Goal: Task Accomplishment & Management: Complete application form

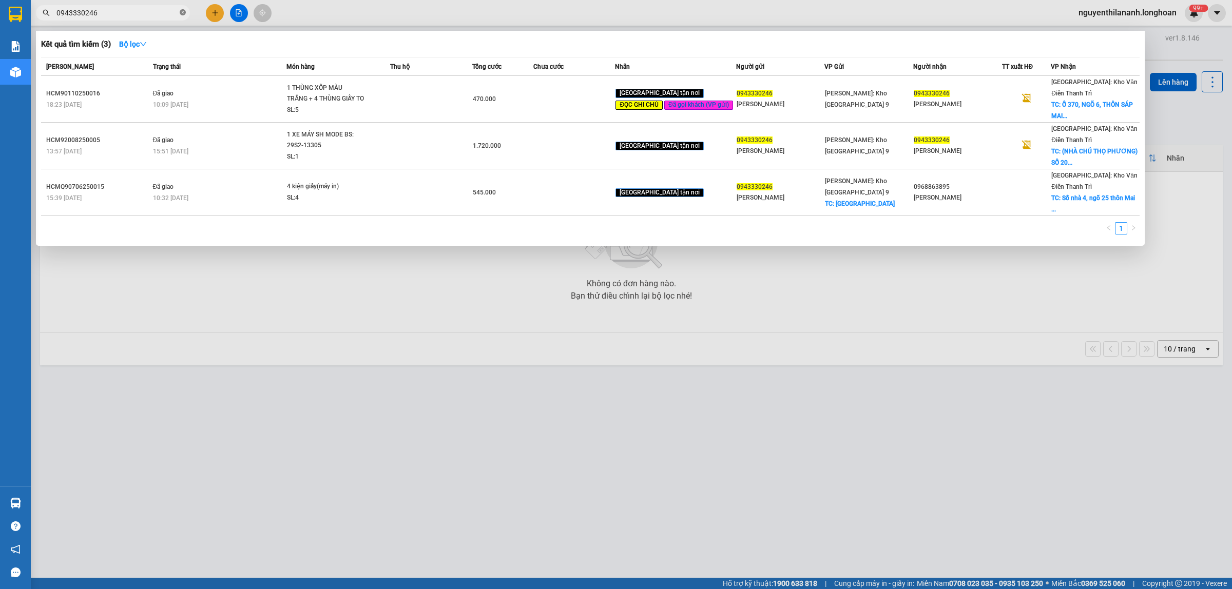
click at [180, 8] on span at bounding box center [183, 13] width 6 height 10
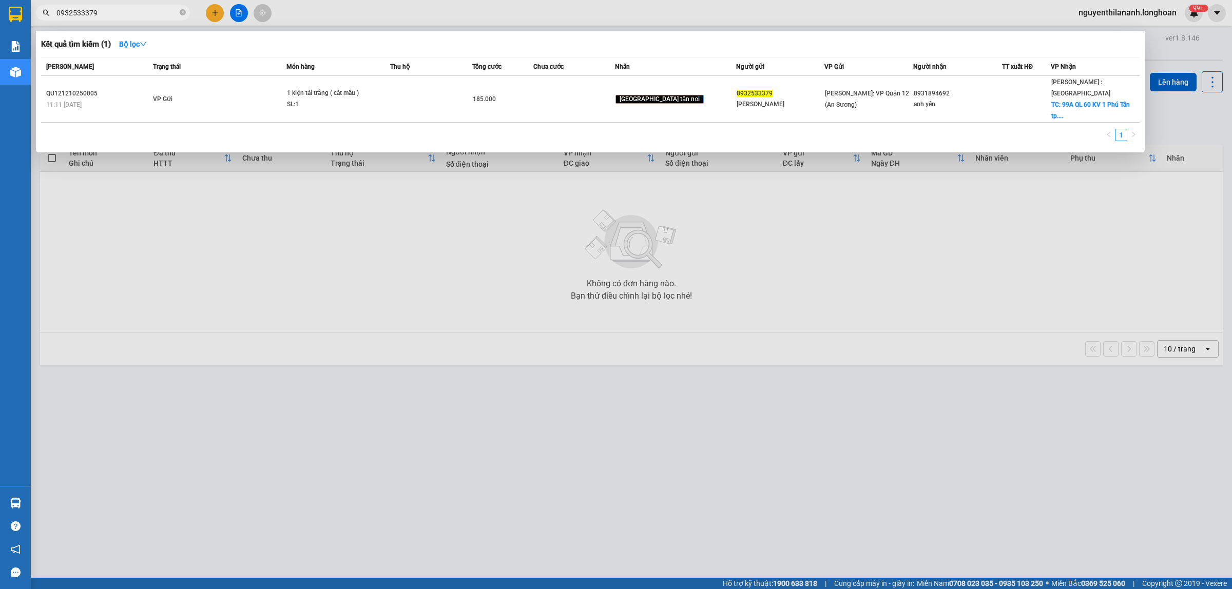
type input "0932533379"
click at [396, 474] on div at bounding box center [616, 294] width 1232 height 589
click at [183, 18] on span "0932533379" at bounding box center [113, 12] width 154 height 15
click at [182, 15] on icon "close-circle" at bounding box center [183, 12] width 6 height 6
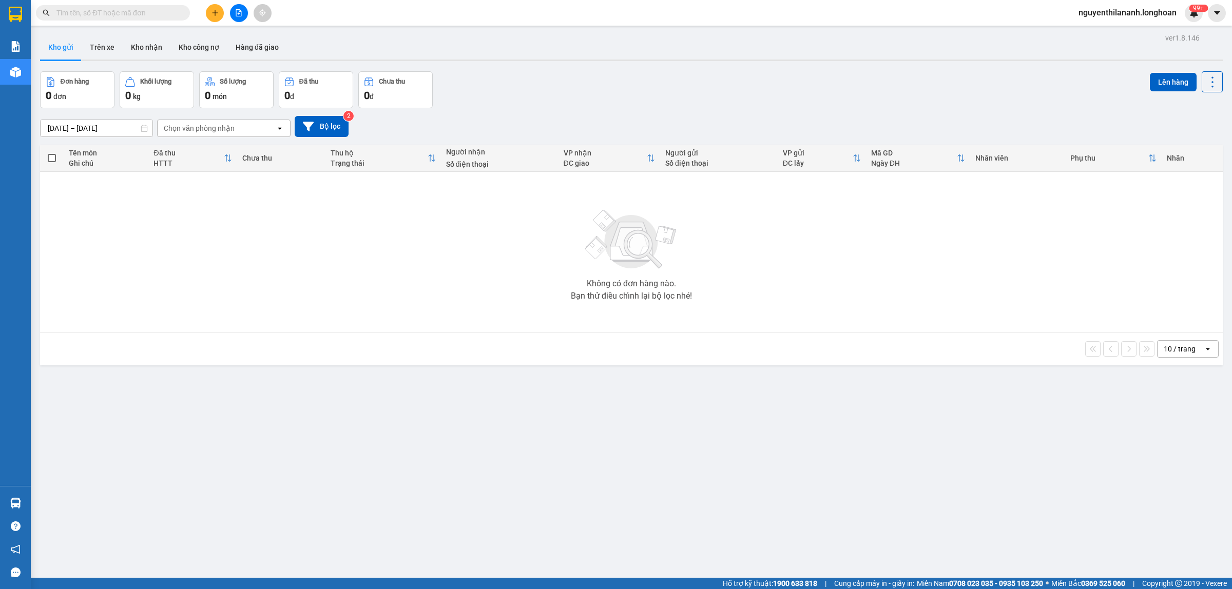
paste input "0941316274"
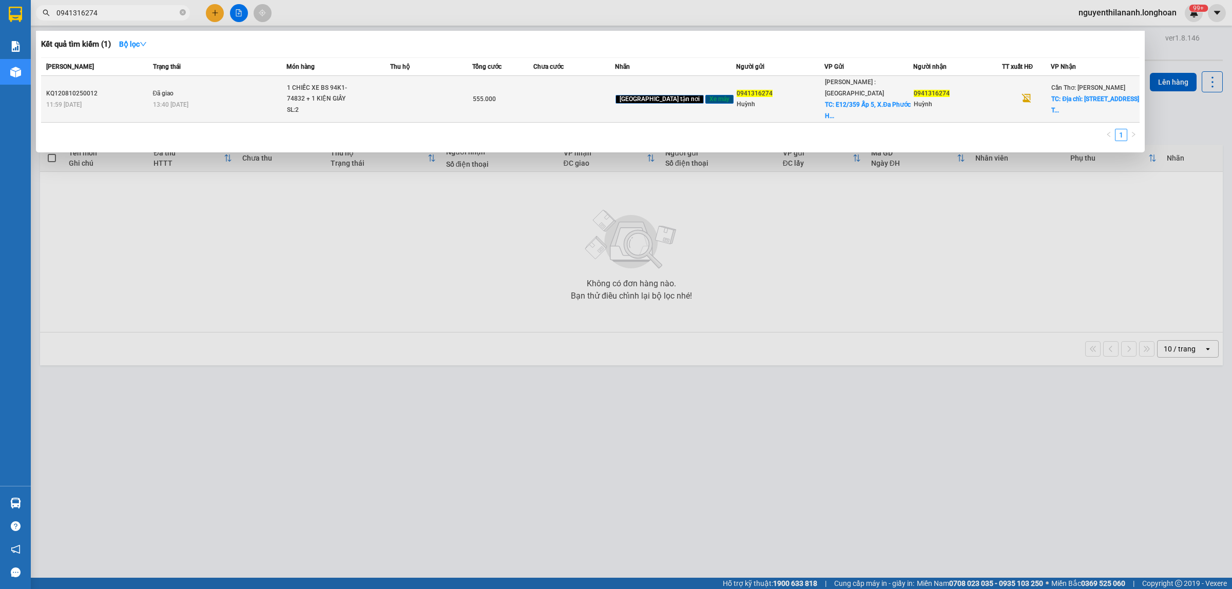
type input "0941316274"
click at [141, 90] on div "KQ120810250012" at bounding box center [98, 93] width 104 height 11
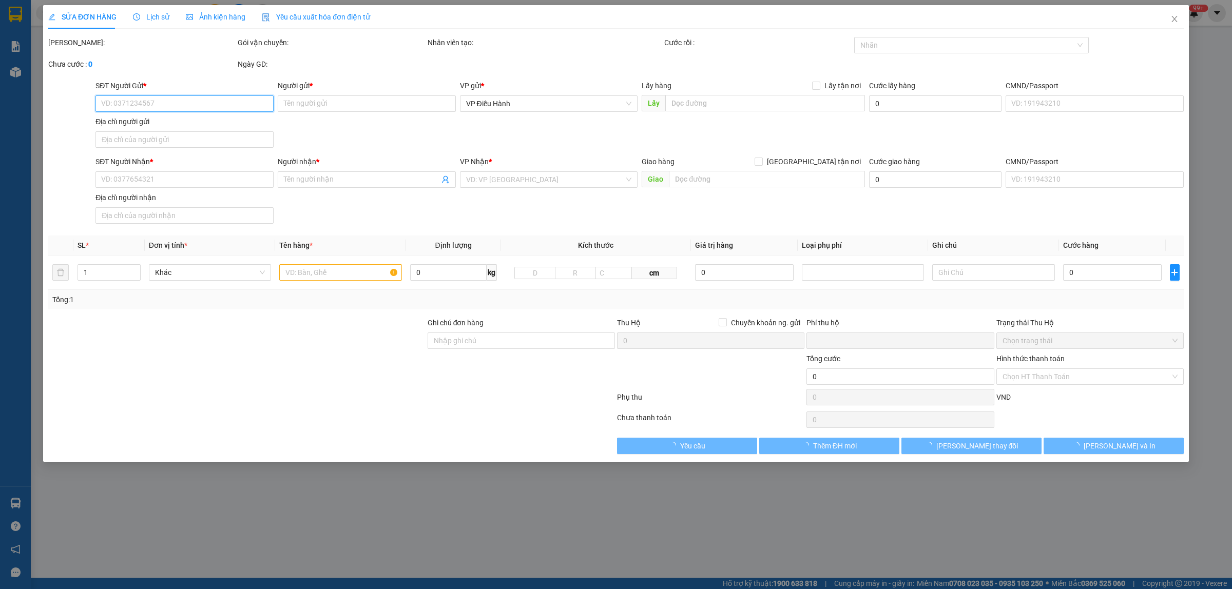
type input "0941316274"
type input "Huỳnh"
checkbox input "true"
type input "E12/359 Ấp 5, X.Đa Phước Huyện Bình Chánh"
type input "165.000"
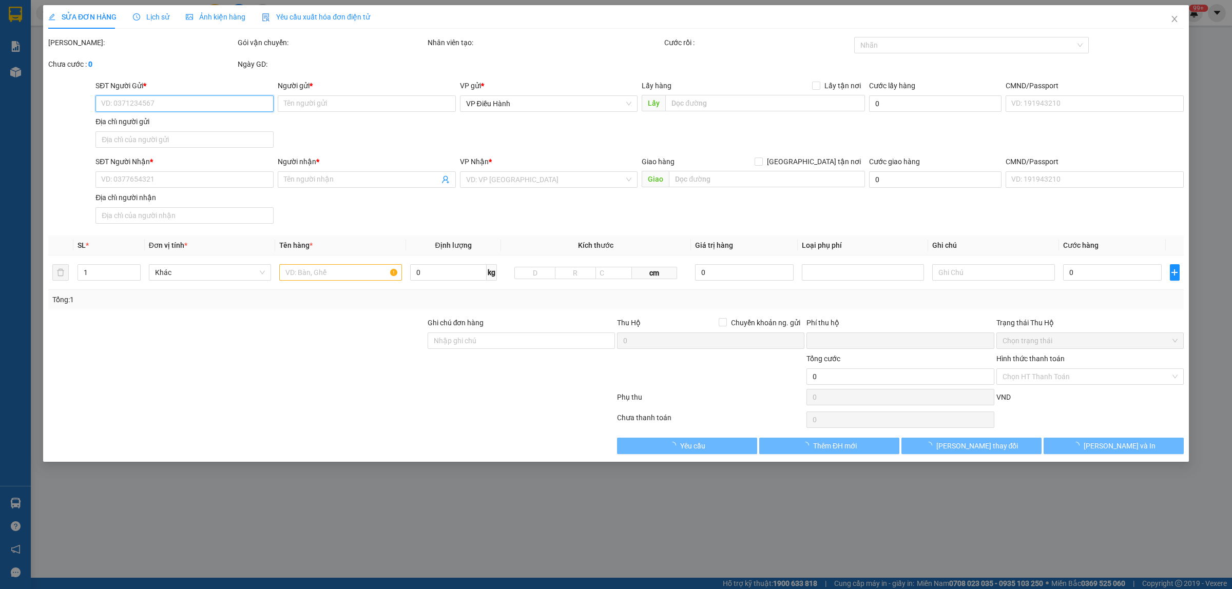
type input "0941316274"
type input "Huỳnh"
checkbox input "true"
type input "Địa chỉ: 98 Nguyễn Trung Trực, Huyện Hòa Bình, Tỉnh Bạc Liêu"
type input "0"
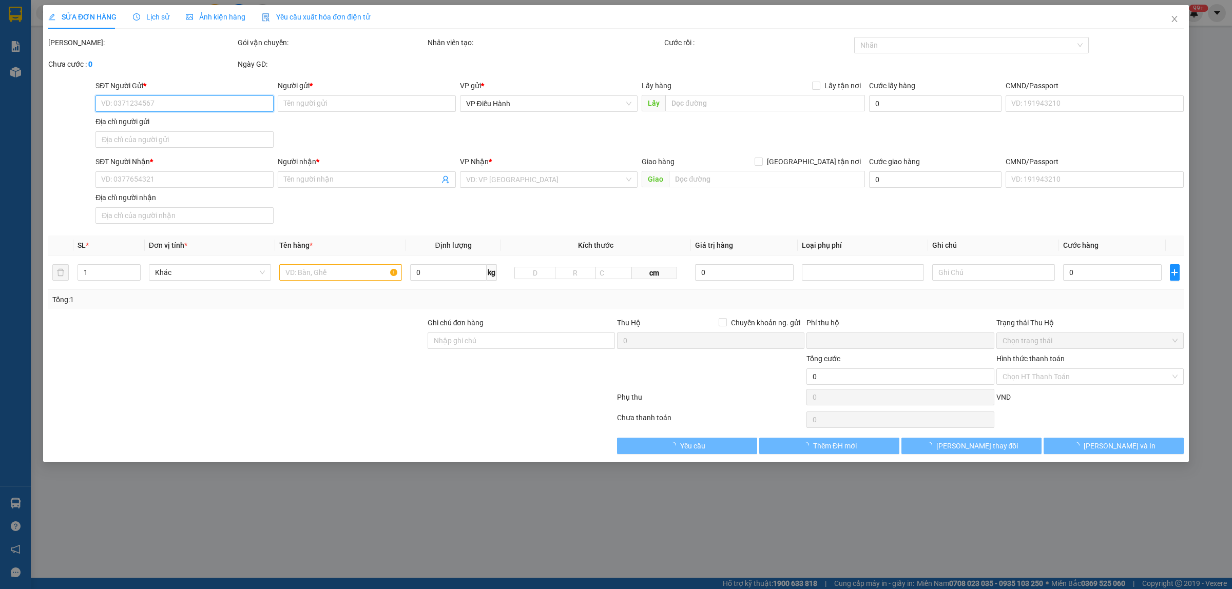
type input "555.000"
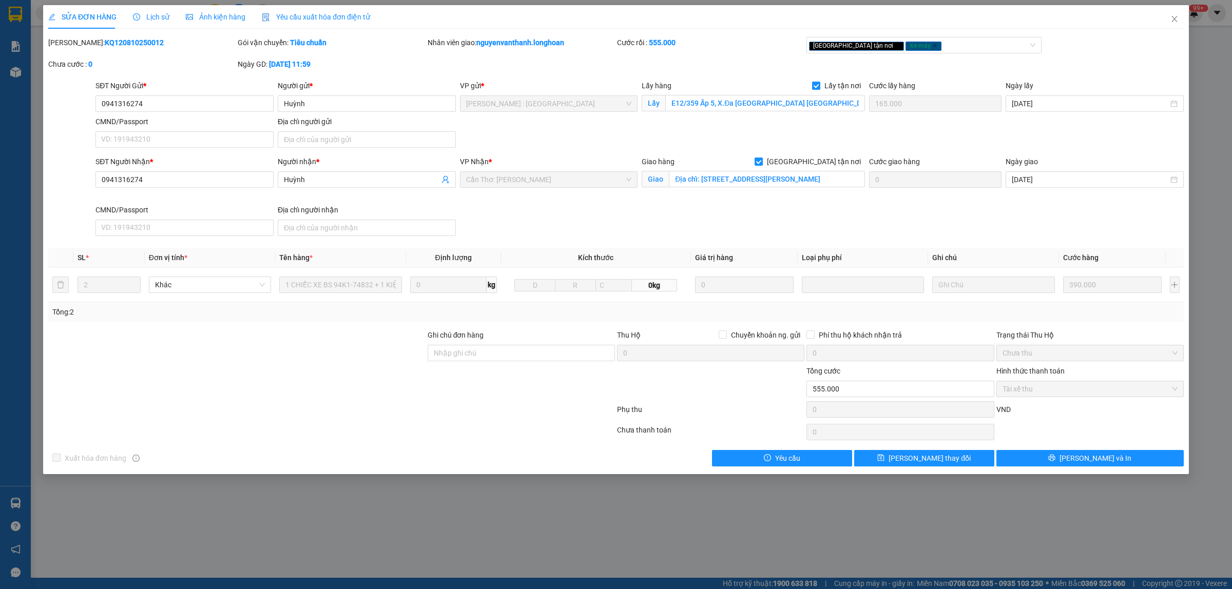
click at [160, 14] on span "Lịch sử" at bounding box center [151, 17] width 36 height 8
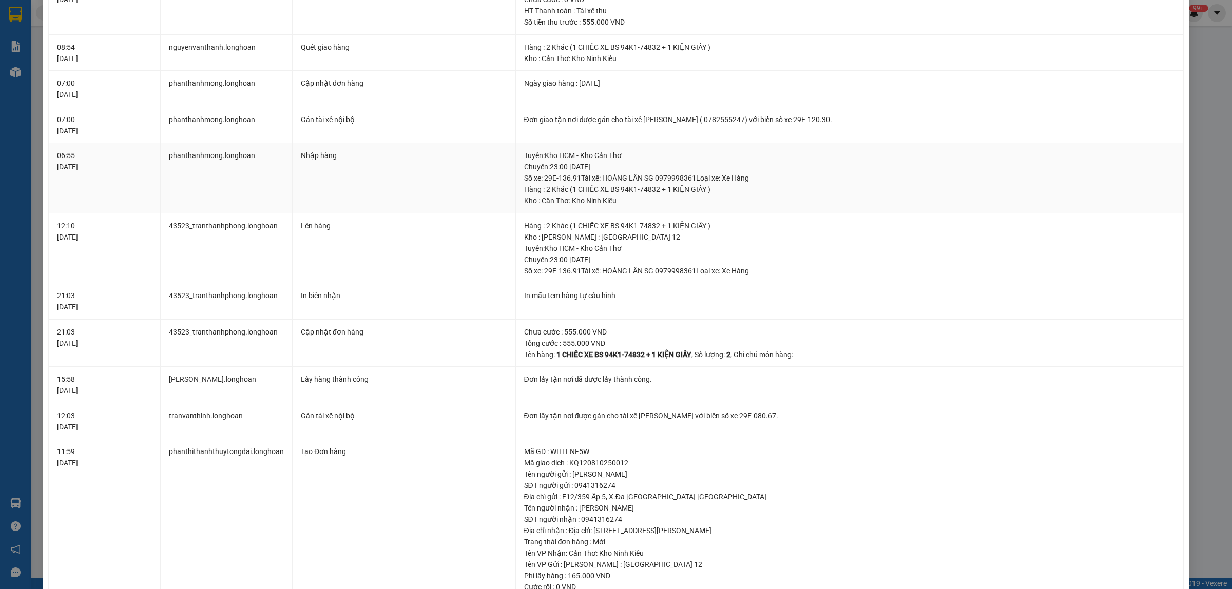
scroll to position [571, 0]
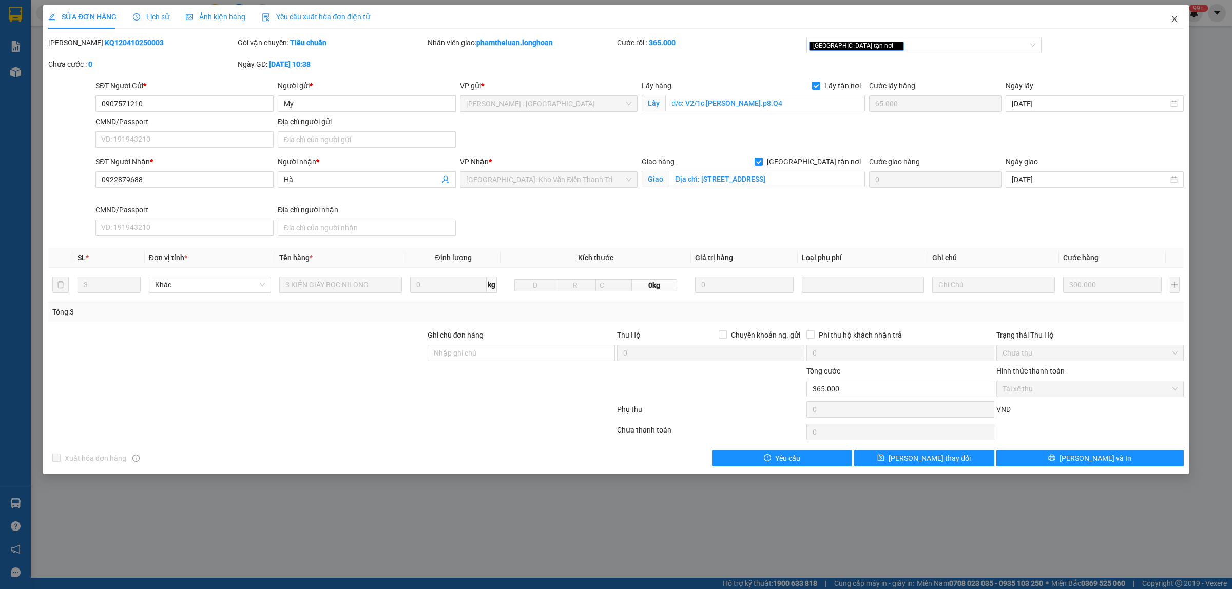
click at [1171, 18] on icon "close" at bounding box center [1174, 19] width 8 height 8
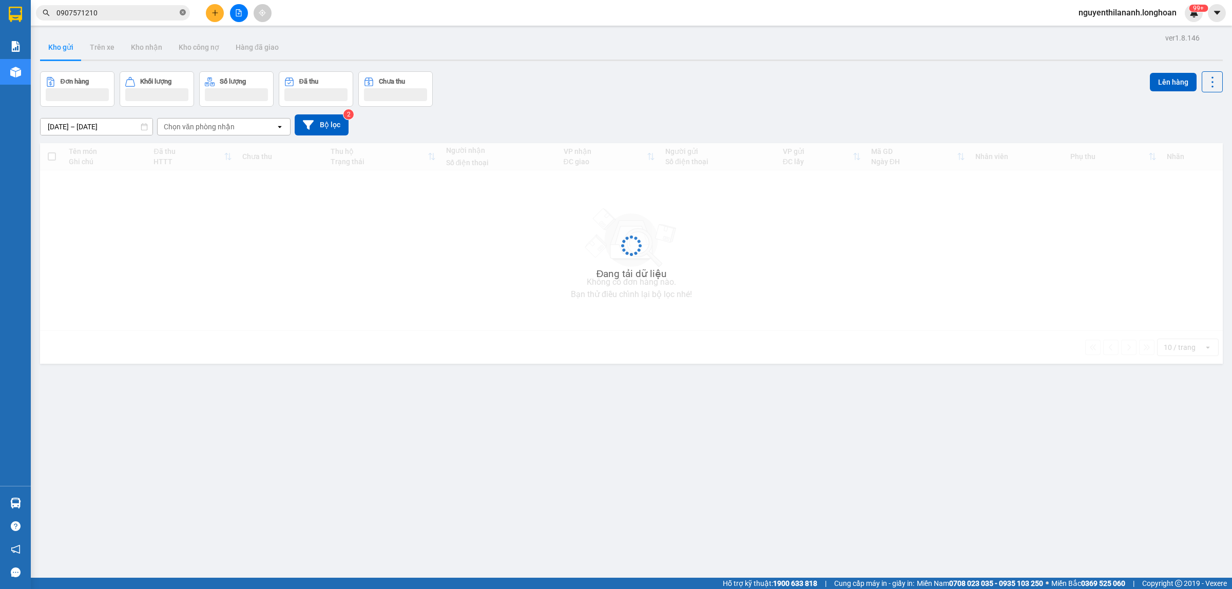
click at [180, 14] on icon "close-circle" at bounding box center [183, 12] width 6 height 6
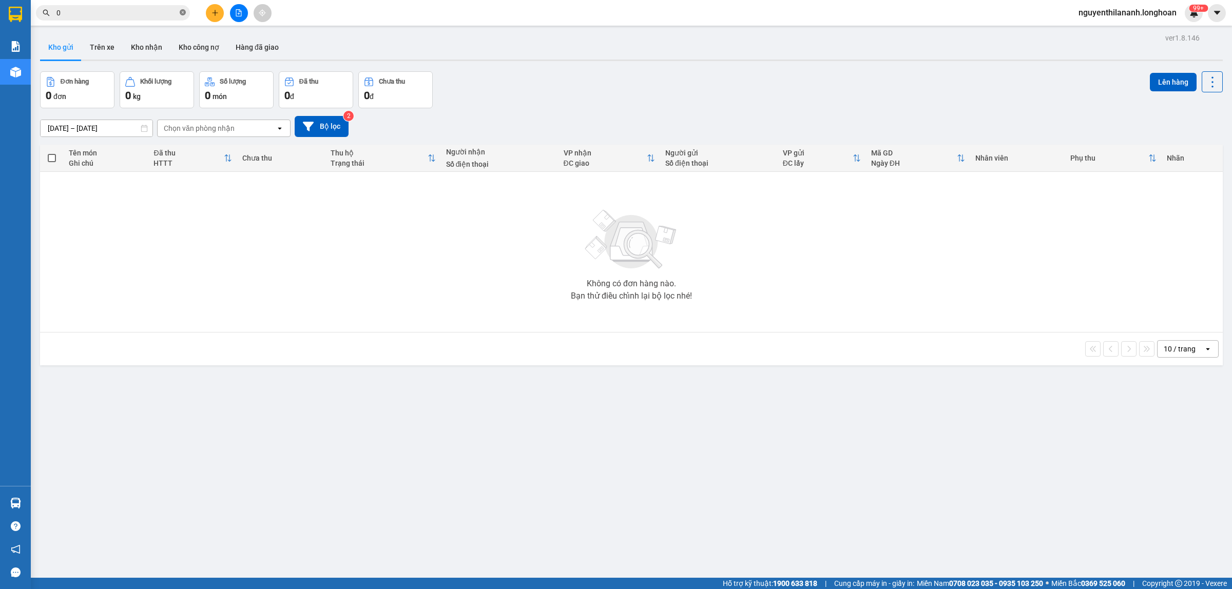
paste input "336512322"
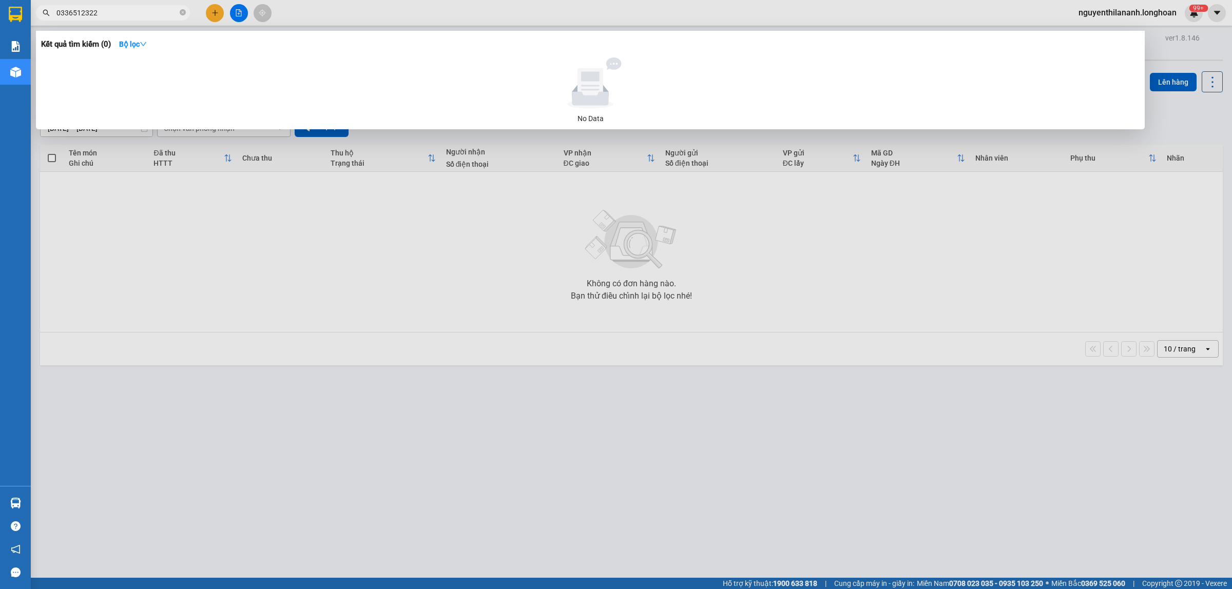
type input "0336512322"
click at [183, 9] on icon "close-circle" at bounding box center [183, 12] width 6 height 6
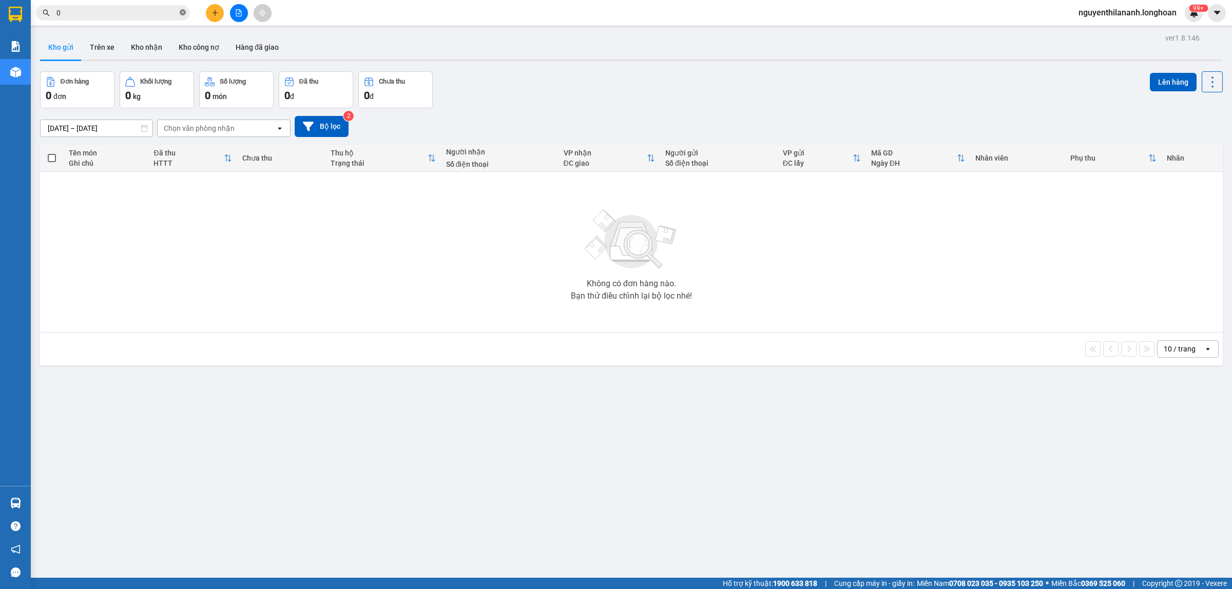
paste input "919529697"
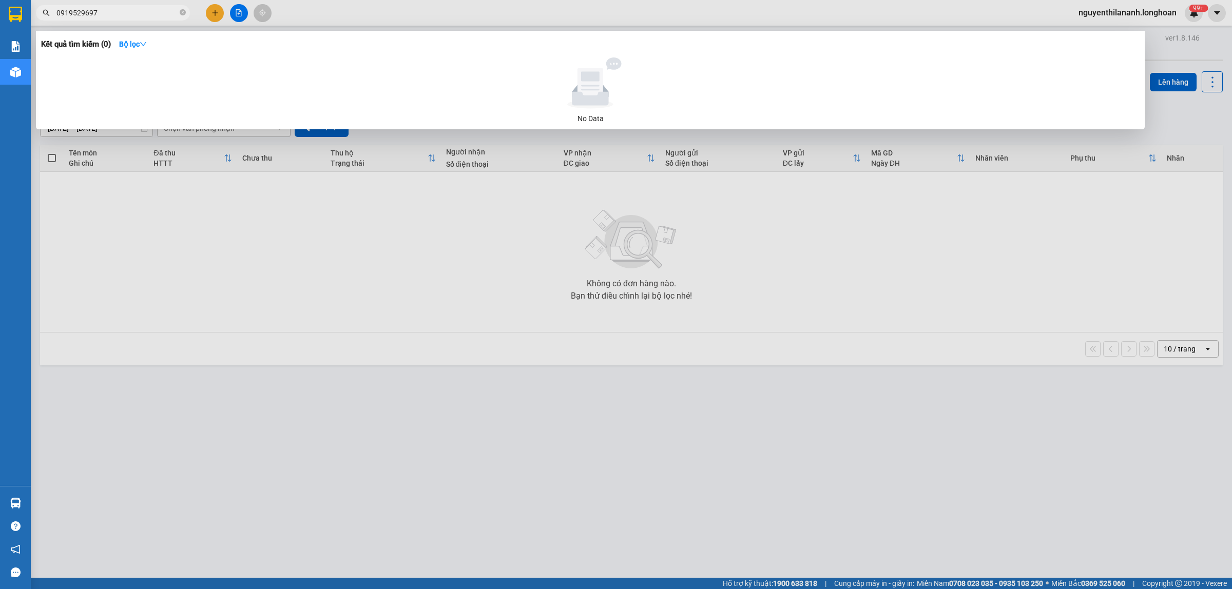
type input "0919529697"
click at [181, 14] on icon "close-circle" at bounding box center [183, 12] width 6 height 6
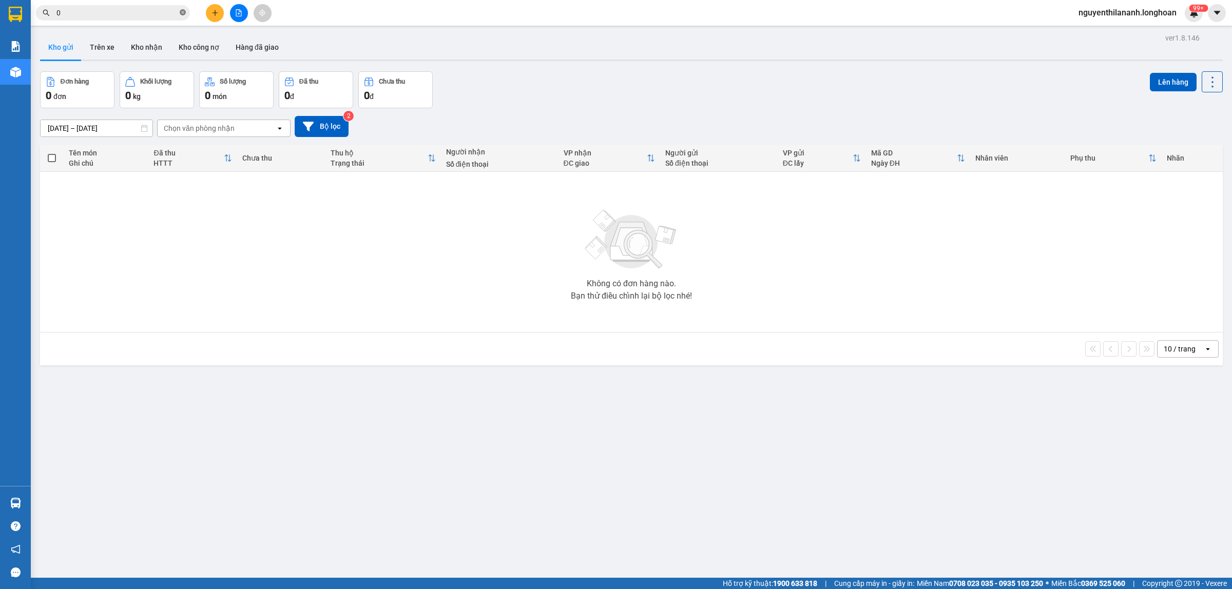
paste input "348411666"
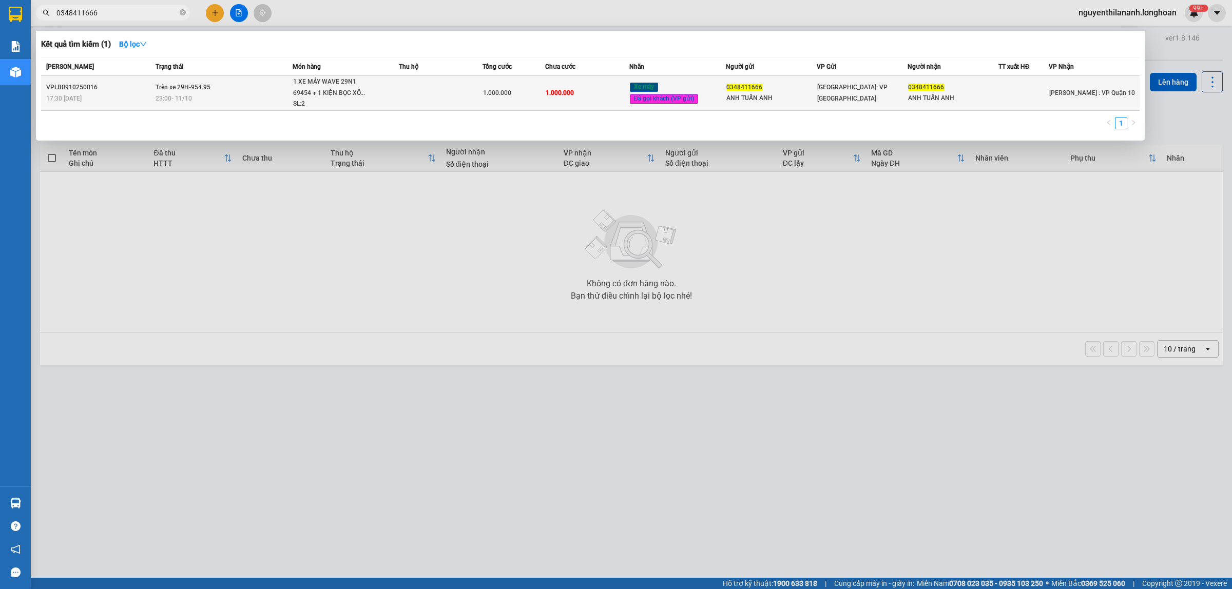
type input "0348411666"
click at [125, 99] on div "17:30 - 09/10" at bounding box center [99, 98] width 106 height 11
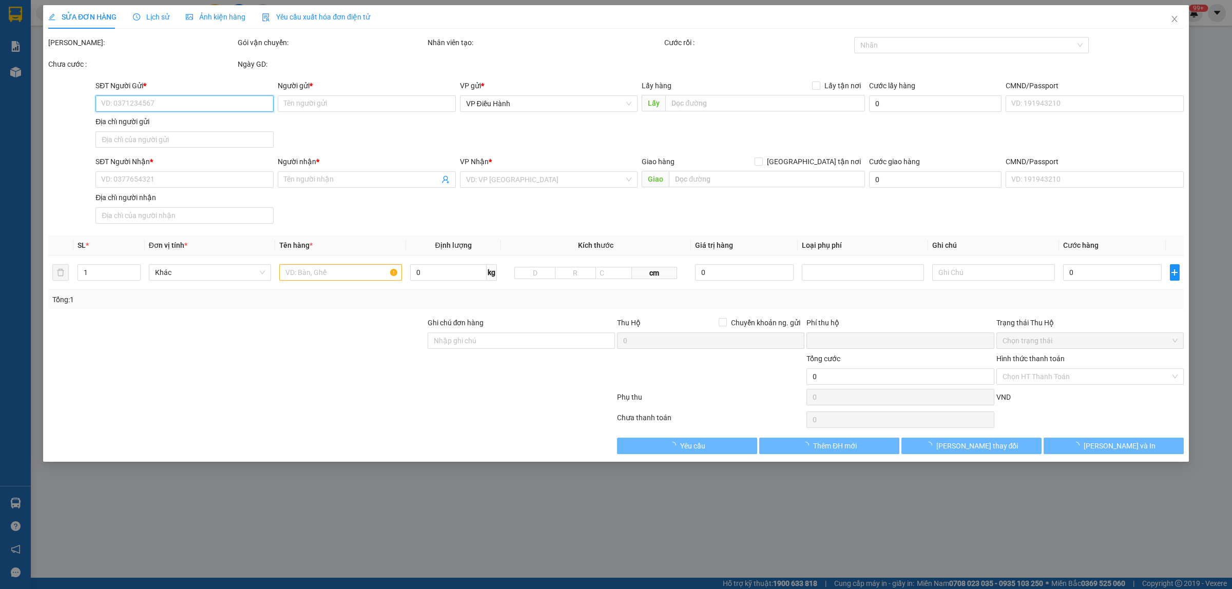
type input "0348411666"
type input "ANH TUẤN ANH"
type input "0348411666"
type input "ANH TUẤN ANH"
type input "KHÔNG CHÌA KHÓA, KHÔNG GIẤY TỜ, GƯƠNG VÀ MŨ BẢO HIỂM QUẤN TRÊN XE"
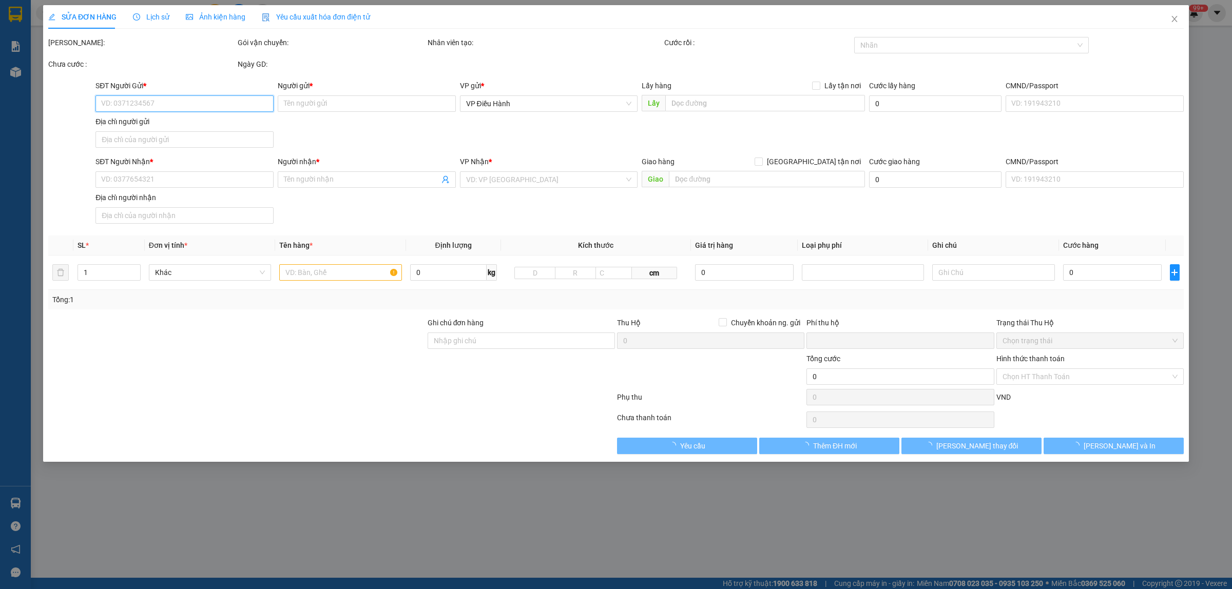
type input "0"
type input "1.000.000"
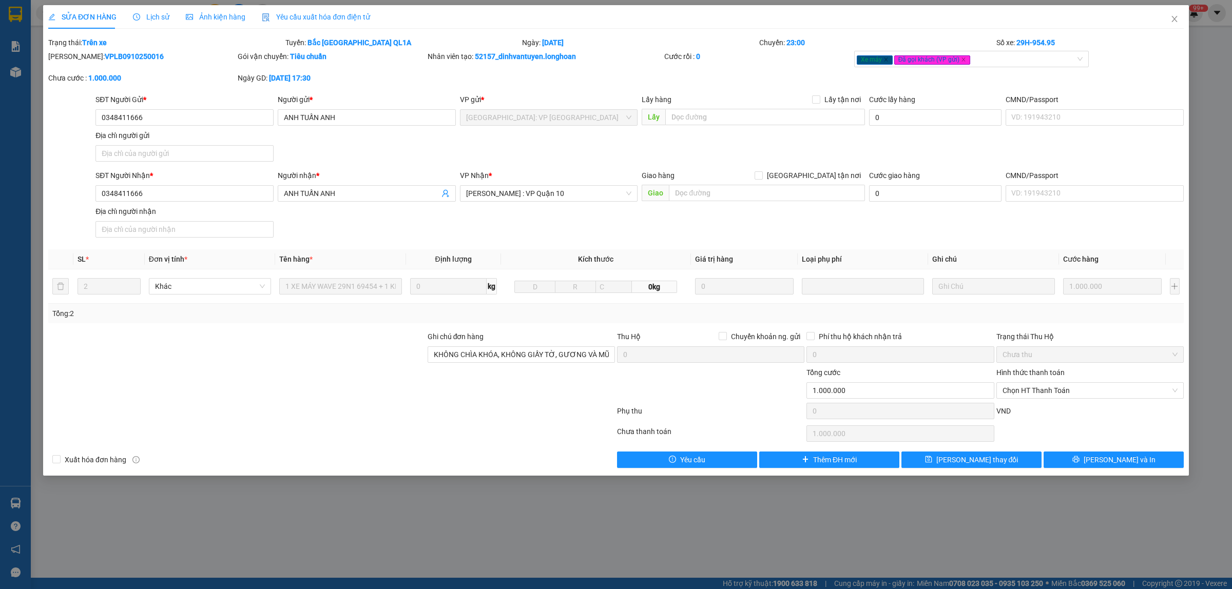
drag, startPoint x: 143, startPoint y: 54, endPoint x: 74, endPoint y: 58, distance: 68.4
click at [74, 58] on div "Mã ĐH: VPLB0910250016" at bounding box center [141, 56] width 187 height 11
copy b "VPLB0910250016"
click at [1166, 11] on span "Close" at bounding box center [1174, 19] width 29 height 29
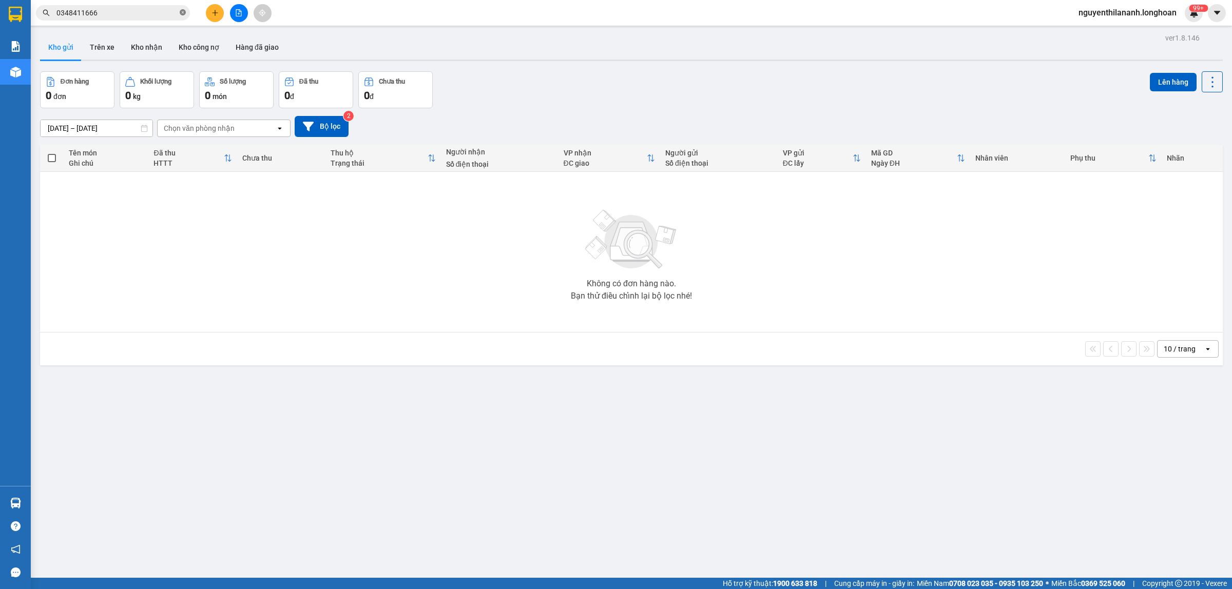
click at [183, 13] on icon "close-circle" at bounding box center [183, 12] width 6 height 6
paste input "377070234"
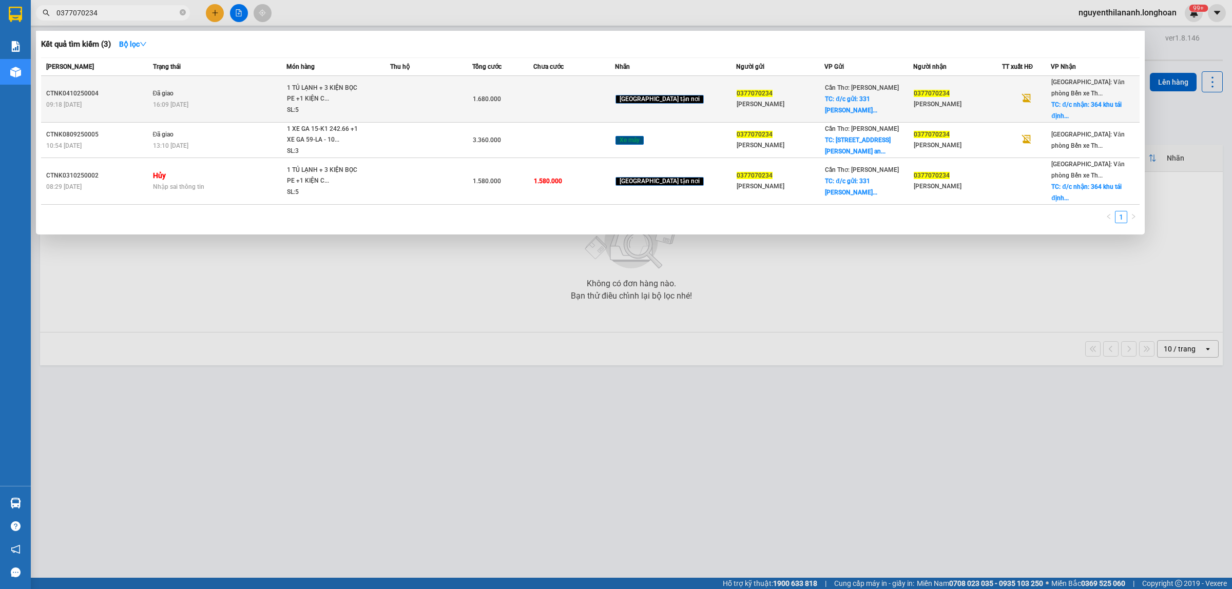
type input "0377070234"
click at [141, 100] on div "09:18 - 04/10" at bounding box center [98, 104] width 104 height 11
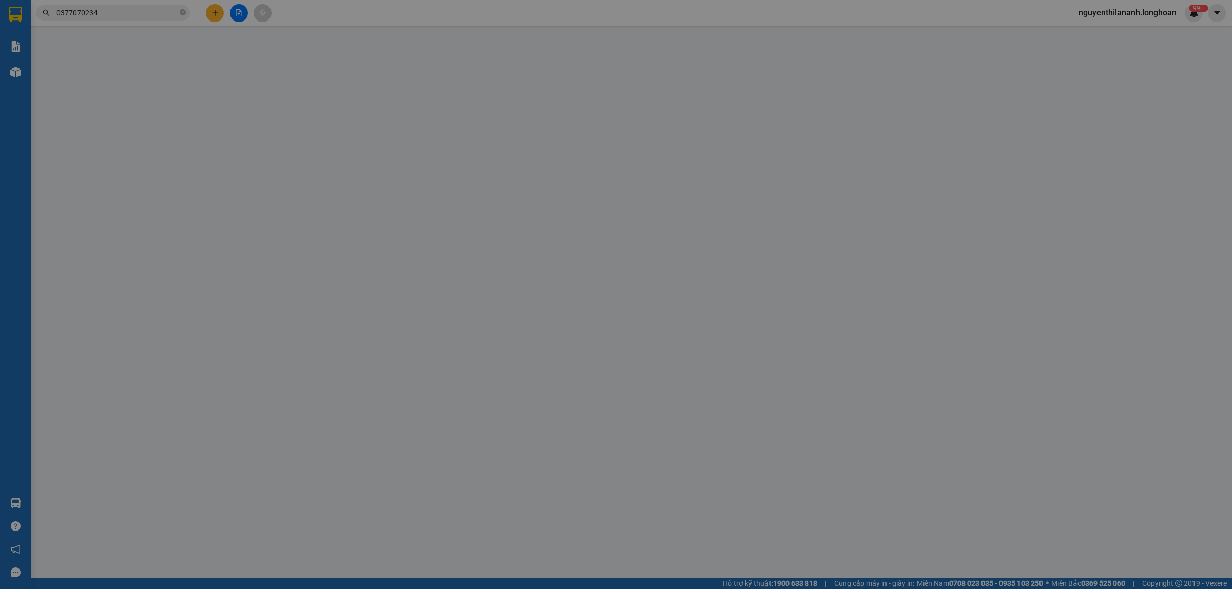
type input "0377070234"
type input "nguyễn tuấn vũ"
checkbox input "true"
type input "đ/c gửi: 331 nguyễn văn cừ ,kp6 an thới phú quốc ..(tạp hoá xuân trường)"
type input "150.000"
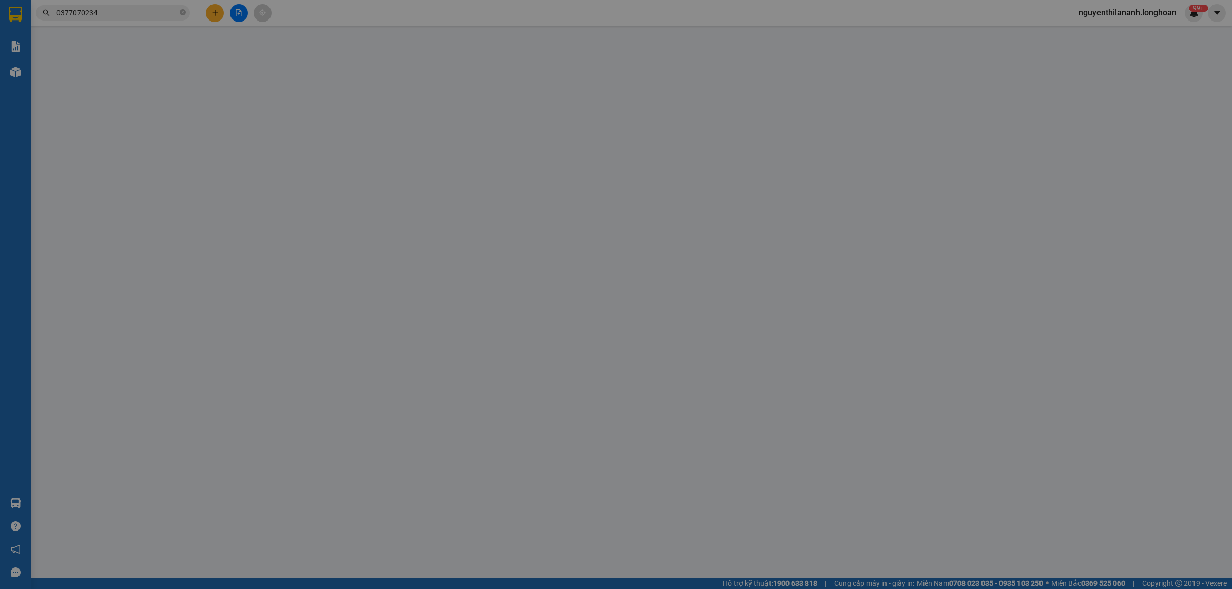
type input "0377070234"
type input "nguyễn tuấn vũ"
checkbox input "true"
type input "đ/c nhận: 364 khu tái định cư đằng lâm hải an hải phòng"
type input "nhận nguyên kiện, giao nguyên kiện, bể vỡ không đền ( ĐÃ BÁO NGƯỜI GỞI )"
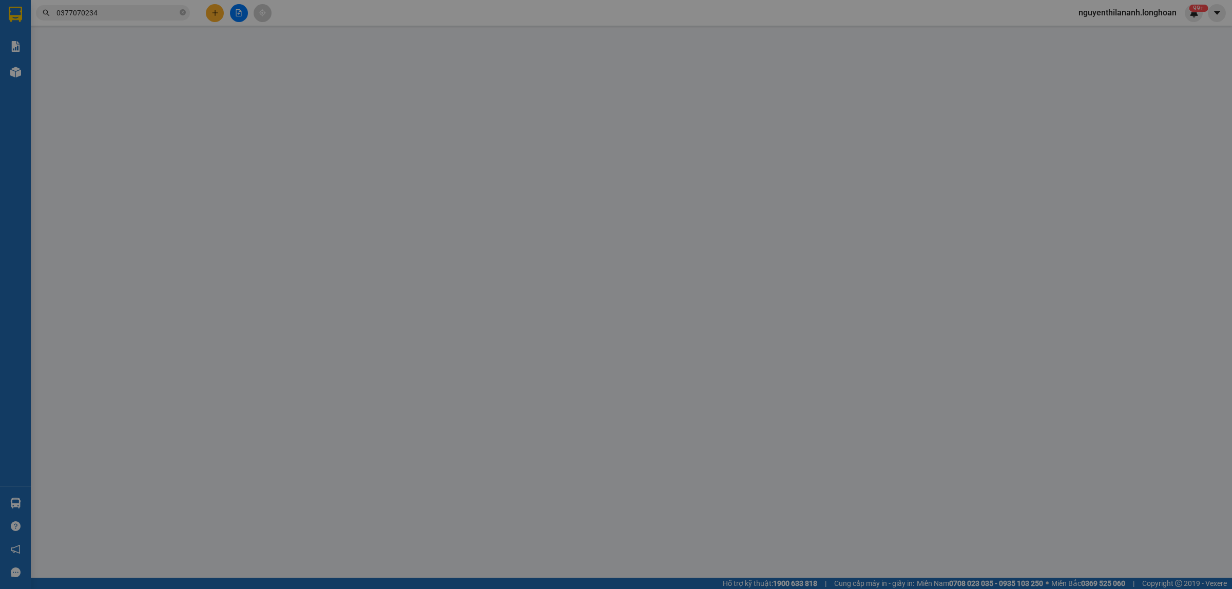
type input "0"
type input "1.680.000"
type input "100.000"
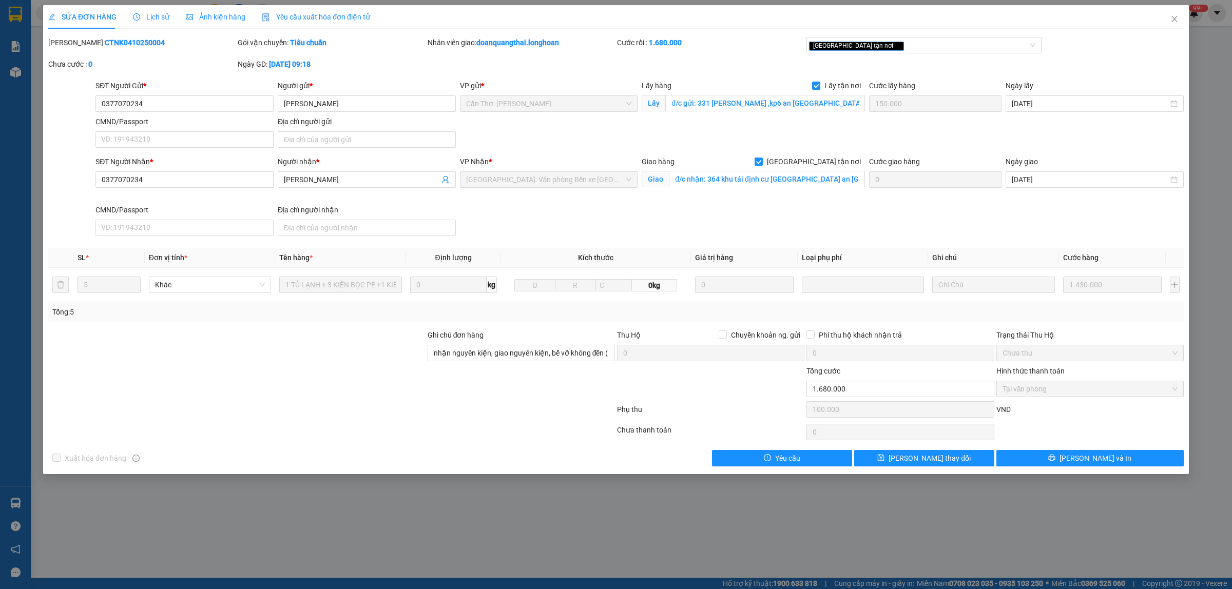
drag, startPoint x: 135, startPoint y: 43, endPoint x: 74, endPoint y: 43, distance: 60.6
click at [74, 43] on div "Mã ĐH: CTNK0410250004" at bounding box center [141, 42] width 187 height 11
copy b "CTNK0410250004"
click at [1174, 22] on icon "close" at bounding box center [1174, 19] width 8 height 8
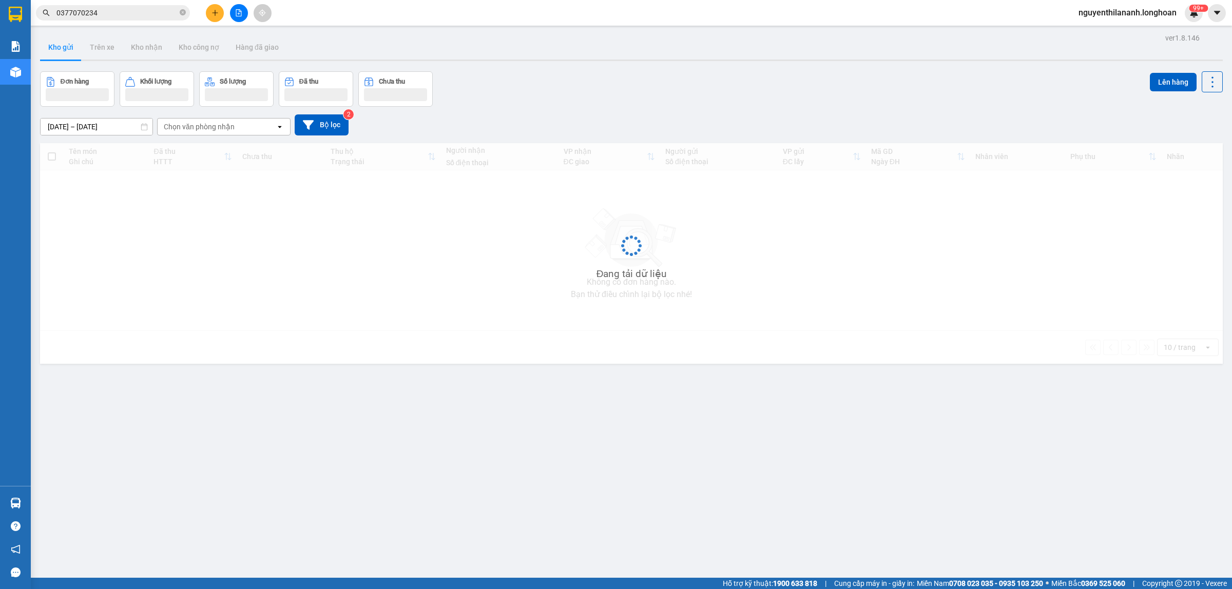
click at [137, 11] on input "0377070234" at bounding box center [116, 12] width 121 height 11
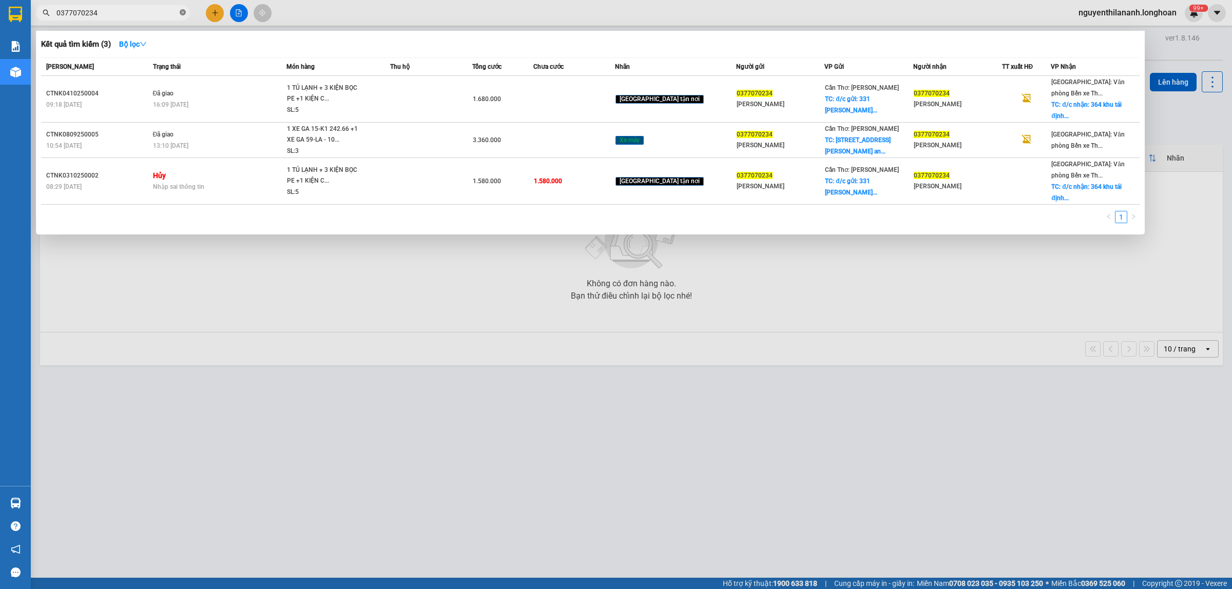
click at [181, 10] on icon "close-circle" at bounding box center [183, 12] width 6 height 6
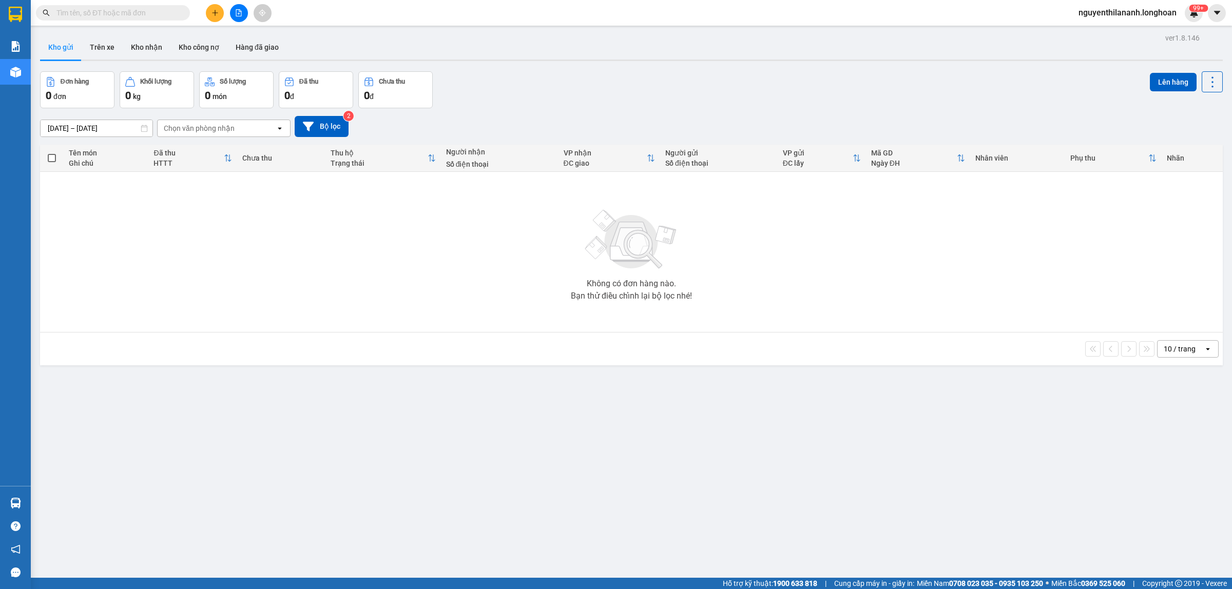
paste input "0961059666"
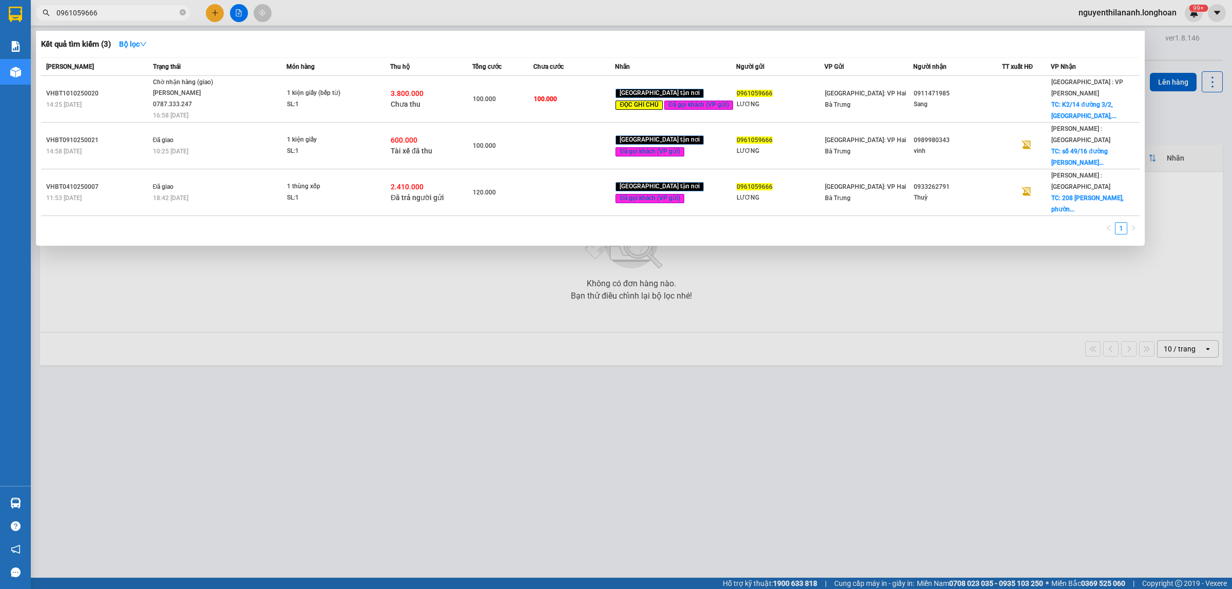
type input "0961059666"
click at [181, 16] on span at bounding box center [183, 13] width 6 height 10
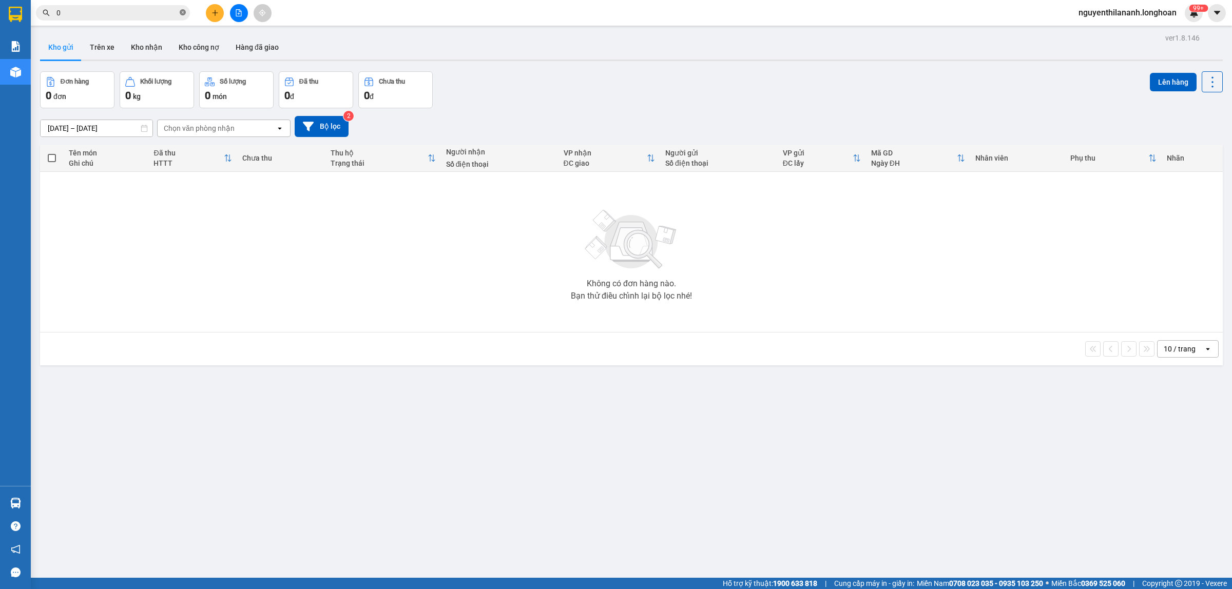
paste input "978384163"
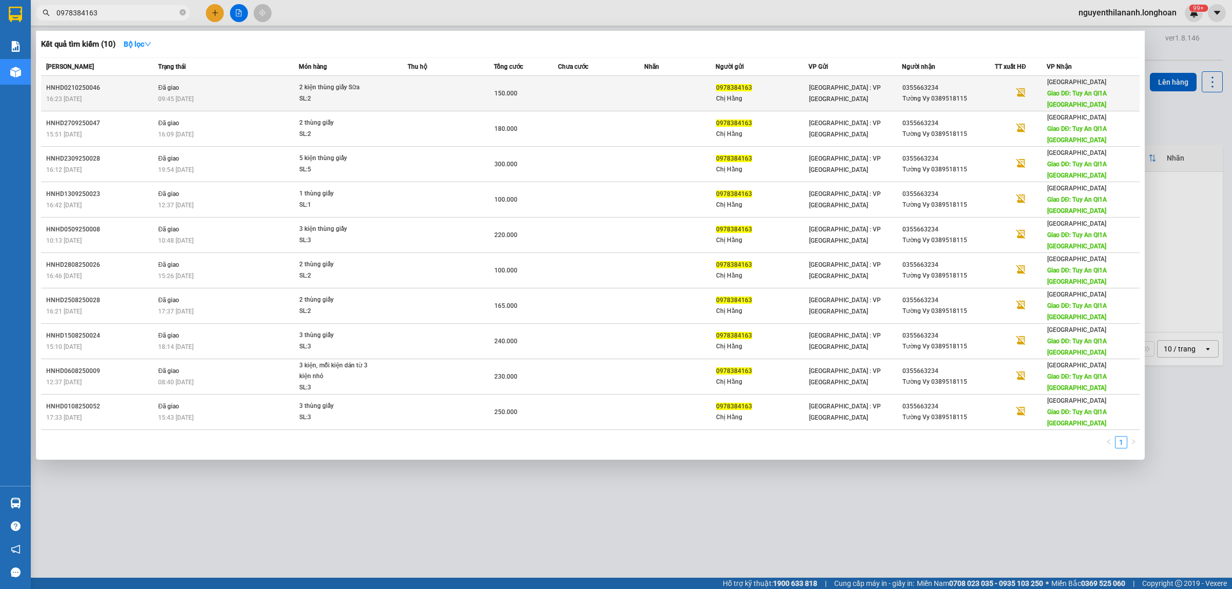
type input "0978384163"
click at [126, 86] on div "HNHD0210250046" at bounding box center [100, 88] width 109 height 11
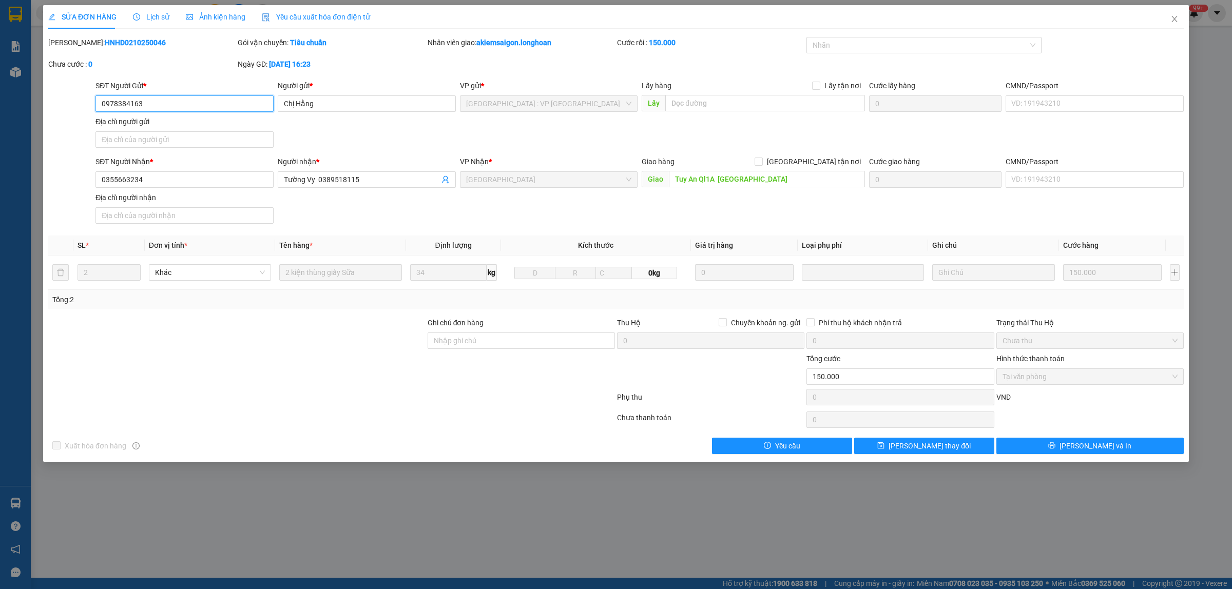
type input "0978384163"
type input "Chị Hằng"
type input "0355663234"
type input "Tường Vy 0389518115"
type input "Tuy An Ql1A Phú Yên"
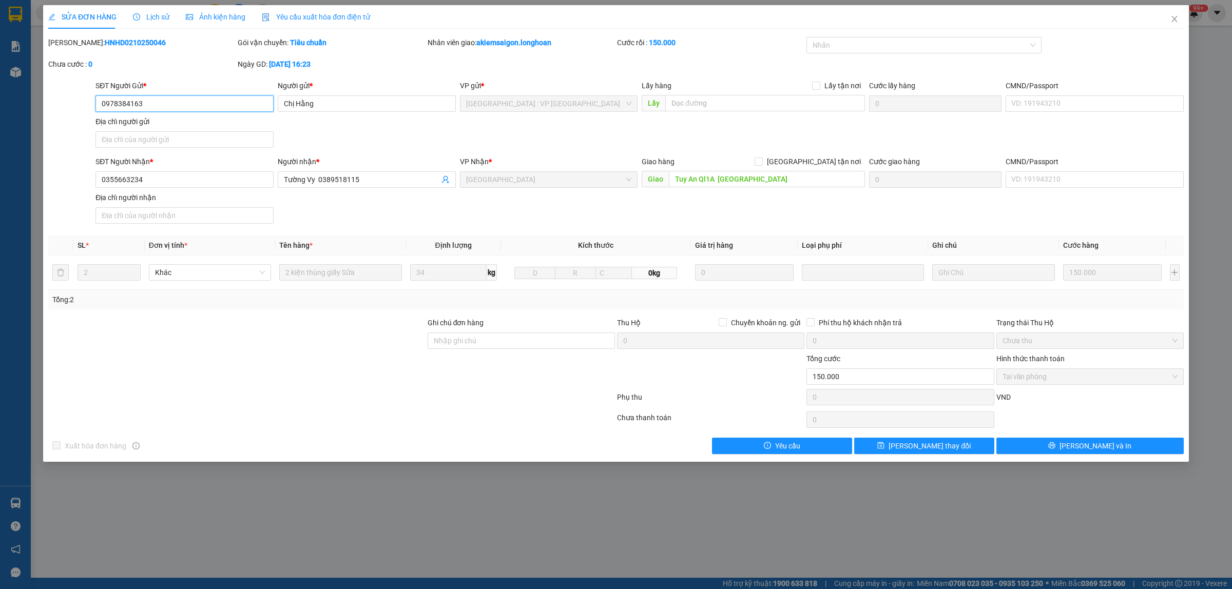
type input "0"
type input "150.000"
drag, startPoint x: 139, startPoint y: 45, endPoint x: 76, endPoint y: 46, distance: 63.2
click at [76, 46] on div "Mã ĐH: HNHD0210250046" at bounding box center [141, 42] width 187 height 11
copy b "HNHD0210250046"
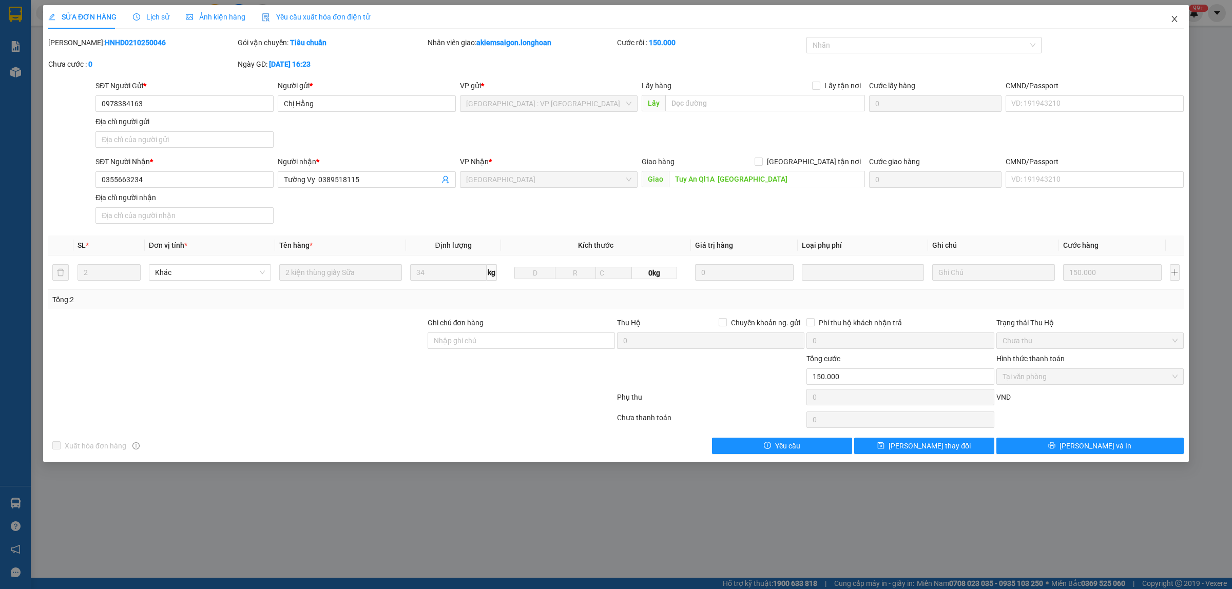
click at [1174, 21] on icon "close" at bounding box center [1174, 19] width 8 height 8
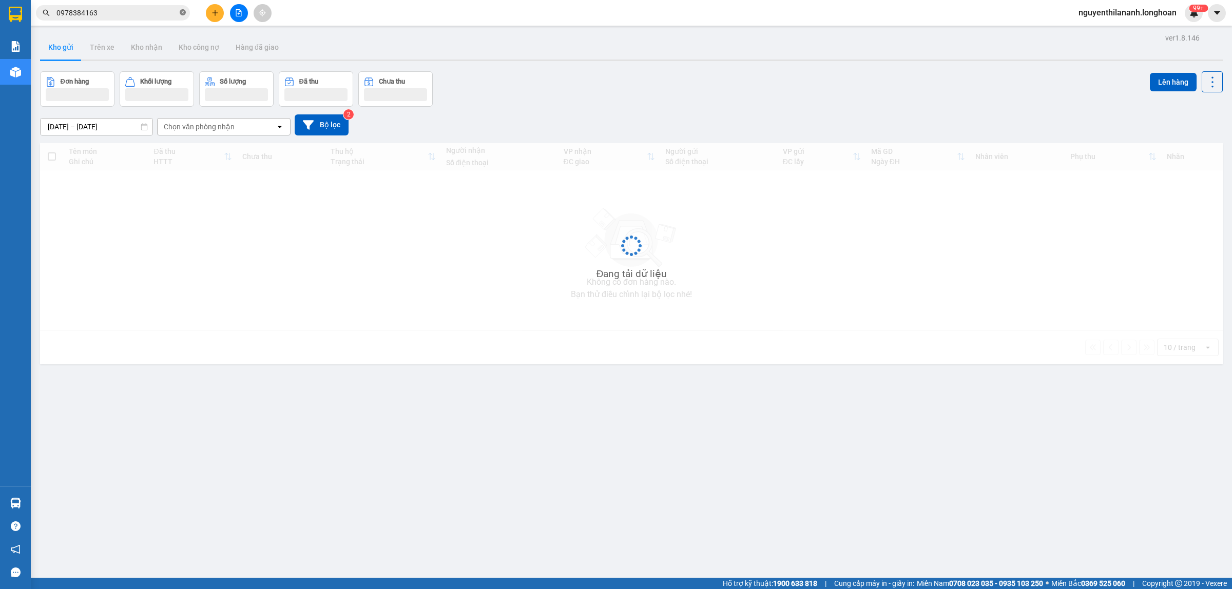
click at [181, 13] on icon "close-circle" at bounding box center [183, 12] width 6 height 6
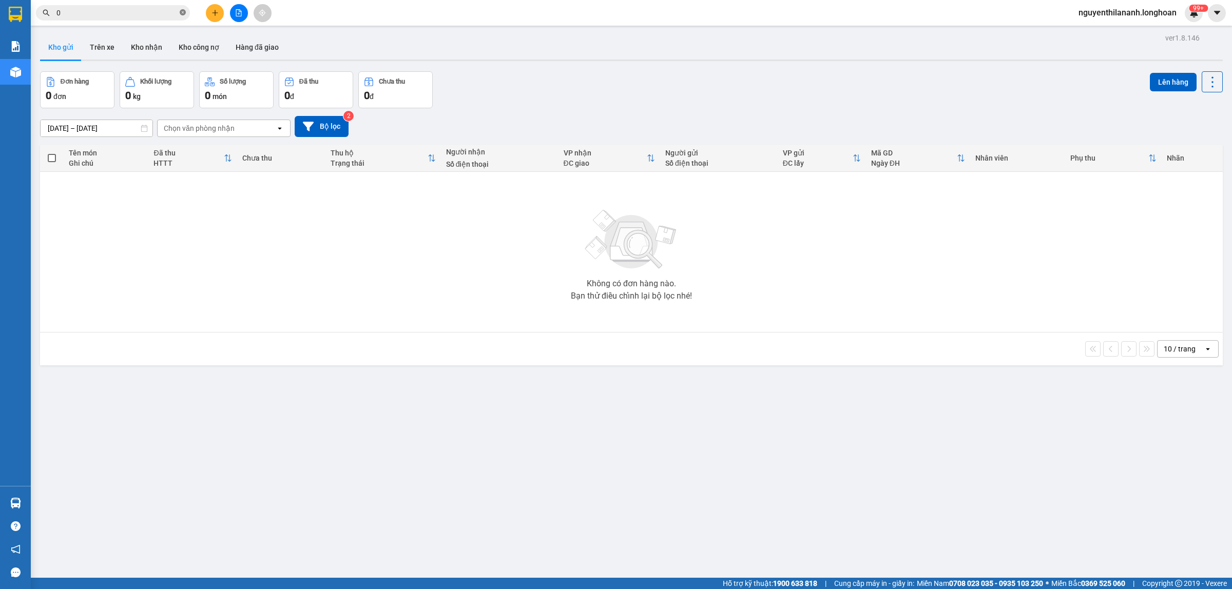
paste input "935583178"
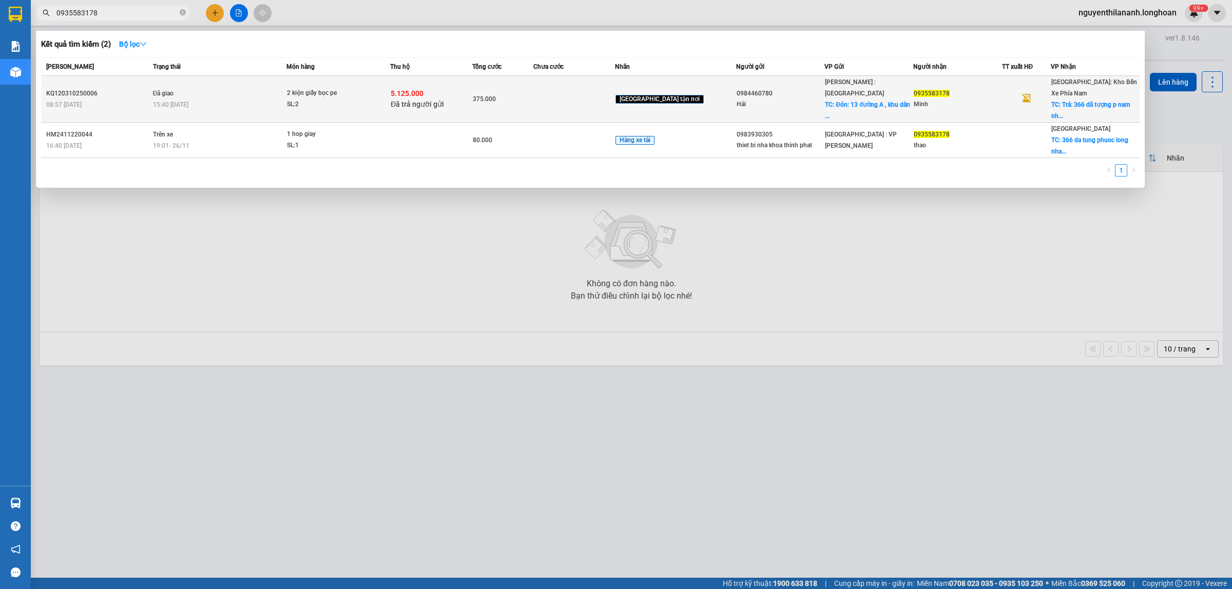
type input "0935583178"
click at [118, 93] on div "KQ120310250006" at bounding box center [98, 93] width 104 height 11
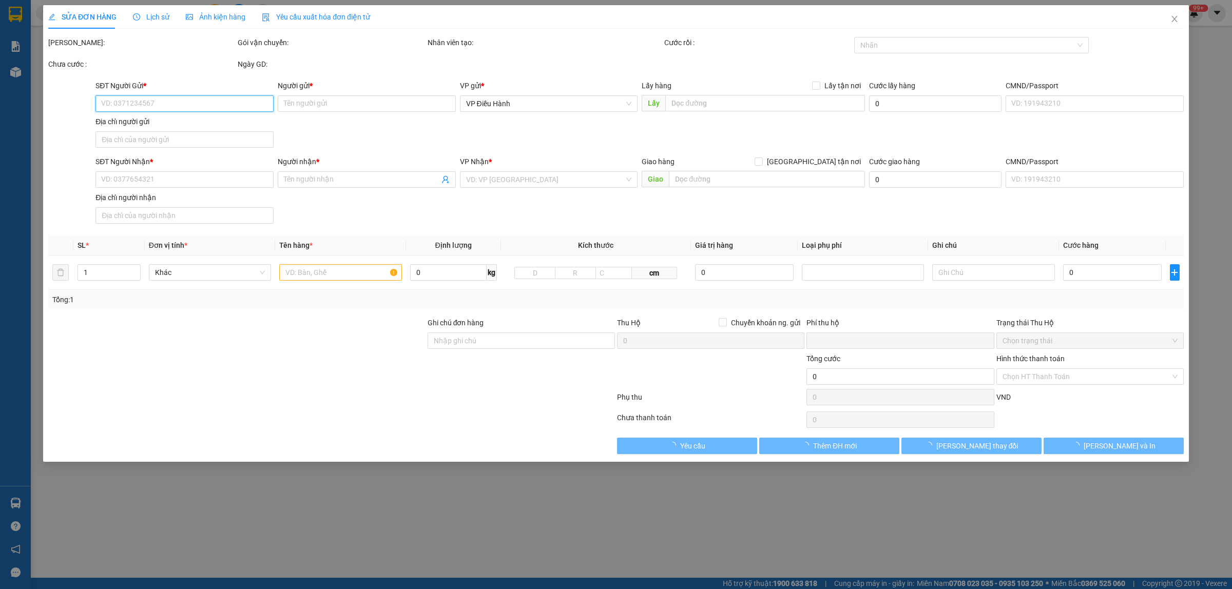
type input "0984460780"
type input "Hải"
checkbox input "true"
type input "Đón: 13 đường A , khu dân cư bến lức, phường 7, quận 8"
type input "65.000"
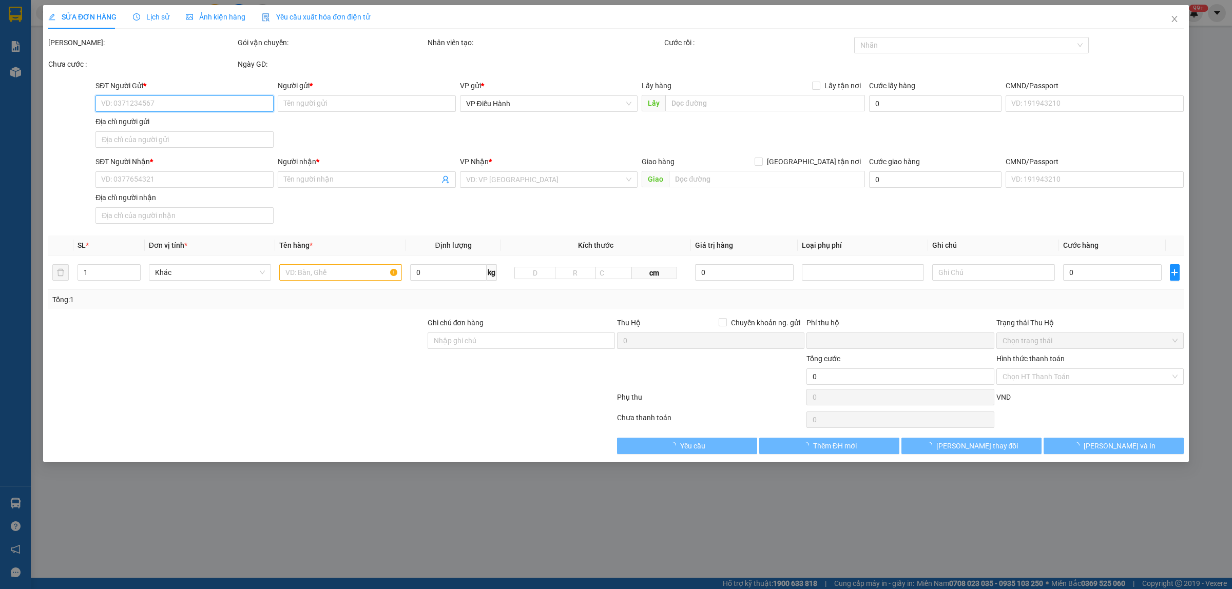
type input "0935583178"
type input "Minh"
checkbox input "true"
type input "Trả: 366 dã tượng p nam nha trang khánh hòa"
type input "NHẬN THEO KIỆN-GIAO NGUYÊN KIỆN - ĐỀN BÙ THEO CHÍNH SÁCH CTY"
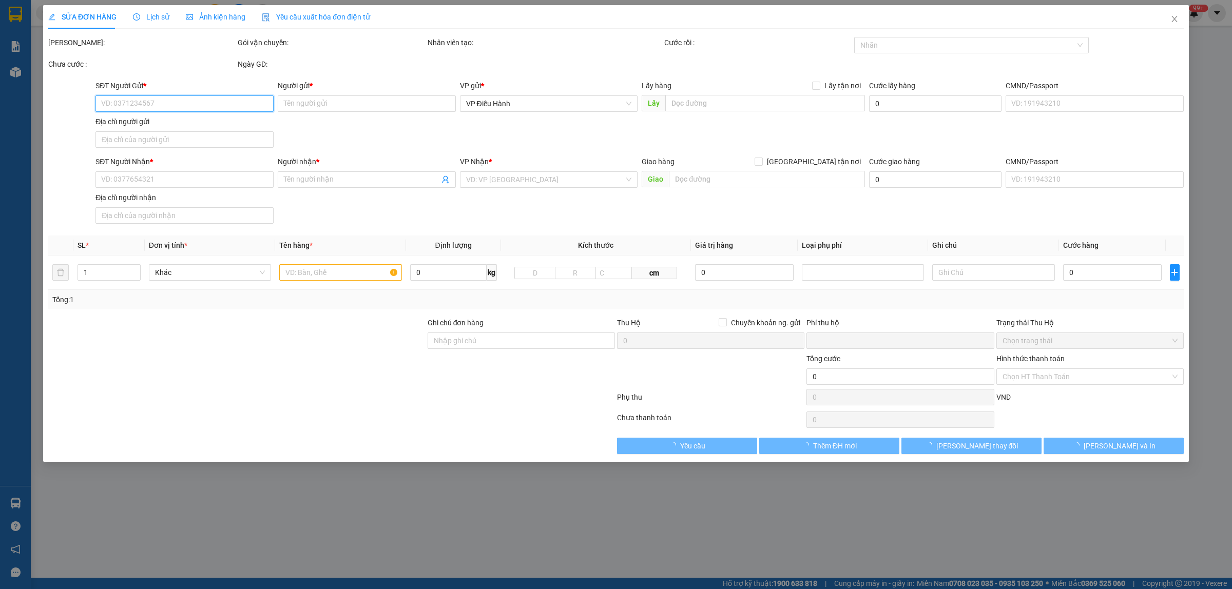
checkbox input "true"
type input "5.125.000"
type input "25.000"
type input "375.000"
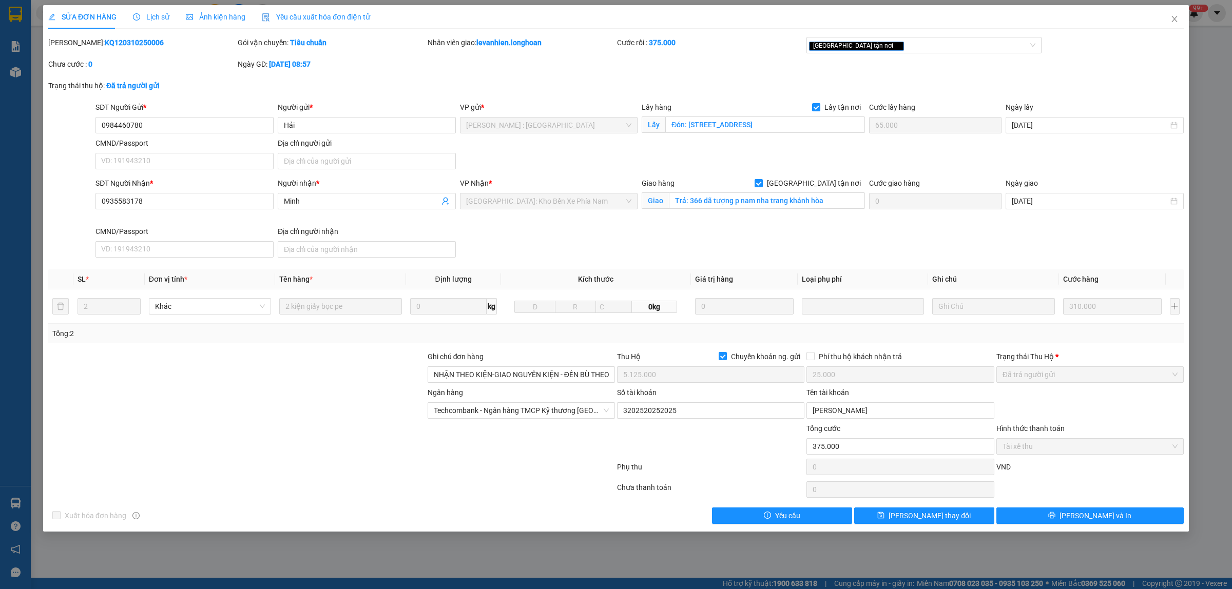
drag, startPoint x: 134, startPoint y: 41, endPoint x: 75, endPoint y: 45, distance: 59.1
click at [75, 45] on div "Mã ĐH: KQ120310250006" at bounding box center [141, 42] width 187 height 11
copy b "KQ120310250006"
click at [1169, 13] on span "Close" at bounding box center [1174, 19] width 29 height 29
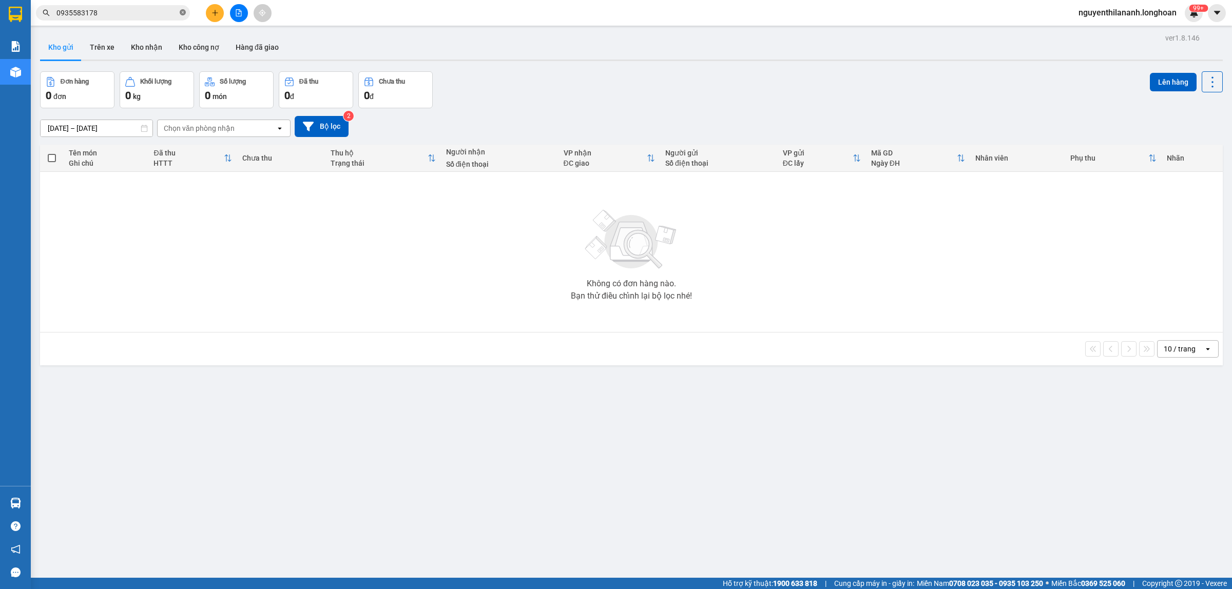
click at [185, 14] on icon "close-circle" at bounding box center [183, 12] width 6 height 6
paste input "964666304"
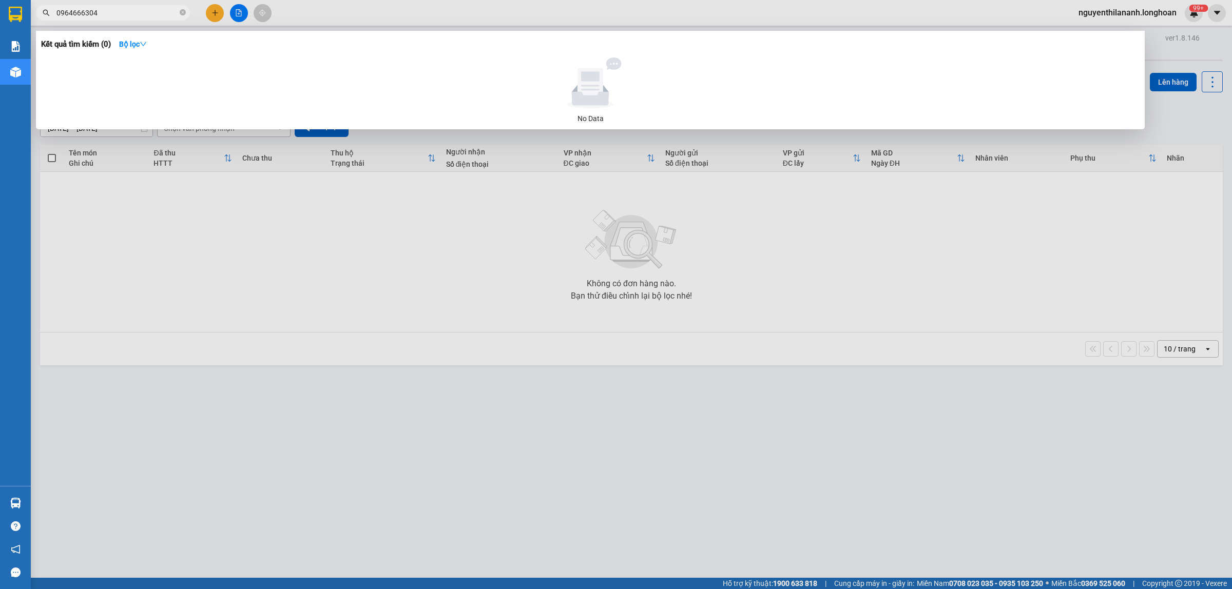
type input "0964666304"
click at [182, 16] on span at bounding box center [183, 13] width 6 height 10
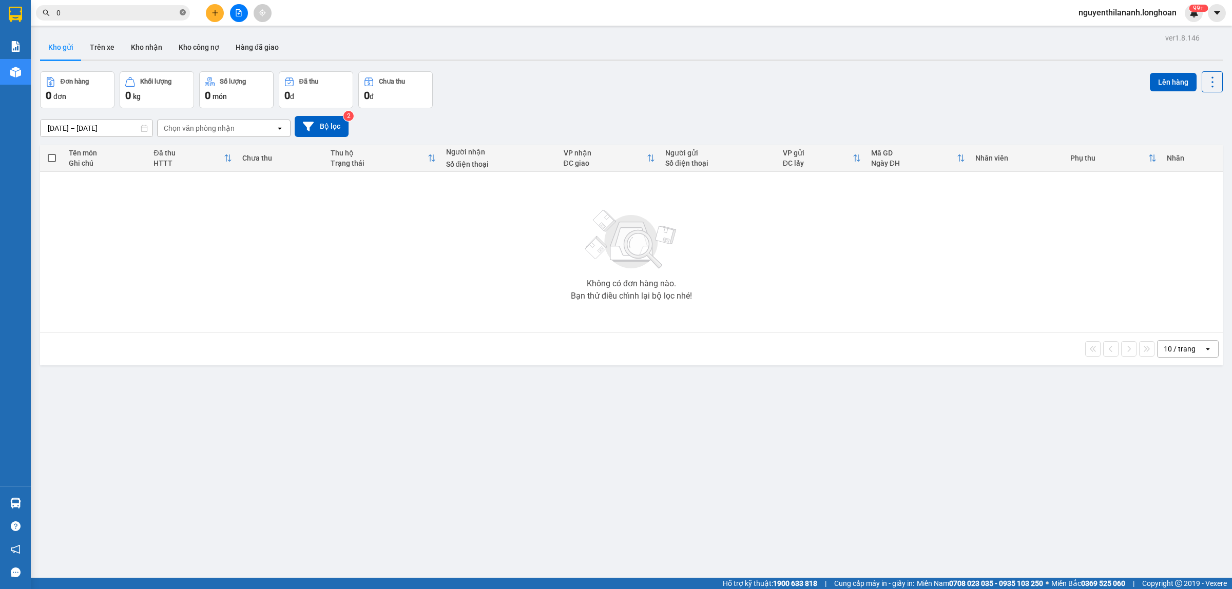
paste input "902996685"
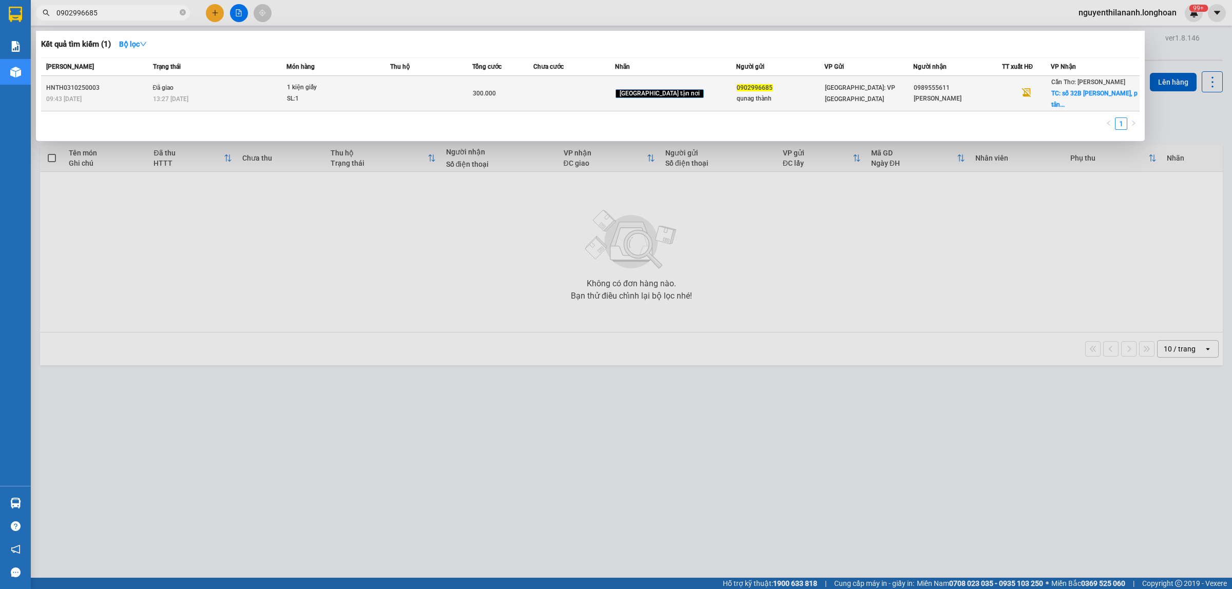
type input "0902996685"
click at [97, 83] on div "HNTH0310250003" at bounding box center [98, 88] width 104 height 11
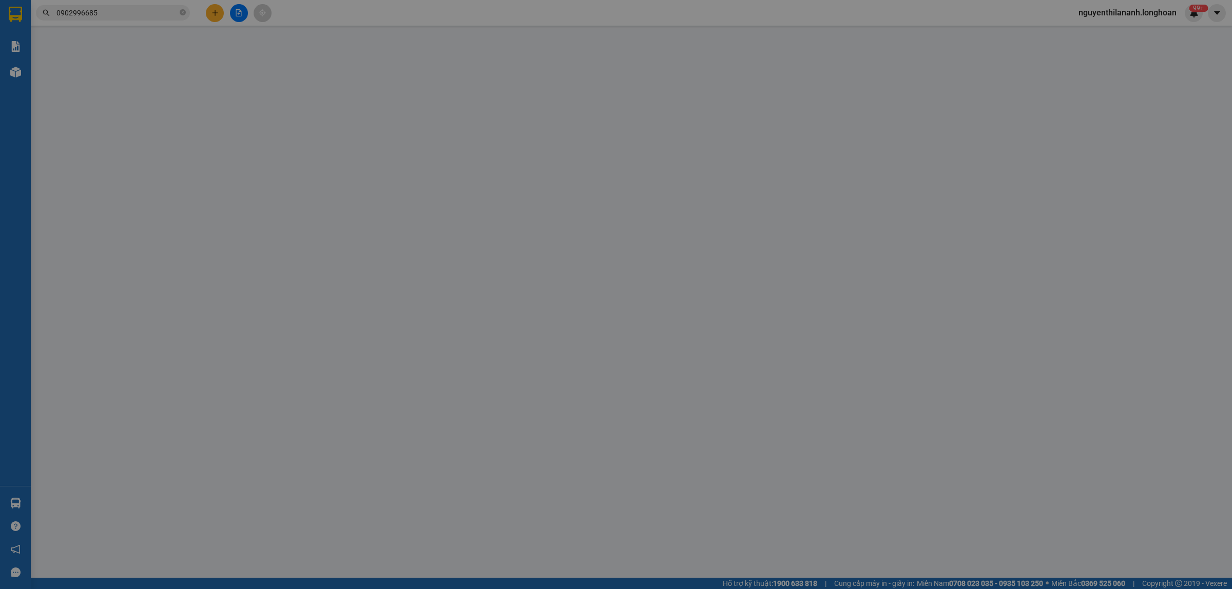
type input "0902996685"
type input "qunag thành"
type input "0989555611"
type input "minh vương"
checkbox input "true"
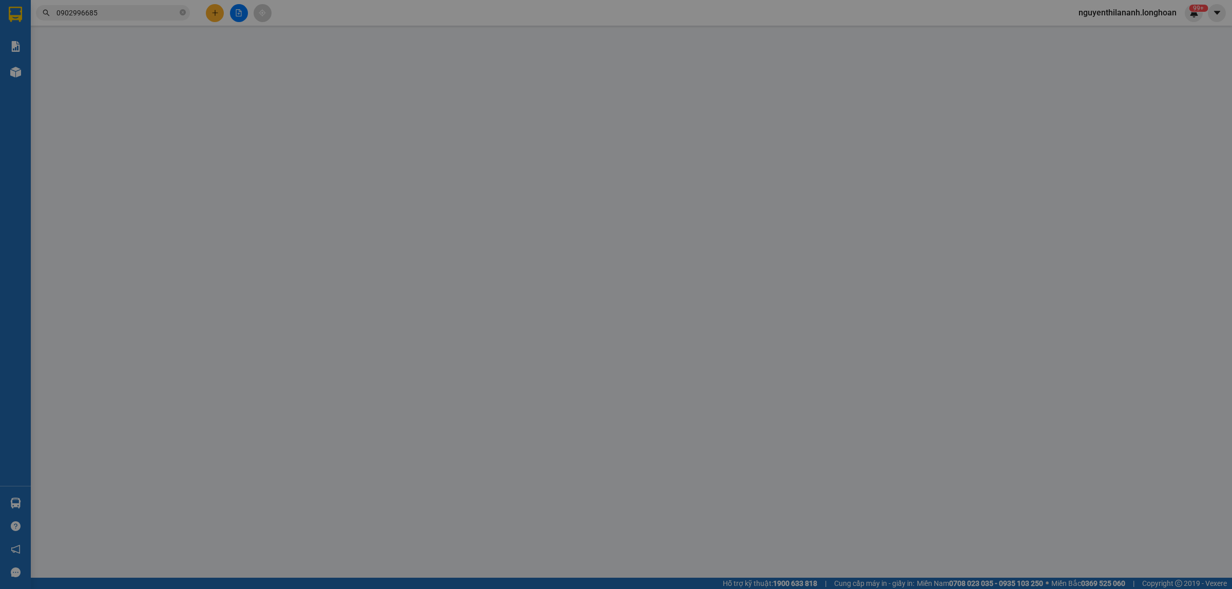
type input "số 32B đặng văn ngữ, p tân an quận ninh kiều cần thơ"
type input "0"
type input "300.000"
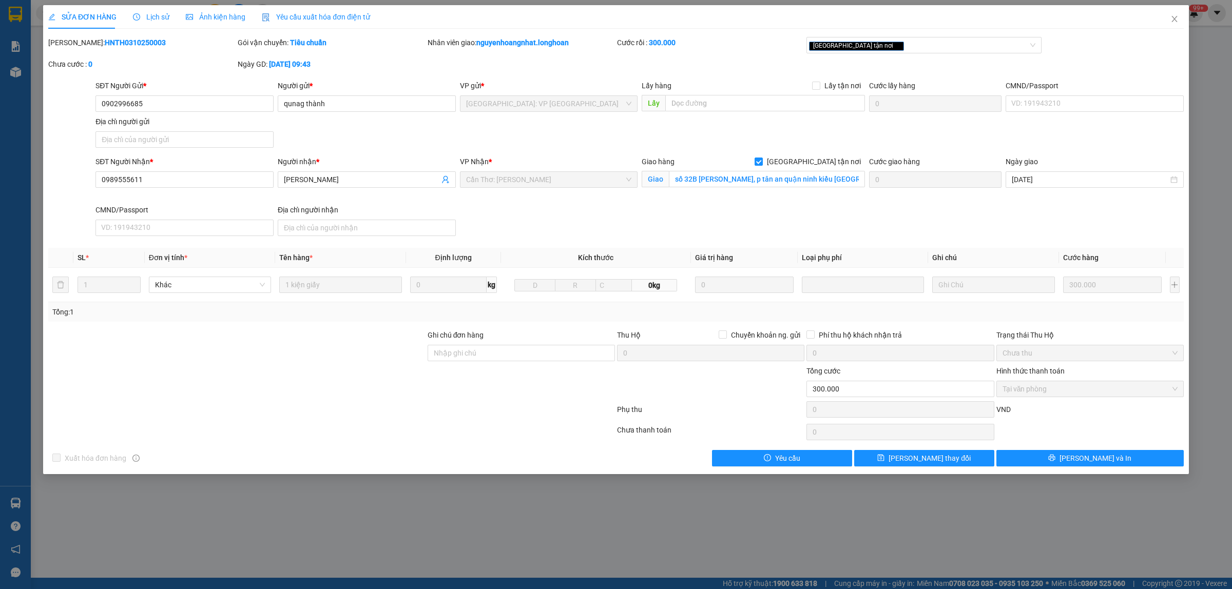
drag, startPoint x: 137, startPoint y: 41, endPoint x: 75, endPoint y: 44, distance: 62.2
click at [75, 44] on div "Mã ĐH: HNTH0310250003" at bounding box center [141, 42] width 187 height 11
copy b "HNTH0310250003"
click at [1170, 15] on icon "close" at bounding box center [1174, 19] width 8 height 8
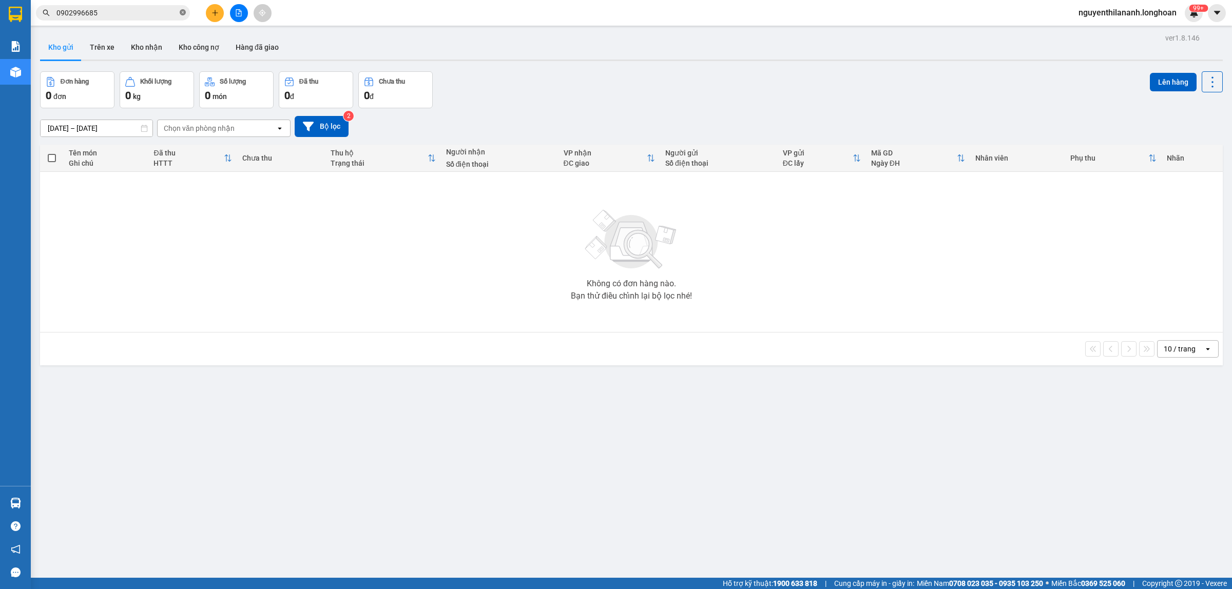
click at [180, 11] on icon "close-circle" at bounding box center [183, 12] width 6 height 6
paste input "832442369"
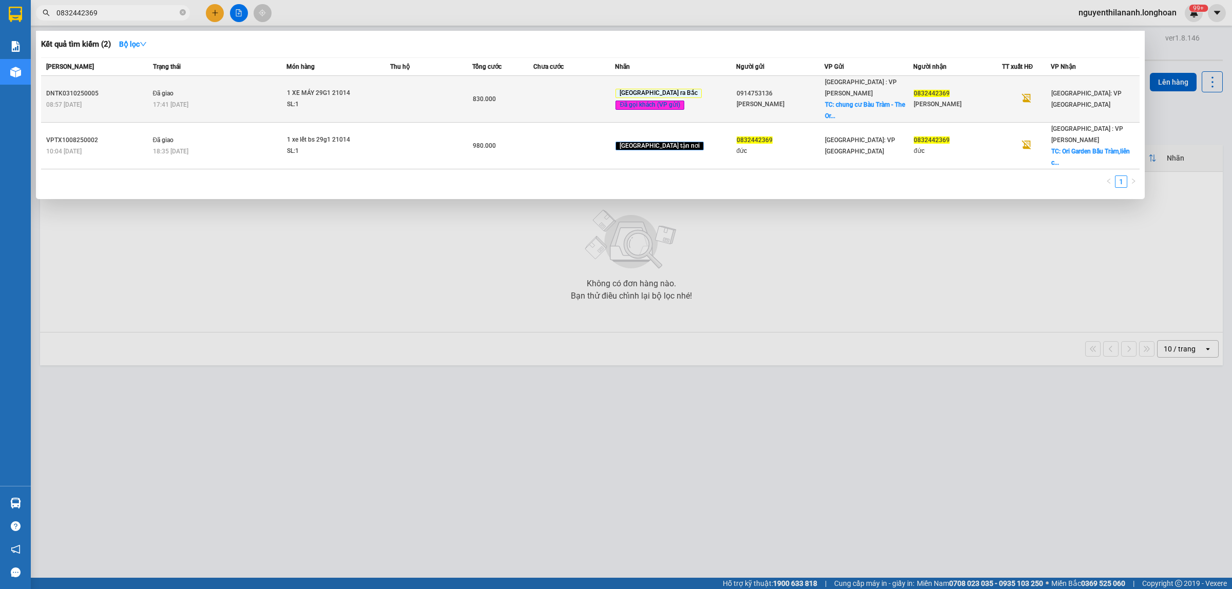
type input "0832442369"
click at [119, 99] on div "08:57 - 03/10" at bounding box center [98, 104] width 104 height 11
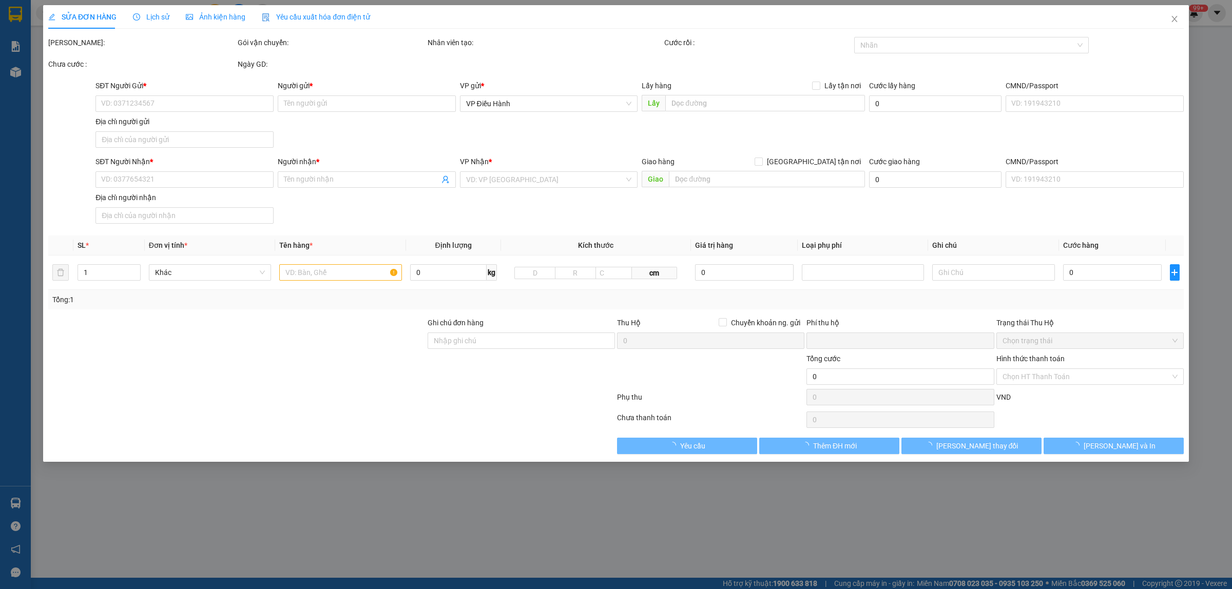
type input "0914753136"
type input "lê diệu thúy"
checkbox input "true"
type input "chung cư Bàu Tràm - The Ori Garden quận Liên Chiểu, Đà Nẵng"
type input "100.000"
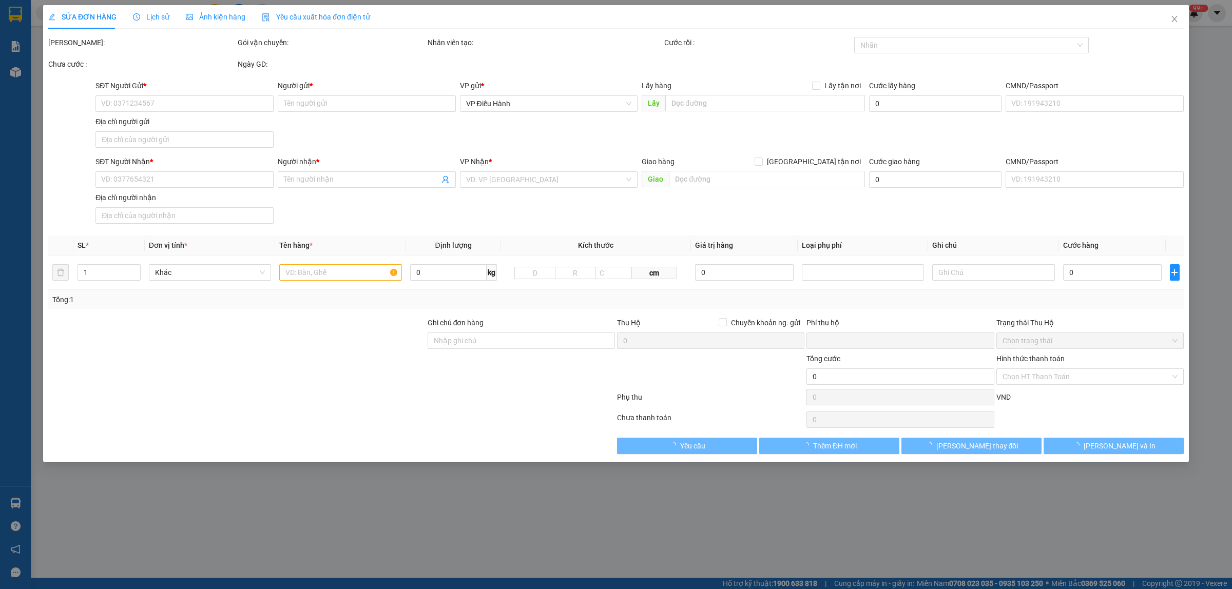
type input "0832442369"
type input "Đỗ minh đức"
type input "0 CHÌA KHÓA,2 GƯƠNG,1 CÀ VẸT PHOTO"
type input "0"
type input "830.000"
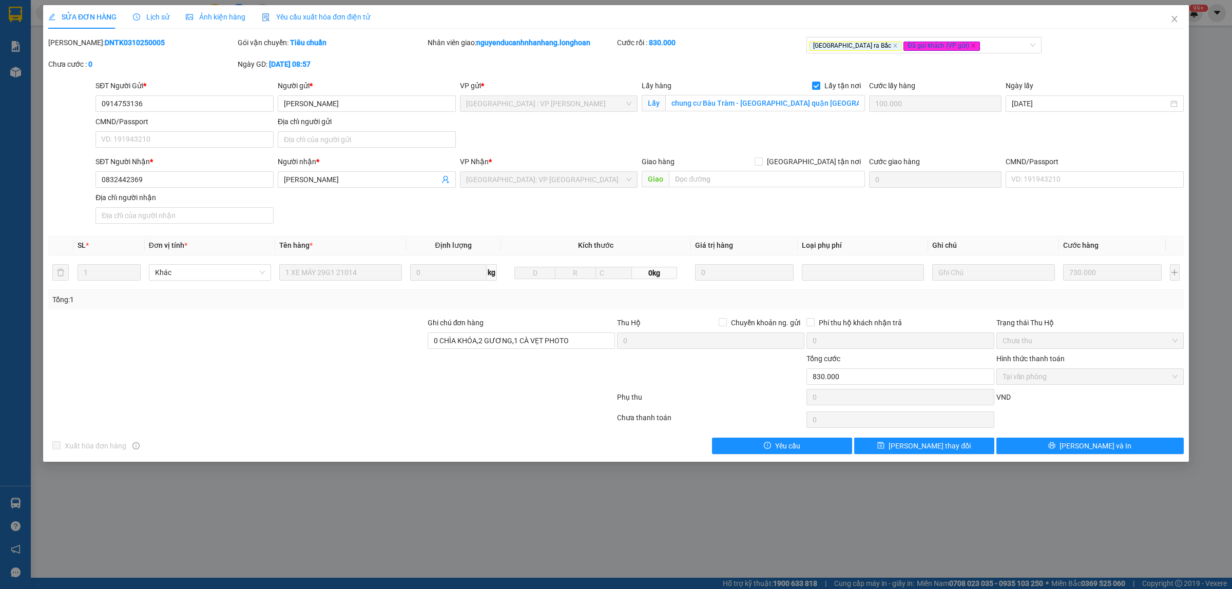
drag, startPoint x: 137, startPoint y: 43, endPoint x: 73, endPoint y: 43, distance: 63.7
click at [73, 43] on div "Mã ĐH: DNTK0310250005" at bounding box center [141, 42] width 187 height 11
copy b "DNTK0310250005"
click at [1171, 17] on icon "close" at bounding box center [1174, 19] width 8 height 8
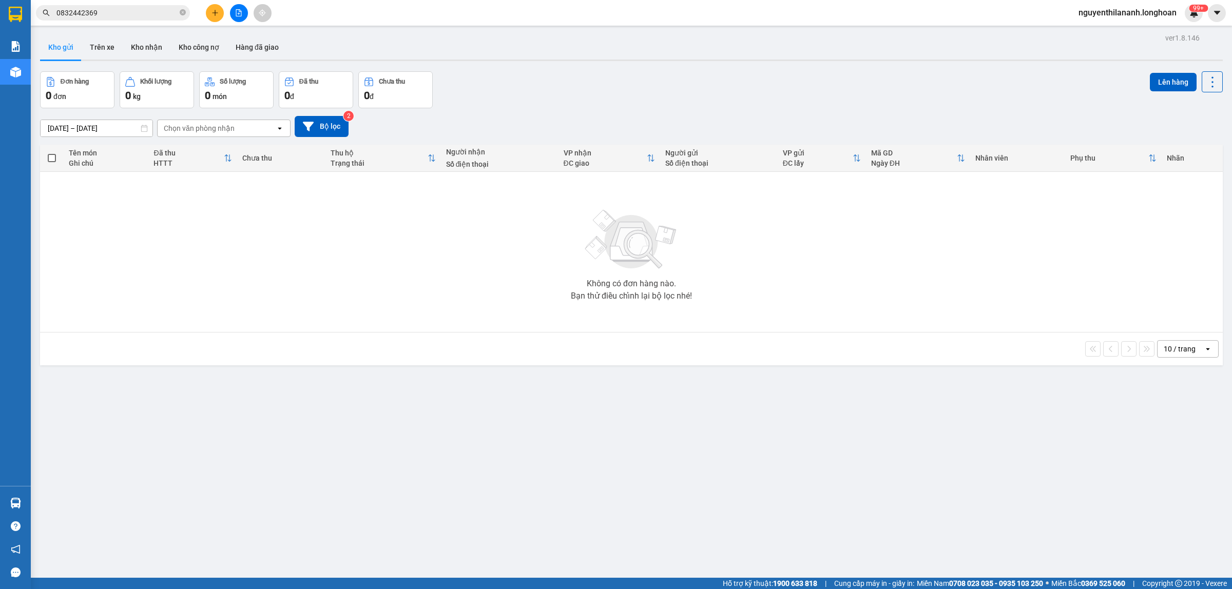
click at [97, 8] on input "0832442369" at bounding box center [116, 12] width 121 height 11
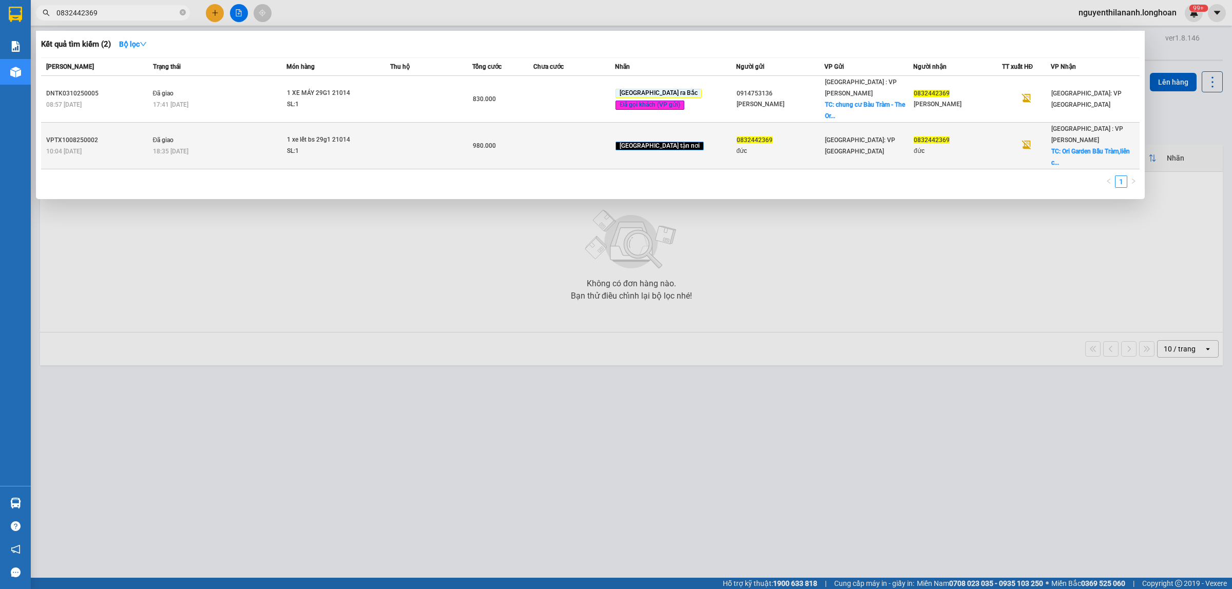
click at [125, 146] on div "10:04 - 10/08" at bounding box center [98, 151] width 104 height 11
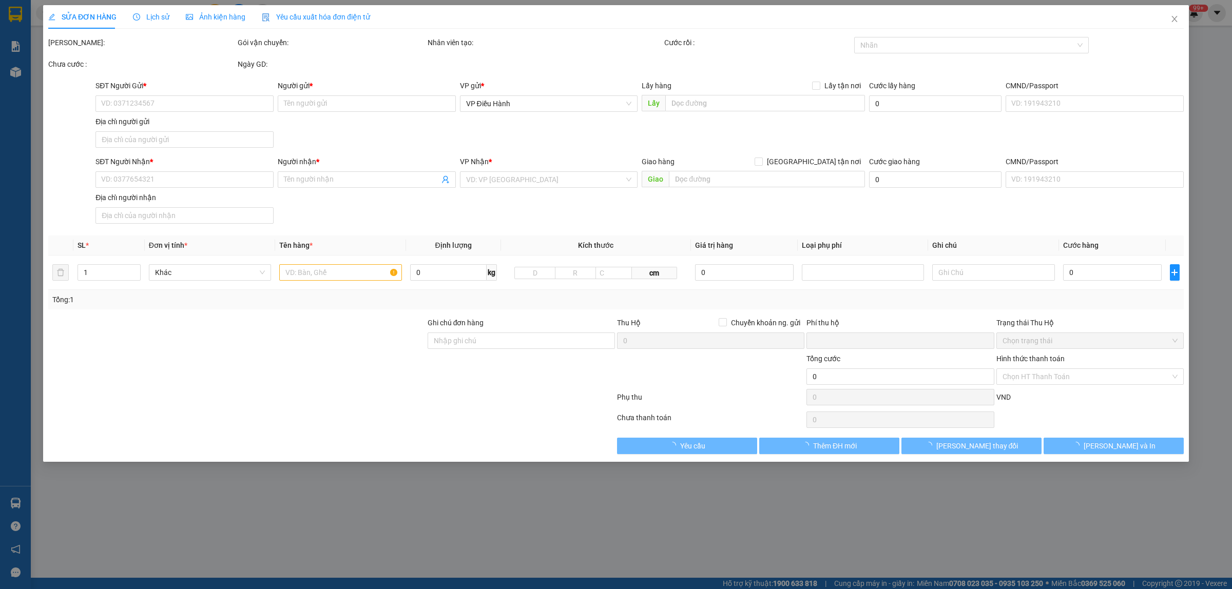
type input "0832442369"
type input "đức"
type input "0832442369"
type input "đức"
checkbox input "true"
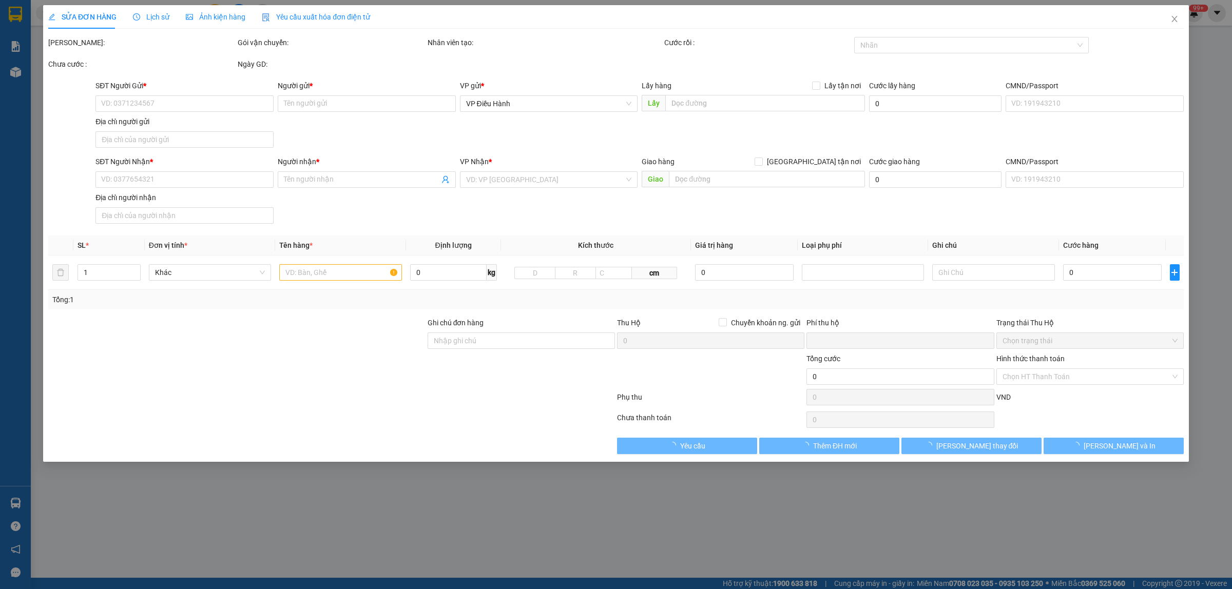
type input "Ori Garden Bầu Tràm,liên chiểu đà nẵng"
type input "0"
type input "980.000"
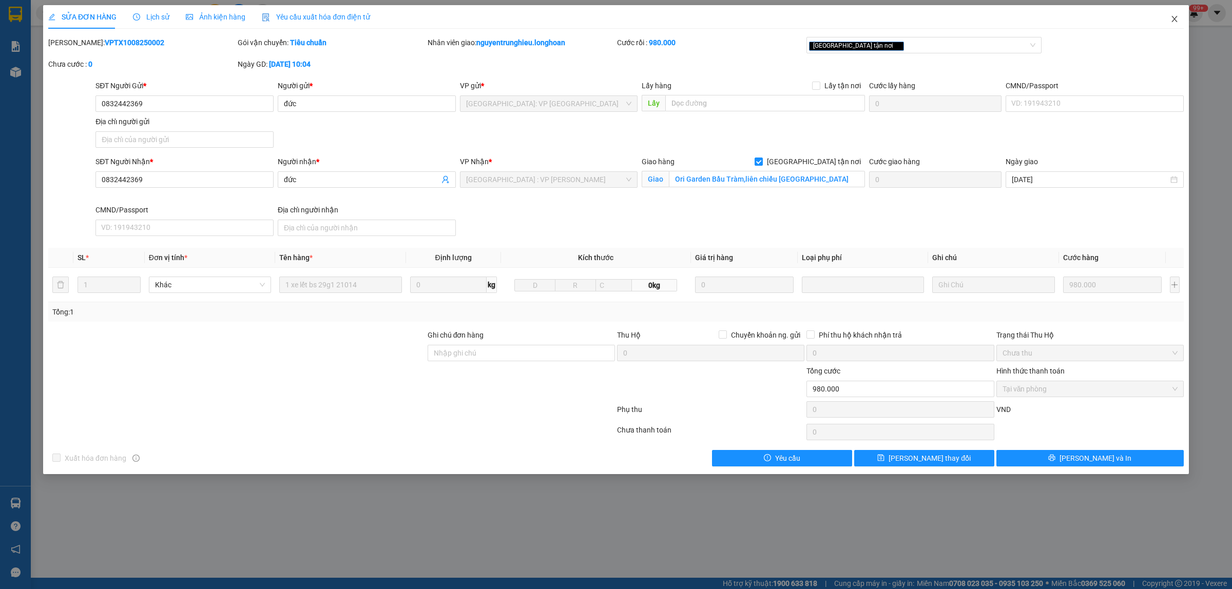
click at [1179, 15] on span "Close" at bounding box center [1174, 19] width 29 height 29
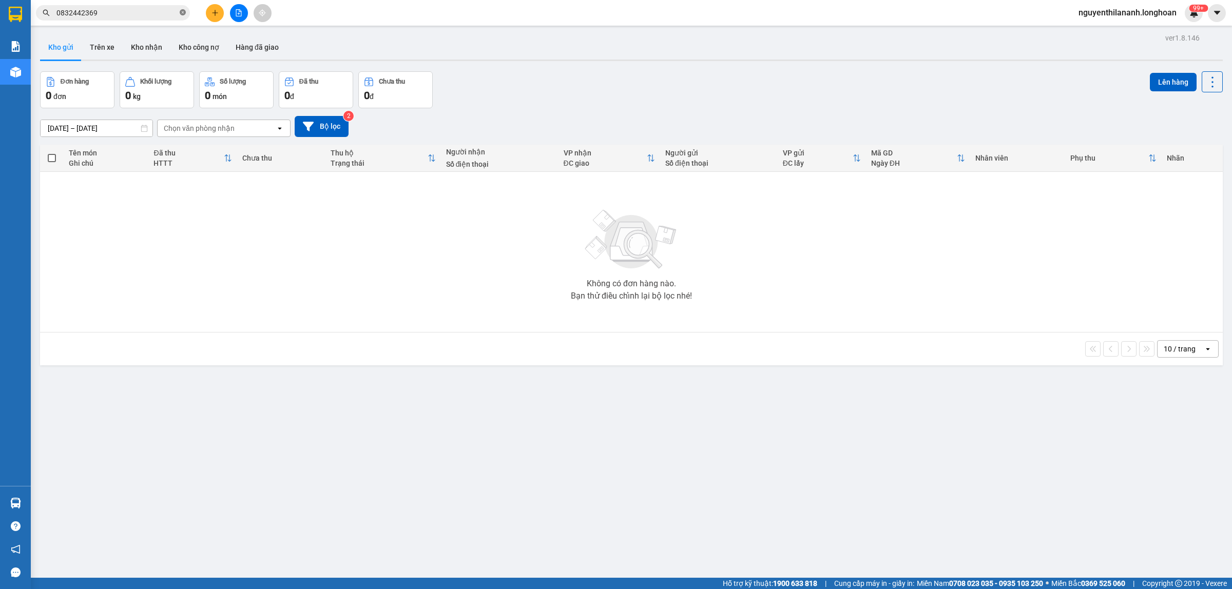
click at [183, 14] on icon "close-circle" at bounding box center [183, 12] width 6 height 6
paste input "988832439"
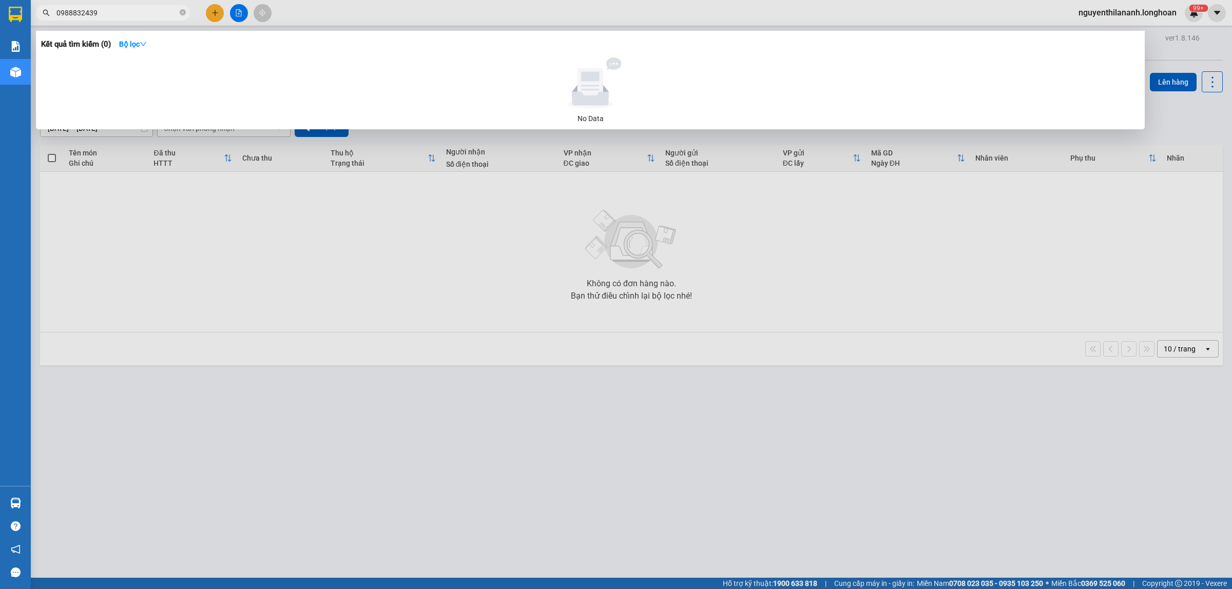
type input "0988832439"
click at [183, 9] on icon "close-circle" at bounding box center [183, 12] width 6 height 6
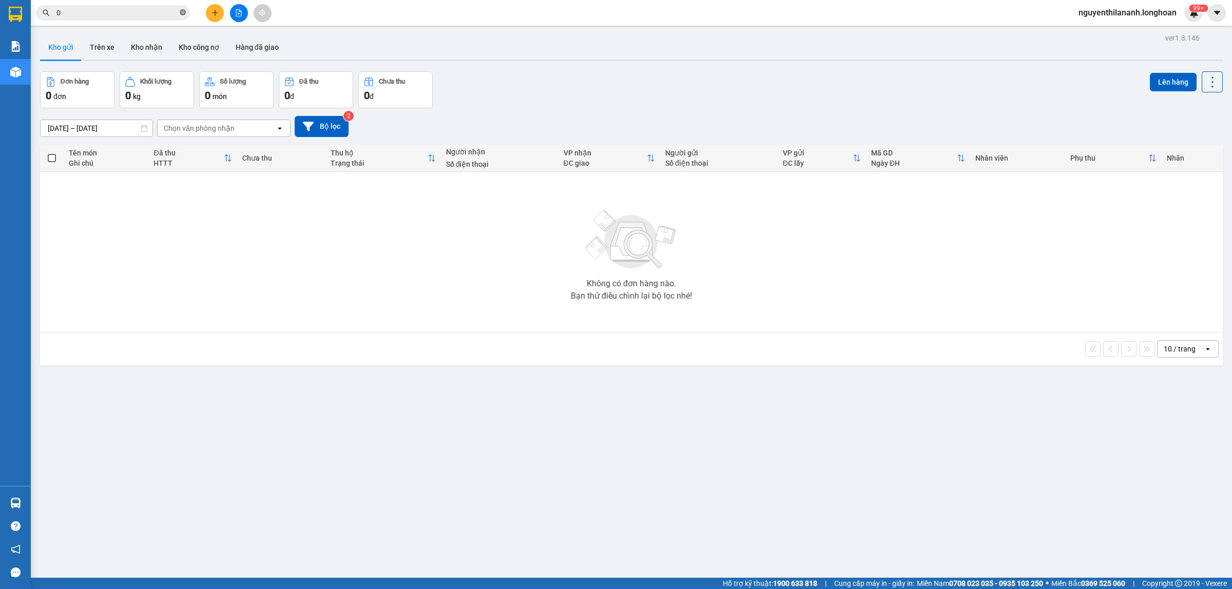
paste input "974044085"
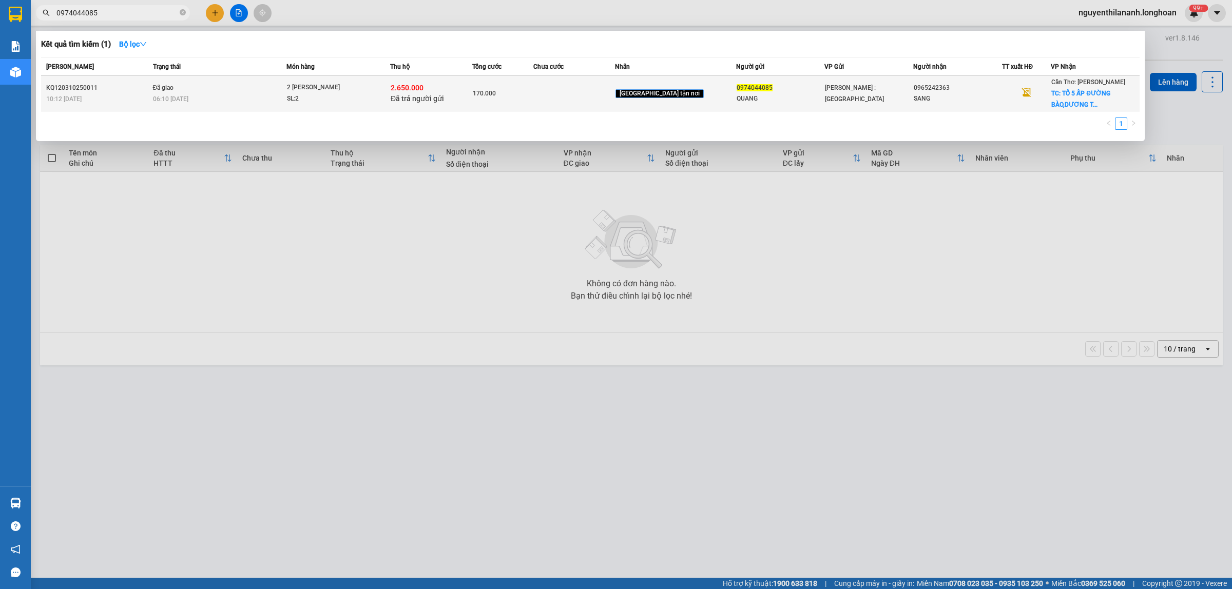
type input "0974044085"
click at [117, 95] on div "10:12 - 03/10" at bounding box center [98, 98] width 104 height 11
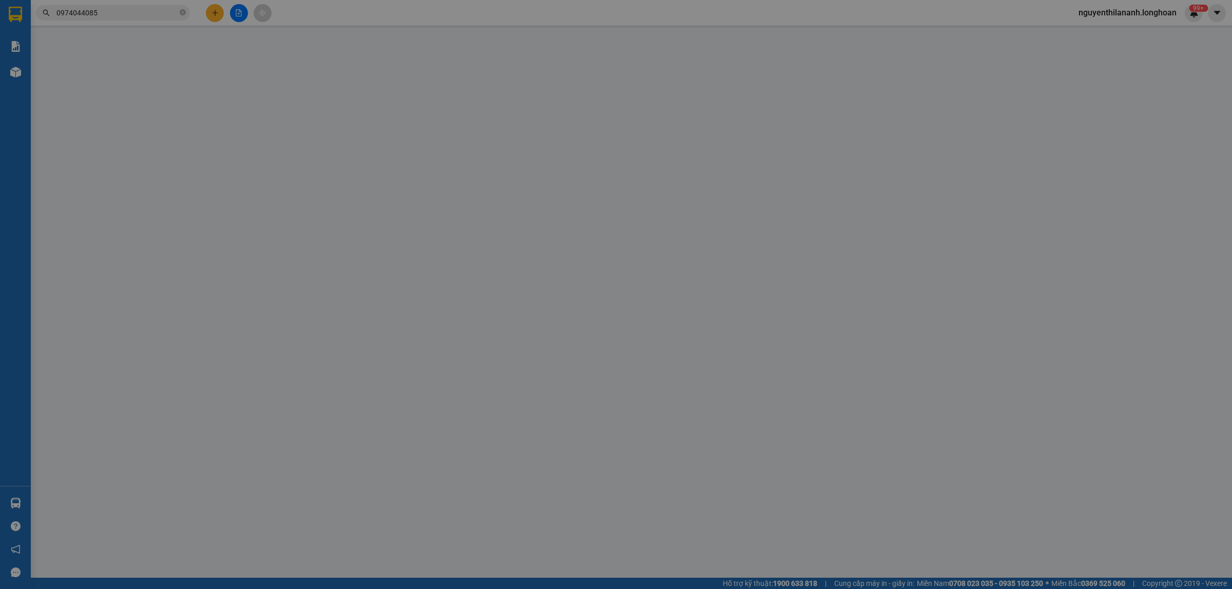
type input "0974044085"
type input "QUANG"
type input "0965242363"
type input "SANG"
checkbox input "true"
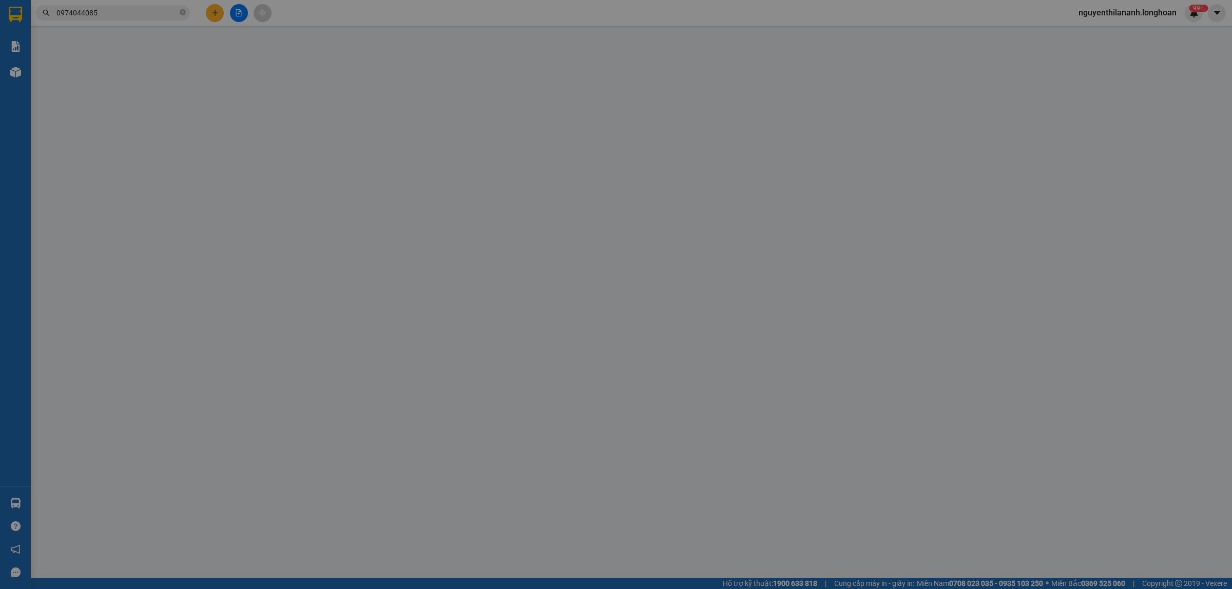
type input "TỔ 5 ẤP ĐƯỜNG BÀO,DƯƠNG TƠ PHÚ QUỐC"
checkbox input "true"
type input "2.650.000"
type input "20.000"
type input "170.000"
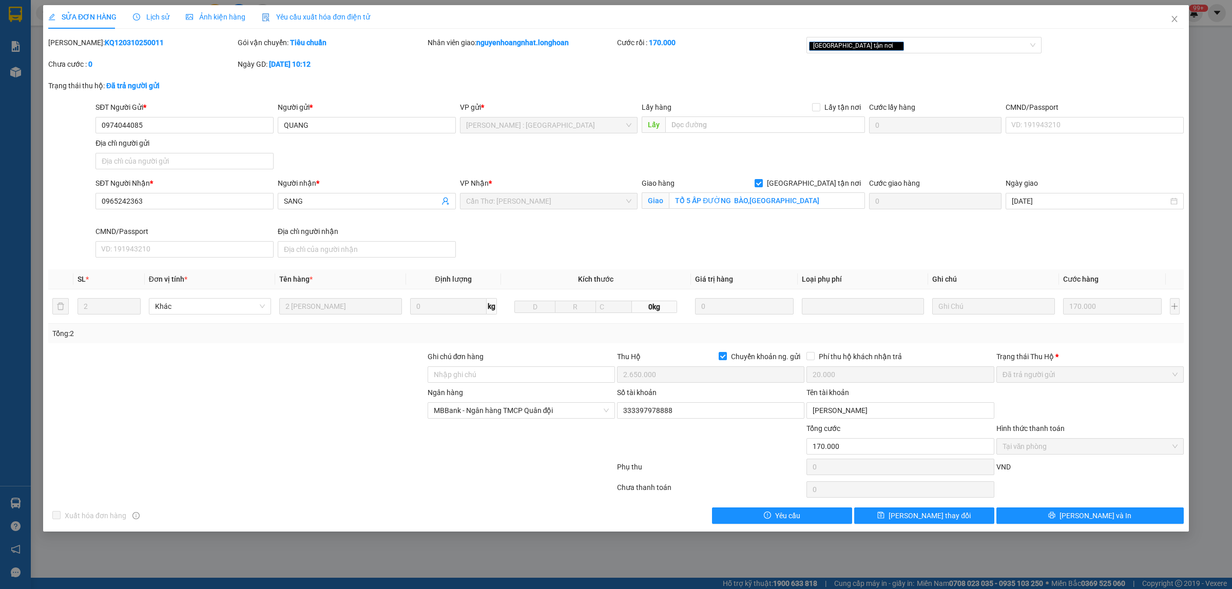
drag, startPoint x: 132, startPoint y: 42, endPoint x: 75, endPoint y: 49, distance: 57.4
click at [75, 49] on div "Mã ĐH: KQ120310250011" at bounding box center [141, 48] width 189 height 22
copy b "KQ120310250011"
click at [1175, 16] on icon "close" at bounding box center [1174, 19] width 8 height 8
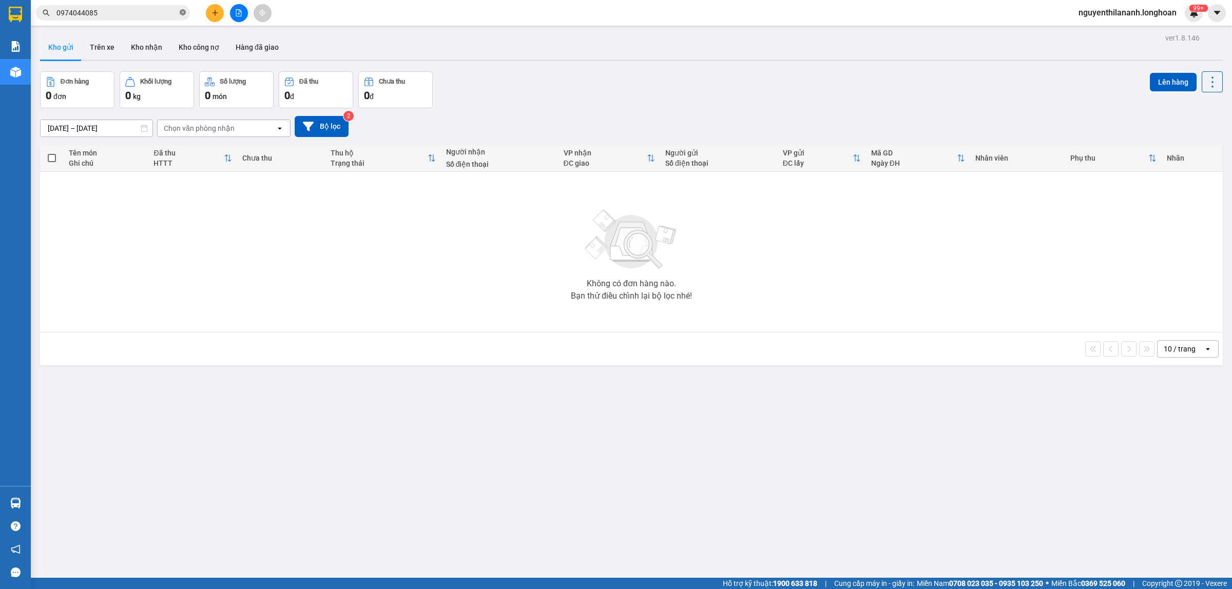
click at [183, 13] on icon "close-circle" at bounding box center [183, 12] width 6 height 6
paste input "919072081"
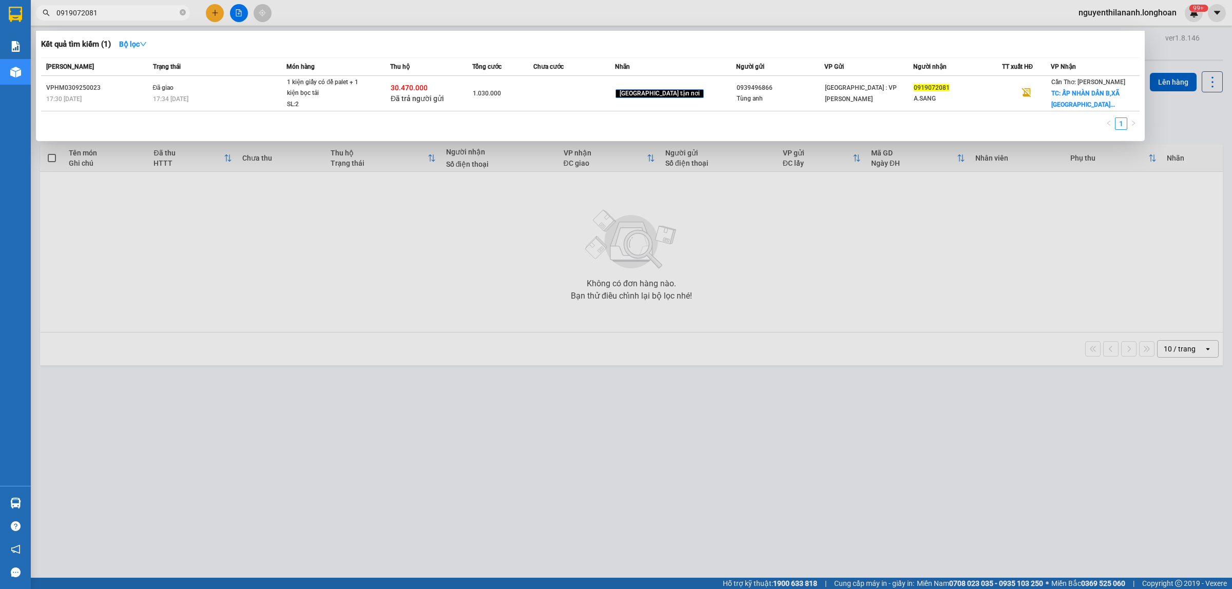
type input "0919072081"
click at [185, 13] on icon "close-circle" at bounding box center [183, 12] width 6 height 6
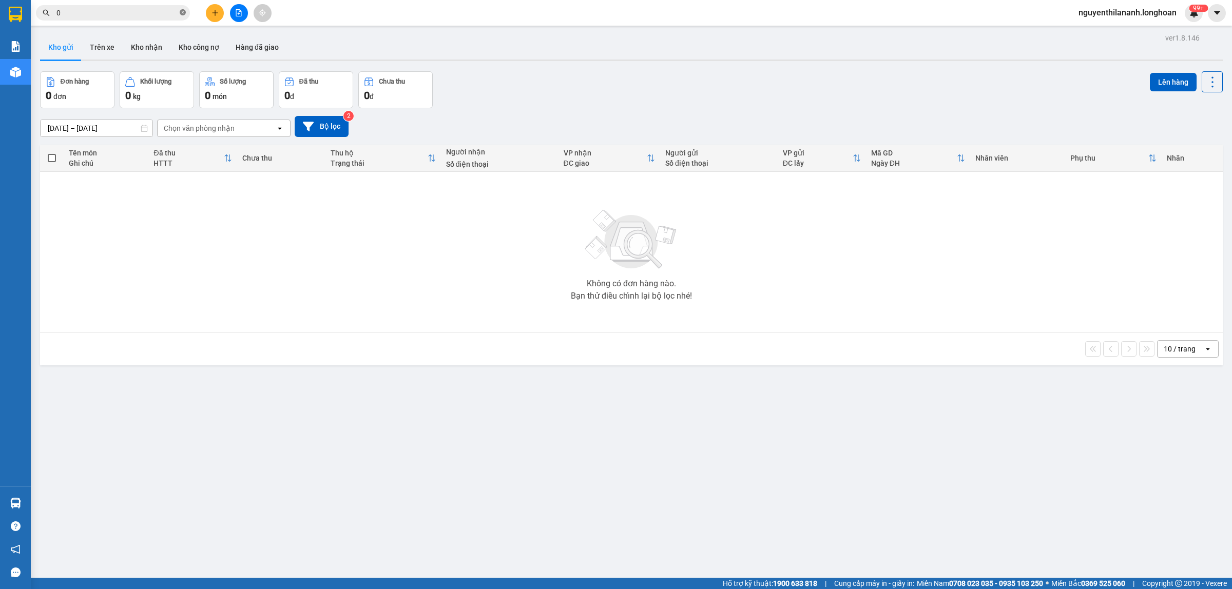
paste input "772226996"
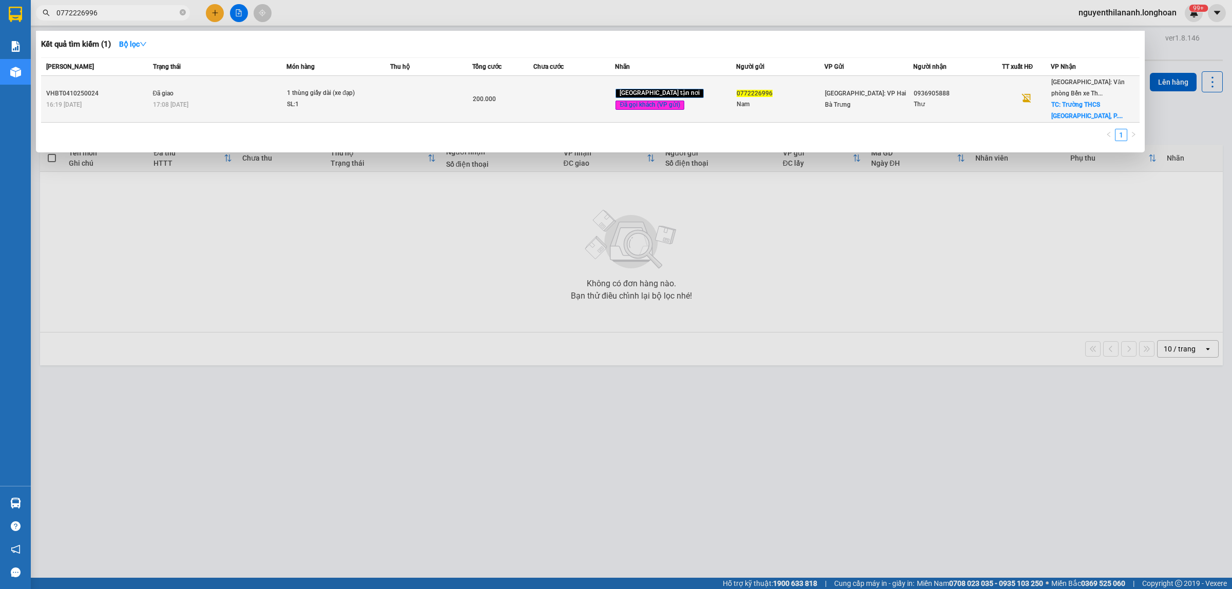
type input "0772226996"
click at [134, 99] on div "16:19 - 04/10" at bounding box center [98, 104] width 104 height 11
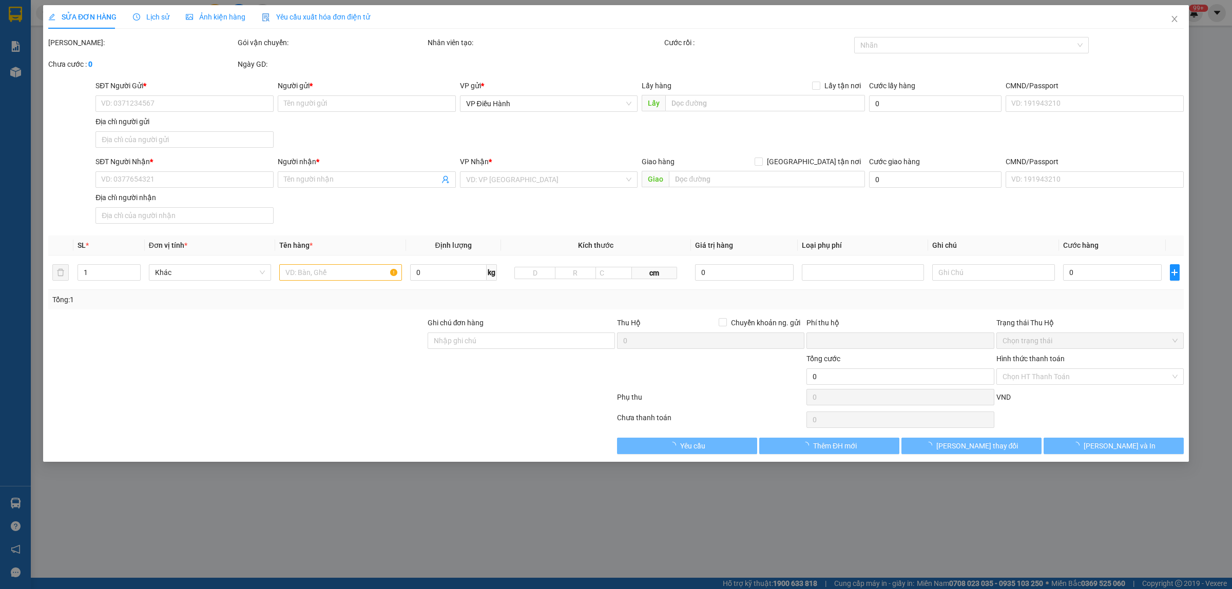
type input "0772226996"
type input "Nam"
type input "0936905888"
type input "Thư"
checkbox input "true"
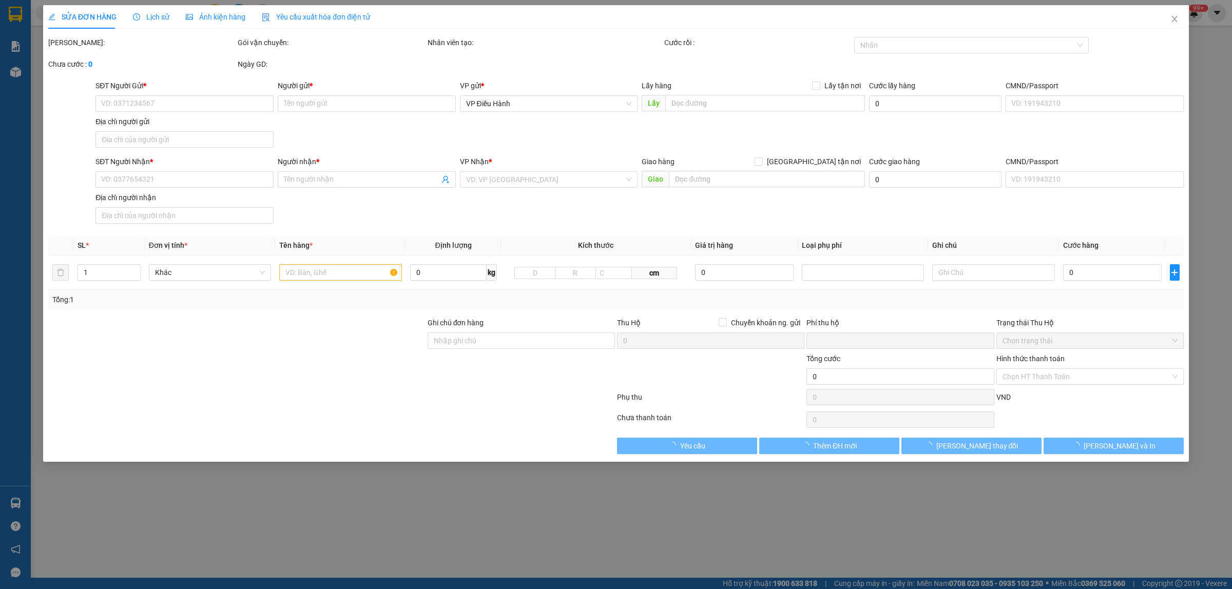
type input "Trường THCS Ninh Dương, P. Ninh Dương, Móng Cái, Quảng Ninh"
type input "0"
type input "200.000"
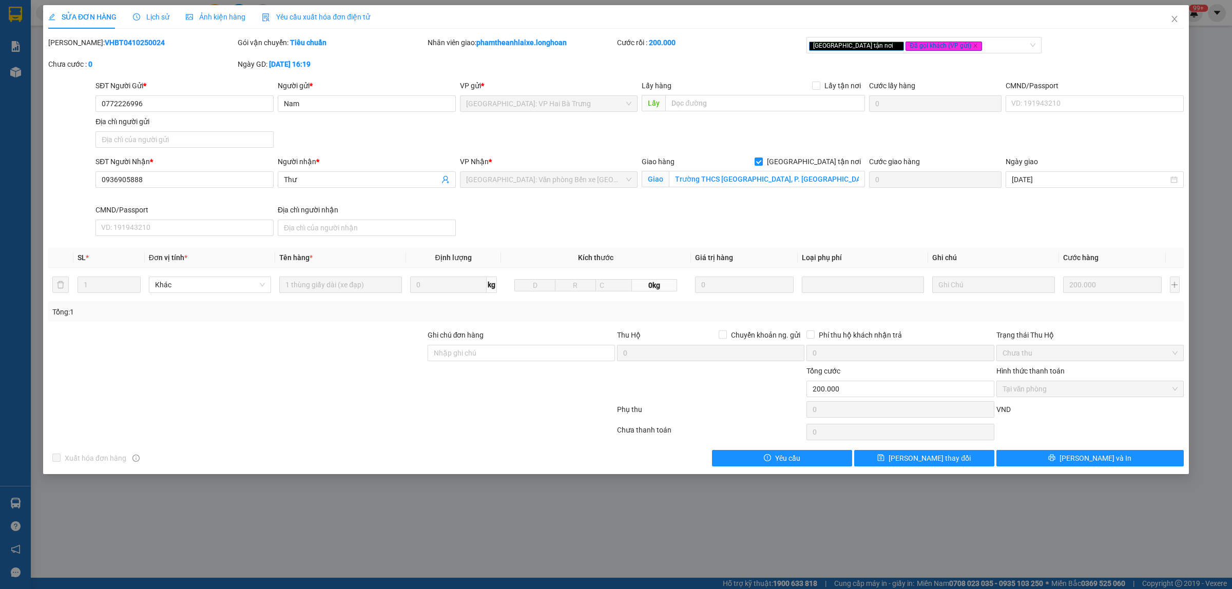
drag, startPoint x: 150, startPoint y: 47, endPoint x: 74, endPoint y: 57, distance: 76.7
click at [74, 57] on div "Mã ĐH: VHBT0410250024" at bounding box center [141, 48] width 189 height 22
copy b "VHBT0410250024"
click at [1177, 19] on icon "close" at bounding box center [1174, 19] width 8 height 8
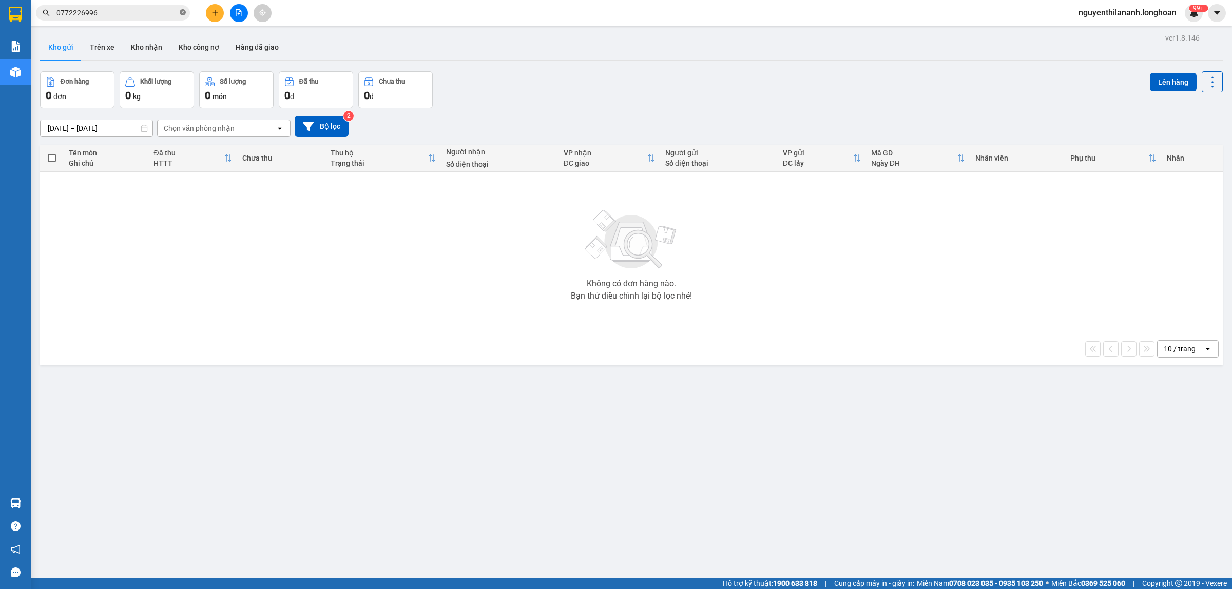
click at [184, 14] on icon "close-circle" at bounding box center [183, 12] width 6 height 6
paste input "923323822"
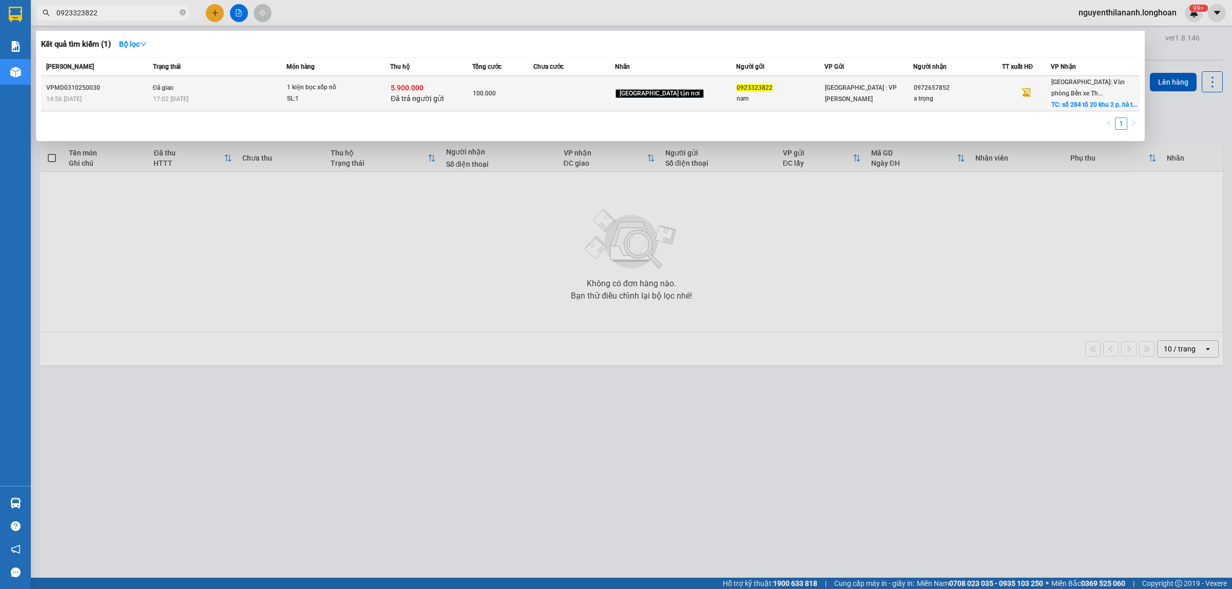
type input "0923323822"
click at [132, 88] on div "VPMD0310250030" at bounding box center [98, 88] width 104 height 11
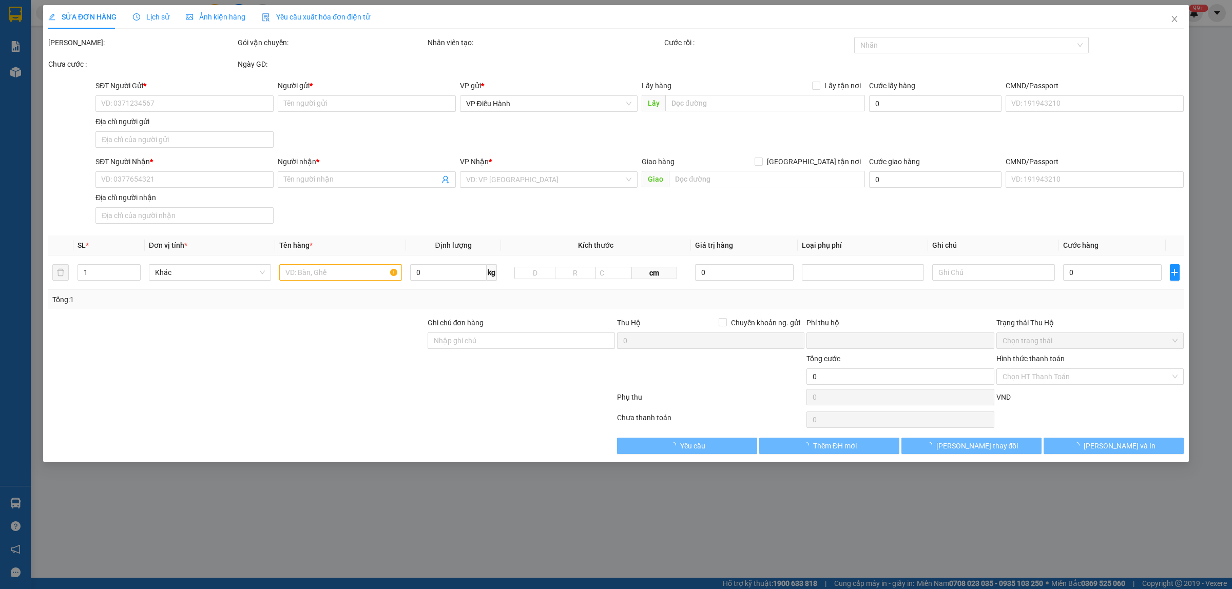
type input "0923323822"
type input "nam"
type input "0972657852"
type input "a trọng"
checkbox input "true"
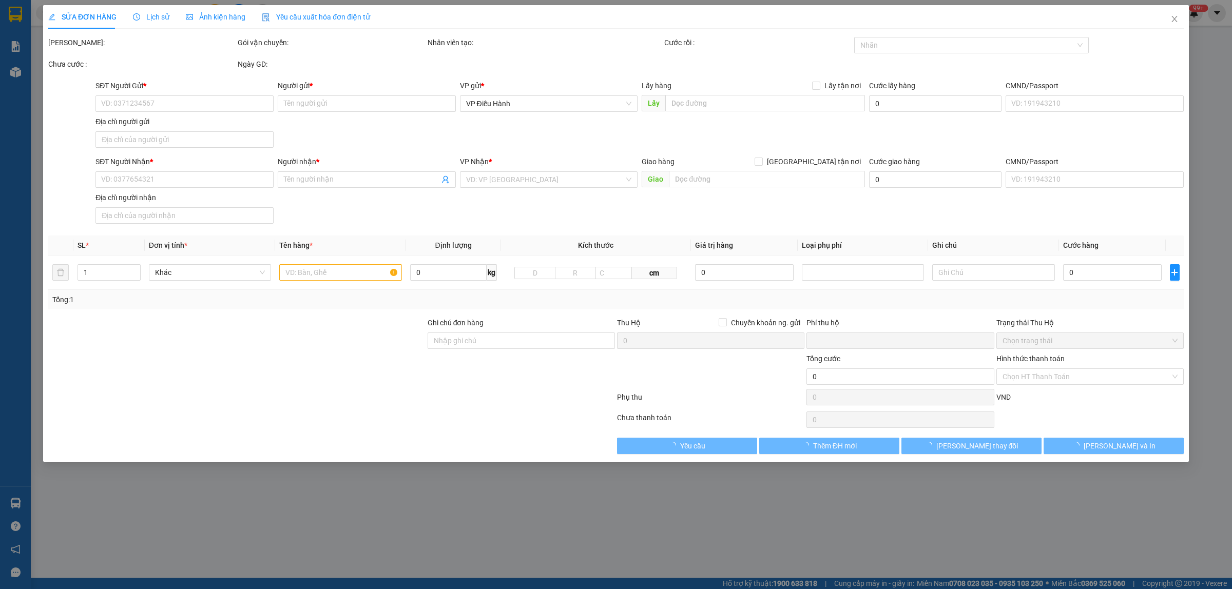
type input "số 284 tổ 20 khu 2 p. hà trung hạ long quảng ninh"
checkbox input "true"
type input "5.900.000"
type input "25.000"
type input "100.000"
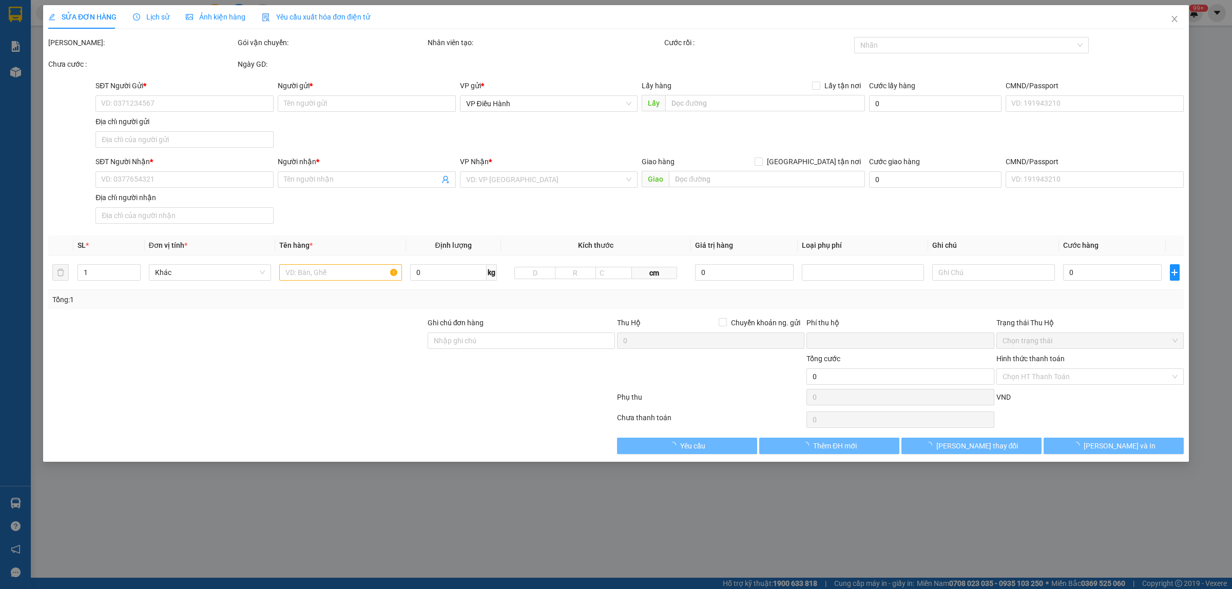
type input "30.000"
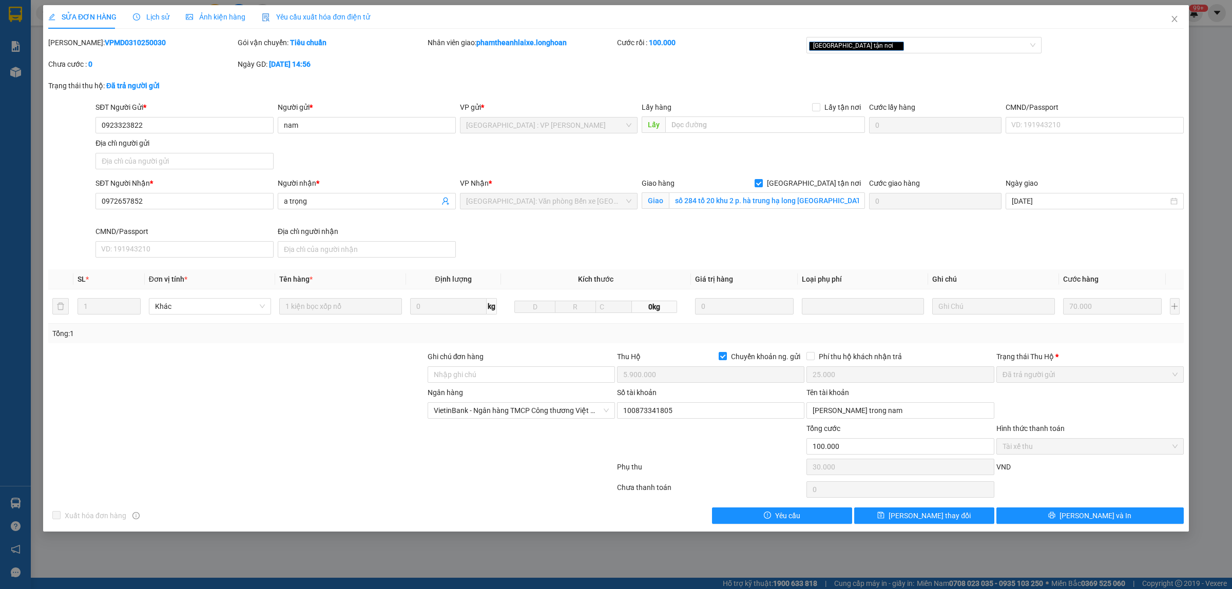
drag, startPoint x: 158, startPoint y: 46, endPoint x: 73, endPoint y: 50, distance: 84.8
click at [73, 50] on div "Mã ĐH: VPMD0310250030" at bounding box center [141, 48] width 189 height 22
copy b "VPMD0310250030"
click at [1174, 12] on span "Close" at bounding box center [1174, 19] width 29 height 29
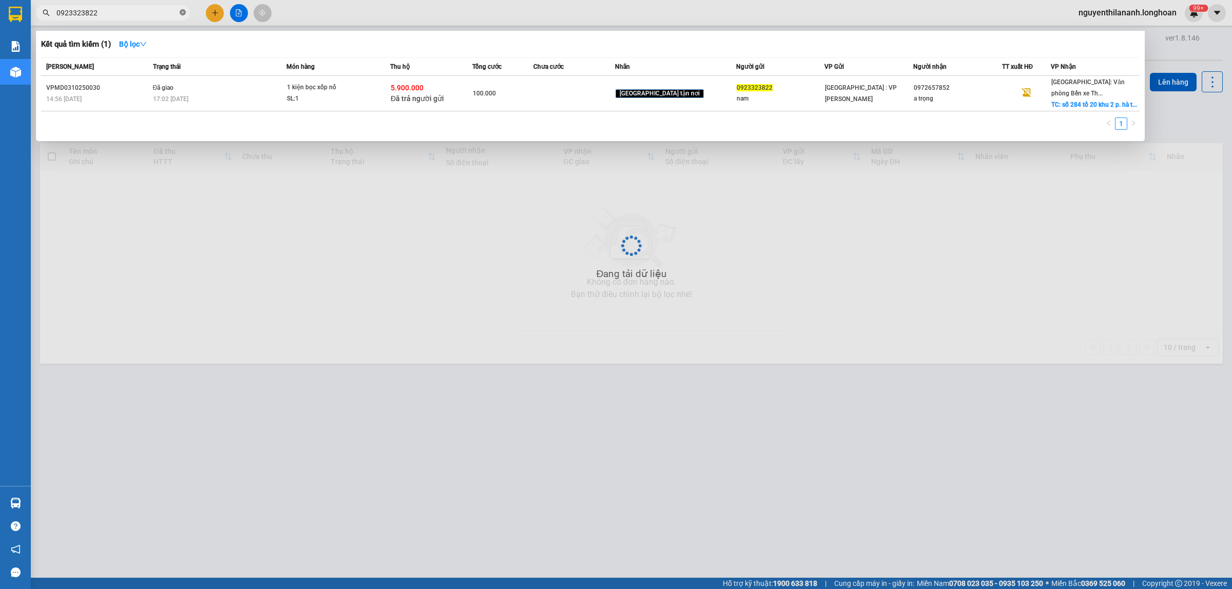
click at [182, 14] on icon "close-circle" at bounding box center [183, 12] width 6 height 6
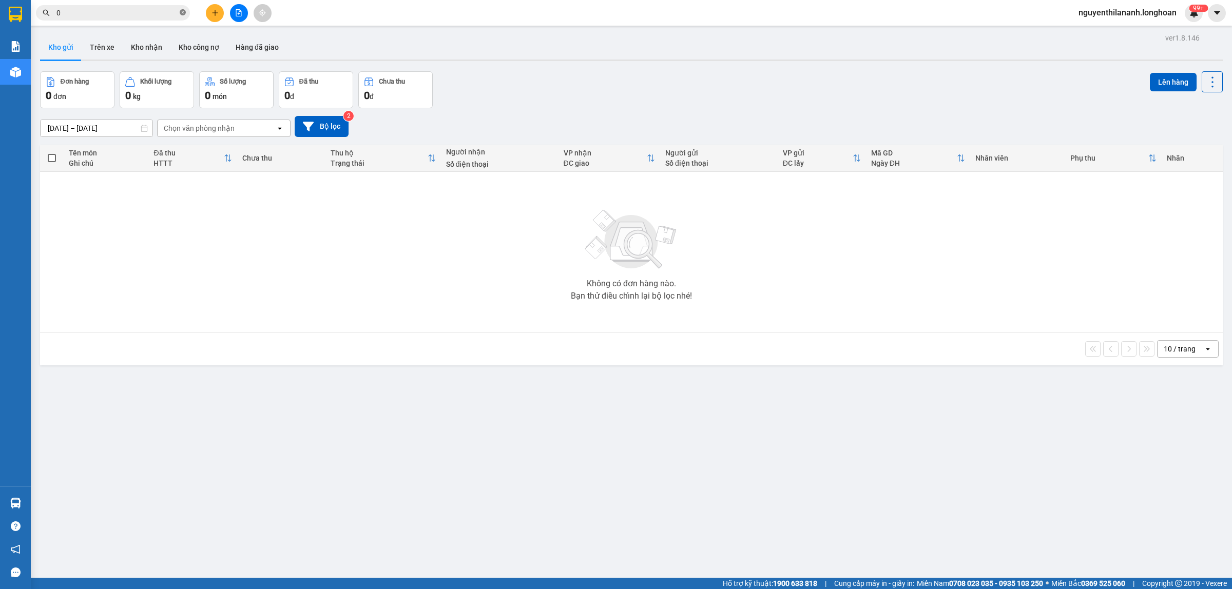
paste input "903097246"
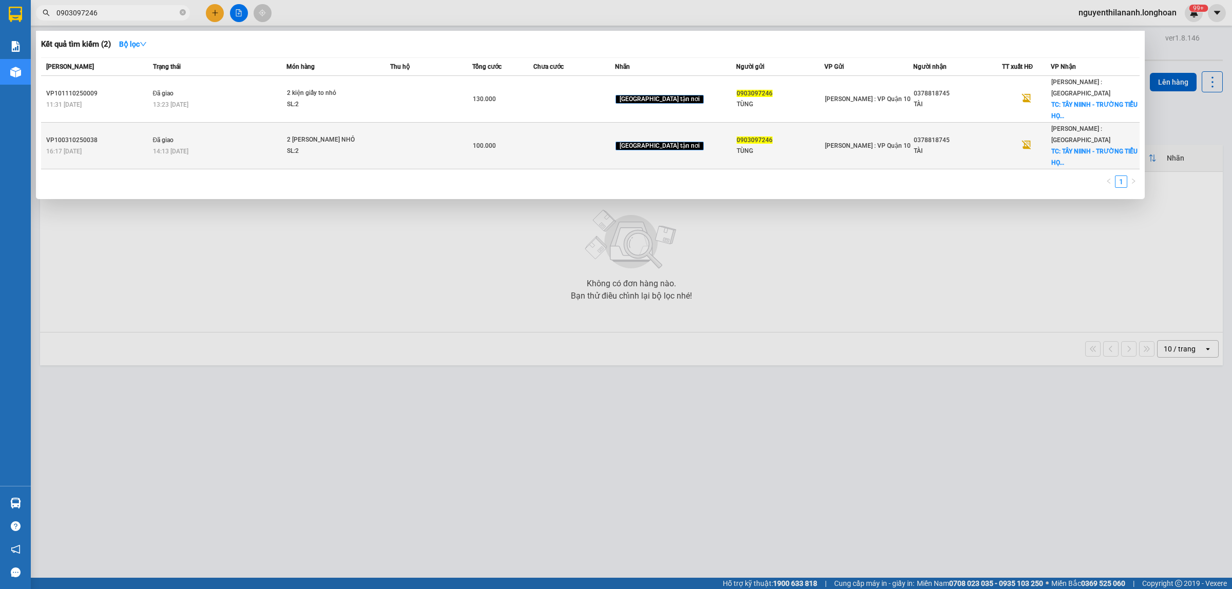
type input "0903097246"
click at [117, 146] on div "16:17 - 03/10" at bounding box center [98, 151] width 104 height 11
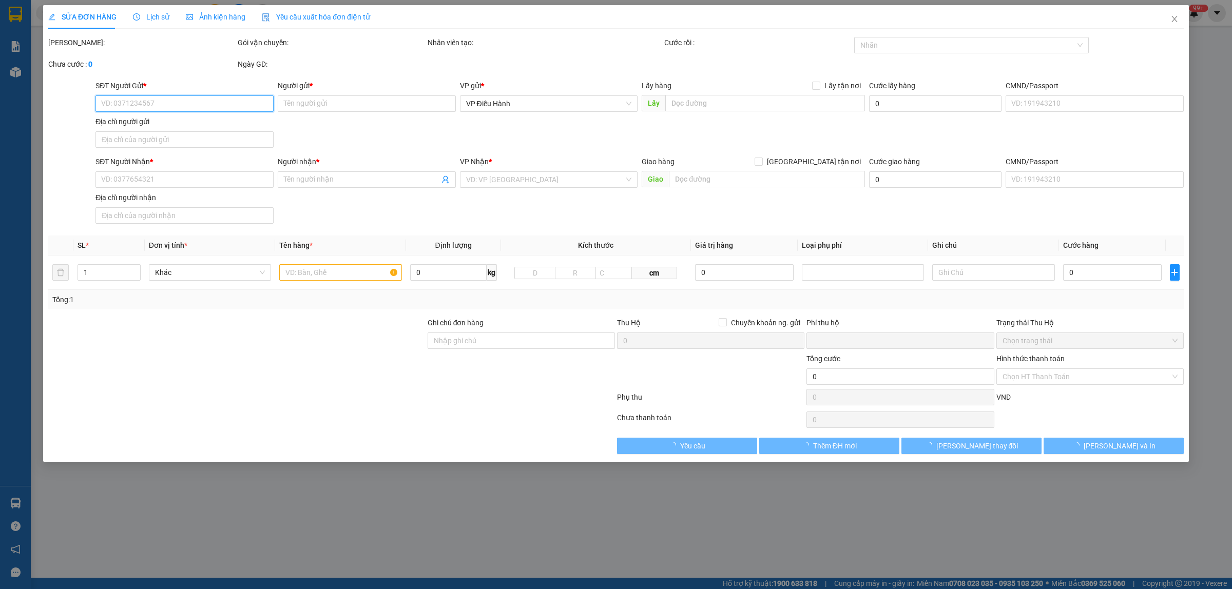
type input "0903097246"
type input "TÙNG"
type input "0378818745"
type input "TÀI"
checkbox input "true"
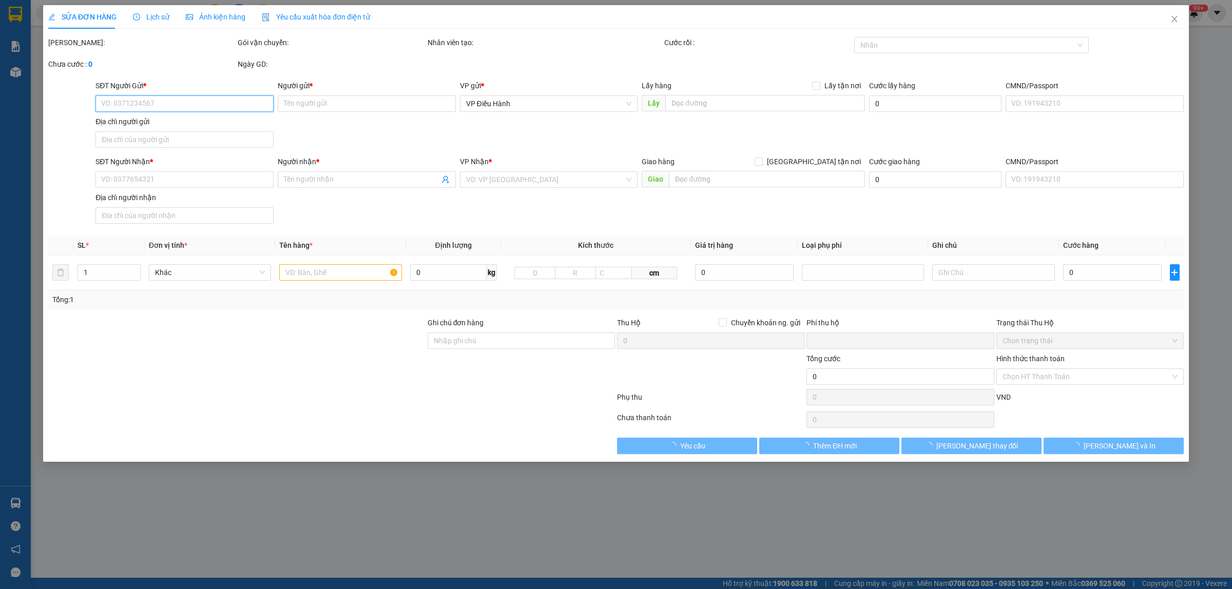
type input "TÂY NIINH - TRƯỜNG TIỂU HỌC LONG THUẬN A - LONG THUẬN - BẾN CẦU - TÂY NINH"
type input "hàng k bao bể vỡ hư hỏng"
type input "0"
type input "100.000"
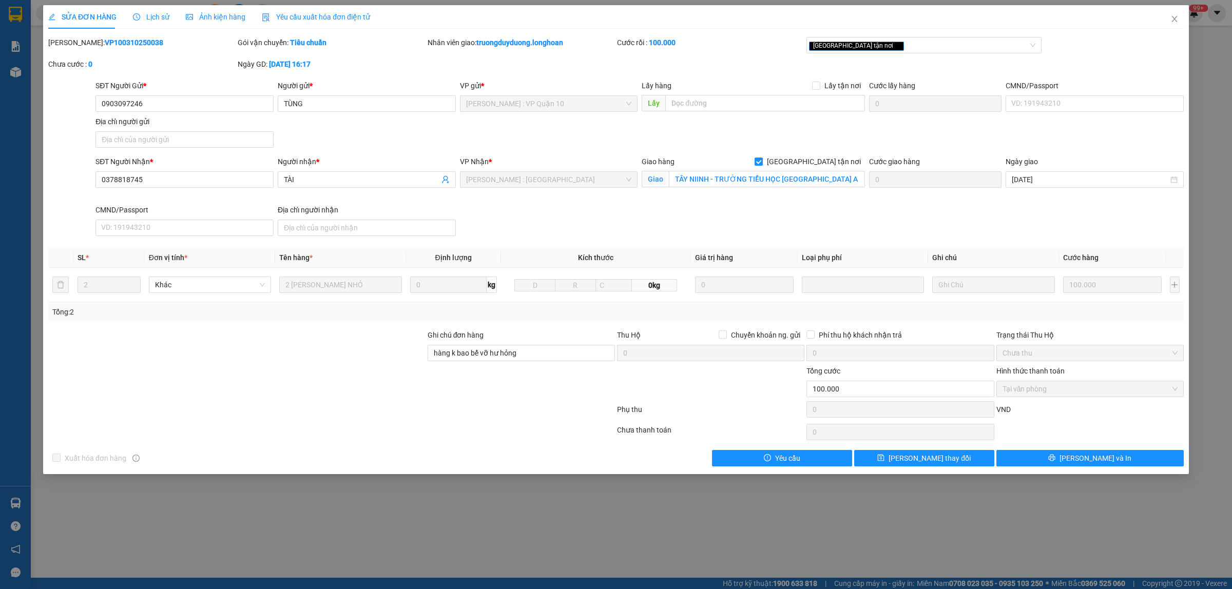
drag, startPoint x: 137, startPoint y: 41, endPoint x: 75, endPoint y: 45, distance: 61.2
click at [75, 45] on div "Mã ĐH: VP100310250038" at bounding box center [141, 42] width 187 height 11
copy b "VP100310250038"
click at [753, 175] on input "TÂY NIINH - TRƯỜNG TIỂU HỌC LONG THUẬN A - LONG THUẬN - BẾN CẦU - TÂY NINH" at bounding box center [767, 179] width 196 height 16
click at [763, 175] on input "TÂY NIINH - TRƯỜNG TIỂU HỌC LONG THUẬN A - LONG THUẬN - BẾN CẦU - TÂY NINH" at bounding box center [767, 179] width 196 height 16
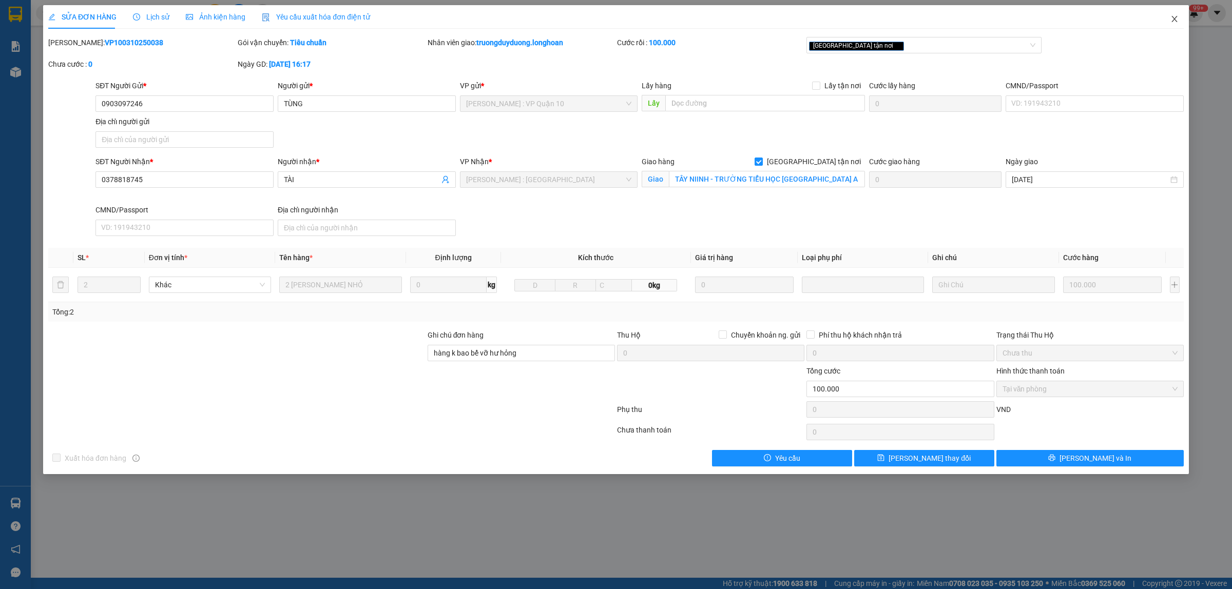
click at [1174, 11] on span "Close" at bounding box center [1174, 19] width 29 height 29
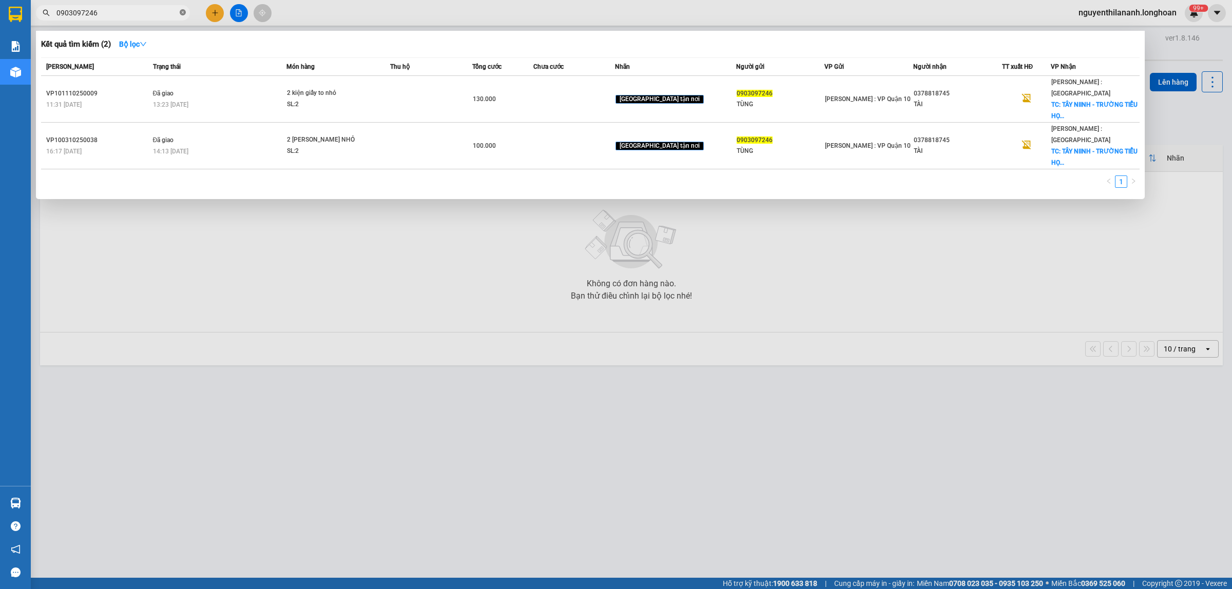
click at [181, 12] on icon "close-circle" at bounding box center [183, 12] width 6 height 6
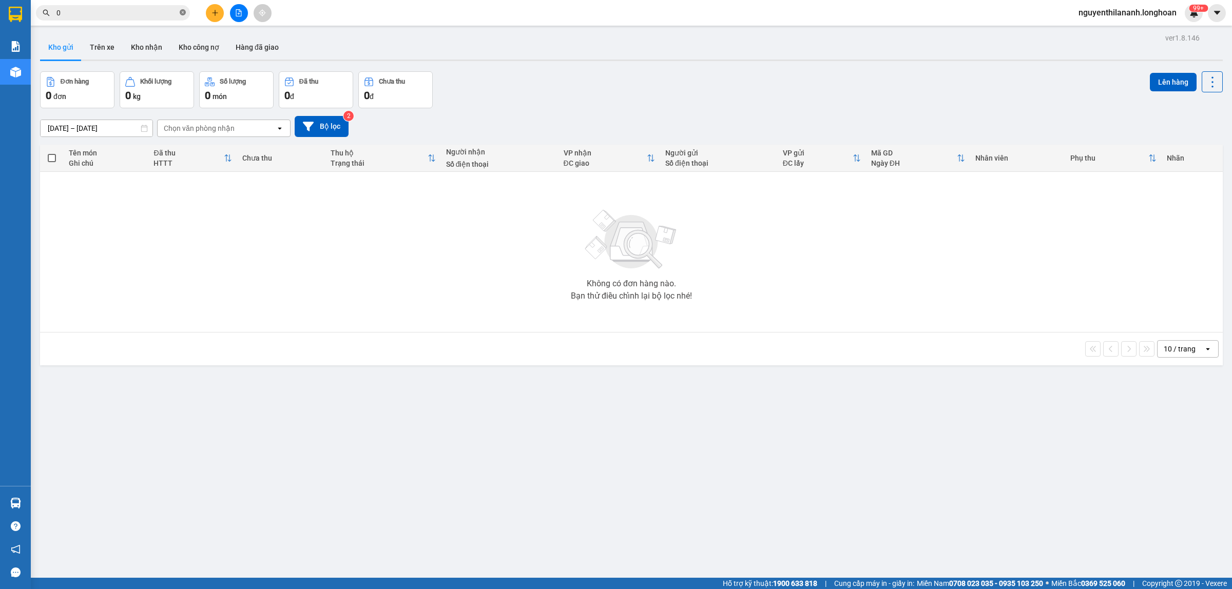
paste input "902450376"
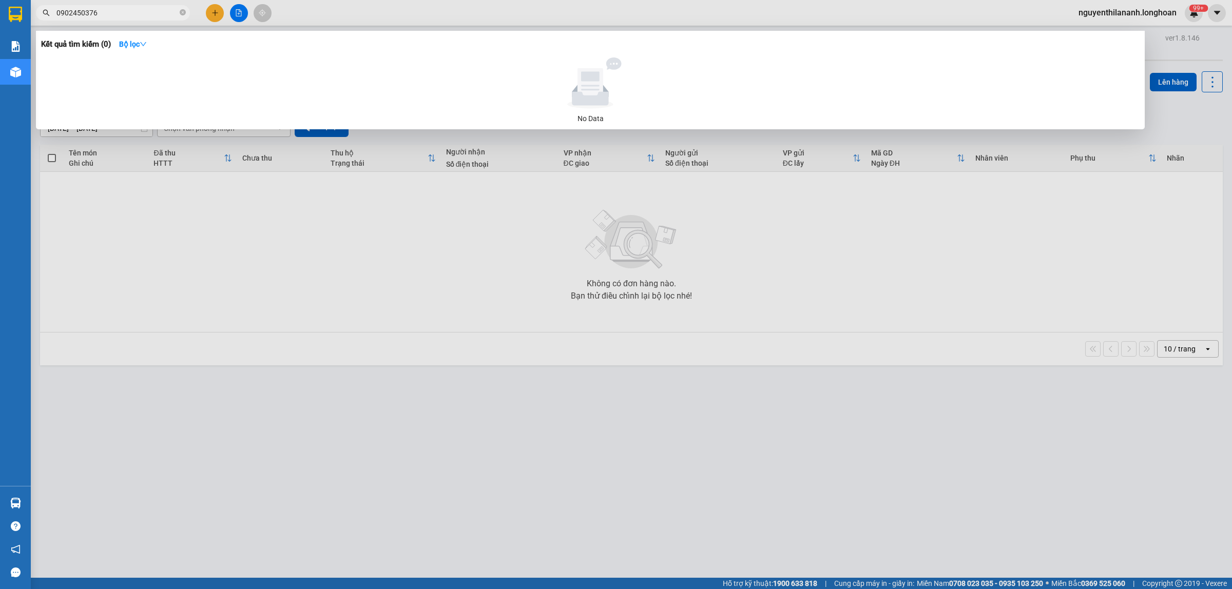
type input "0902450376"
click at [181, 14] on icon "close-circle" at bounding box center [183, 12] width 6 height 6
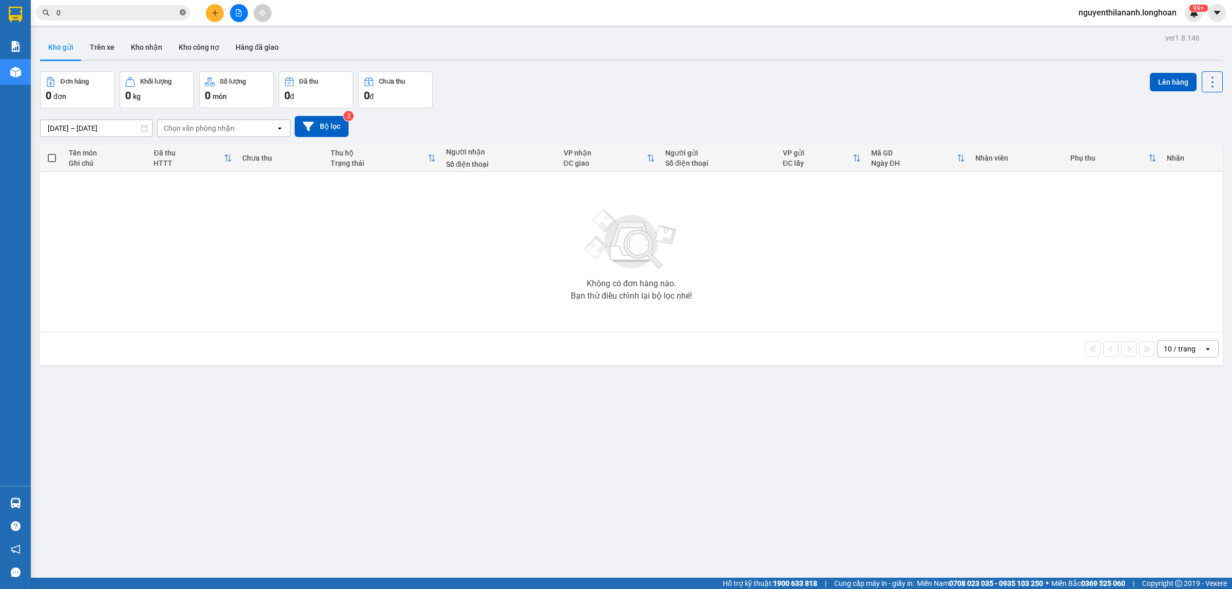
paste input "888650539"
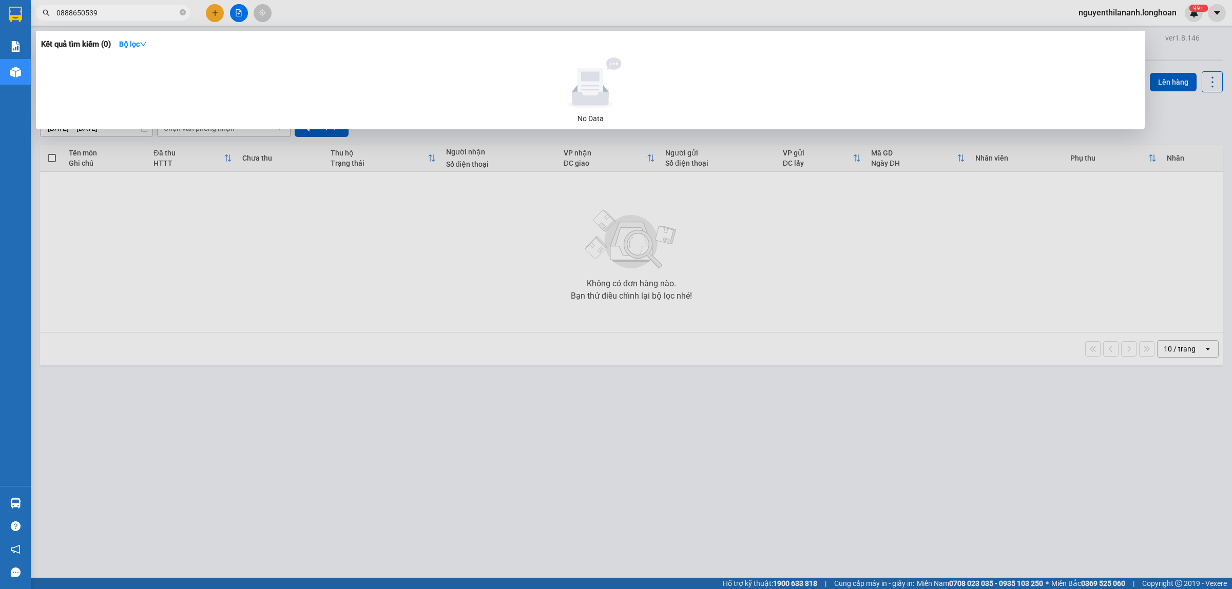
type input "0888650539"
click at [181, 11] on icon "close-circle" at bounding box center [183, 12] width 6 height 6
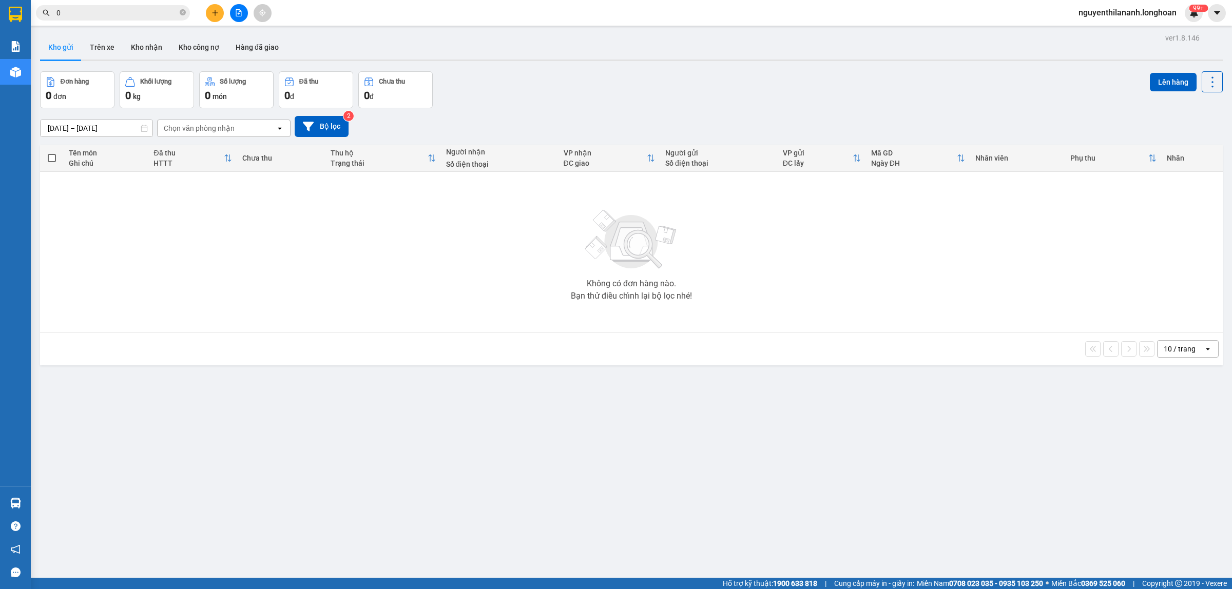
paste input "961317552"
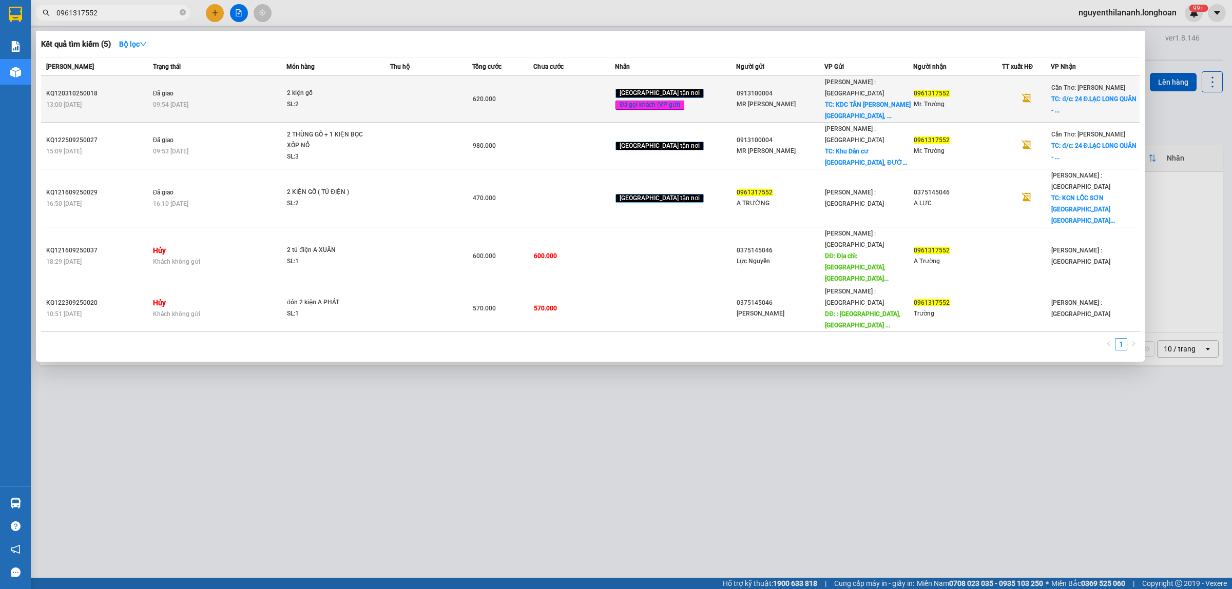
type input "0961317552"
click at [124, 91] on div "KQ120310250018" at bounding box center [98, 93] width 104 height 11
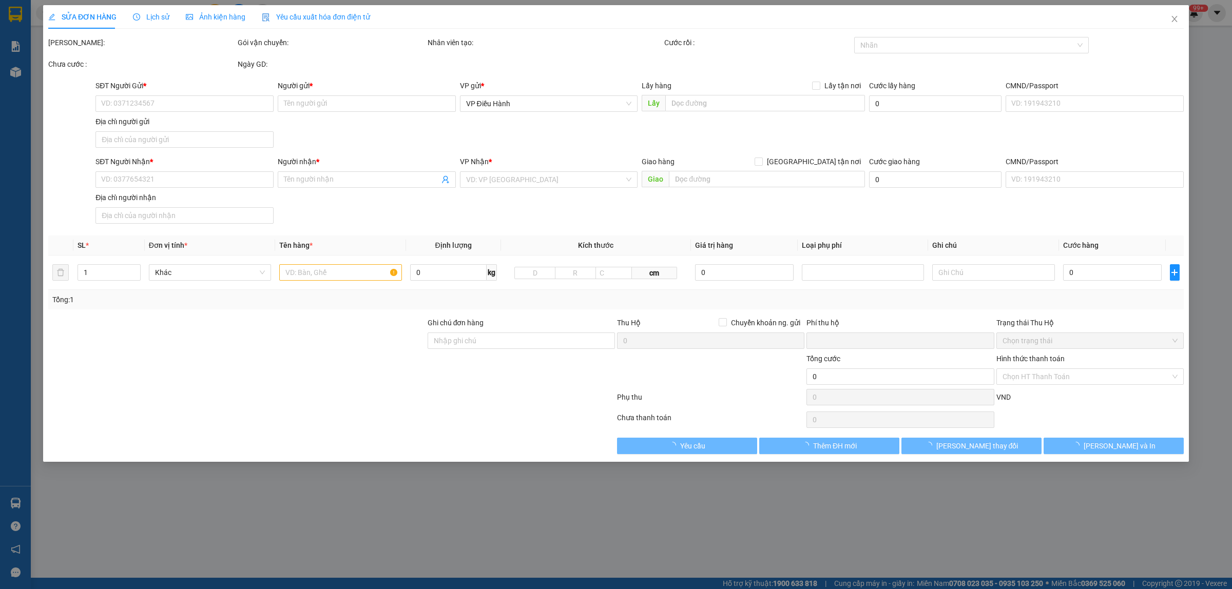
type input "0913100004"
type input "MR ANH"
checkbox input "true"
type input "KDC TÂN MINH VŨ Vĩnh Phú, Thuận An, Bình Dương, Việt Nam"
type input "0961317552"
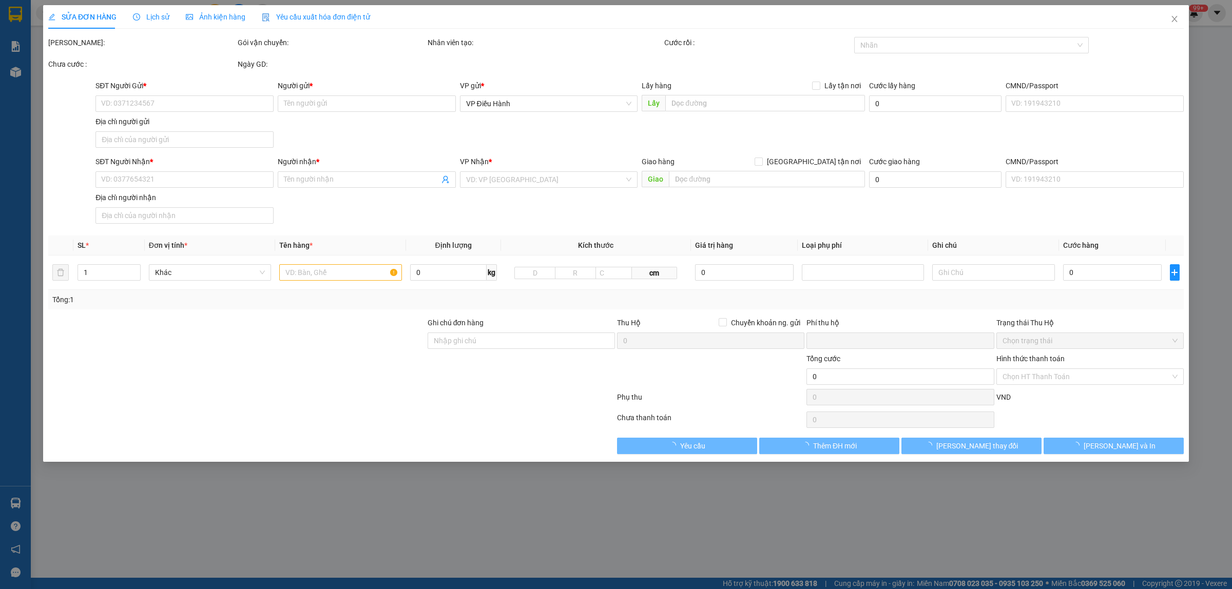
type input "Mr. Trường"
checkbox input "true"
type input "đ/c: 24 Đ.LẠC LONG QUÂN - F.BÌNH THỦY - TP.CẦN THƠ"
type input "0961317552 thêm số ng nhận"
type input "0"
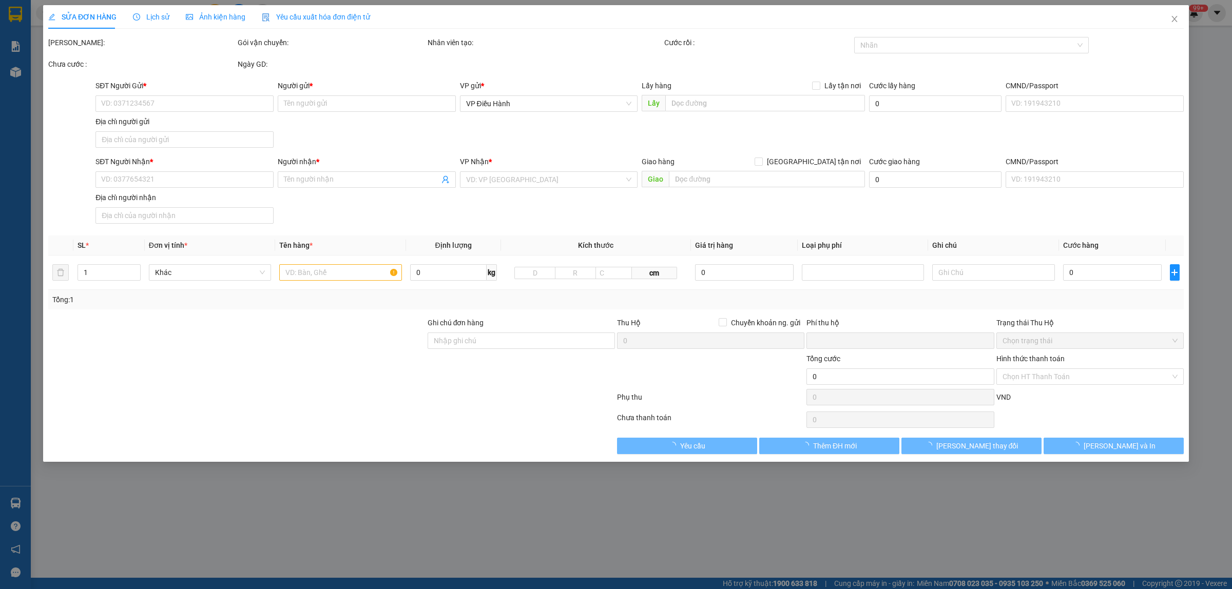
type input "620.000"
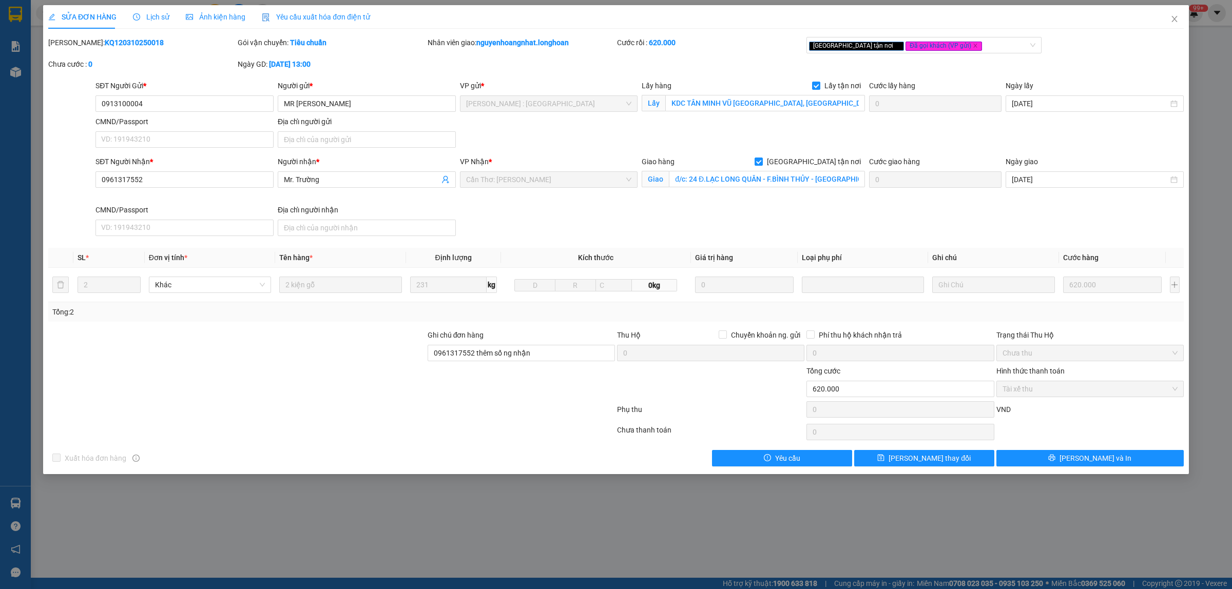
drag, startPoint x: 147, startPoint y: 43, endPoint x: 75, endPoint y: 45, distance: 71.4
click at [75, 45] on div "Mã ĐH: KQ120310250018" at bounding box center [141, 42] width 187 height 11
click at [1179, 16] on span "Close" at bounding box center [1174, 19] width 29 height 29
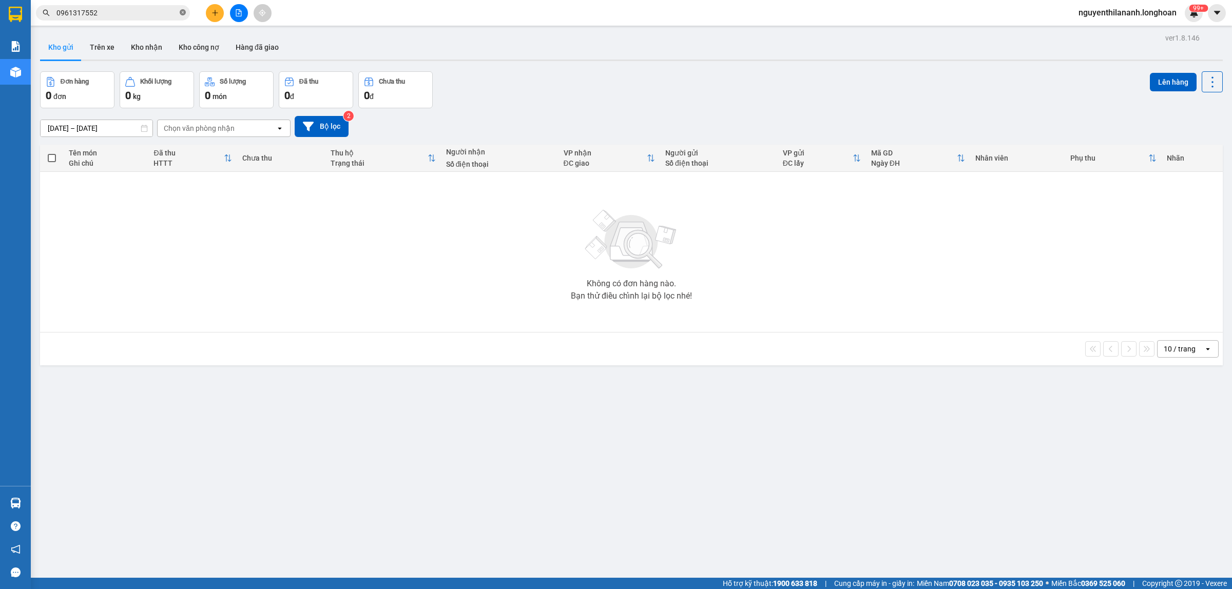
click at [183, 15] on icon "close-circle" at bounding box center [183, 12] width 6 height 6
paste input "983029828"
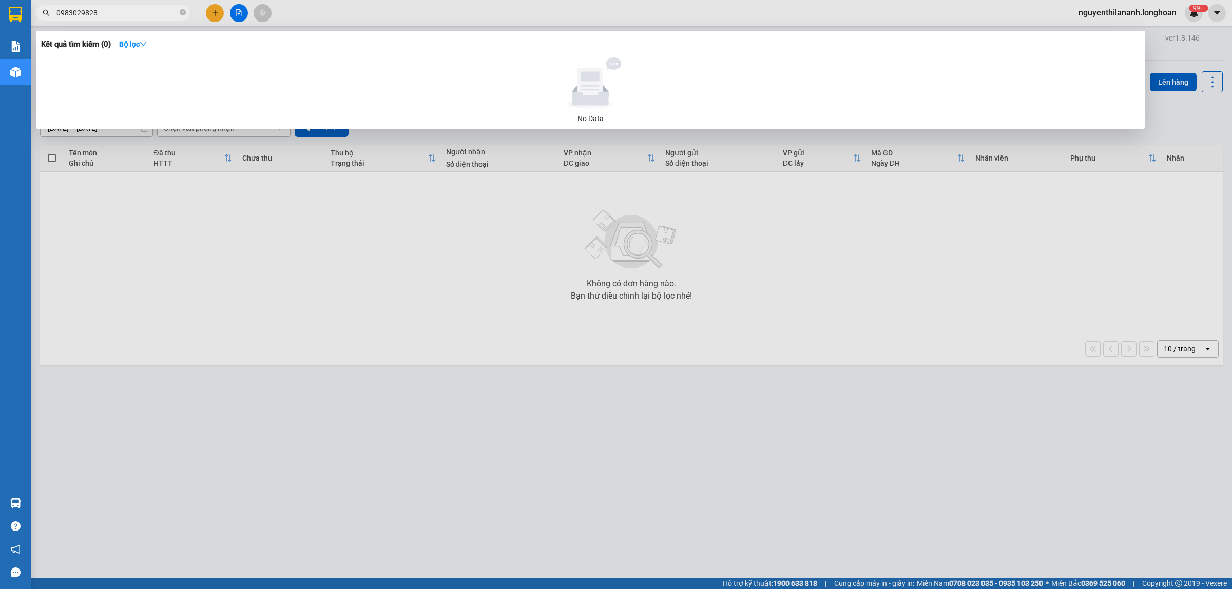
type input "0983029828"
click at [180, 9] on span at bounding box center [183, 13] width 6 height 10
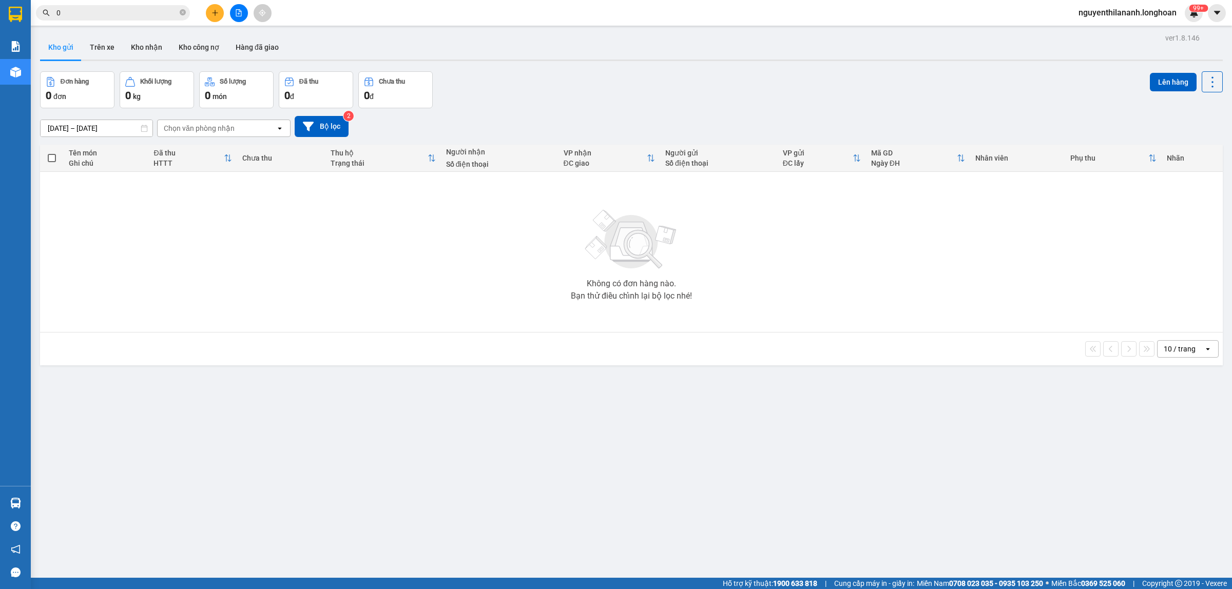
paste input "968755948"
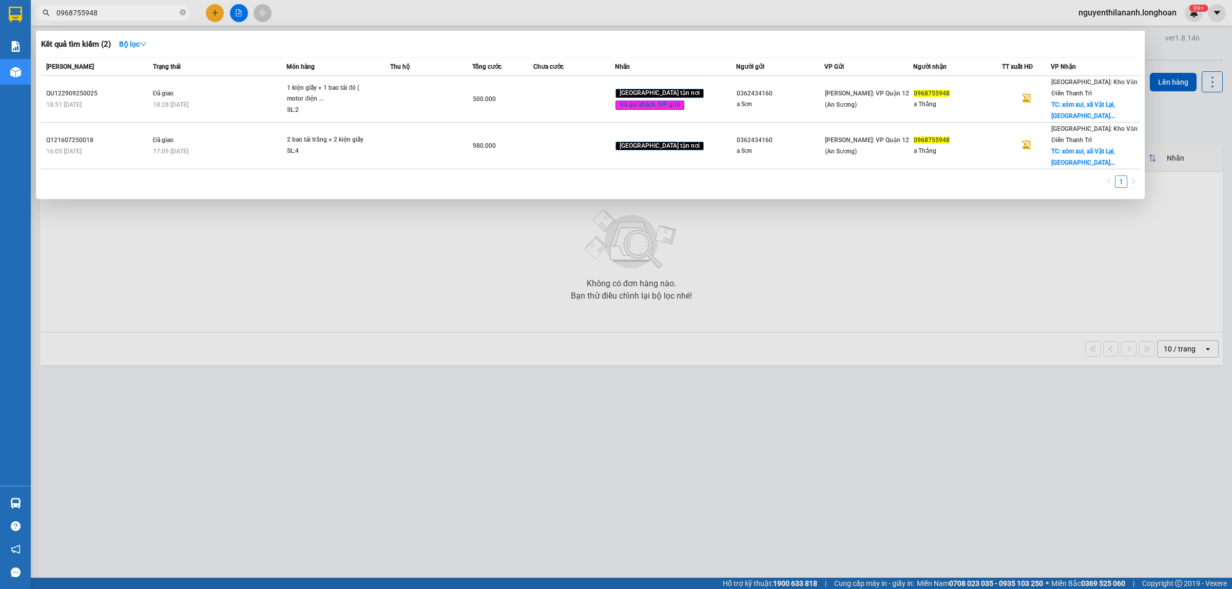
type input "0968755948"
click at [183, 16] on span at bounding box center [183, 13] width 6 height 10
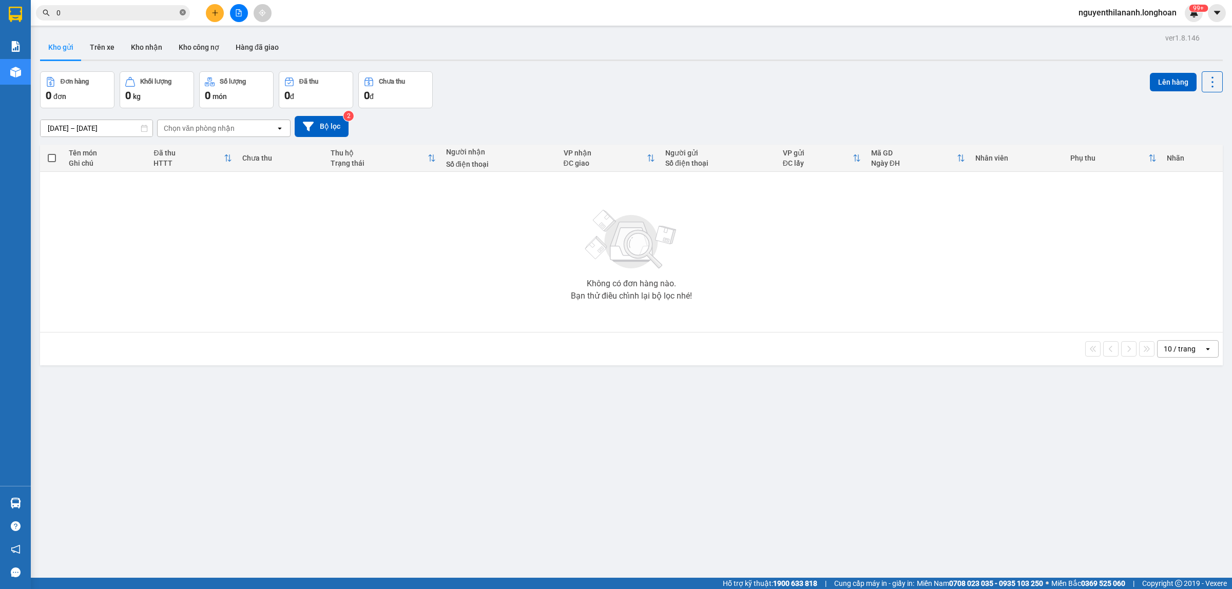
paste input "859985666"
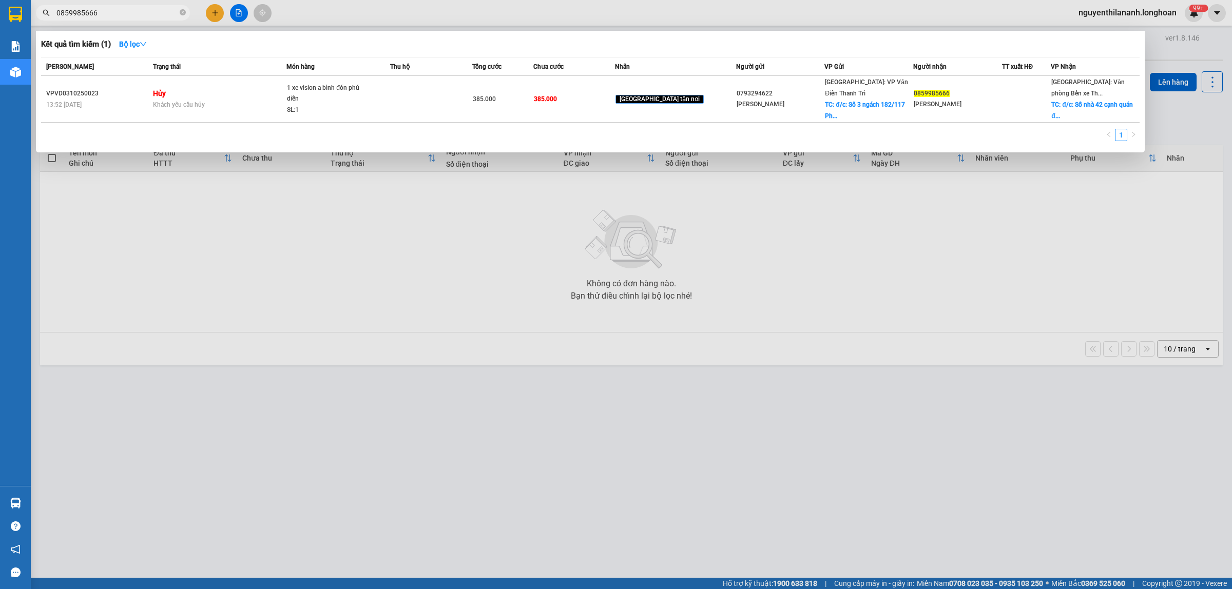
type input "0859985666"
click at [185, 11] on icon "close-circle" at bounding box center [183, 12] width 6 height 6
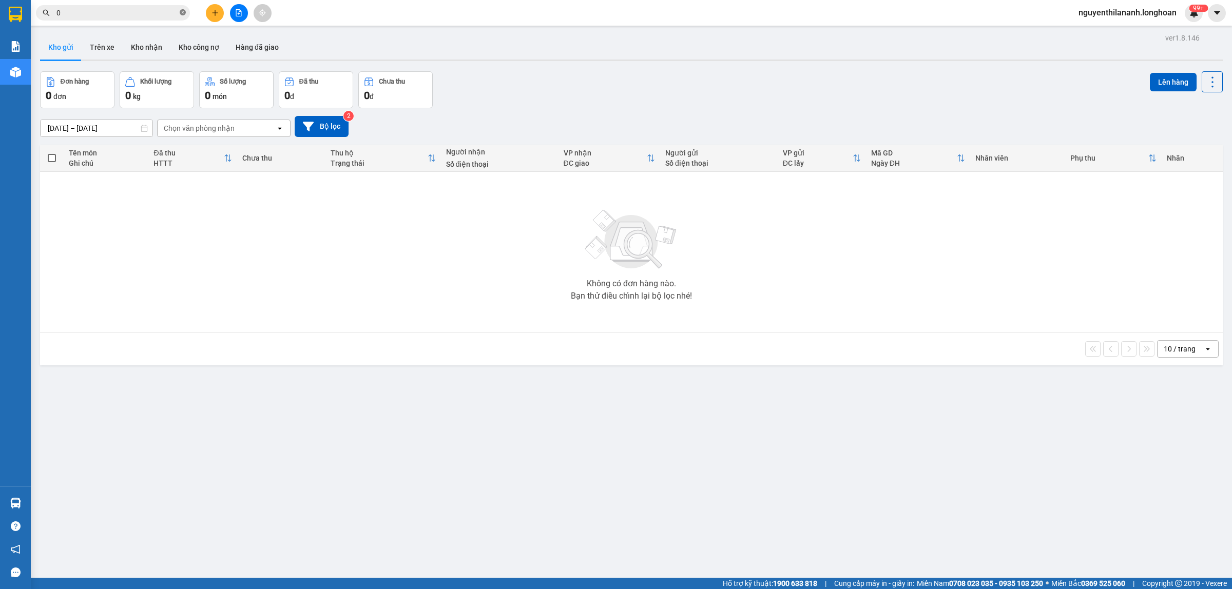
paste input "971667796"
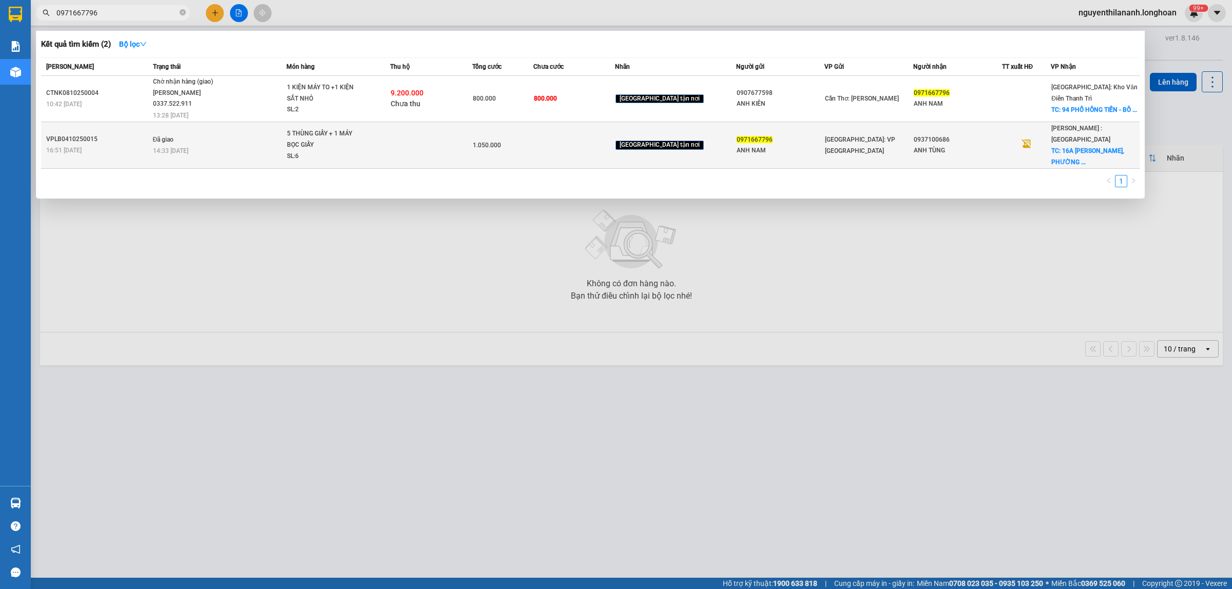
type input "0971667796"
click at [133, 137] on div "VPLB0410250015" at bounding box center [98, 139] width 104 height 11
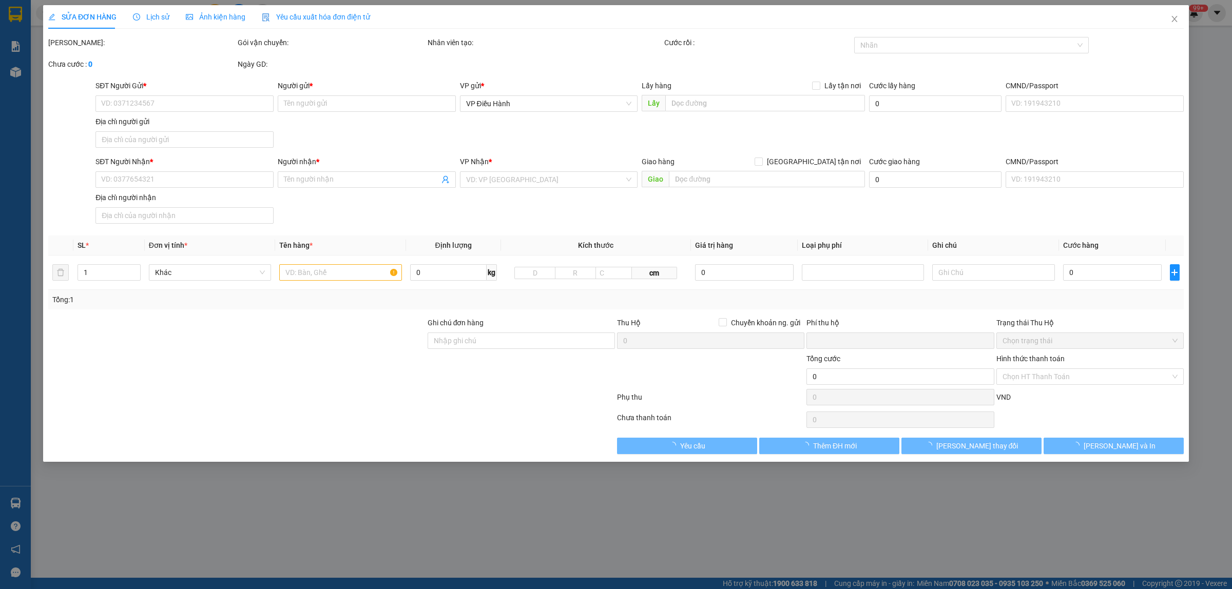
type input "0971667796"
type input "ANH NAM"
type input "0937100686"
type input "ANH TÙNG"
checkbox input "true"
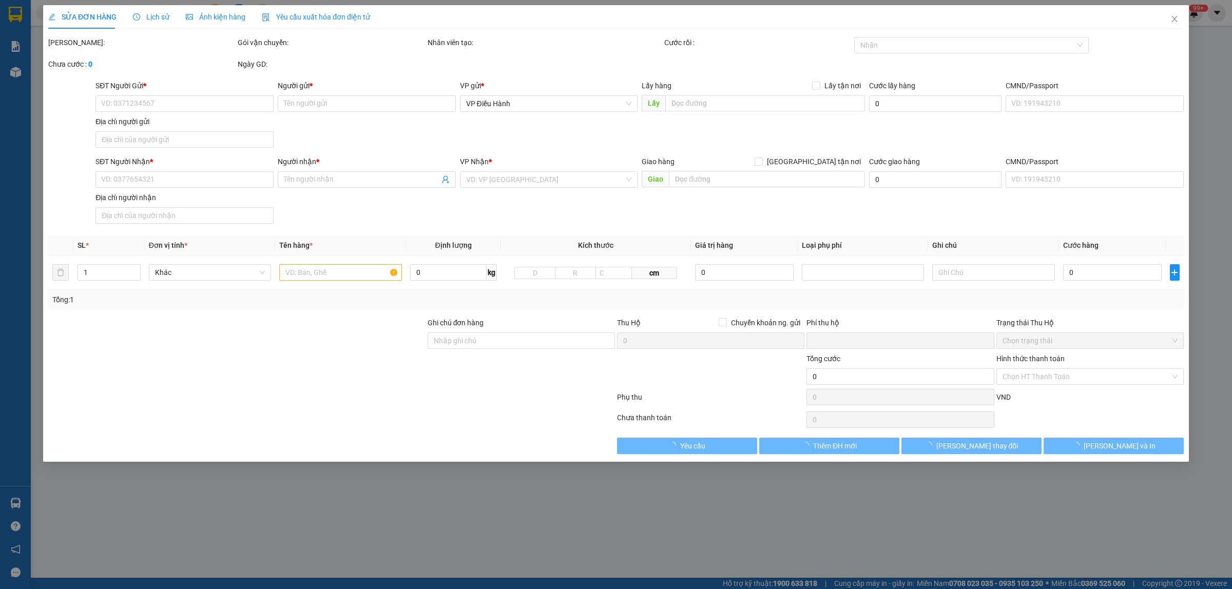
type input "16A LÊ HỒNG PHONG, PHƯỜNG 12, QUẬN 10, HCM"
type input "0"
type input "1.050.000"
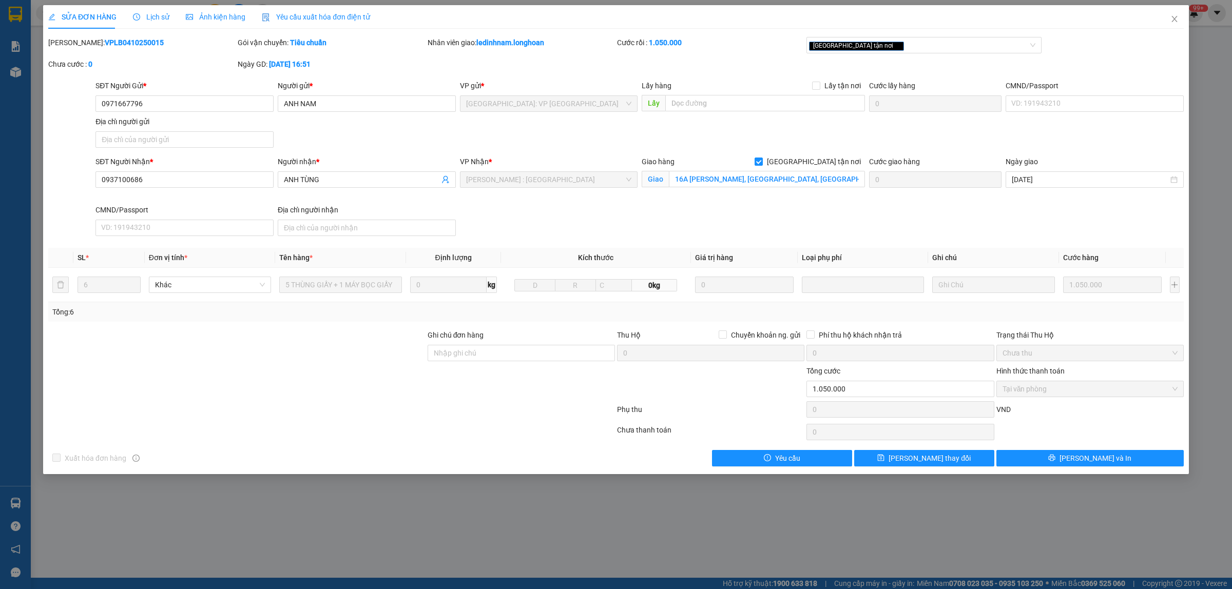
drag, startPoint x: 139, startPoint y: 39, endPoint x: 73, endPoint y: 44, distance: 65.9
click at [73, 44] on div "Mã ĐH: VPLB0410250015" at bounding box center [141, 42] width 187 height 11
click at [1177, 13] on span "Close" at bounding box center [1174, 19] width 29 height 29
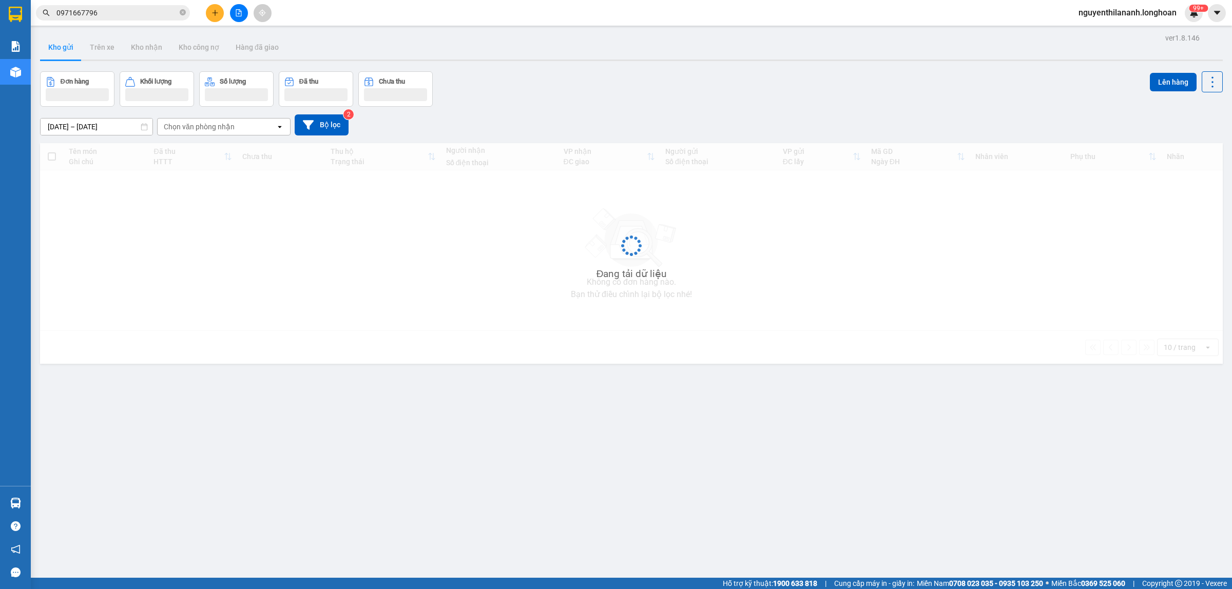
click at [134, 10] on input "0971667796" at bounding box center [116, 12] width 121 height 11
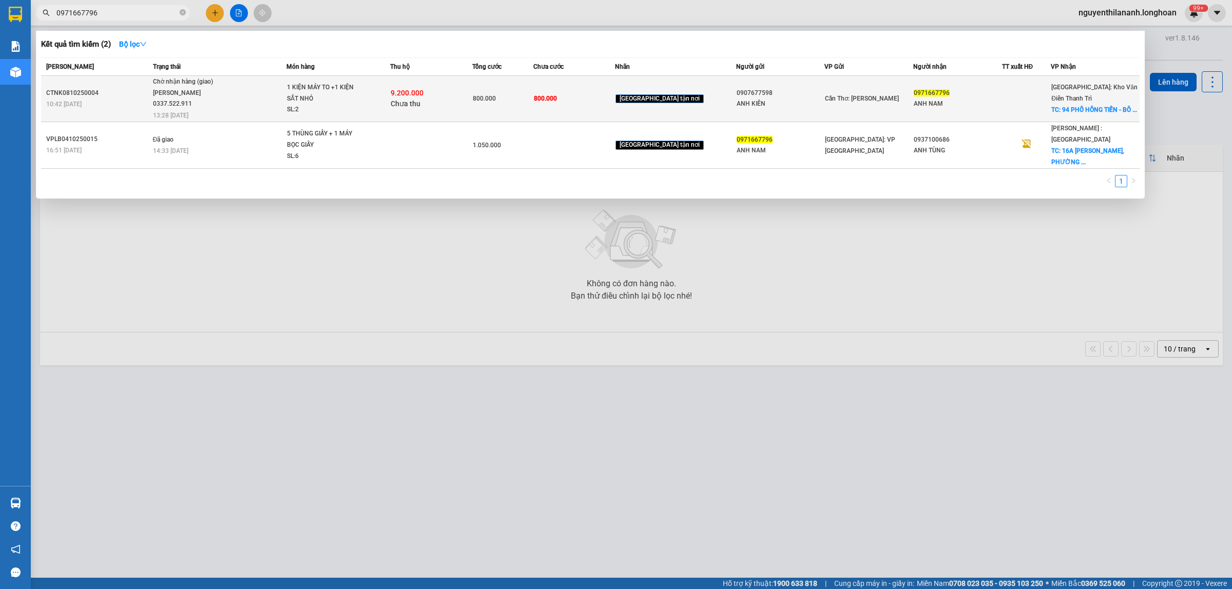
click at [138, 93] on div "CTNK0810250004" at bounding box center [98, 93] width 104 height 11
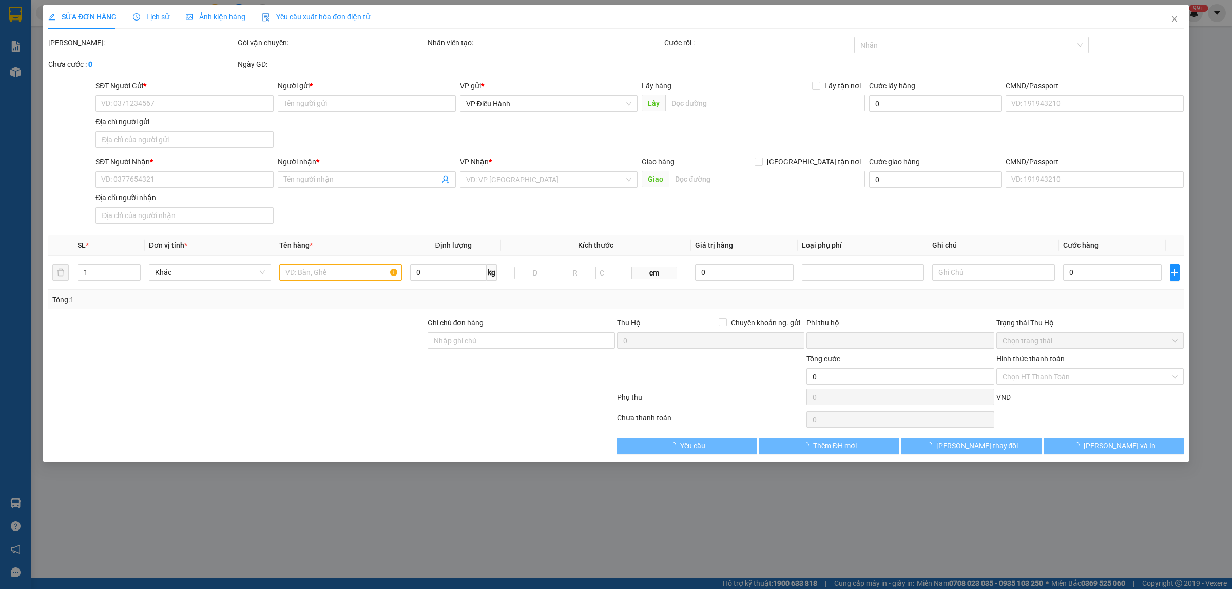
type input "0907677598"
type input "ANH KIÊN"
type input "0971667796"
type input "ANH NAM"
checkbox input "true"
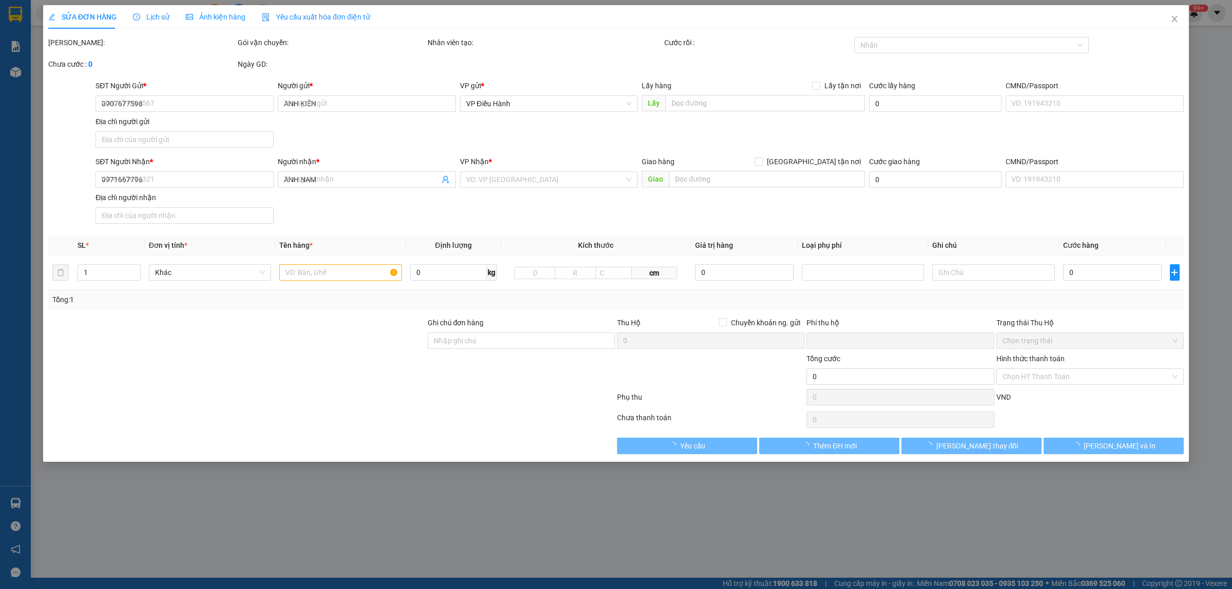
type input "94 PHỐ HỒNG TIẾN - BỒ ĐỀ - LONG BIÊN- HÀ NỘI"
type input "800.000"
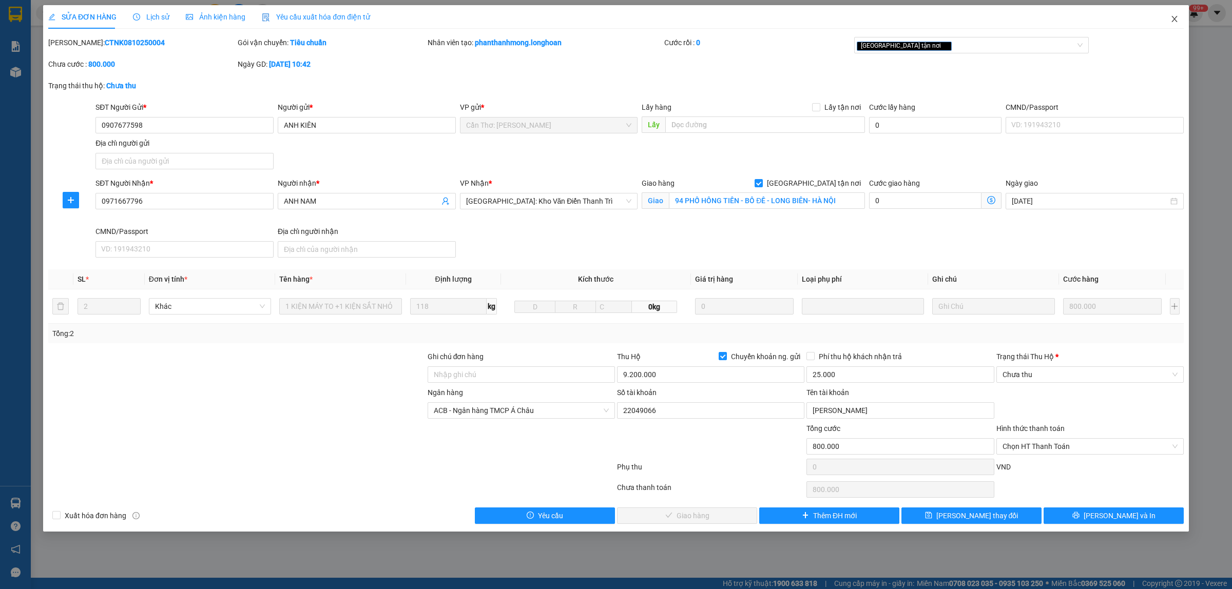
click at [1173, 22] on icon "close" at bounding box center [1174, 19] width 8 height 8
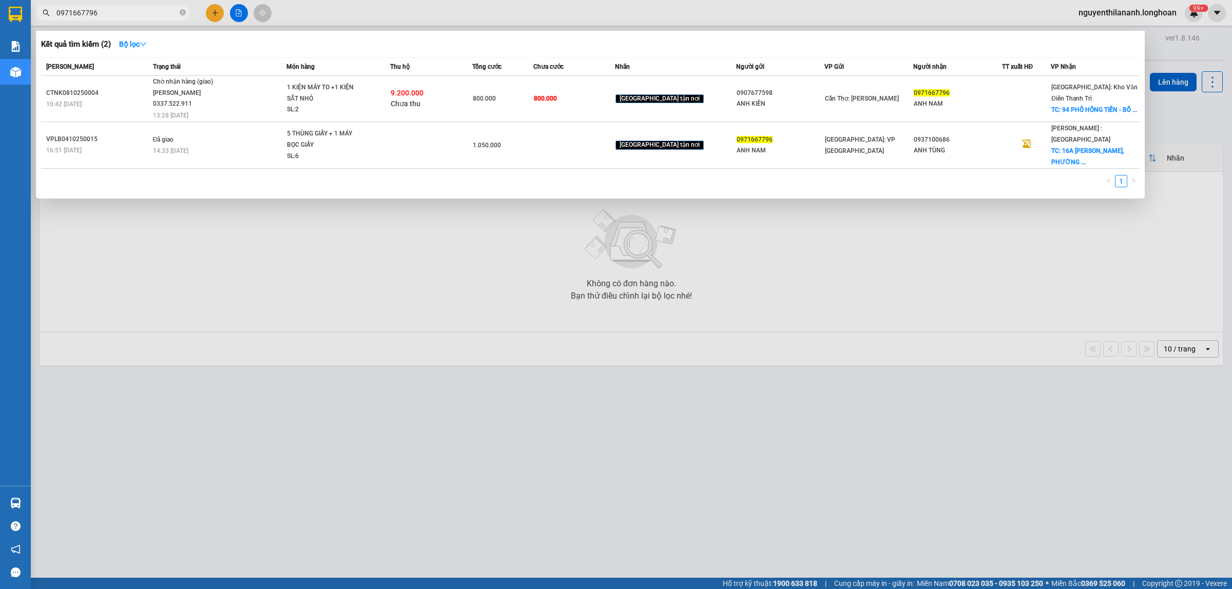
click at [160, 13] on input "0971667796" at bounding box center [116, 12] width 121 height 11
click at [181, 11] on icon "close-circle" at bounding box center [183, 12] width 6 height 6
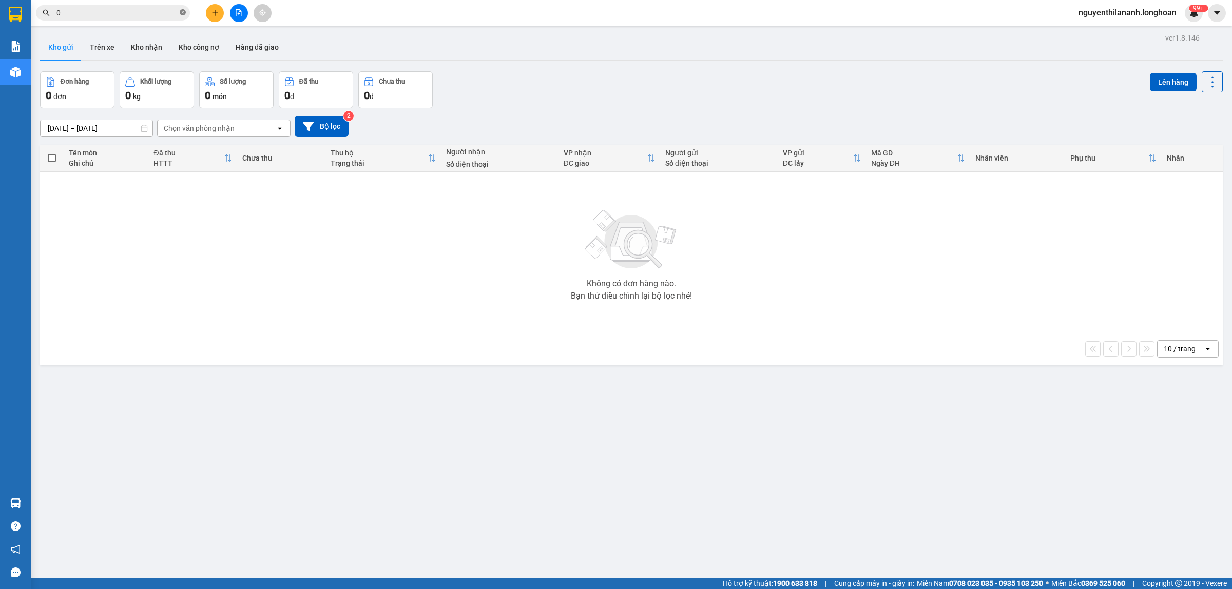
paste input "935143473"
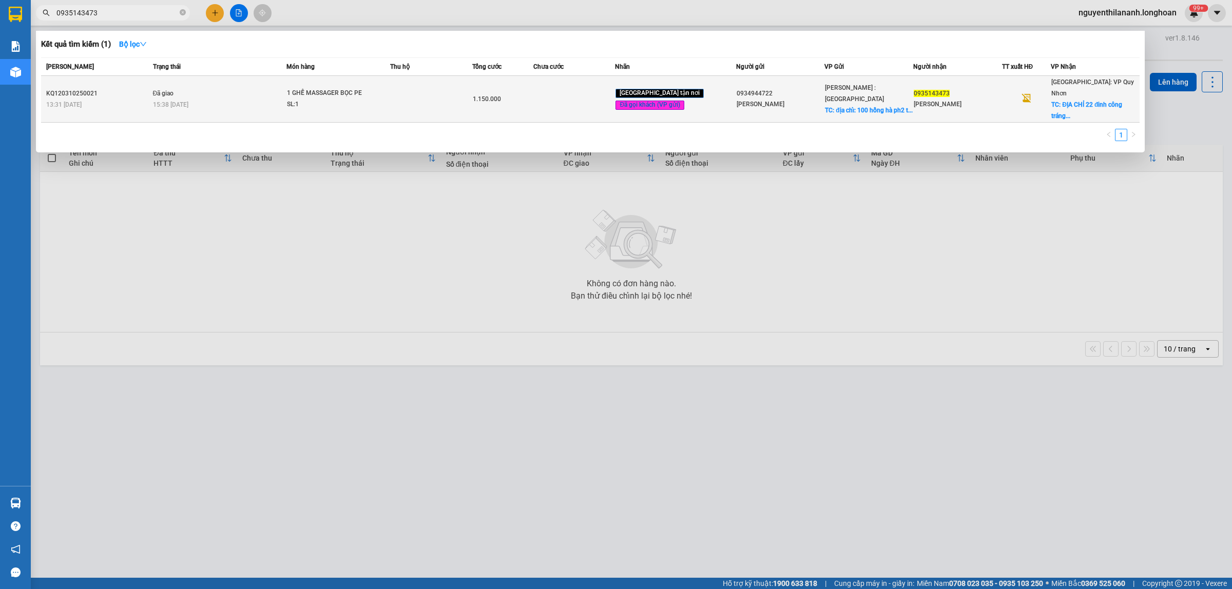
type input "0935143473"
click at [116, 99] on div "13:31 - 03/10" at bounding box center [98, 104] width 104 height 11
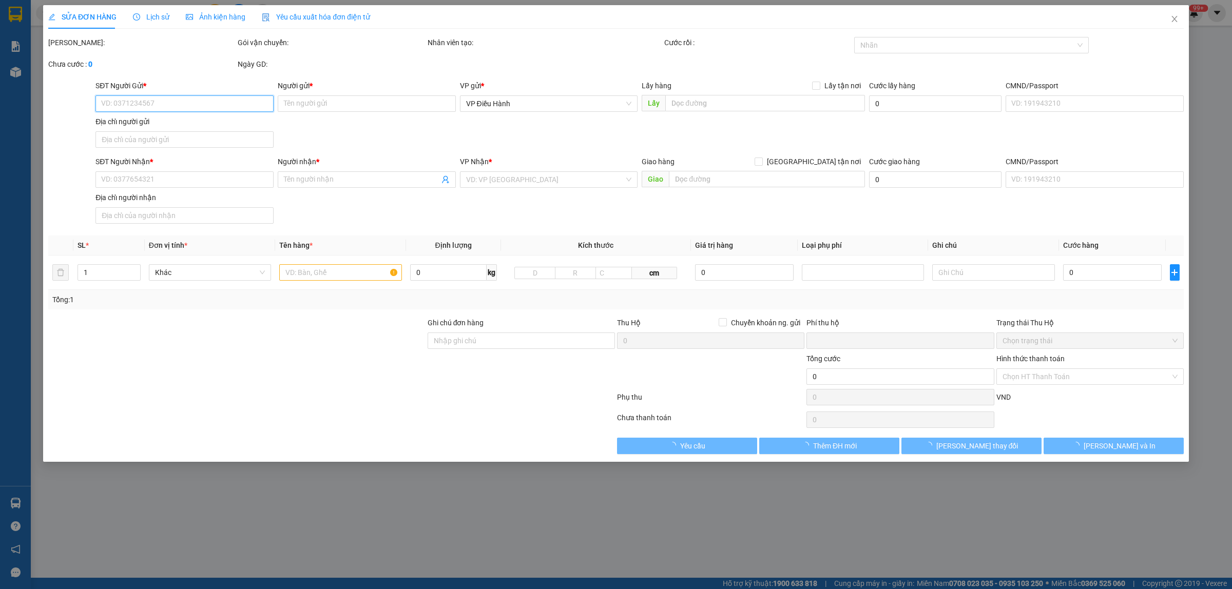
type input "0934944722"
type input "Phan Thị Hồng Ngọc"
checkbox input "true"
type input "địa chỉ: 100 hồng hà ph2 tân bình, hcm"
type input "150.000"
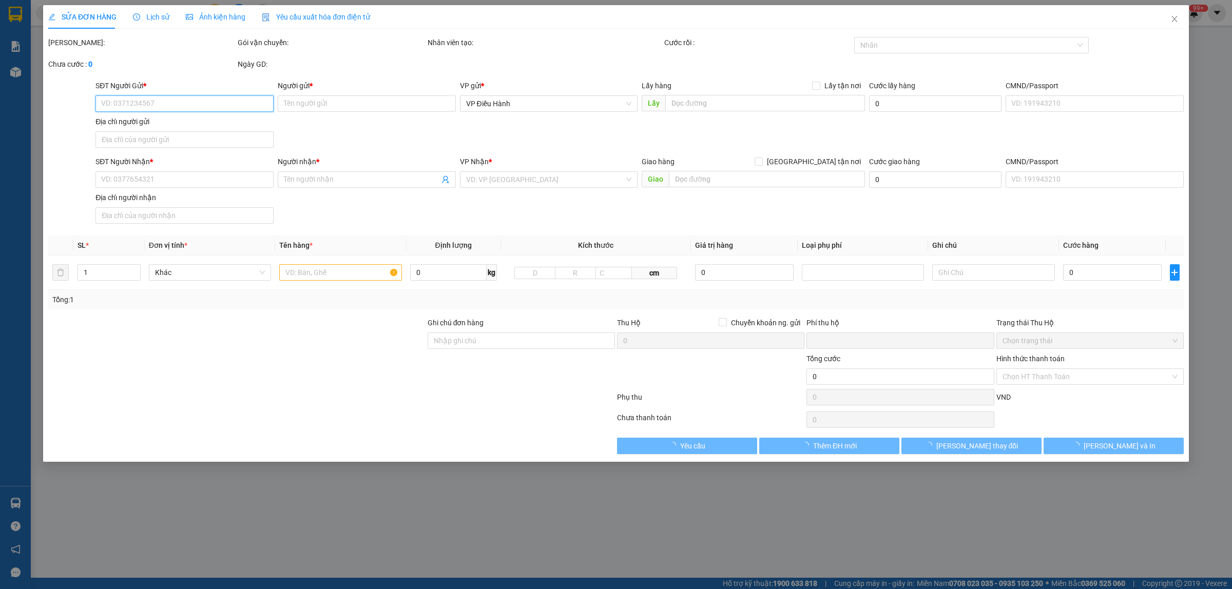
type input "0935143473"
type input "Nguyễn Thị Nhung"
checkbox input "true"
type input "ĐỊA CHỈ 22 đinh công tráng, ph nguyễn văn cừ quy nhơn bình đinh"
type input "NHẬN GIAO NGUYÊN KIỆN HÀNG HƯ VỠ ĐỀN THEO CHÍNH SÁCH đã thông báo người gửi"
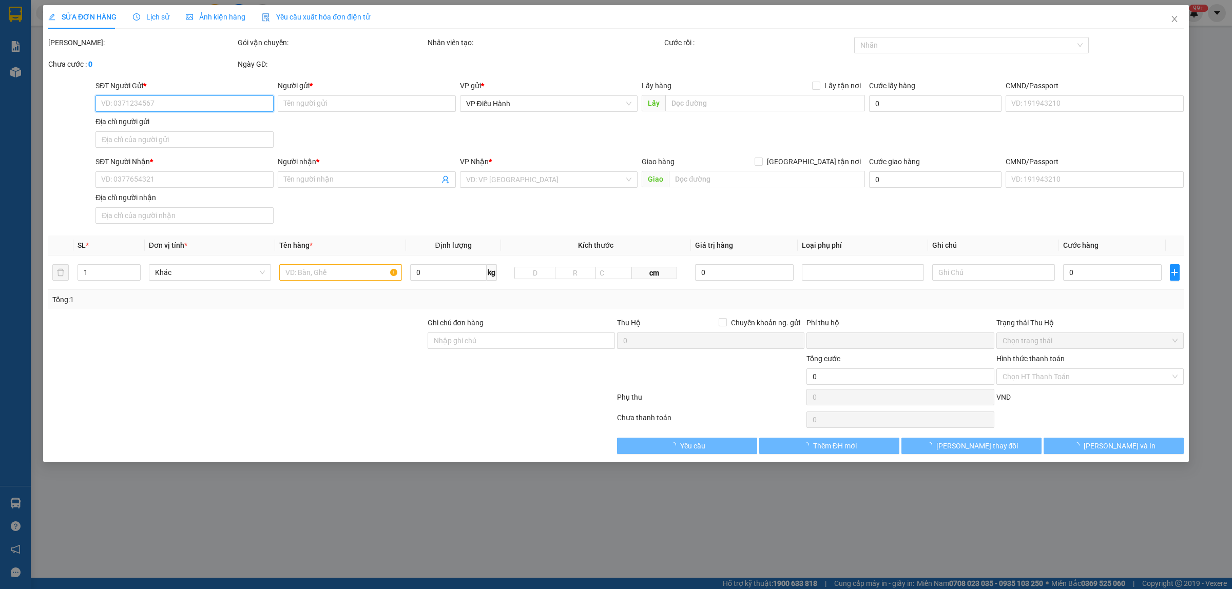
type input "0"
type input "1.150.000"
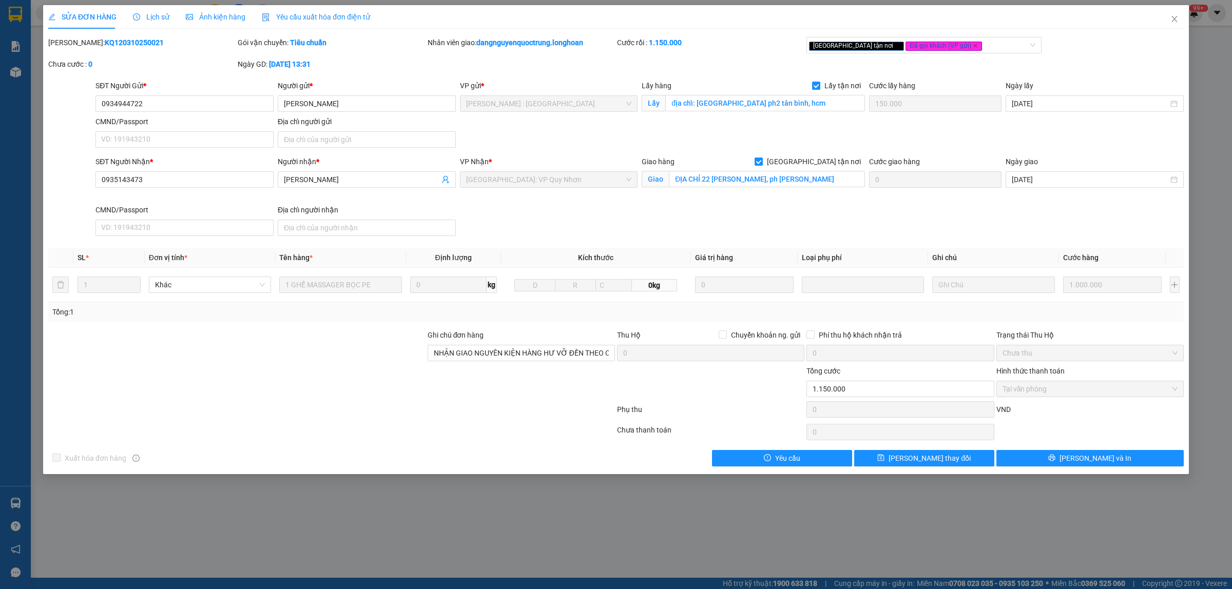
drag, startPoint x: 139, startPoint y: 42, endPoint x: 75, endPoint y: 47, distance: 63.4
click at [75, 47] on div "Mã ĐH: KQ120310250021" at bounding box center [141, 42] width 187 height 11
click at [1174, 20] on icon "close" at bounding box center [1174, 19] width 6 height 6
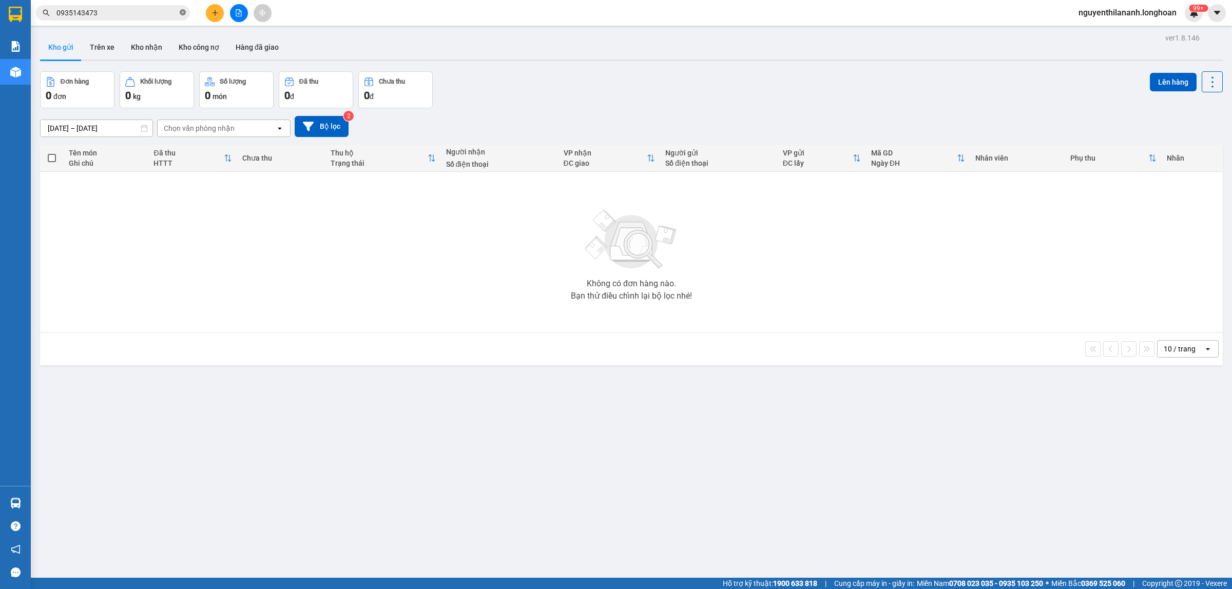
click at [181, 11] on icon "close-circle" at bounding box center [183, 12] width 6 height 6
paste input "904156158"
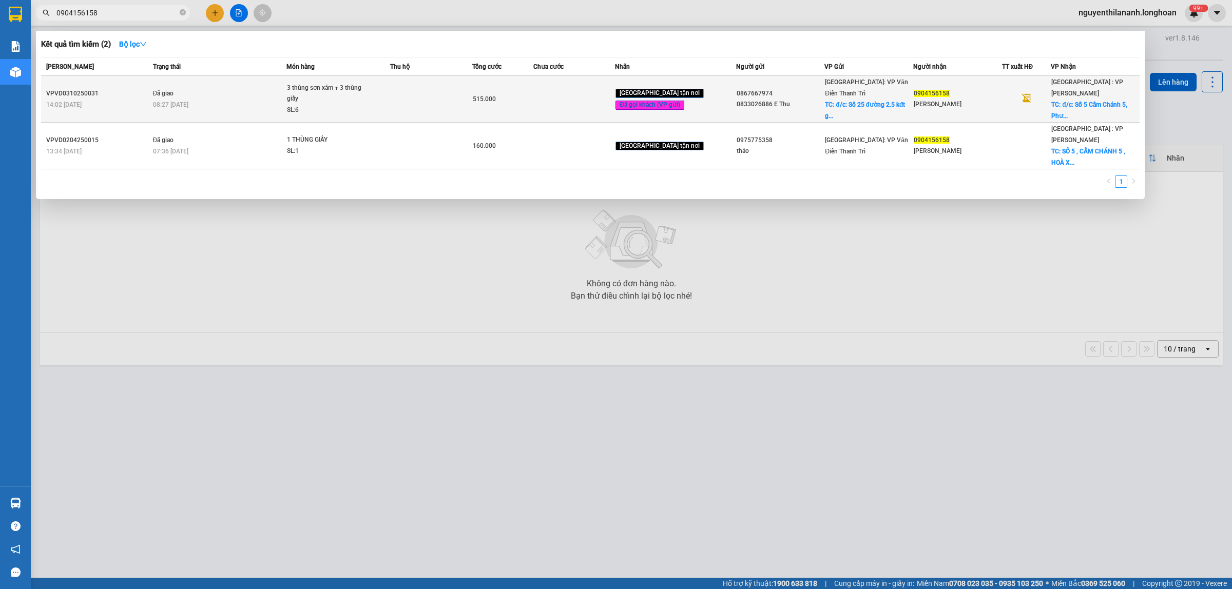
type input "0904156158"
click at [119, 90] on div "VPVD0310250031" at bounding box center [98, 93] width 104 height 11
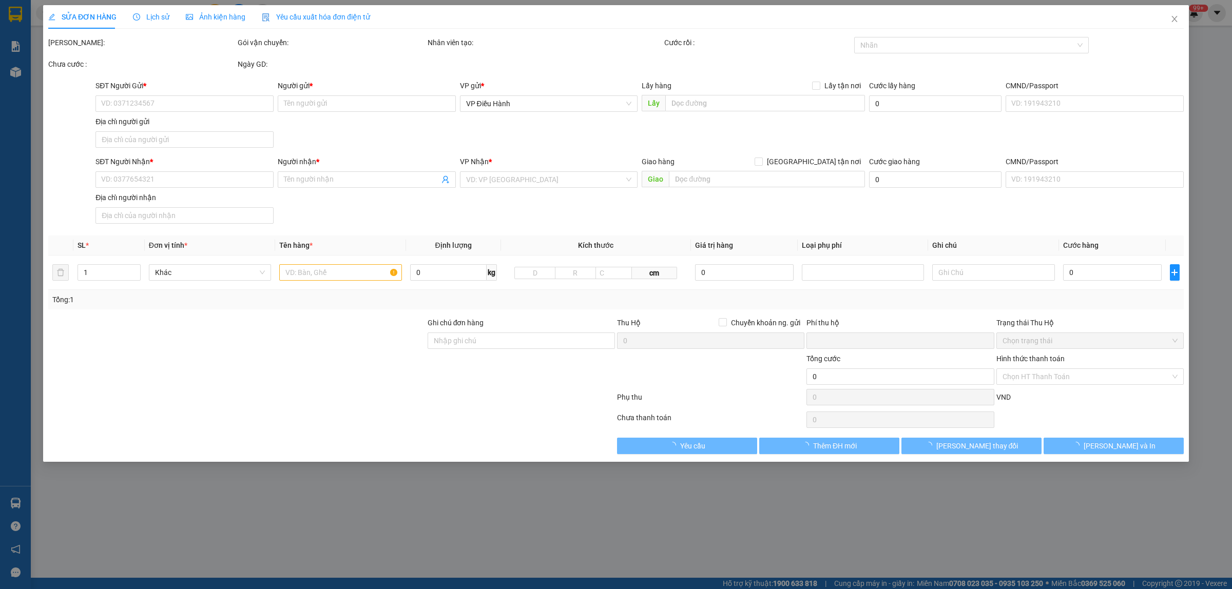
type input "0867667974"
type input "0833026886 E Thu"
checkbox input "true"
type input "đ/c: Số 25 đường 2.5 kđt gamuda Trần Phú Hoàng Mai, Hà Nội"
type input "65.000"
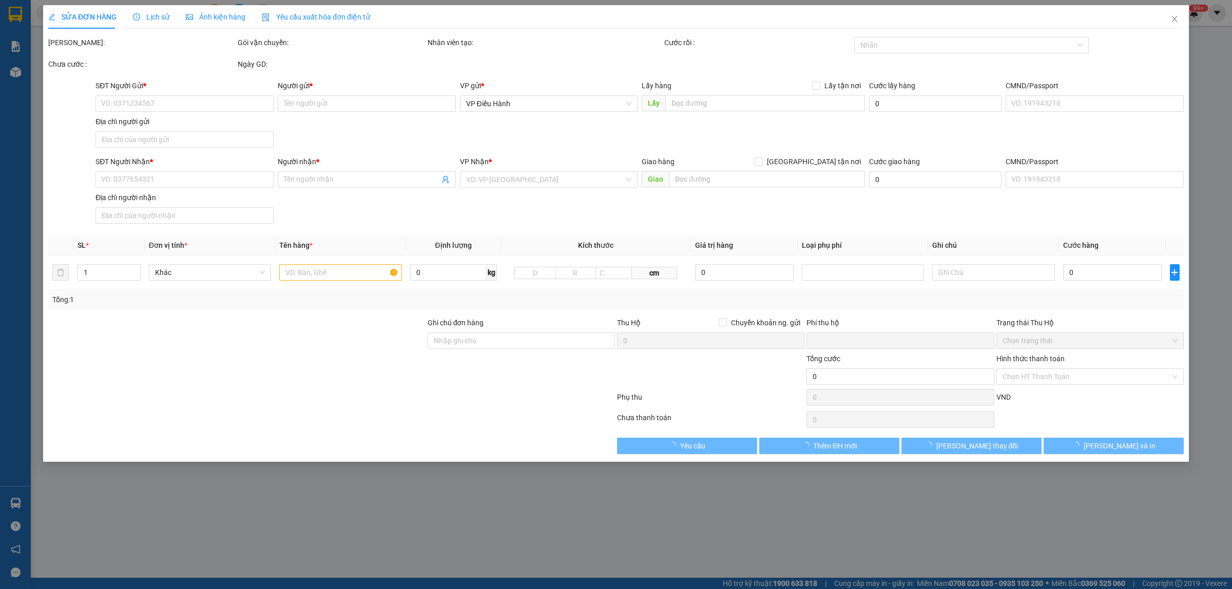
type input "0904156158"
type input "Đỗ Ngọc Ánh"
checkbox input "true"
type input "đ/c: Số 5 Cẩm Chánh 5, Phường Hòa Xuân, quận Cẩm Lệ, Đà Nẵng"
type input "0"
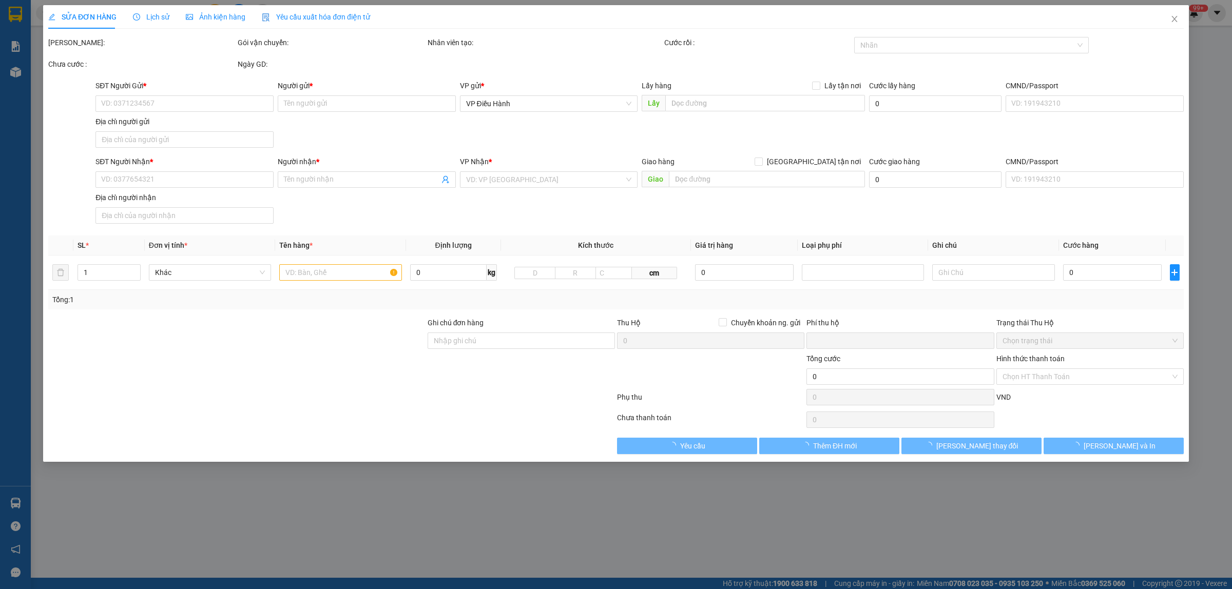
type input "515.000"
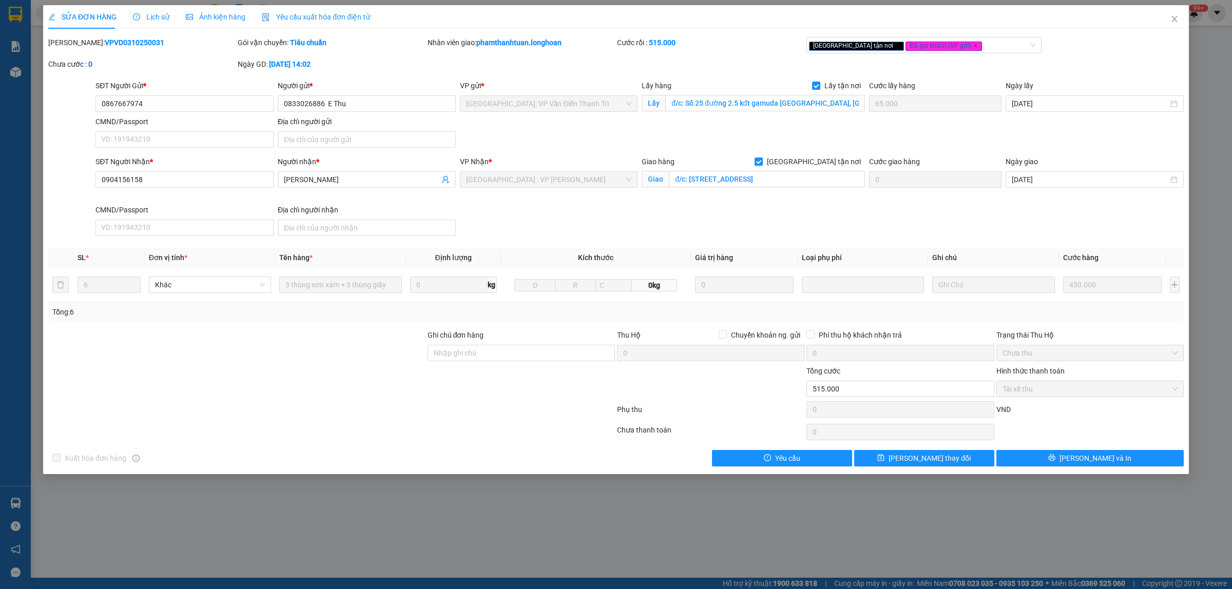
drag, startPoint x: 137, startPoint y: 44, endPoint x: 75, endPoint y: 43, distance: 61.6
click at [75, 43] on div "Mã ĐH: VPVD0310250031" at bounding box center [141, 42] width 187 height 11
drag, startPoint x: 1177, startPoint y: 16, endPoint x: 1168, endPoint y: 18, distance: 8.5
click at [1168, 18] on span "Close" at bounding box center [1174, 19] width 29 height 29
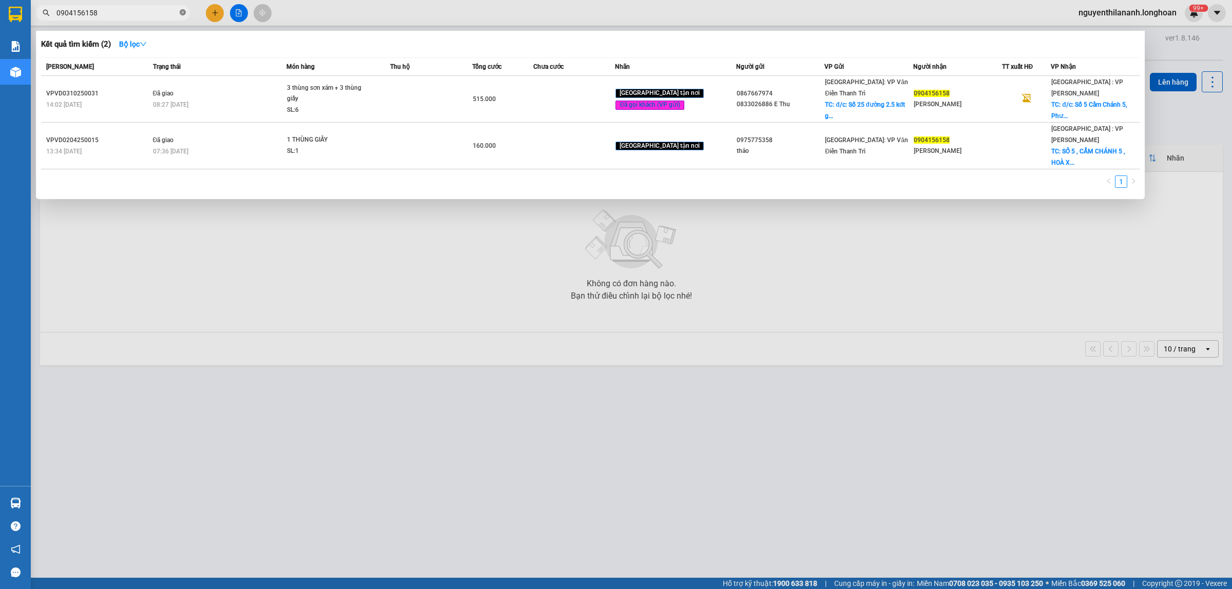
click at [182, 13] on icon "close-circle" at bounding box center [183, 12] width 6 height 6
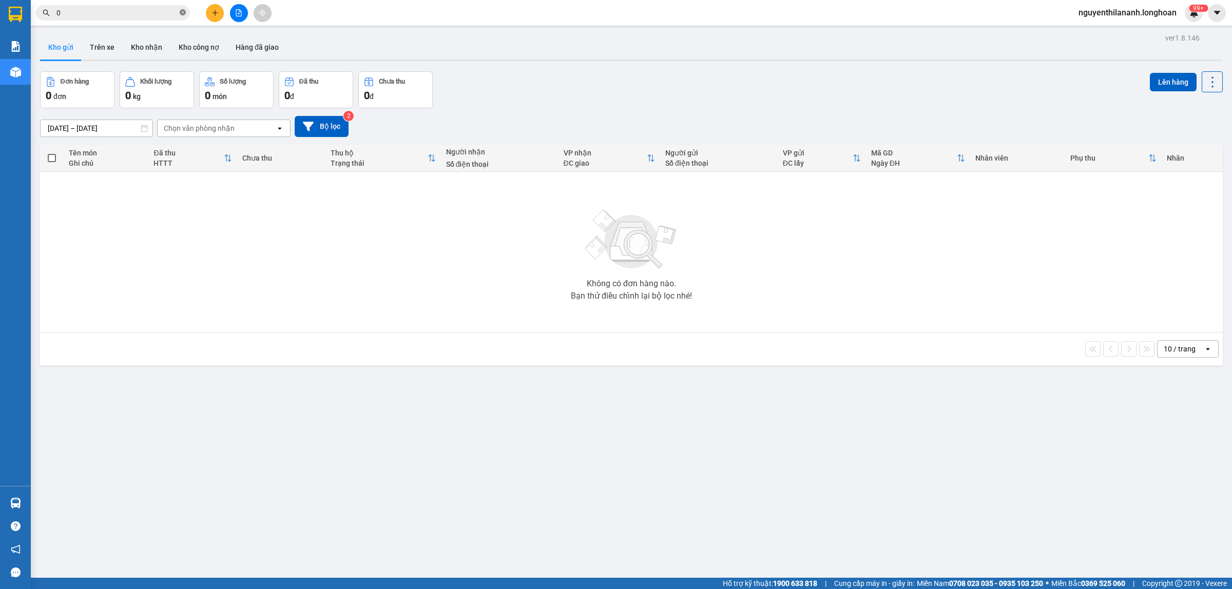
paste input "865017734"
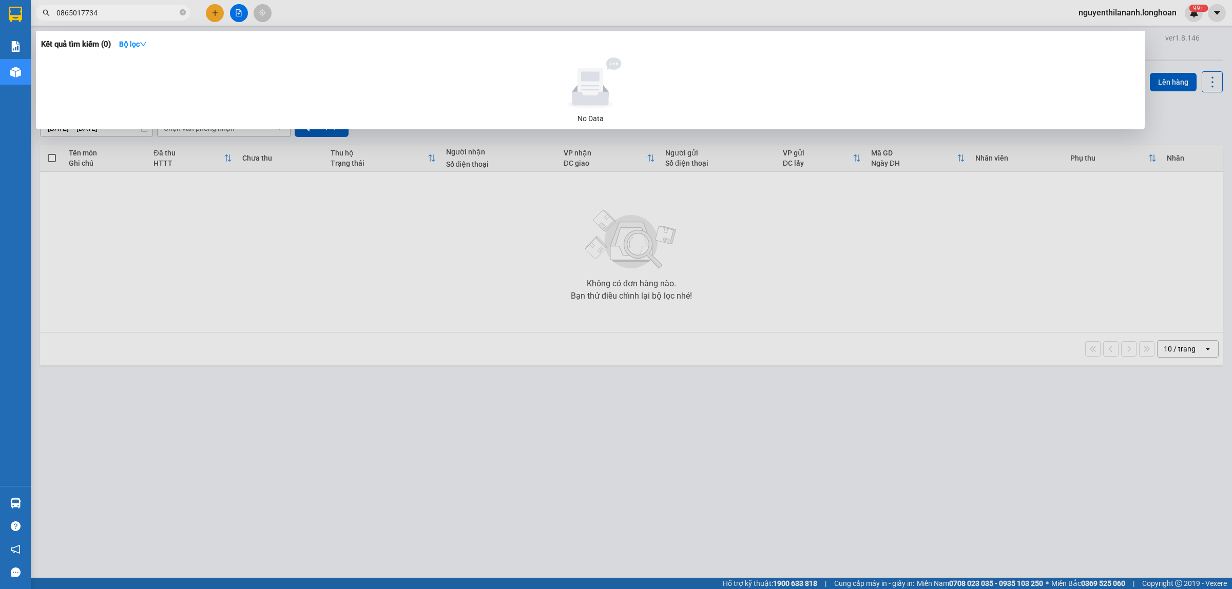
type input "0865017734"
click at [184, 13] on icon "close-circle" at bounding box center [183, 12] width 6 height 6
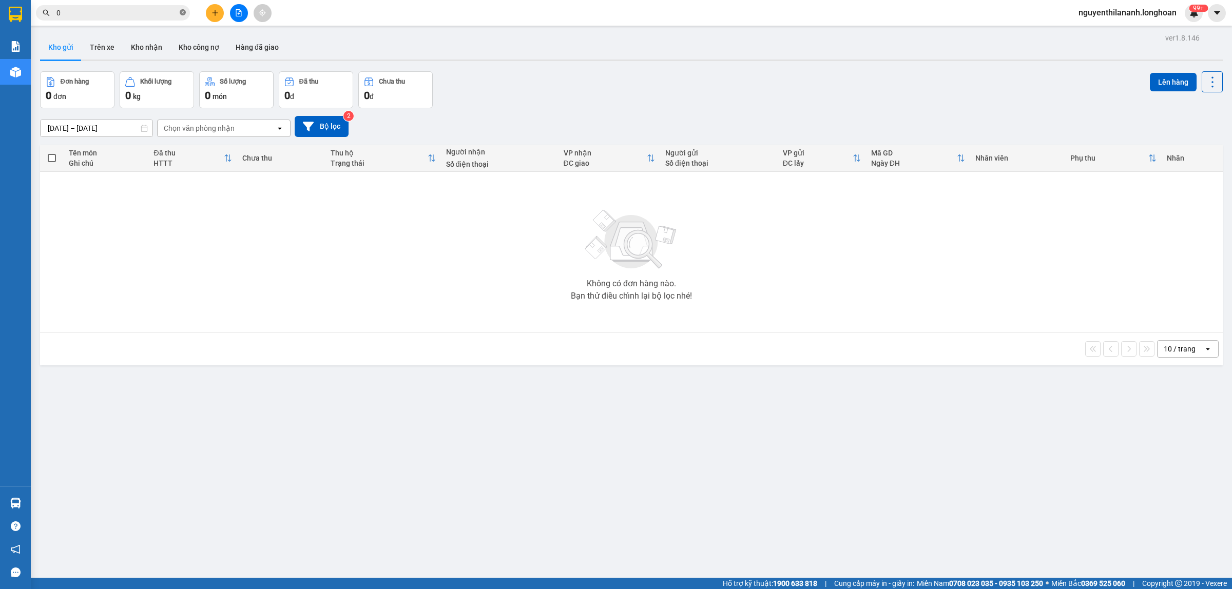
paste input "946611956"
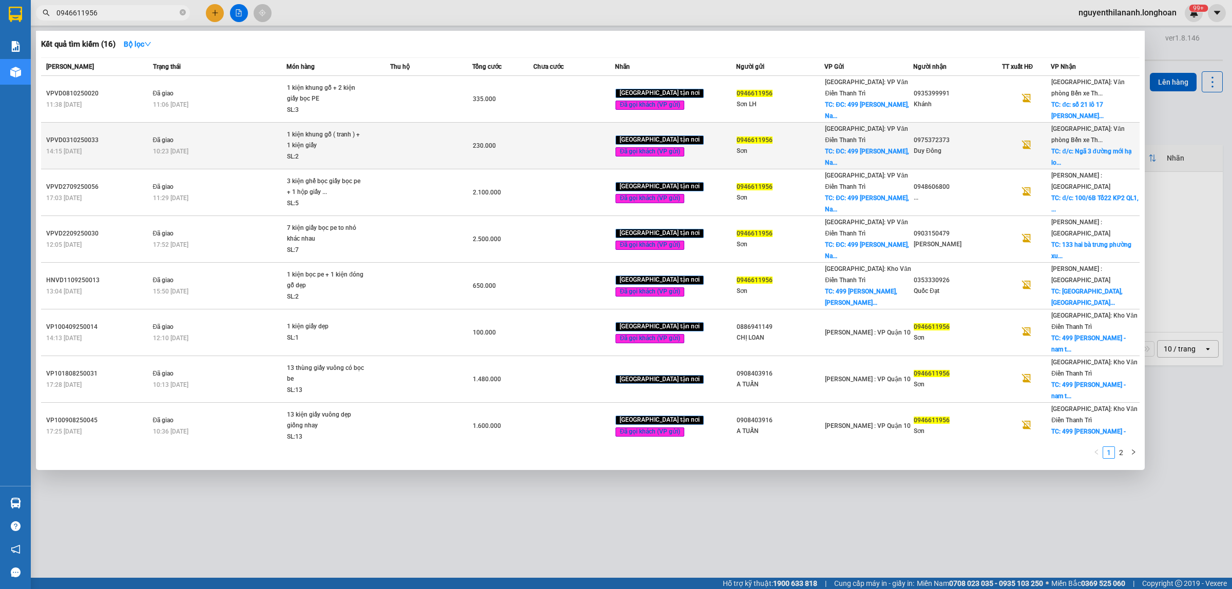
type input "0946611956"
click at [124, 146] on div "14:15 - 03/10" at bounding box center [98, 151] width 104 height 11
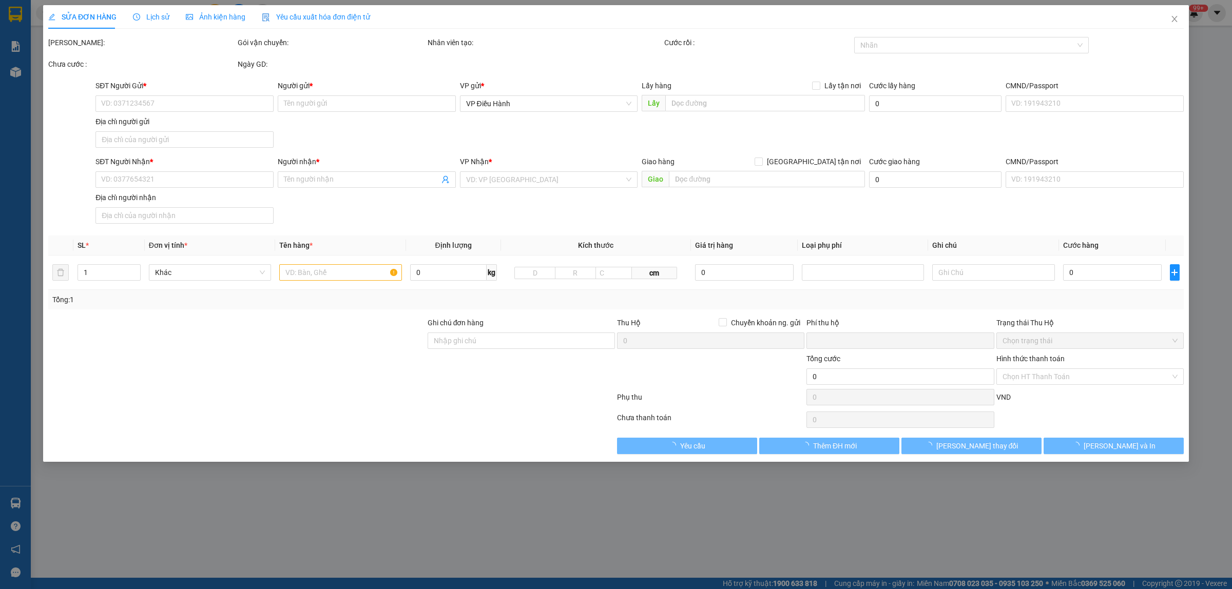
type input "0946611956"
type input "Sơn"
checkbox input "true"
type input "ĐC: 499 Lương Thế Vinh, Nam Từ Liêm, HN"
type input "65.000"
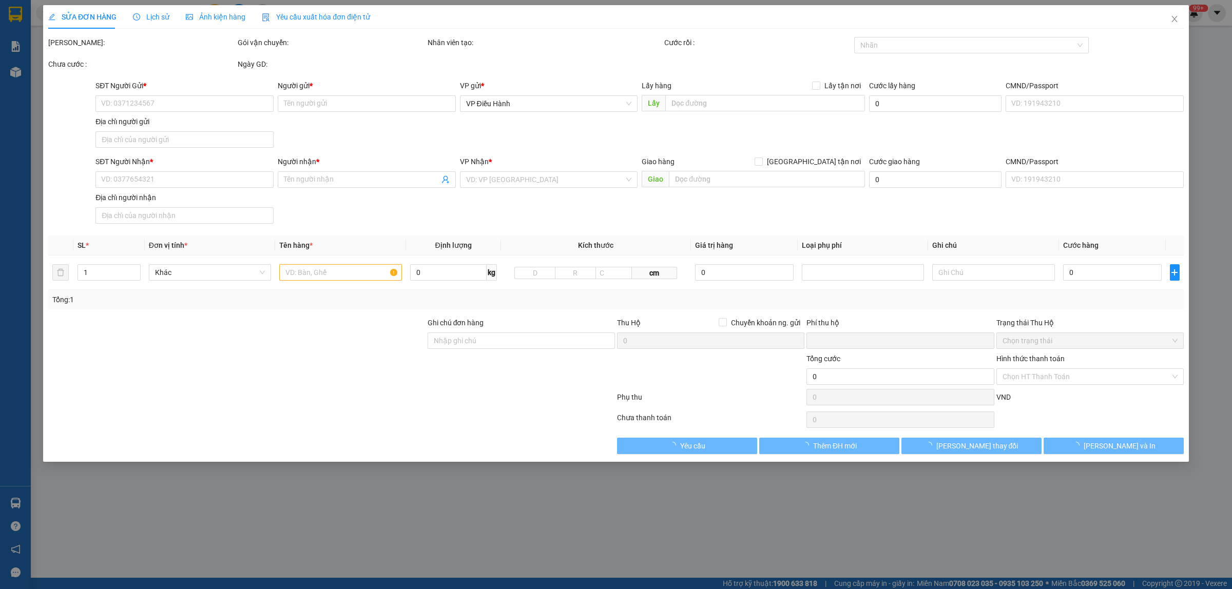
type input "0975372373"
type input "Duy Đông"
checkbox input "true"
type input "đ/c: Ngã 3 đường mới hạ long, bãi cháy hạ long"
type input "hàng giao nguyên kiện, hư vỡ ko đền"
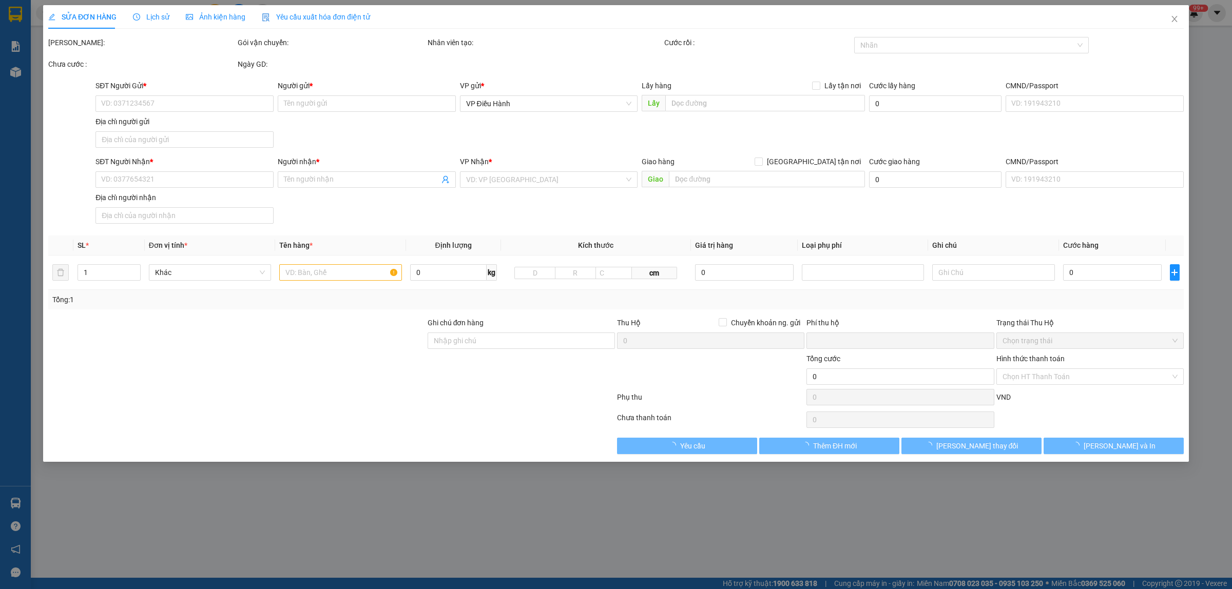
type input "0"
type input "230.000"
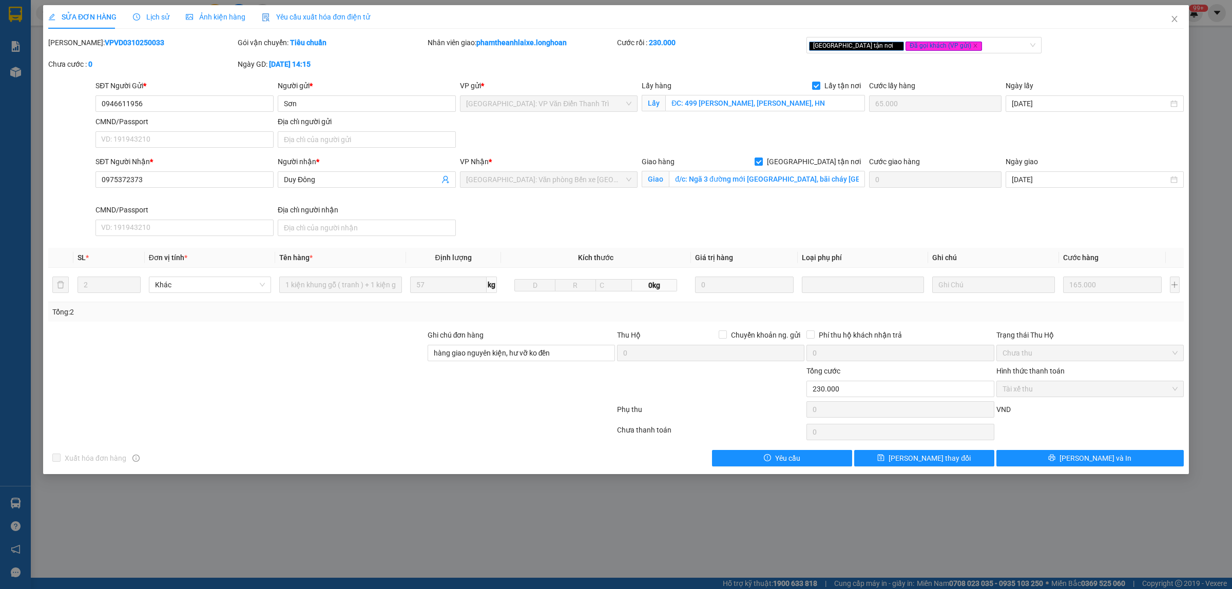
drag, startPoint x: 139, startPoint y: 43, endPoint x: 73, endPoint y: 47, distance: 65.8
click at [75, 47] on div "Mã ĐH: VPVD0310250033" at bounding box center [141, 42] width 187 height 11
drag, startPoint x: 1181, startPoint y: 23, endPoint x: 560, endPoint y: 25, distance: 621.2
click at [1176, 24] on span "Close" at bounding box center [1174, 19] width 29 height 29
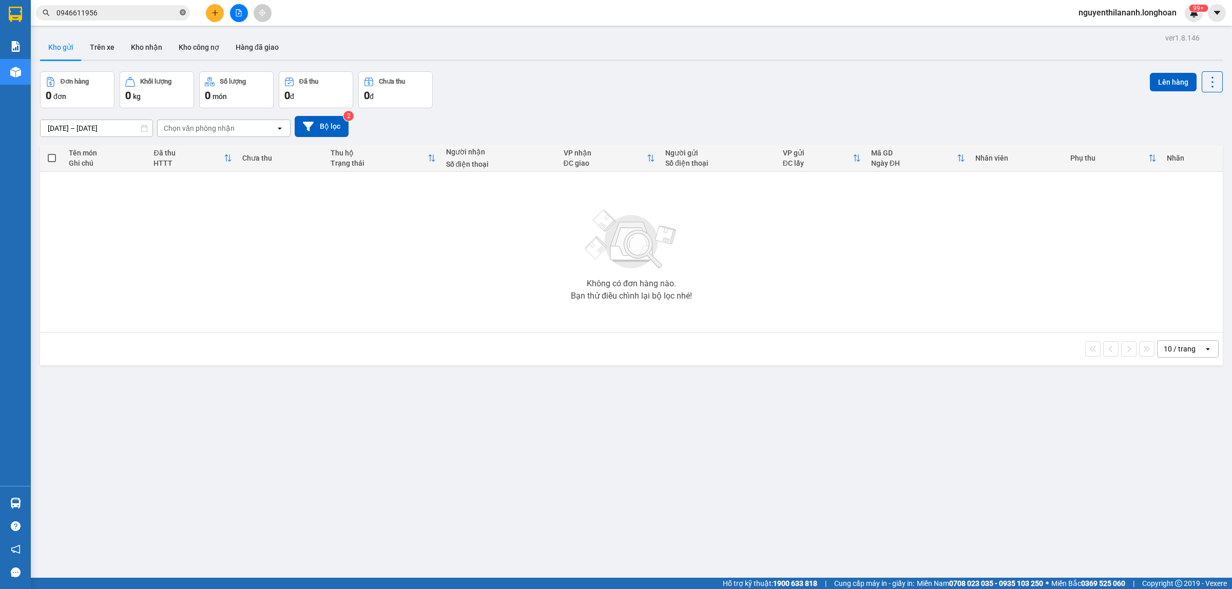
click at [185, 13] on icon "close-circle" at bounding box center [183, 12] width 6 height 6
paste input "904269248"
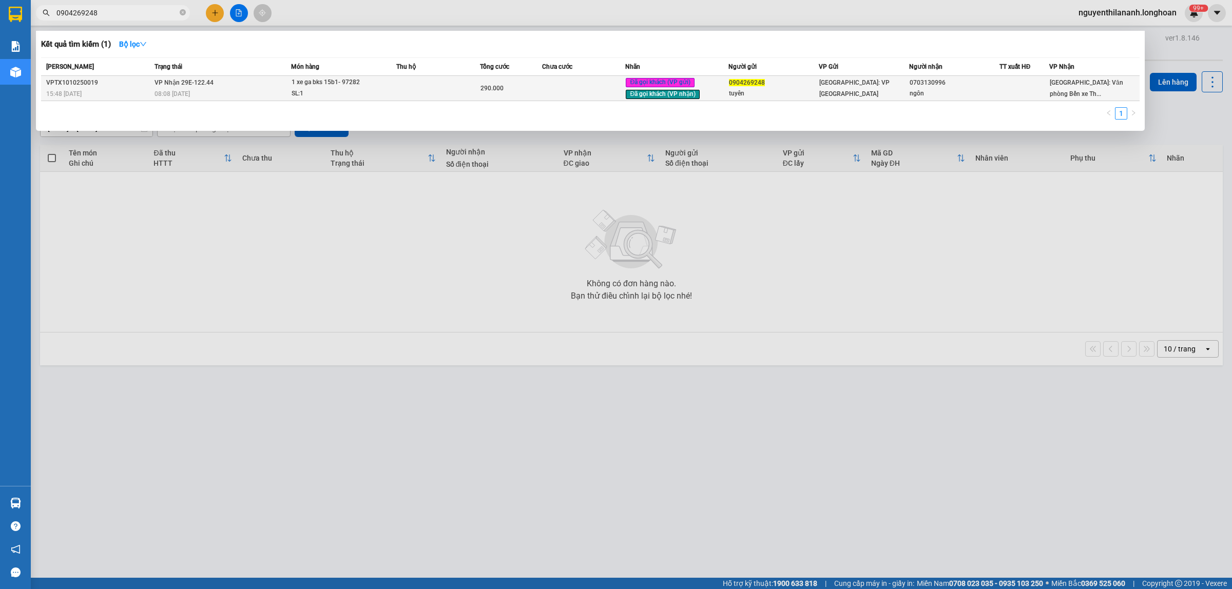
type input "0904269248"
click at [91, 88] on div "15:48 - 10/10" at bounding box center [98, 93] width 105 height 11
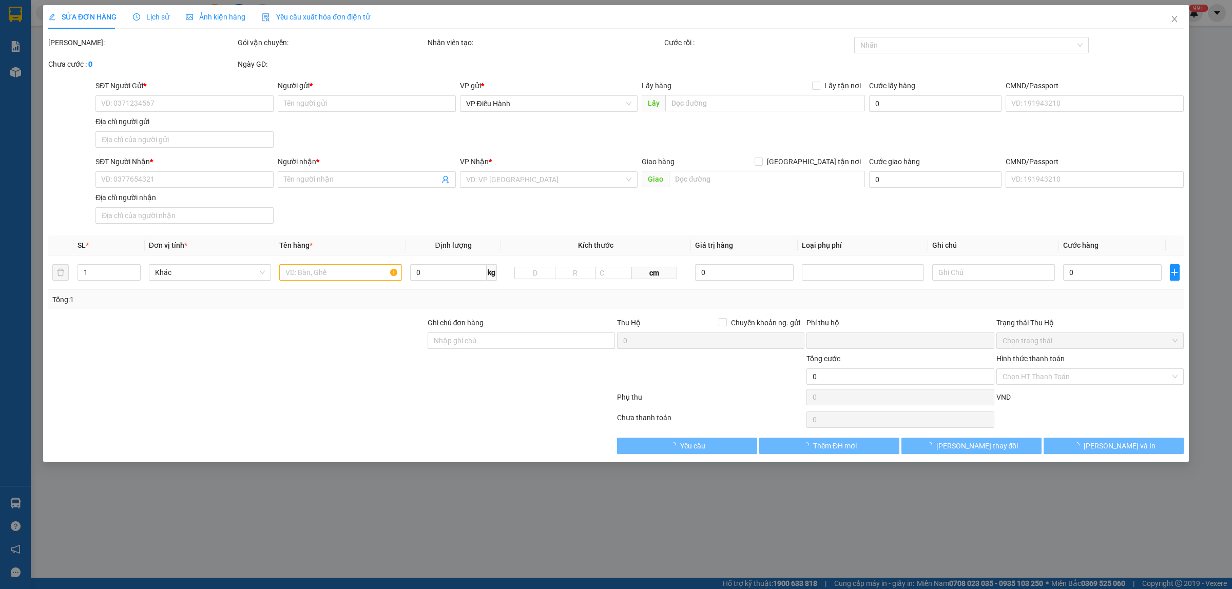
type input "0904269248"
type input "tuyên"
type input "0703130996"
type input "ngôn"
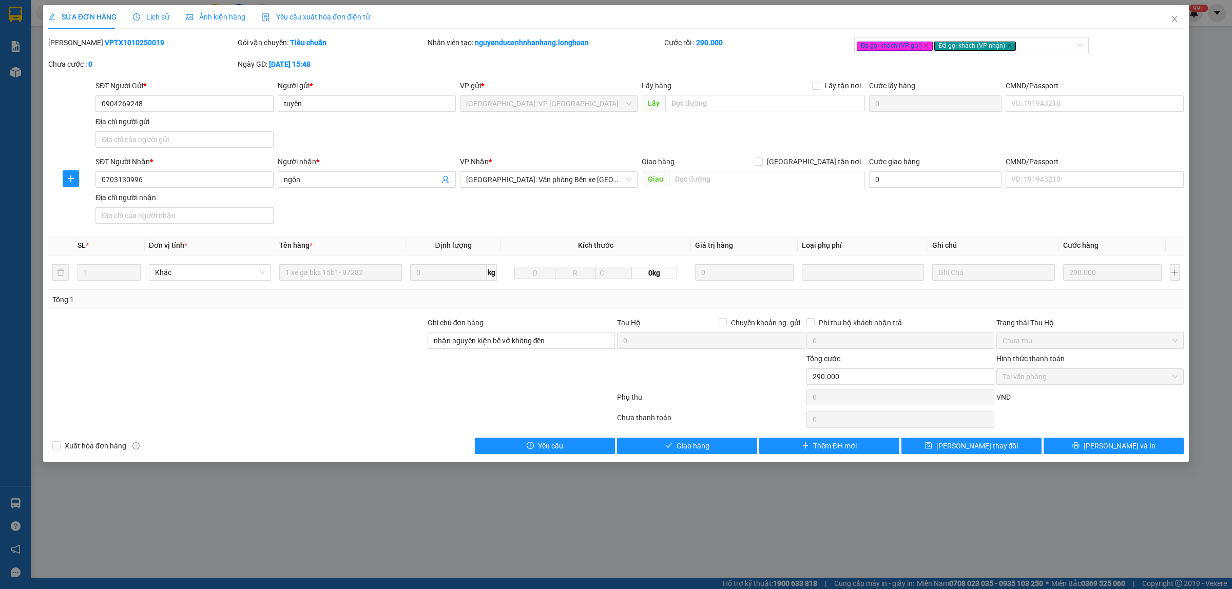
drag, startPoint x: 139, startPoint y: 44, endPoint x: 75, endPoint y: 48, distance: 63.2
click at [75, 48] on div "Mã ĐH: VPTX1010250019" at bounding box center [141, 42] width 187 height 11
click at [151, 97] on input "0904269248" at bounding box center [184, 103] width 178 height 16
drag, startPoint x: 157, startPoint y: 101, endPoint x: 98, endPoint y: 113, distance: 60.3
click at [98, 113] on div "SĐT Người Gửi * 0904269248 0904269248" at bounding box center [184, 98] width 178 height 36
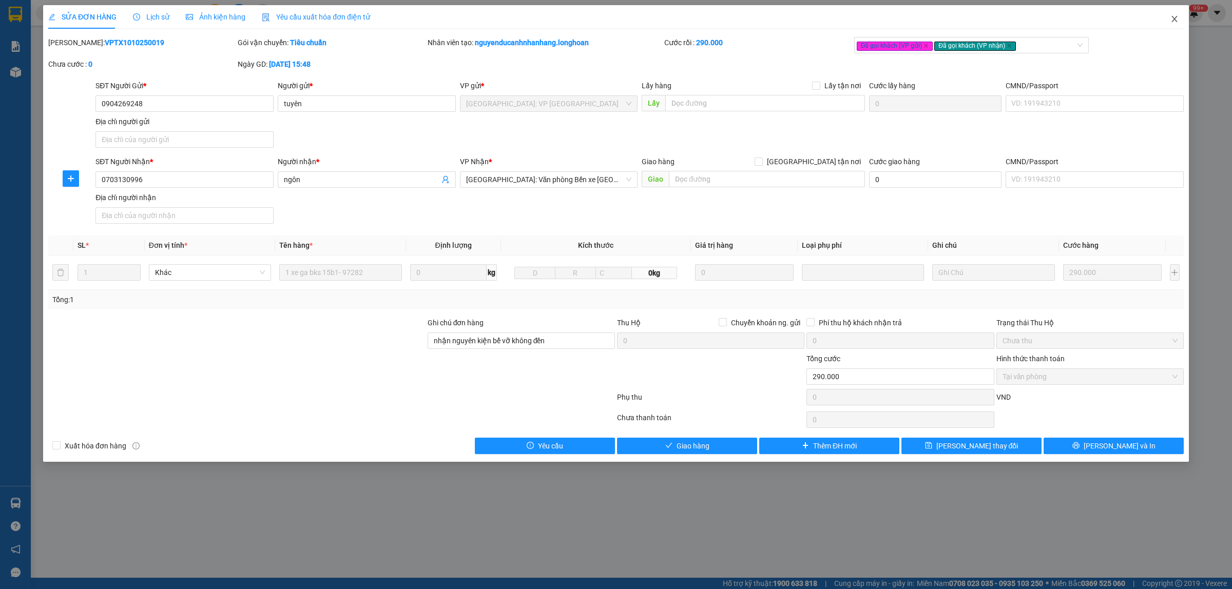
drag, startPoint x: 1177, startPoint y: 18, endPoint x: 1161, endPoint y: 24, distance: 16.6
click at [1161, 24] on span "Close" at bounding box center [1174, 19] width 29 height 29
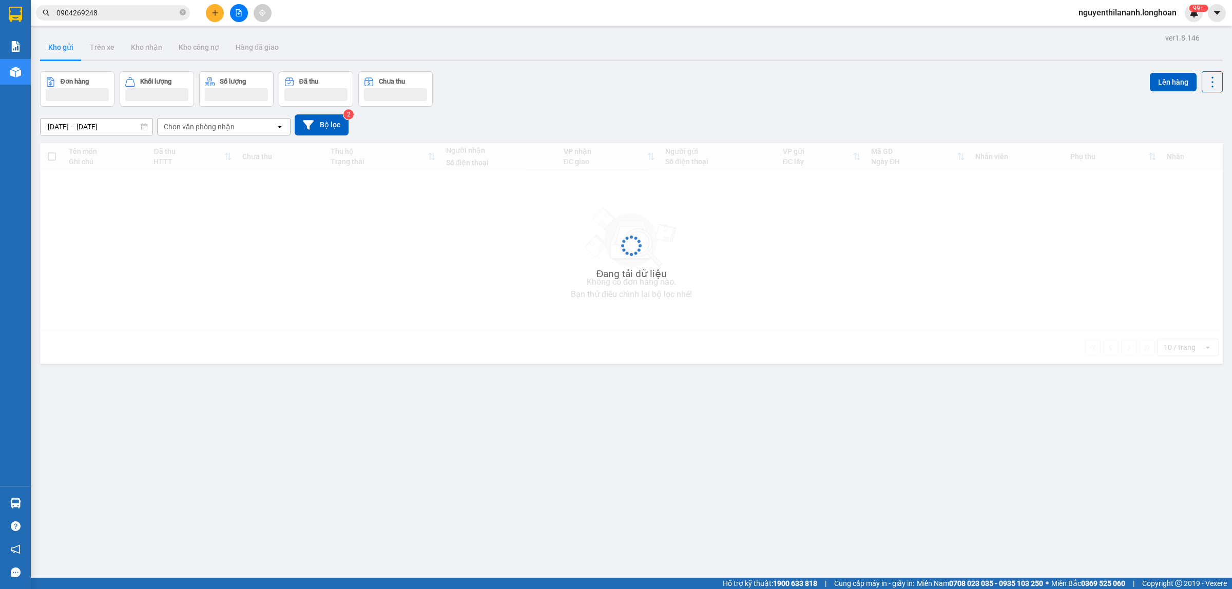
click at [143, 14] on input "0904269248" at bounding box center [116, 12] width 121 height 11
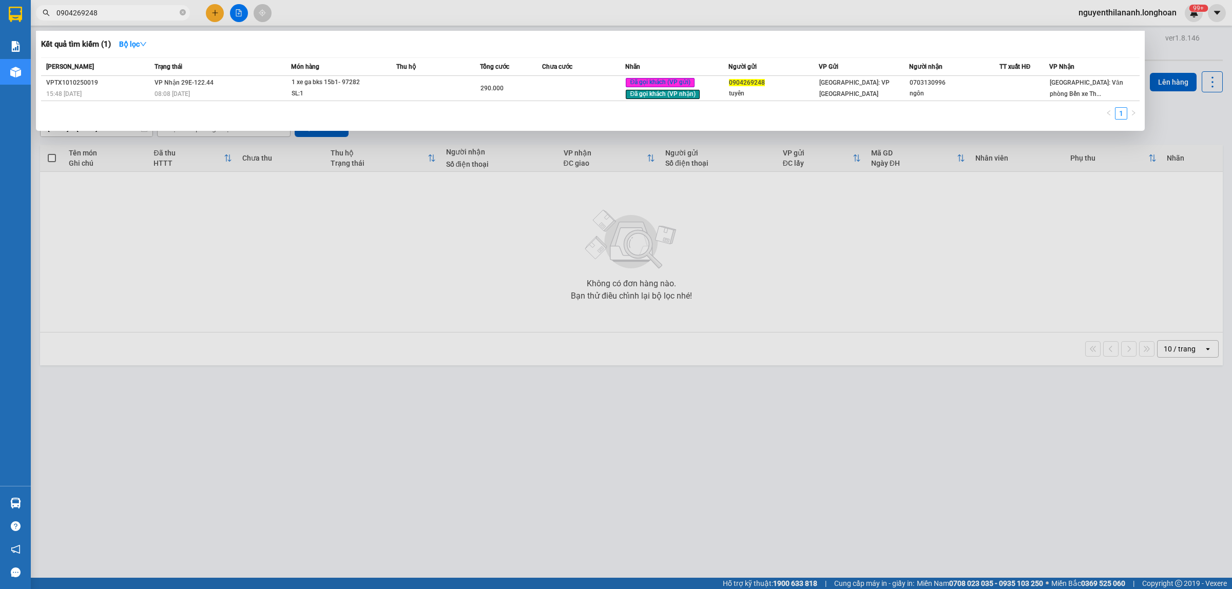
click at [143, 14] on input "0904269248" at bounding box center [116, 12] width 121 height 11
click at [176, 11] on input "0904269248" at bounding box center [116, 12] width 121 height 11
click at [180, 11] on icon "close-circle" at bounding box center [183, 12] width 6 height 6
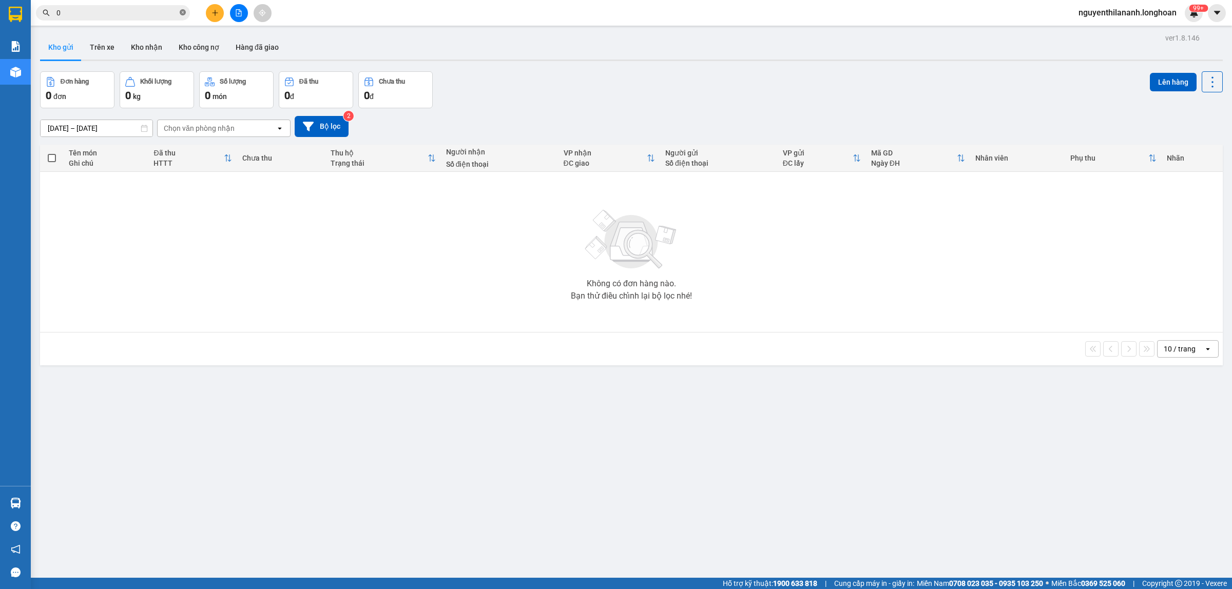
paste input "382915700"
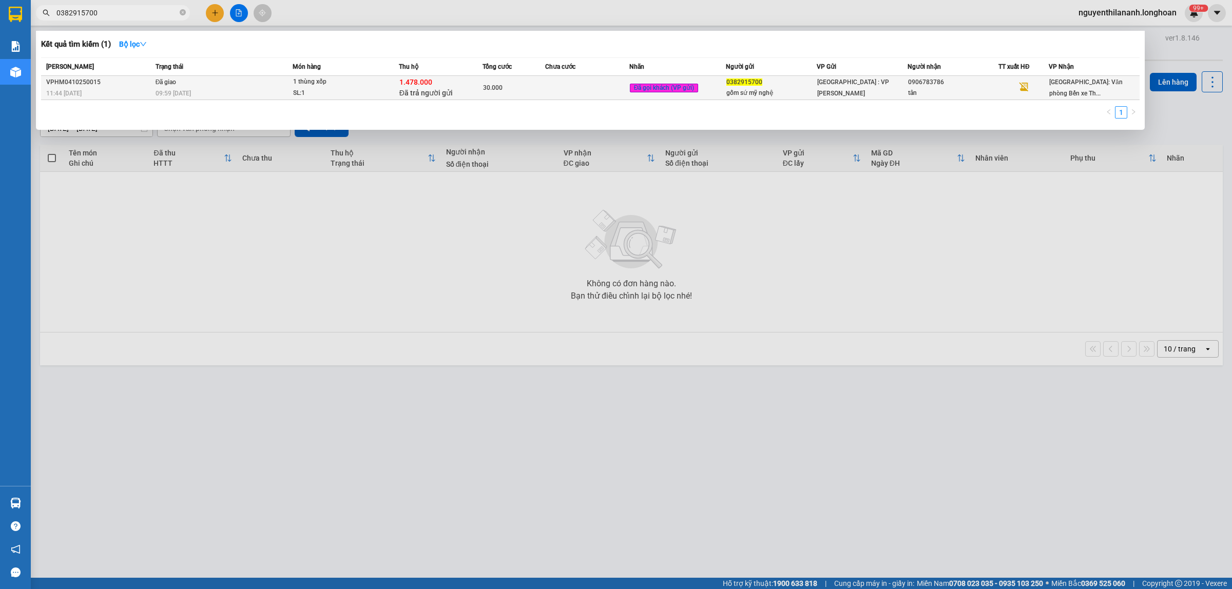
click at [123, 96] on div "11:44 - 04/10" at bounding box center [99, 93] width 106 height 11
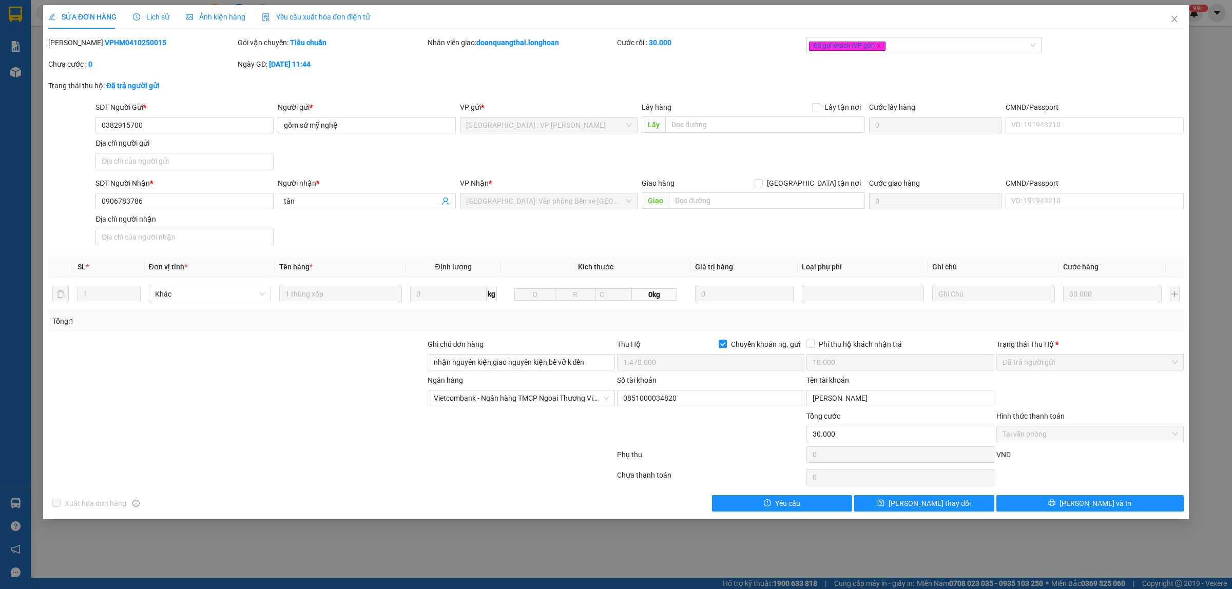
click at [160, 13] on span "Lịch sử" at bounding box center [151, 17] width 36 height 8
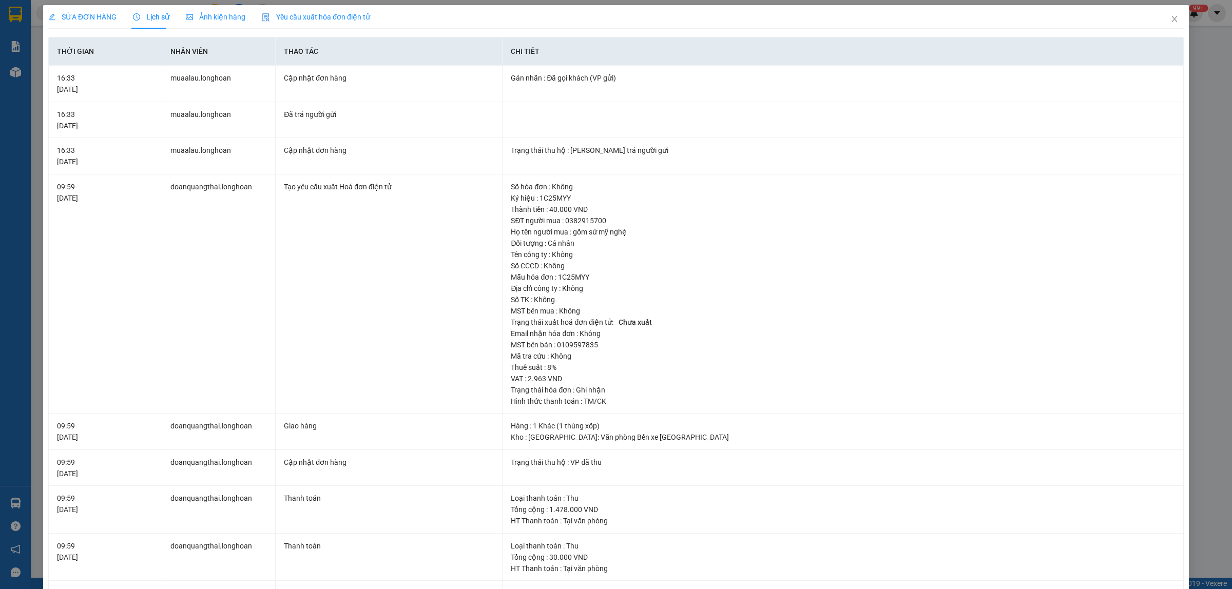
click at [107, 14] on span "SỬA ĐƠN HÀNG" at bounding box center [82, 17] width 68 height 8
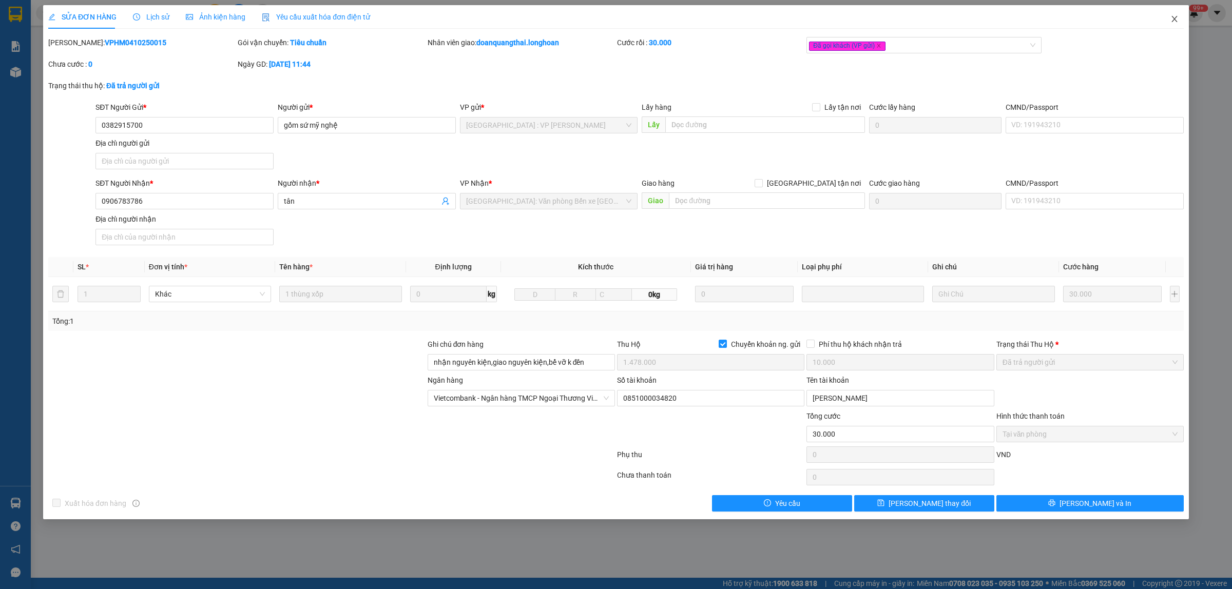
click at [1168, 21] on span "Close" at bounding box center [1174, 19] width 29 height 29
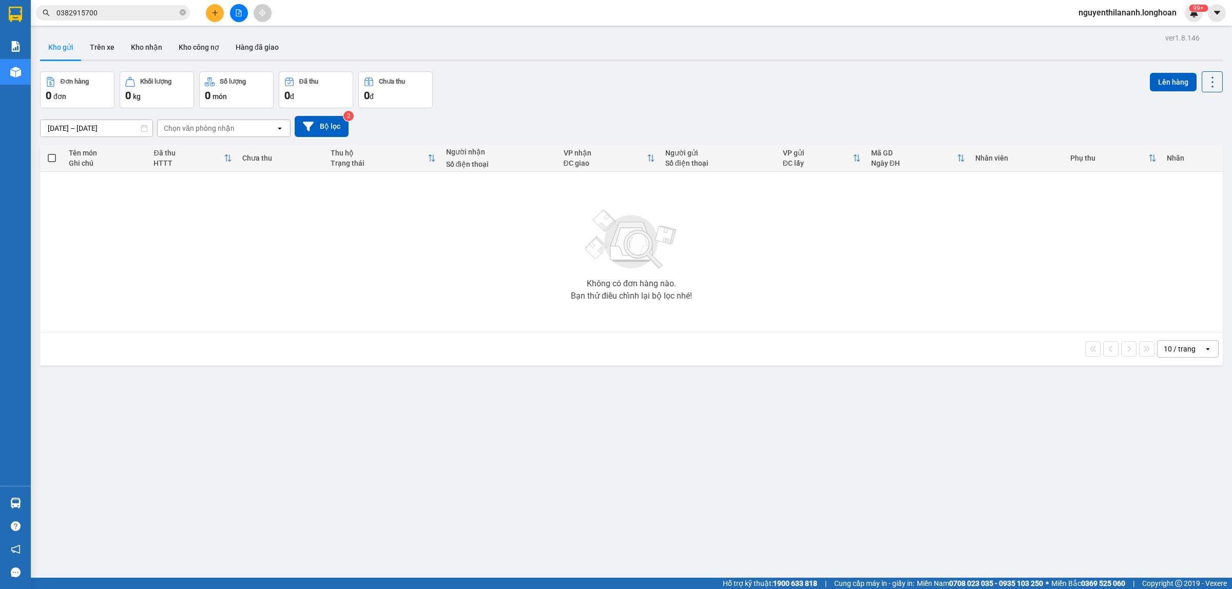
click at [101, 18] on span "0382915700" at bounding box center [113, 12] width 154 height 15
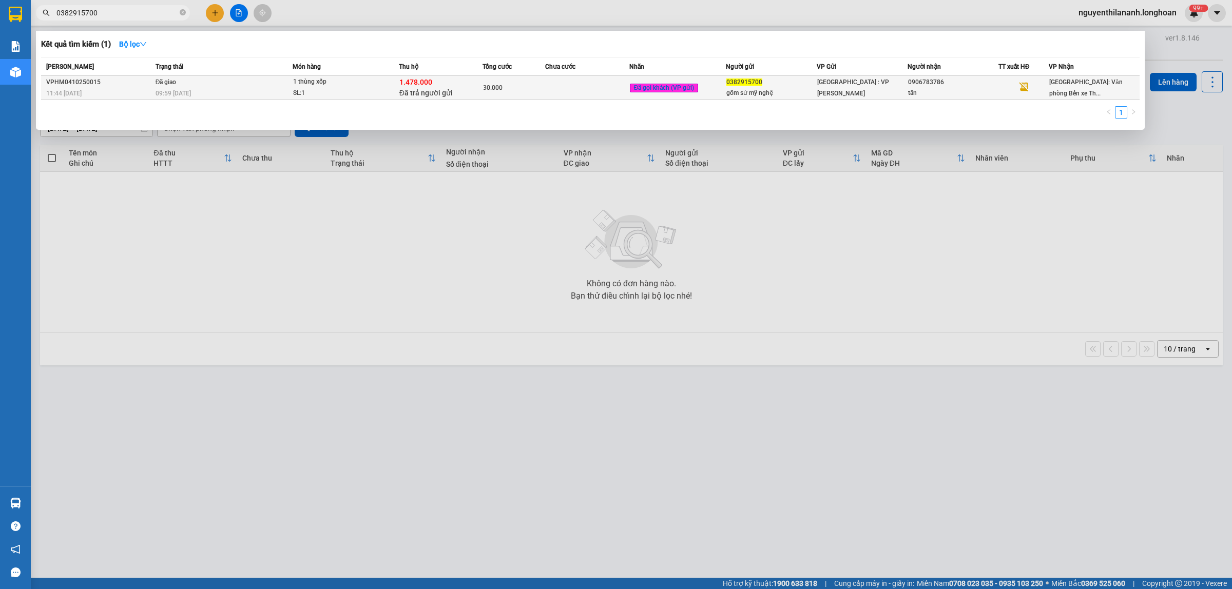
click at [129, 82] on div "VPHM0410250015" at bounding box center [99, 82] width 106 height 11
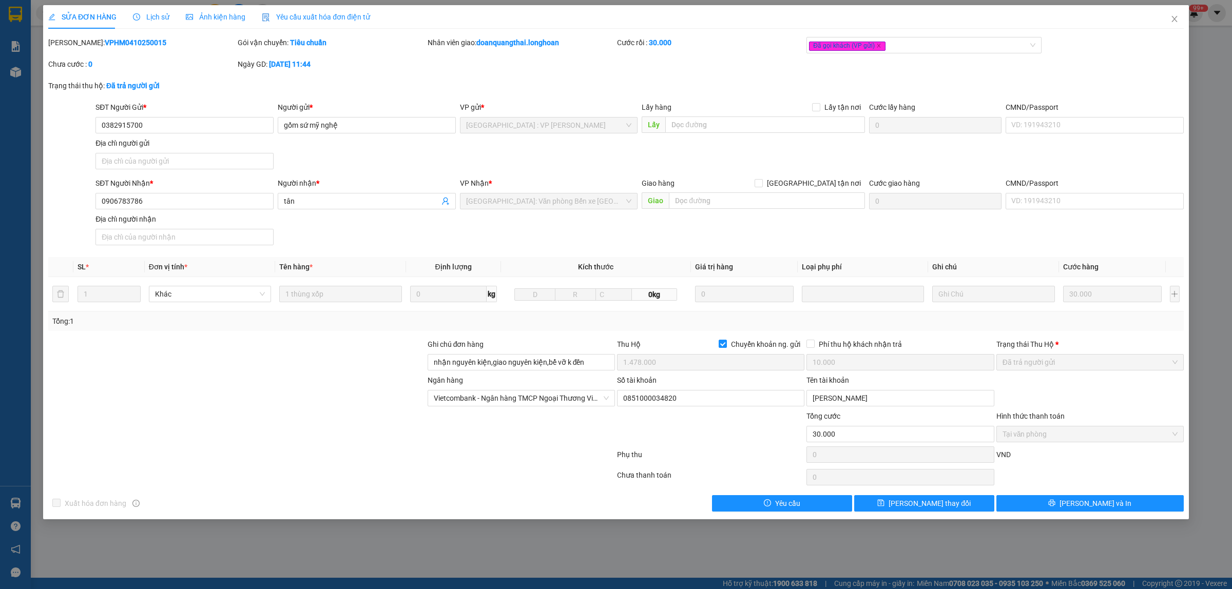
drag, startPoint x: 137, startPoint y: 42, endPoint x: 74, endPoint y: 47, distance: 62.8
click at [74, 47] on div "Mã ĐH: VPHM0410250015" at bounding box center [141, 42] width 187 height 11
click at [1177, 21] on icon "close" at bounding box center [1174, 19] width 8 height 8
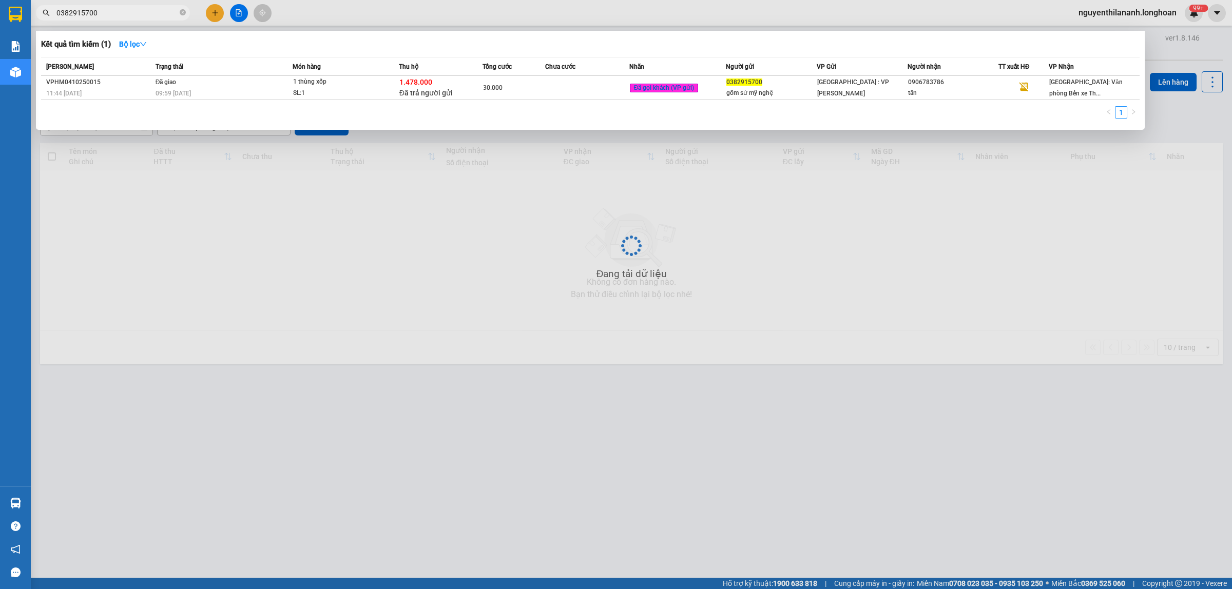
click at [128, 11] on input "0382915700" at bounding box center [116, 12] width 121 height 11
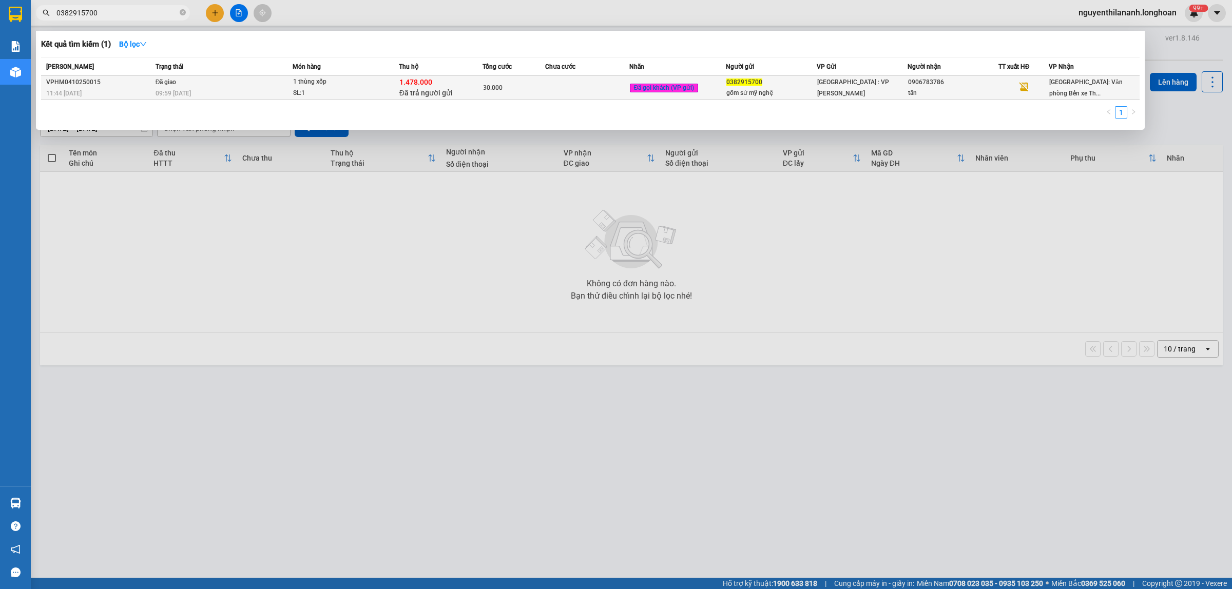
click at [121, 80] on div "VPHM0410250015" at bounding box center [99, 82] width 106 height 11
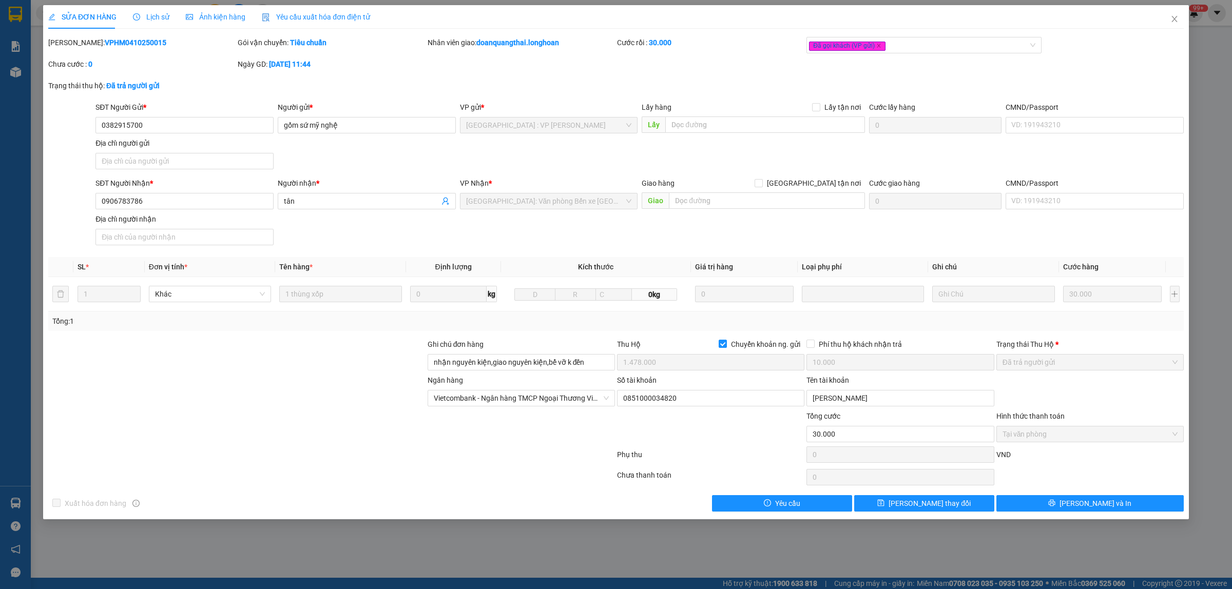
drag, startPoint x: 141, startPoint y: 41, endPoint x: 75, endPoint y: 46, distance: 66.4
click at [75, 46] on div "Mã ĐH: VPHM0410250015" at bounding box center [141, 42] width 187 height 11
click at [148, 33] on div "SỬA ĐƠN HÀNG Lịch sử Ảnh kiện hàng Yêu cầu xuất hóa đơn điện tử Total Paid Fee …" at bounding box center [616, 258] width 1136 height 507
drag, startPoint x: 149, startPoint y: 44, endPoint x: 73, endPoint y: 55, distance: 77.3
click at [73, 55] on div "Mã ĐH: VPHM0410250015" at bounding box center [141, 48] width 189 height 22
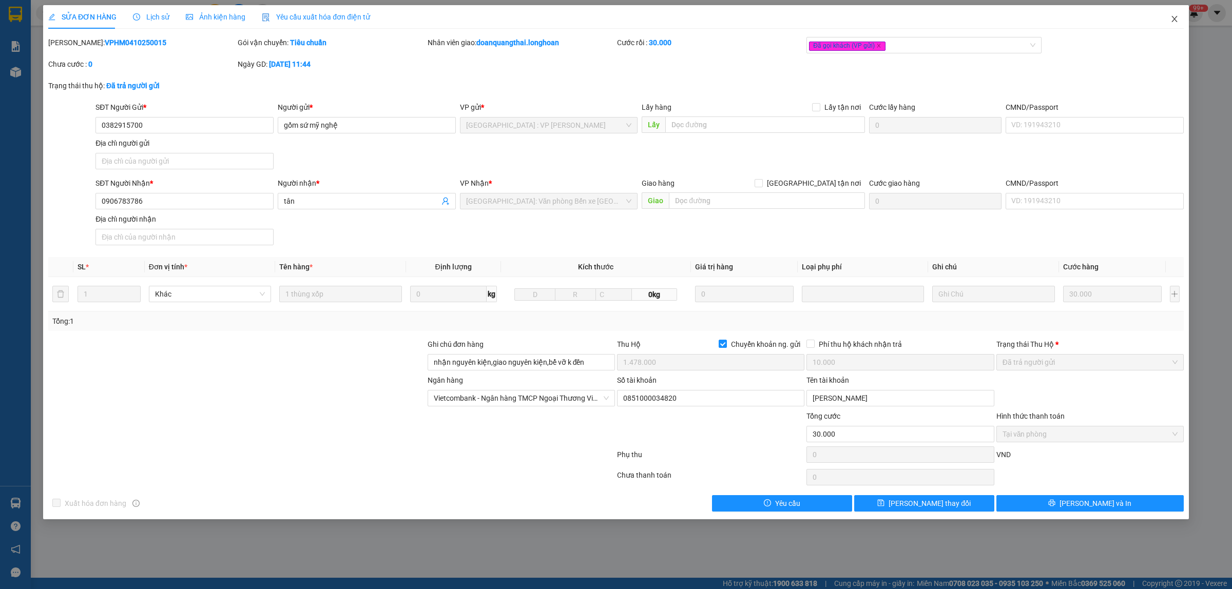
click at [1177, 19] on icon "close" at bounding box center [1174, 19] width 8 height 8
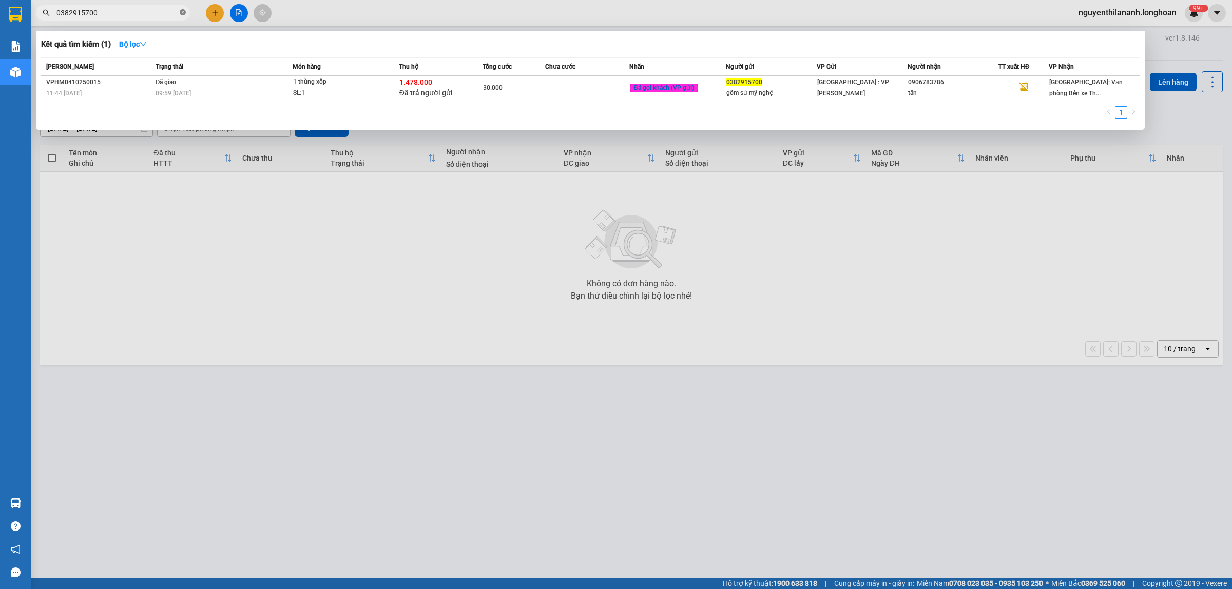
click at [185, 9] on icon "close-circle" at bounding box center [183, 12] width 6 height 6
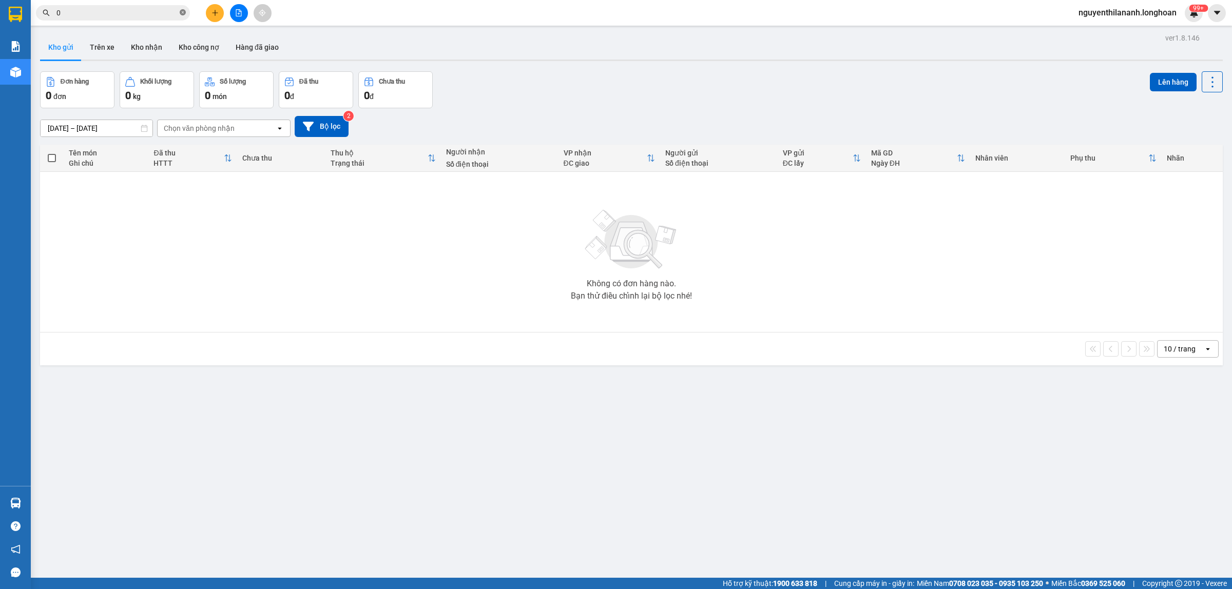
paste input "947351267"
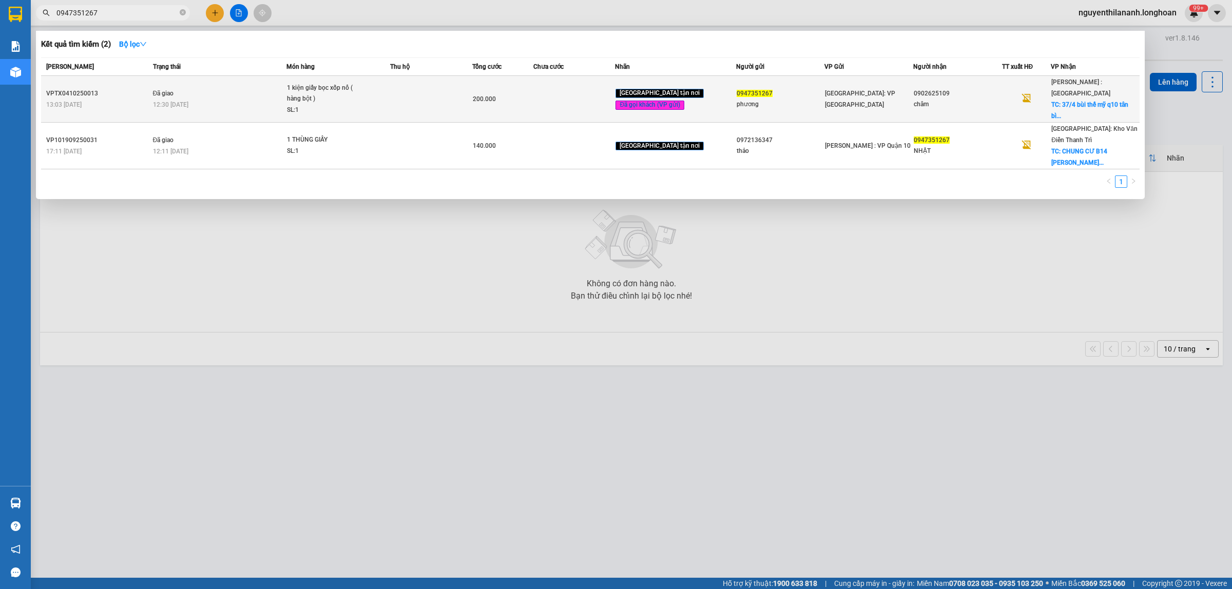
click at [131, 99] on div "13:03 - 04/10" at bounding box center [98, 104] width 104 height 11
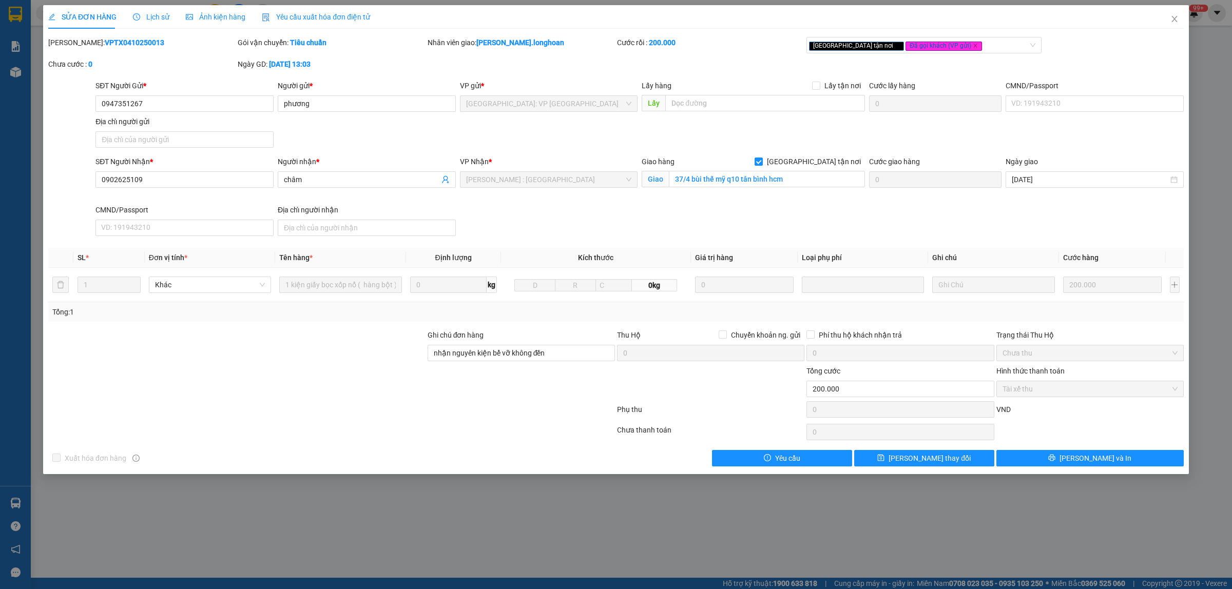
drag, startPoint x: 134, startPoint y: 40, endPoint x: 76, endPoint y: 50, distance: 58.9
click at [76, 50] on div "Mã ĐH: VPTX0410250013" at bounding box center [141, 48] width 189 height 22
click at [1168, 24] on span "Close" at bounding box center [1174, 19] width 29 height 29
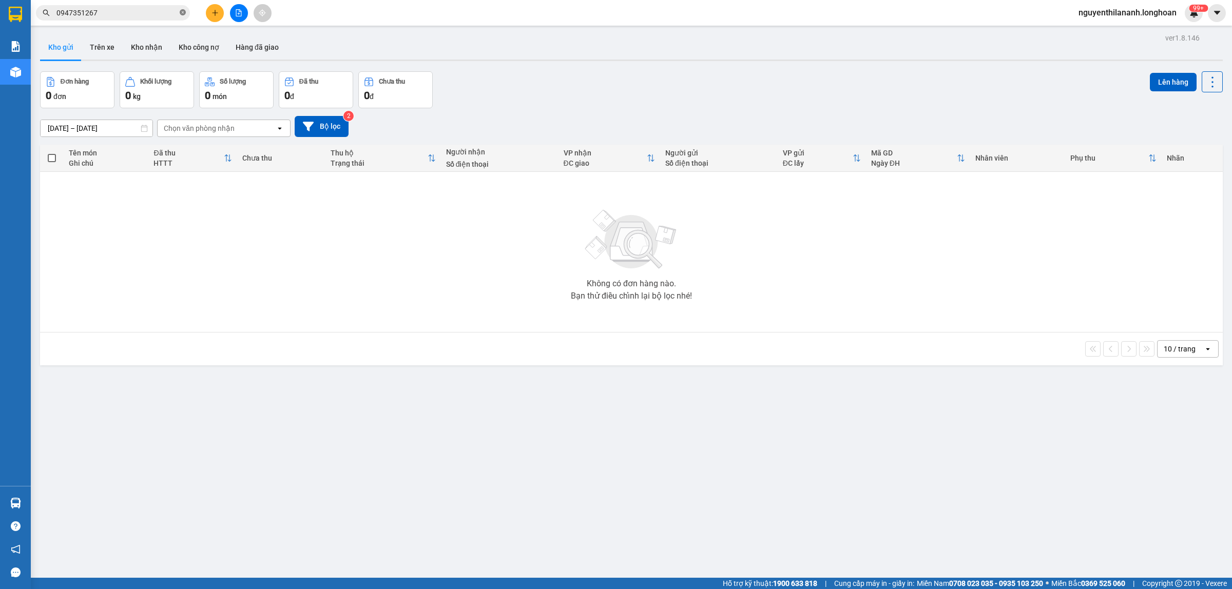
click at [185, 13] on icon "close-circle" at bounding box center [183, 12] width 6 height 6
paste input "963453512"
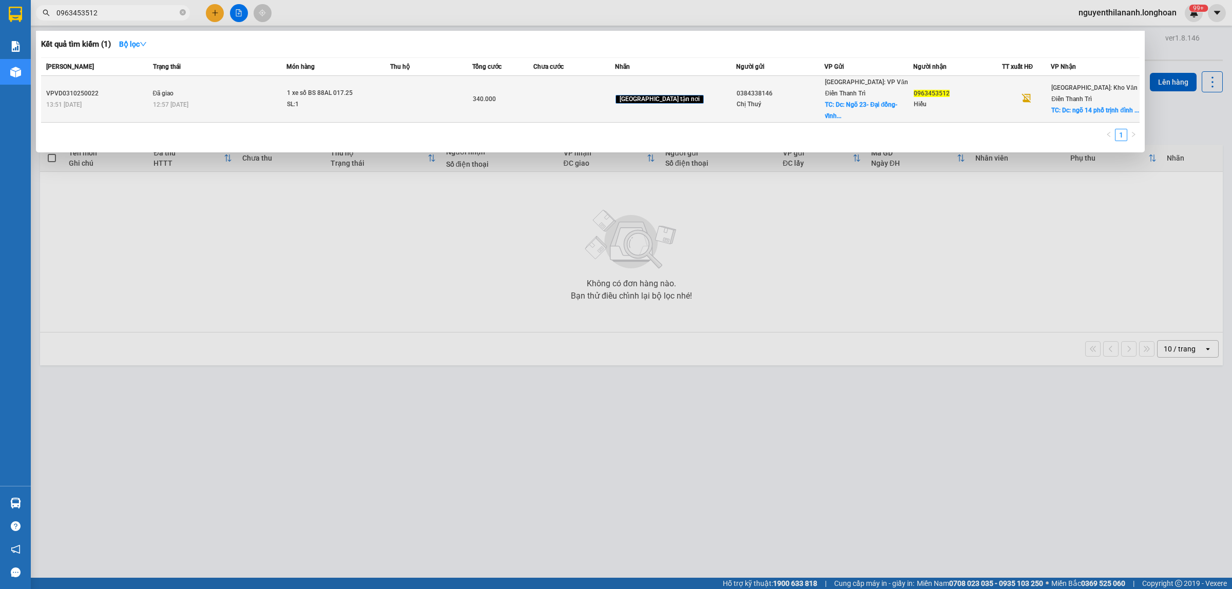
click at [93, 99] on div "13:51 - 03/10" at bounding box center [98, 104] width 104 height 11
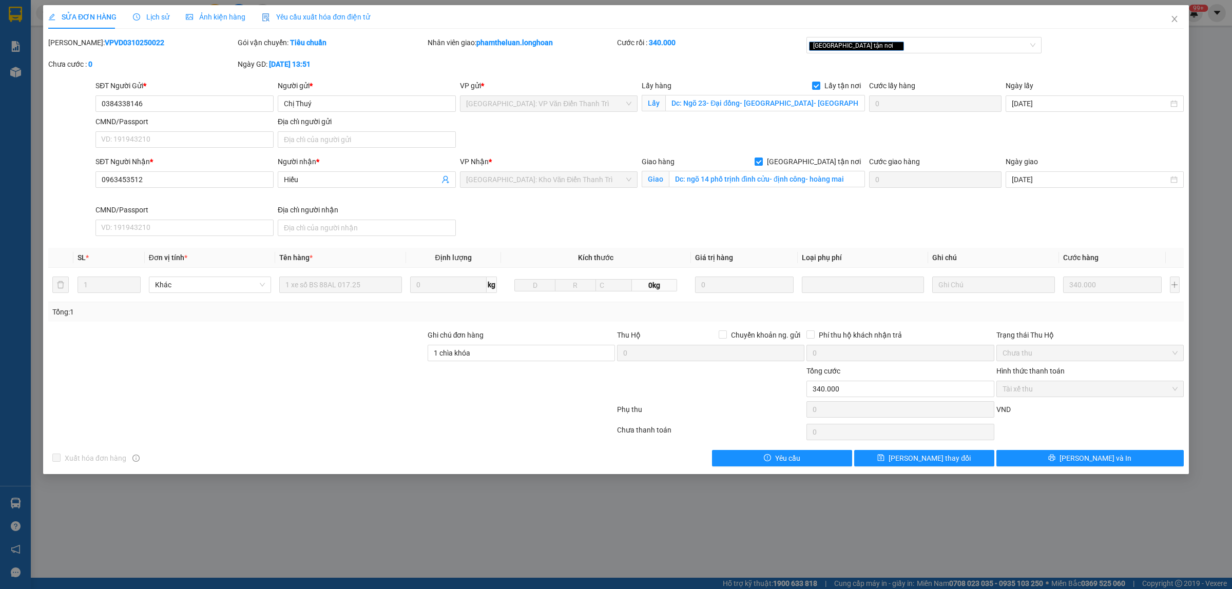
drag, startPoint x: 137, startPoint y: 45, endPoint x: 76, endPoint y: 46, distance: 60.6
click at [76, 46] on div "Mã ĐH: VPVD0310250022" at bounding box center [141, 42] width 187 height 11
click at [1177, 20] on icon "close" at bounding box center [1174, 19] width 8 height 8
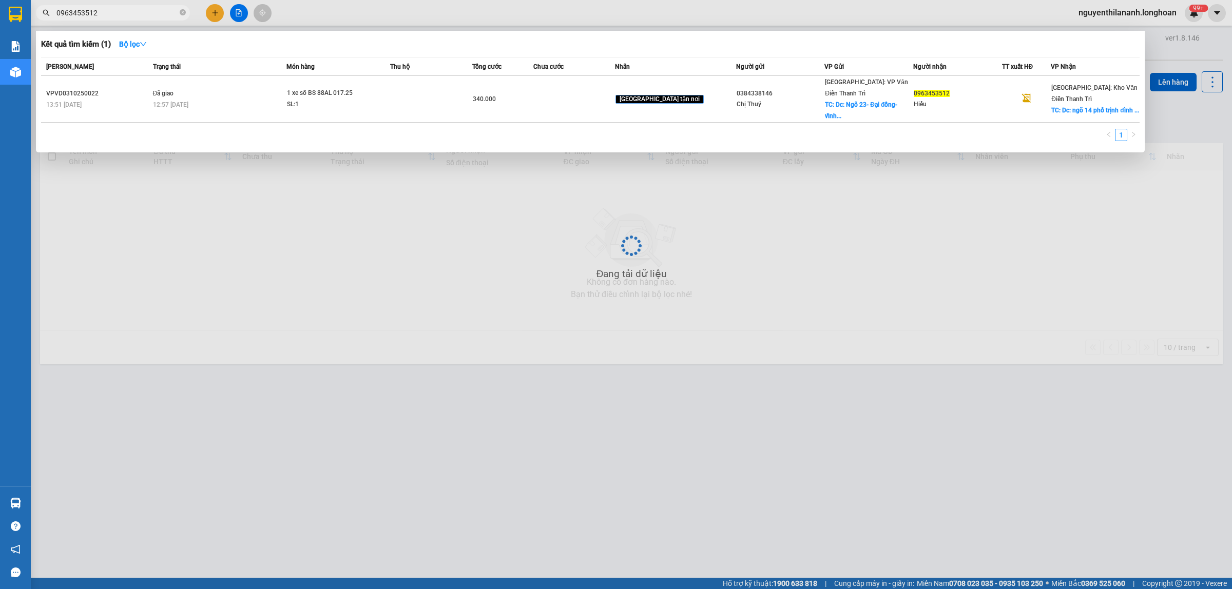
click at [167, 12] on input "0963453512" at bounding box center [116, 12] width 121 height 11
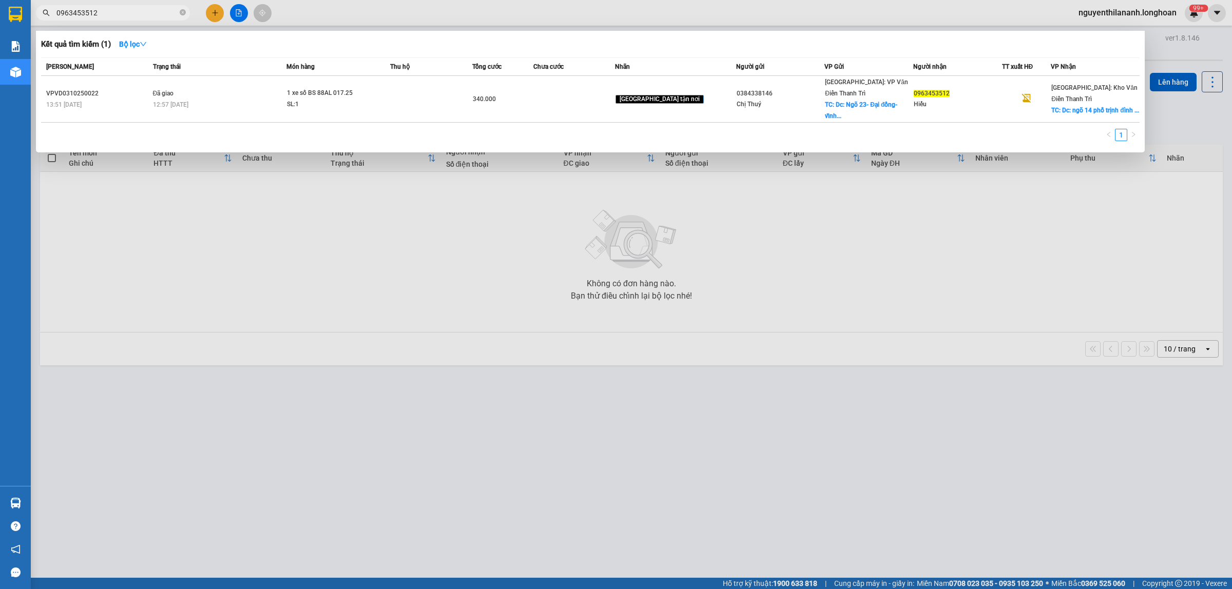
click at [167, 12] on input "0963453512" at bounding box center [116, 12] width 121 height 11
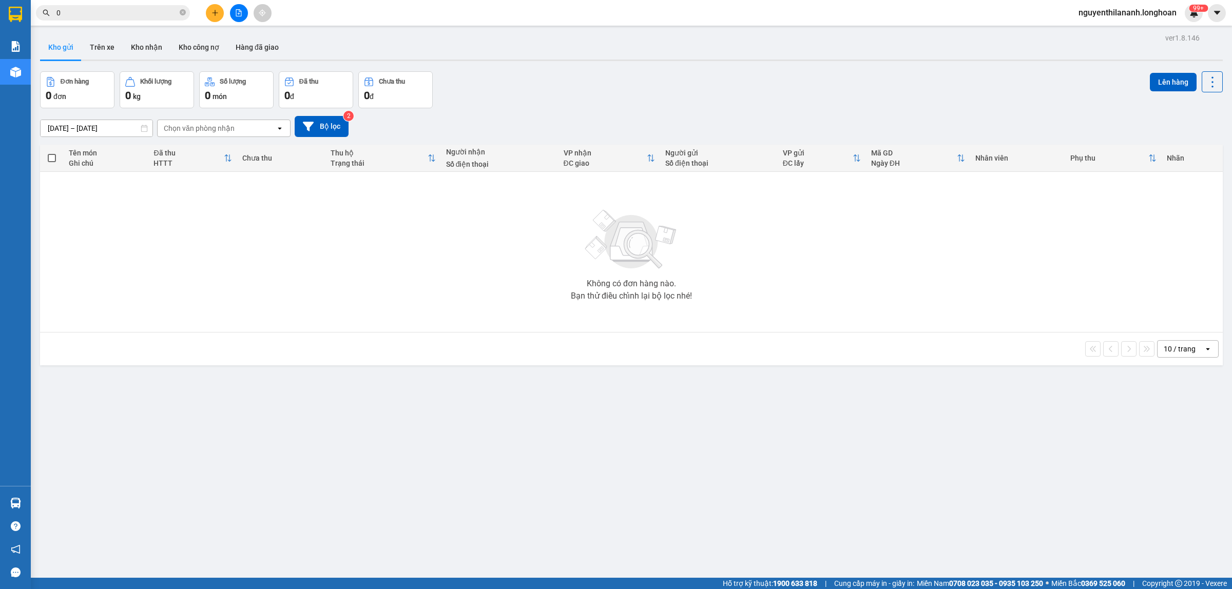
paste input "909727640"
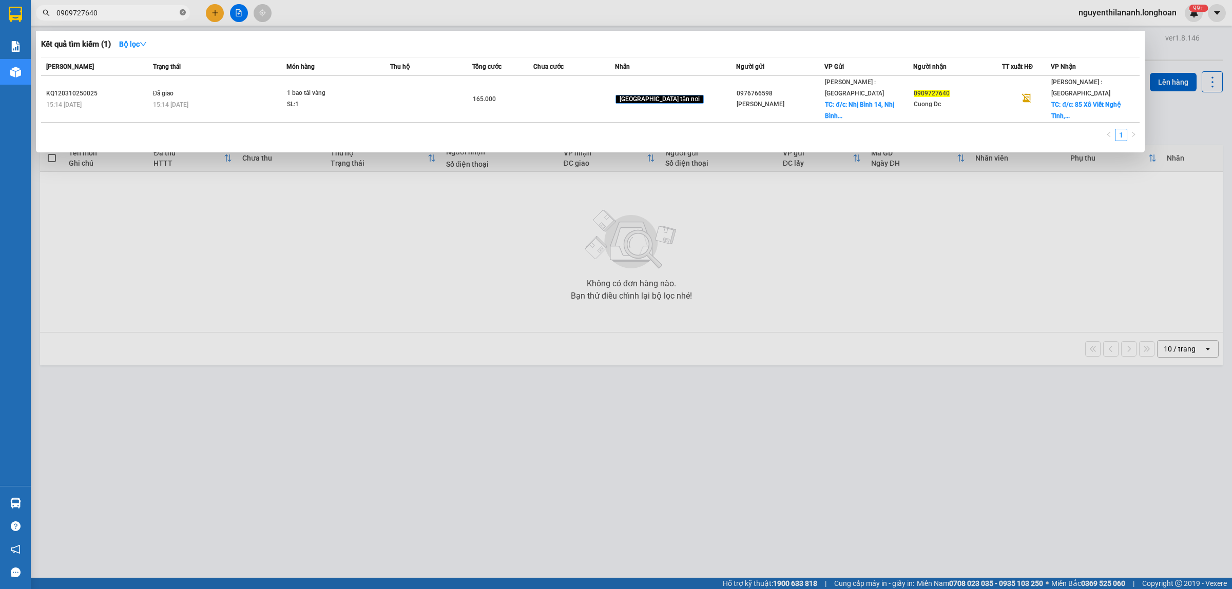
click at [181, 13] on icon "close-circle" at bounding box center [183, 12] width 6 height 6
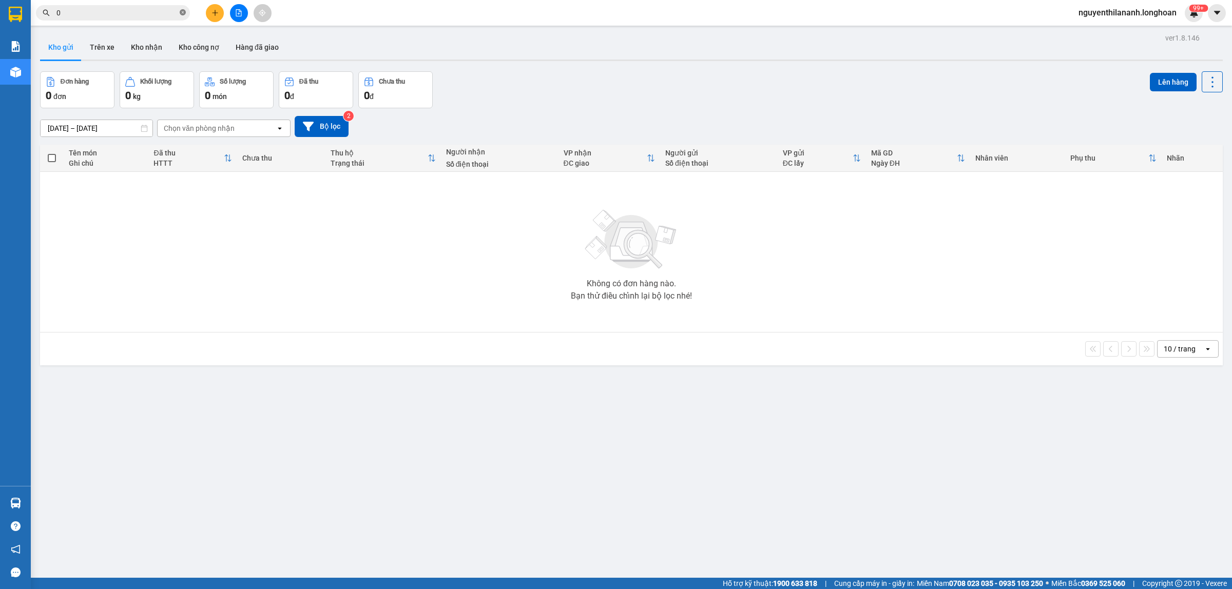
paste input "909727640"
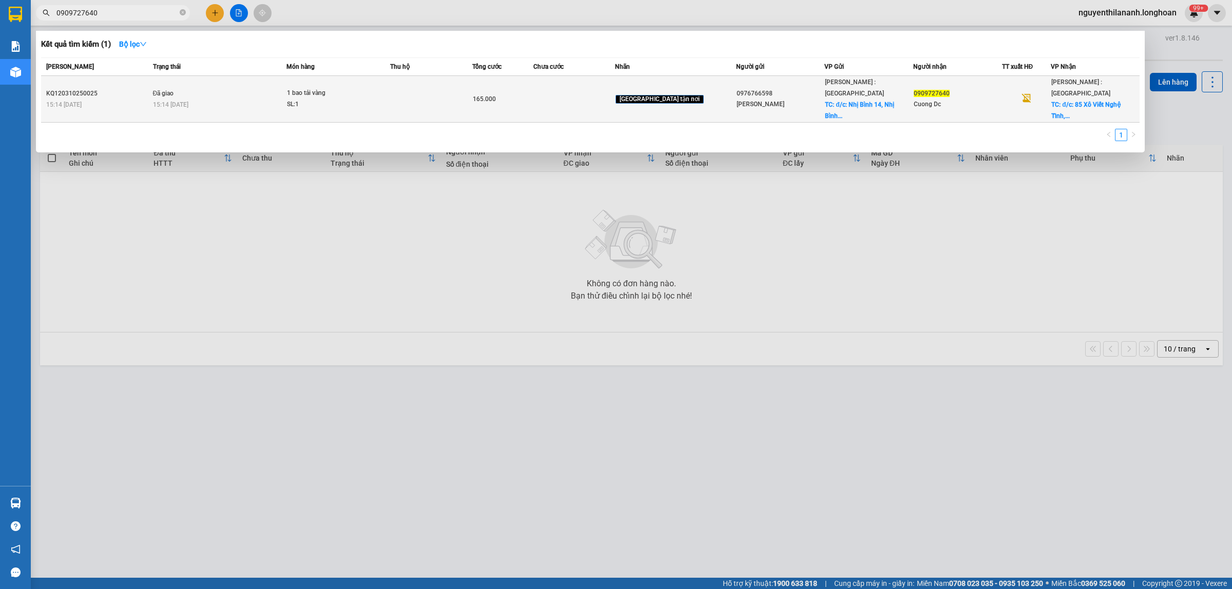
click at [107, 99] on div "15:14 - 03/10" at bounding box center [98, 104] width 104 height 11
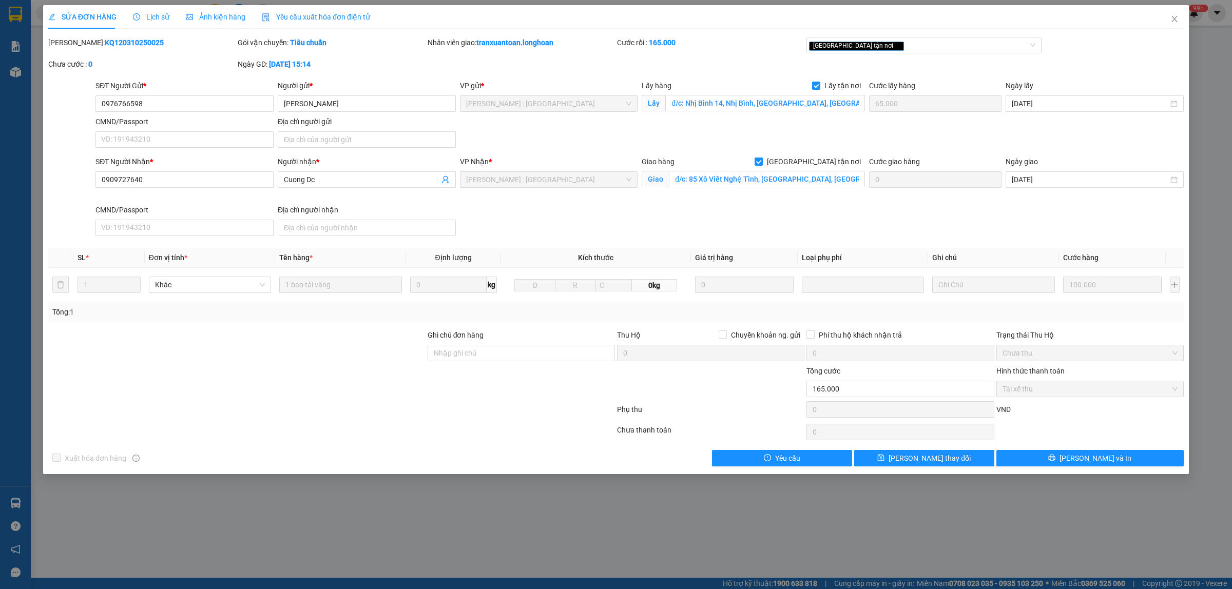
drag, startPoint x: 140, startPoint y: 42, endPoint x: 75, endPoint y: 45, distance: 65.2
click at [75, 45] on div "Mã ĐH: KQ120310250025" at bounding box center [141, 42] width 187 height 11
click at [1178, 16] on span "Close" at bounding box center [1174, 19] width 29 height 29
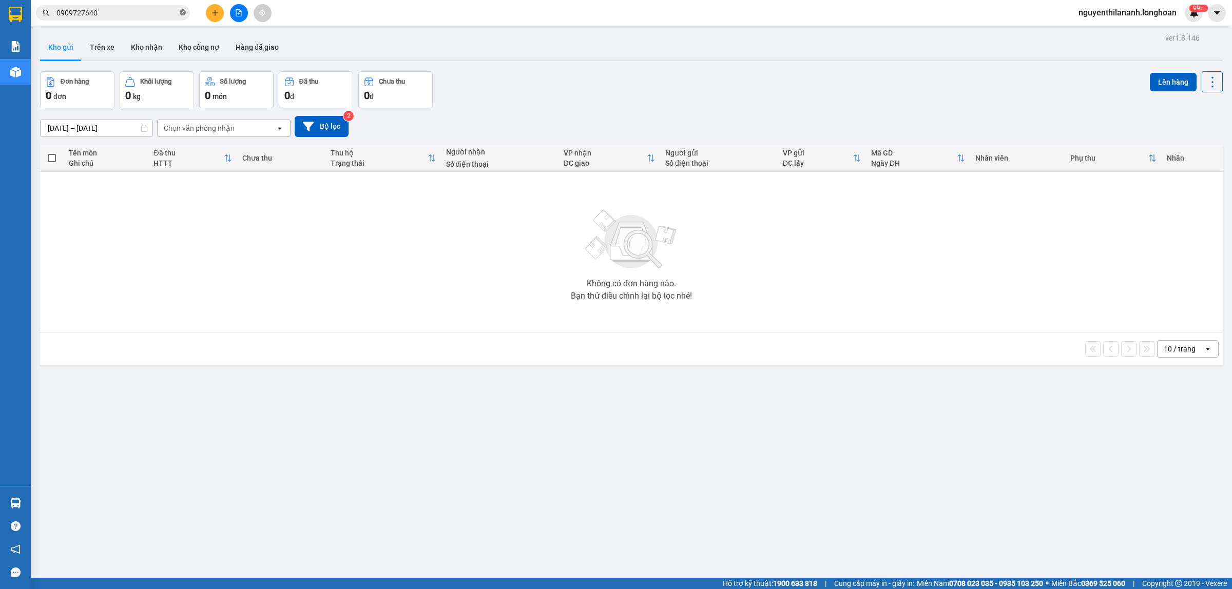
click at [180, 11] on icon "close-circle" at bounding box center [183, 12] width 6 height 6
paste input "901427327"
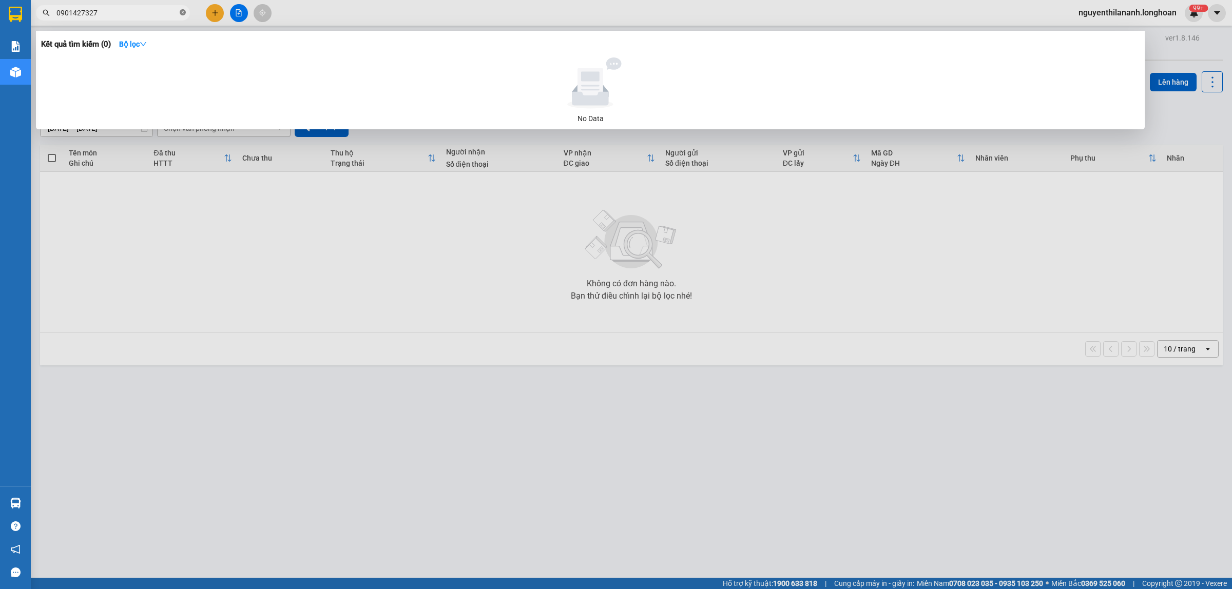
click at [180, 11] on icon "close-circle" at bounding box center [183, 12] width 6 height 6
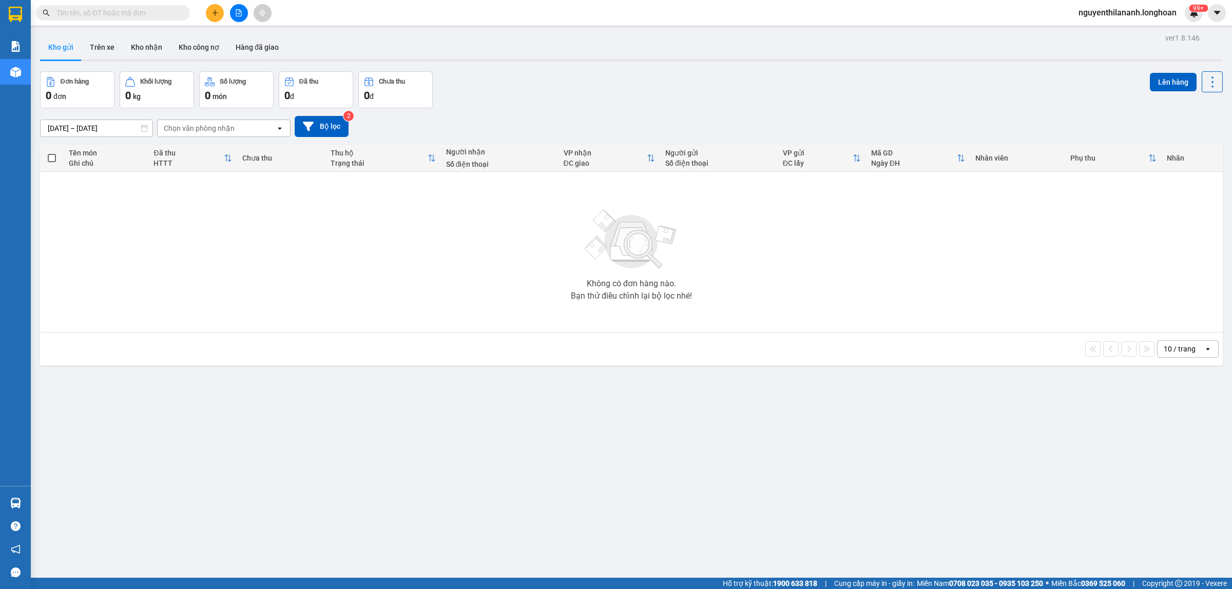
paste input "901427327"
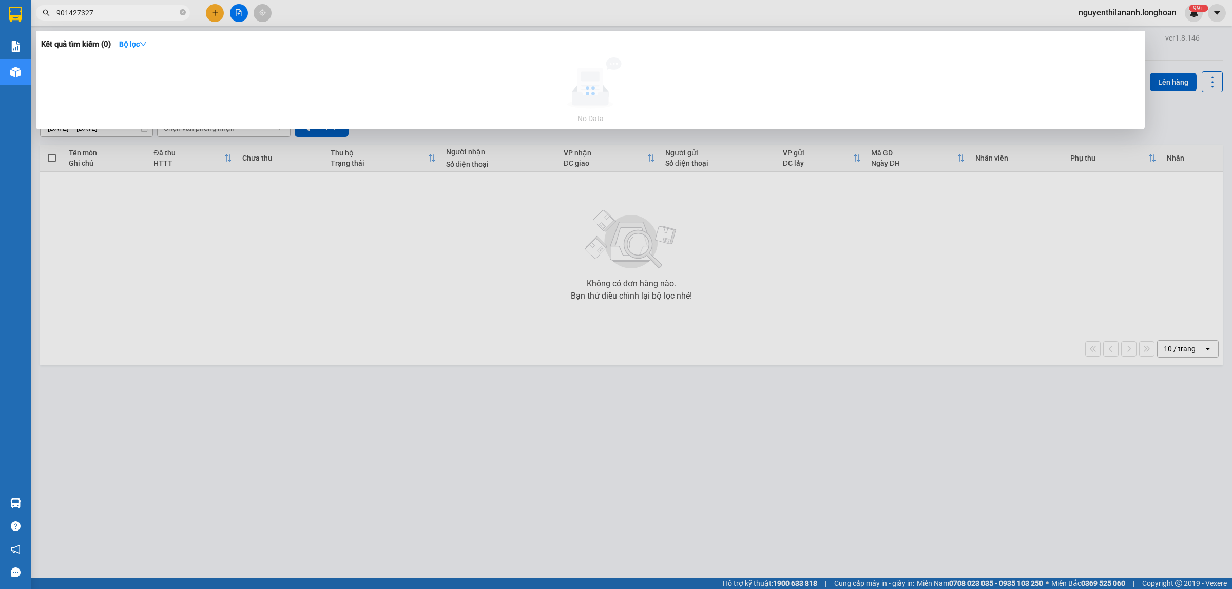
click at [57, 11] on input "901427327" at bounding box center [116, 12] width 121 height 11
click at [183, 16] on span at bounding box center [183, 13] width 6 height 10
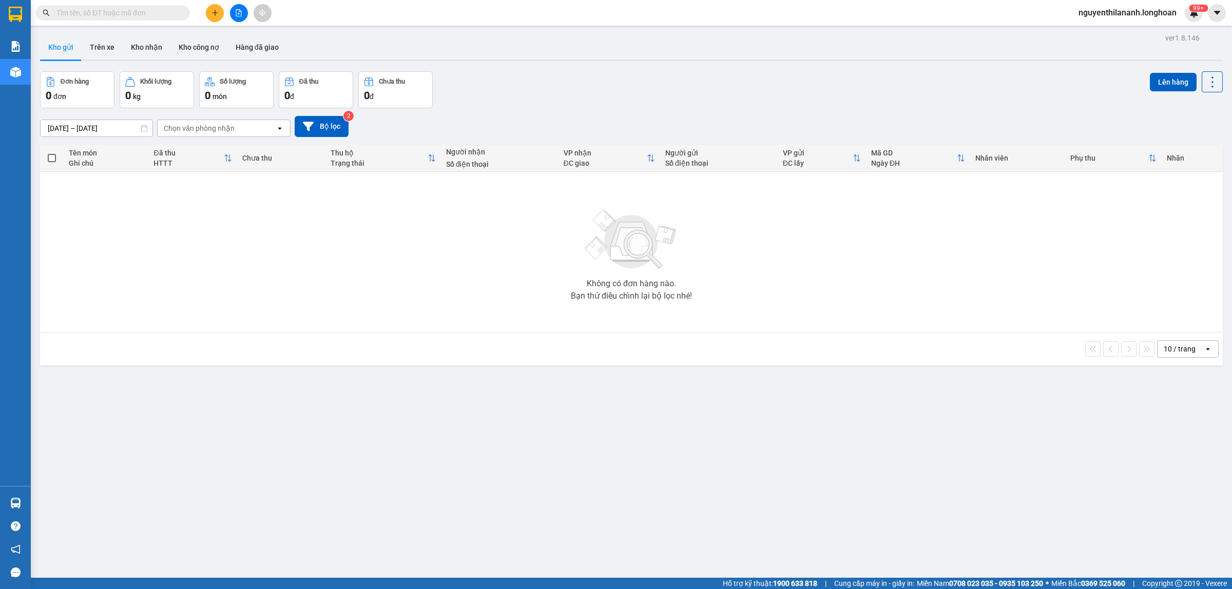
paste input "098 7920497"
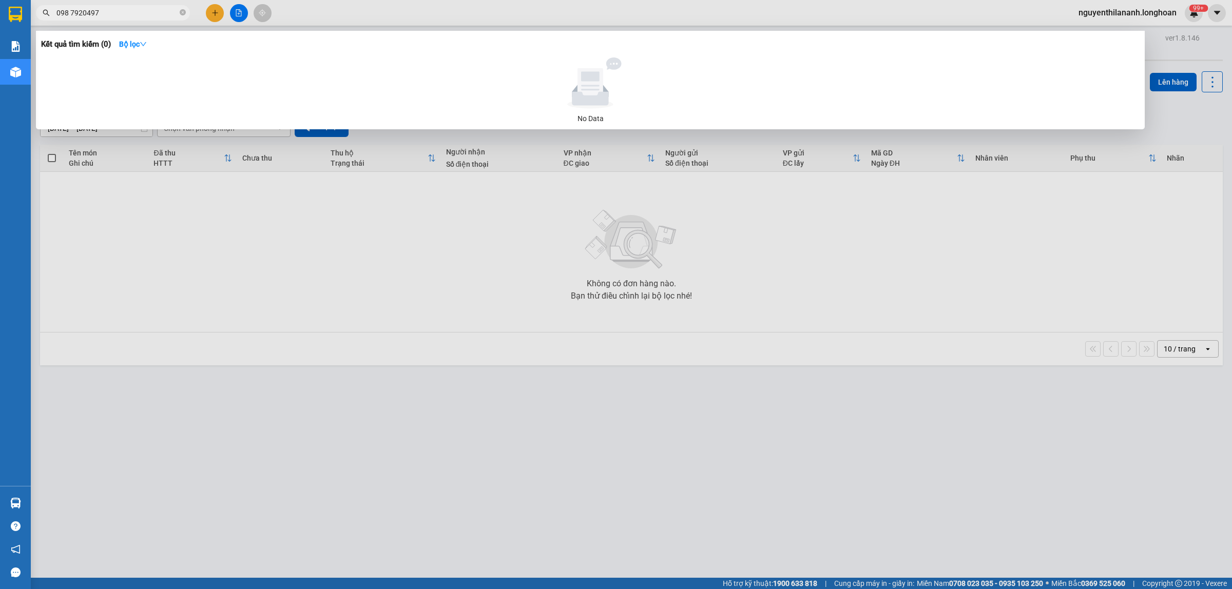
click at [72, 8] on input "098 7920497" at bounding box center [116, 12] width 121 height 11
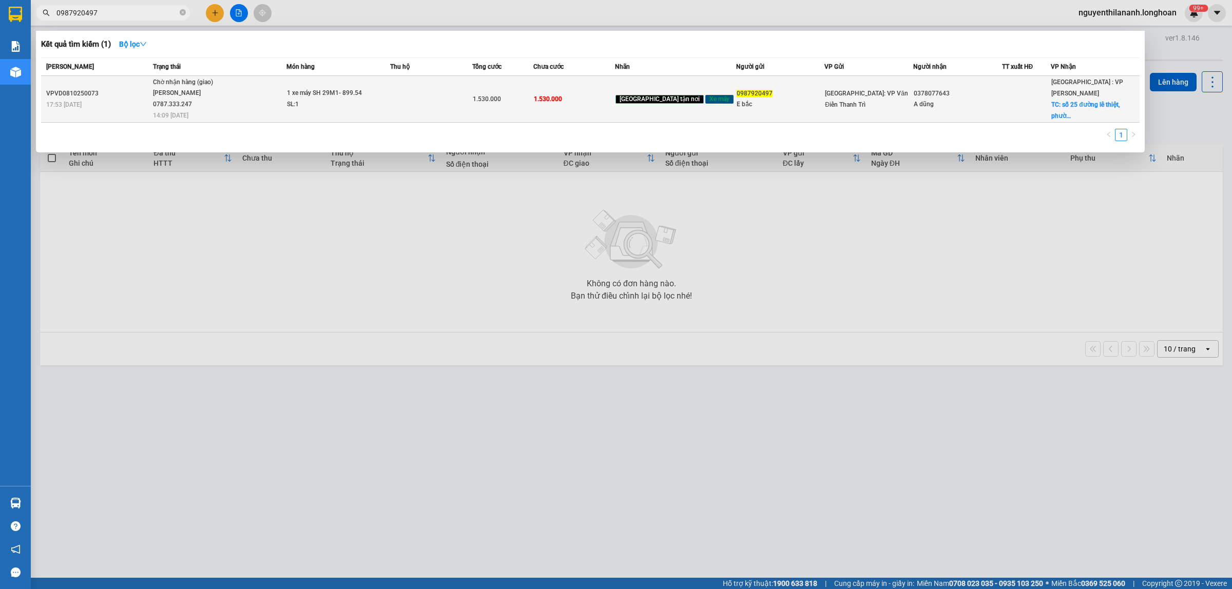
click at [116, 104] on div "17:53 - 08/10" at bounding box center [98, 104] width 104 height 11
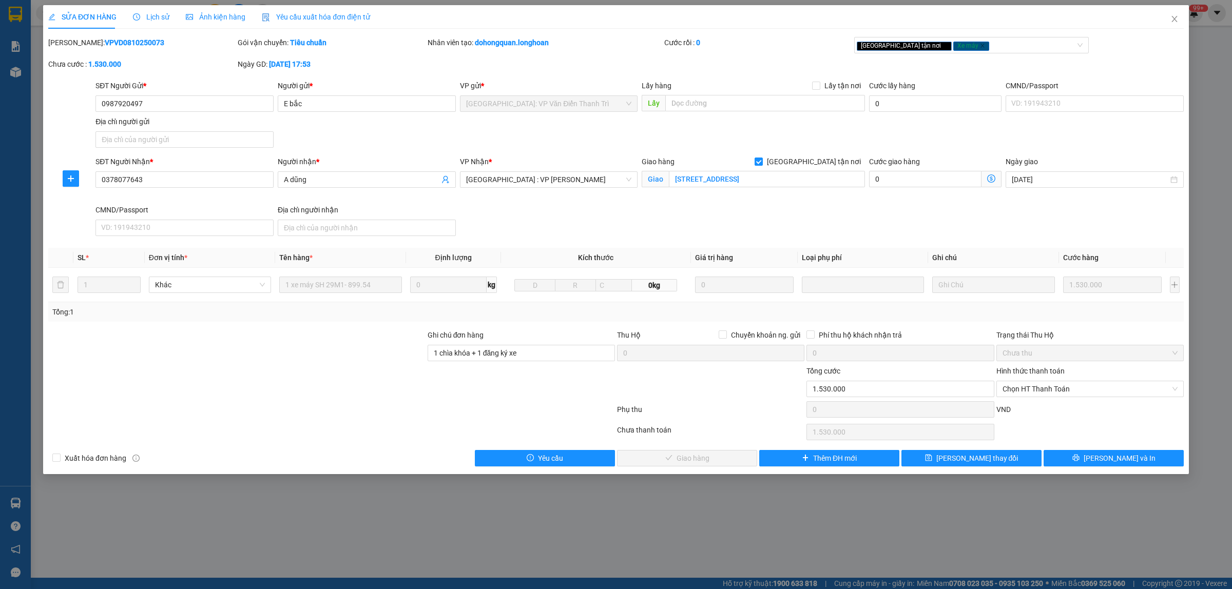
click at [156, 13] on span "Lịch sử" at bounding box center [151, 17] width 36 height 8
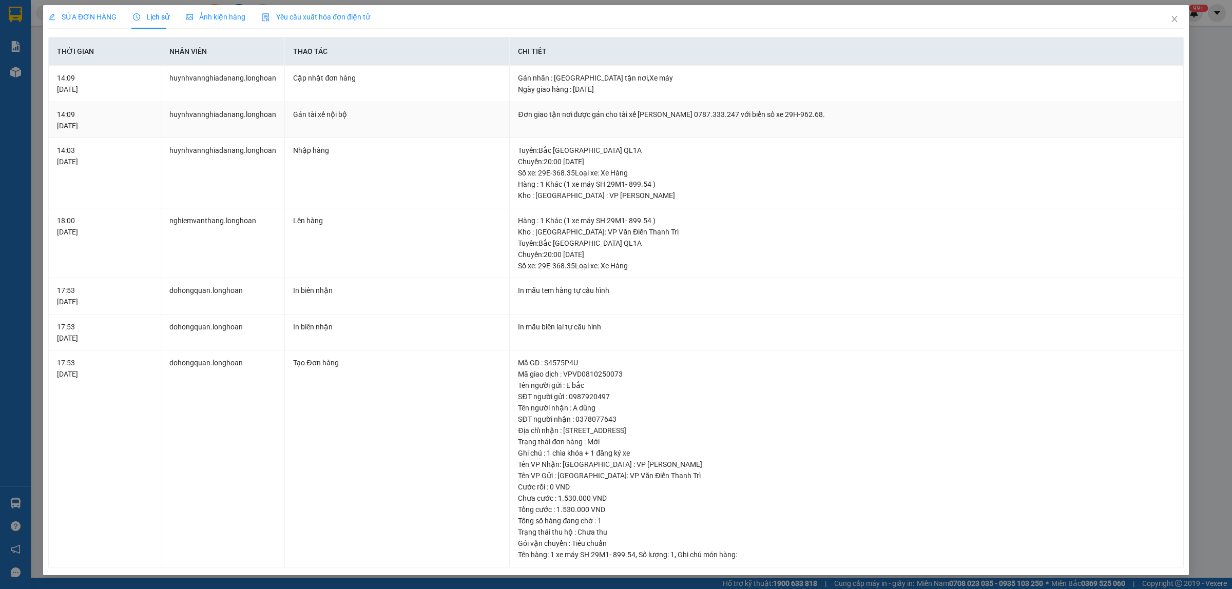
drag, startPoint x: 617, startPoint y: 119, endPoint x: 820, endPoint y: 117, distance: 203.8
click at [820, 117] on div "Đơn giao tận nơi được gán cho tài xế Phạm Thanh Tuấn 0787.333.247 với biển số x…" at bounding box center [846, 114] width 657 height 11
click at [1181, 24] on span "Close" at bounding box center [1174, 19] width 29 height 29
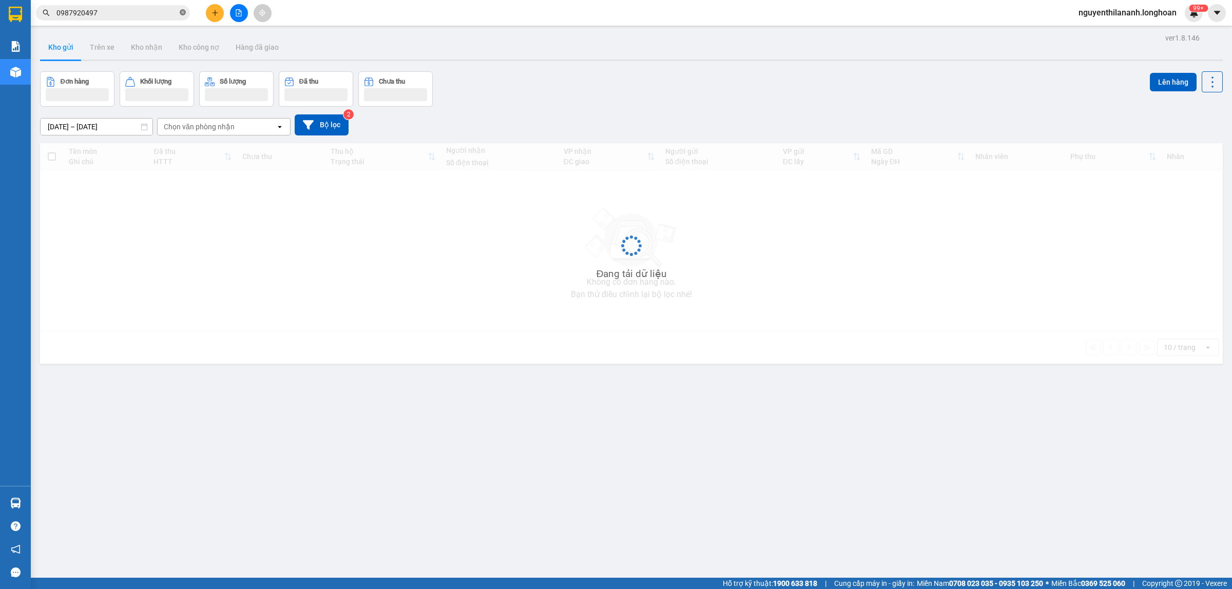
click at [180, 13] on icon "close-circle" at bounding box center [183, 12] width 6 height 6
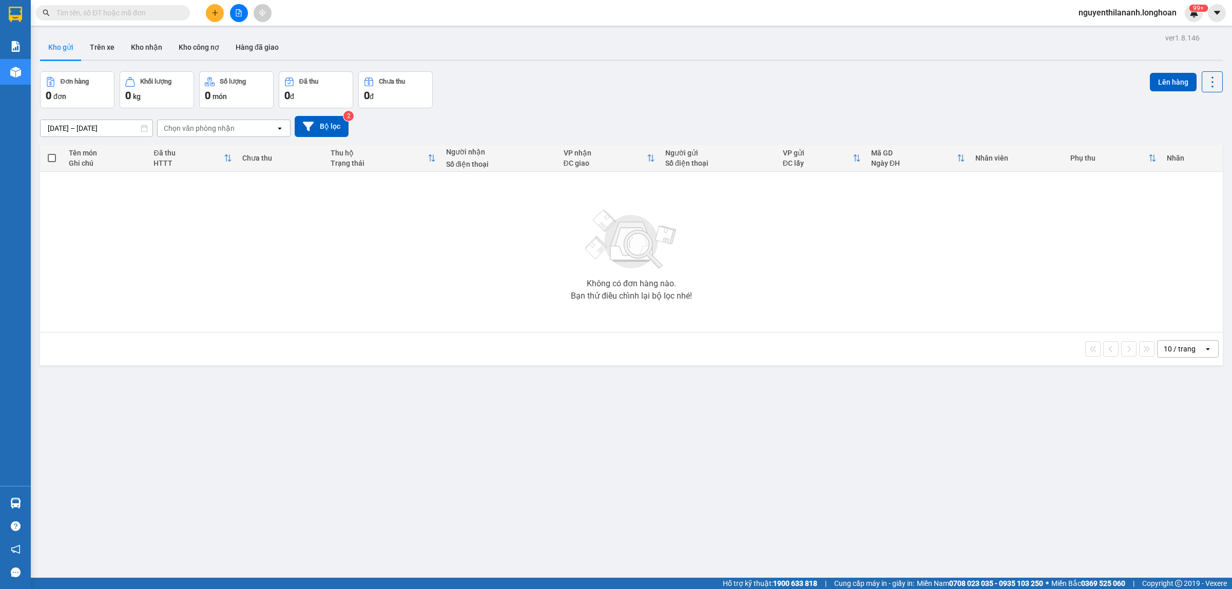
paste input "901427327"
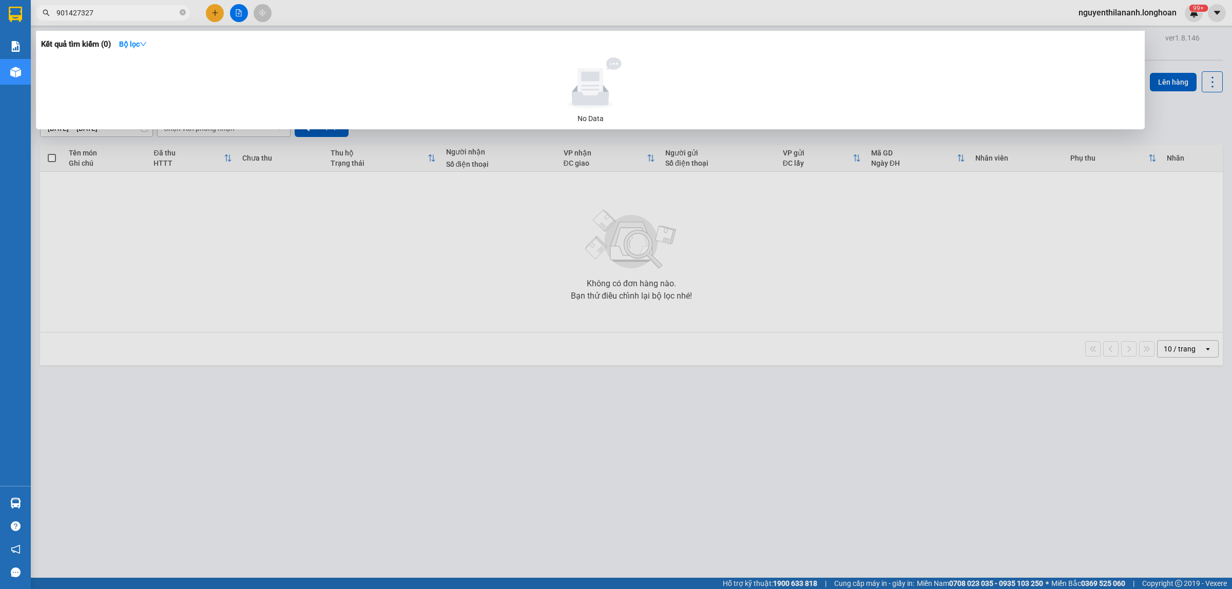
click at [57, 12] on input "901427327" at bounding box center [116, 12] width 121 height 11
click at [181, 14] on icon "close-circle" at bounding box center [183, 12] width 6 height 6
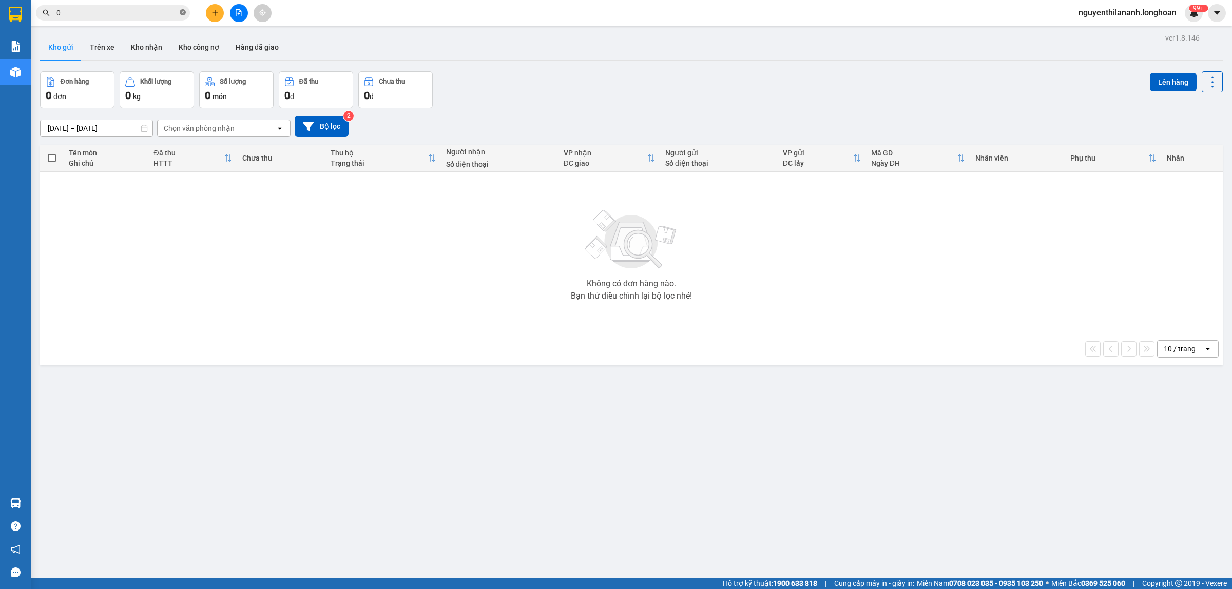
paste input "905517194"
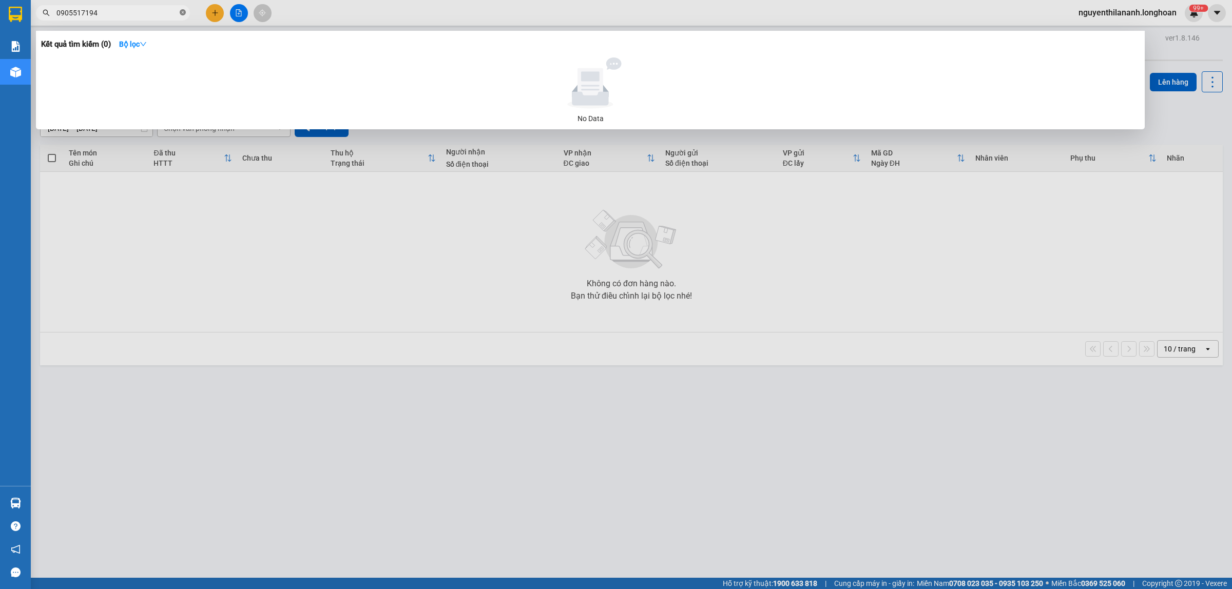
click at [181, 12] on icon "close-circle" at bounding box center [183, 12] width 6 height 6
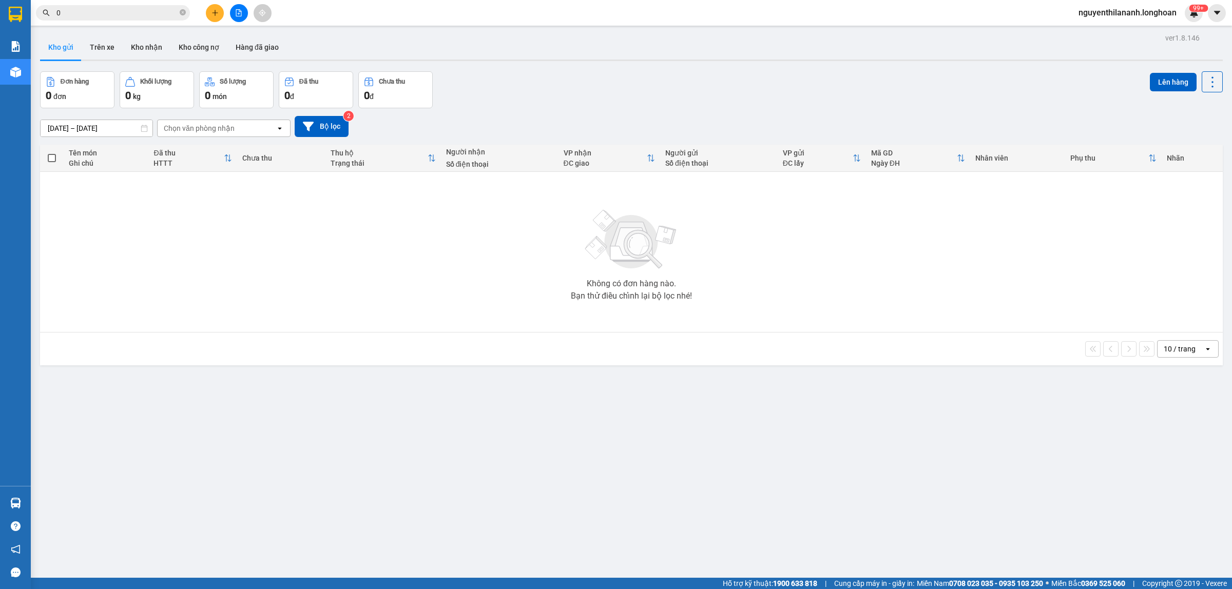
paste input "918208697"
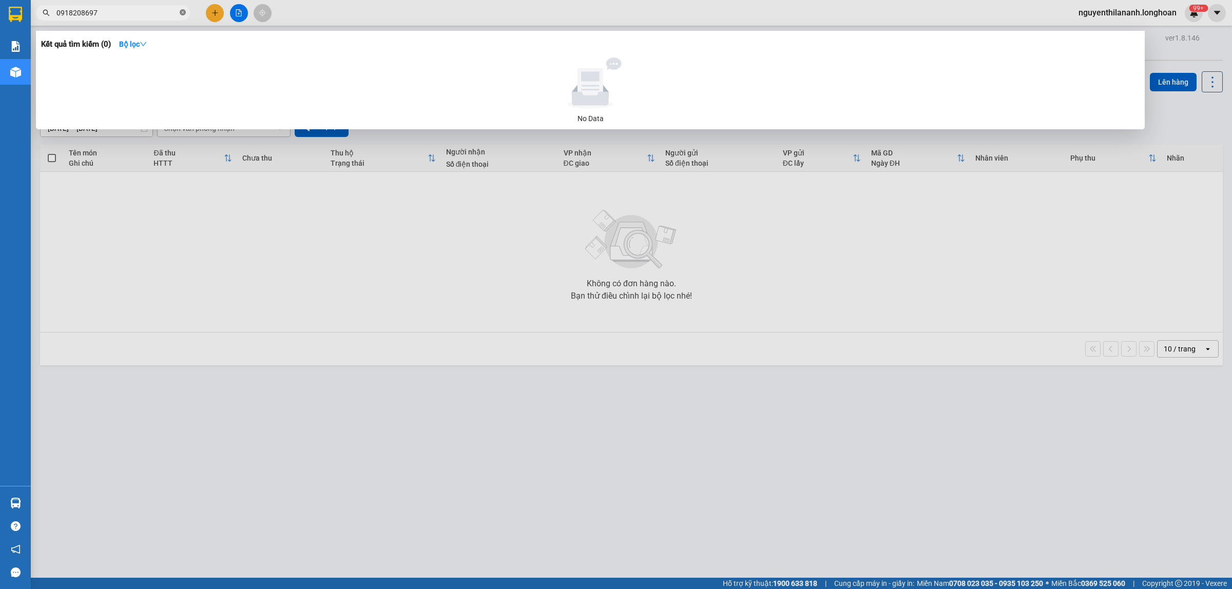
click at [184, 11] on icon "close-circle" at bounding box center [183, 12] width 6 height 6
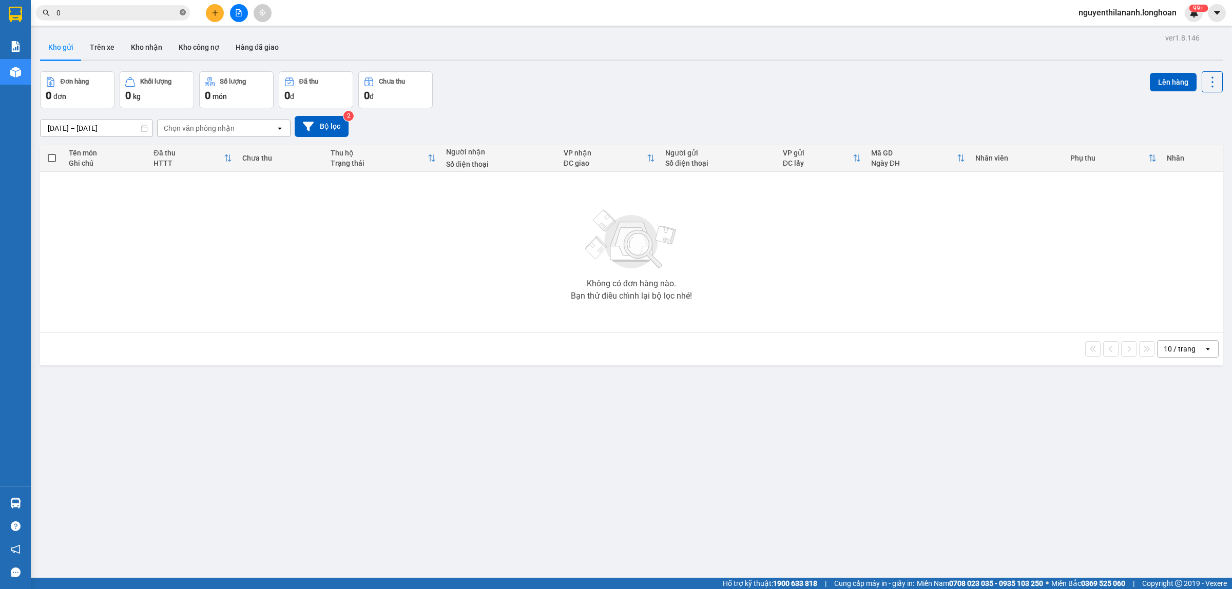
paste input "916689249"
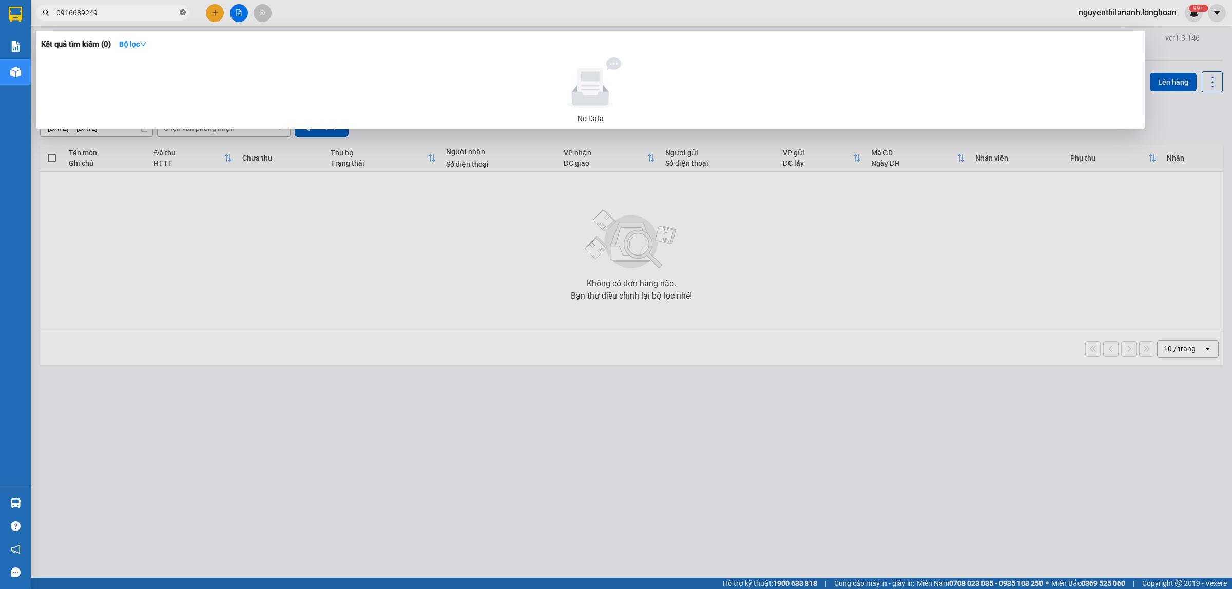
click at [181, 9] on icon "close-circle" at bounding box center [183, 12] width 6 height 6
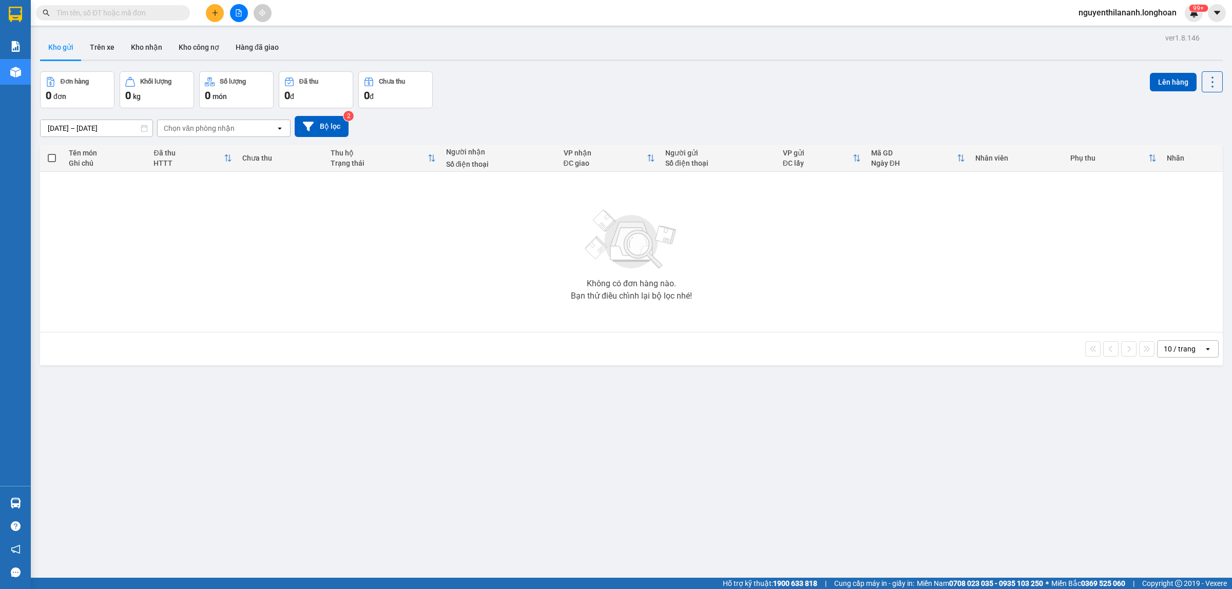
paste input "397231666/567188779"
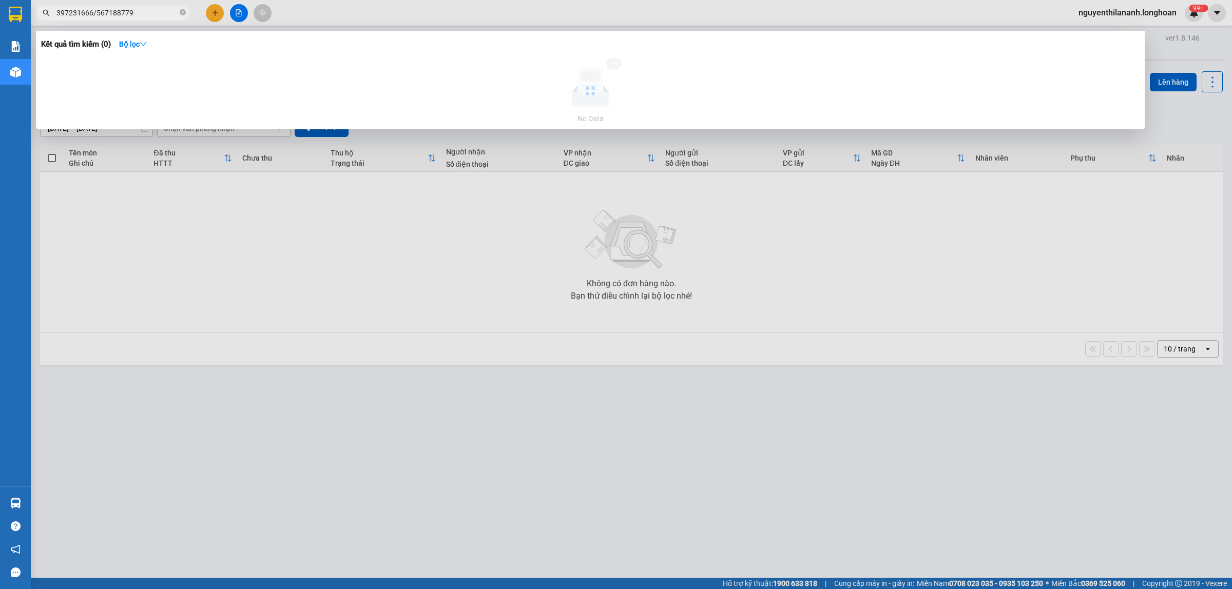
click at [56, 11] on input "397231666/567188779" at bounding box center [116, 12] width 121 height 11
drag, startPoint x: 142, startPoint y: 9, endPoint x: 95, endPoint y: 8, distance: 46.7
click at [95, 8] on input "0397231666/567188779" at bounding box center [116, 12] width 121 height 11
drag, startPoint x: 103, startPoint y: 11, endPoint x: 39, endPoint y: 9, distance: 64.2
click at [39, 9] on span "0397231666" at bounding box center [113, 12] width 154 height 15
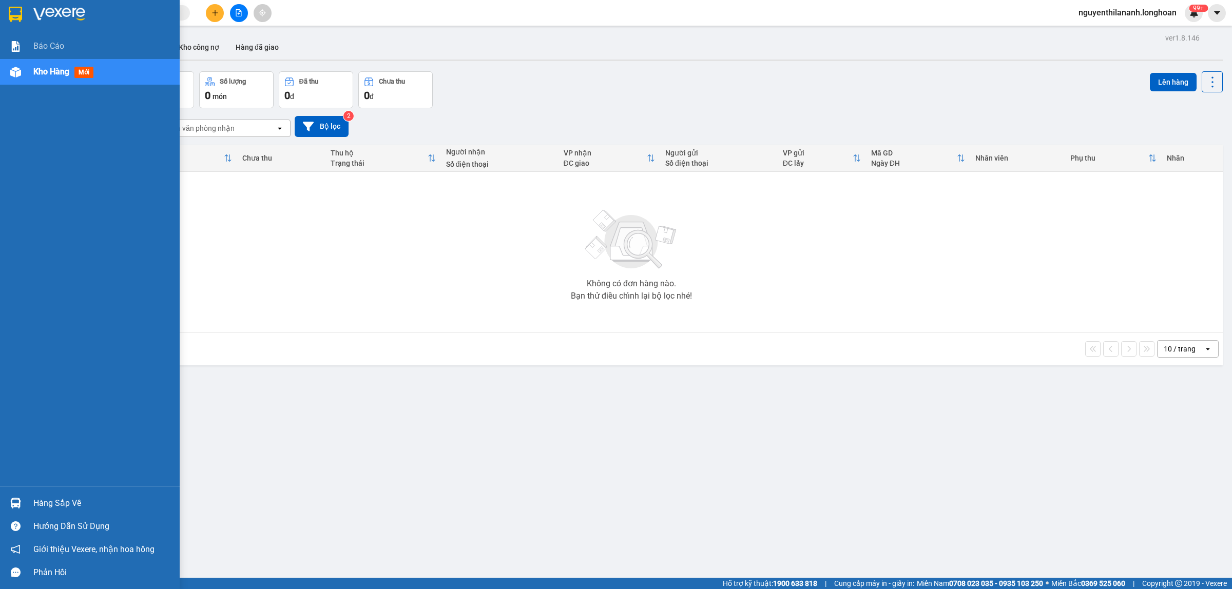
paste input "/567188779"
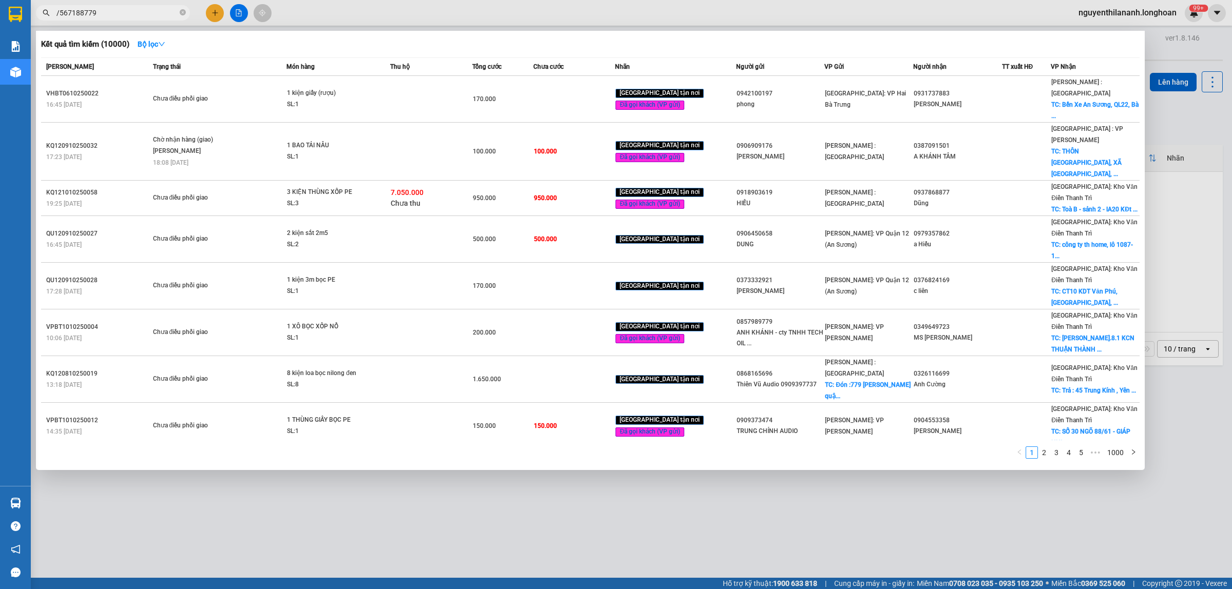
click at [60, 10] on input "/567188779" at bounding box center [116, 12] width 121 height 11
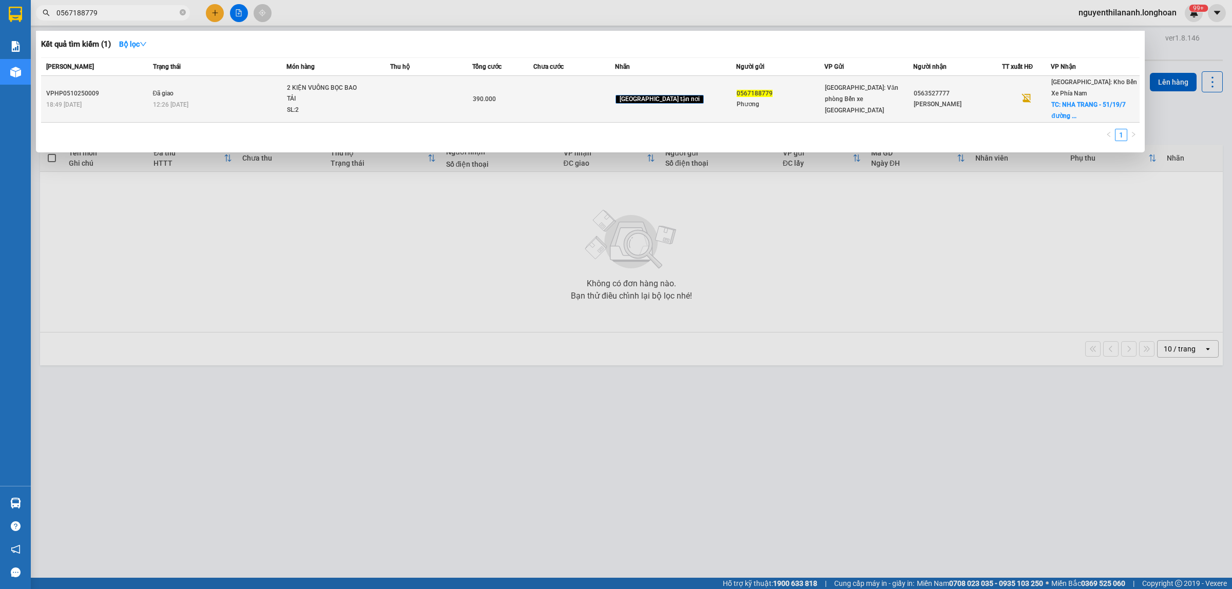
click at [124, 106] on div "18:49 - 05/10" at bounding box center [98, 104] width 104 height 11
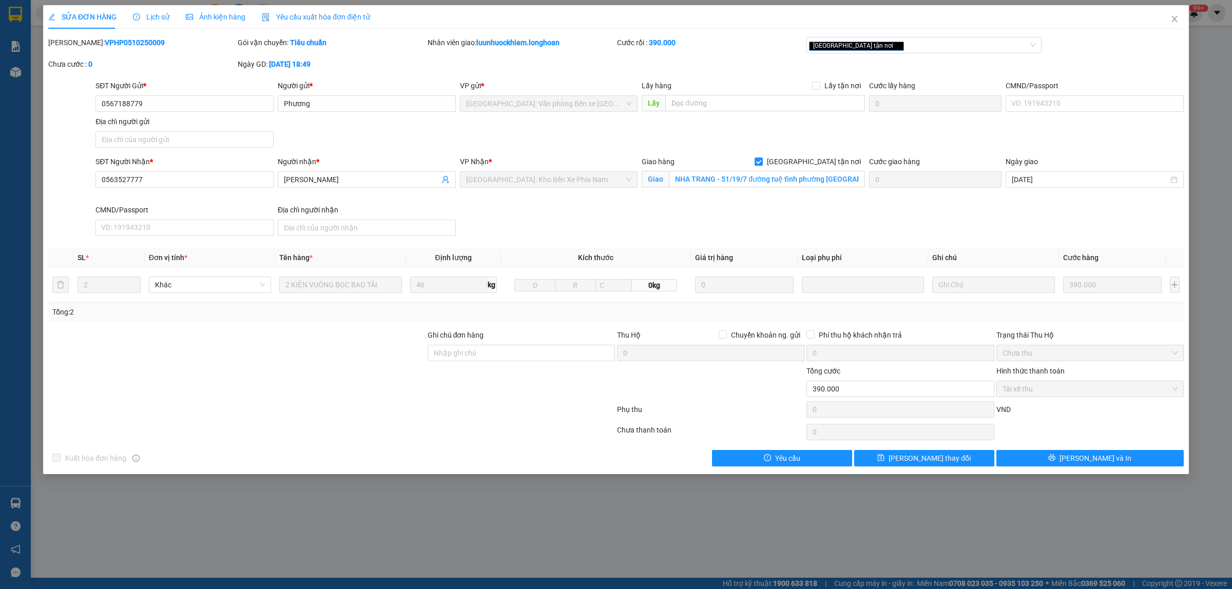
drag, startPoint x: 147, startPoint y: 44, endPoint x: 75, endPoint y: 44, distance: 71.9
click at [75, 44] on div "Mã ĐH: VPHP0510250009" at bounding box center [141, 42] width 187 height 11
click at [1172, 17] on icon "close" at bounding box center [1174, 19] width 6 height 6
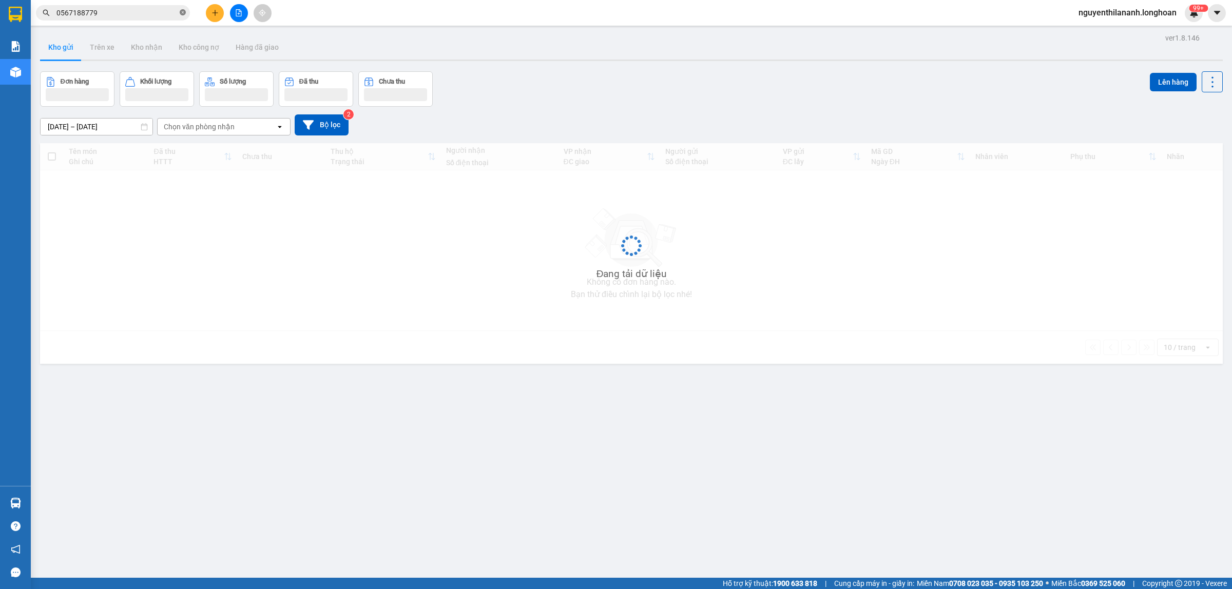
click at [185, 14] on icon "close-circle" at bounding box center [183, 12] width 6 height 6
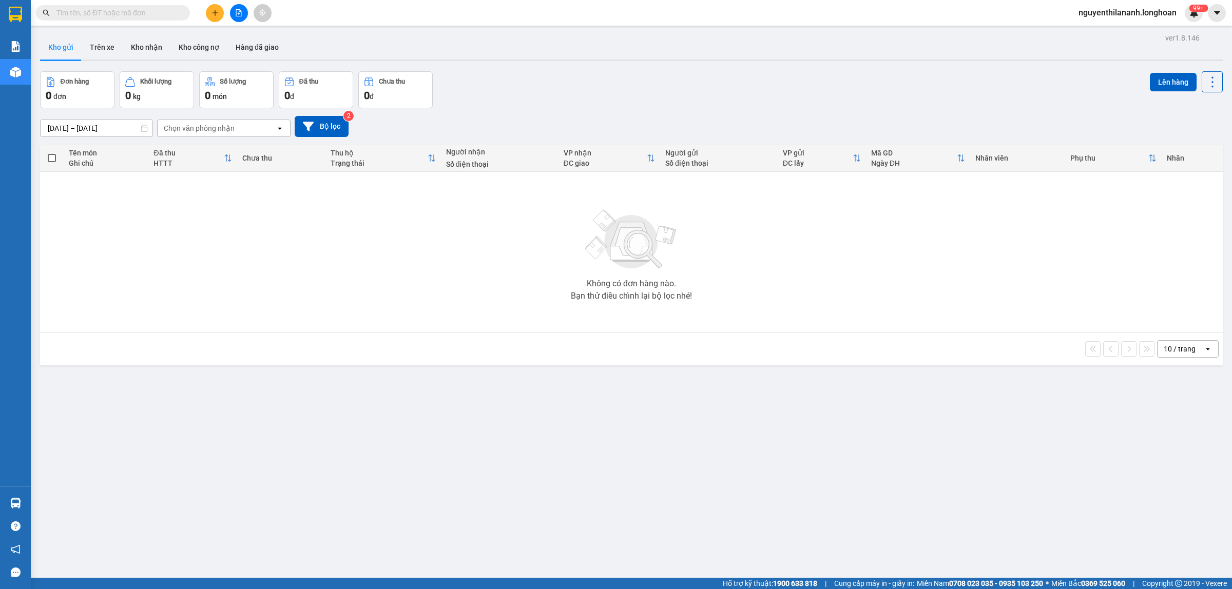
paste input "567188779"
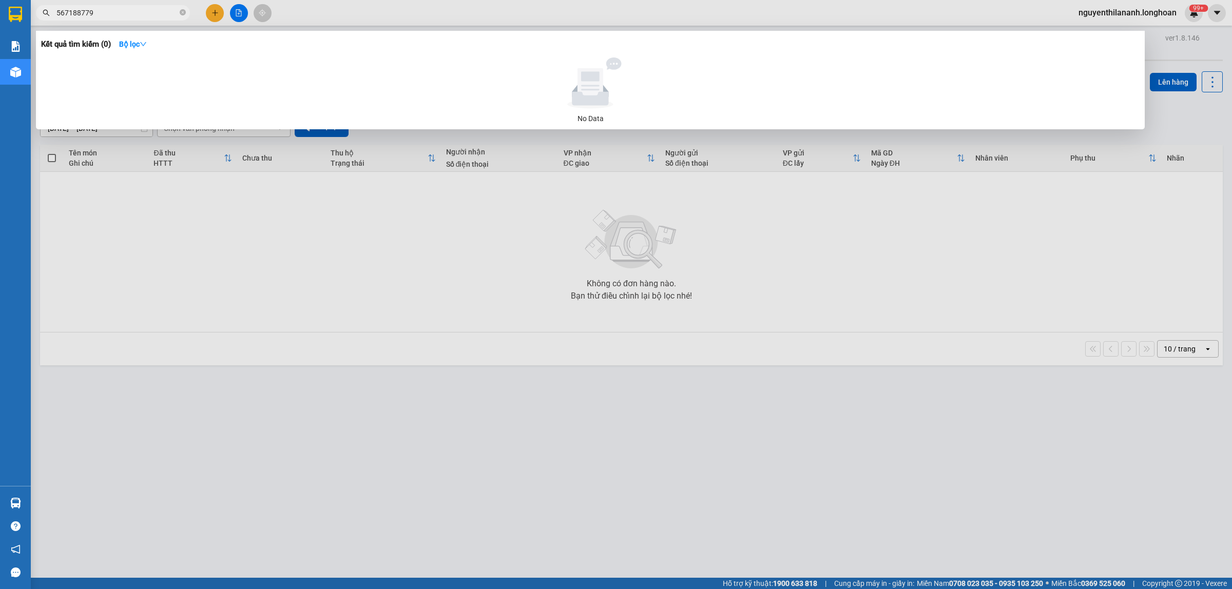
click at [57, 8] on input "567188779" at bounding box center [116, 12] width 121 height 11
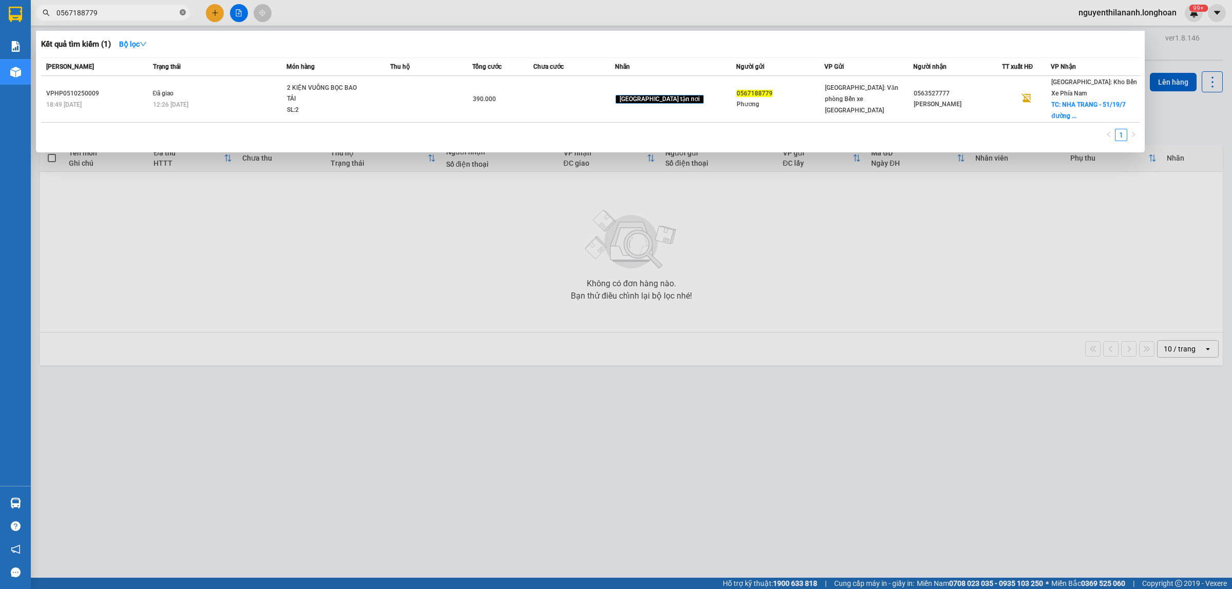
click at [182, 12] on icon "close-circle" at bounding box center [183, 12] width 6 height 6
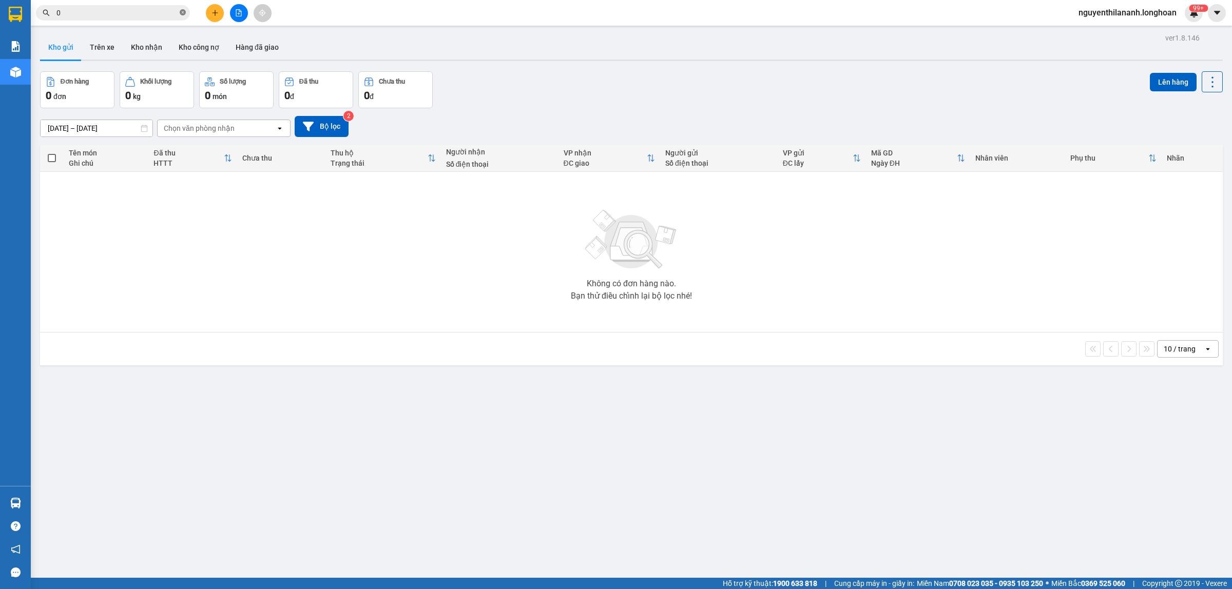
paste input "904555499"
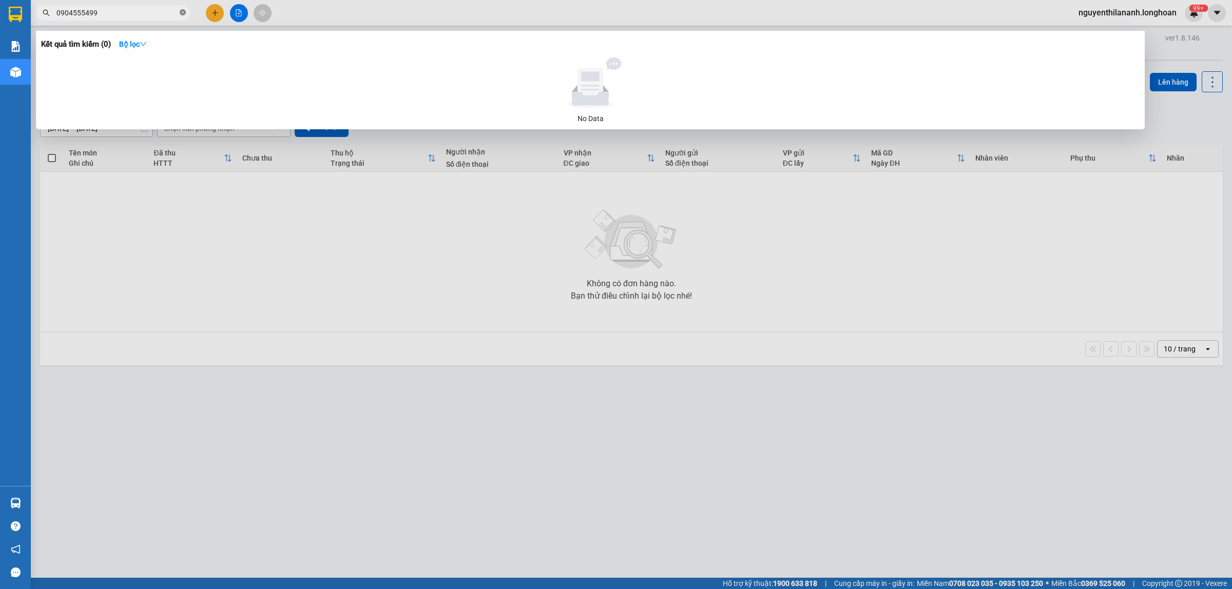
click at [182, 11] on icon "close-circle" at bounding box center [183, 12] width 6 height 6
paste input "915980902"
click at [56, 10] on span "915980902" at bounding box center [113, 12] width 154 height 15
click at [56, 10] on input "915980902" at bounding box center [116, 12] width 121 height 11
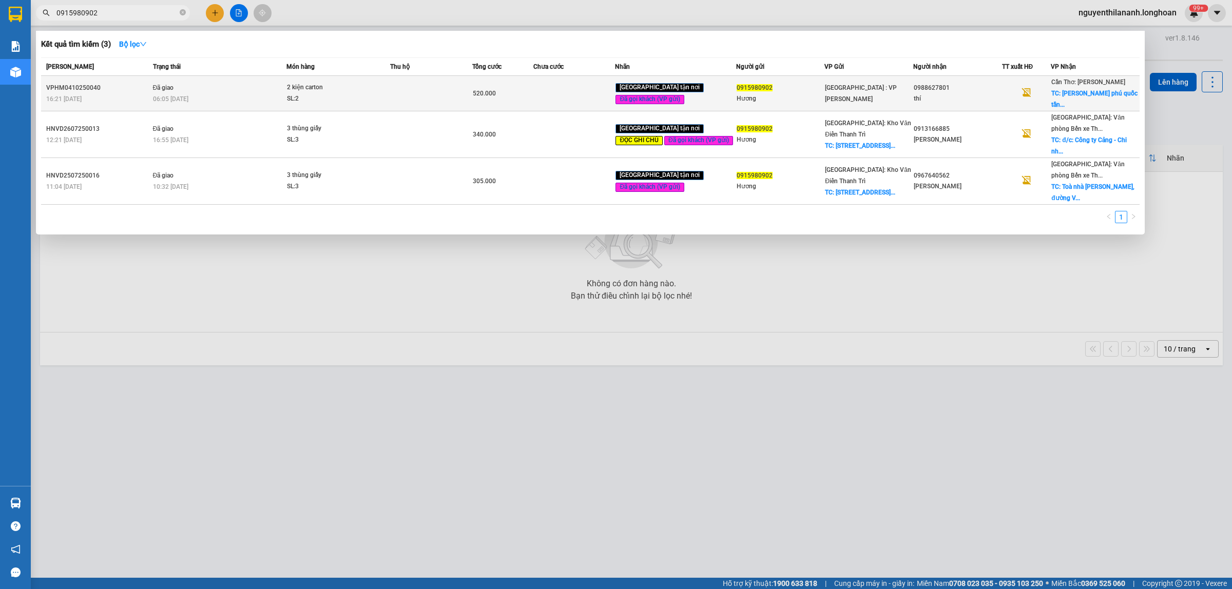
click at [117, 100] on div "16:21 - 04/10" at bounding box center [98, 98] width 104 height 11
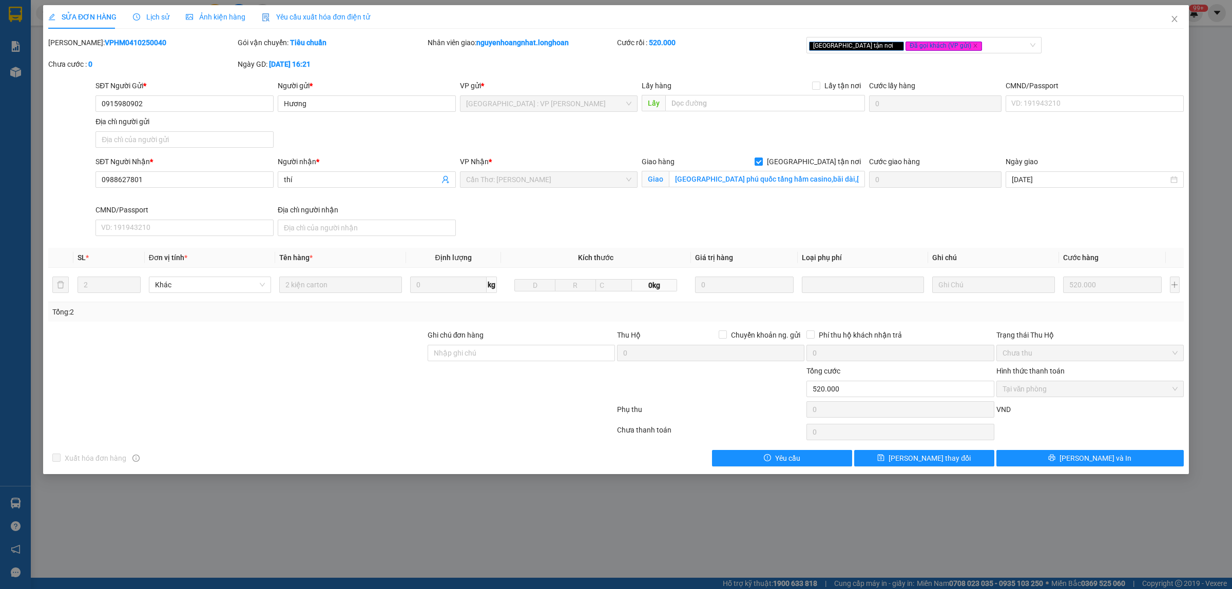
drag, startPoint x: 139, startPoint y: 39, endPoint x: 75, endPoint y: 48, distance: 64.3
click at [75, 48] on div "Mã ĐH: VPHM0410250040" at bounding box center [141, 42] width 187 height 11
click at [1171, 16] on icon "close" at bounding box center [1174, 19] width 8 height 8
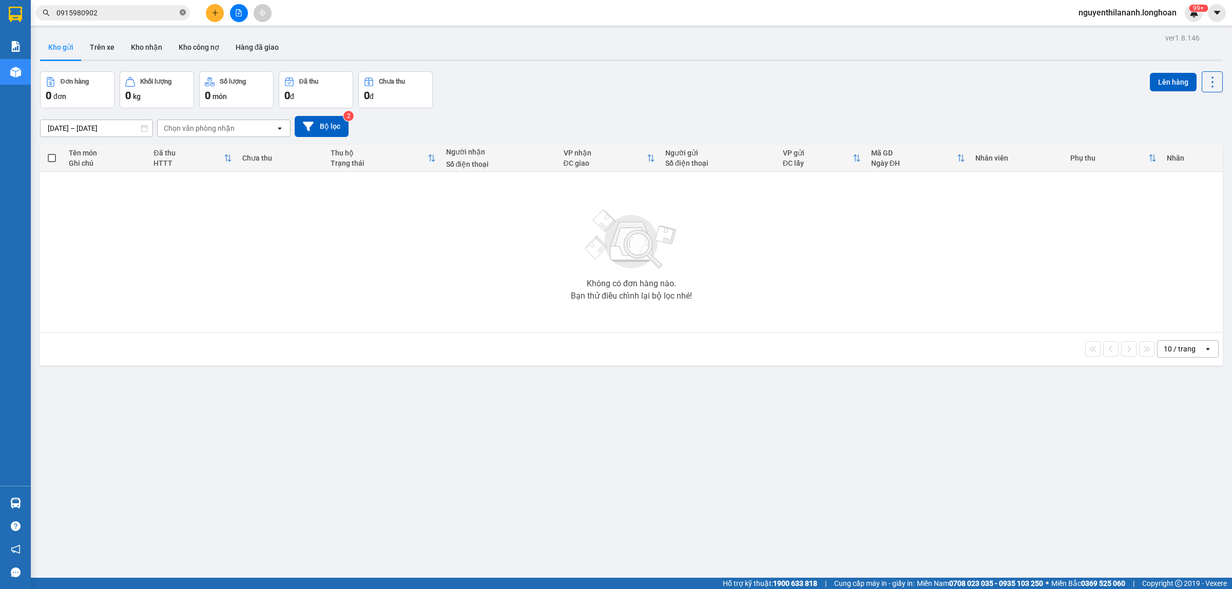
click at [185, 11] on icon "close-circle" at bounding box center [183, 12] width 6 height 6
paste input "969948622"
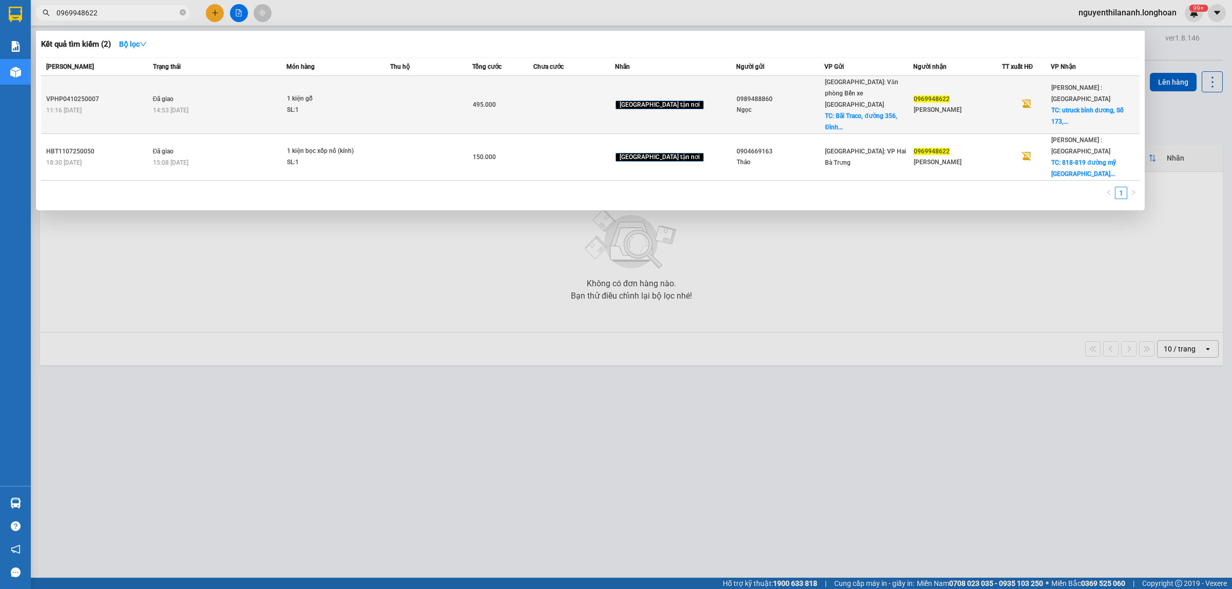
click at [117, 105] on div "11:16 - 04/10" at bounding box center [98, 110] width 104 height 11
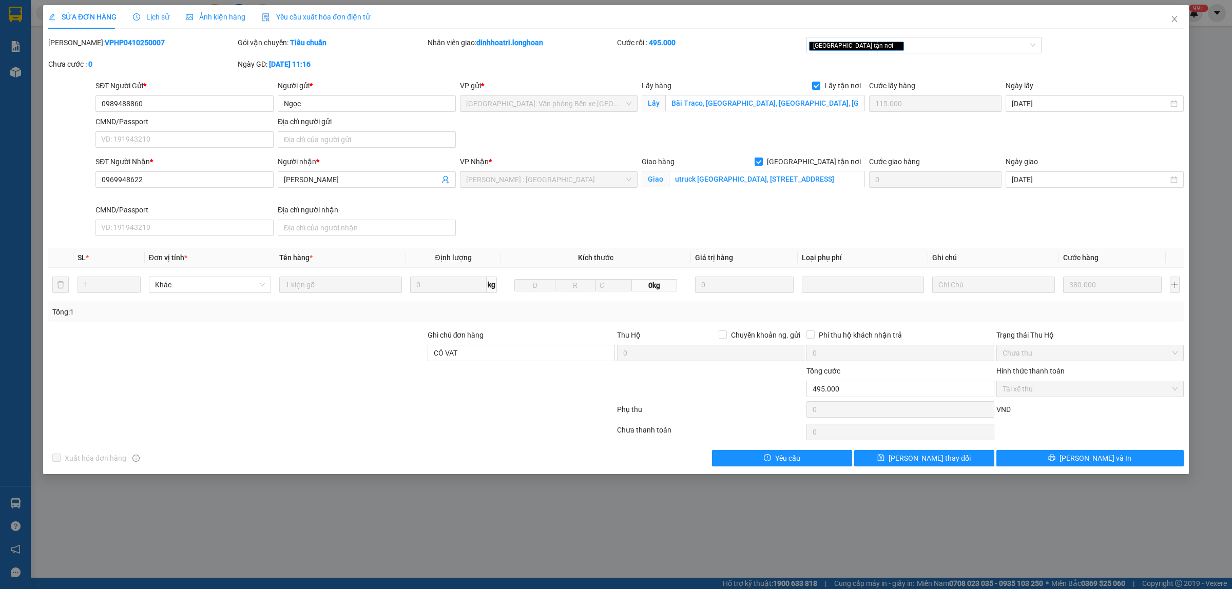
drag, startPoint x: 134, startPoint y: 45, endPoint x: 75, endPoint y: 44, distance: 59.6
click at [75, 44] on div "Mã ĐH: VPHP0410250007" at bounding box center [141, 42] width 187 height 11
click at [1171, 21] on icon "close" at bounding box center [1174, 19] width 8 height 8
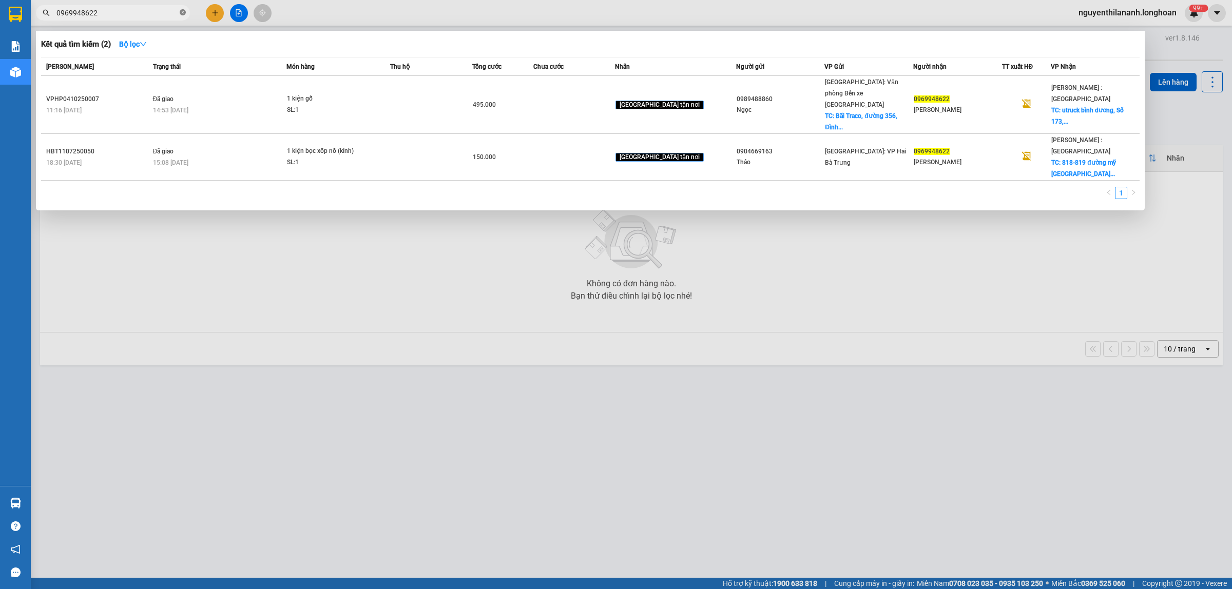
click at [183, 14] on icon "close-circle" at bounding box center [183, 12] width 6 height 6
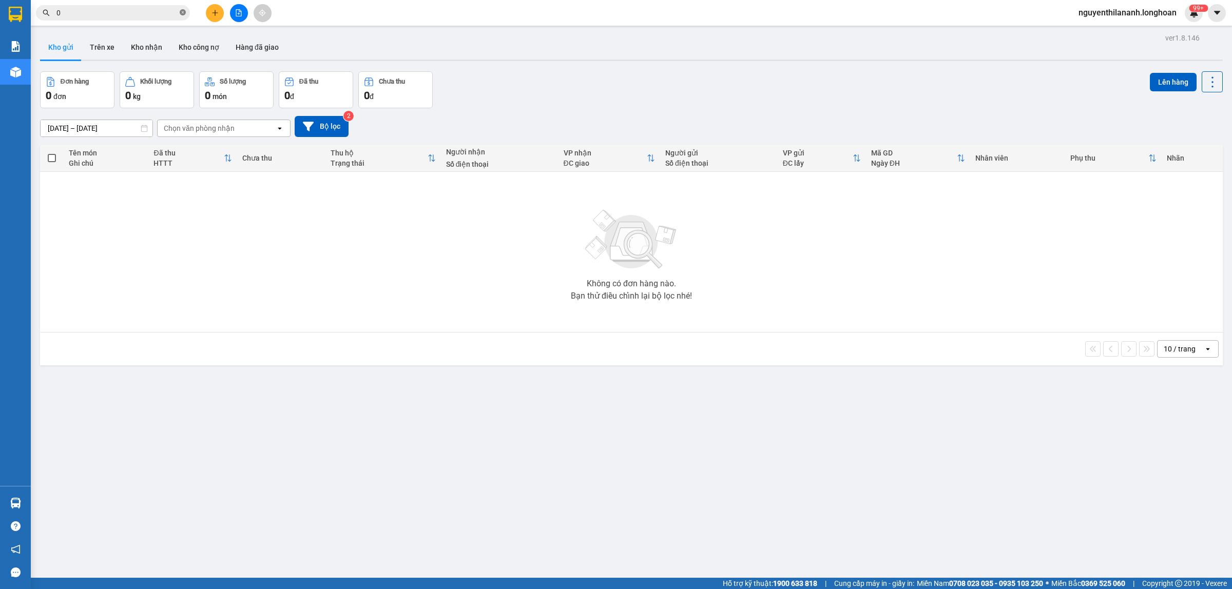
paste input "974567962"
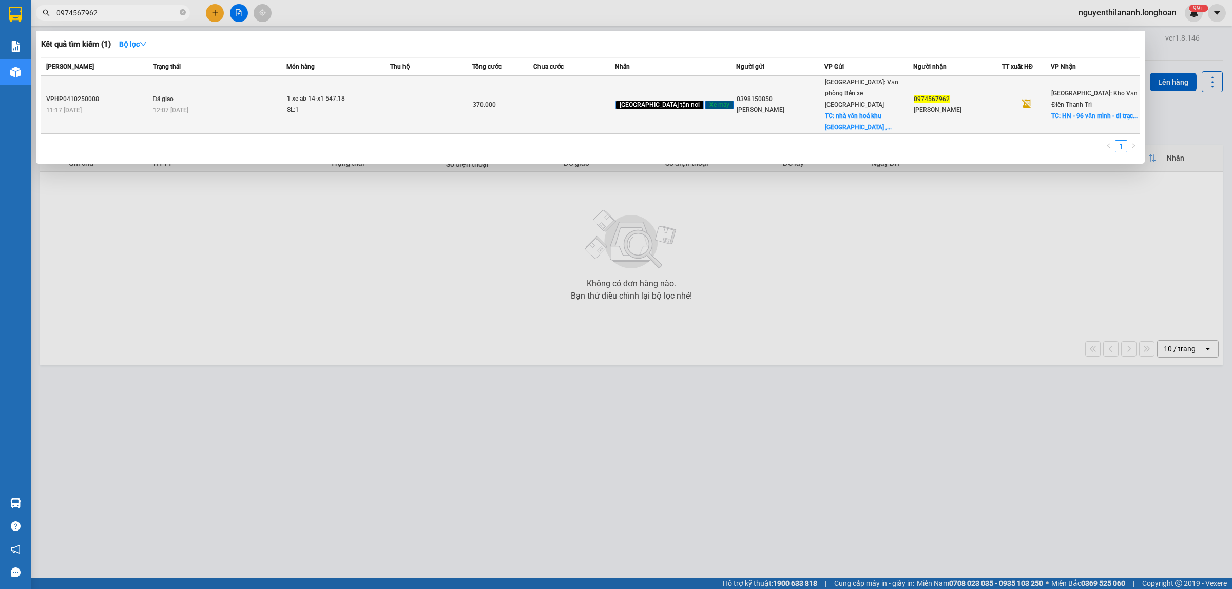
click at [134, 105] on div "11:17 - 04/10" at bounding box center [98, 110] width 104 height 11
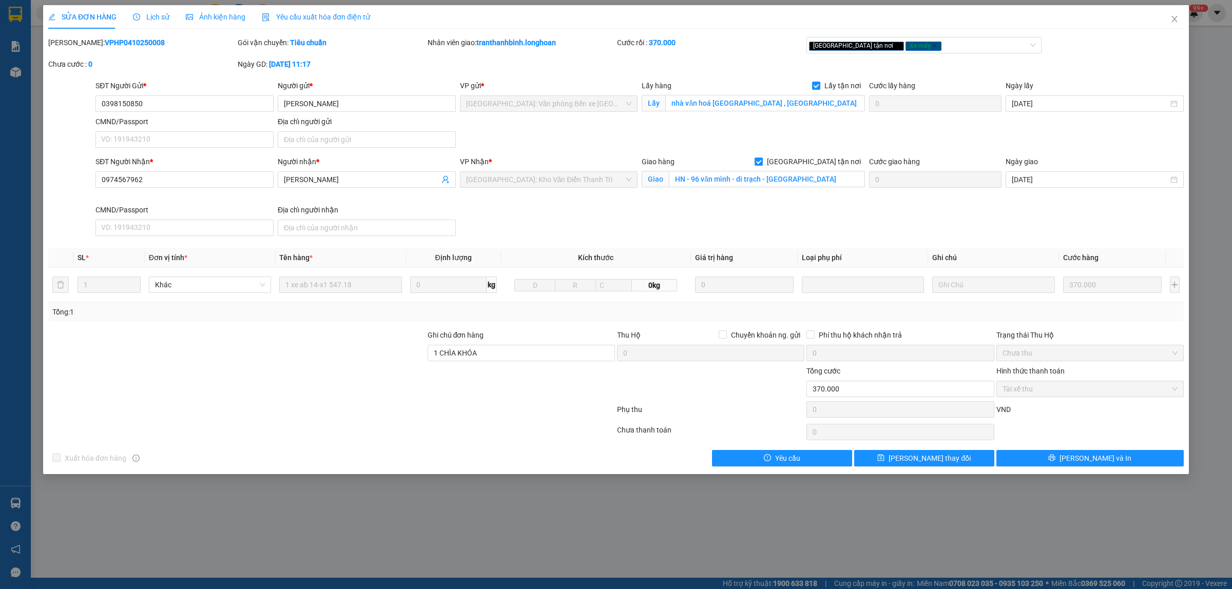
drag, startPoint x: 140, startPoint y: 43, endPoint x: 74, endPoint y: 45, distance: 65.2
click at [74, 45] on div "Mã ĐH: VPHP0410250008" at bounding box center [141, 42] width 187 height 11
click at [143, 37] on div "Mã ĐH: VPHP0410250008" at bounding box center [141, 42] width 187 height 11
drag, startPoint x: 140, startPoint y: 42, endPoint x: 73, endPoint y: 48, distance: 67.0
click at [73, 48] on div "Mã ĐH: VPHP0410250008" at bounding box center [141, 42] width 187 height 11
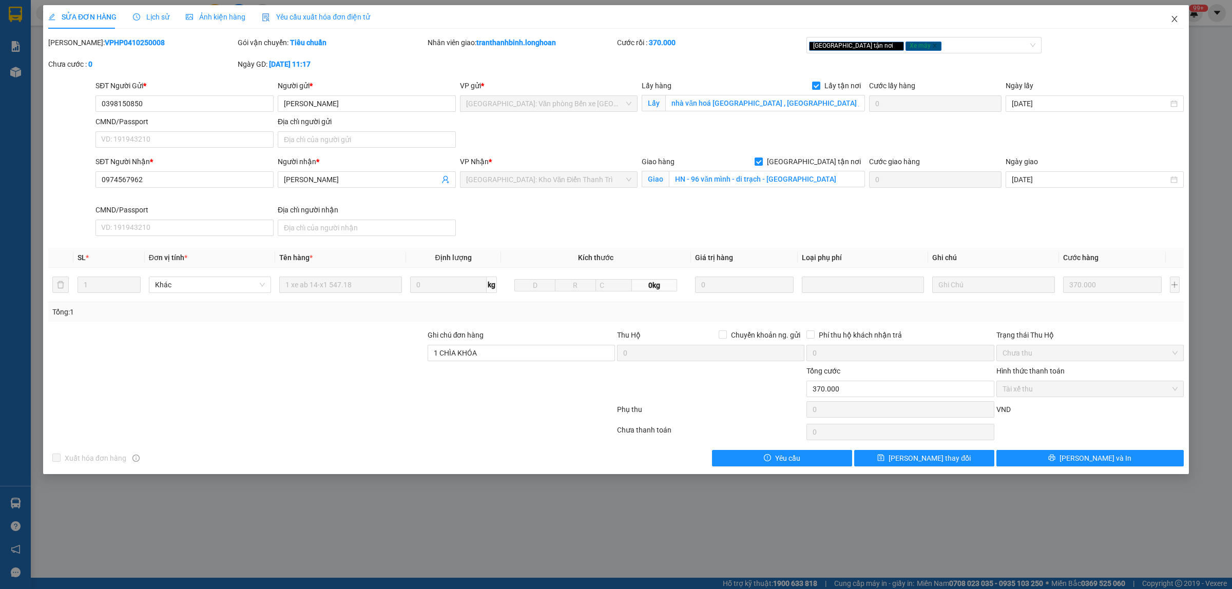
click at [1172, 18] on icon "close" at bounding box center [1174, 19] width 8 height 8
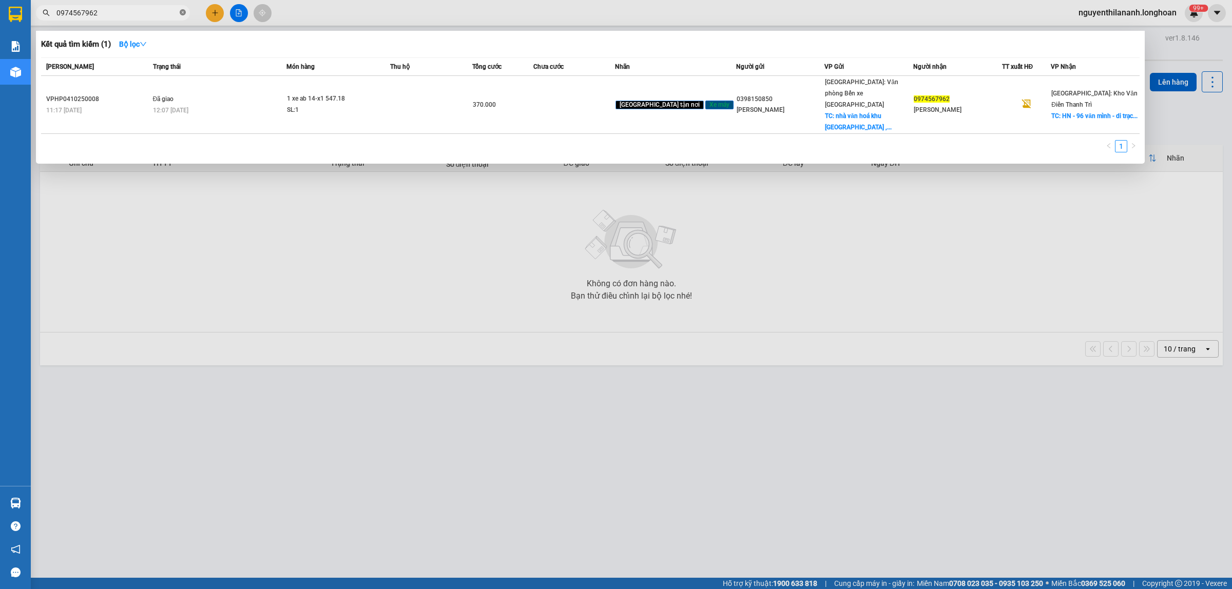
click at [181, 11] on icon "close-circle" at bounding box center [183, 12] width 6 height 6
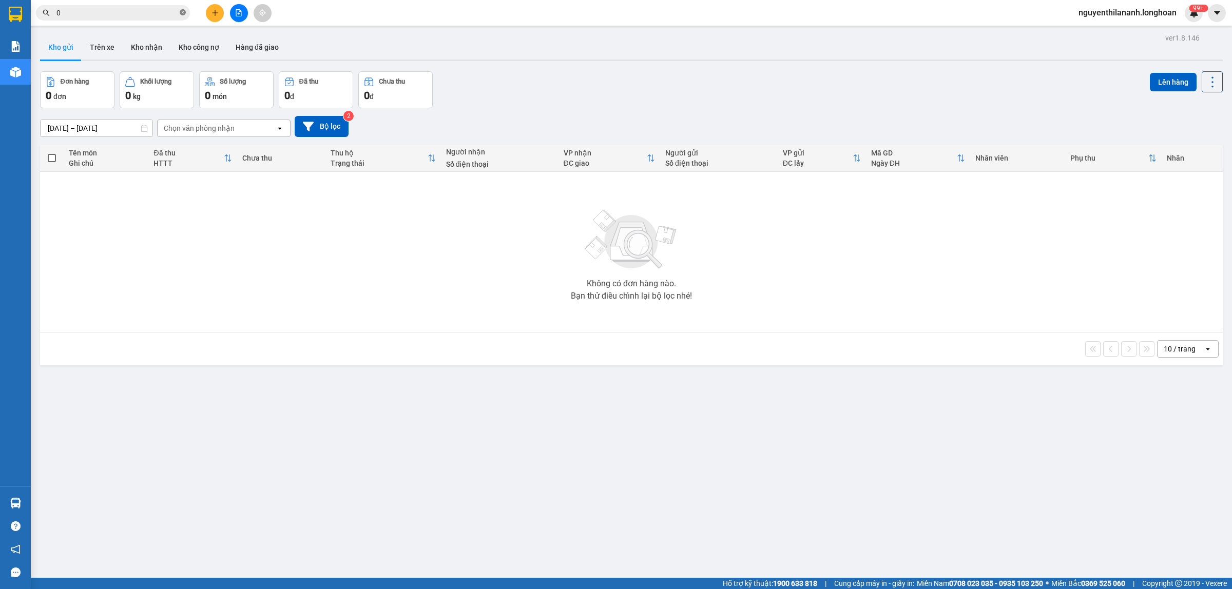
paste input "844657258"
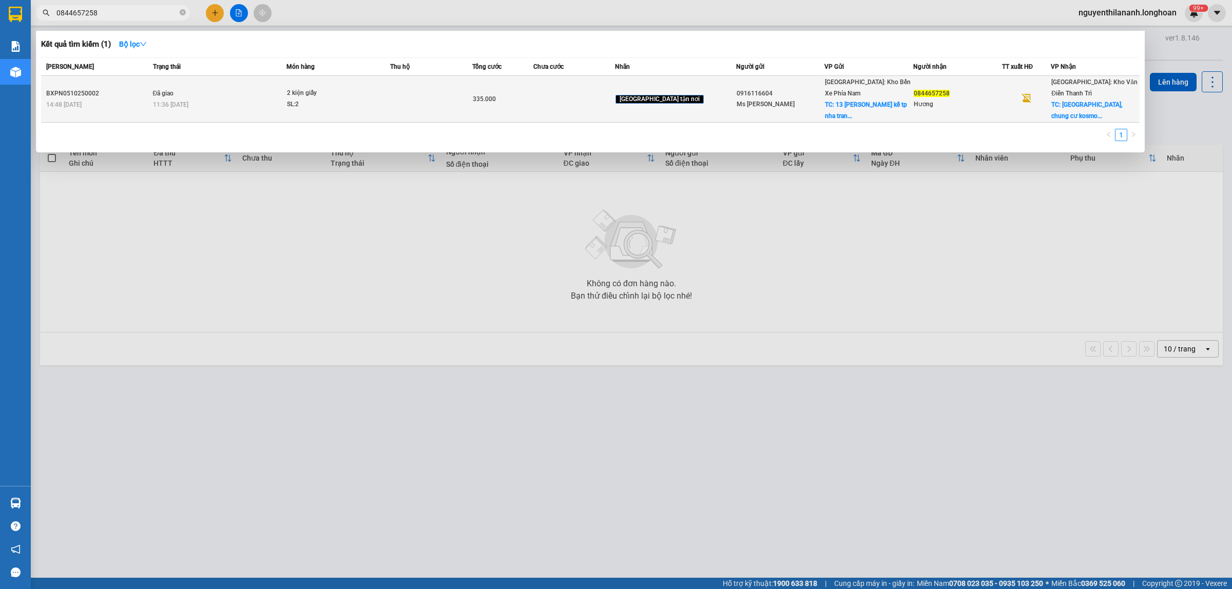
click at [119, 99] on div "14:48 - 05/10" at bounding box center [98, 104] width 104 height 11
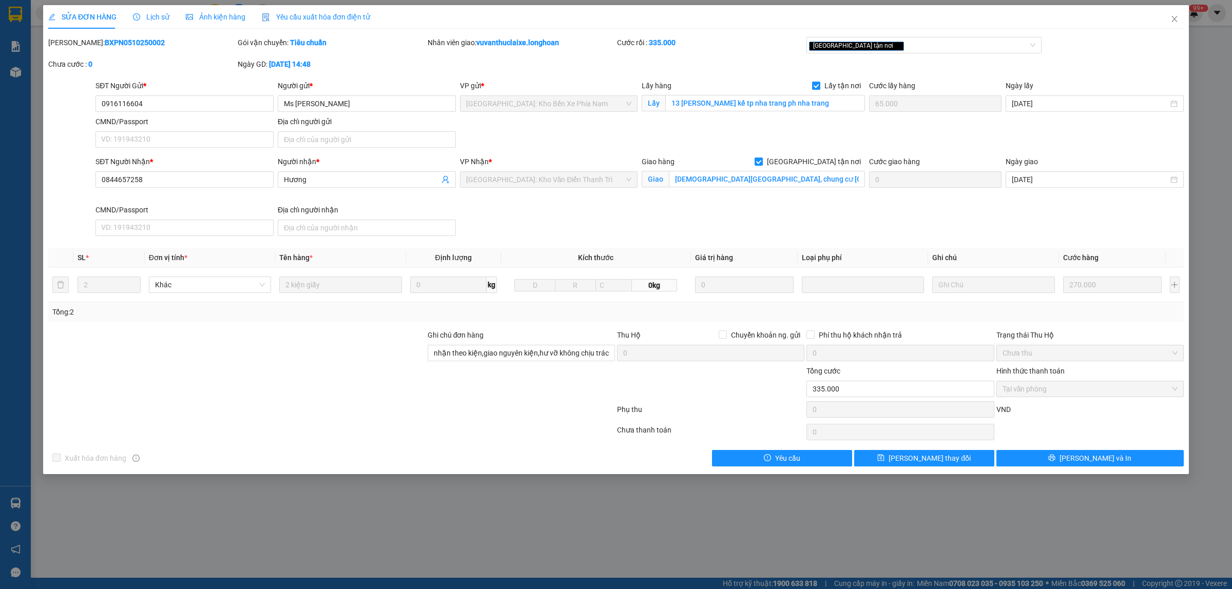
drag, startPoint x: 149, startPoint y: 43, endPoint x: 73, endPoint y: 46, distance: 76.1
click at [73, 46] on div "Mã ĐH: BXPN0510250002" at bounding box center [141, 42] width 187 height 11
click at [1171, 21] on icon "close" at bounding box center [1174, 19] width 8 height 8
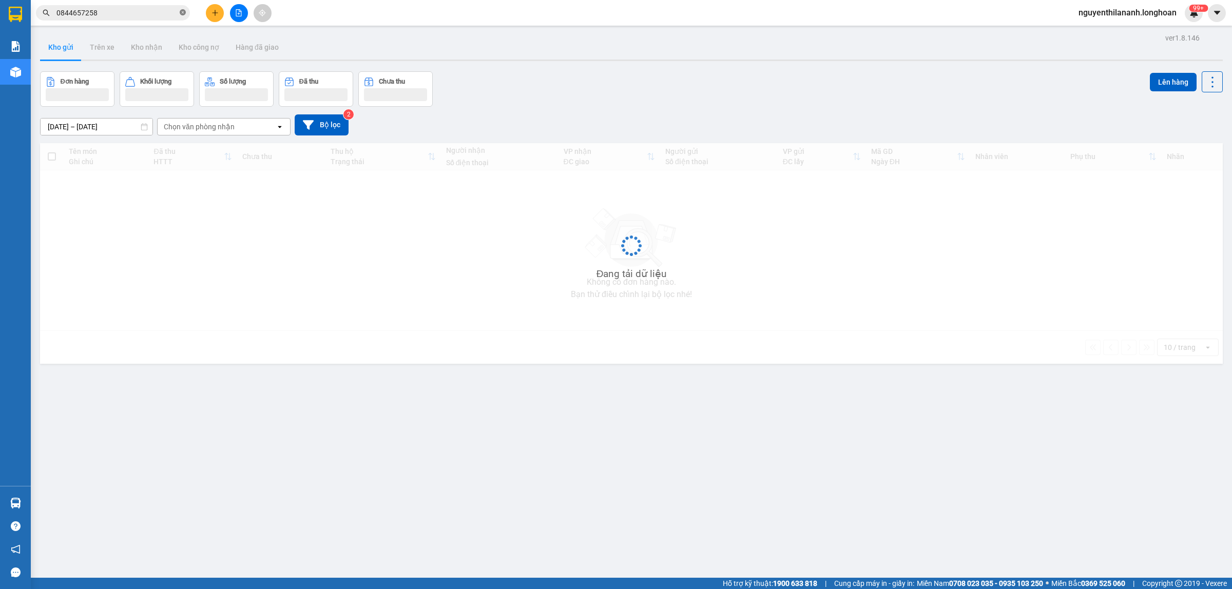
click at [185, 11] on icon "close-circle" at bounding box center [183, 12] width 6 height 6
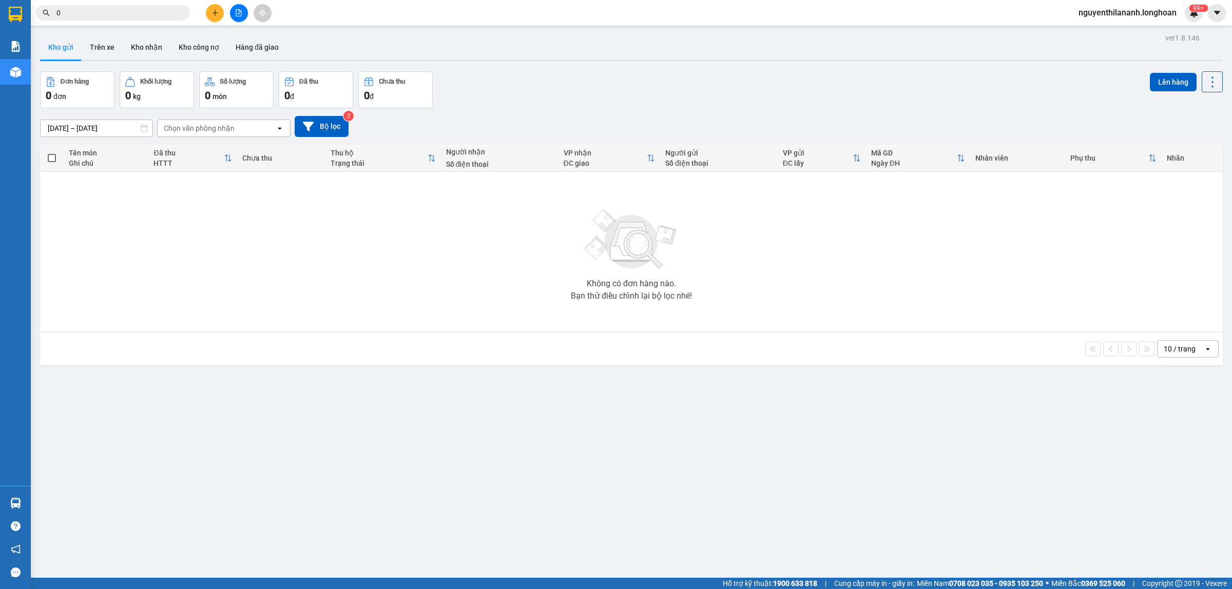
paste input "968517292"
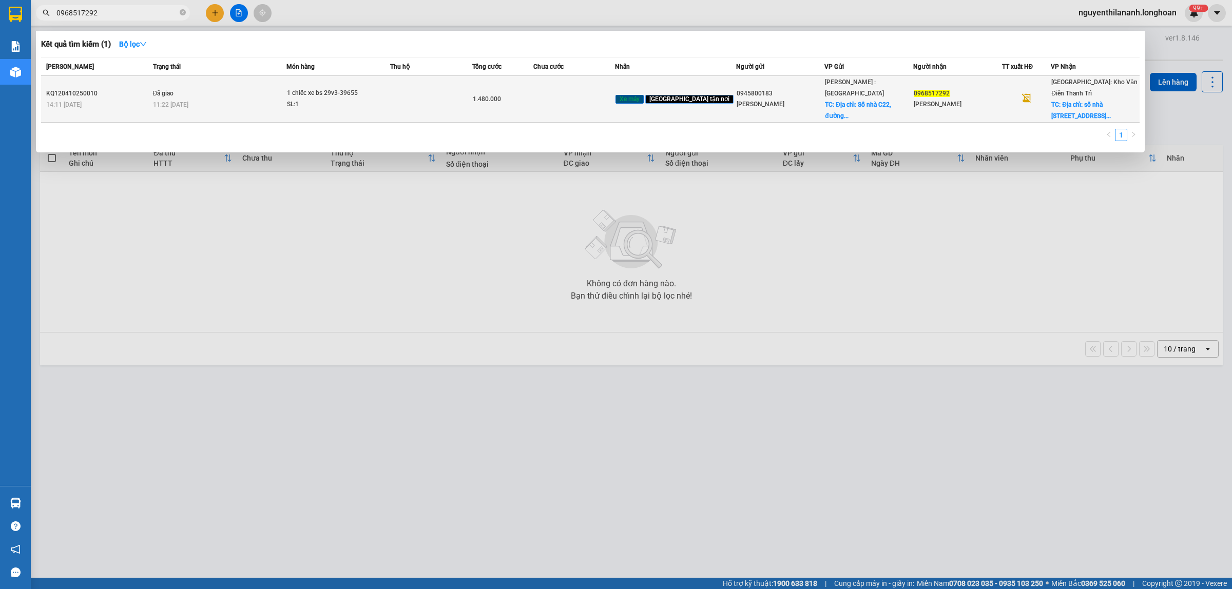
click at [135, 88] on div "KQ120410250010" at bounding box center [98, 93] width 104 height 11
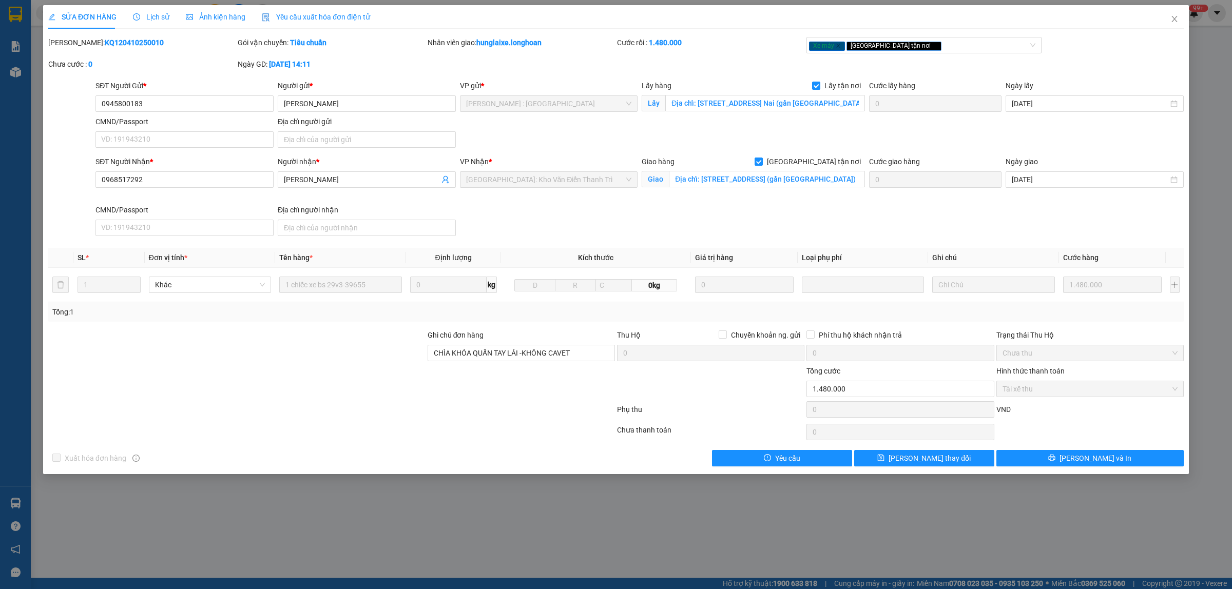
drag, startPoint x: 151, startPoint y: 37, endPoint x: 73, endPoint y: 44, distance: 78.8
click at [73, 44] on div "Mã ĐH: KQ120410250010" at bounding box center [141, 42] width 187 height 11
click at [1174, 21] on icon "close" at bounding box center [1174, 19] width 8 height 8
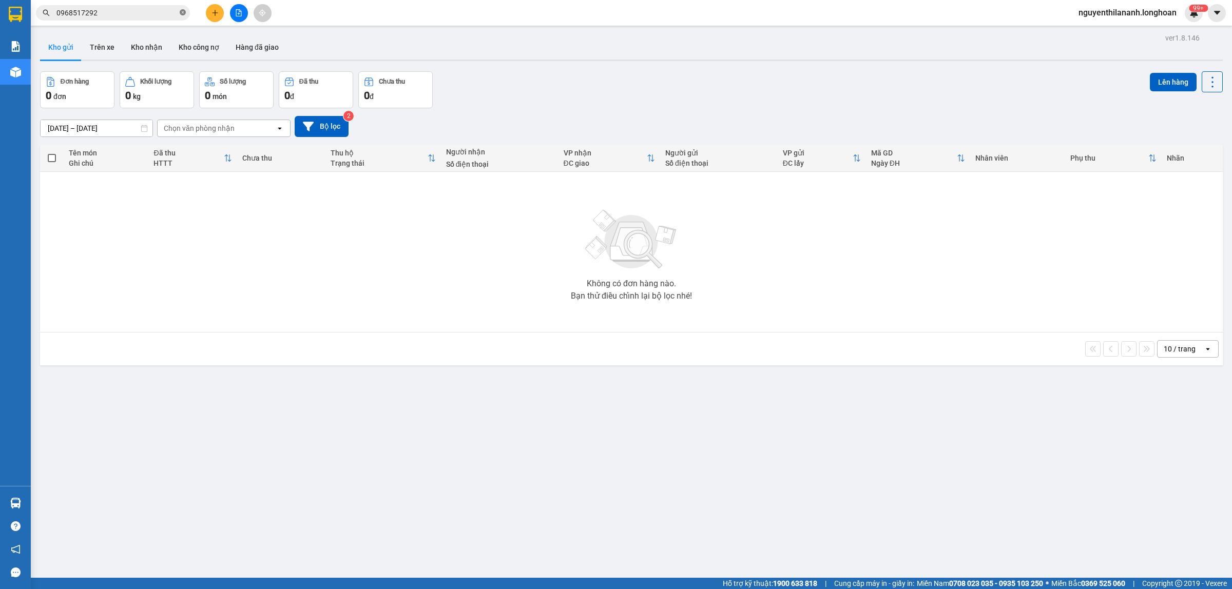
click at [182, 14] on icon "close-circle" at bounding box center [183, 12] width 6 height 6
paste input "969307082"
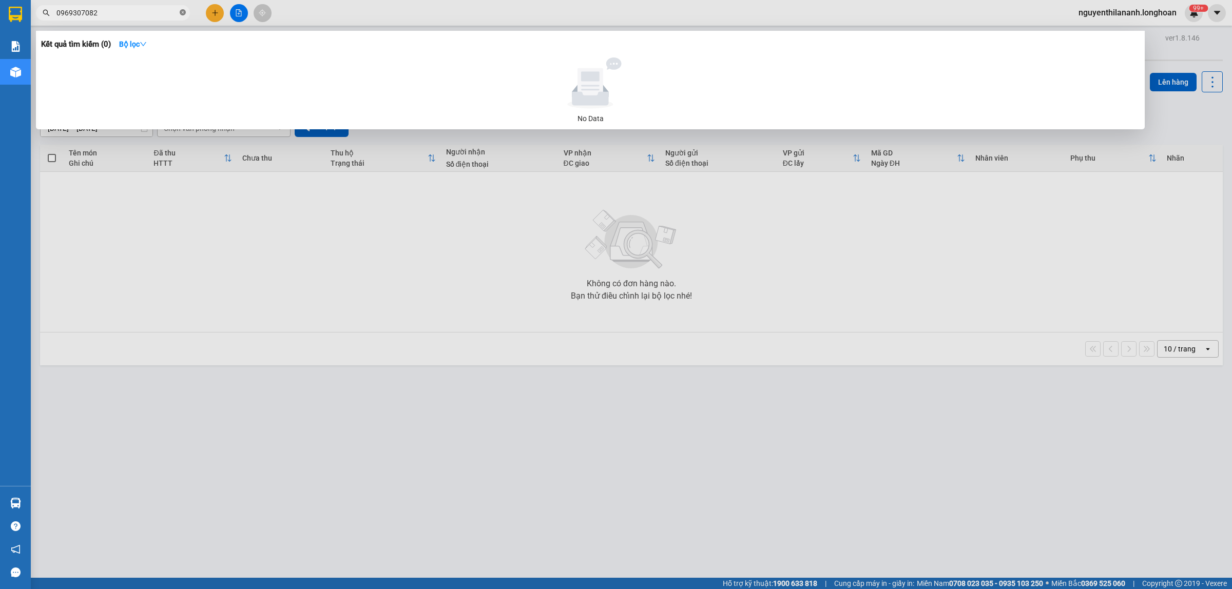
click at [185, 14] on icon "close-circle" at bounding box center [183, 12] width 6 height 6
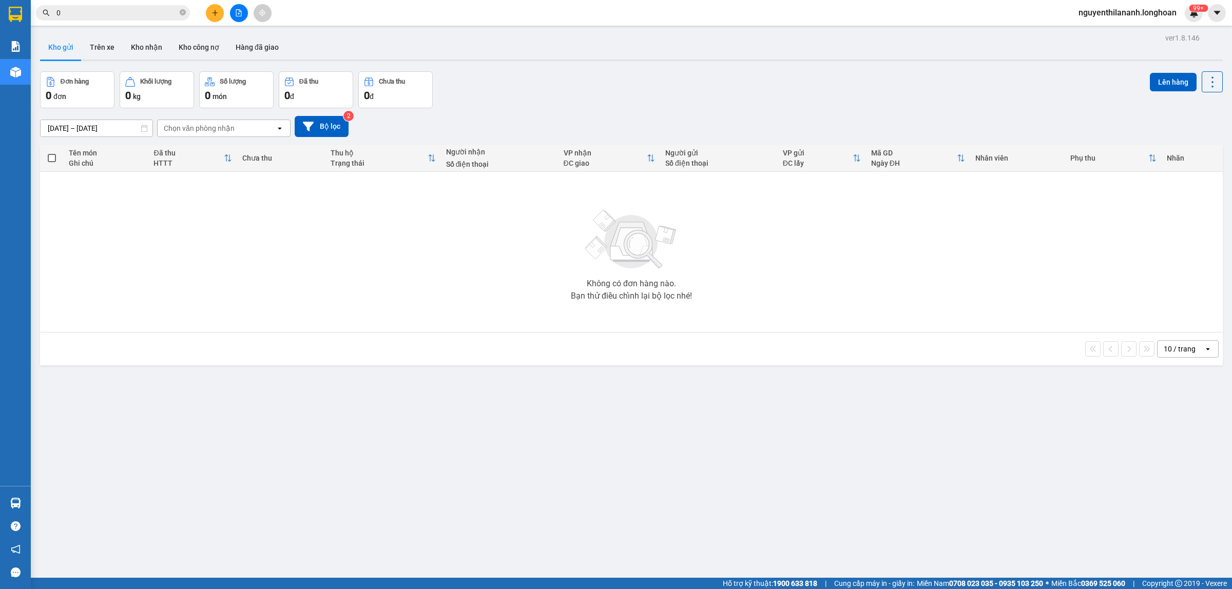
paste input "813452555"
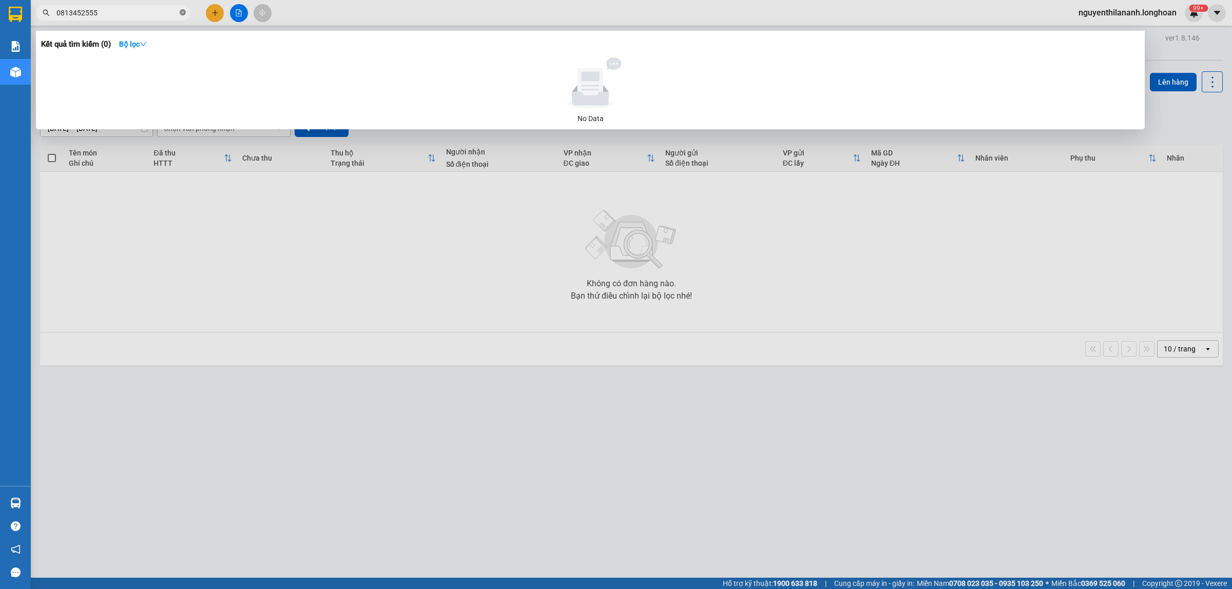
click at [182, 16] on span at bounding box center [183, 13] width 6 height 10
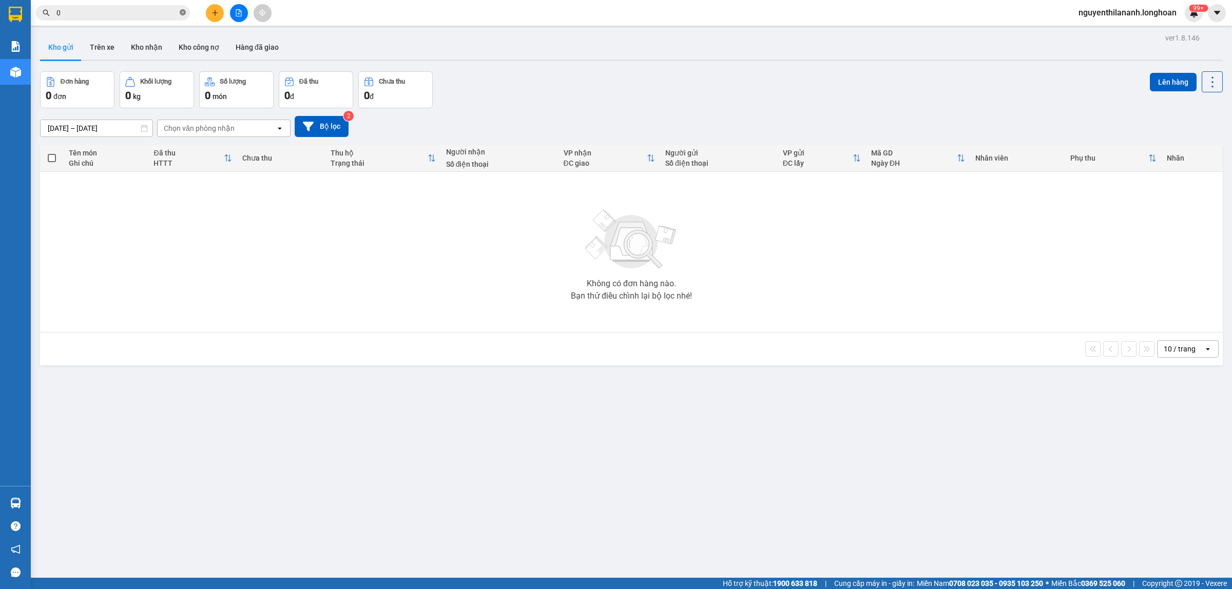
paste input "972297198"
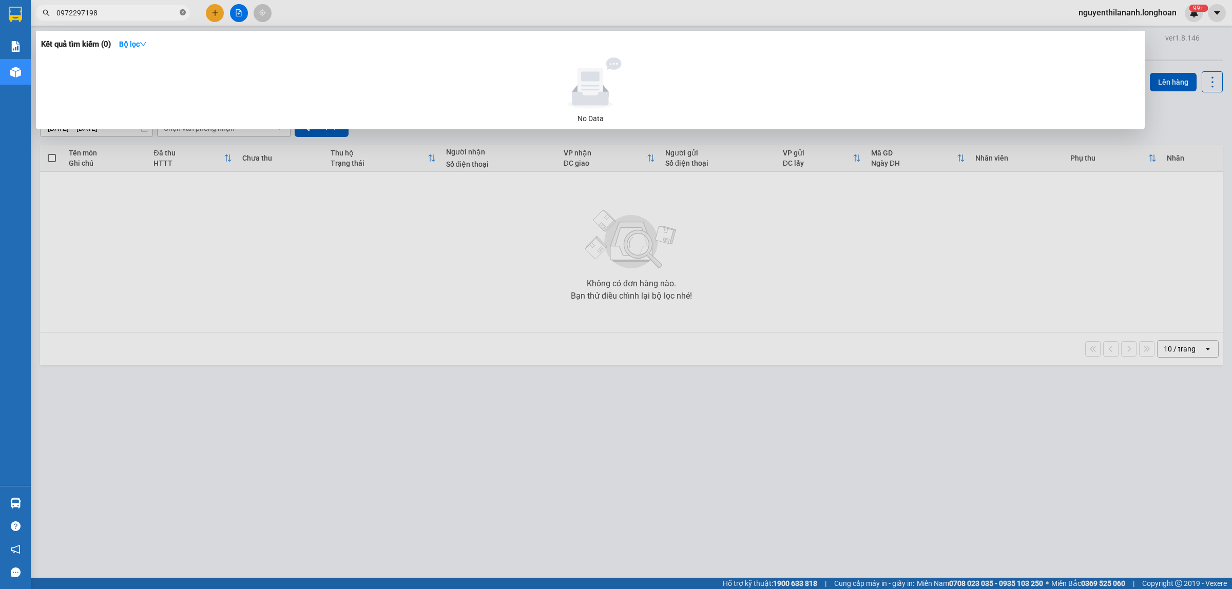
click at [183, 15] on icon "close-circle" at bounding box center [183, 12] width 6 height 6
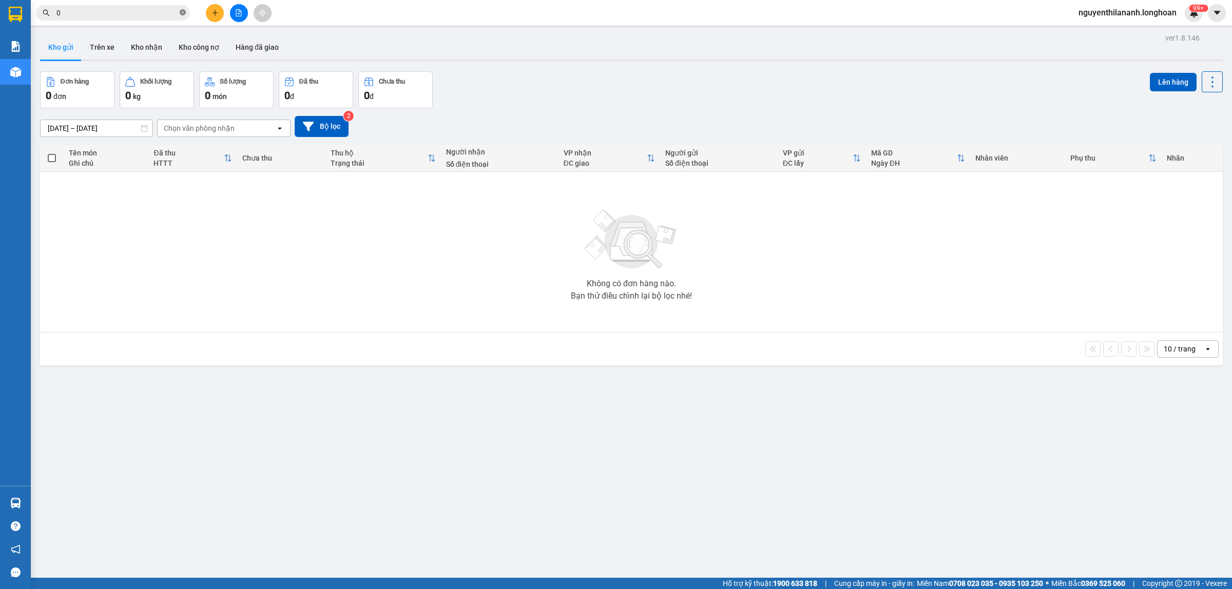
paste input "903190239"
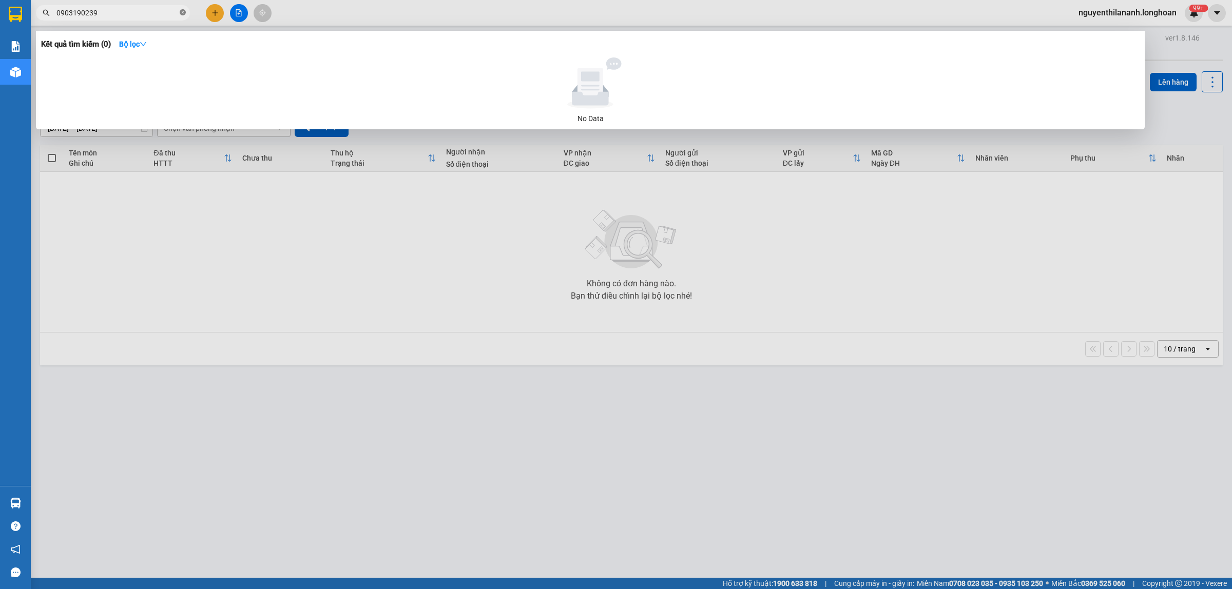
drag, startPoint x: 178, startPoint y: 11, endPoint x: 184, endPoint y: 9, distance: 6.2
click at [180, 10] on span "0903190239" at bounding box center [113, 12] width 154 height 15
click at [184, 9] on span at bounding box center [183, 13] width 6 height 10
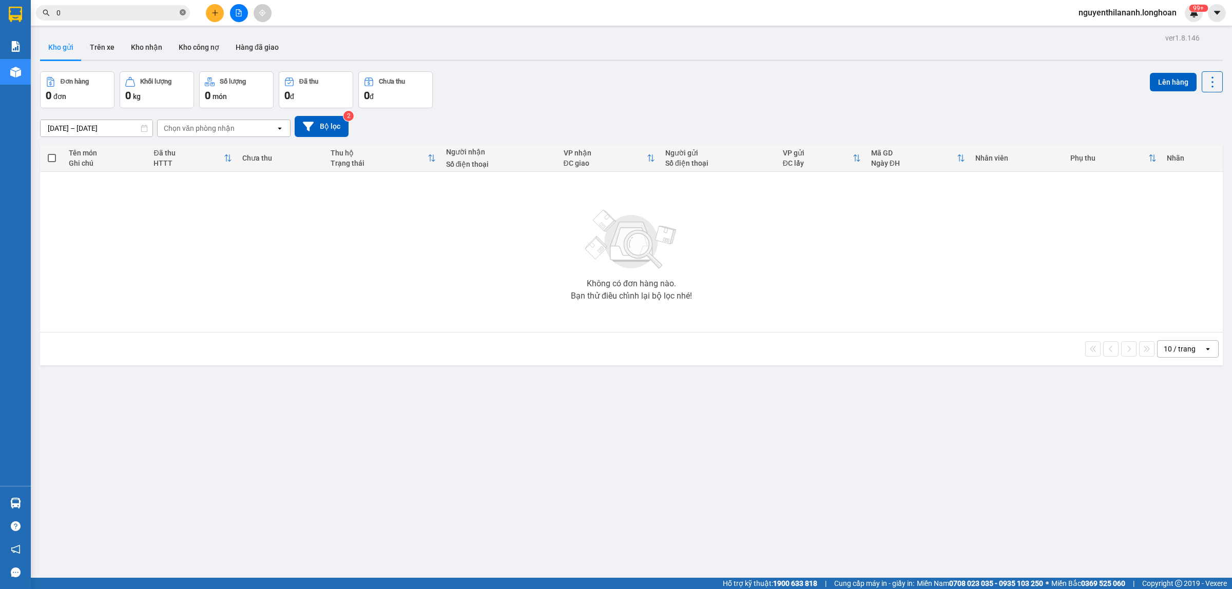
paste input "976344599"
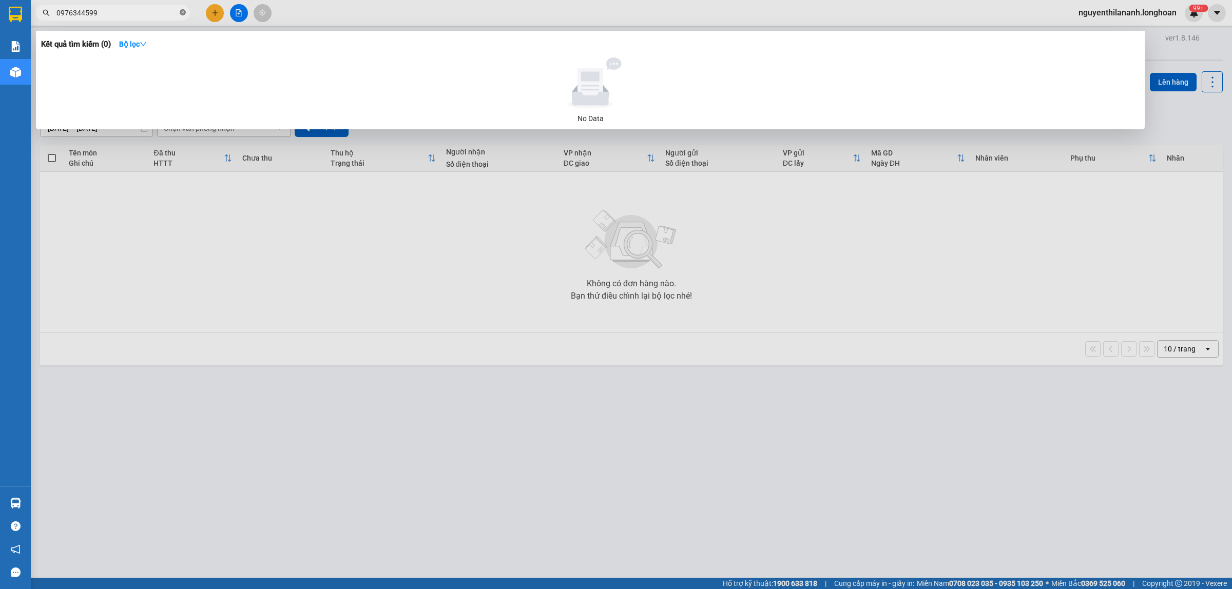
click at [183, 14] on icon "close-circle" at bounding box center [183, 12] width 6 height 6
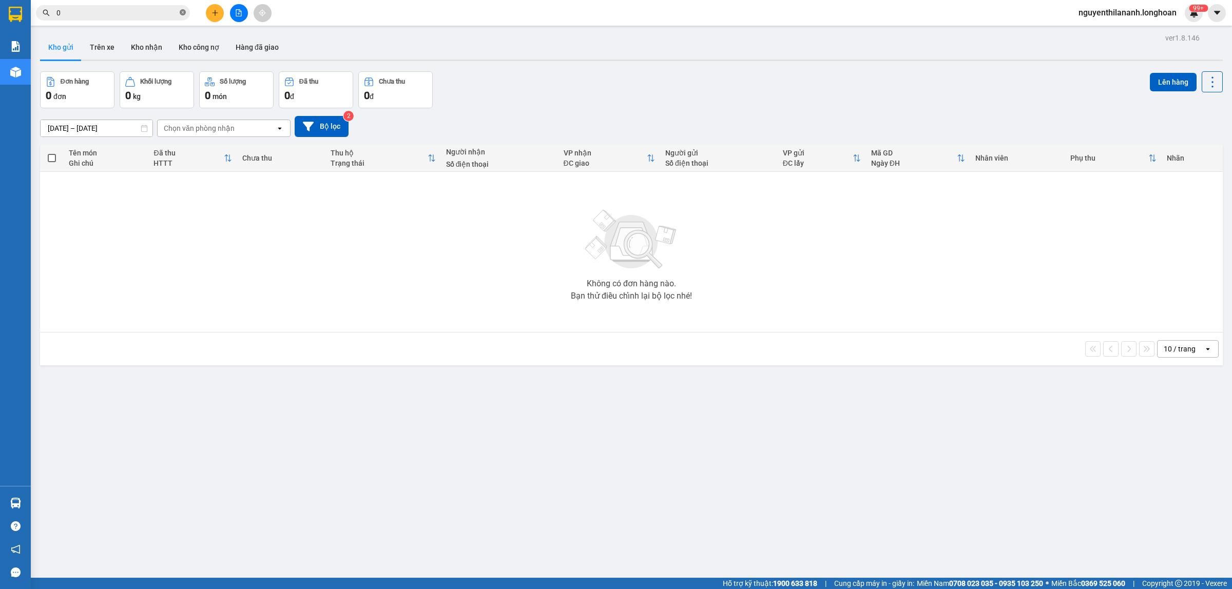
paste input "964156038"
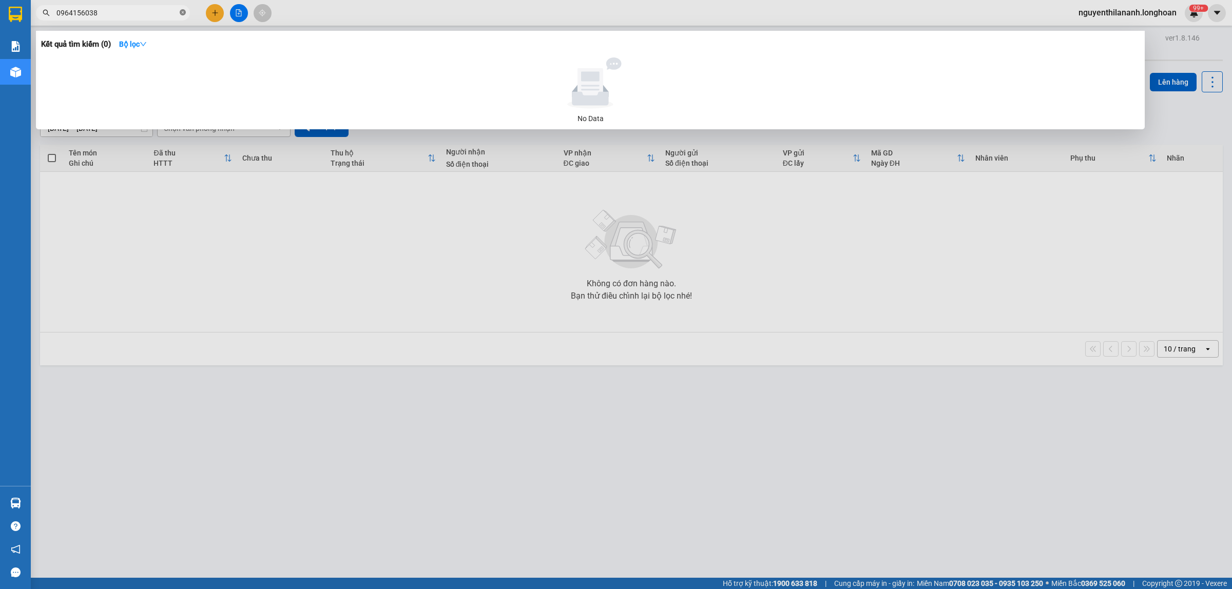
click at [181, 8] on span at bounding box center [183, 13] width 6 height 10
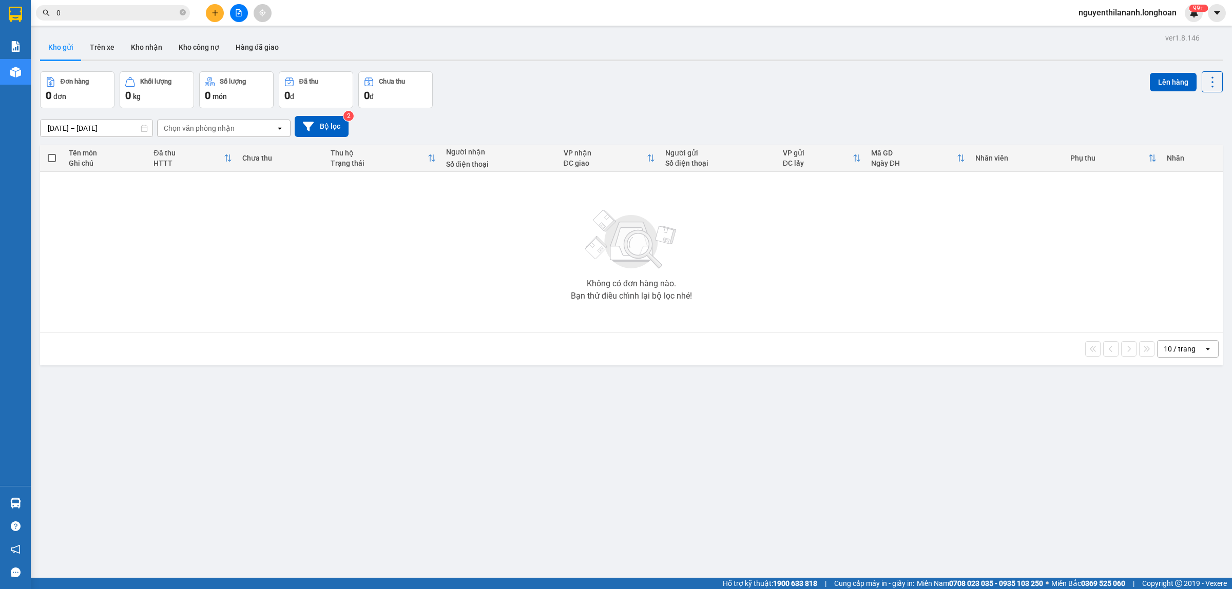
paste input "376059780"
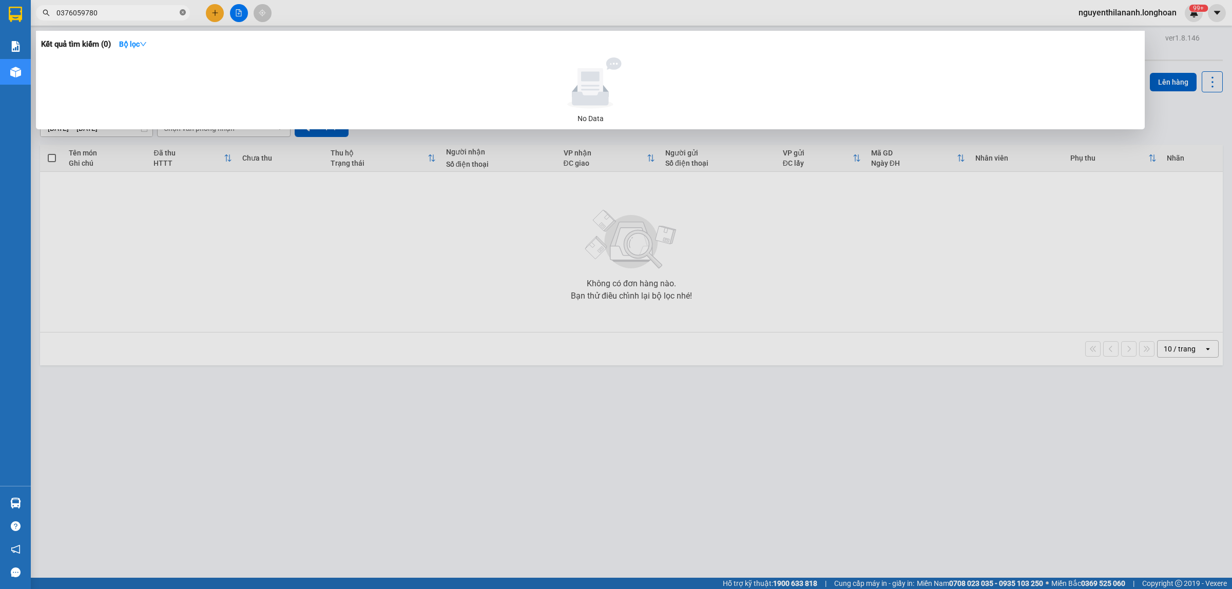
click at [182, 13] on icon "close-circle" at bounding box center [183, 12] width 6 height 6
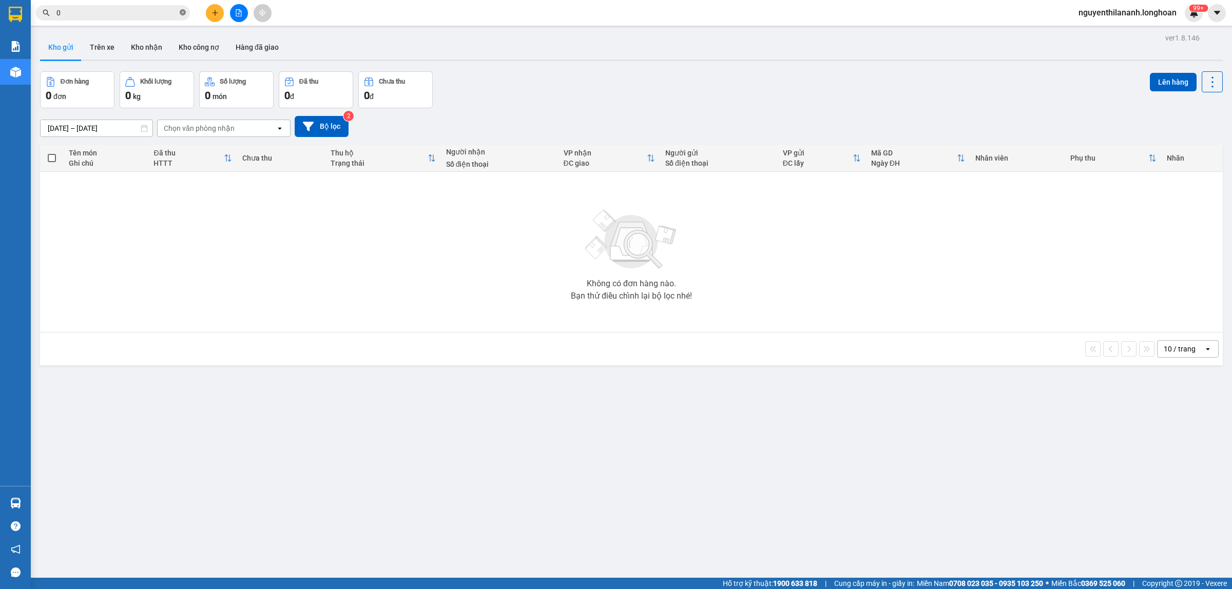
paste input "989555090"
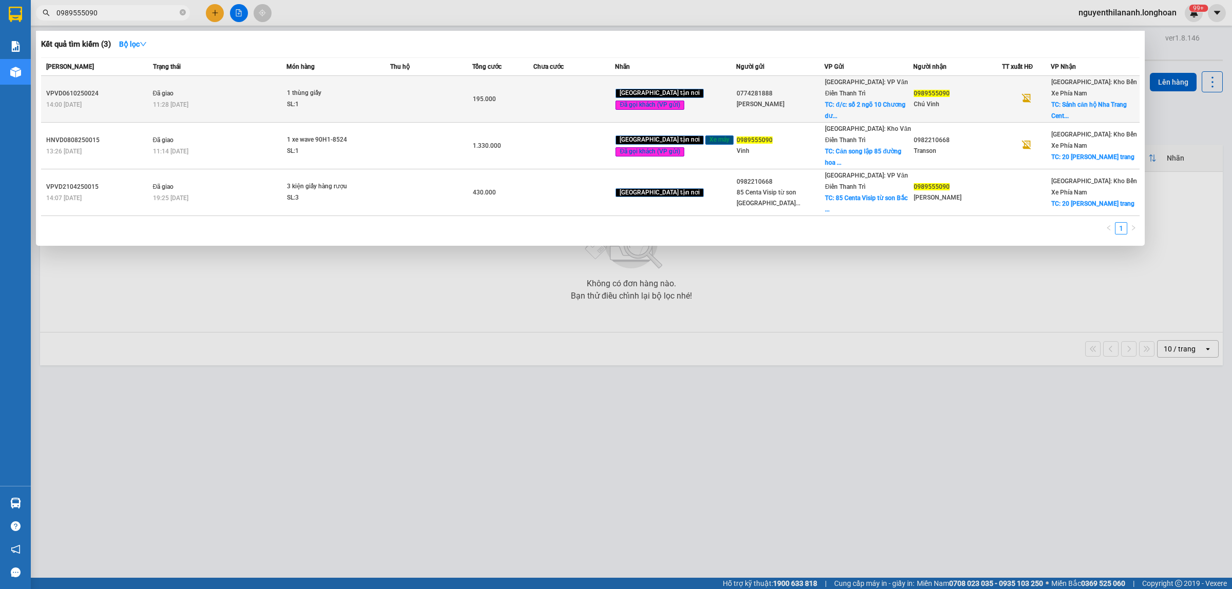
click at [105, 85] on td "VPVD0610250024 14:00 - 06/10" at bounding box center [95, 99] width 109 height 47
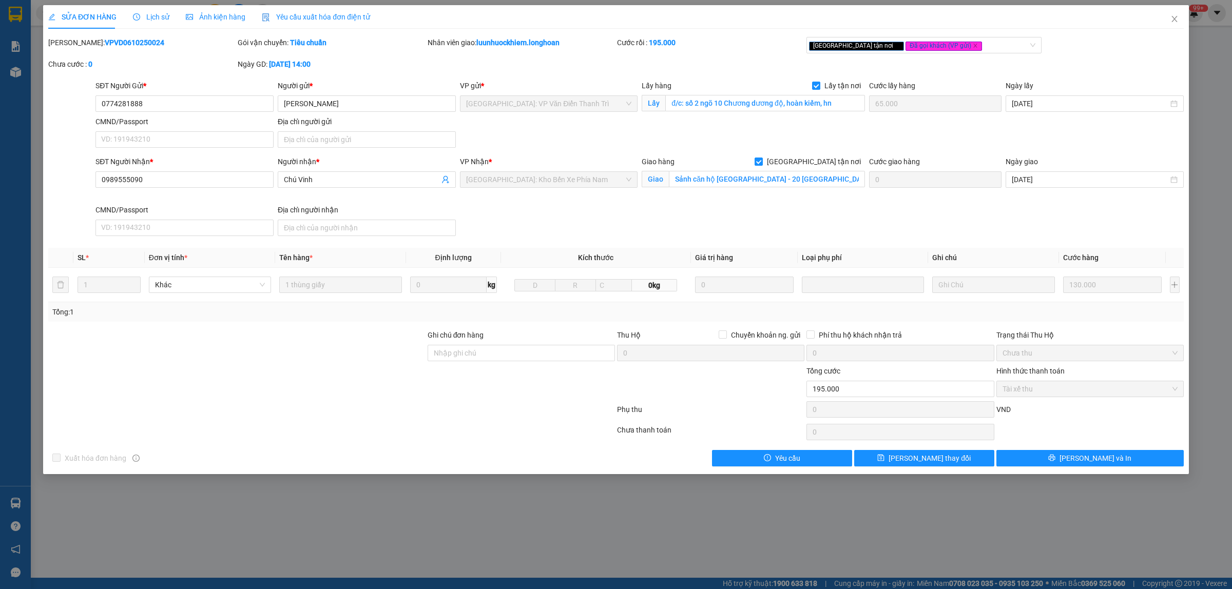
drag, startPoint x: 145, startPoint y: 42, endPoint x: 73, endPoint y: 39, distance: 71.9
click at [73, 39] on div "Mã ĐH: VPVD0610250024" at bounding box center [141, 42] width 187 height 11
click at [1177, 20] on icon "close" at bounding box center [1174, 19] width 8 height 8
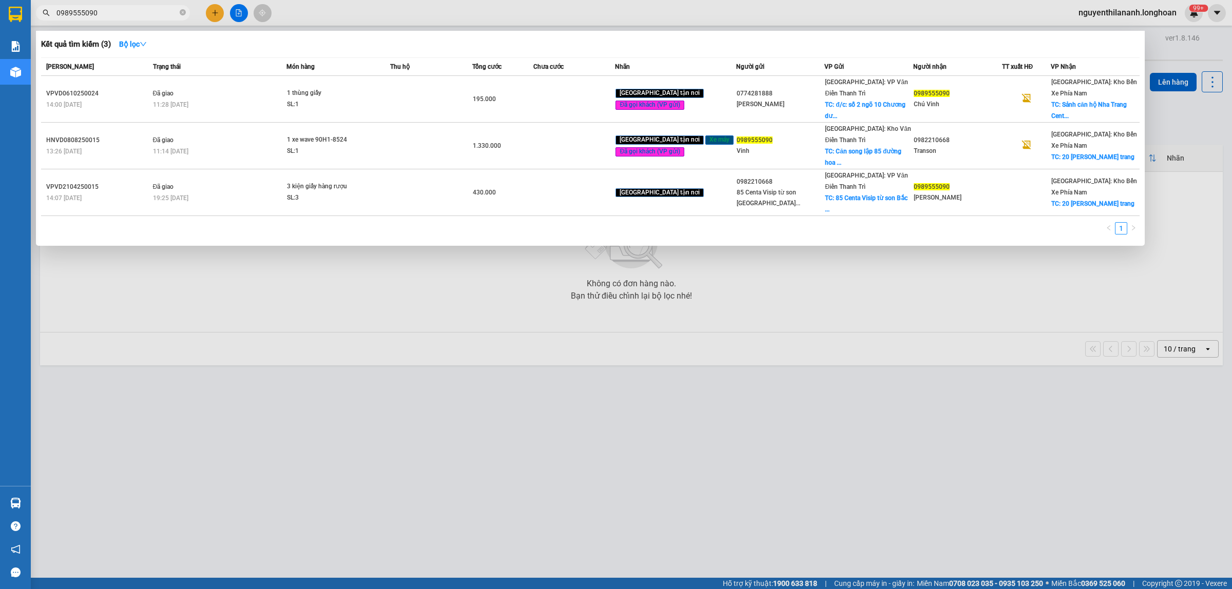
click at [113, 8] on input "0989555090" at bounding box center [116, 12] width 121 height 11
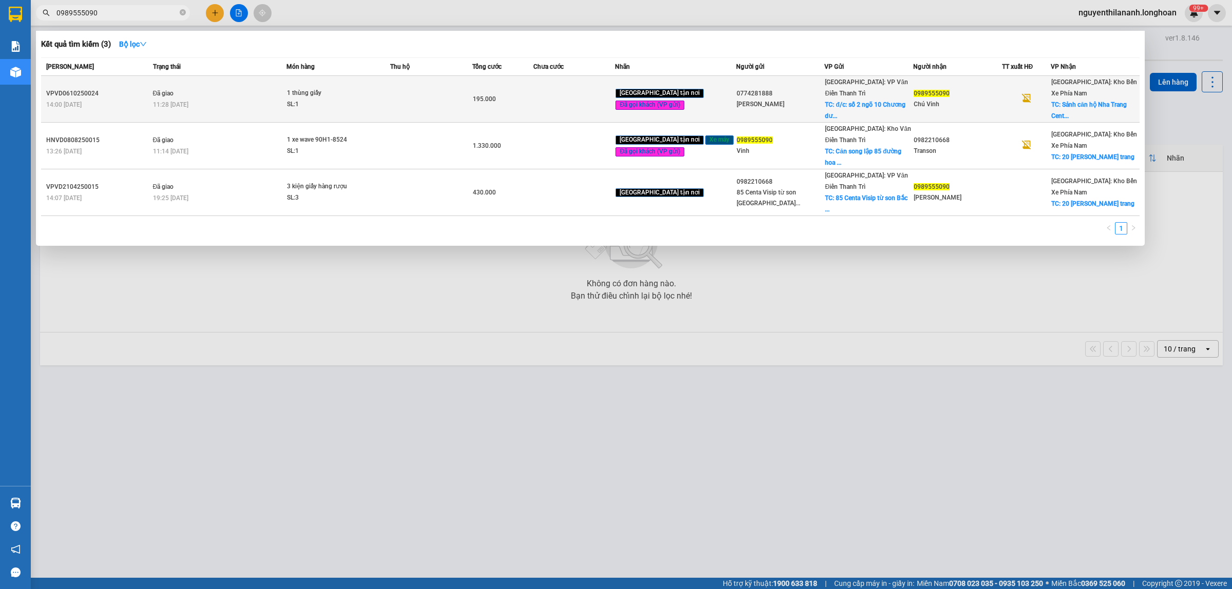
click at [140, 103] on div "14:00 - 06/10" at bounding box center [98, 104] width 104 height 11
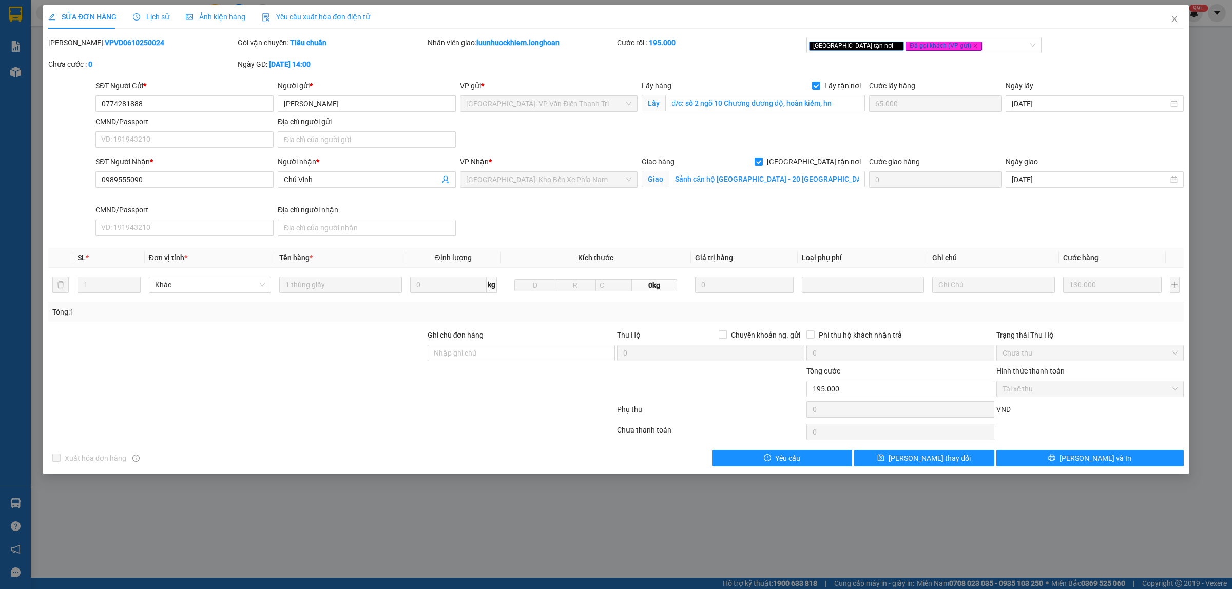
drag, startPoint x: 145, startPoint y: 41, endPoint x: 75, endPoint y: 47, distance: 70.0
click at [75, 47] on div "Mã ĐH: VPVD0610250024" at bounding box center [141, 42] width 187 height 11
click at [160, 46] on div "Mã ĐH: VPVD0610250024" at bounding box center [141, 42] width 187 height 11
drag, startPoint x: 150, startPoint y: 46, endPoint x: 75, endPoint y: 52, distance: 75.2
click at [75, 52] on div "Mã ĐH: VPVD0610250024" at bounding box center [141, 48] width 189 height 22
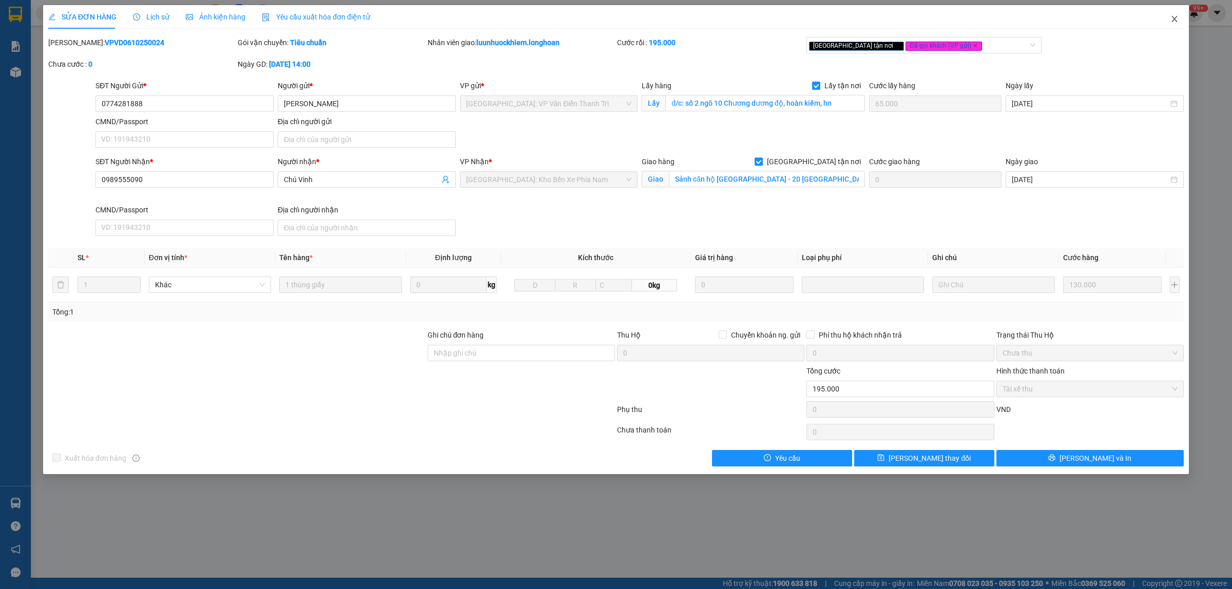
click at [1173, 23] on icon "close" at bounding box center [1174, 19] width 8 height 8
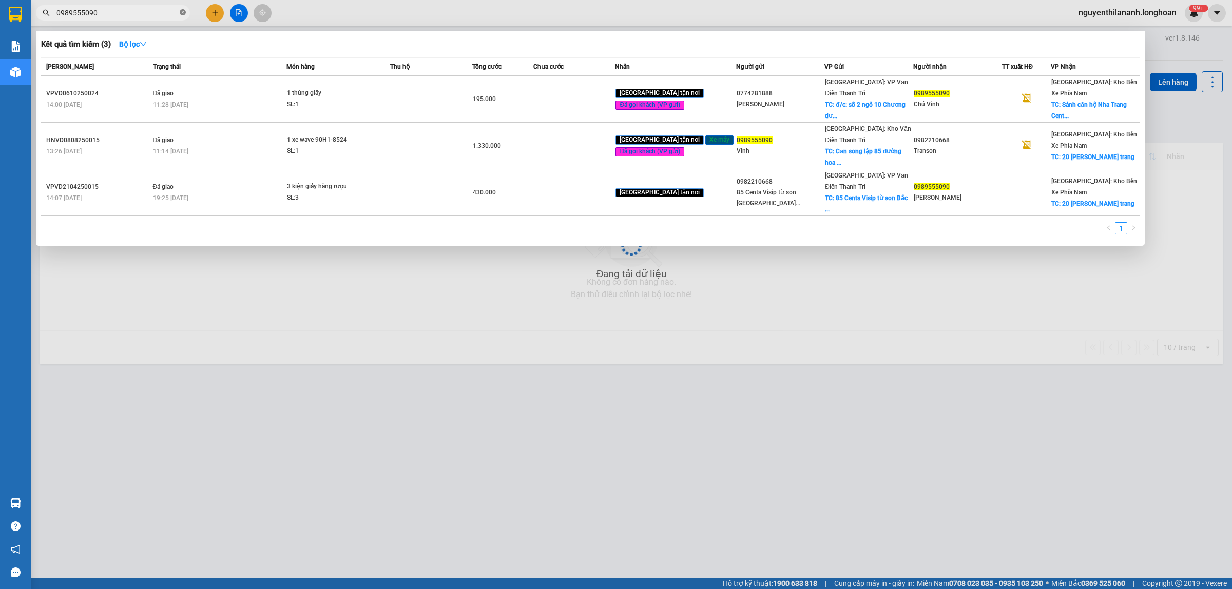
click at [181, 10] on icon "close-circle" at bounding box center [183, 12] width 6 height 6
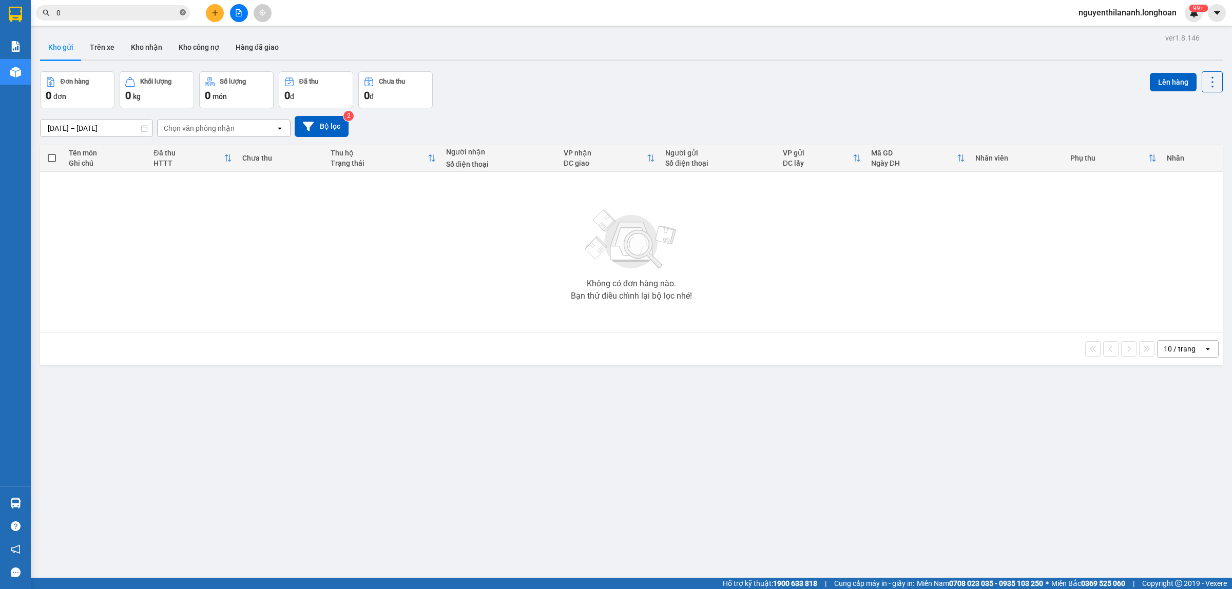
paste input "969307082"
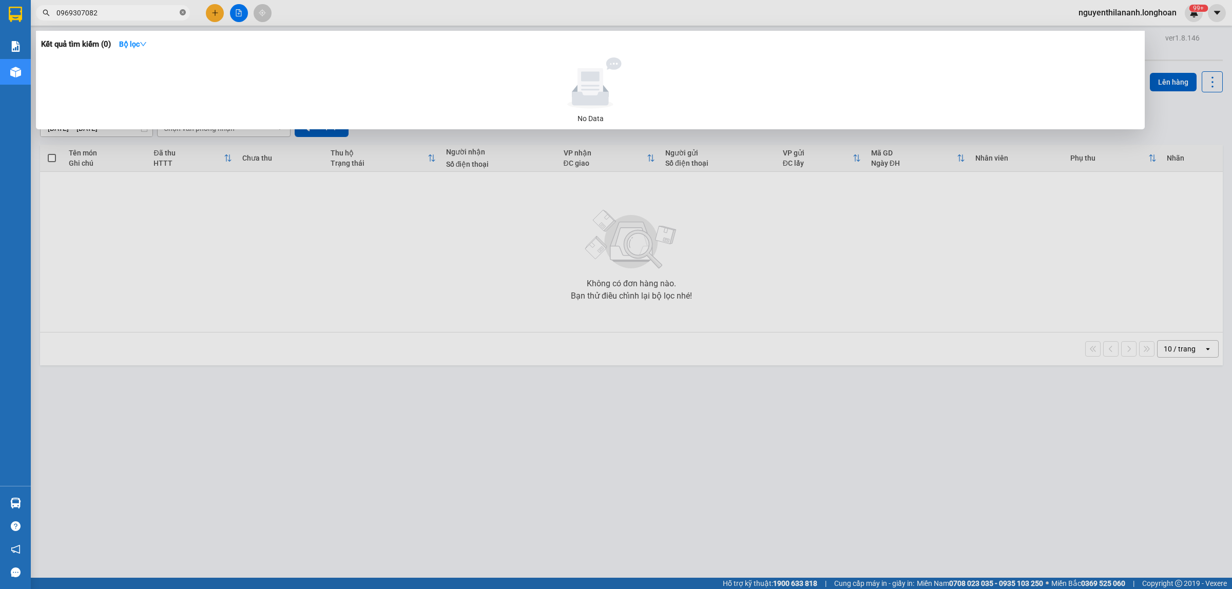
click at [180, 16] on span at bounding box center [183, 13] width 6 height 10
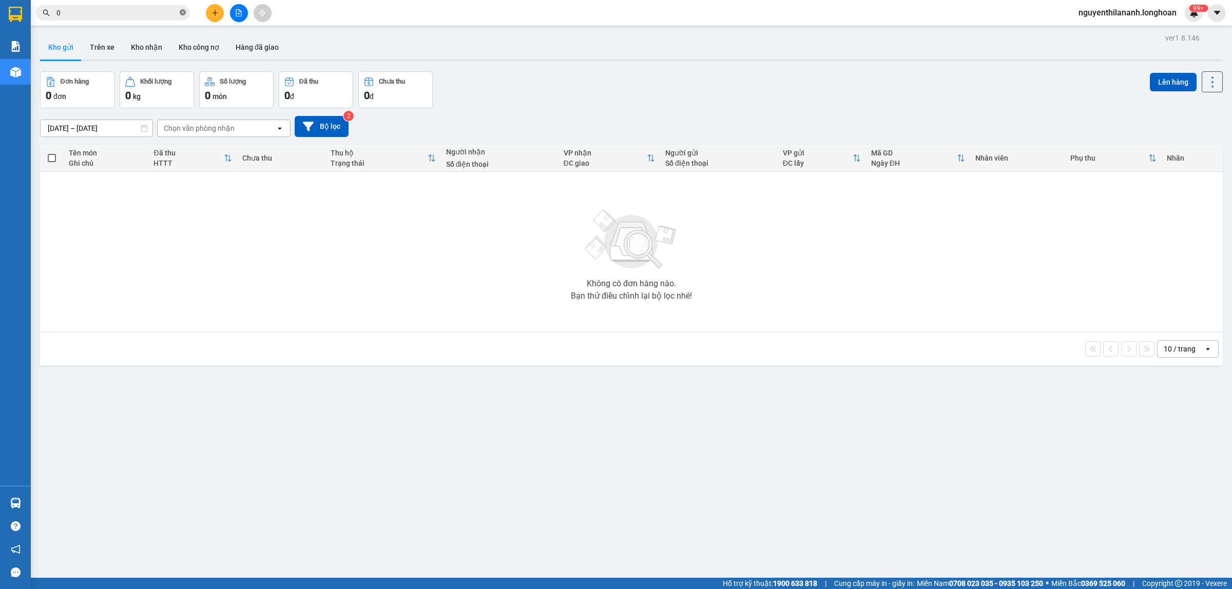
paste input "968414156"
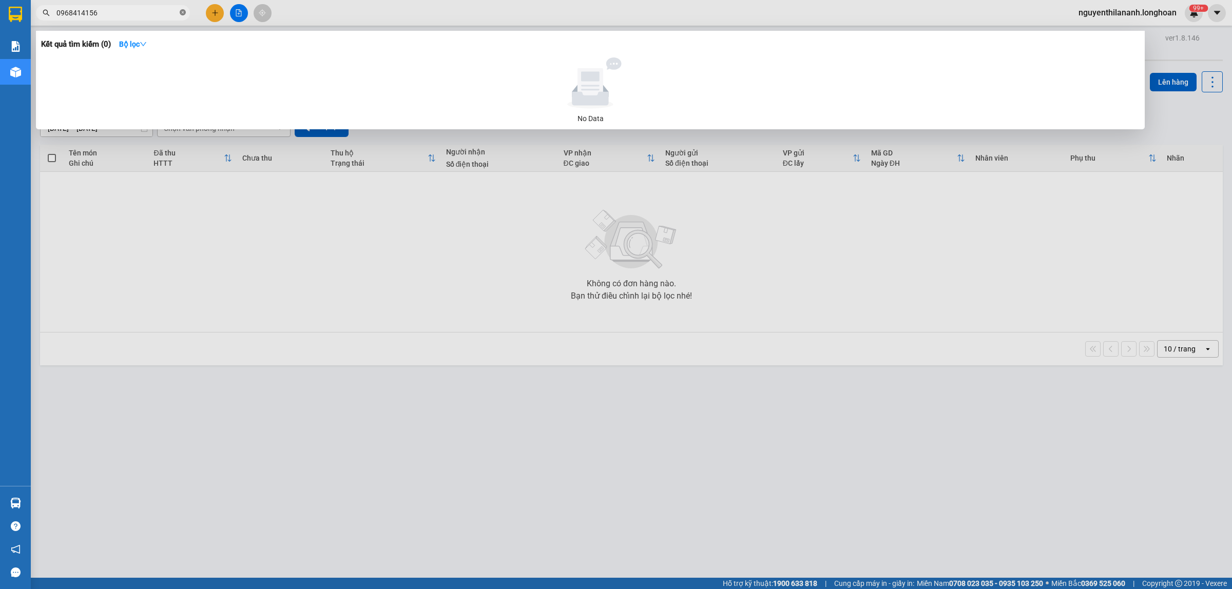
click at [181, 10] on icon "close-circle" at bounding box center [183, 12] width 6 height 6
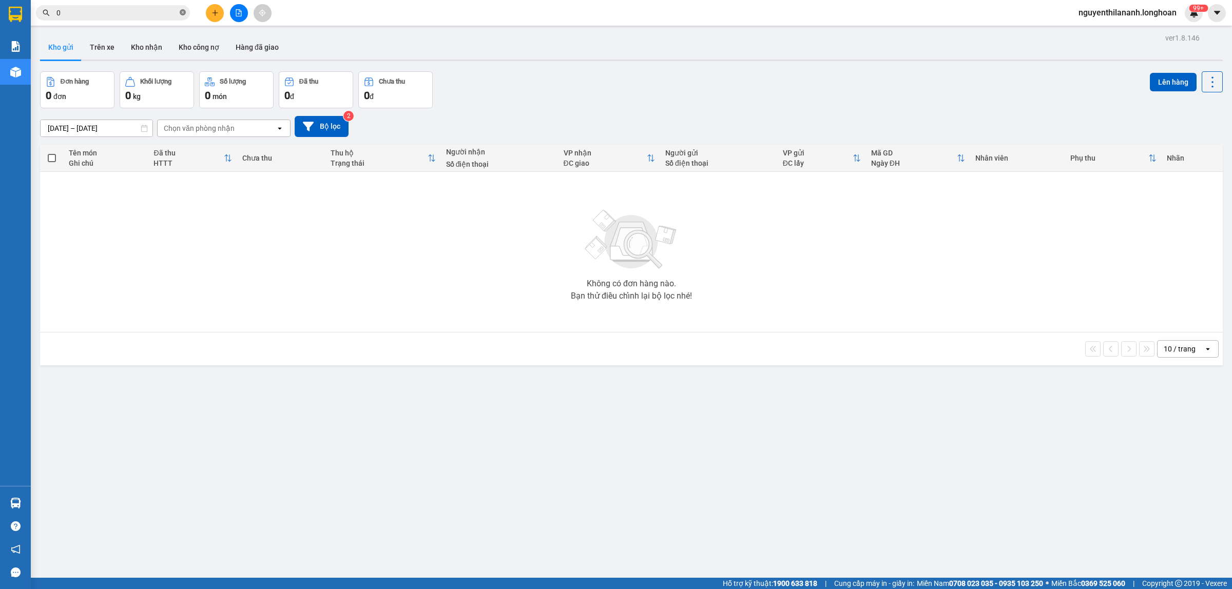
paste input "949991419"
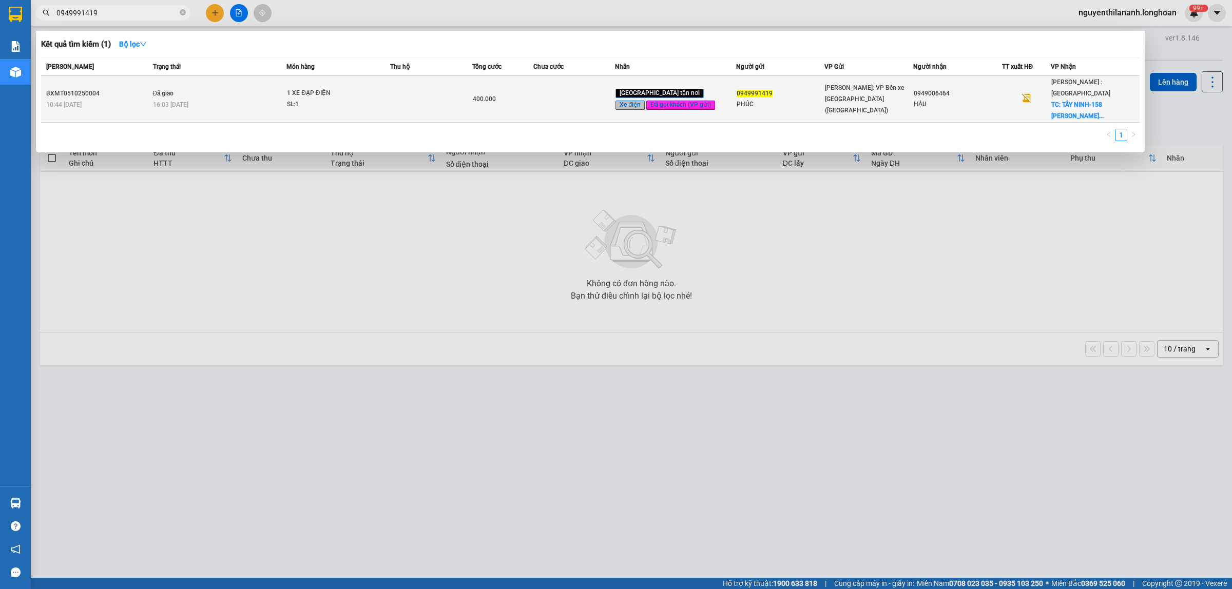
click at [137, 88] on div "BXMT0510250004" at bounding box center [98, 93] width 104 height 11
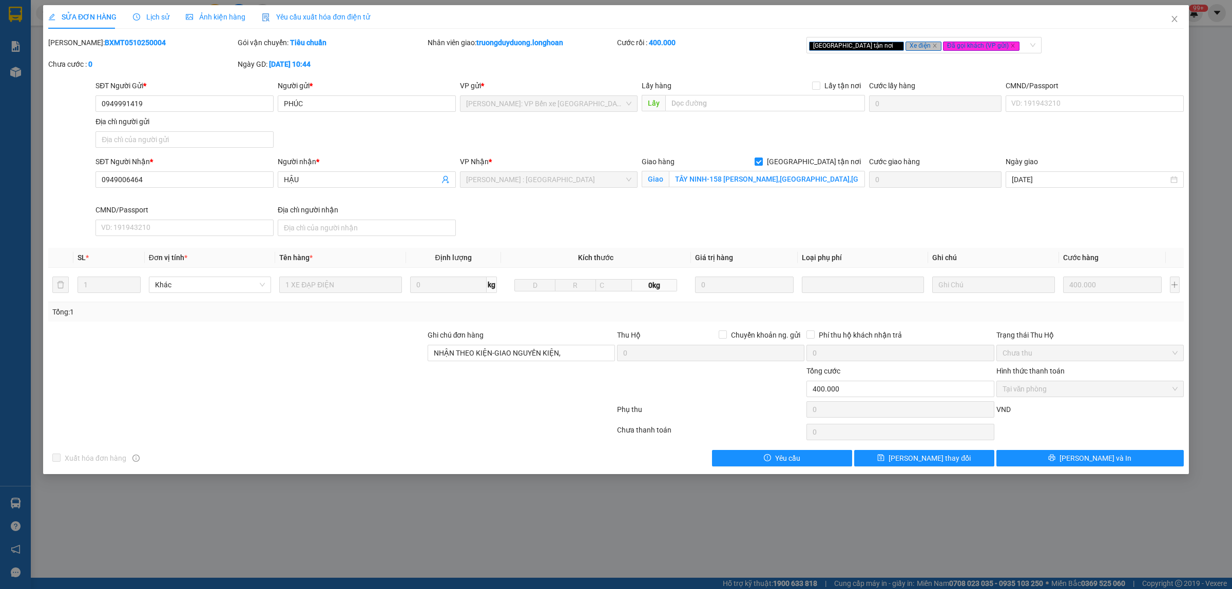
drag, startPoint x: 139, startPoint y: 46, endPoint x: 73, endPoint y: 45, distance: 65.7
click at [73, 45] on div "Mã ĐH: BXMT0510250004" at bounding box center [141, 42] width 187 height 11
click at [1174, 18] on icon "close" at bounding box center [1174, 19] width 6 height 6
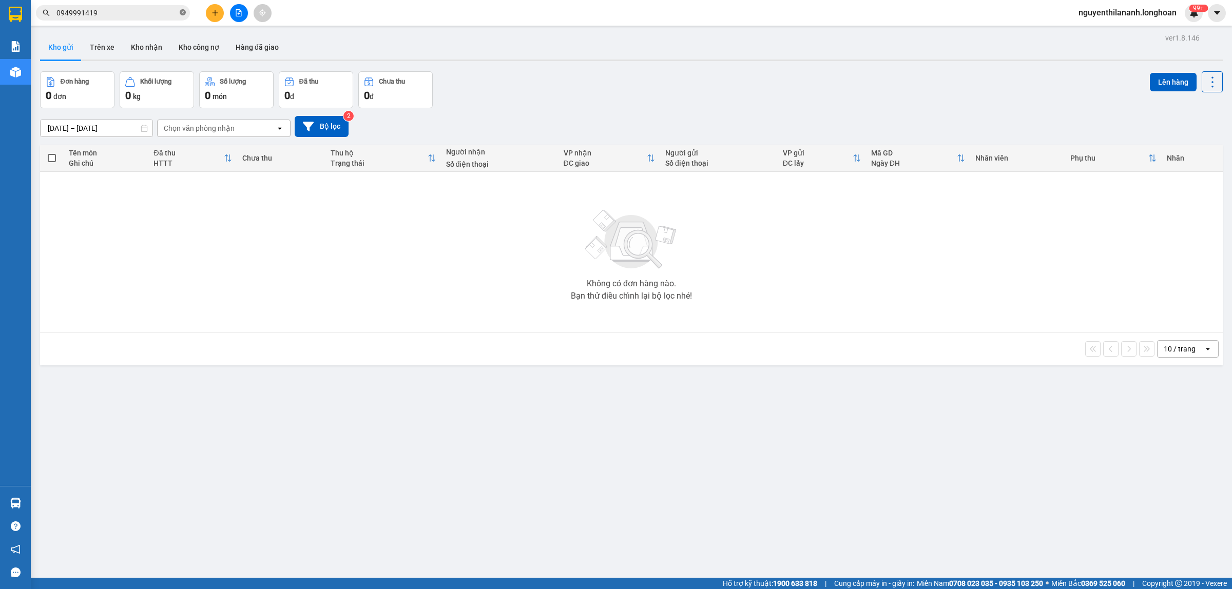
click at [183, 13] on icon "close-circle" at bounding box center [183, 12] width 6 height 6
paste input "379709686"
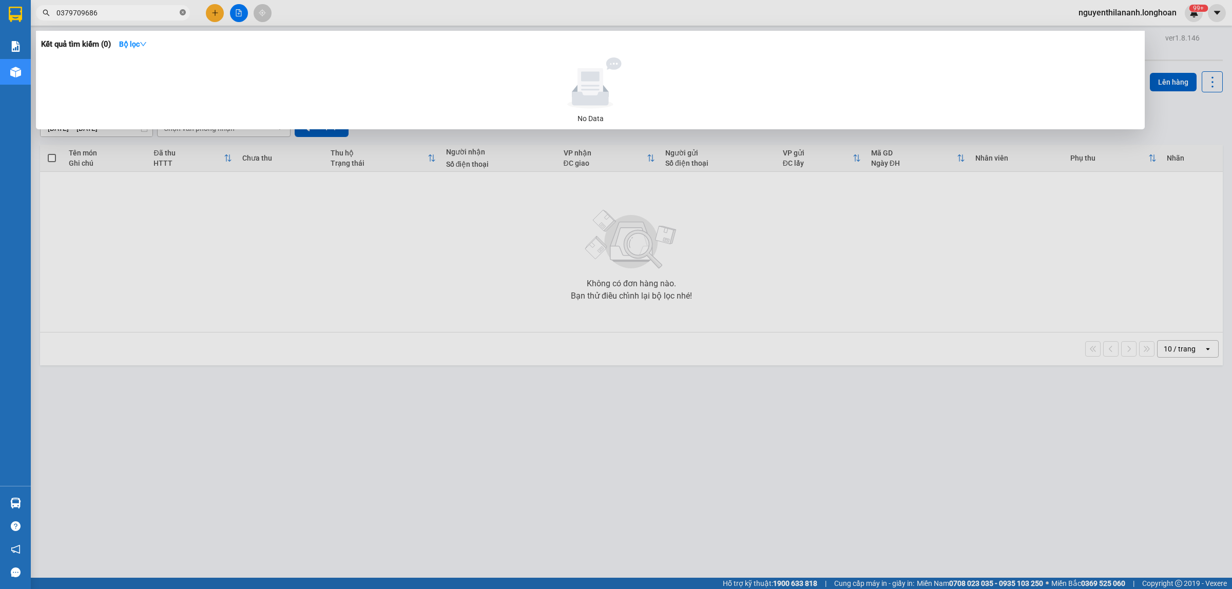
click at [183, 13] on icon "close-circle" at bounding box center [183, 12] width 6 height 6
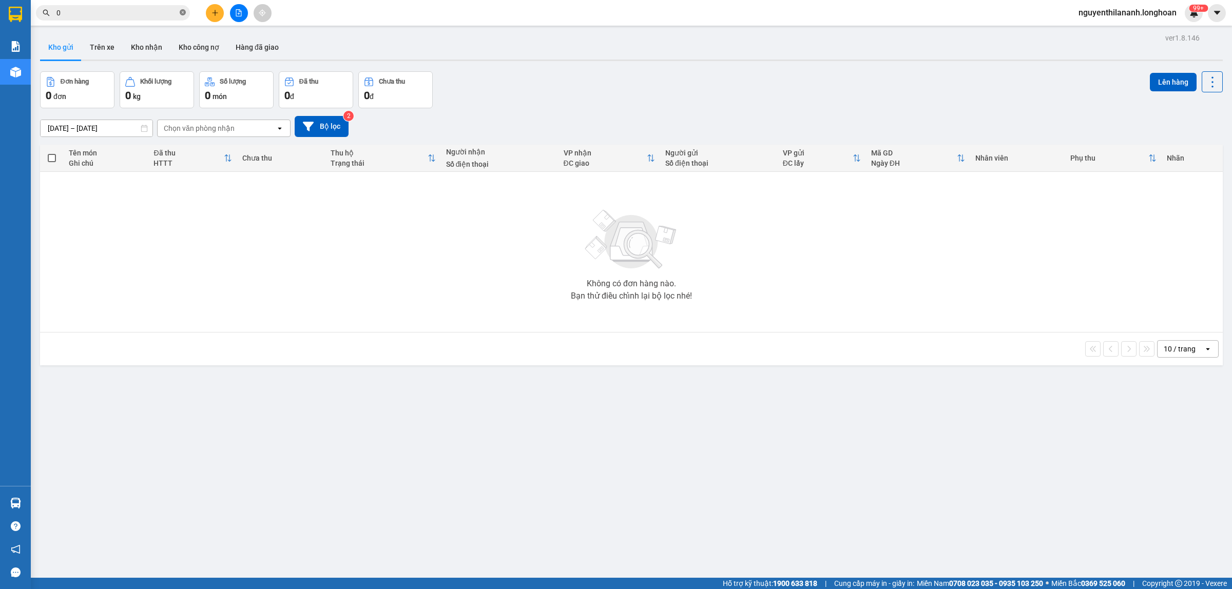
paste input "934091343"
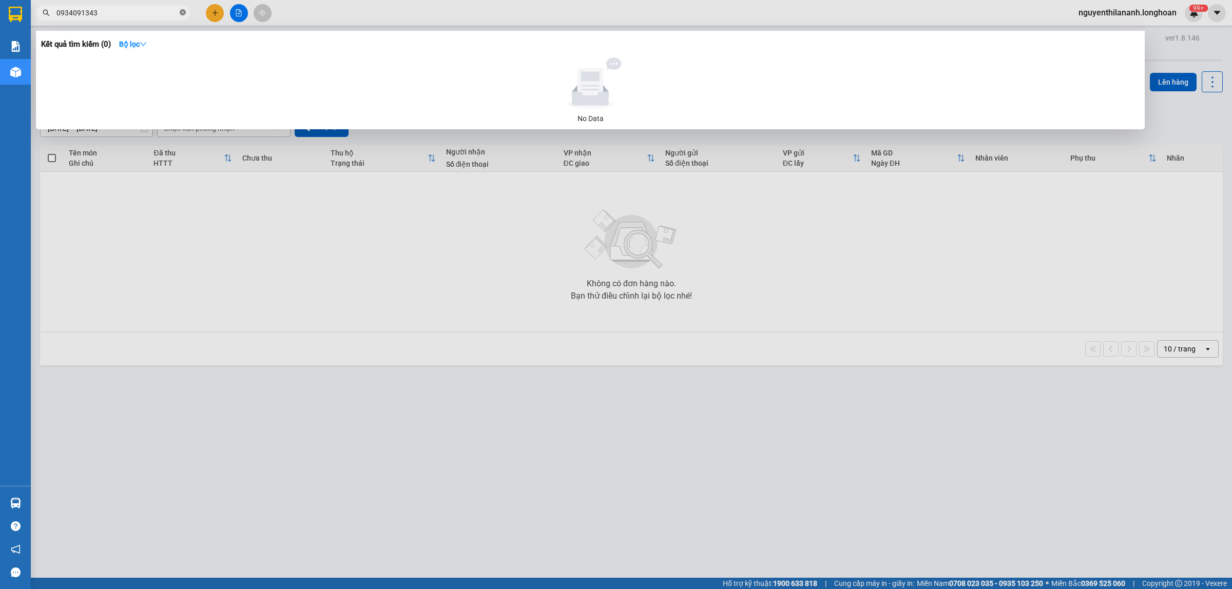
click at [183, 17] on span at bounding box center [183, 12] width 6 height 11
click at [183, 16] on span at bounding box center [183, 13] width 6 height 10
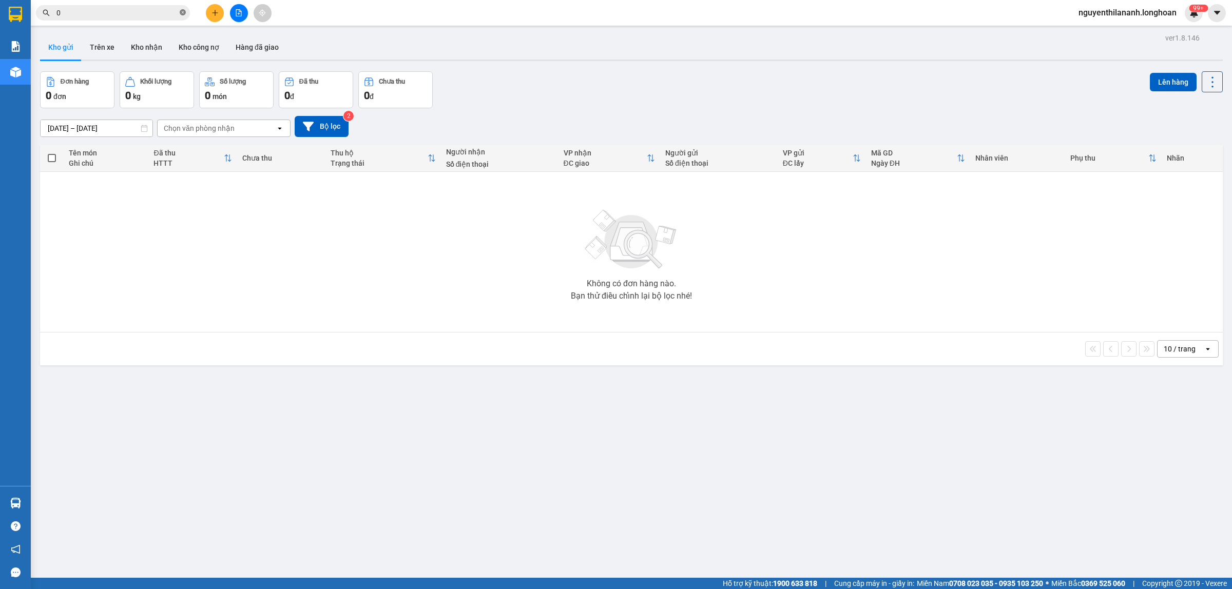
paste input "369313579"
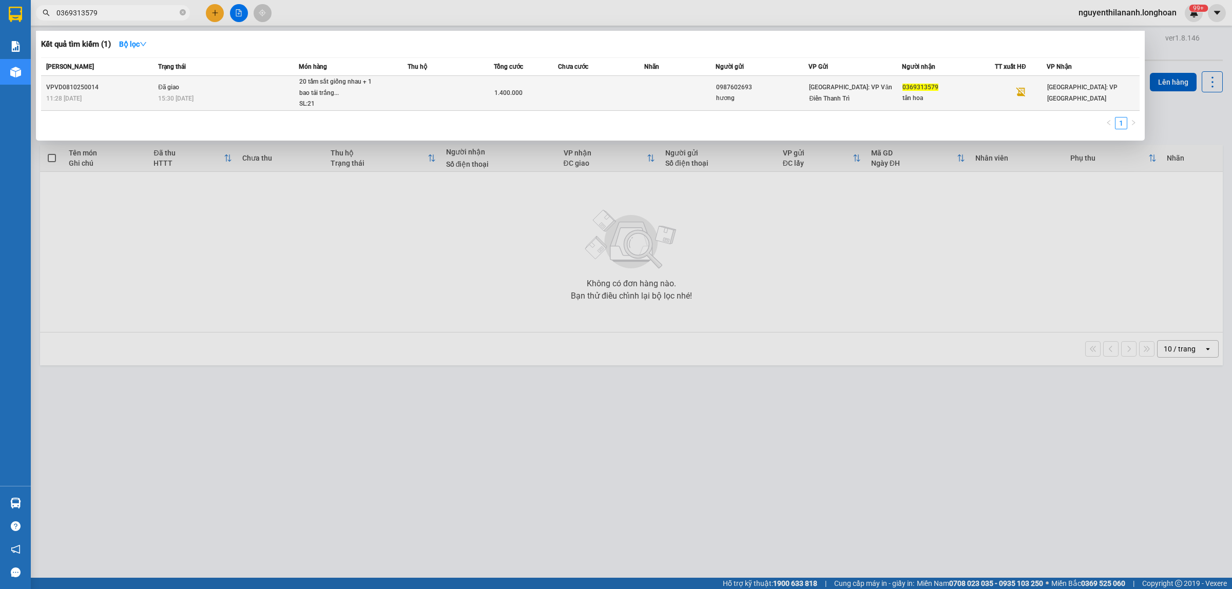
click at [121, 100] on div "11:28 - 08/10" at bounding box center [100, 98] width 109 height 11
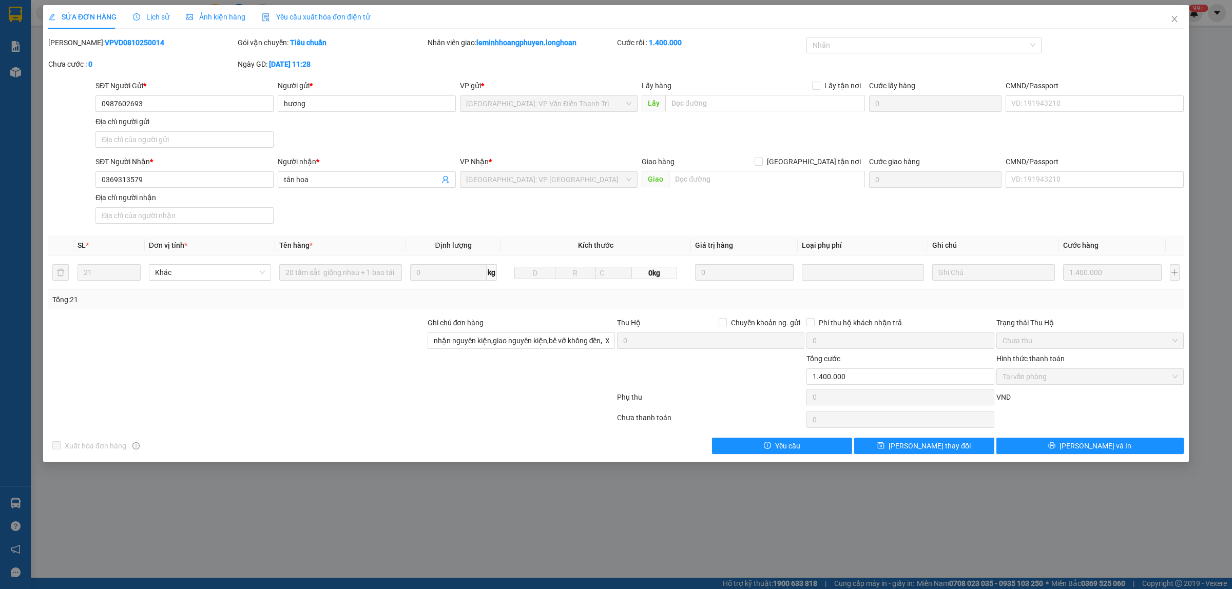
drag, startPoint x: 138, startPoint y: 43, endPoint x: 75, endPoint y: 49, distance: 63.0
click at [75, 49] on div "Mã ĐH: VPVD0810250014" at bounding box center [141, 48] width 189 height 22
drag, startPoint x: 1174, startPoint y: 18, endPoint x: 1166, endPoint y: 21, distance: 8.0
click at [1166, 21] on span "Close" at bounding box center [1174, 19] width 29 height 29
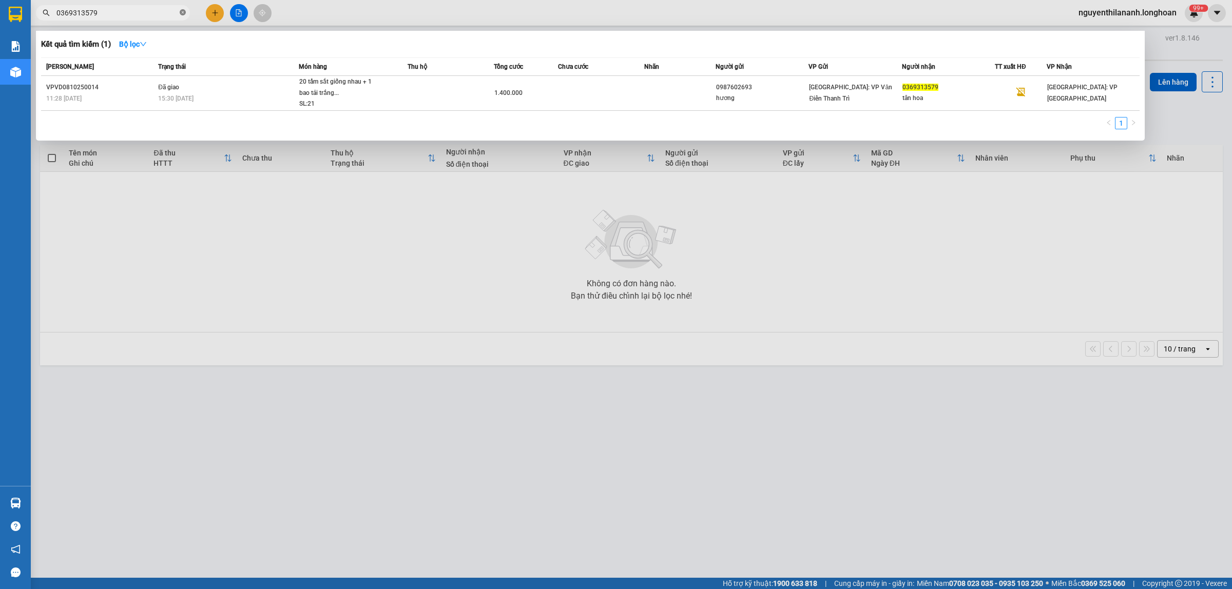
click at [183, 13] on icon "close-circle" at bounding box center [183, 12] width 6 height 6
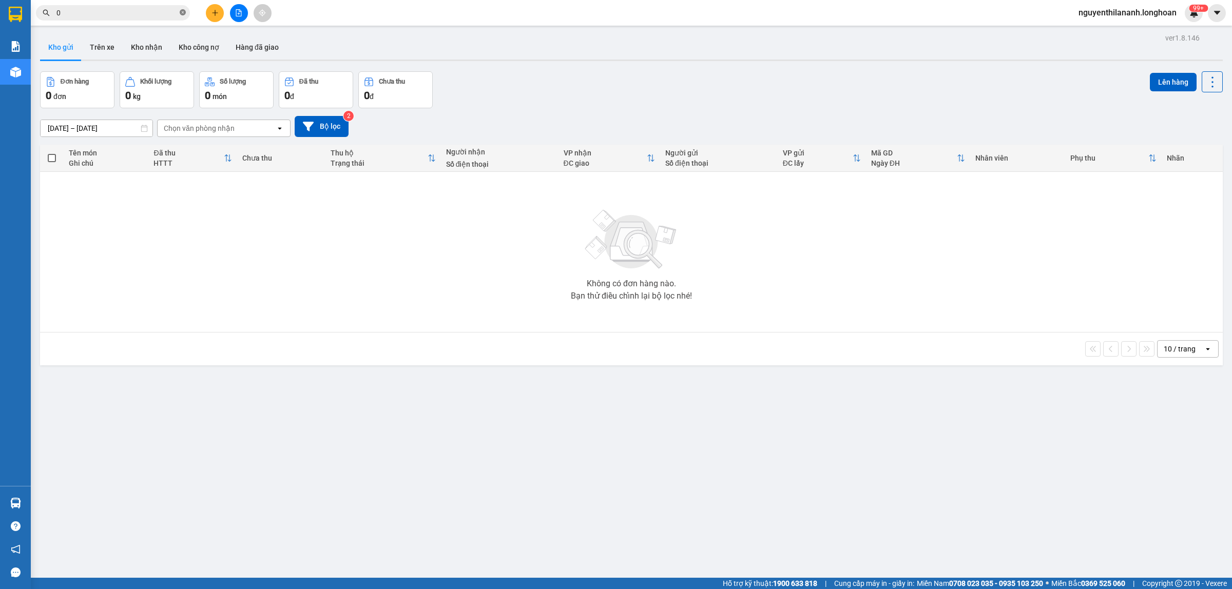
paste input "937272096"
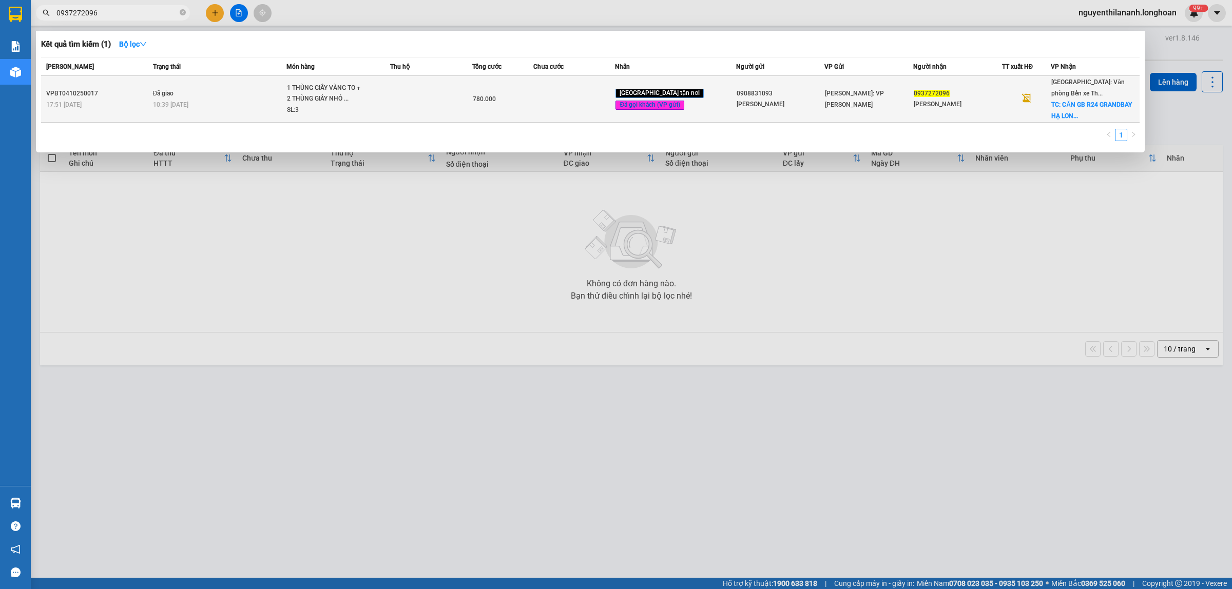
click at [108, 106] on div "17:51 - 04/10" at bounding box center [98, 104] width 104 height 11
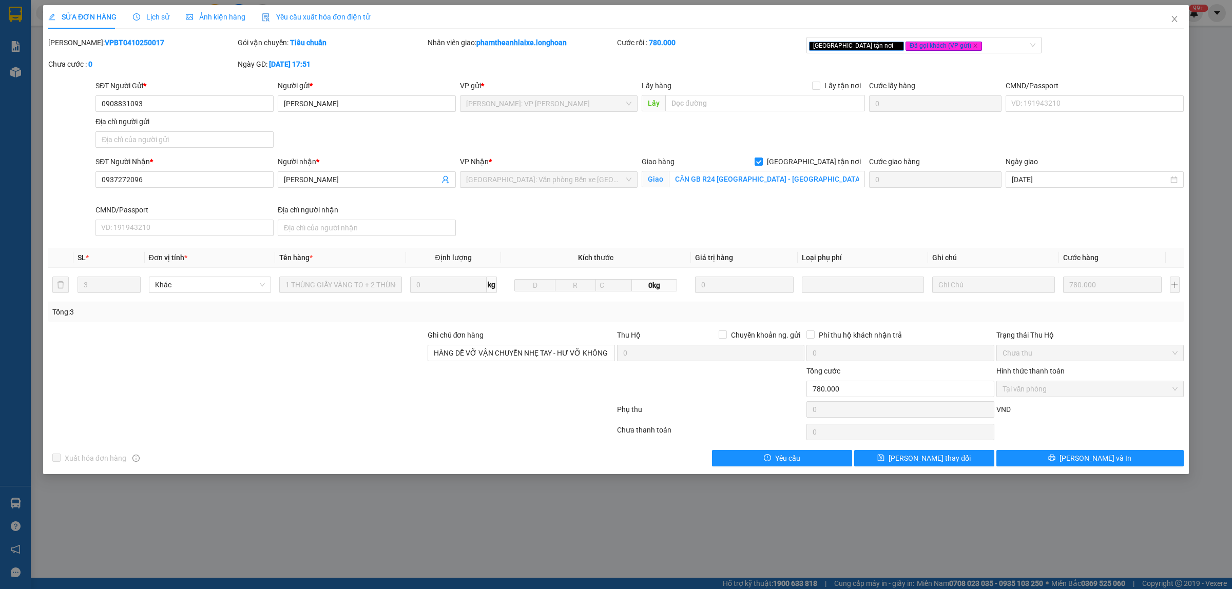
drag, startPoint x: 155, startPoint y: 42, endPoint x: 73, endPoint y: 41, distance: 81.6
click at [73, 41] on div "Mã ĐH: VPBT0410250017" at bounding box center [141, 42] width 187 height 11
click at [1174, 15] on icon "close" at bounding box center [1174, 19] width 8 height 8
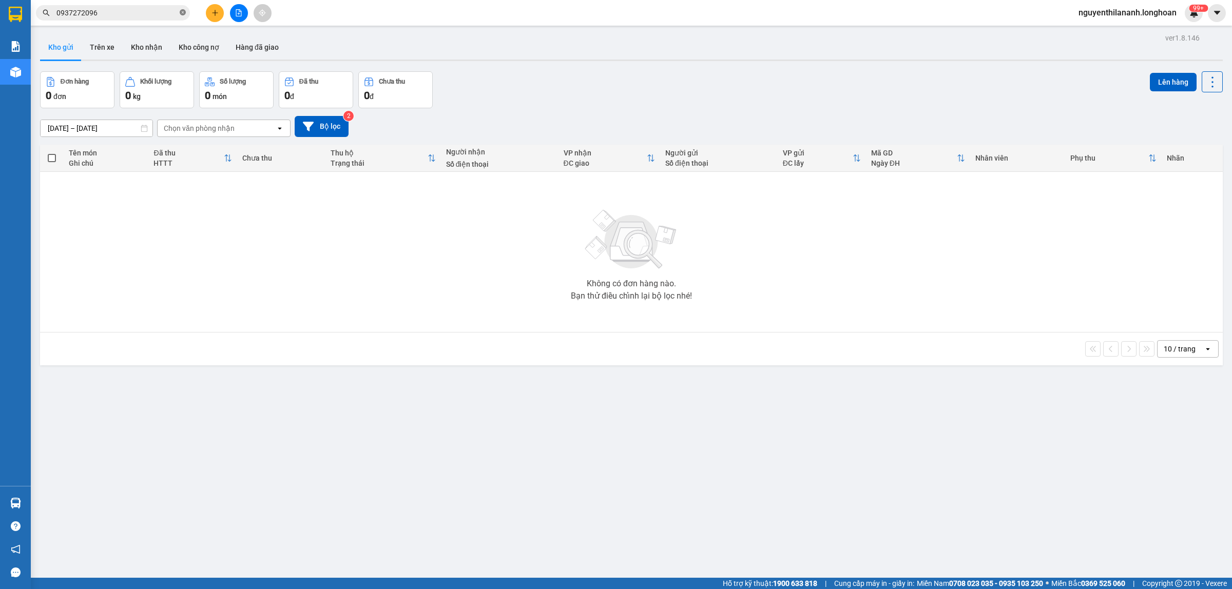
click at [183, 13] on icon "close-circle" at bounding box center [183, 12] width 6 height 6
paste input "888417666"
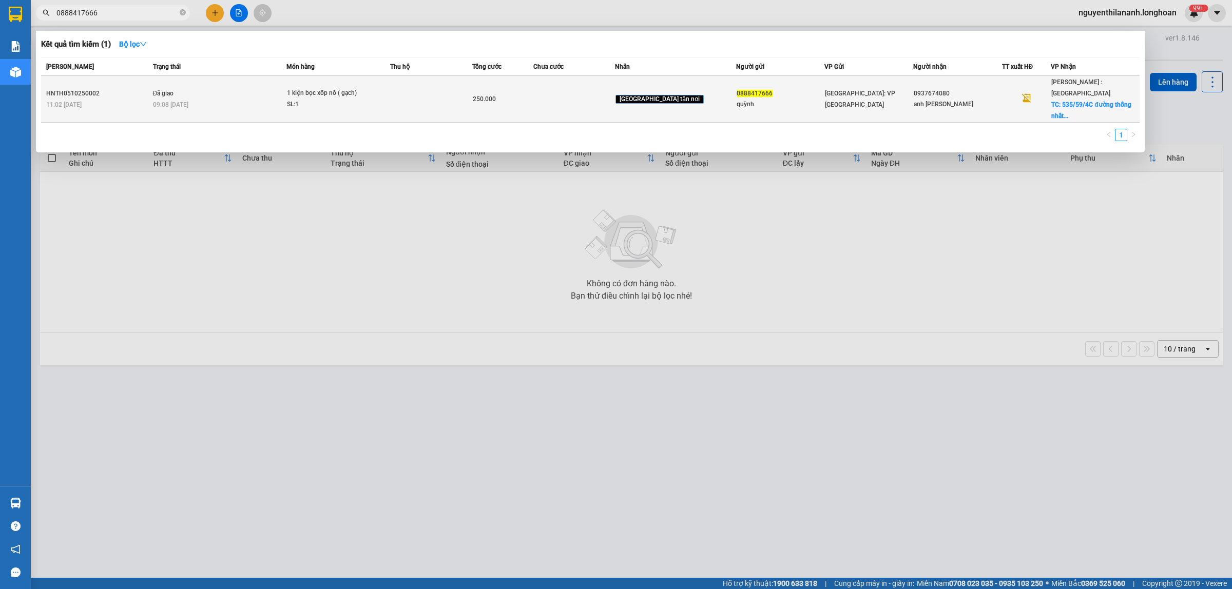
click at [127, 99] on div "11:02 - 05/10" at bounding box center [98, 104] width 104 height 11
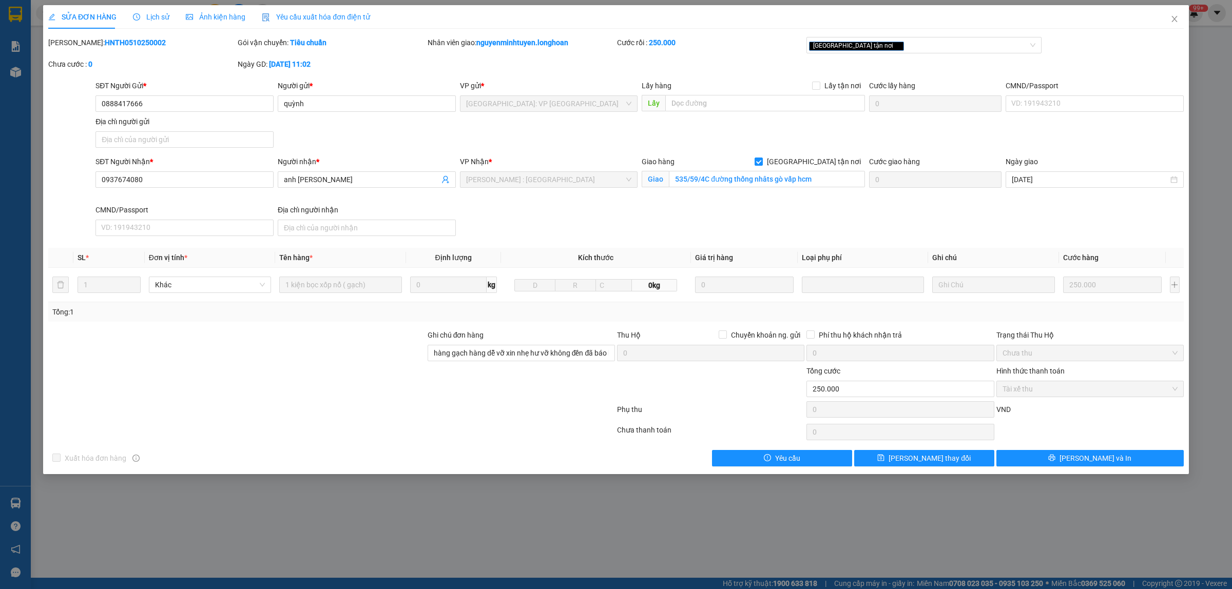
drag, startPoint x: 134, startPoint y: 43, endPoint x: 75, endPoint y: 44, distance: 59.6
click at [75, 44] on div "Mã ĐH: HNTH0510250002" at bounding box center [141, 42] width 187 height 11
drag, startPoint x: 1173, startPoint y: 16, endPoint x: 288, endPoint y: 3, distance: 885.1
click at [1173, 16] on icon "close" at bounding box center [1174, 19] width 8 height 8
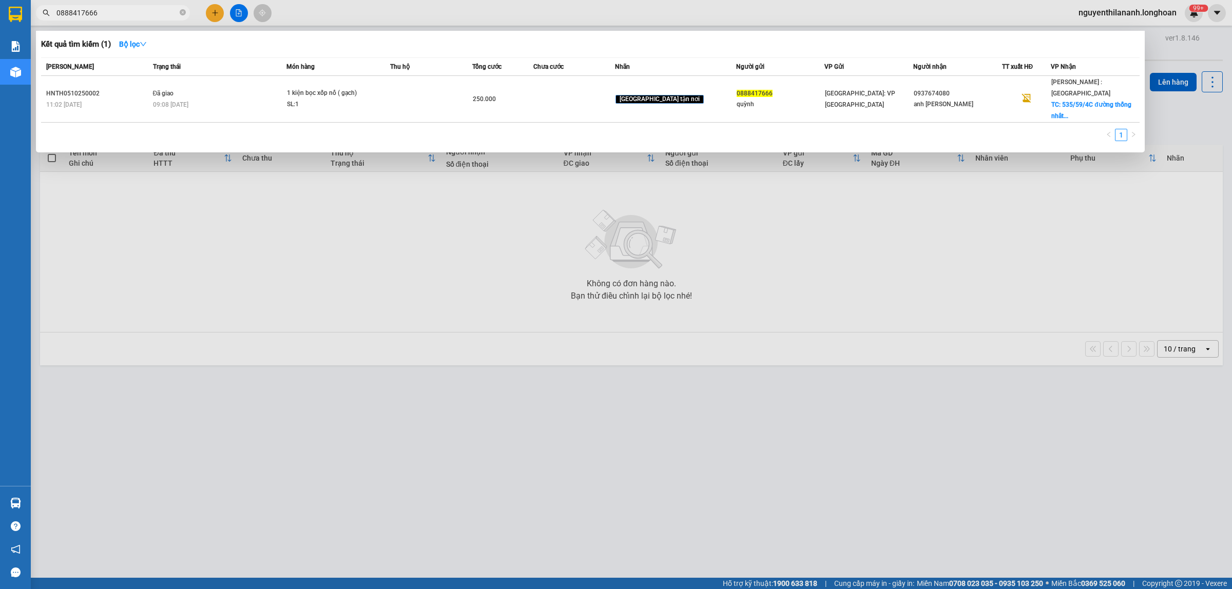
click at [179, 10] on span "0888417666" at bounding box center [113, 12] width 154 height 15
click at [183, 9] on icon "close-circle" at bounding box center [183, 12] width 6 height 6
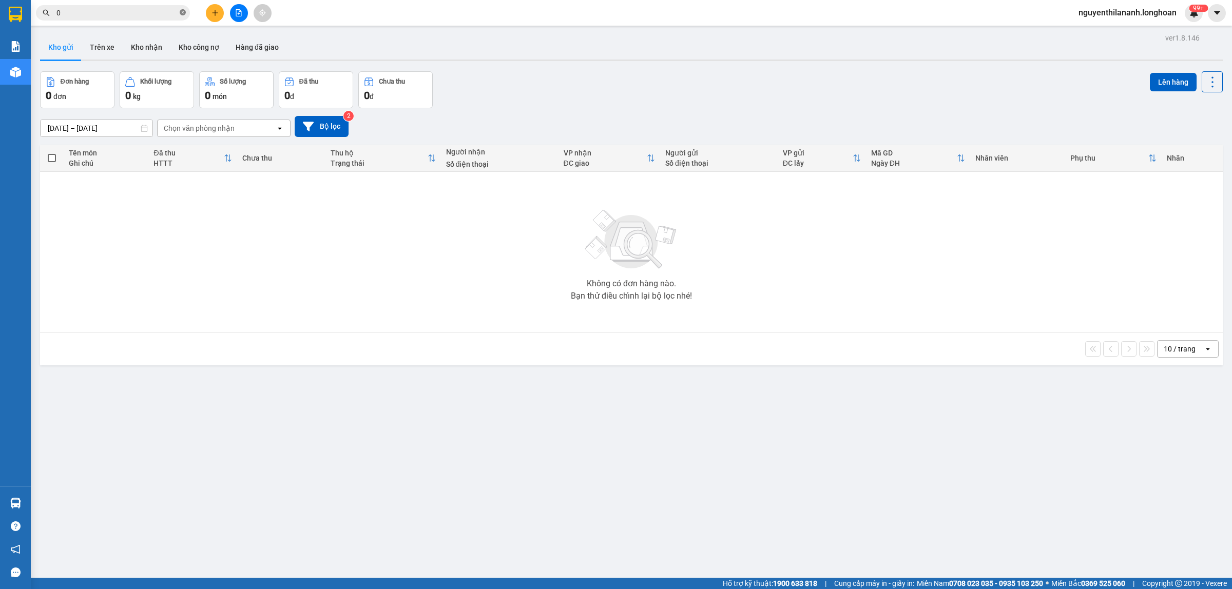
paste input "962480166"
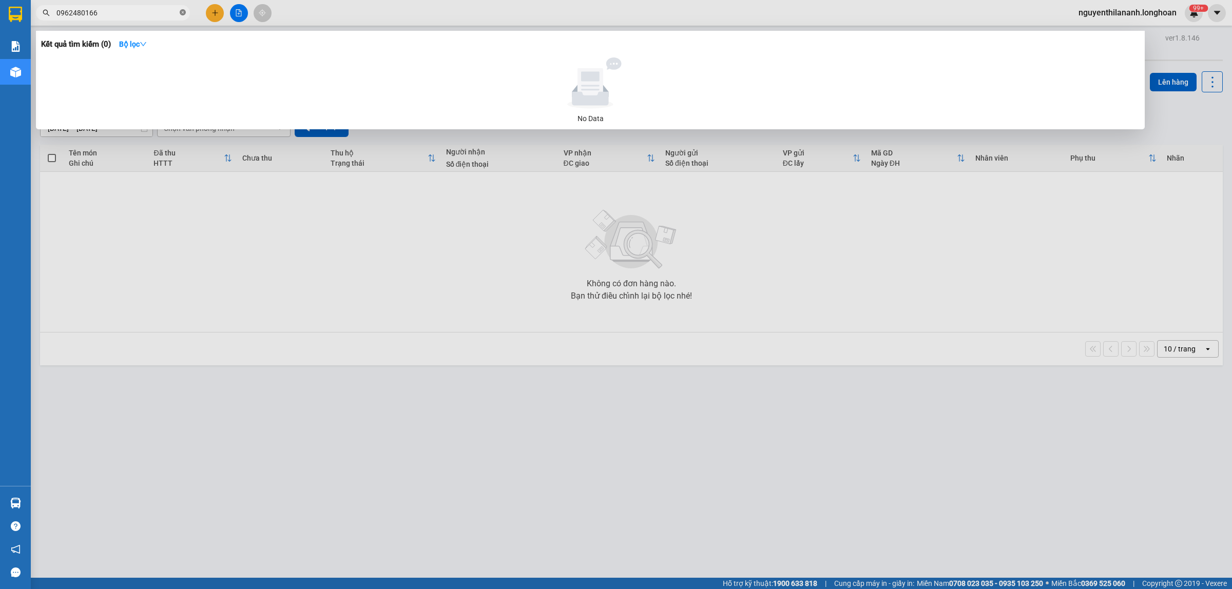
click at [185, 11] on icon "close-circle" at bounding box center [183, 12] width 6 height 6
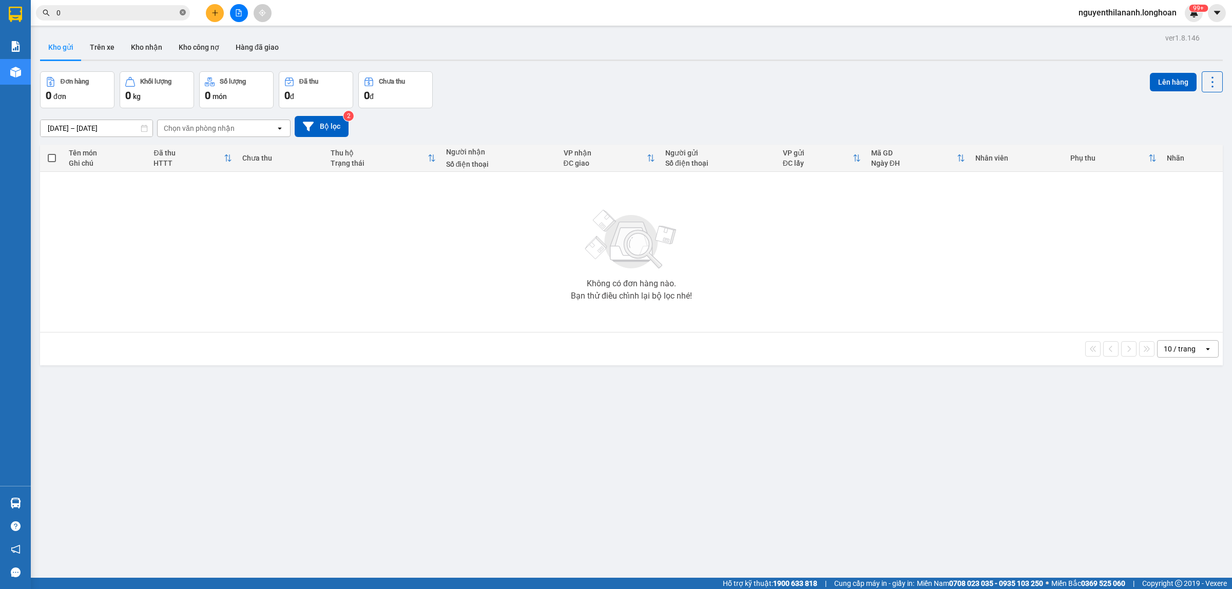
paste input "987639607"
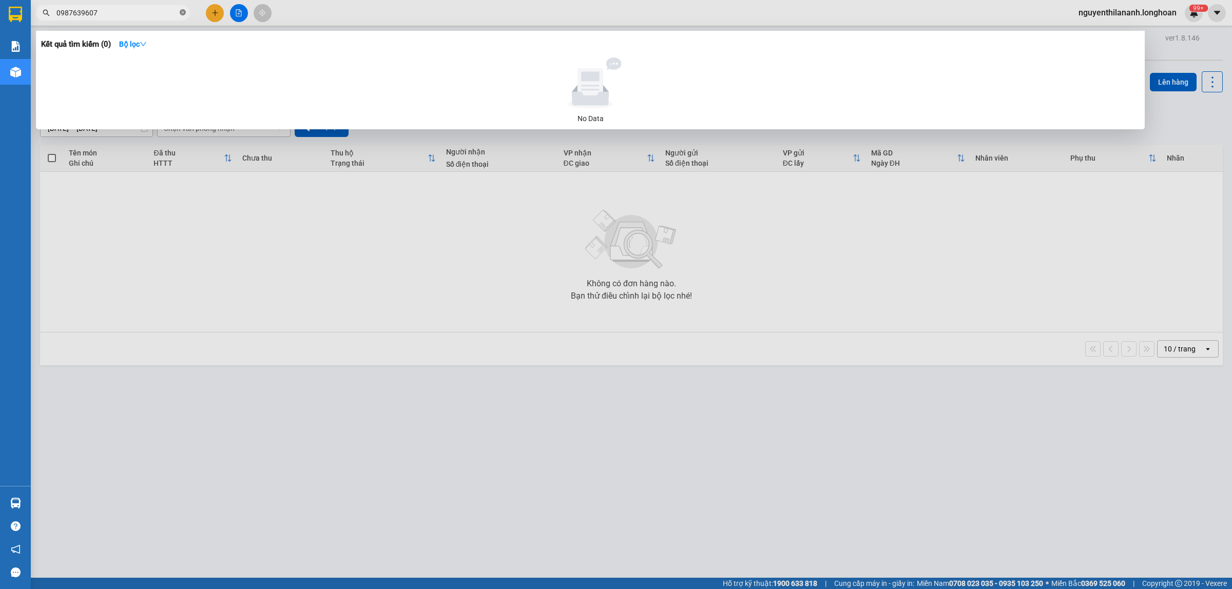
click at [184, 11] on icon "close-circle" at bounding box center [183, 12] width 6 height 6
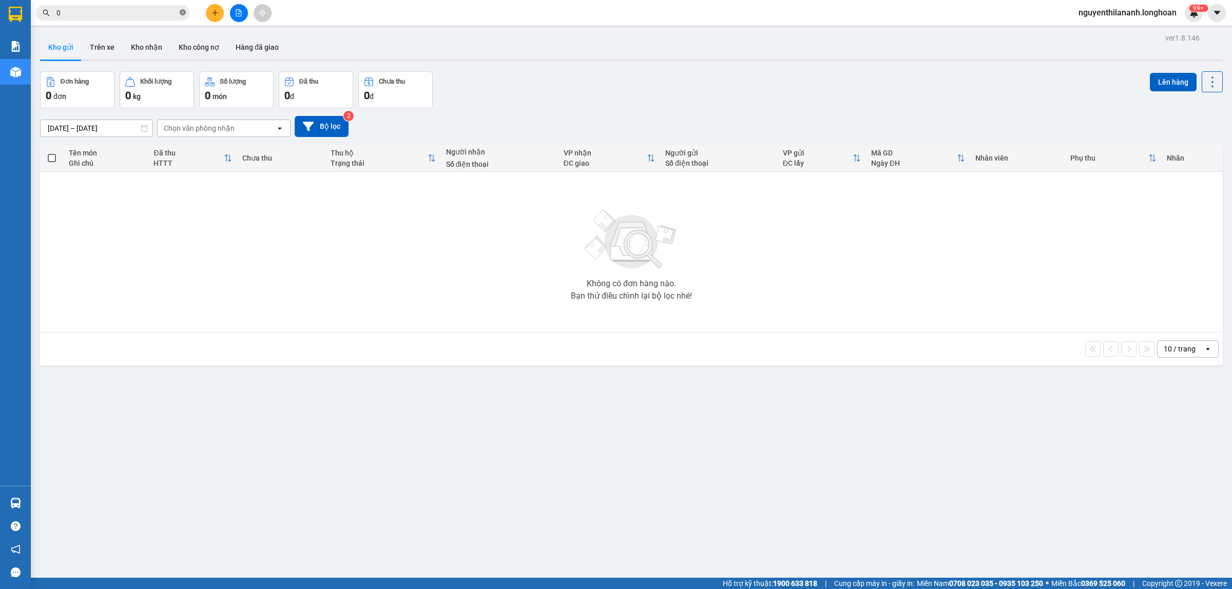
paste input "938193856"
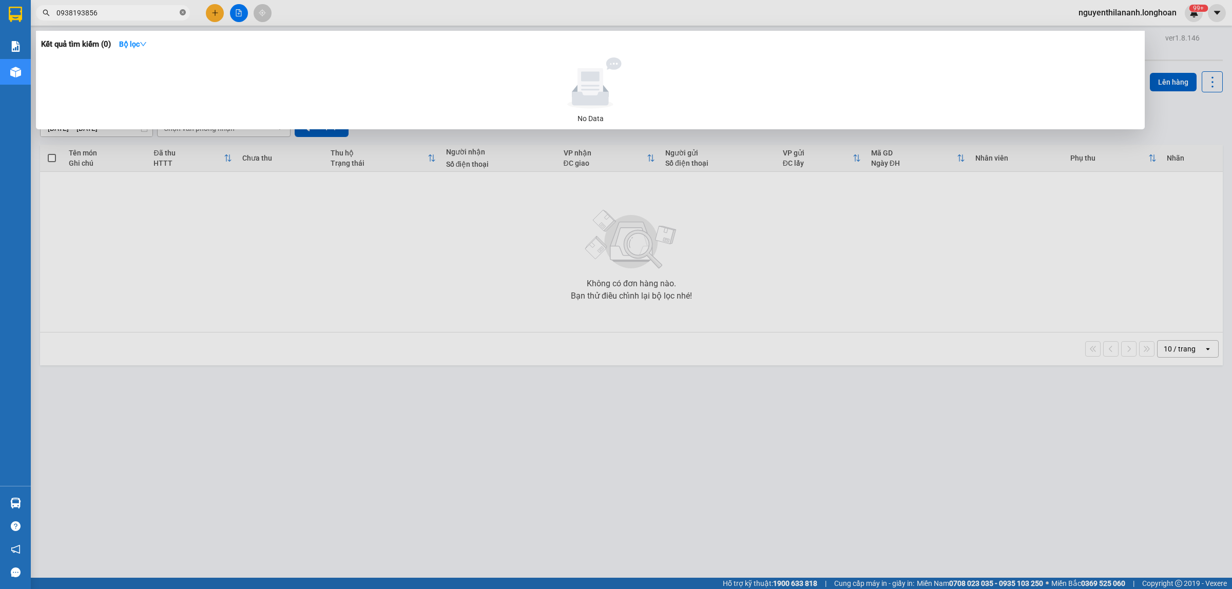
click at [183, 14] on icon "close-circle" at bounding box center [183, 12] width 6 height 6
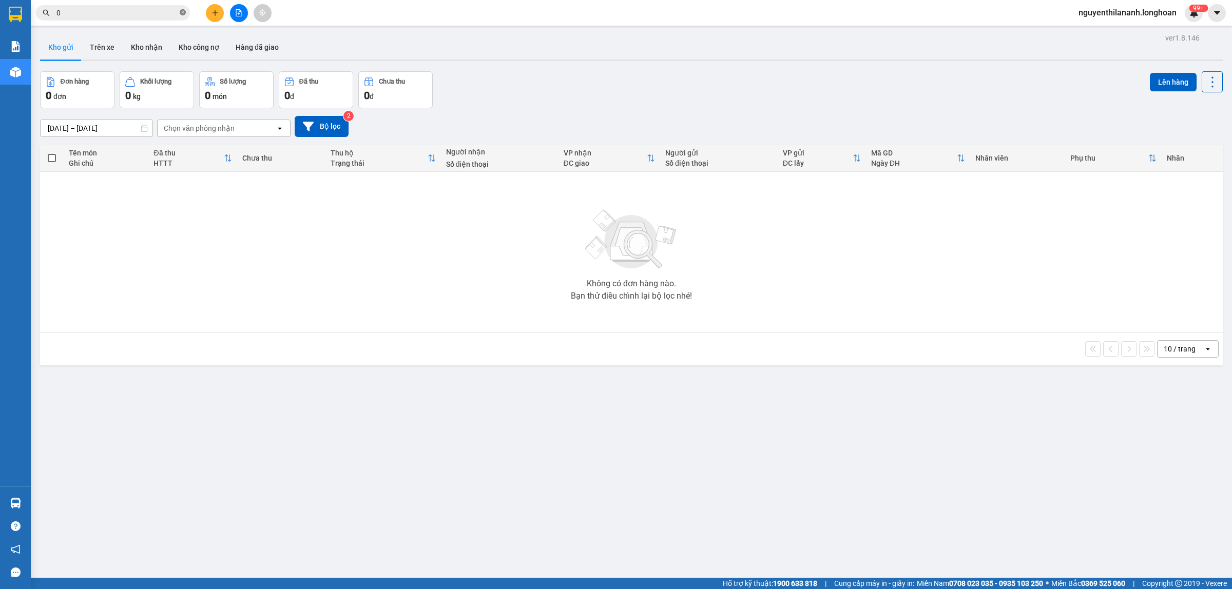
paste input "987639607"
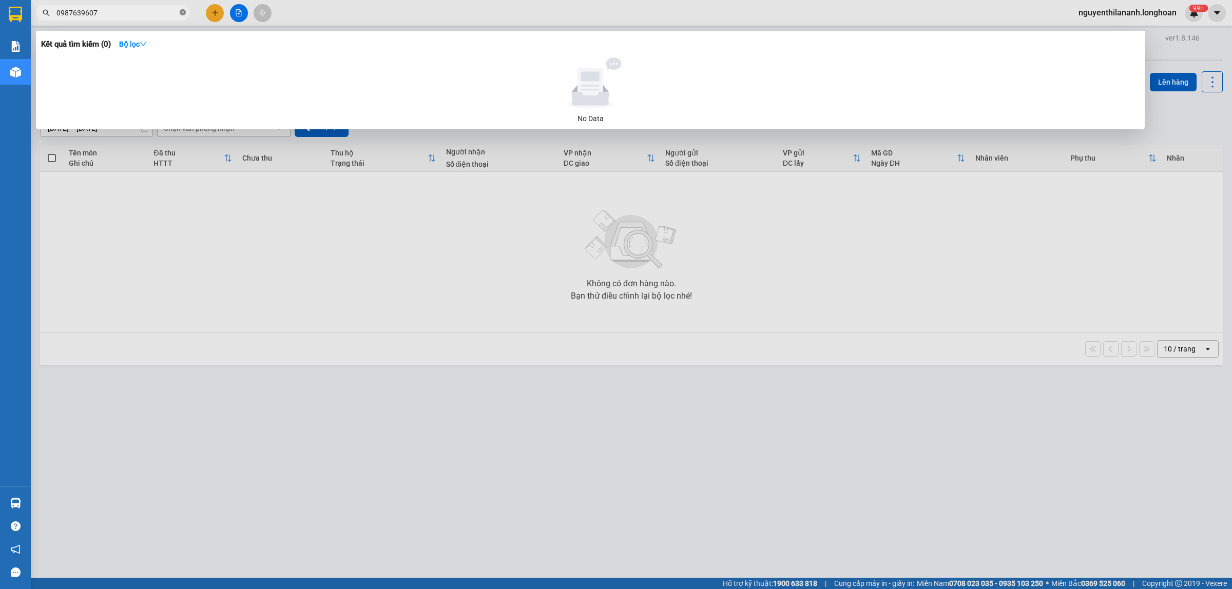
click at [184, 9] on icon "close-circle" at bounding box center [183, 12] width 6 height 6
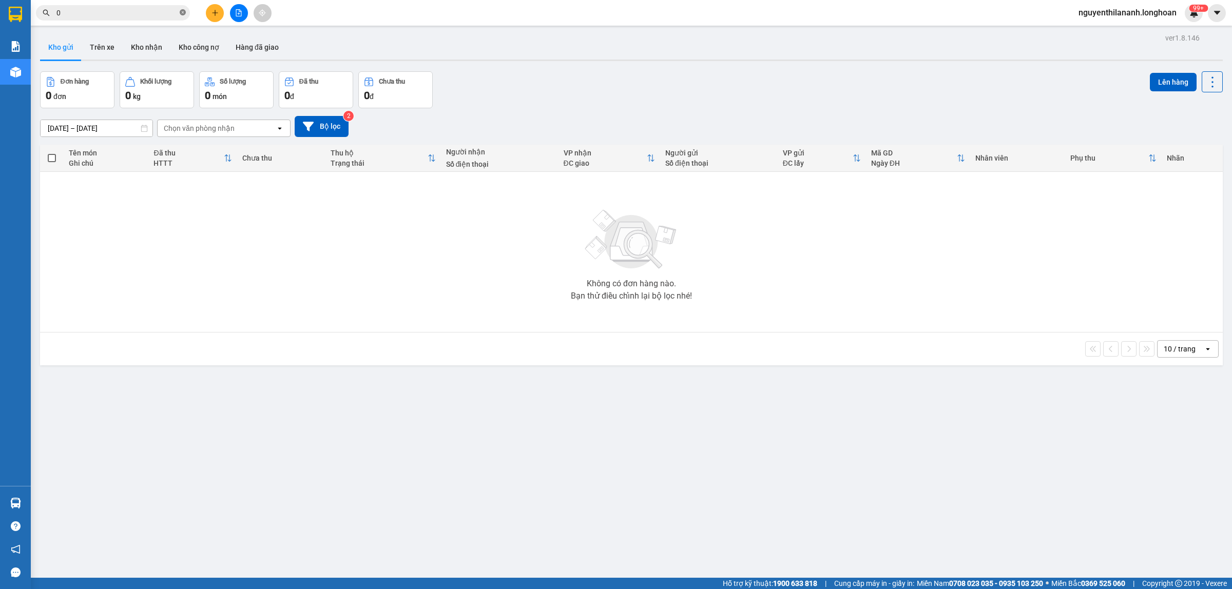
paste input "938193856"
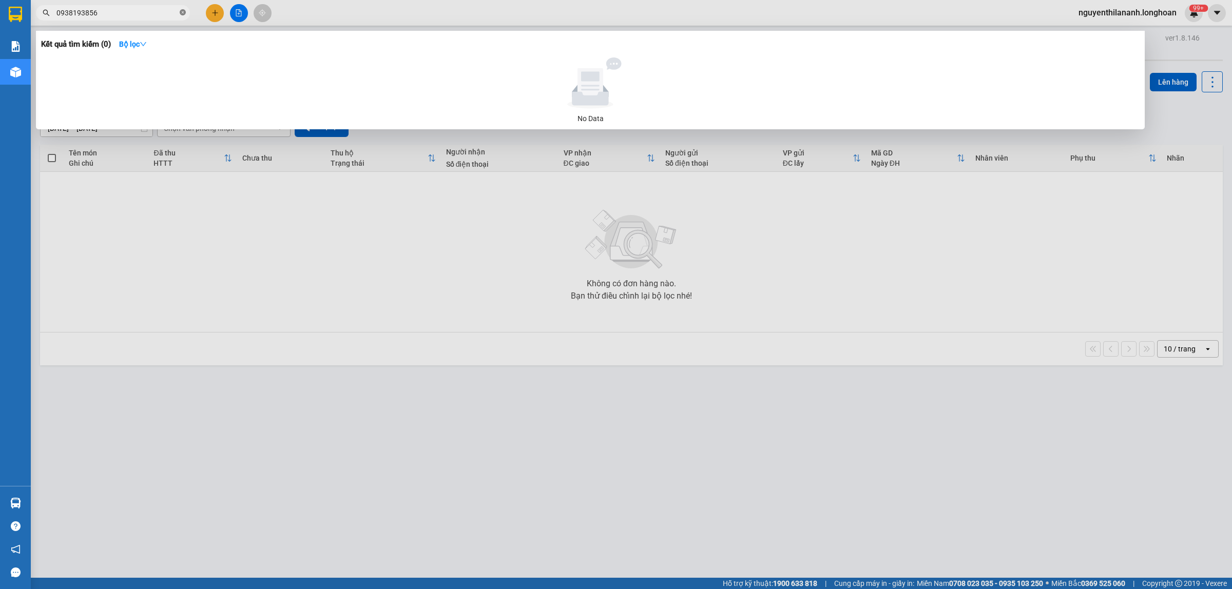
click at [182, 9] on icon "close-circle" at bounding box center [183, 12] width 6 height 6
paste input "398461389"
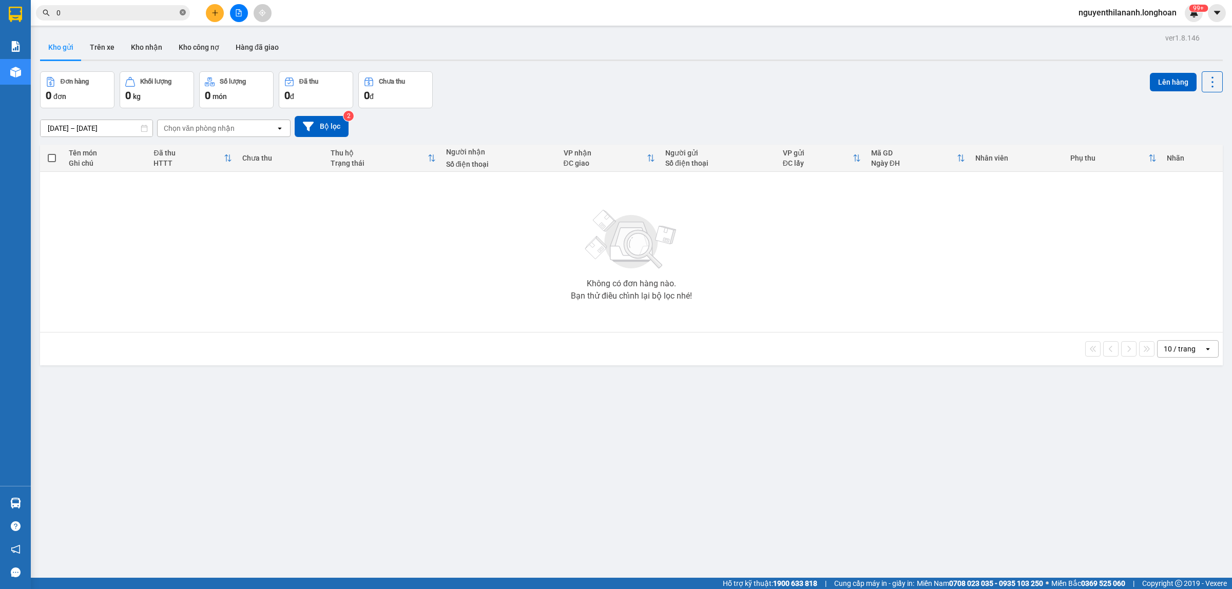
paste input "398461389"
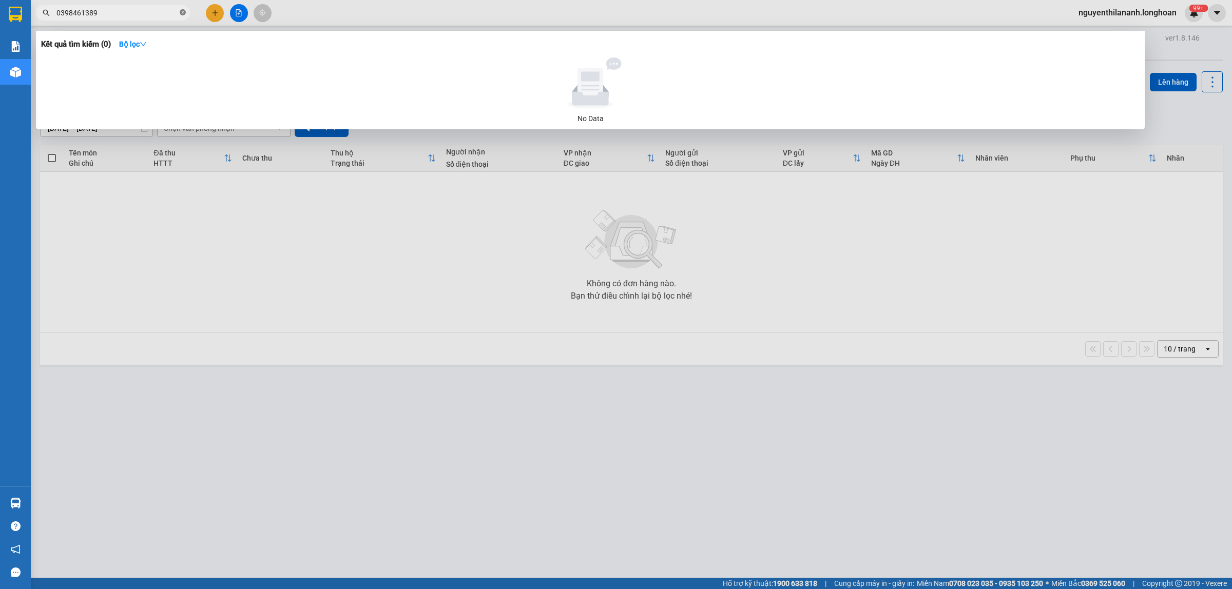
click at [183, 14] on icon "close-circle" at bounding box center [183, 12] width 6 height 6
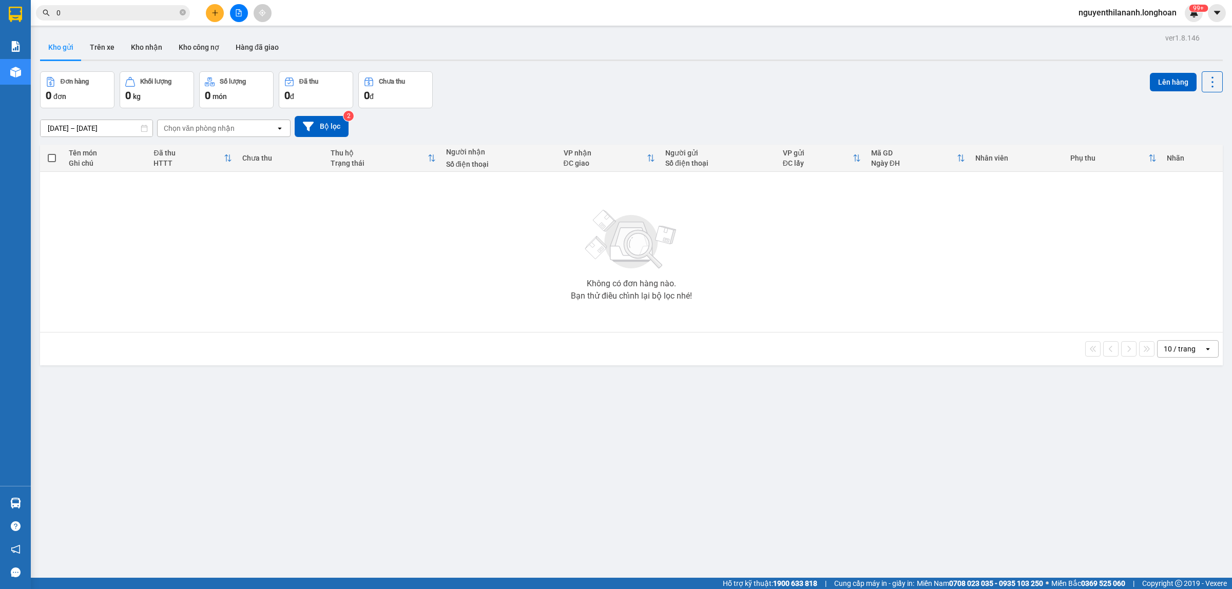
paste input "868717818"
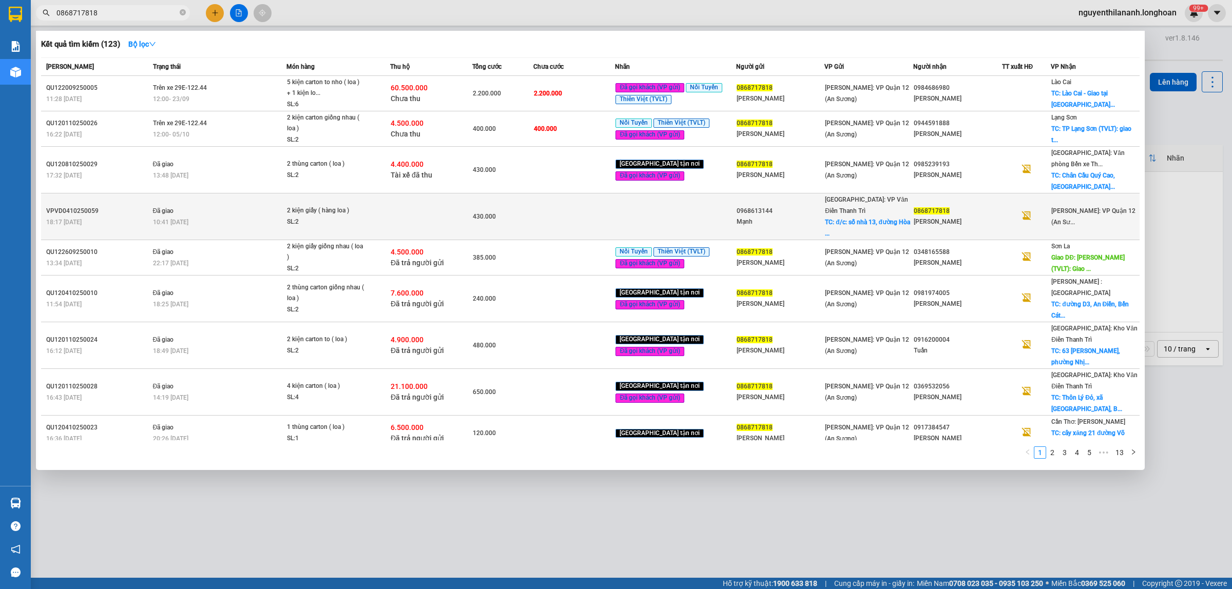
click at [121, 217] on div "18:17 - 04/10" at bounding box center [98, 222] width 104 height 11
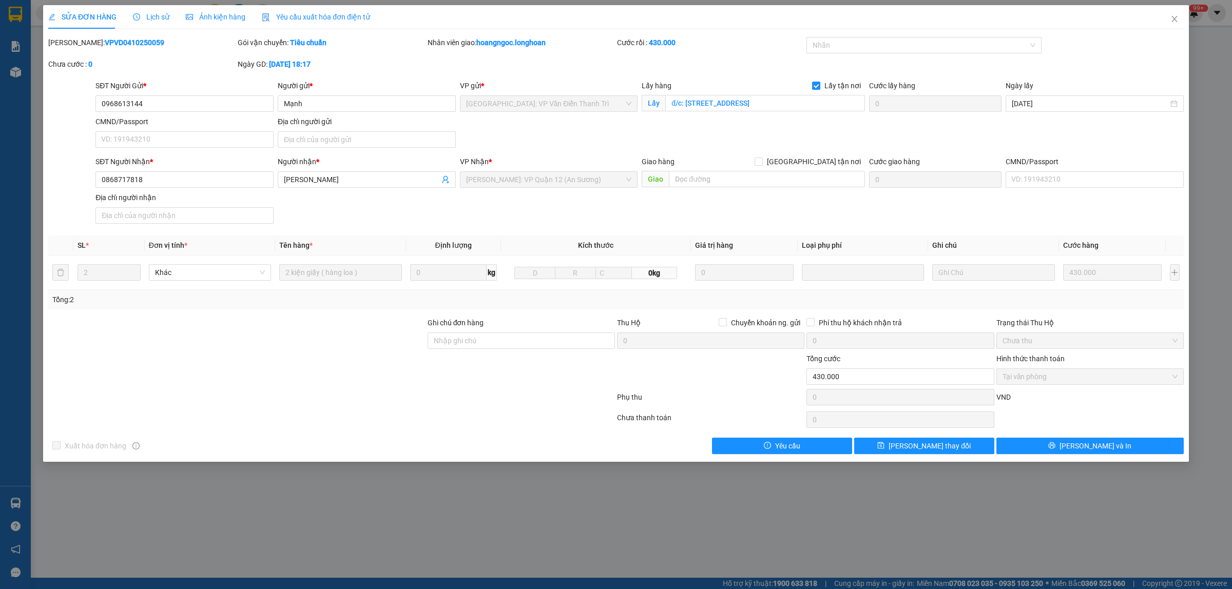
drag, startPoint x: 136, startPoint y: 44, endPoint x: 74, endPoint y: 47, distance: 61.7
click at [74, 47] on div "Mã ĐH: VPVD0410250059" at bounding box center [141, 42] width 187 height 11
click at [1177, 15] on icon "close" at bounding box center [1174, 19] width 8 height 8
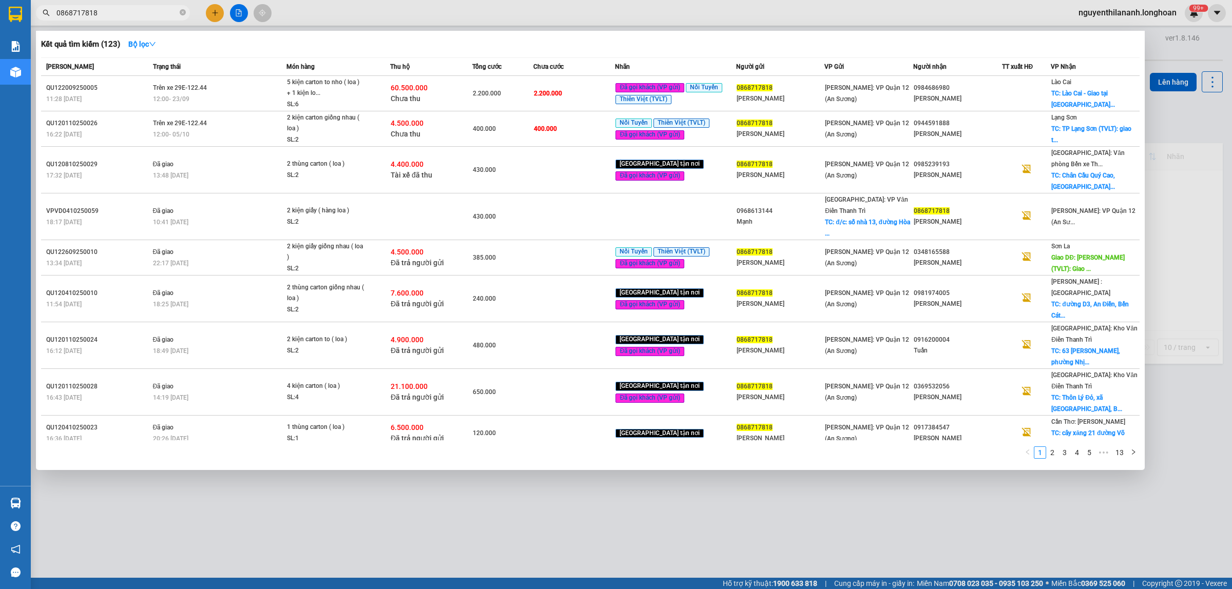
click at [137, 11] on input "0868717818" at bounding box center [116, 12] width 121 height 11
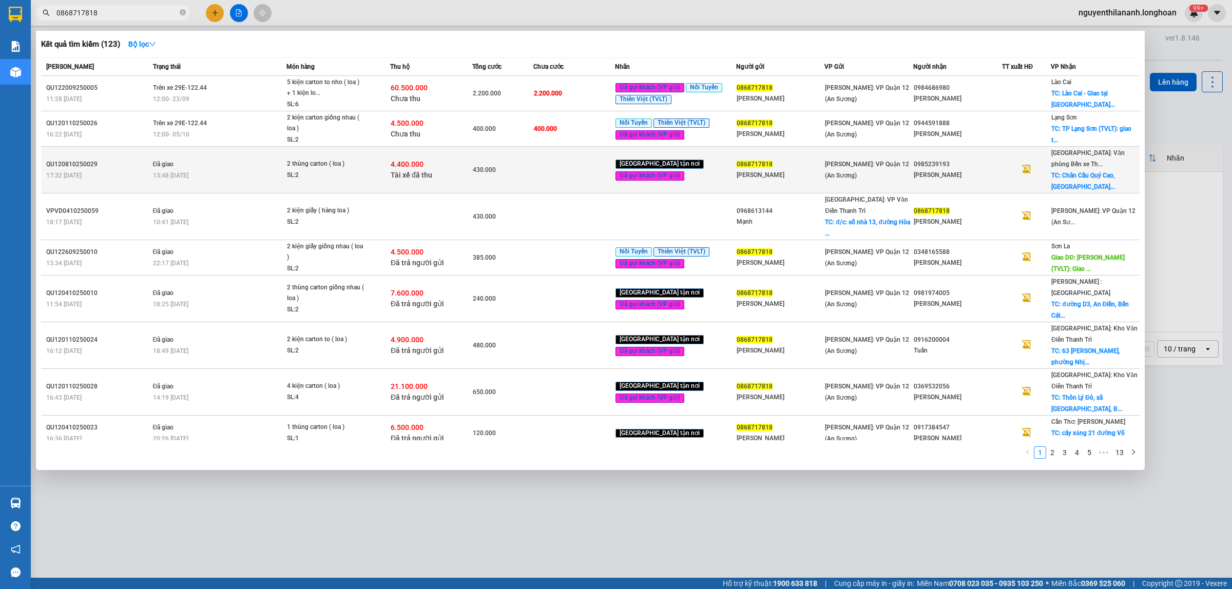
click at [95, 170] on div "17:32 - 08/10" at bounding box center [98, 175] width 104 height 11
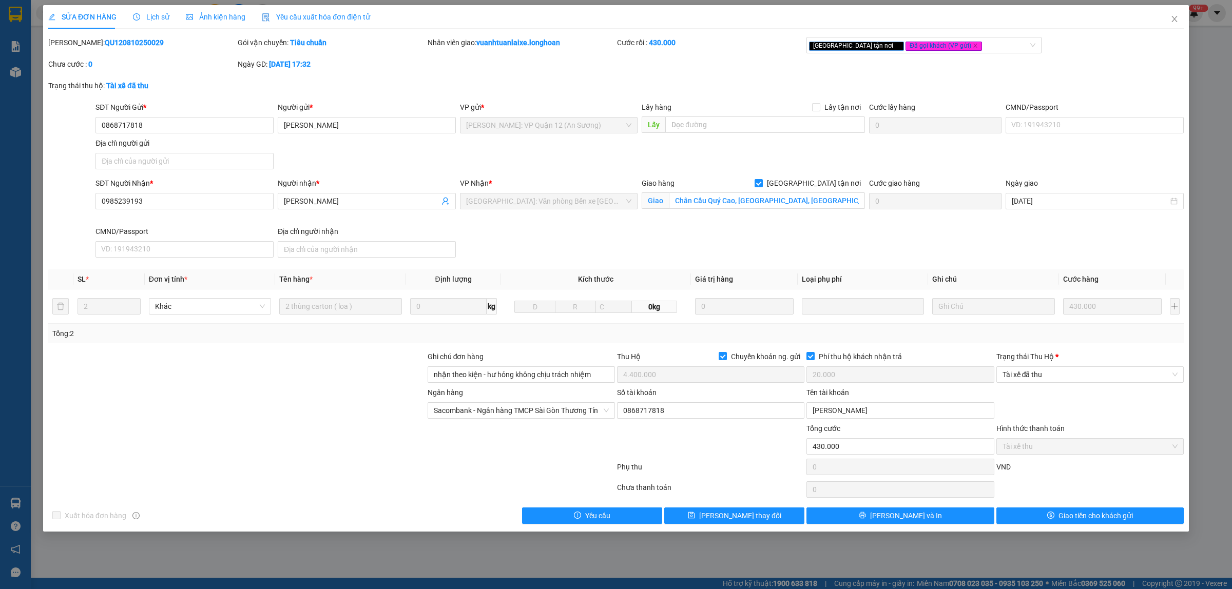
drag, startPoint x: 132, startPoint y: 42, endPoint x: 75, endPoint y: 45, distance: 57.1
click at [75, 45] on div "Mã ĐH: QU120810250029" at bounding box center [141, 42] width 187 height 11
drag, startPoint x: 158, startPoint y: 121, endPoint x: 94, endPoint y: 127, distance: 64.5
click at [94, 127] on div "SĐT Người Gửi * 0868717818 0868717818" at bounding box center [184, 120] width 182 height 36
click at [1171, 17] on icon "close" at bounding box center [1174, 19] width 8 height 8
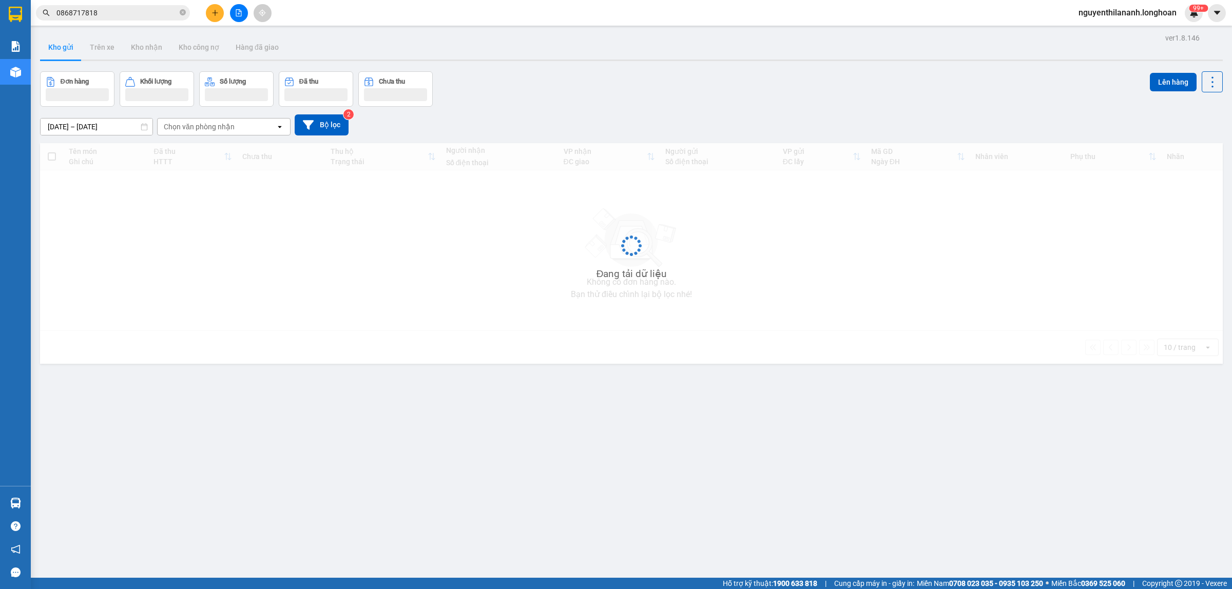
click at [116, 28] on main "ver 1.8.146 Kho gửi Trên xe Kho nhận Kho công nợ Hàng đã giao Đơn hàng Khối lượ…" at bounding box center [616, 289] width 1232 height 578
click at [113, 16] on input "0868717818" at bounding box center [116, 12] width 121 height 11
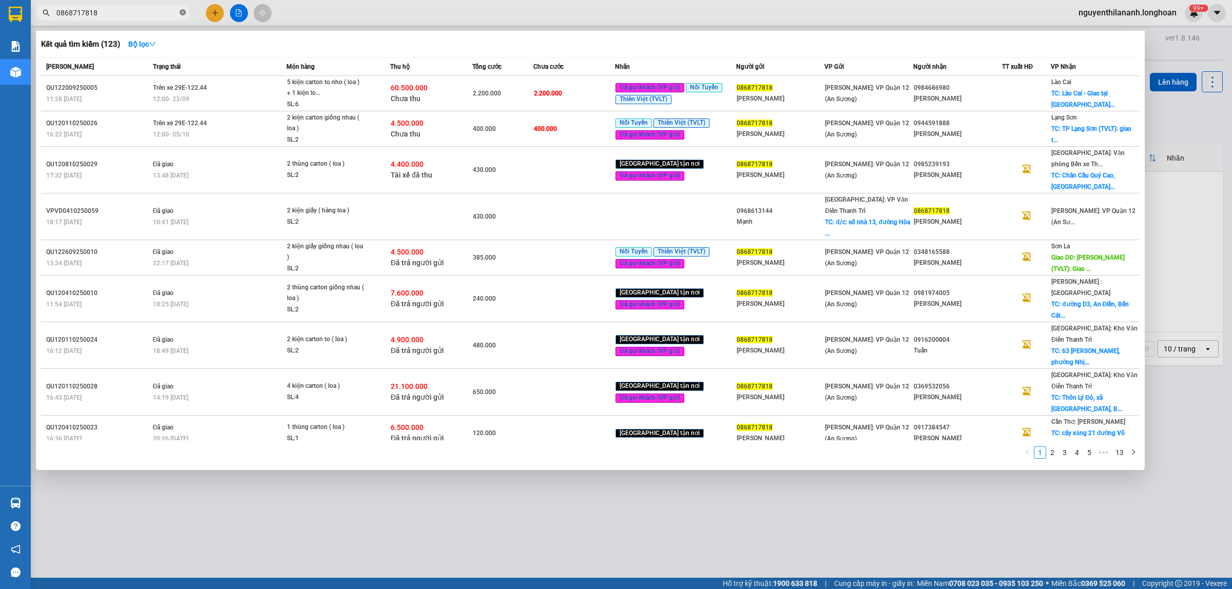
click at [183, 9] on icon "close-circle" at bounding box center [183, 12] width 6 height 6
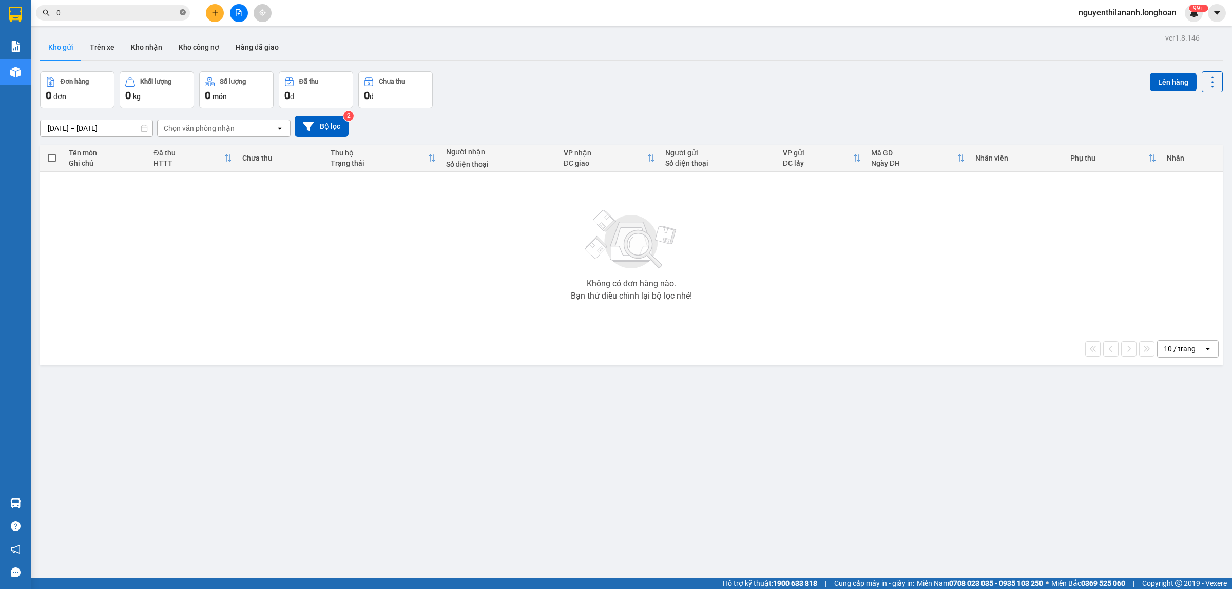
paste input "964899155"
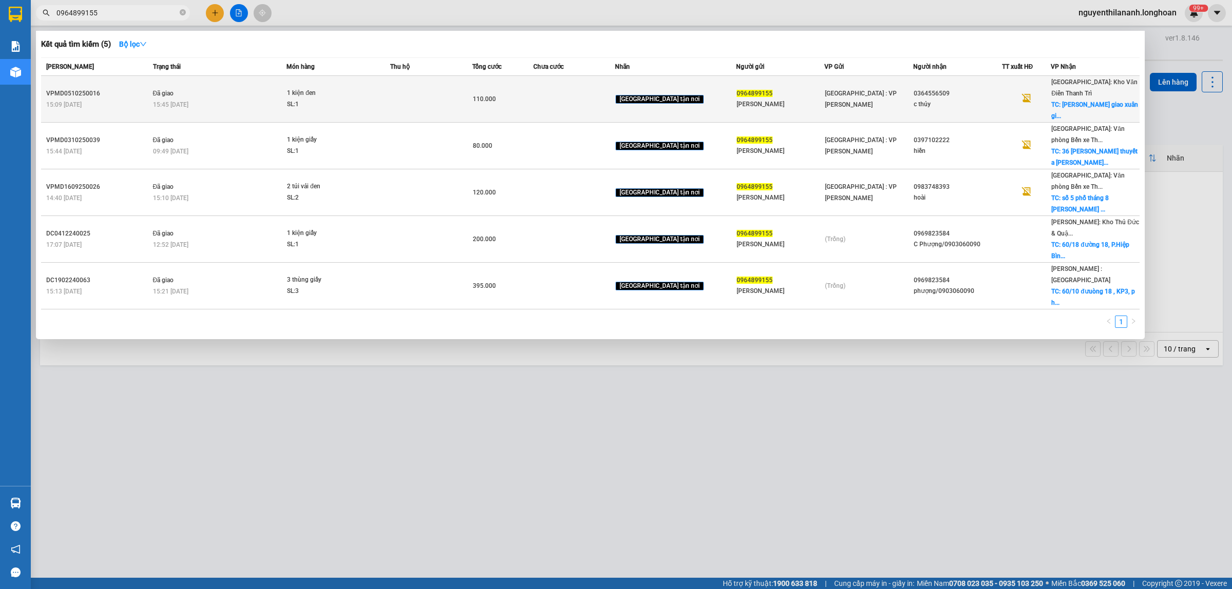
click at [113, 91] on div "VPMD0510250016" at bounding box center [98, 93] width 104 height 11
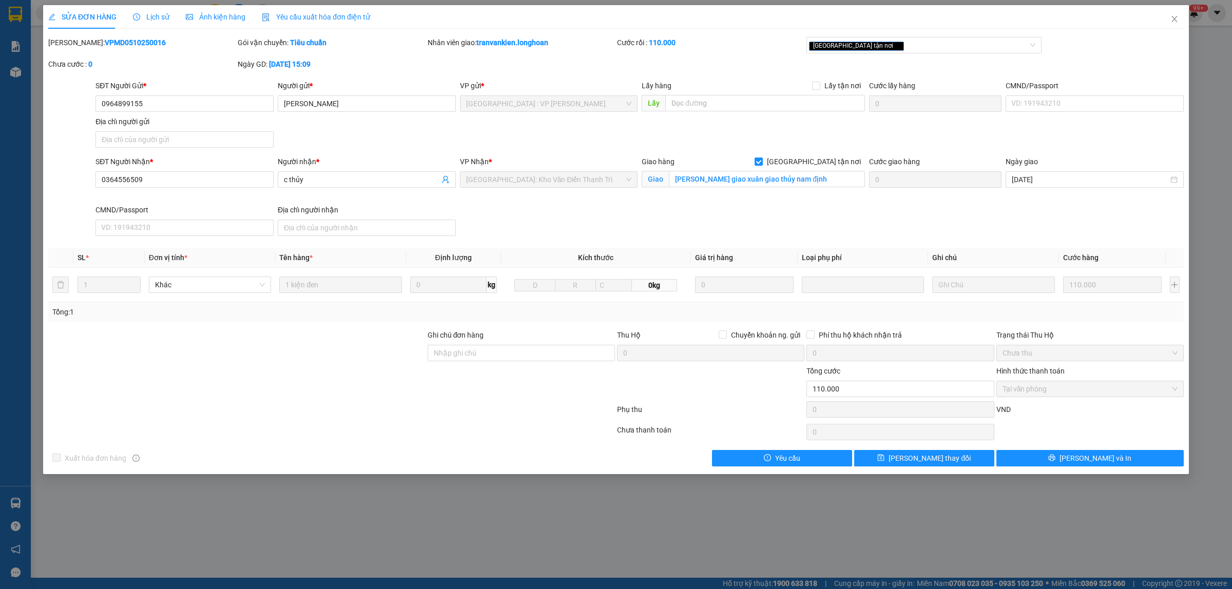
drag, startPoint x: 138, startPoint y: 42, endPoint x: 75, endPoint y: 43, distance: 62.6
click at [75, 43] on div "Mã ĐH: VPMD0510250016" at bounding box center [141, 42] width 187 height 11
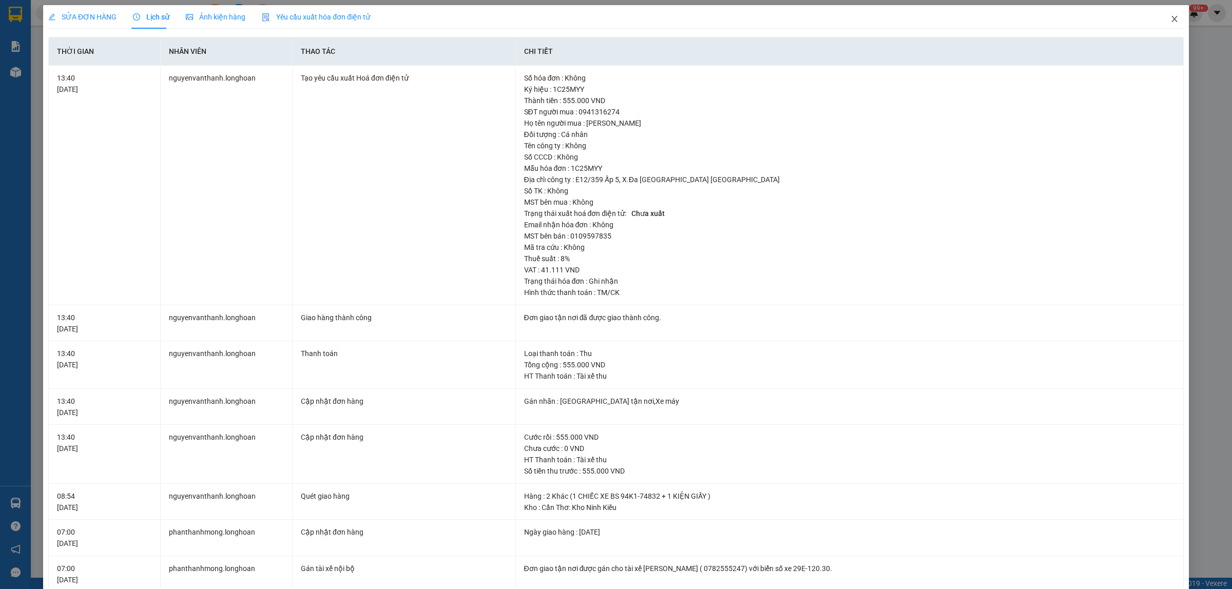
click at [1170, 16] on icon "close" at bounding box center [1174, 19] width 8 height 8
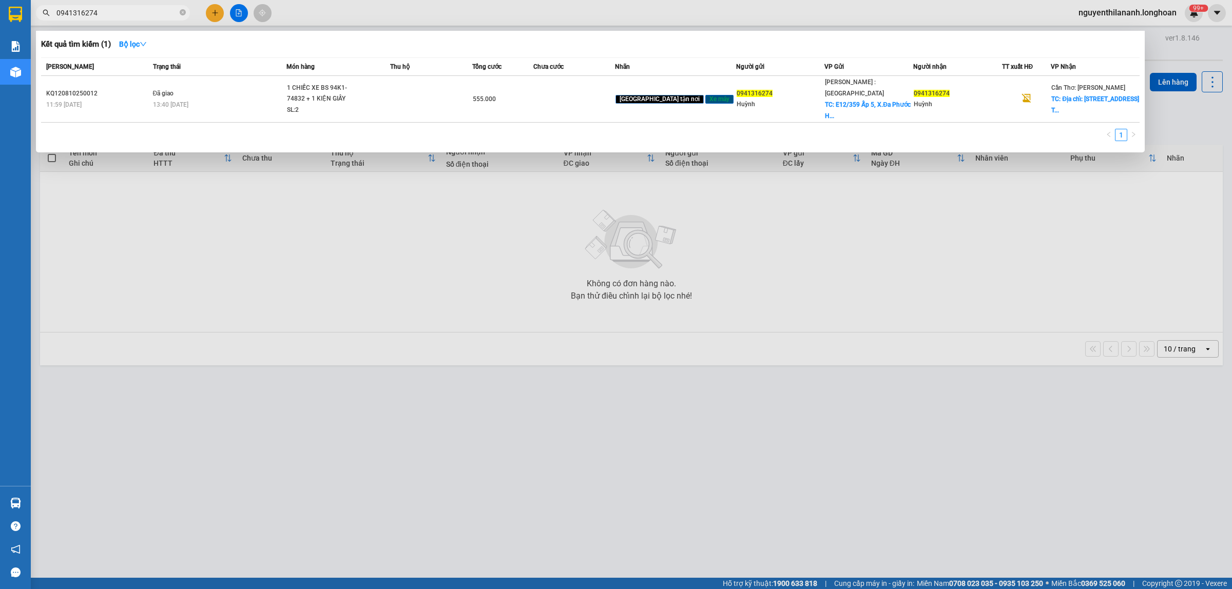
click at [111, 12] on input "0941316274" at bounding box center [116, 12] width 121 height 11
click at [182, 13] on icon "close-circle" at bounding box center [183, 12] width 6 height 6
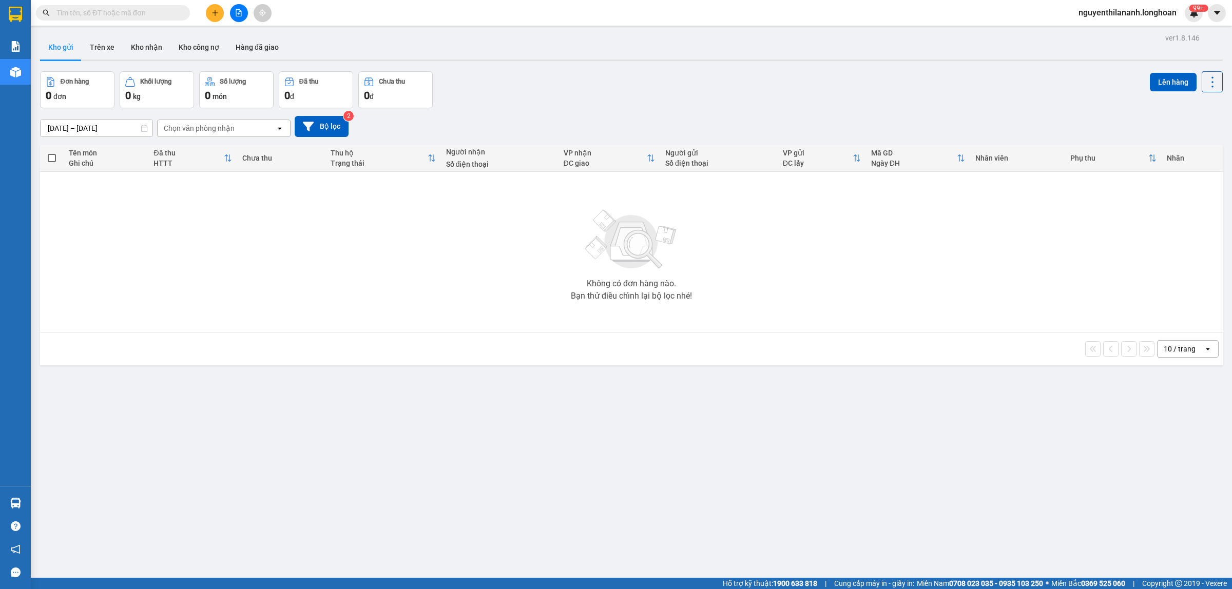
paste input "0945685784"
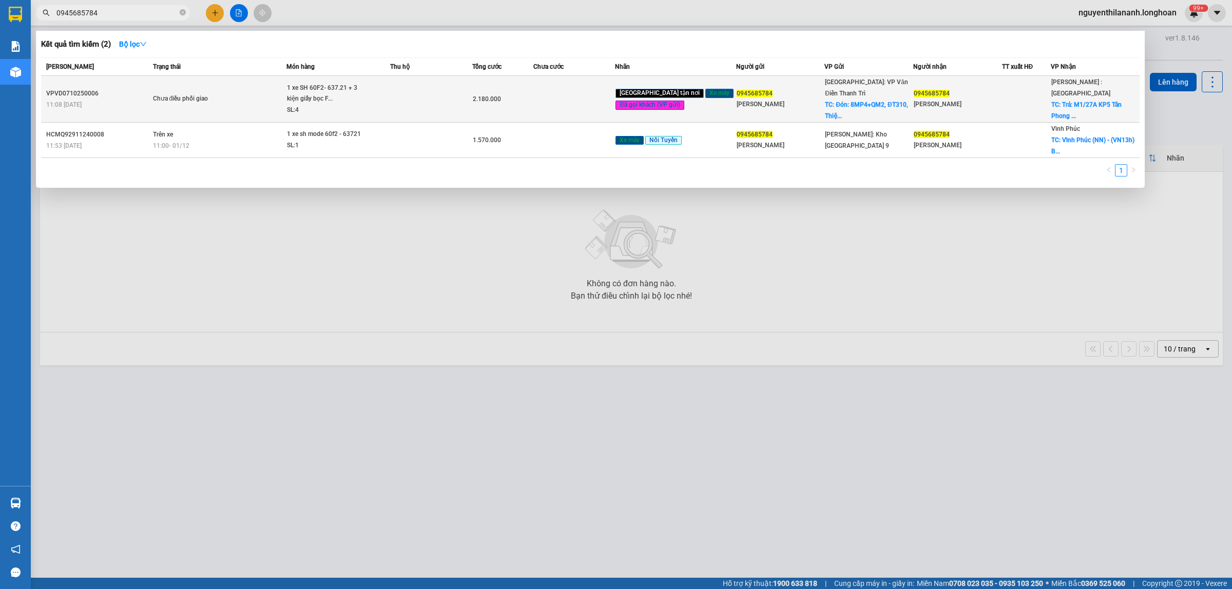
type input "0945685784"
click at [132, 88] on div "VPVD0710250006" at bounding box center [98, 93] width 104 height 11
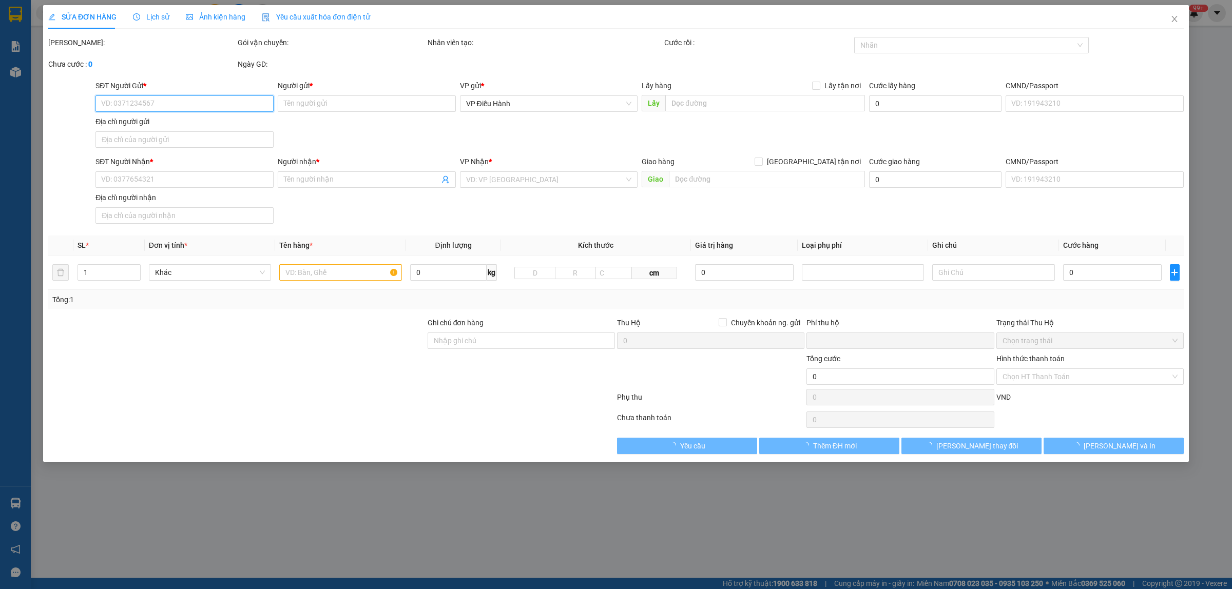
type input "0945685784"
type input "nguyễn chí thanh"
checkbox input "true"
type input "Đón: 8MP4+QM2, ĐT310, Thiện Kế, Bình Xuyên, Vĩnh Phúc"
type input "0945685784"
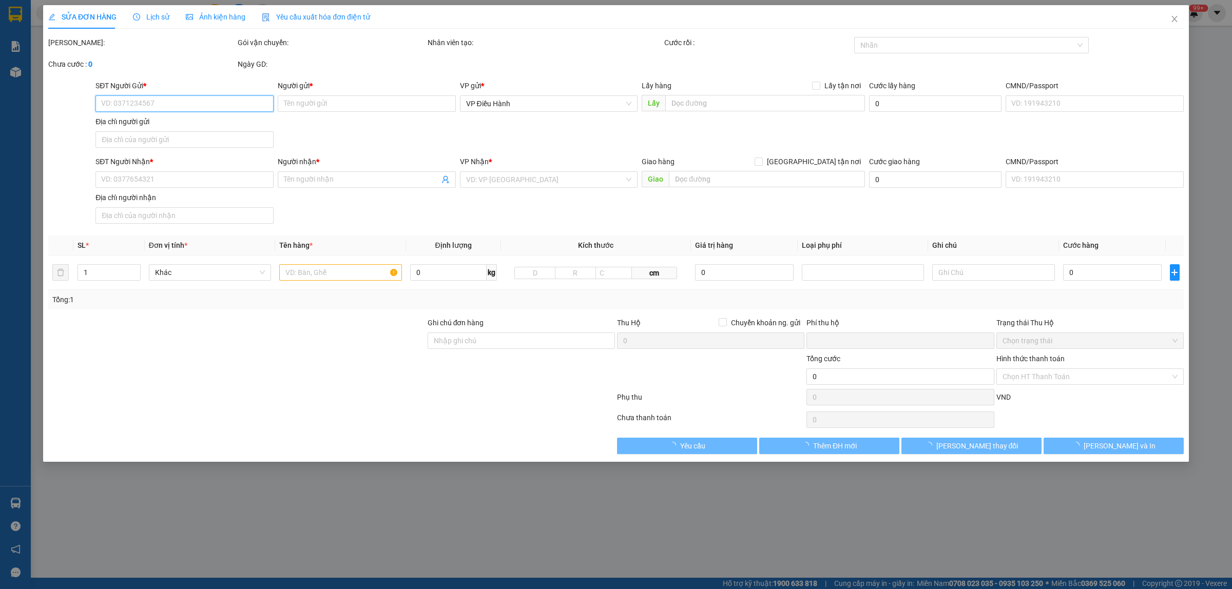
type input "nguyễn chí thanh"
checkbox input "true"
type input "Trả: M1/27A KP5 Tân Phong Tân Triều Đồng Nai"
type input "1 chìa khóa + 1 đăng ký xe"
type input "0"
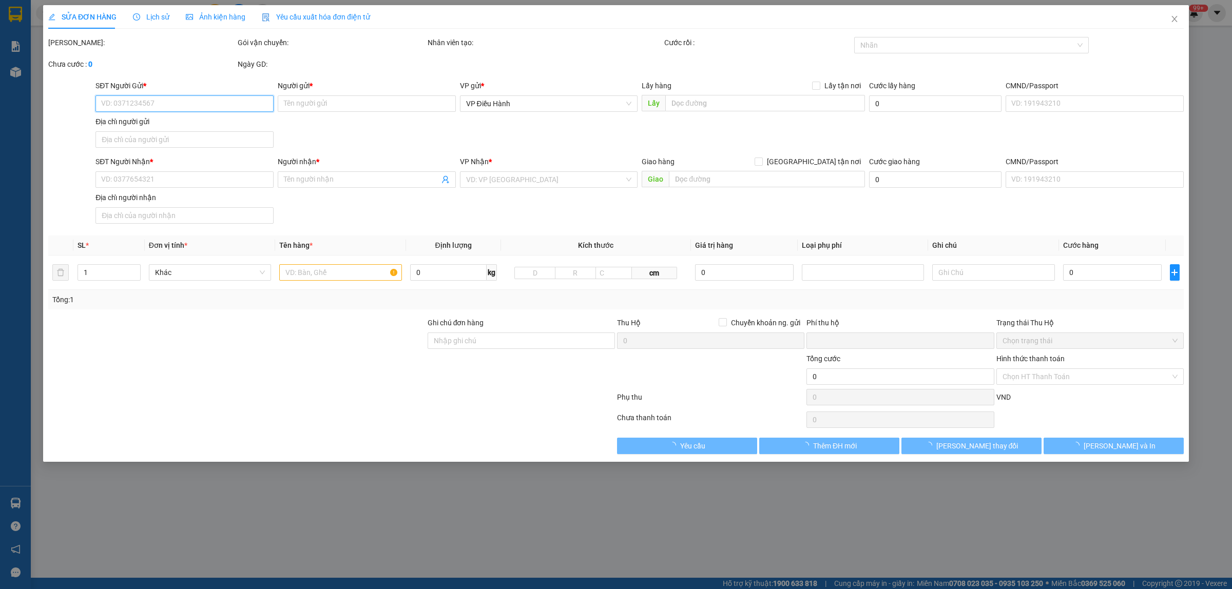
type input "2.180.000"
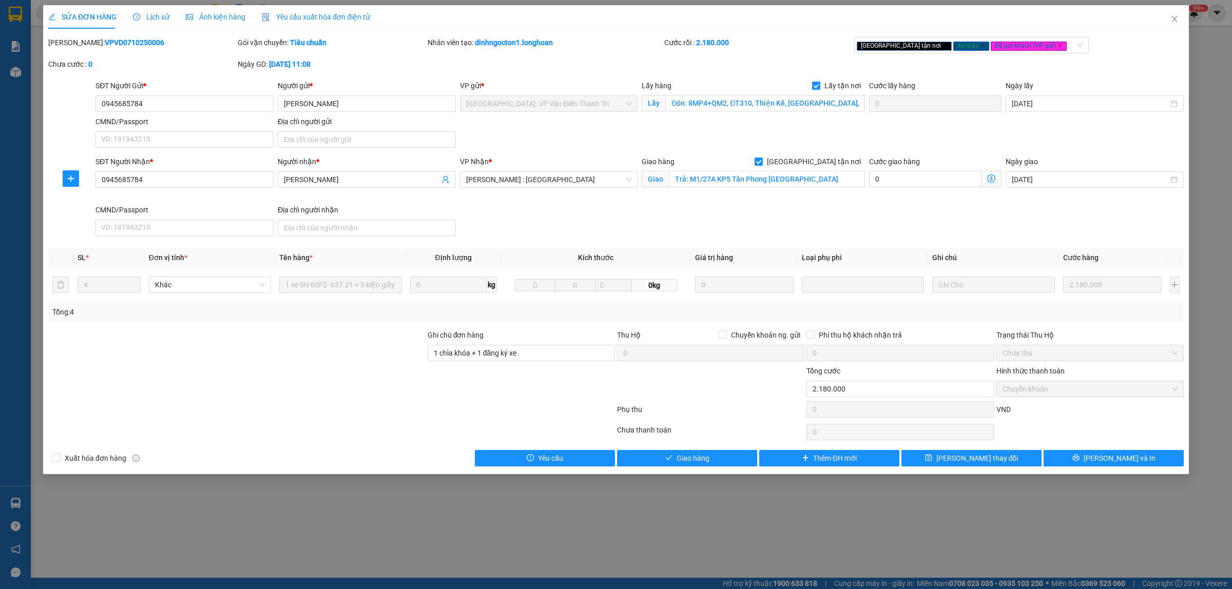
click at [152, 22] on div "Lịch sử" at bounding box center [151, 16] width 36 height 11
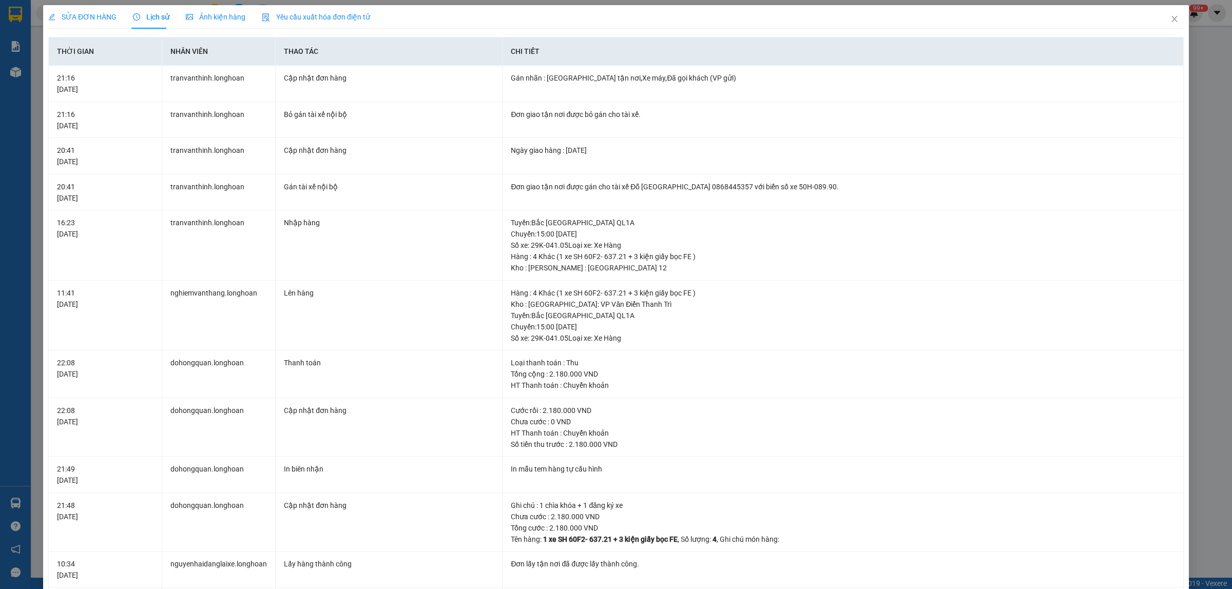
click at [93, 13] on span "SỬA ĐƠN HÀNG" at bounding box center [82, 17] width 68 height 8
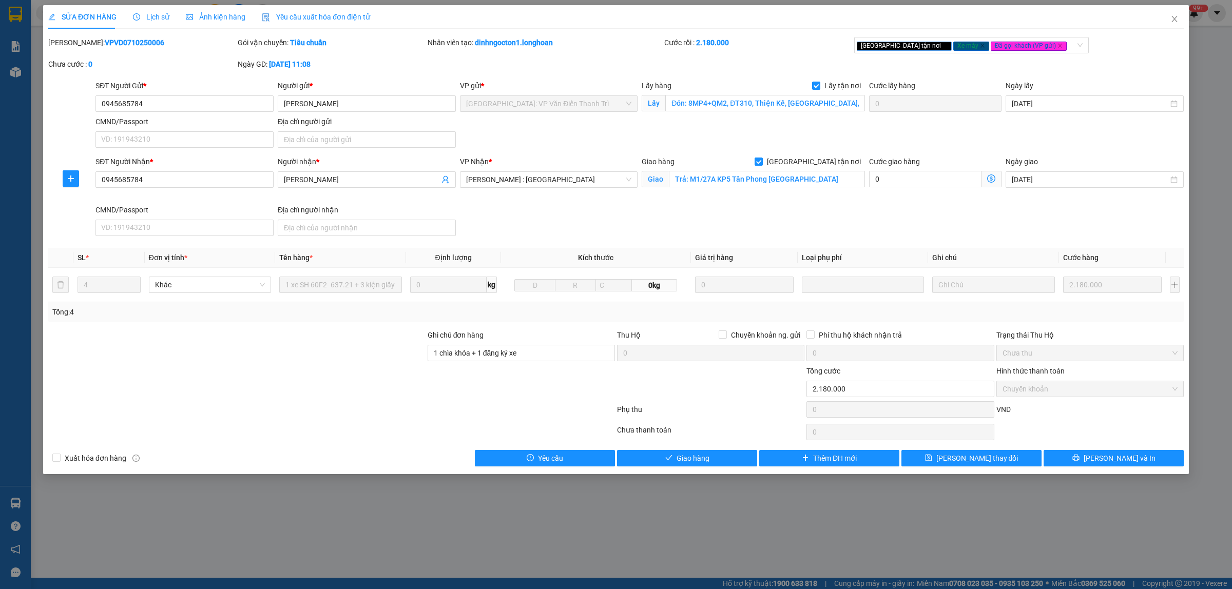
drag, startPoint x: 148, startPoint y: 44, endPoint x: 75, endPoint y: 37, distance: 73.2
click at [75, 37] on div "Mã ĐH: VPVD0710250006" at bounding box center [141, 42] width 187 height 11
copy b "VPVD0710250006"
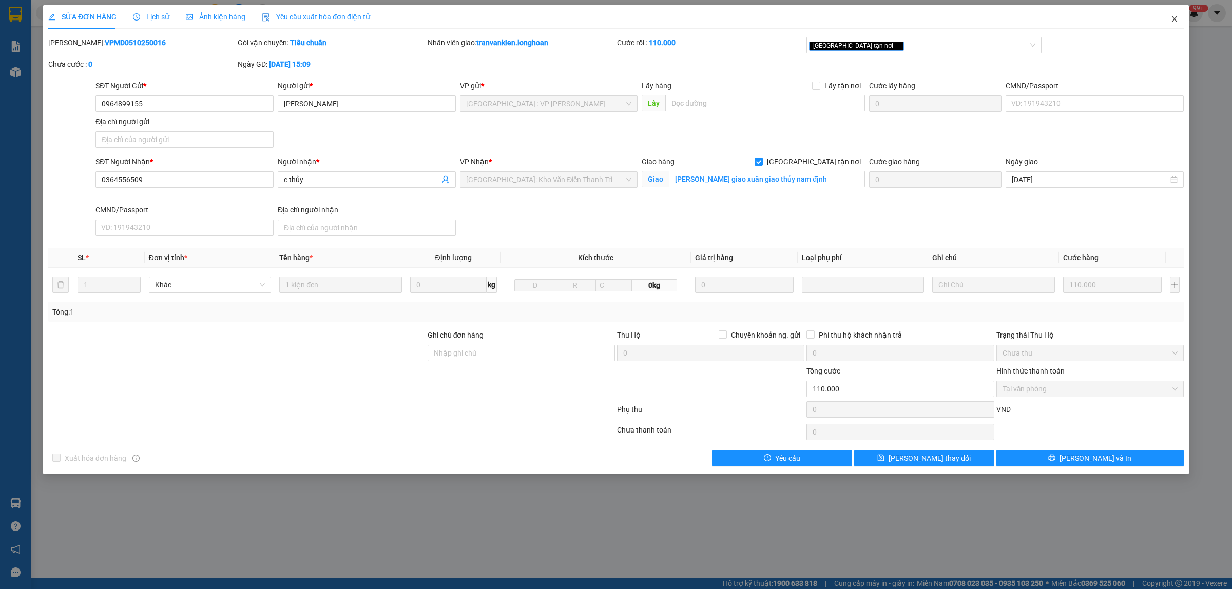
click at [1171, 22] on icon "close" at bounding box center [1174, 19] width 8 height 8
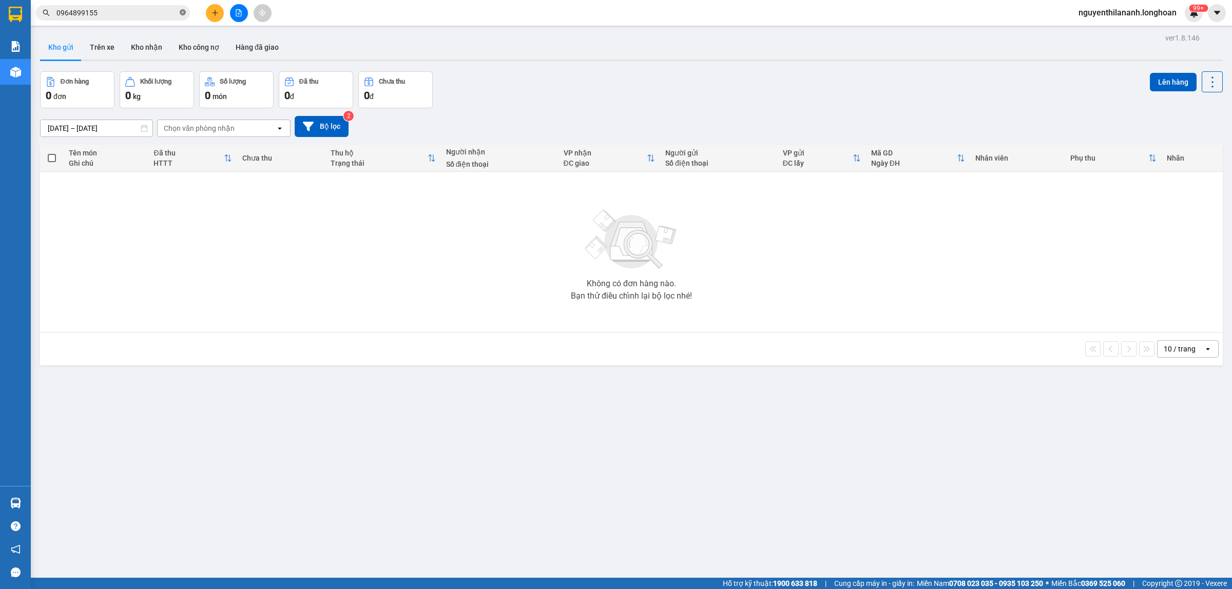
click at [182, 14] on icon "close-circle" at bounding box center [183, 12] width 6 height 6
paste input "342012399"
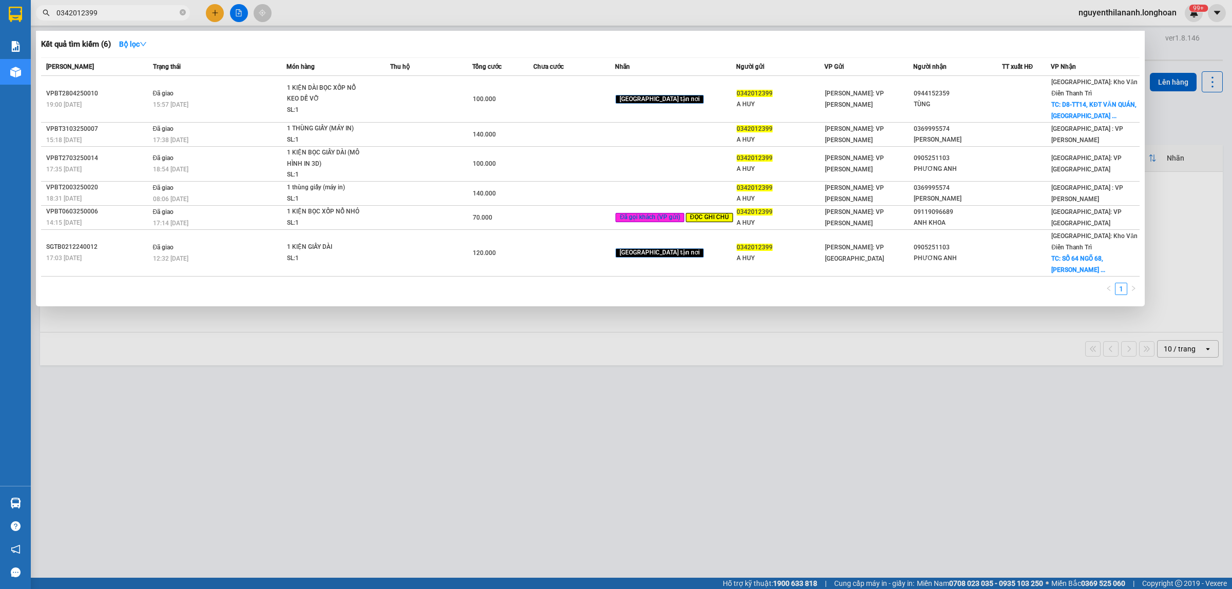
type input "0342012399"
click at [183, 11] on icon "close-circle" at bounding box center [183, 12] width 6 height 6
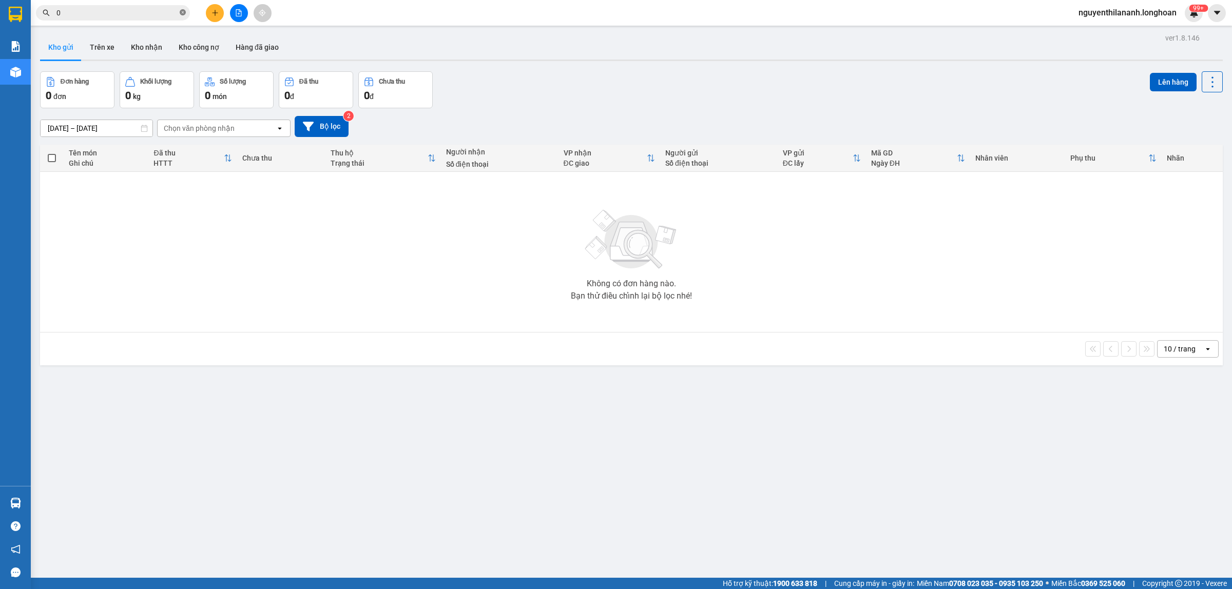
paste input "942451990"
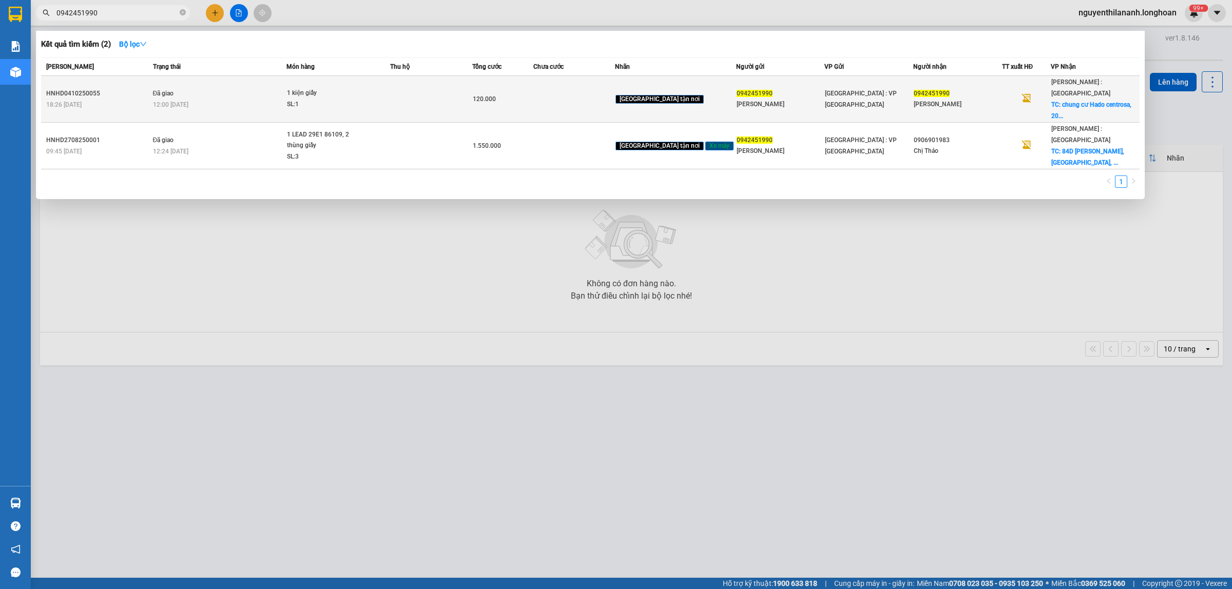
type input "0942451990"
click at [130, 90] on div "HNHD0410250055" at bounding box center [98, 93] width 104 height 11
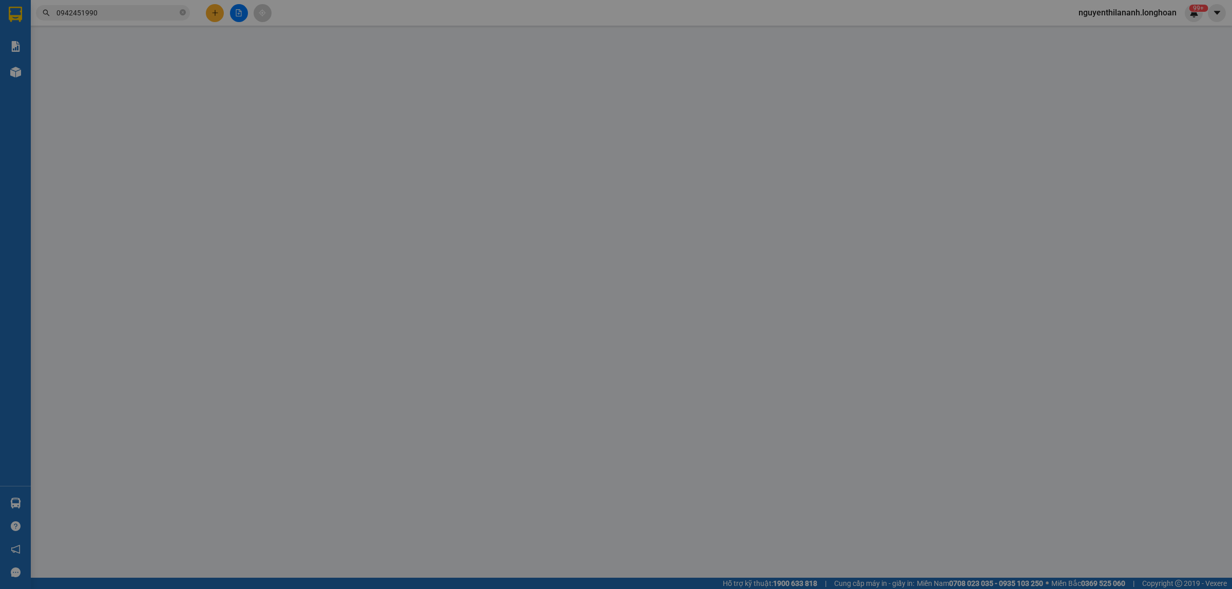
type input "0942451990"
type input "anh Minh"
type input "0942451990"
type input "anh Minh"
checkbox input "true"
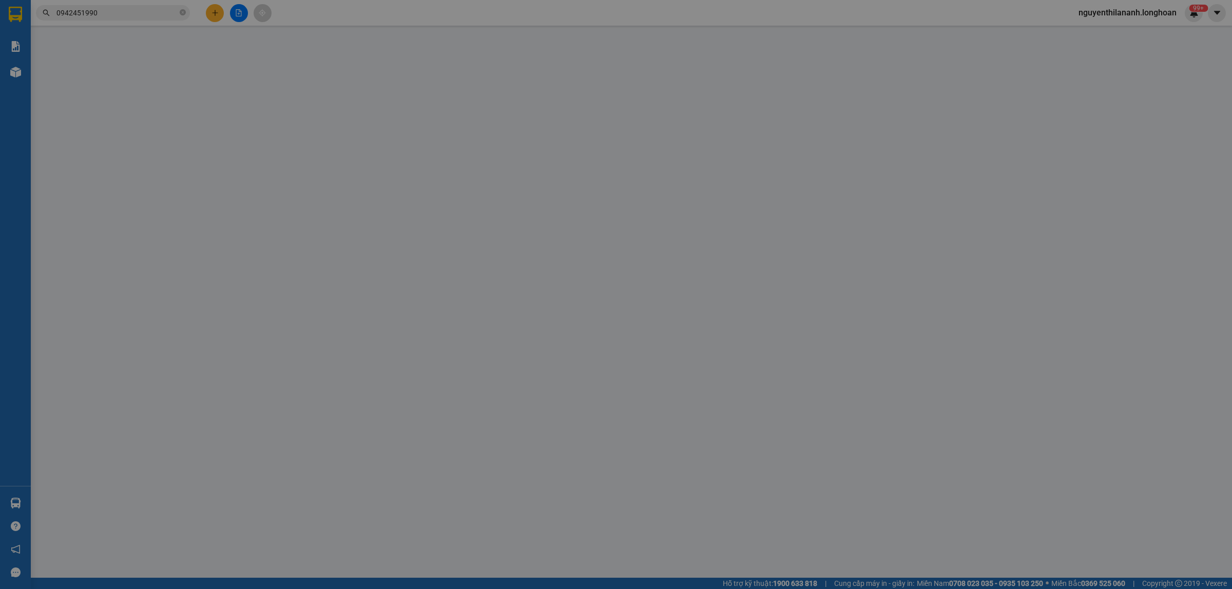
type input "chung cư Hado centrosa, 200 đường 3/2 p Hoà Hưng, HCM"
type input "0"
type input "120.000"
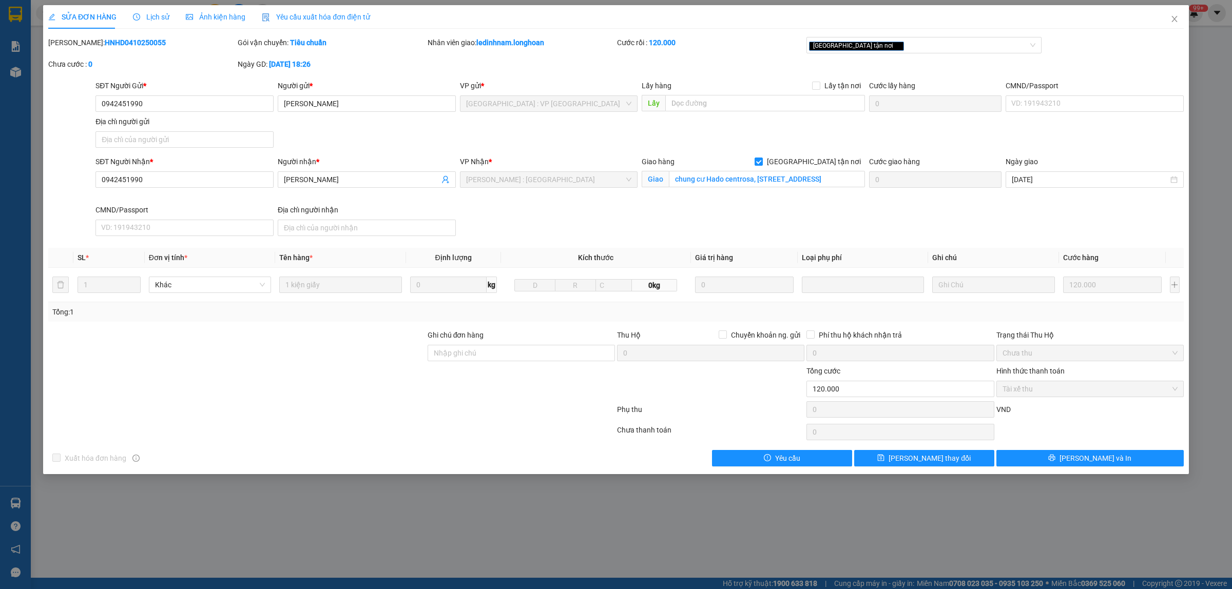
drag, startPoint x: 144, startPoint y: 44, endPoint x: 73, endPoint y: 49, distance: 71.0
click at [73, 49] on div "Mã ĐH: HNHD0410250055" at bounding box center [141, 48] width 189 height 22
copy b "HNHD0410250055"
click at [1176, 20] on icon "close" at bounding box center [1174, 19] width 8 height 8
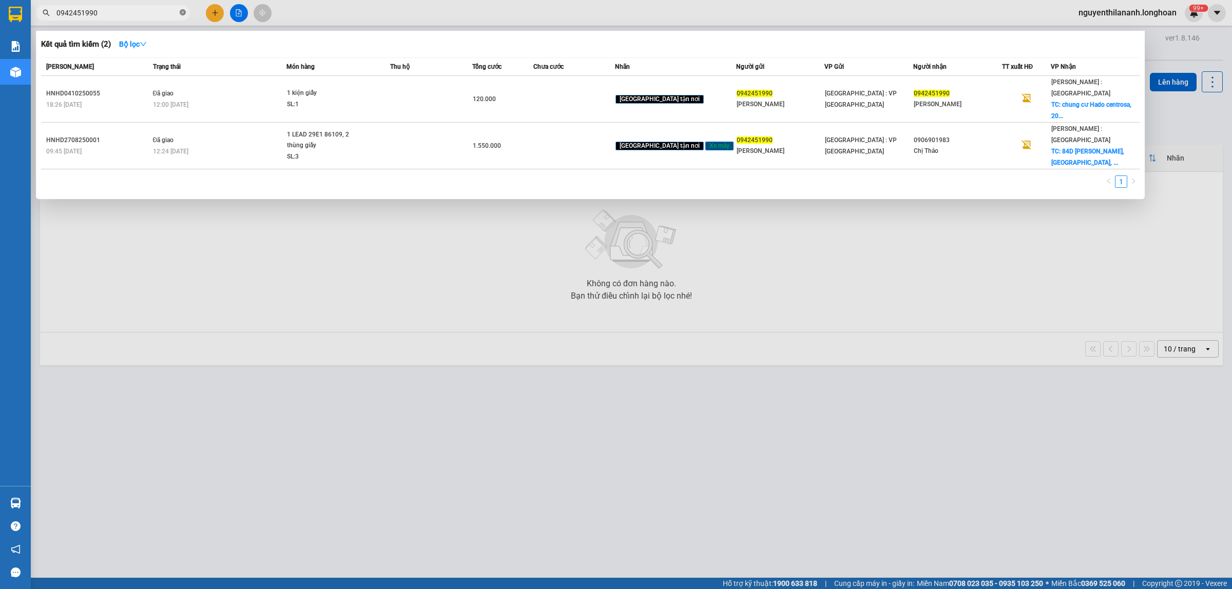
click at [183, 9] on icon "close-circle" at bounding box center [183, 12] width 6 height 6
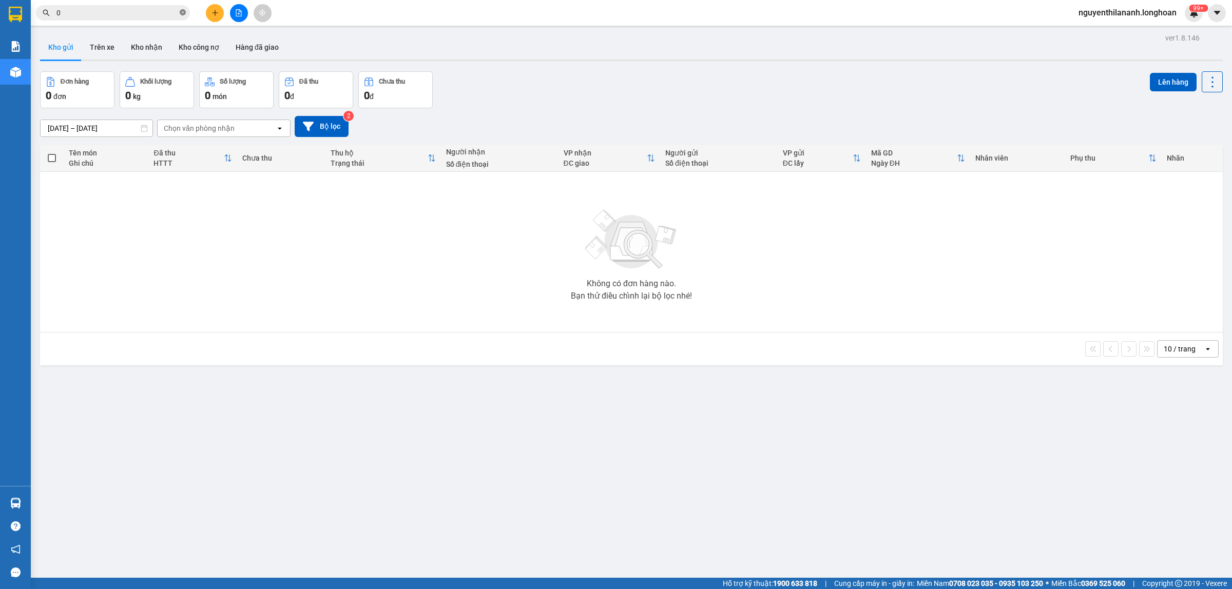
paste input "979139316"
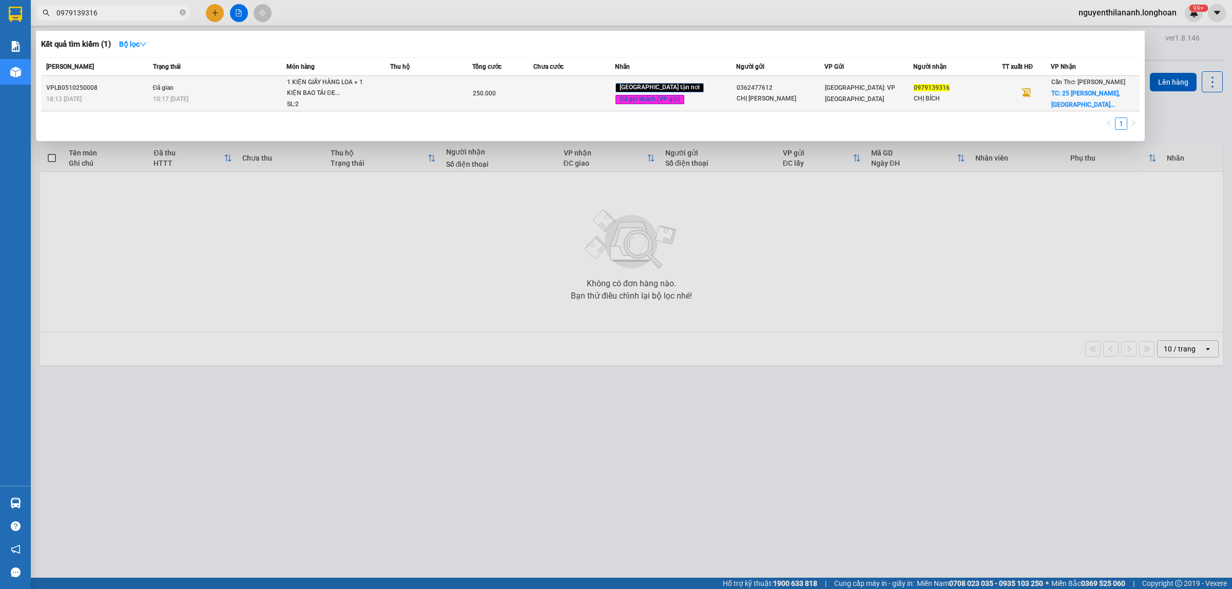
type input "0979139316"
click at [120, 83] on div "VPLB0510250008" at bounding box center [98, 88] width 104 height 11
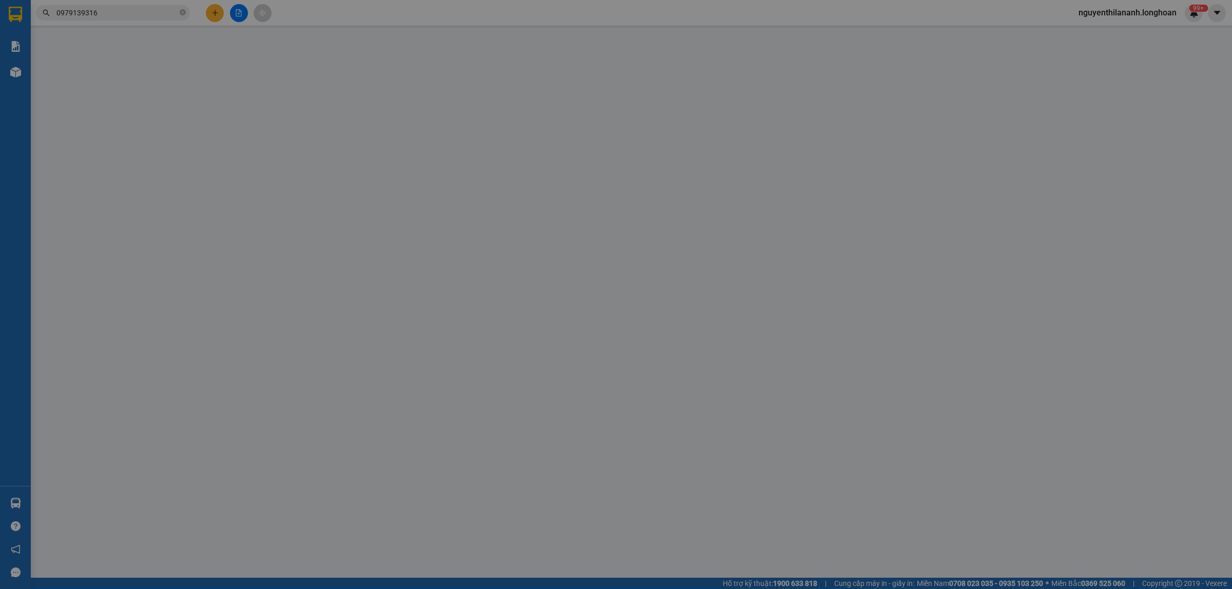
type input "0362477612"
type input "CHỊ THẢO"
type input "0979139316"
type input "CHỊ BÍCH"
checkbox input "true"
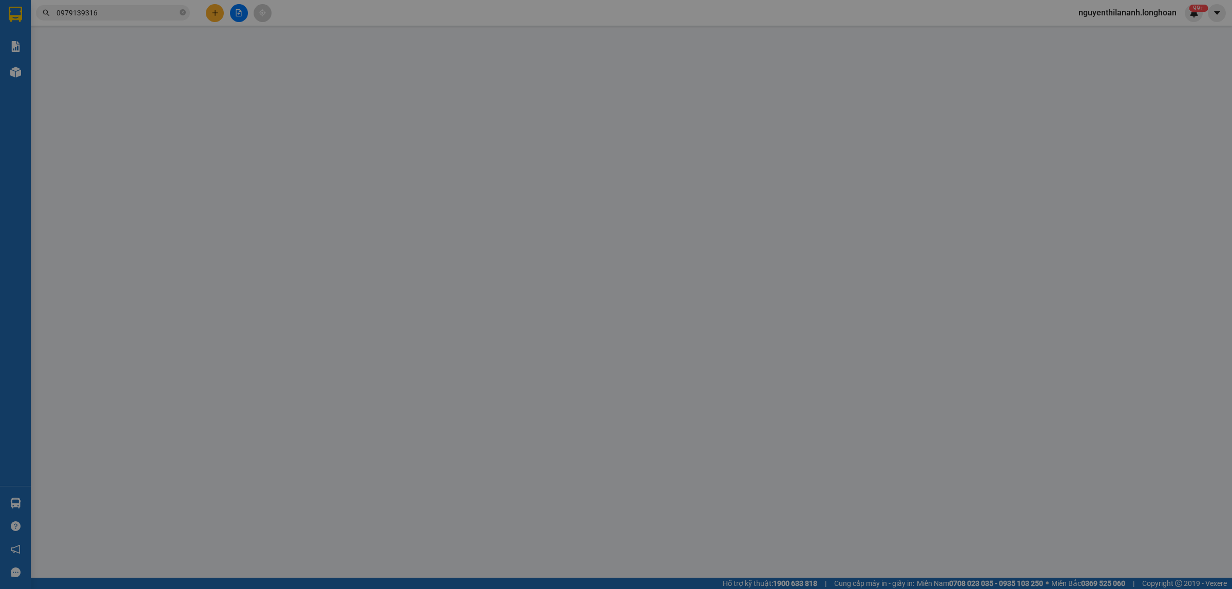
type input "25 PHAN ĐÌNH PHÙNG, TÂN AN, NINH KIỀU, CẦN THƠ"
type input "0"
type input "250.000"
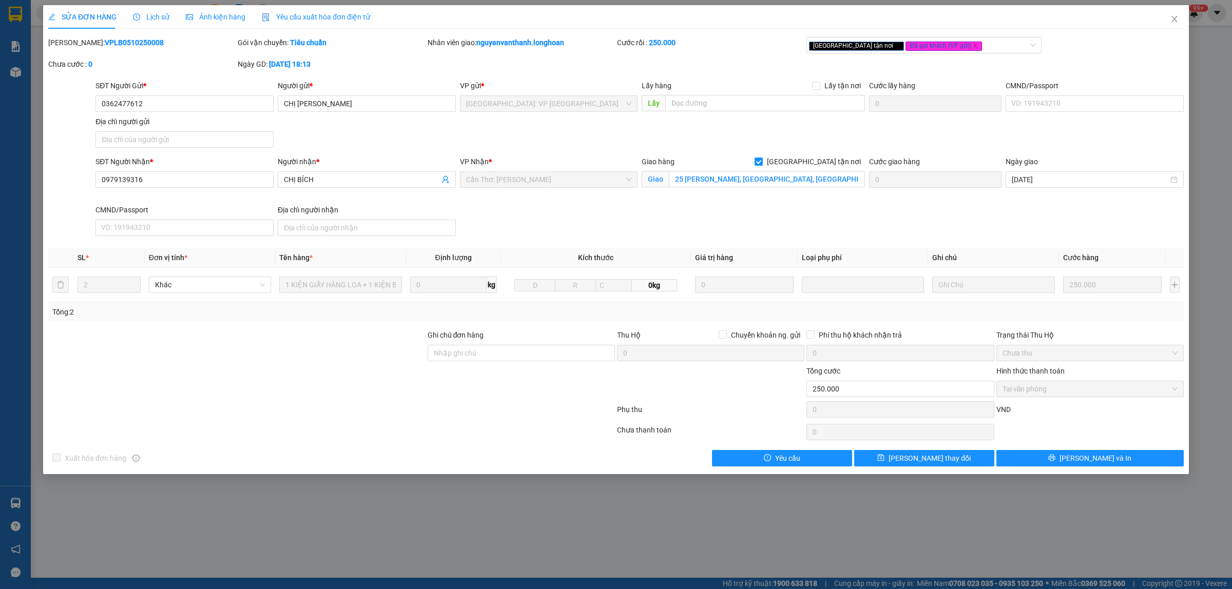
drag, startPoint x: 146, startPoint y: 42, endPoint x: 74, endPoint y: 39, distance: 71.9
click at [74, 39] on div "Mã ĐH: VPLB0510250008" at bounding box center [141, 42] width 187 height 11
copy b "VPLB0510250008"
click at [1174, 21] on icon "close" at bounding box center [1174, 19] width 6 height 6
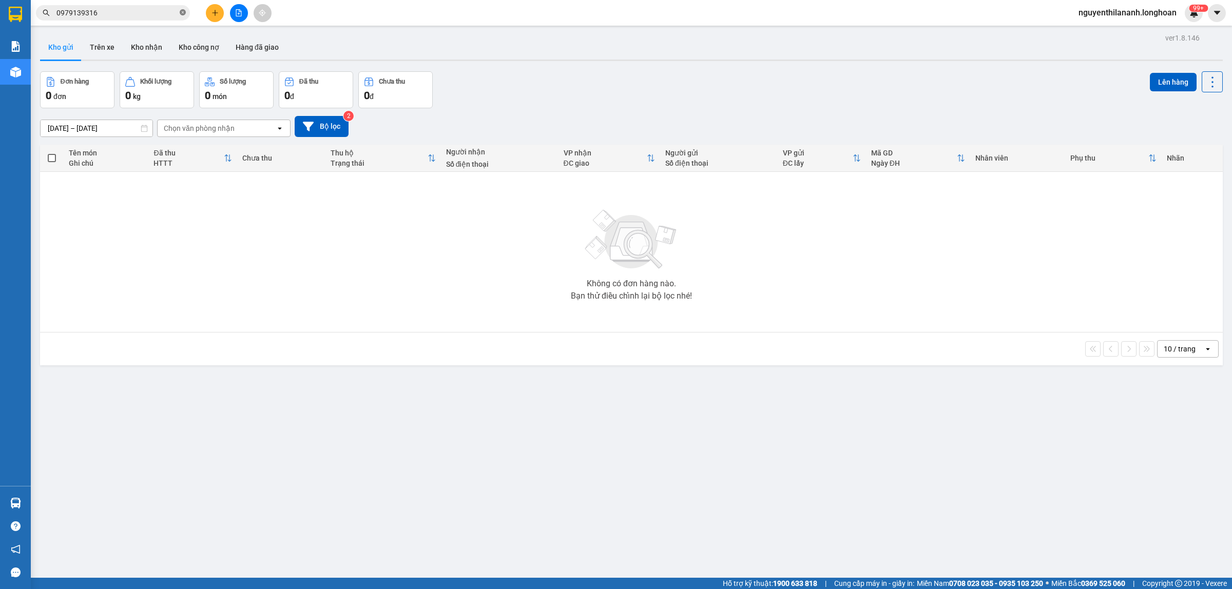
click at [181, 13] on icon "close-circle" at bounding box center [183, 12] width 6 height 6
paste input "394650499"
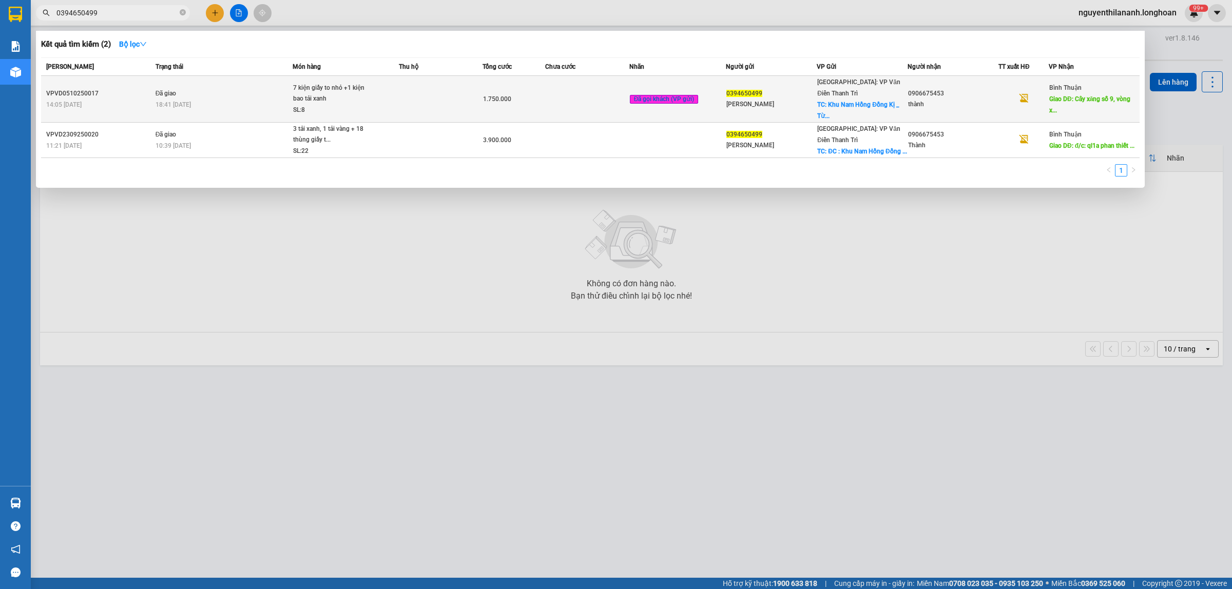
type input "0394650499"
click at [121, 99] on div "14:05 - 05/10" at bounding box center [99, 104] width 106 height 11
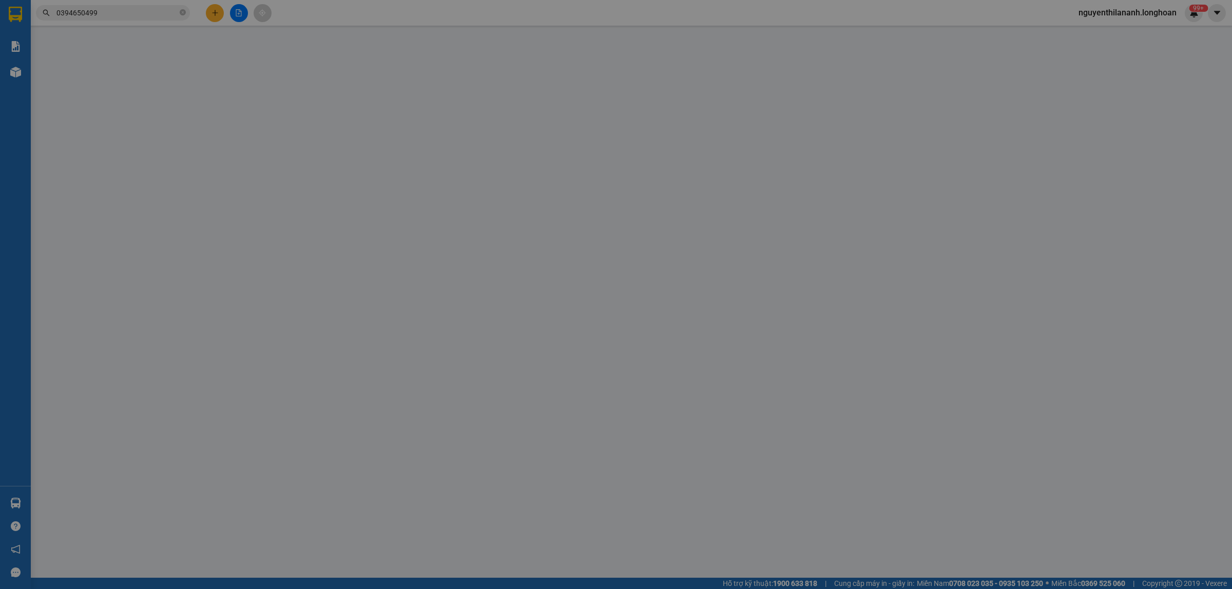
type input "0394650499"
type input "Thị Hiền"
checkbox input "true"
type input "Khu Nam Hồng Đồng Kị _ Từ Sơn _ Bắc Ninh"
type input "0906675453"
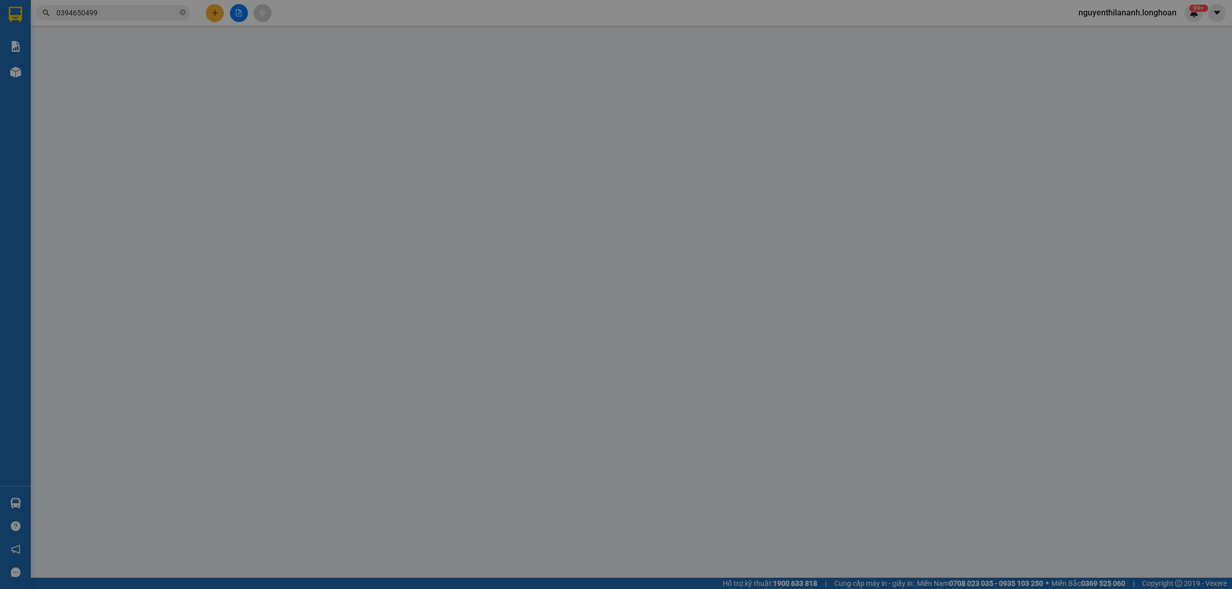
type input "thành"
type input "Cây xăng số 9, vòng xoay cầu bến lội, thành phố Phan Thiết, tỉnh Bình Thuận"
type input "0"
type input "1.750.000"
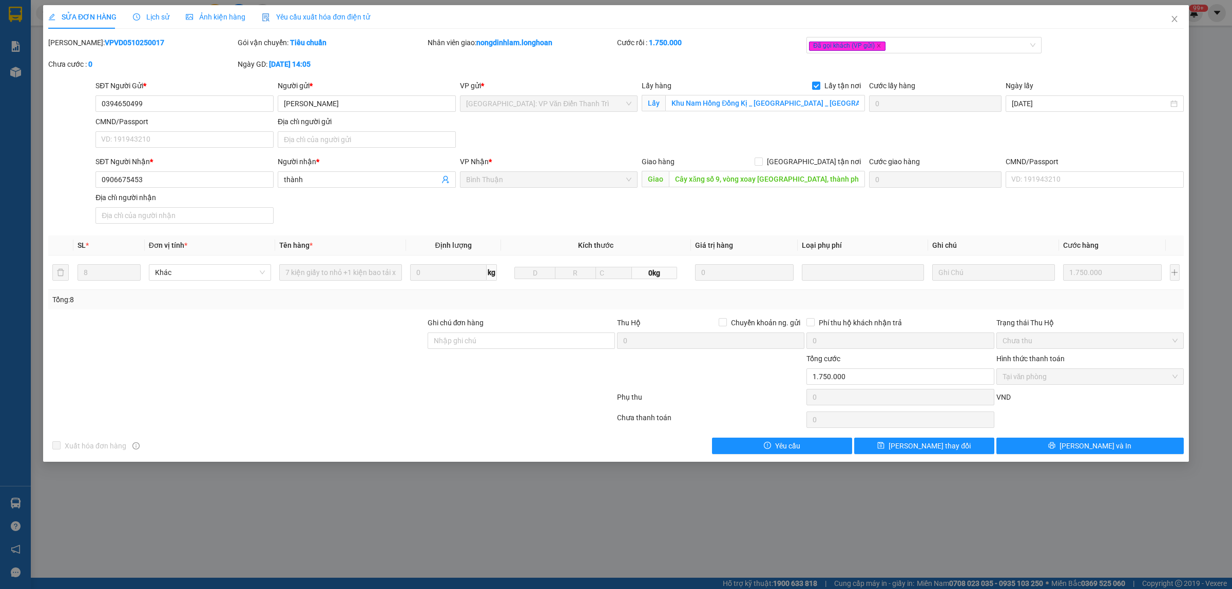
drag, startPoint x: 149, startPoint y: 43, endPoint x: 75, endPoint y: 44, distance: 73.9
click at [75, 44] on div "Mã ĐH: VPVD0510250017" at bounding box center [141, 42] width 187 height 11
copy b "VPVD0510250017"
click at [1173, 25] on span "Close" at bounding box center [1174, 19] width 29 height 29
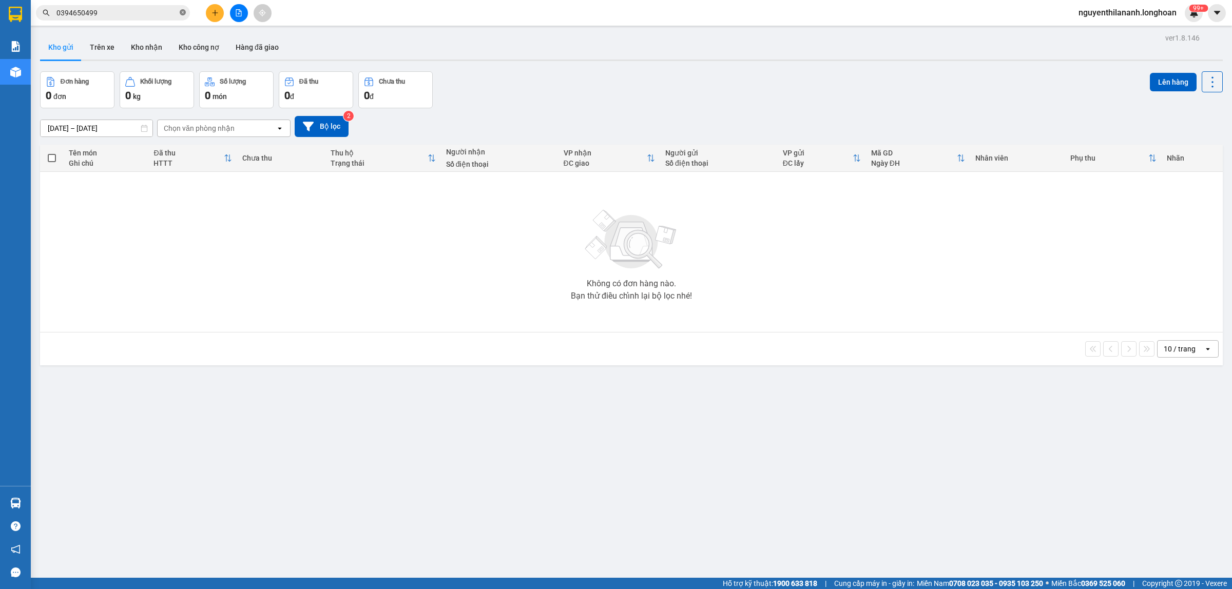
click at [181, 13] on icon "close-circle" at bounding box center [183, 12] width 6 height 6
paste input "377731247"
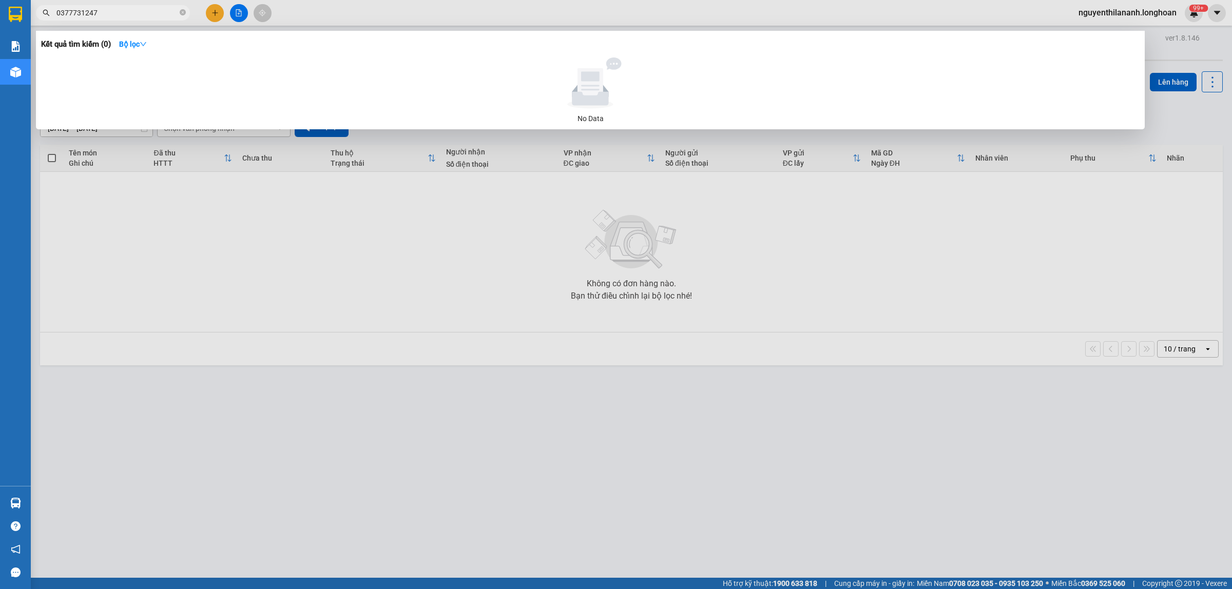
type input "0377731247"
click at [180, 11] on icon "close-circle" at bounding box center [183, 12] width 6 height 6
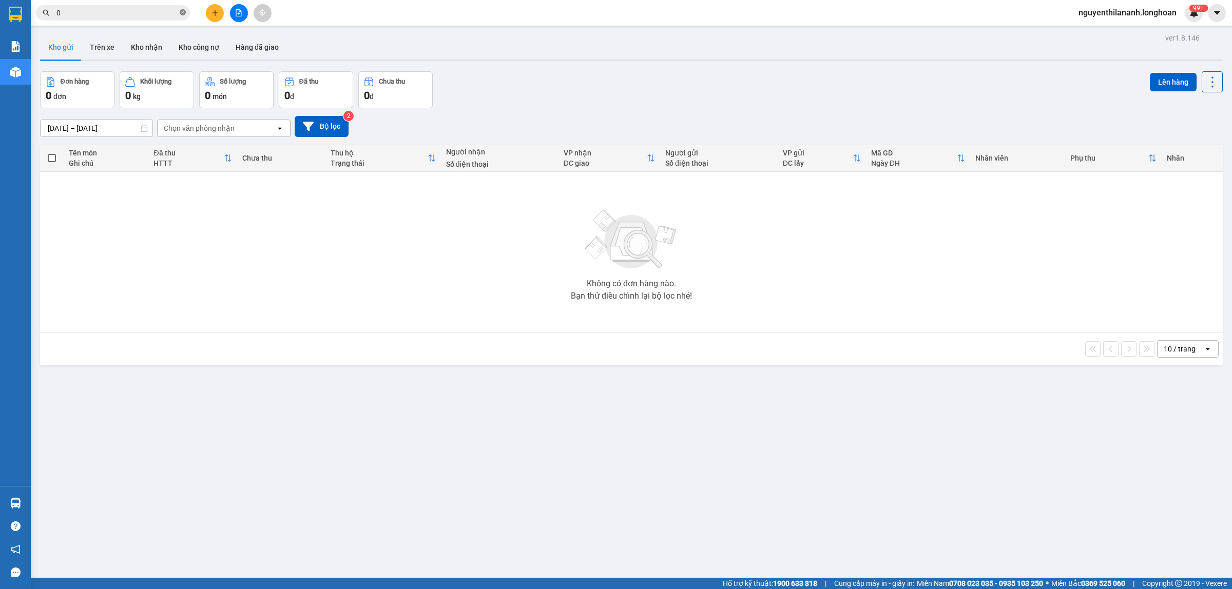
paste input "902374188"
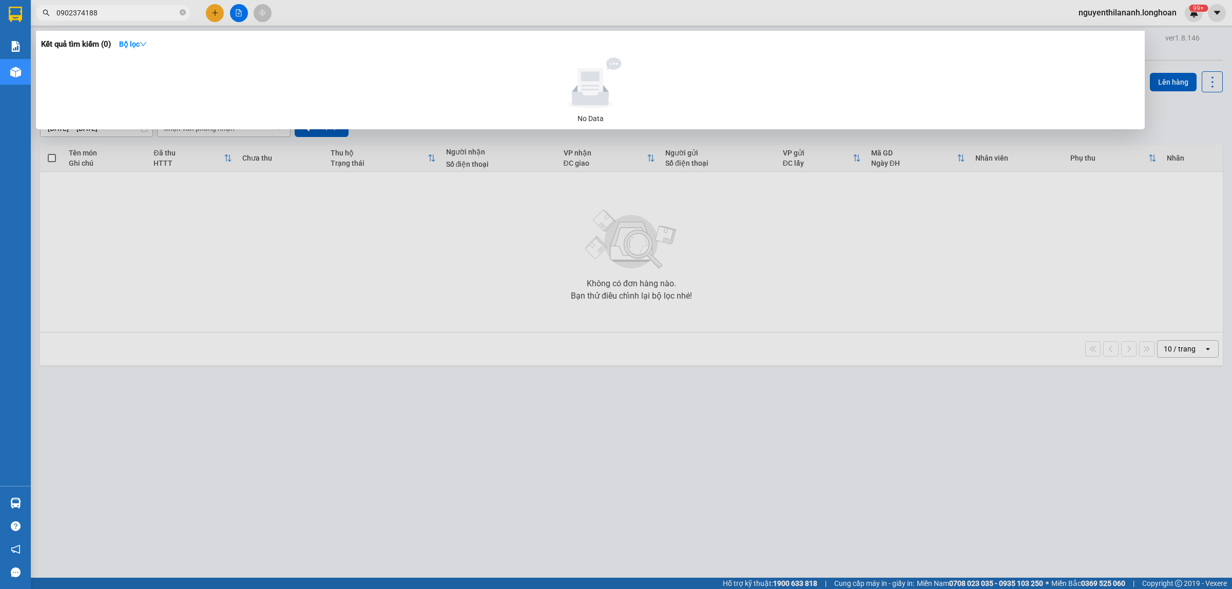
type input "0902374188"
click at [182, 13] on icon "close-circle" at bounding box center [183, 12] width 6 height 6
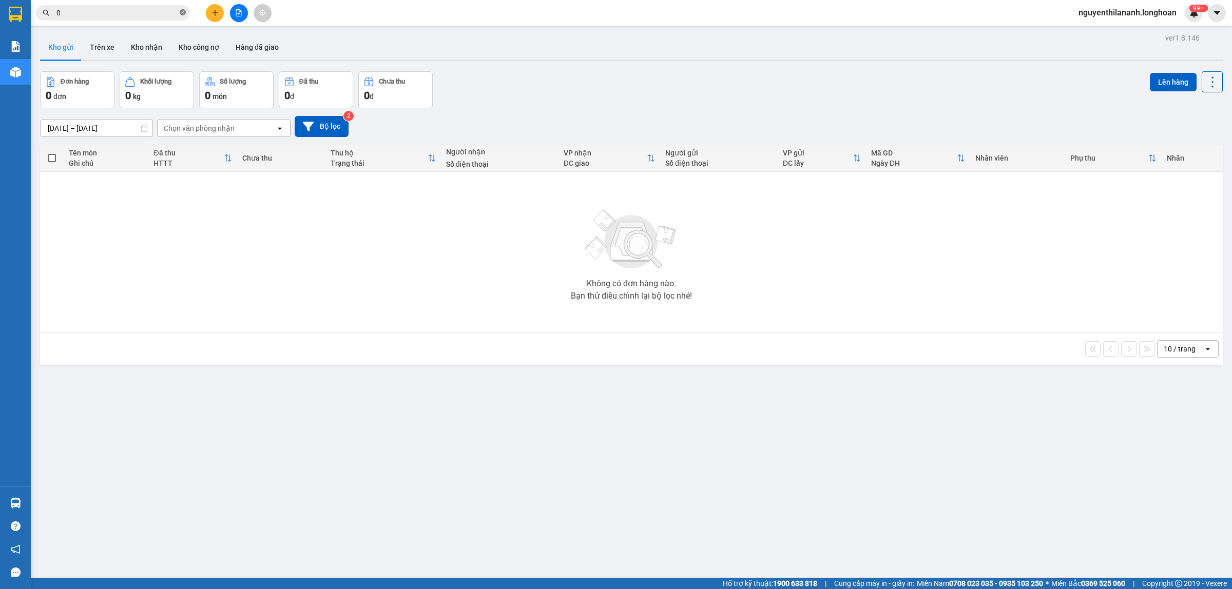
paste input "357624968"
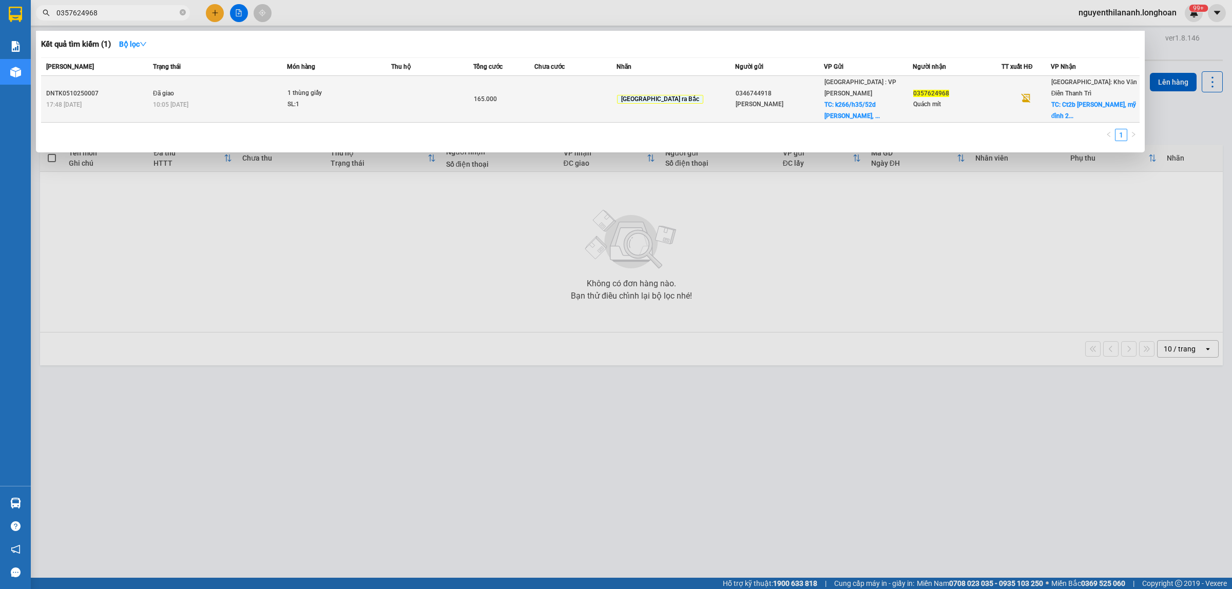
type input "0357624968"
click at [126, 99] on div "17:48 - 05/10" at bounding box center [98, 104] width 104 height 11
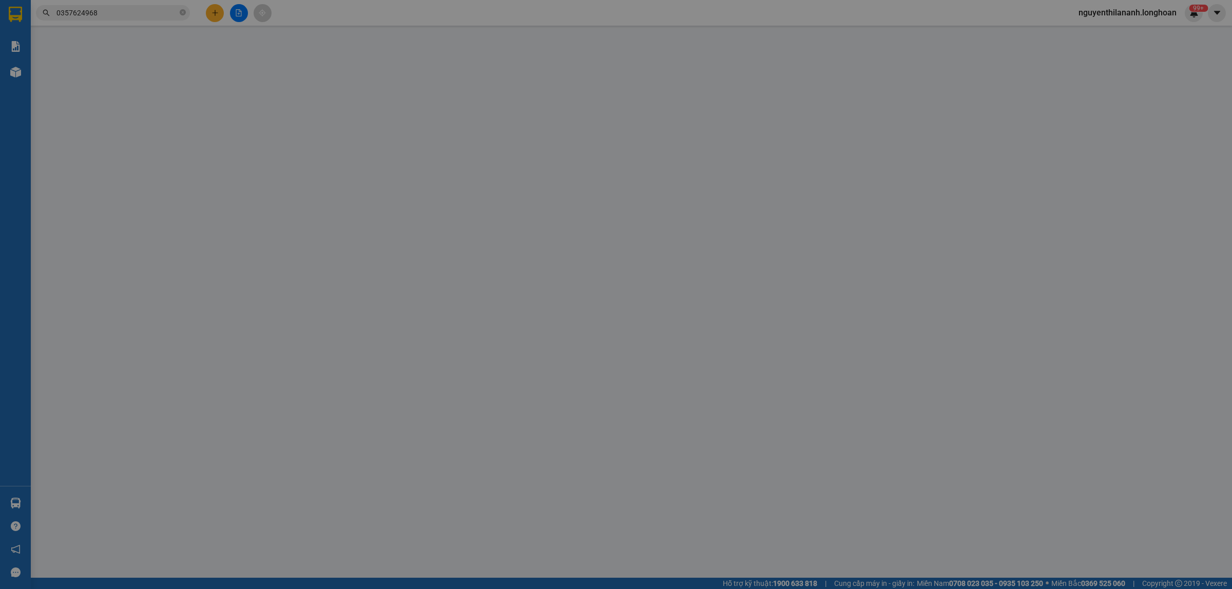
type input "0346744918"
type input "Ngọc Ánh"
checkbox input "true"
type input "k266/h35/52d Hoàng Diệu, phường nam dương, quận hải châu, tp đà nẵng"
type input "65.000"
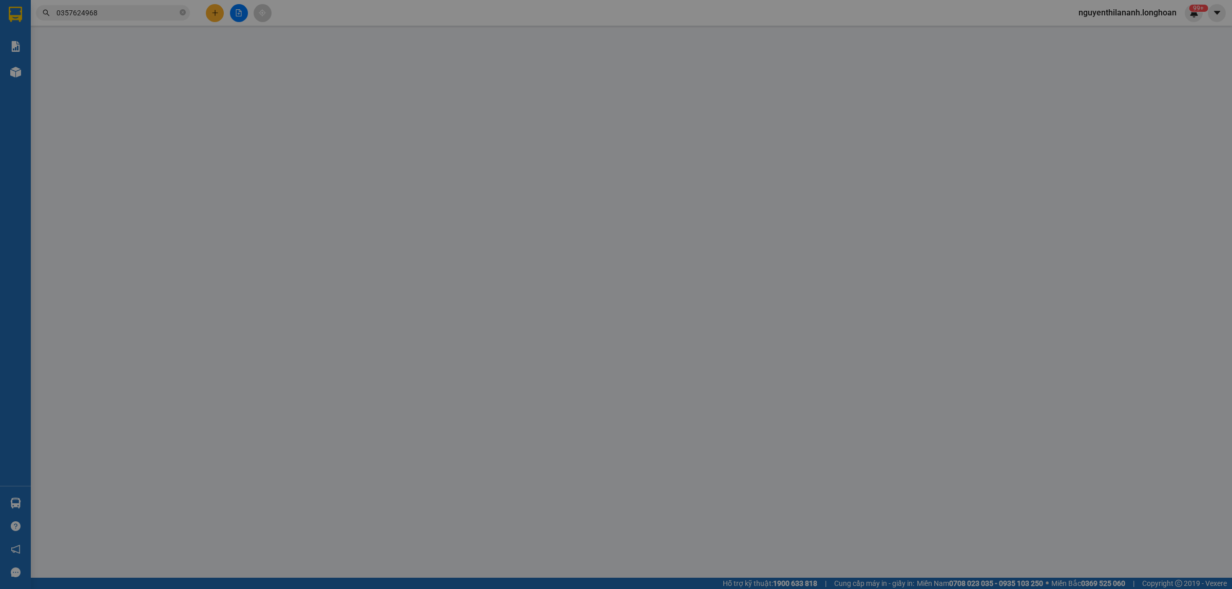
type input "0357624968"
type input "Quách mít"
checkbox input "true"
type input "Ct2b lê đức thọ, mỹ đình 2, Hà Nội"
type input "KHÔNG BAO HƯ VỠ,MÓP MÉO"
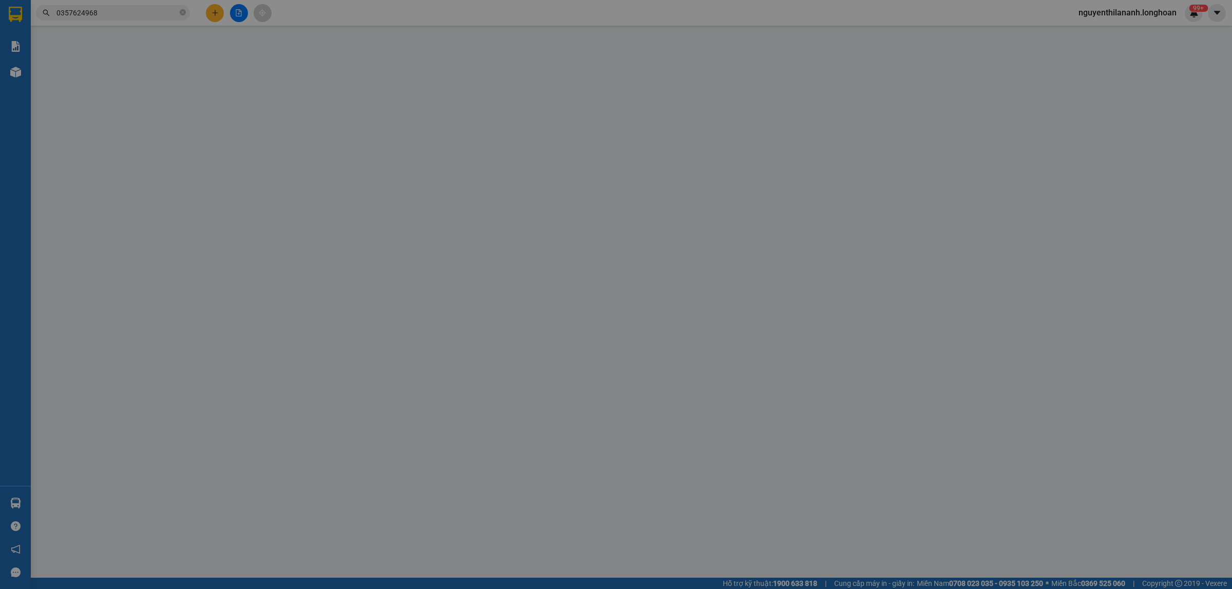
type input "0"
type input "165.000"
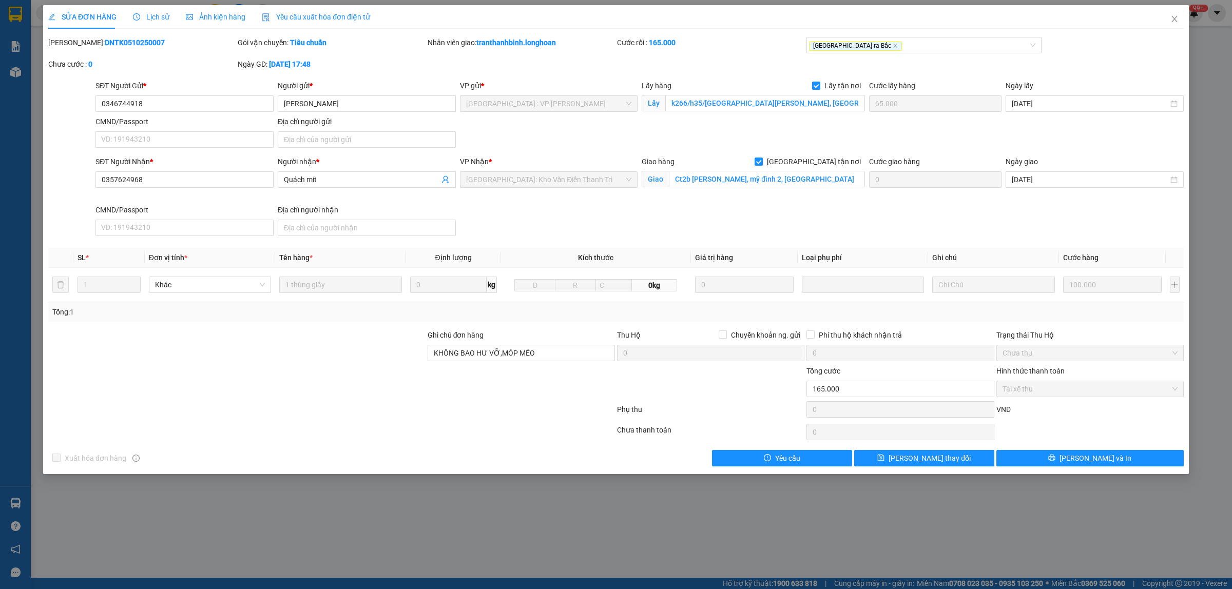
drag, startPoint x: 140, startPoint y: 44, endPoint x: 74, endPoint y: 46, distance: 65.2
click at [74, 46] on div "Mã ĐH: DNTK0510250007" at bounding box center [141, 42] width 187 height 11
copy b "DNTK0510250007"
click at [1175, 20] on icon "close" at bounding box center [1174, 19] width 6 height 6
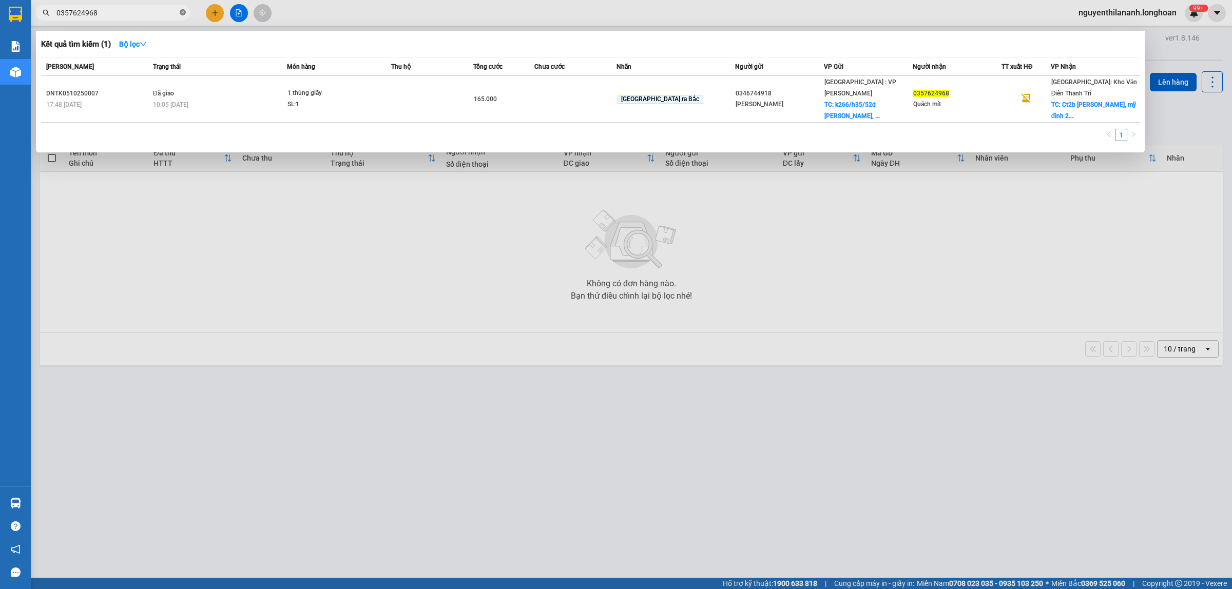
click at [185, 12] on icon "close-circle" at bounding box center [183, 12] width 6 height 6
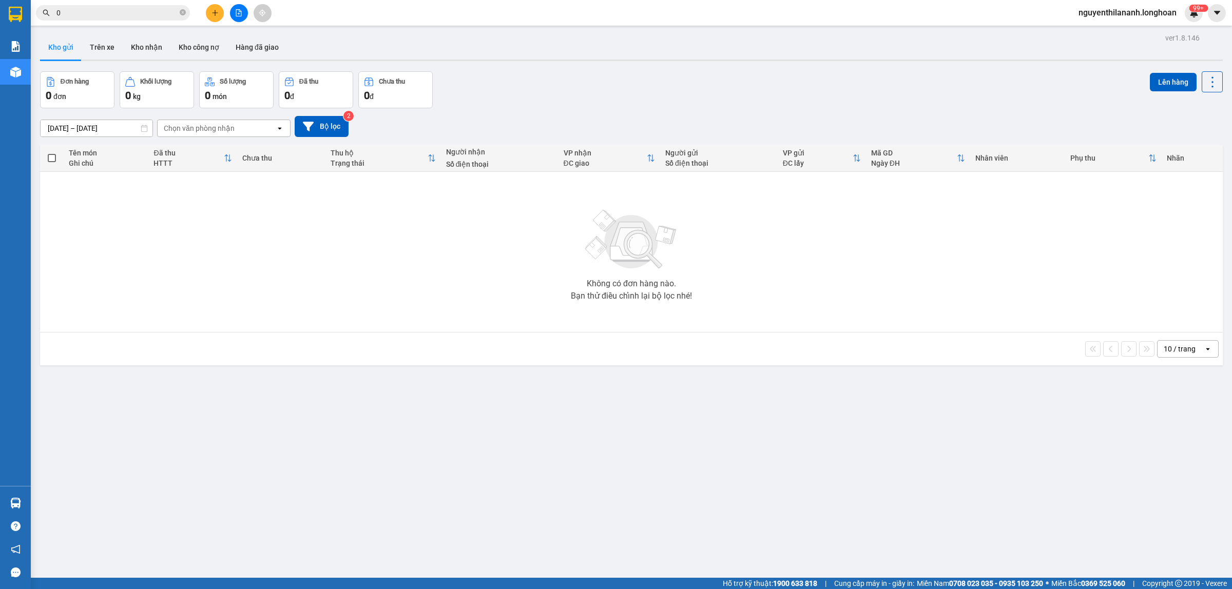
paste input "866228768"
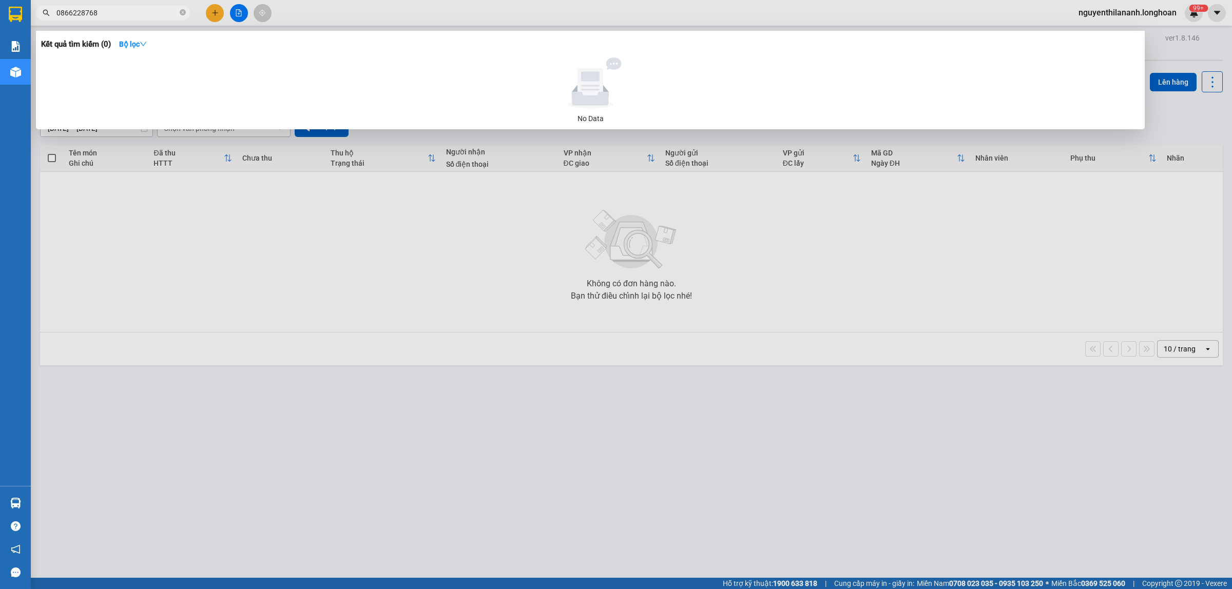
type input "0866228768"
click at [180, 14] on icon "close-circle" at bounding box center [183, 12] width 6 height 6
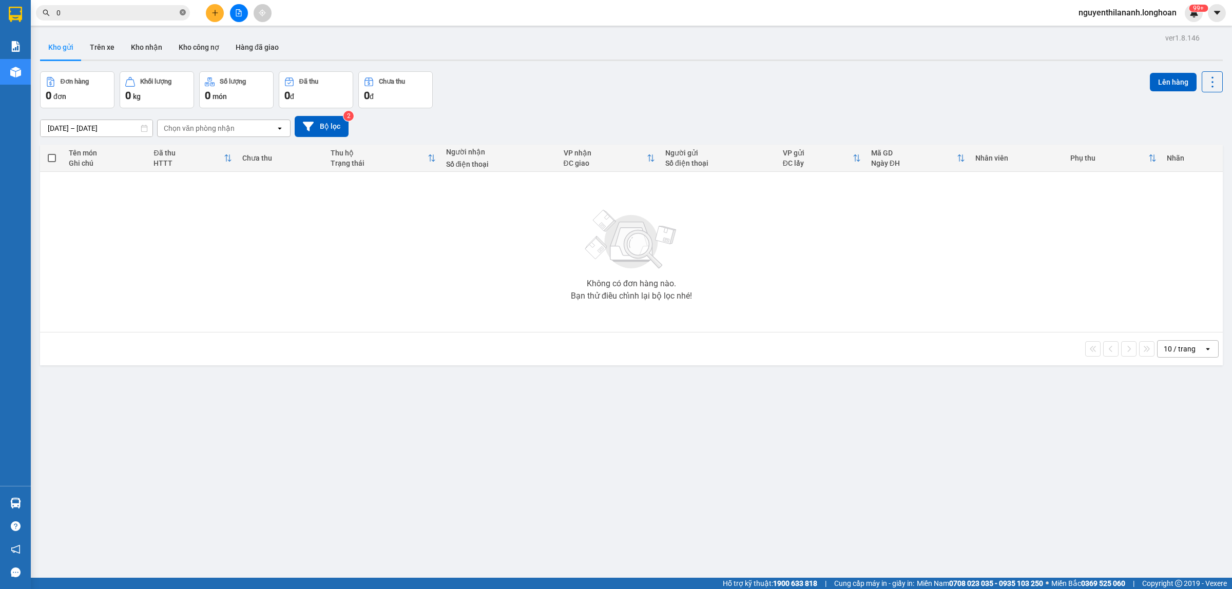
paste input "934349693"
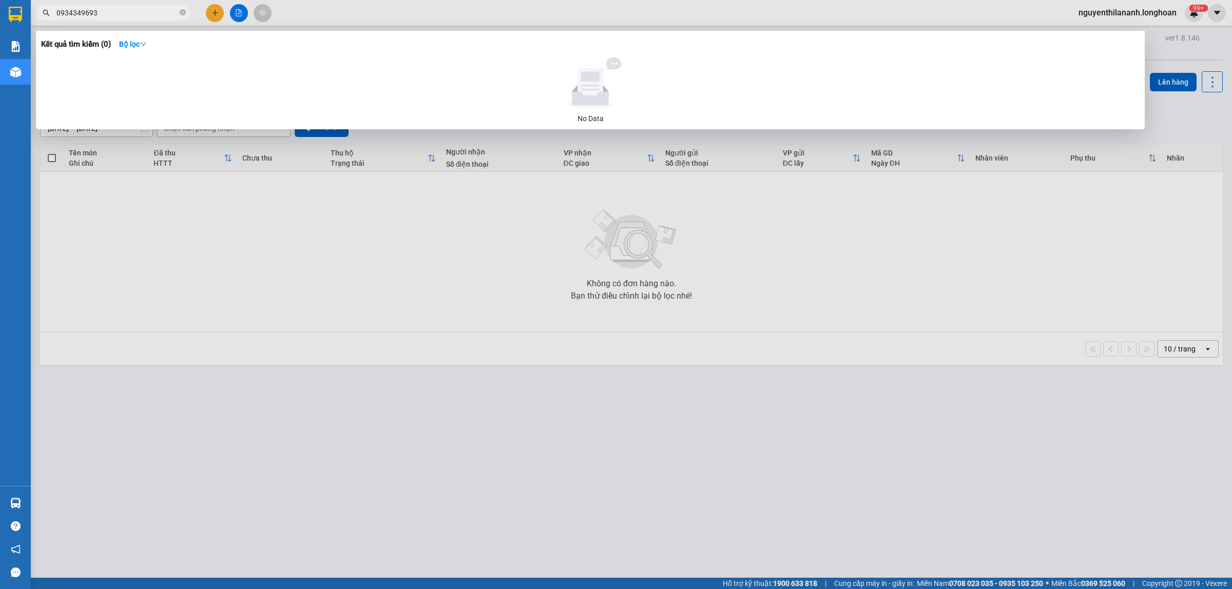
type input "0934349693"
click at [182, 13] on icon "close-circle" at bounding box center [183, 12] width 6 height 6
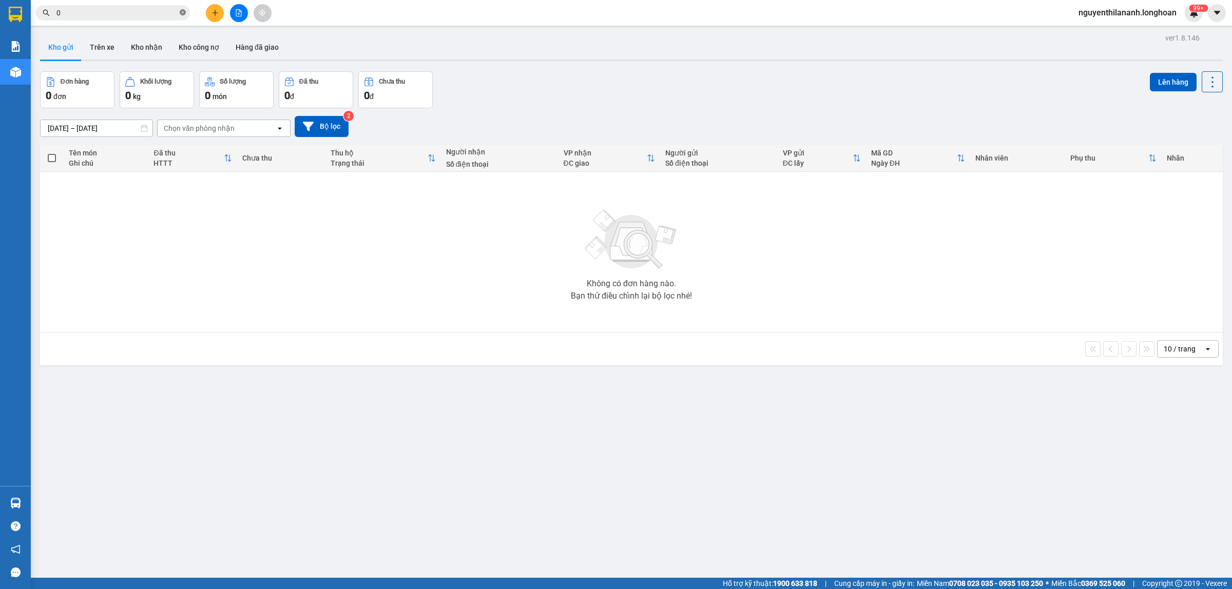
paste input "888169606"
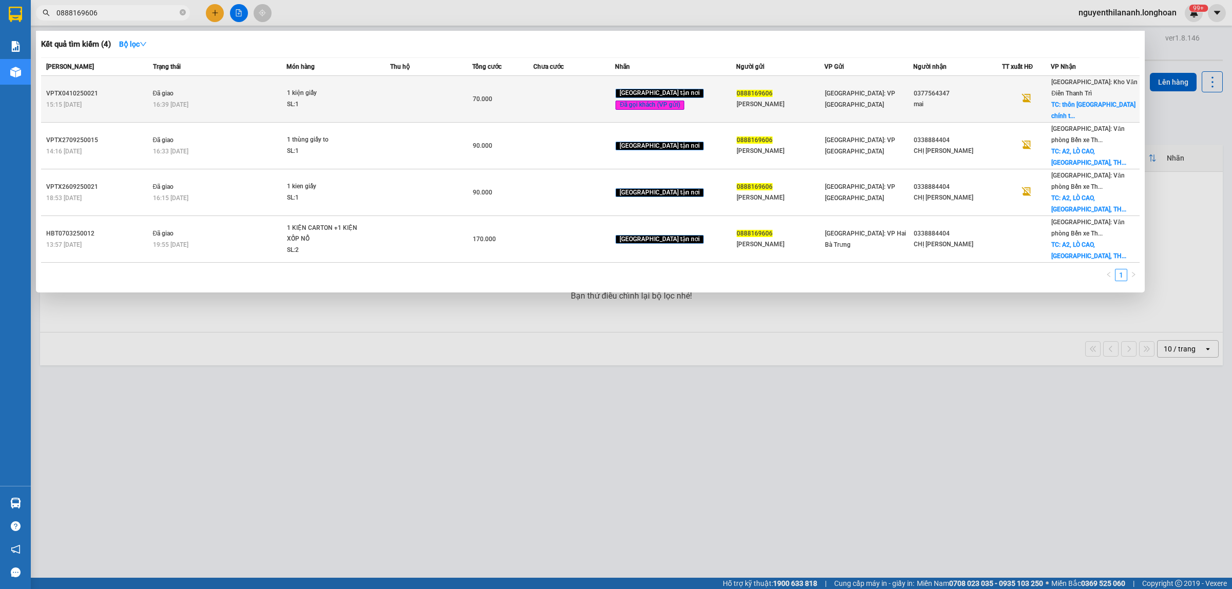
type input "0888169606"
click at [124, 88] on div "VPTX0410250021" at bounding box center [98, 93] width 104 height 11
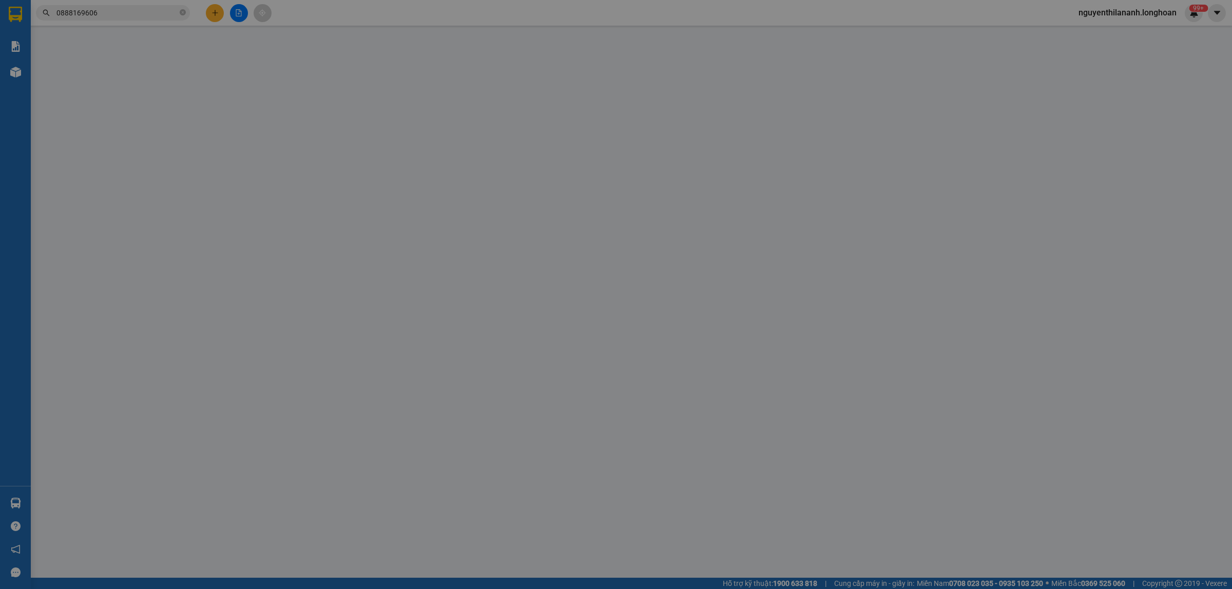
type input "0888169606"
type input "THU HUYỀN"
type input "0377564347"
type input "mai"
checkbox input "true"
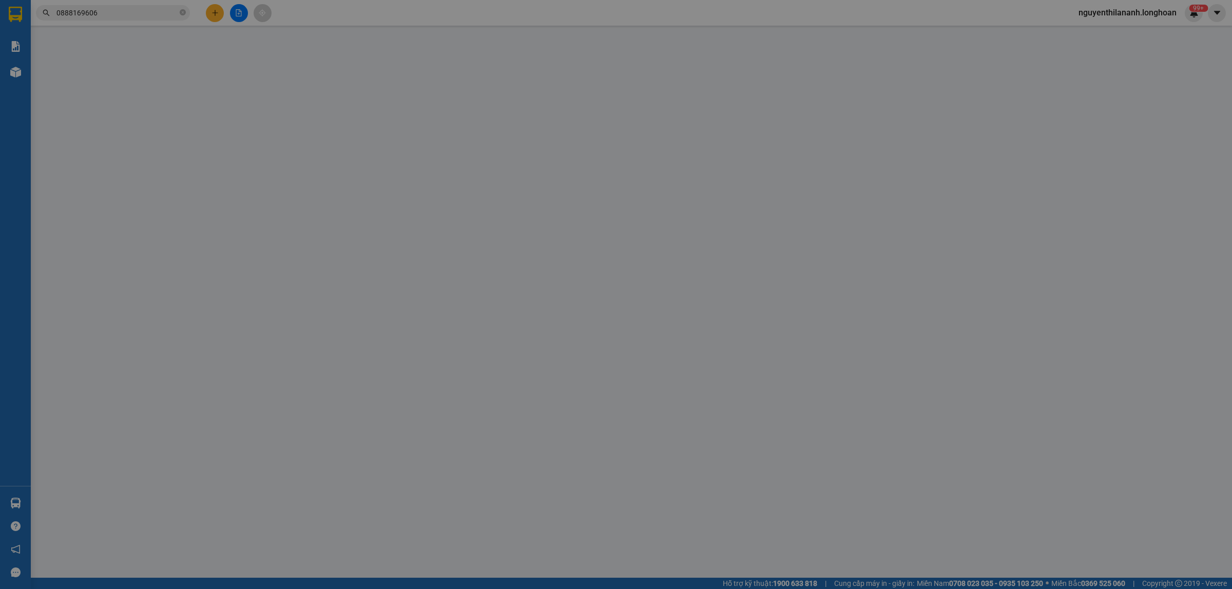
type input "thôn tây sơn xã vũ chính thái bình"
type input "nhận nguyên kiện bể vỡ không đền"
type input "0"
type input "70.000"
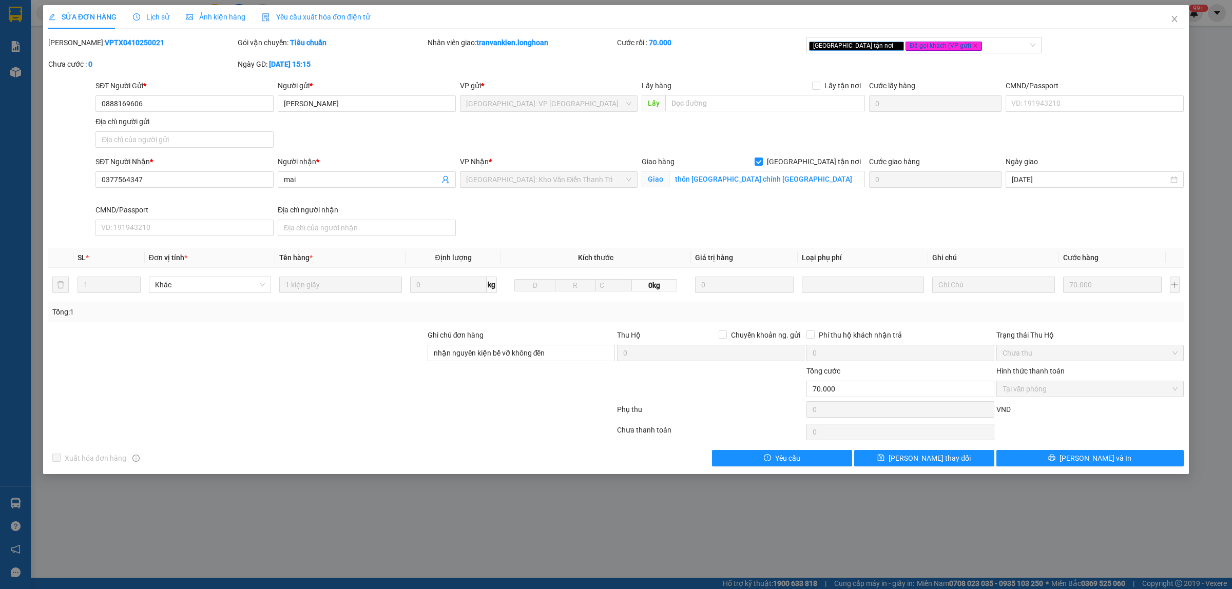
drag, startPoint x: 137, startPoint y: 43, endPoint x: 73, endPoint y: 47, distance: 63.8
click at [73, 47] on div "Mã ĐH: VPTX0410250021" at bounding box center [141, 42] width 187 height 11
copy b "VPTX0410250021"
click at [1171, 19] on icon "close" at bounding box center [1174, 19] width 8 height 8
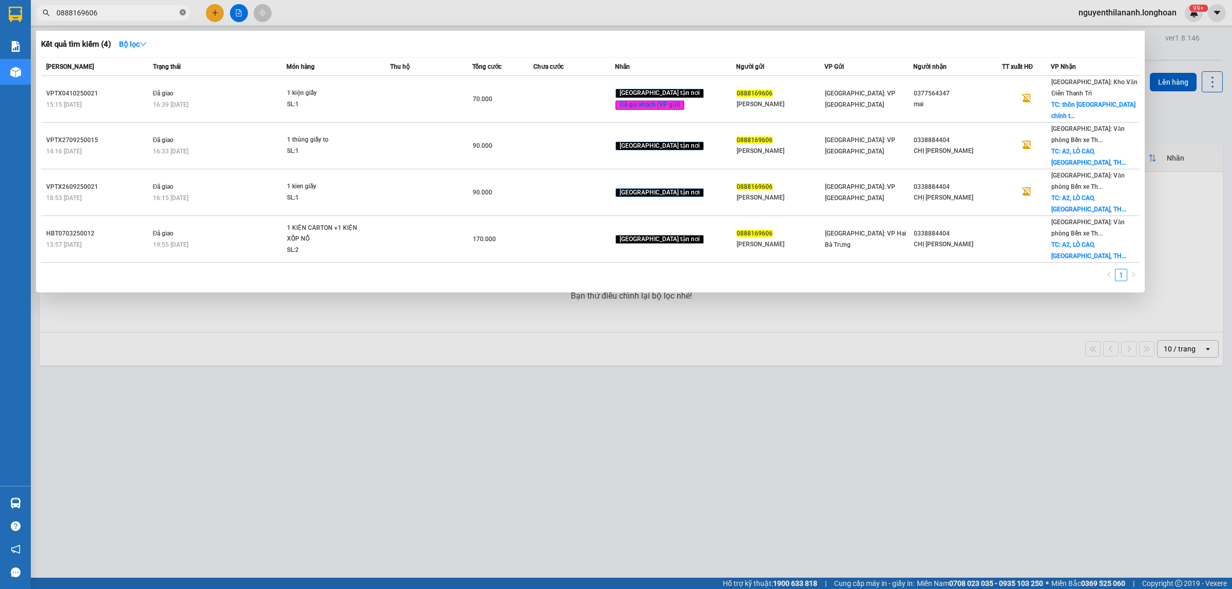
click at [183, 13] on icon "close-circle" at bounding box center [183, 12] width 6 height 6
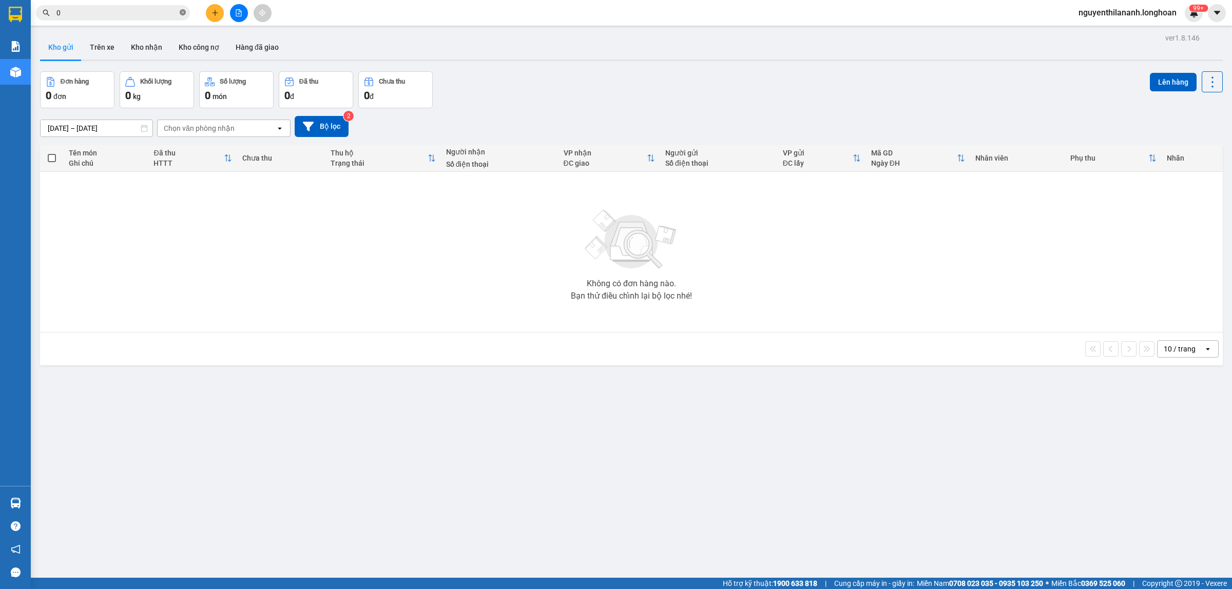
paste input "902300013"
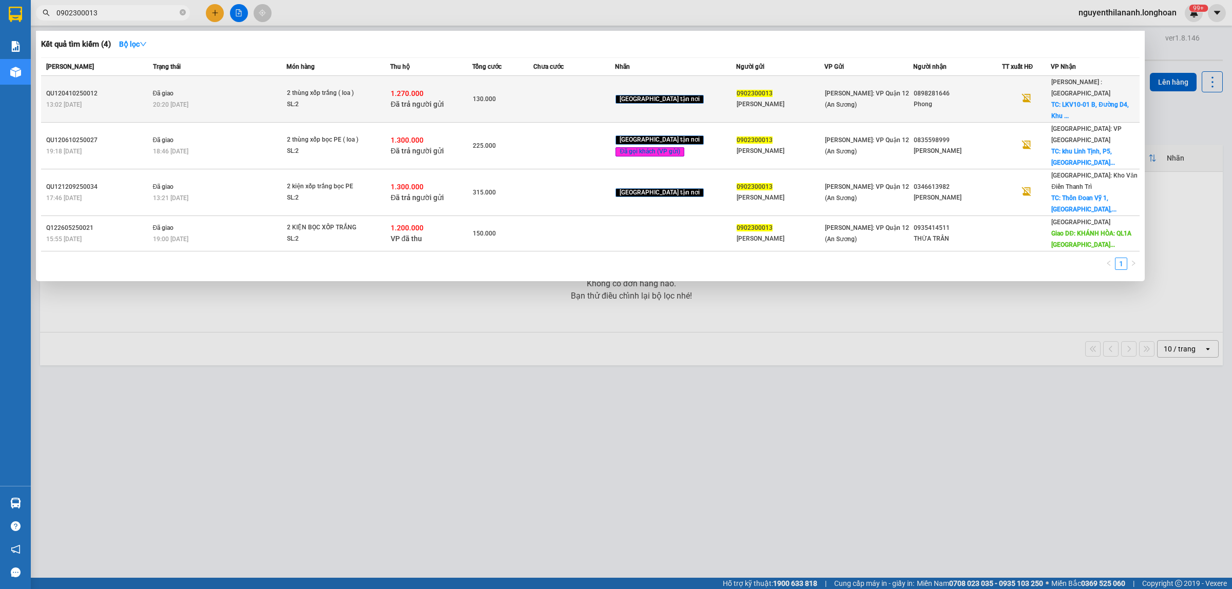
type input "0902300013"
click at [129, 89] on div "QU120410250012" at bounding box center [98, 93] width 104 height 11
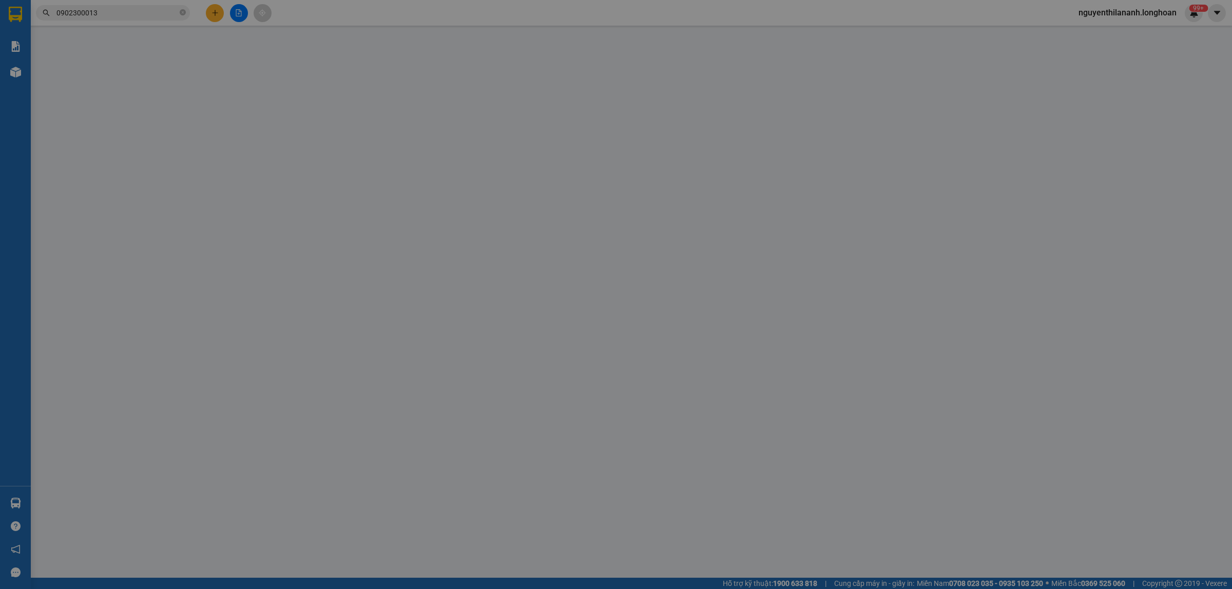
type input "0902300013"
type input "ANH HÙNG"
type input "0898281646"
type input "Phong"
checkbox input "true"
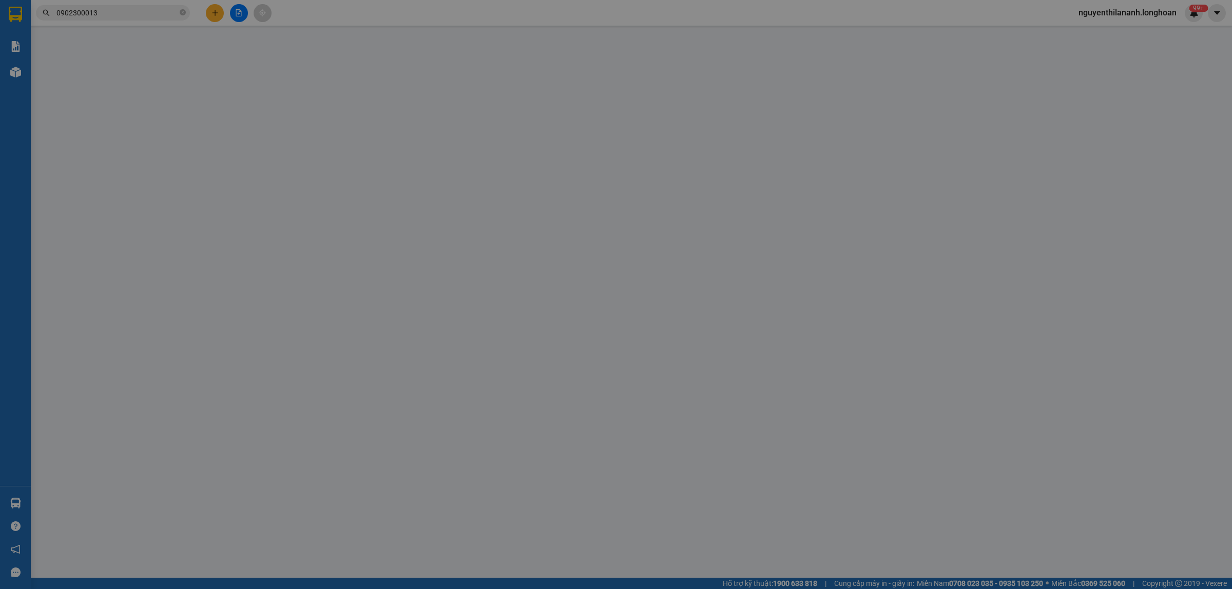
type input "LKV10-01 B, Đường D4, Khu nhà ở xã hội Bảo Vinh, Long Khánh, Đồng Nai"
type input "nhận theo kiện - hư hỏng không chịu trách nhiệm"
checkbox input "true"
type input "1.270.000"
type input "10.000"
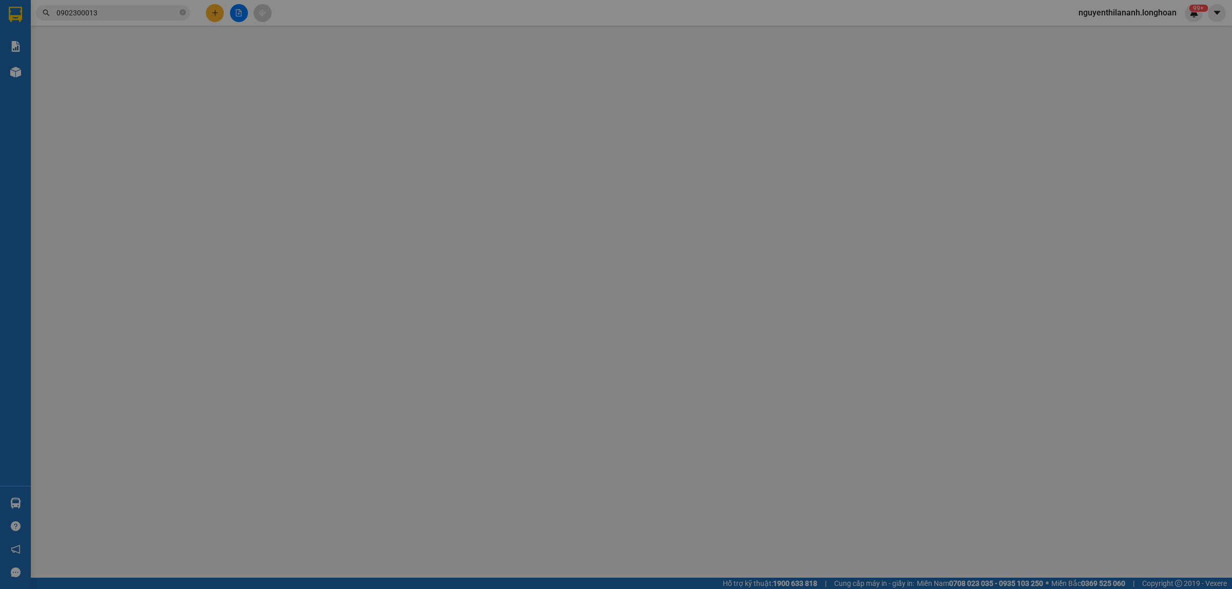
type input "130.000"
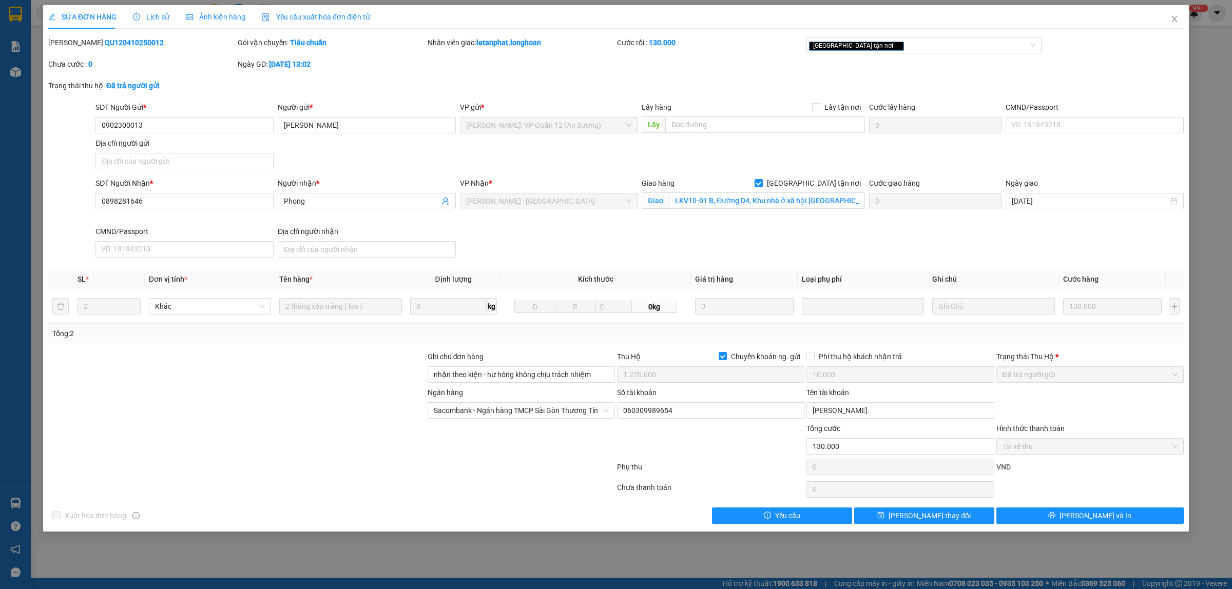
drag, startPoint x: 140, startPoint y: 44, endPoint x: 75, endPoint y: 46, distance: 64.2
click at [75, 46] on div "Mã ĐH: QU120410250012" at bounding box center [141, 42] width 187 height 11
copy b "QU120410250012"
click at [846, 203] on input "LKV10-01 B, Đường D4, Khu nhà ở xã hội Bảo Vinh, Long Khánh, Đồng Nai" at bounding box center [767, 201] width 196 height 16
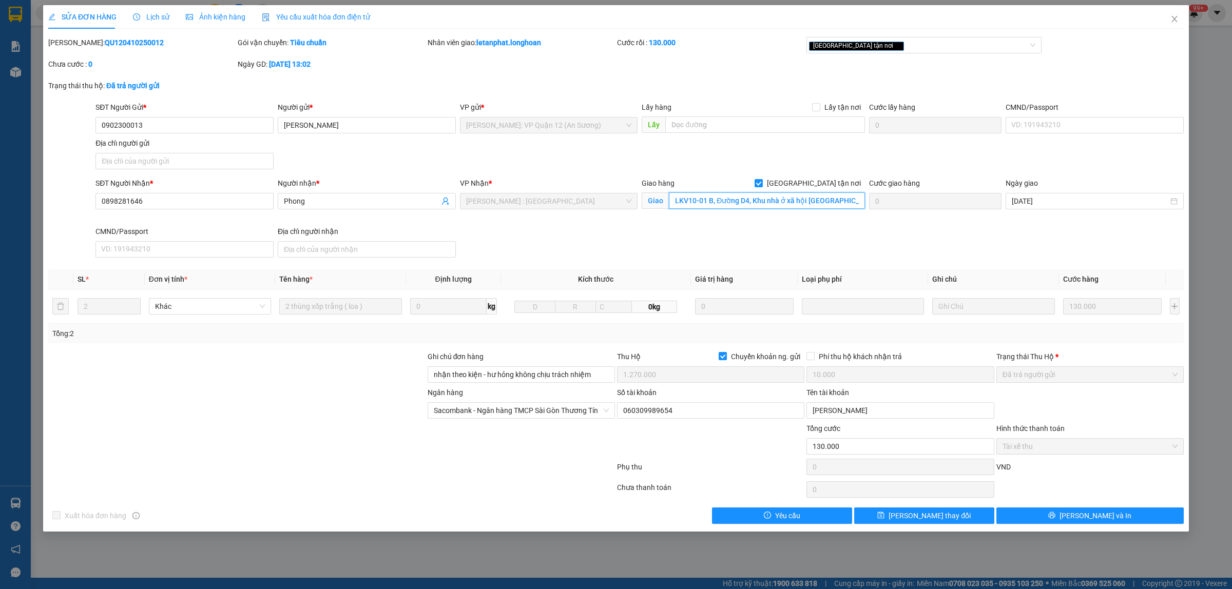
click at [849, 203] on input "LKV10-01 B, Đường D4, Khu nhà ở xã hội Bảo Vinh, Long Khánh, Đồng Nai" at bounding box center [767, 201] width 196 height 16
click at [493, 76] on div "Mã ĐH: QU120410250012 Gói vận chuyển: Tiêu chuẩn Nhân viên giao: letanphat.long…" at bounding box center [616, 58] width 1138 height 43
click at [839, 203] on input "LKV10-01 B, Đường D4, Khu nhà ở xã hội Bảo Vinh, Long Khánh, Đồng Nai" at bounding box center [767, 201] width 196 height 16
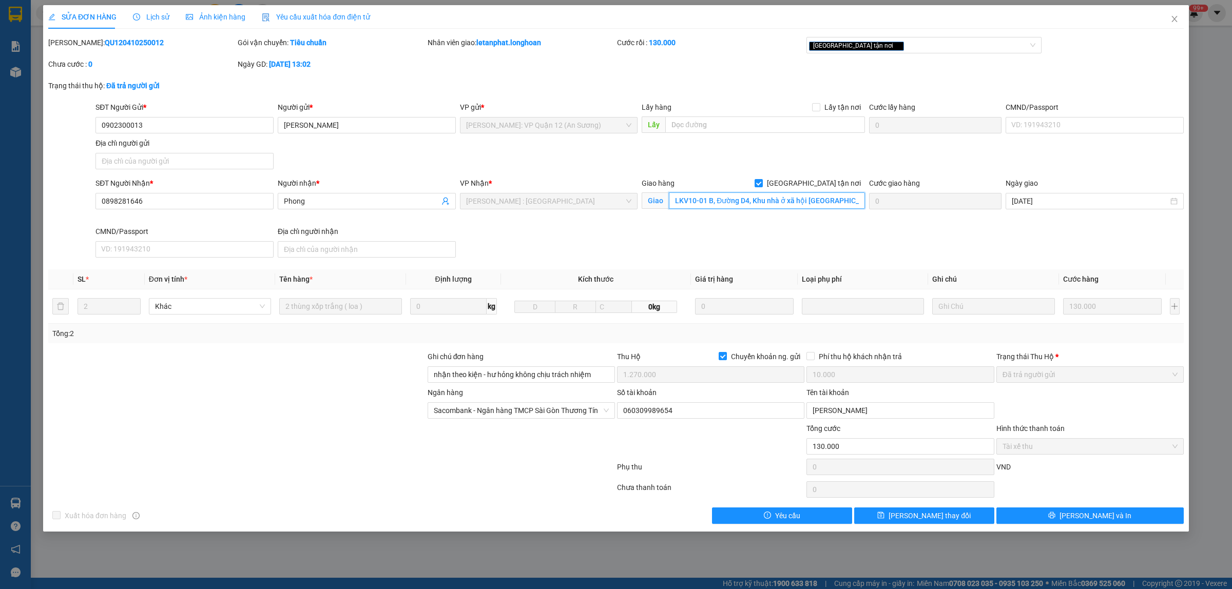
click at [815, 206] on input "LKV10-01 B, Đường D4, Khu nhà ở xã hội Bảo Vinh, Long Khánh, Đồng Nai" at bounding box center [767, 201] width 196 height 16
click at [149, 42] on div "Mã ĐH: QU120410250012" at bounding box center [141, 42] width 187 height 11
drag, startPoint x: 152, startPoint y: 40, endPoint x: 75, endPoint y: 49, distance: 77.6
click at [75, 49] on div "Mã ĐH: QU120410250012" at bounding box center [141, 48] width 189 height 22
copy b "QU120410250012"
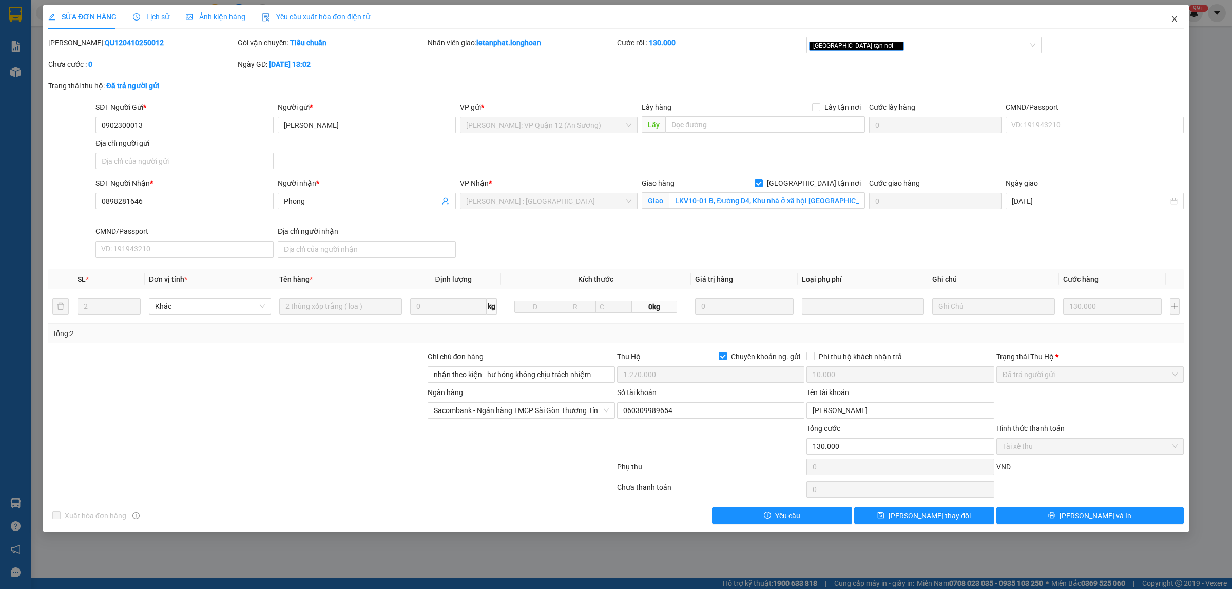
click at [1176, 18] on icon "close" at bounding box center [1174, 19] width 8 height 8
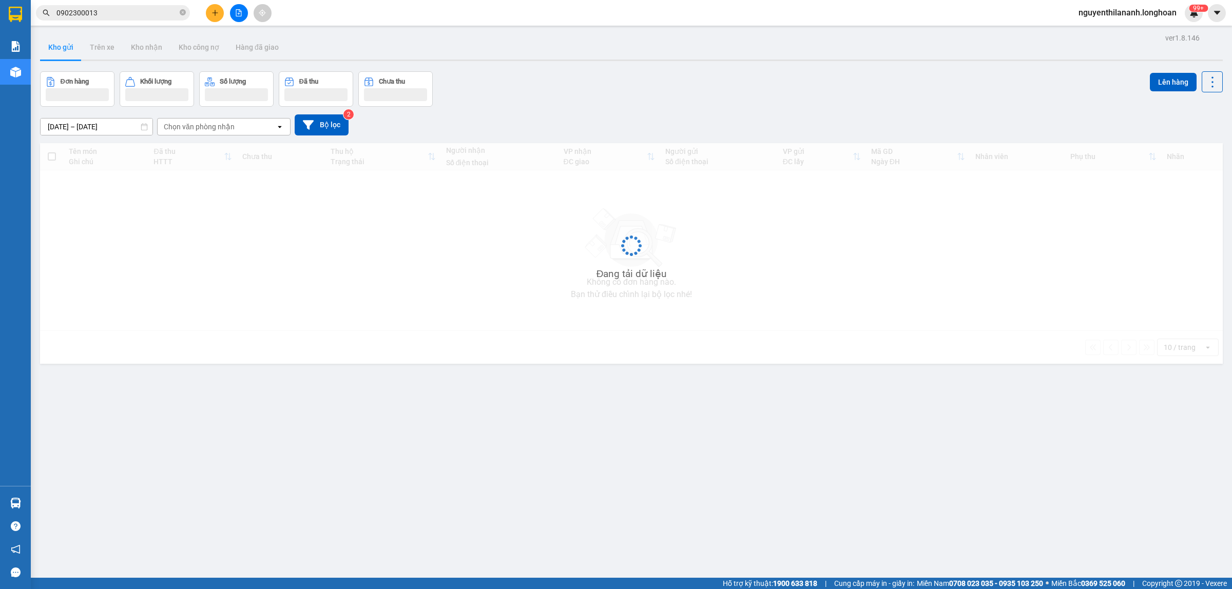
click at [111, 16] on input "0902300013" at bounding box center [116, 12] width 121 height 11
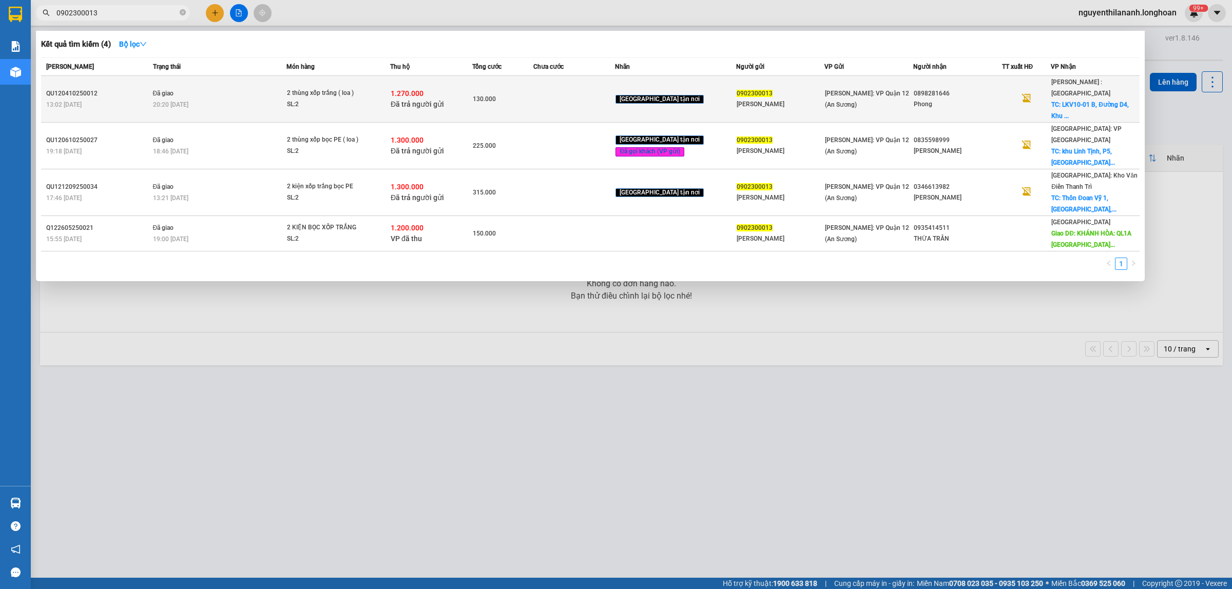
click at [129, 99] on div "13:02 - 04/10" at bounding box center [98, 104] width 104 height 11
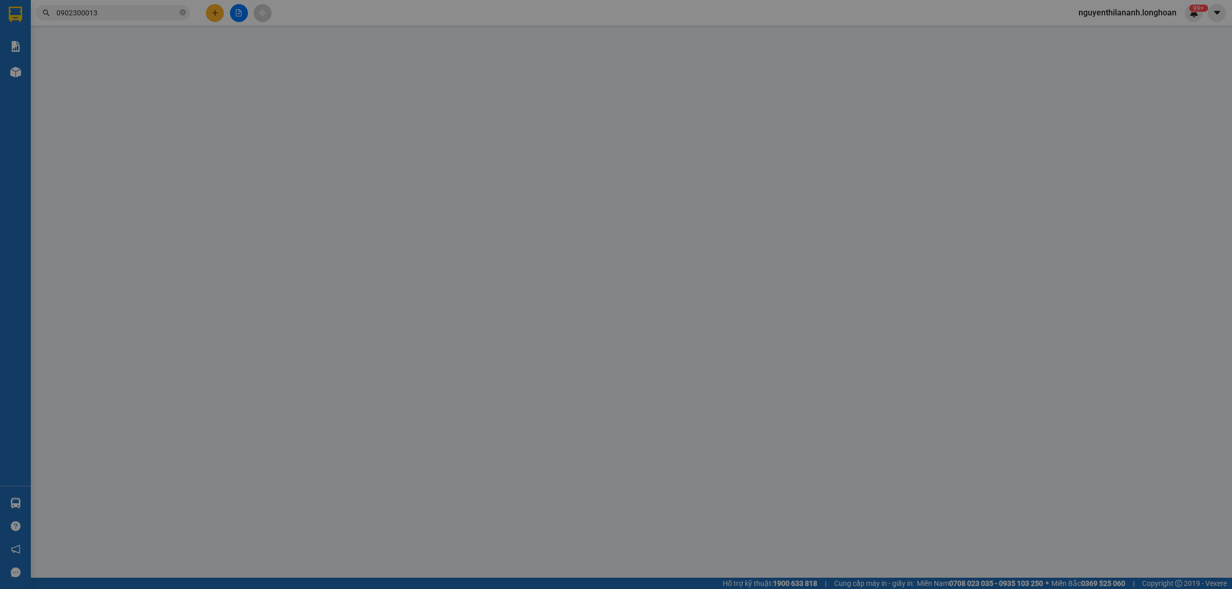
type input "0902300013"
type input "ANH HÙNG"
type input "0898281646"
type input "Phong"
checkbox input "true"
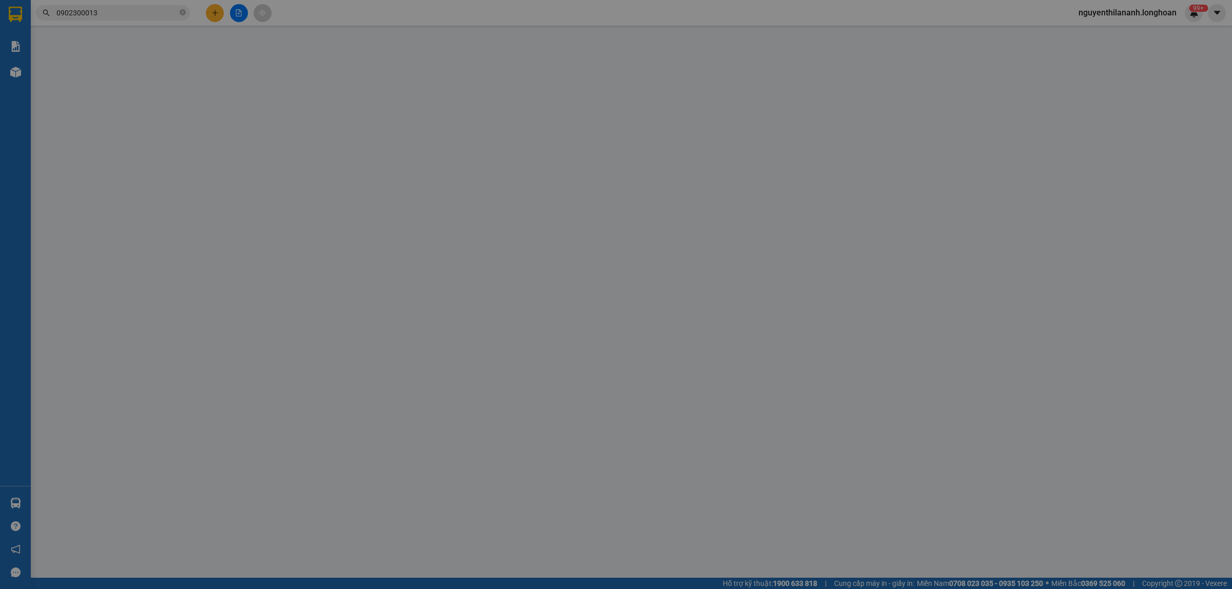
type input "LKV10-01 B, Đường D4, Khu nhà ở xã hội Bảo Vinh, Long Khánh, Đồng Nai"
type input "nhận theo kiện - hư hỏng không chịu trách nhiệm"
checkbox input "true"
type input "1.270.000"
type input "10.000"
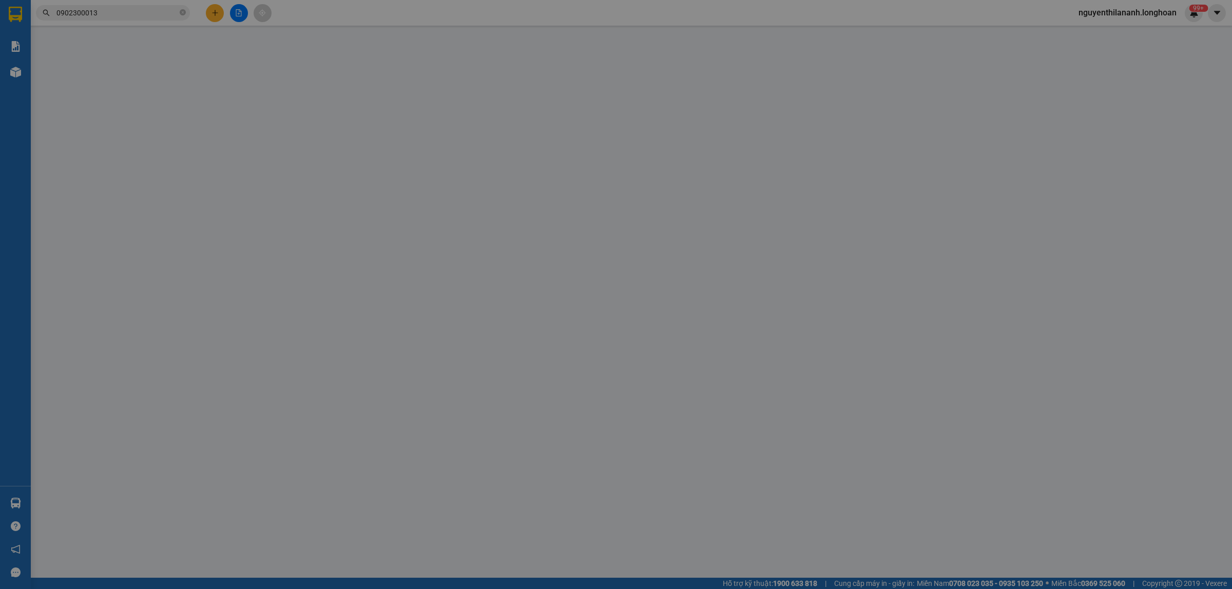
type input "130.000"
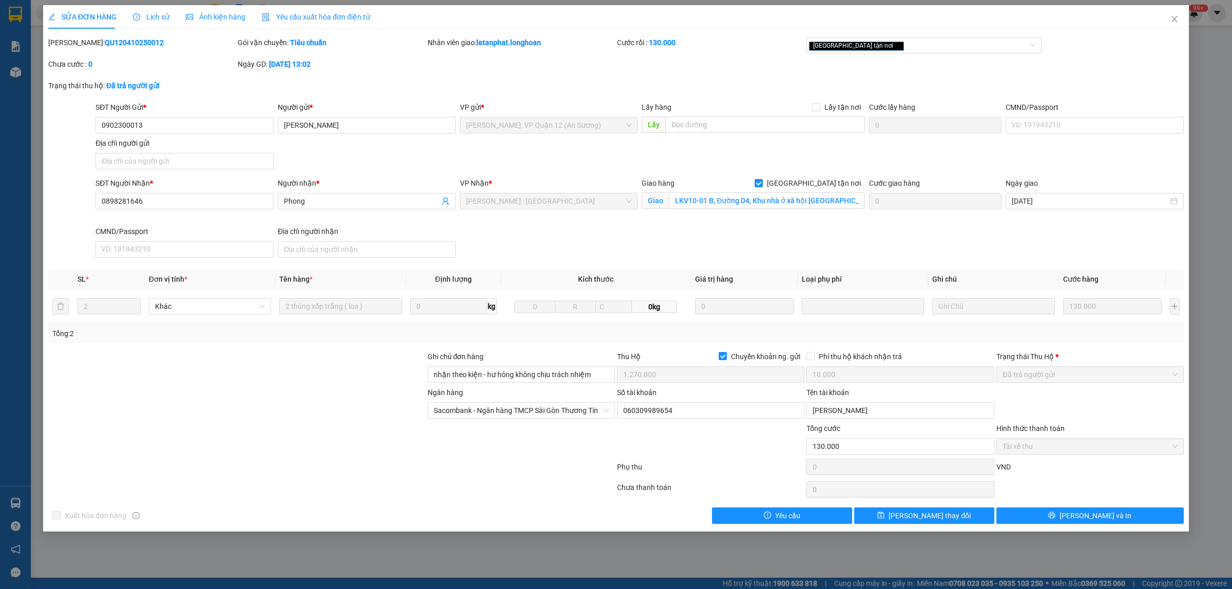
drag, startPoint x: 137, startPoint y: 41, endPoint x: 76, endPoint y: 45, distance: 60.7
click at [76, 45] on div "Mã ĐH: QU120410250012" at bounding box center [141, 42] width 187 height 11
copy b "QU120410250012"
drag, startPoint x: 152, startPoint y: 125, endPoint x: 101, endPoint y: 127, distance: 51.9
click at [101, 127] on input "0902300013" at bounding box center [184, 125] width 178 height 16
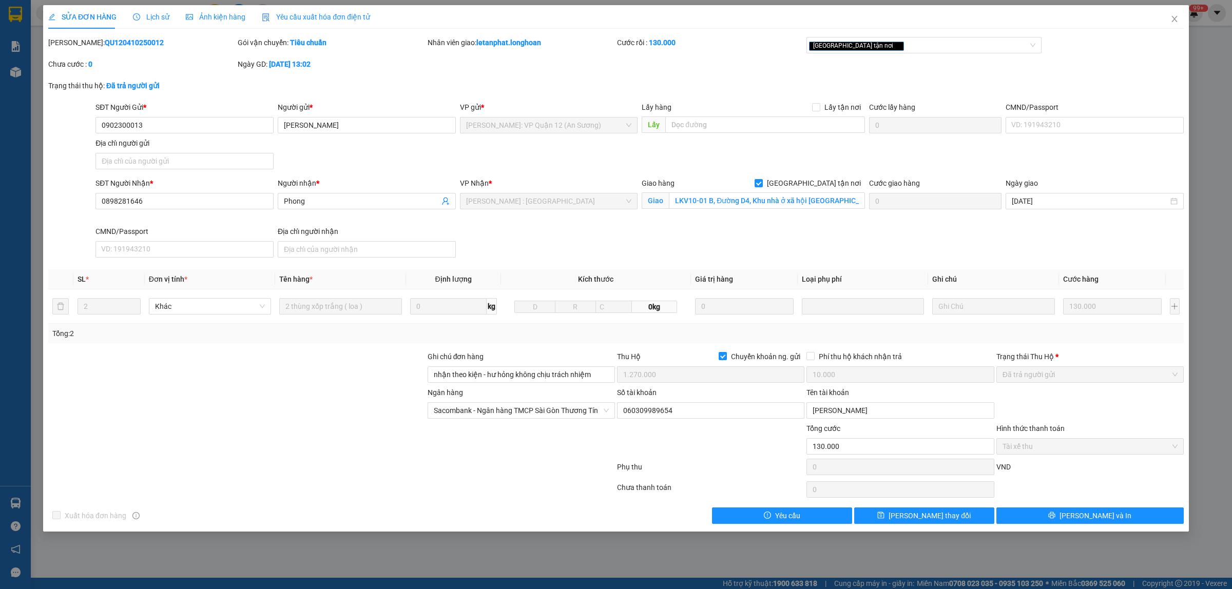
click at [152, 44] on div "Mã ĐH: QU120410250012" at bounding box center [141, 42] width 187 height 11
drag, startPoint x: 138, startPoint y: 44, endPoint x: 75, endPoint y: 48, distance: 62.7
click at [75, 48] on div "Mã ĐH: QU120410250012" at bounding box center [141, 42] width 187 height 11
copy b "QU120410250012"
click at [1174, 15] on icon "close" at bounding box center [1174, 19] width 8 height 8
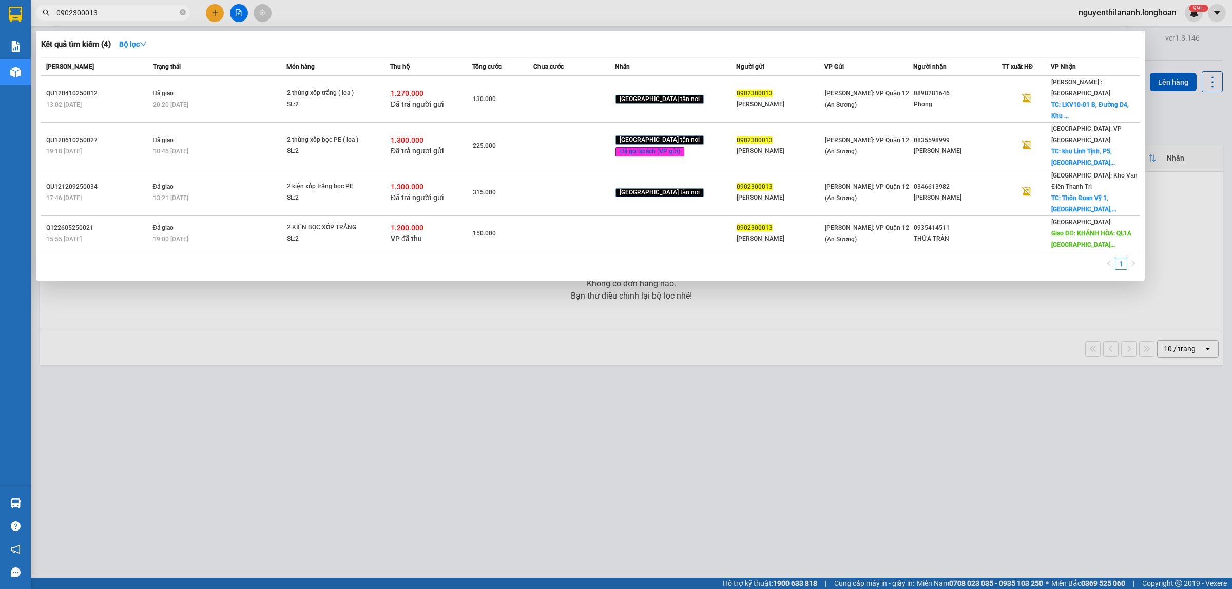
click at [147, 17] on input "0902300013" at bounding box center [116, 12] width 121 height 11
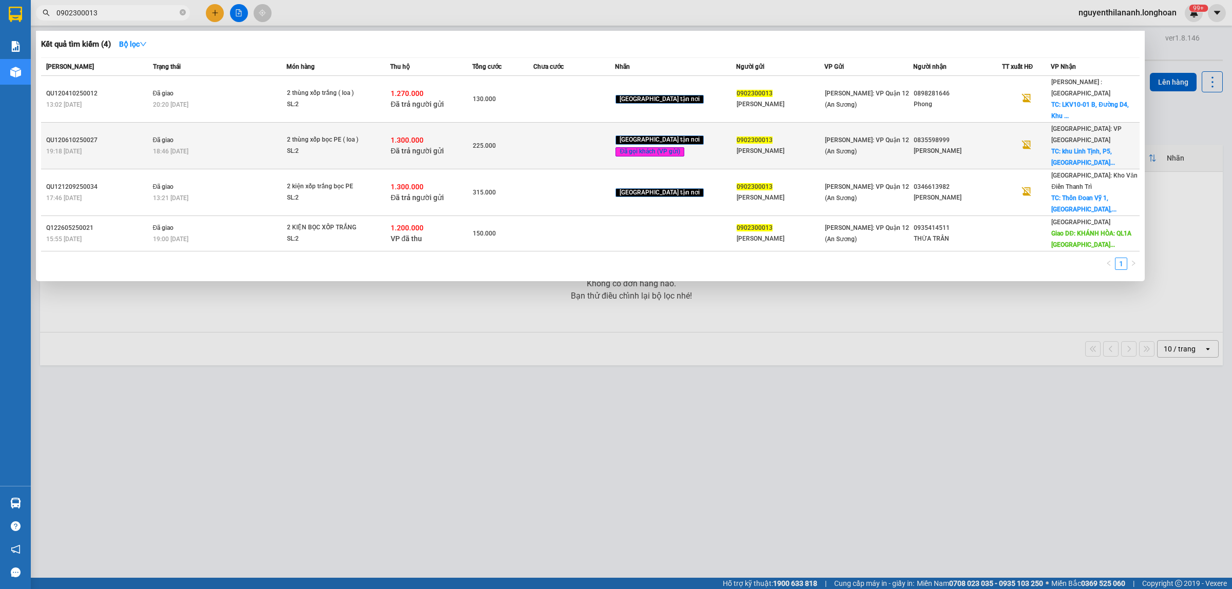
click at [131, 135] on div "QU120610250027" at bounding box center [98, 140] width 104 height 11
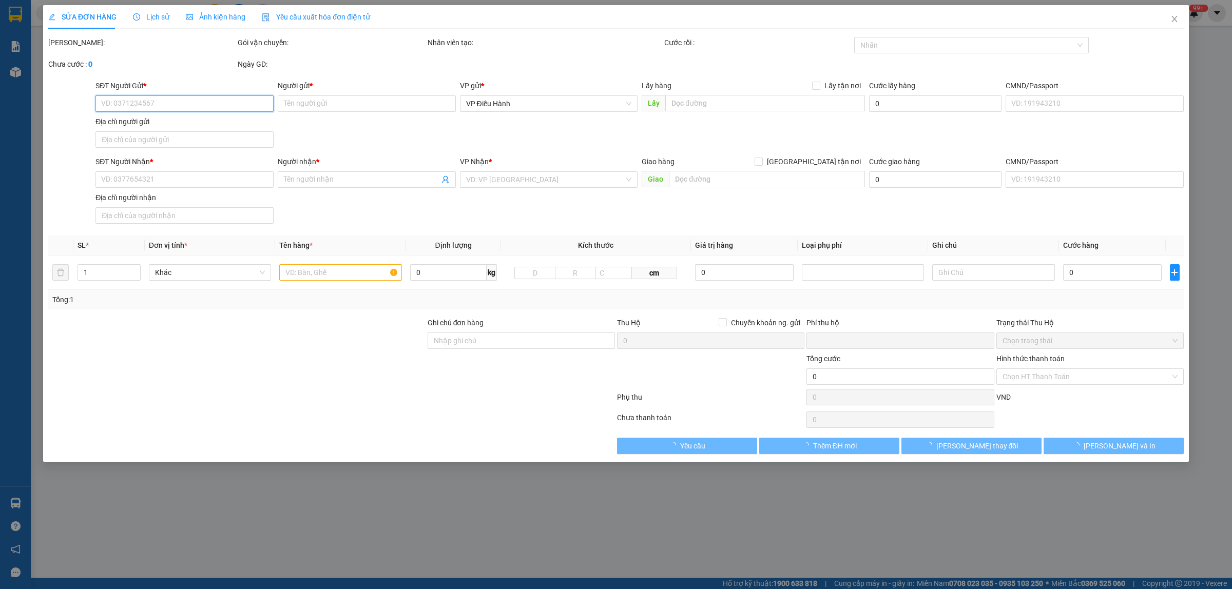
type input "0902300013"
type input "ANH HÙNG"
type input "0835598999"
type input "Nguyễn Nhật Tân"
checkbox input "true"
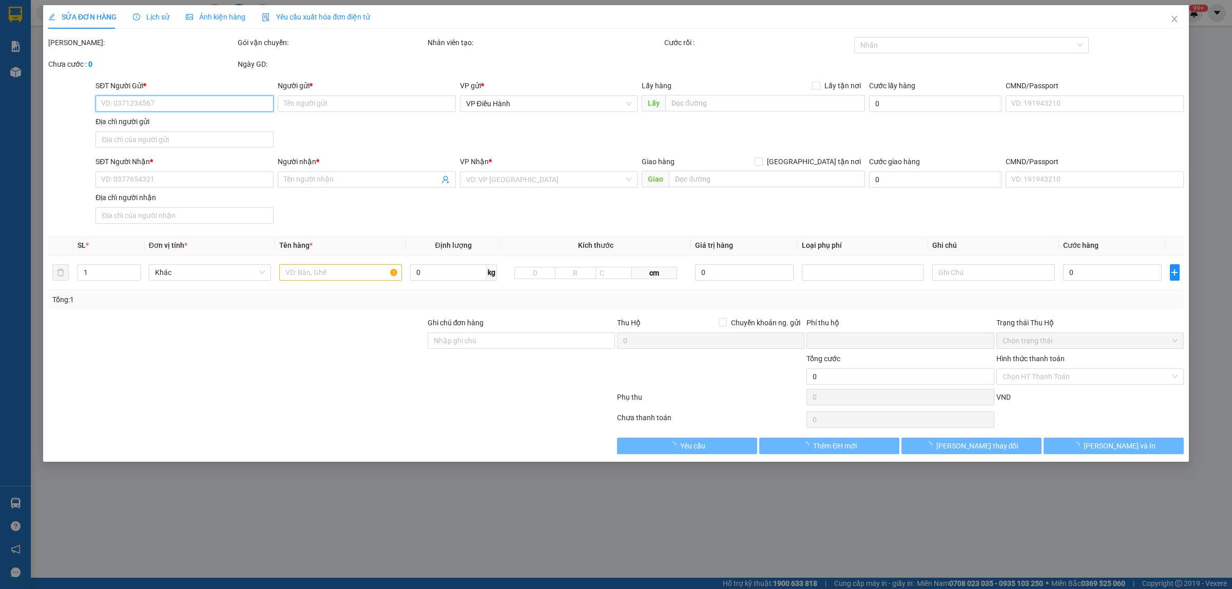
type input "khu Linh Tịnh, P5, Tuy Hòa, Phú Yên"
type input "nhận theo kiện - hư hỏng không chịu trách nhiệm"
checkbox input "true"
type input "1.300.000"
type input "10.000"
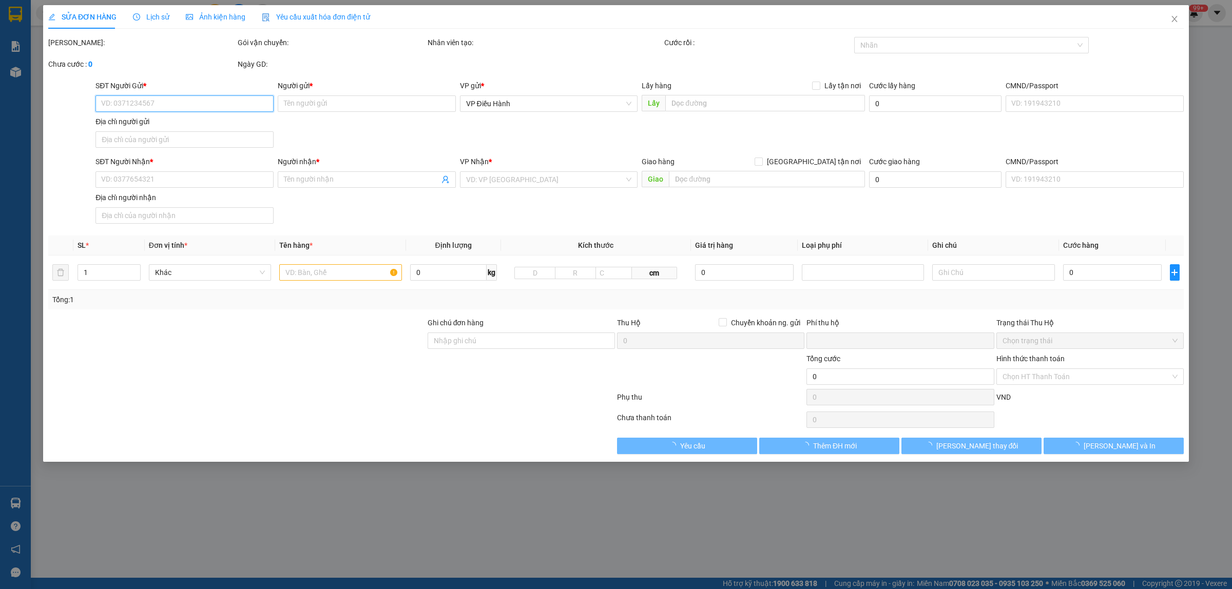
type input "225.000"
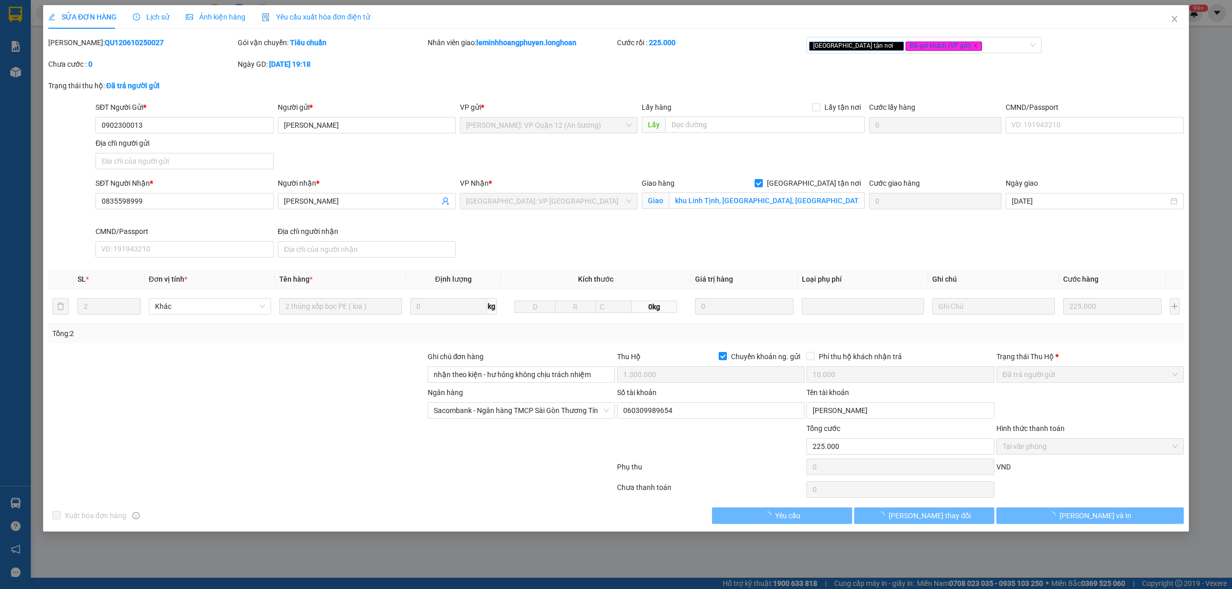
drag, startPoint x: 137, startPoint y: 42, endPoint x: 76, endPoint y: 49, distance: 61.6
click at [76, 49] on div "Mã ĐH: QU120610250027" at bounding box center [141, 48] width 189 height 22
copy b "QU120610250027"
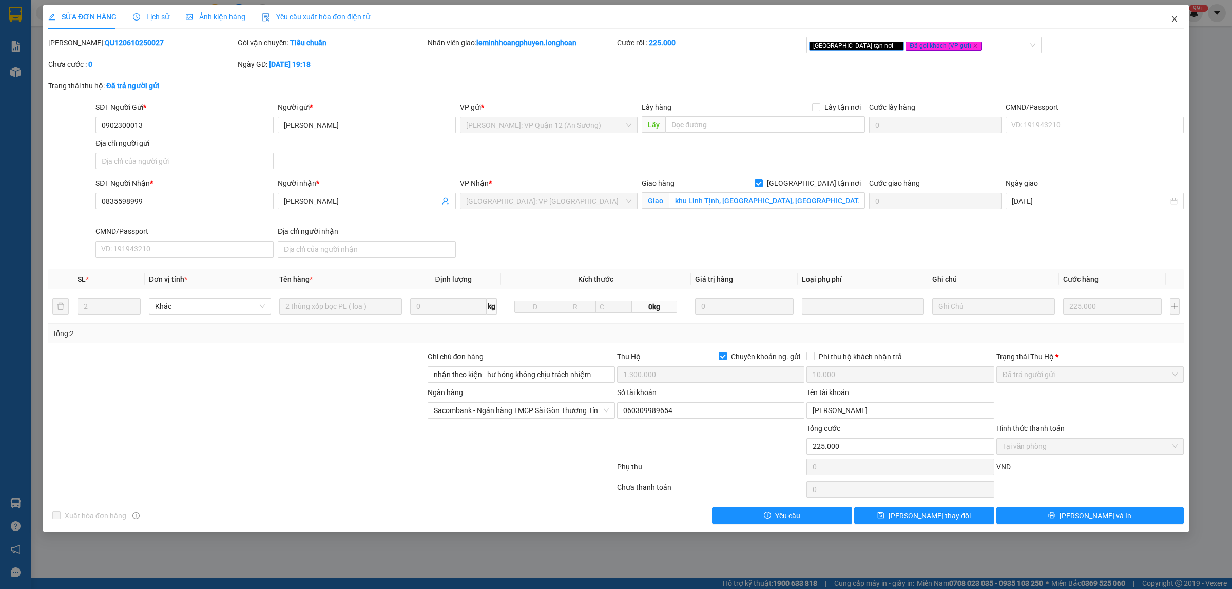
drag, startPoint x: 1176, startPoint y: 19, endPoint x: 1170, endPoint y: 19, distance: 5.6
click at [1170, 19] on icon "close" at bounding box center [1174, 19] width 8 height 8
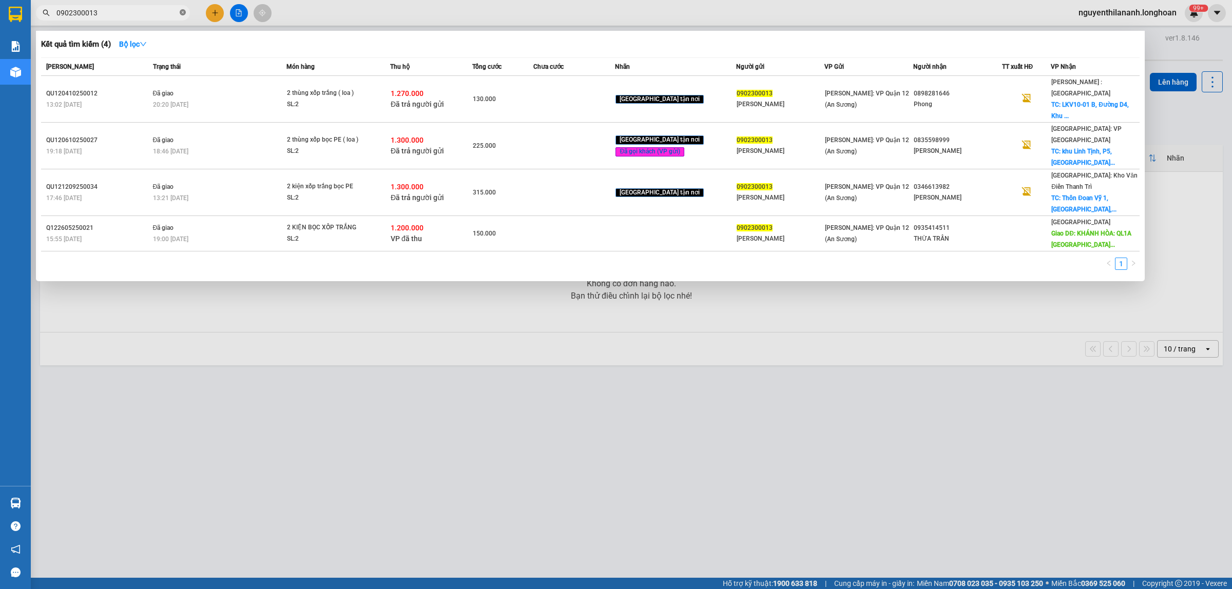
click at [181, 11] on icon "close-circle" at bounding box center [183, 12] width 6 height 6
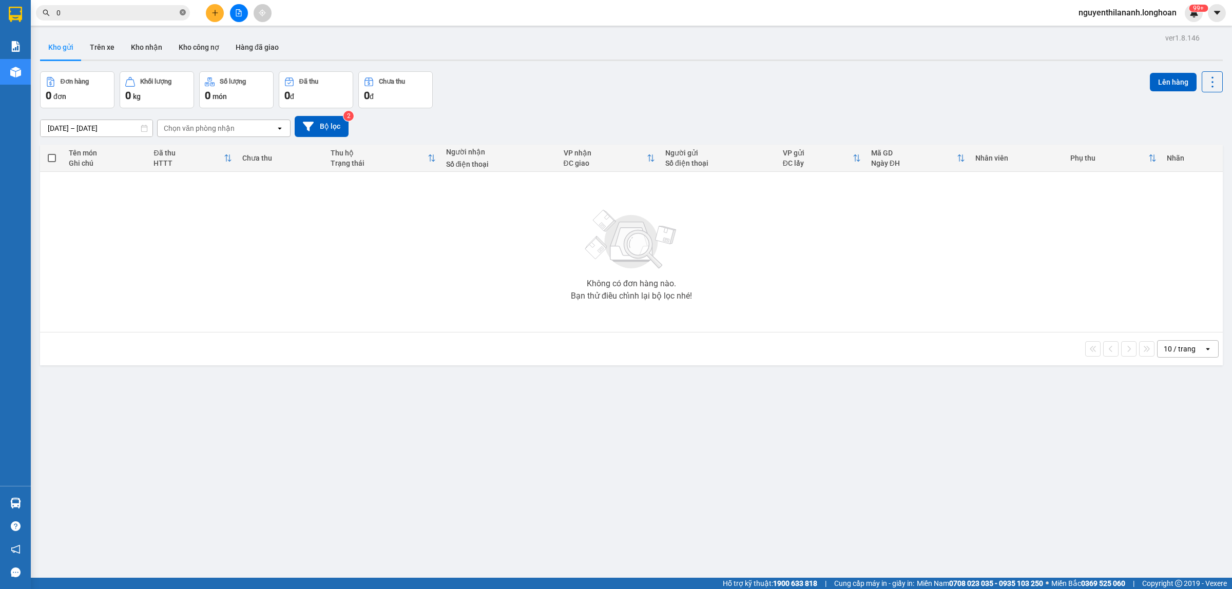
paste input "939159187"
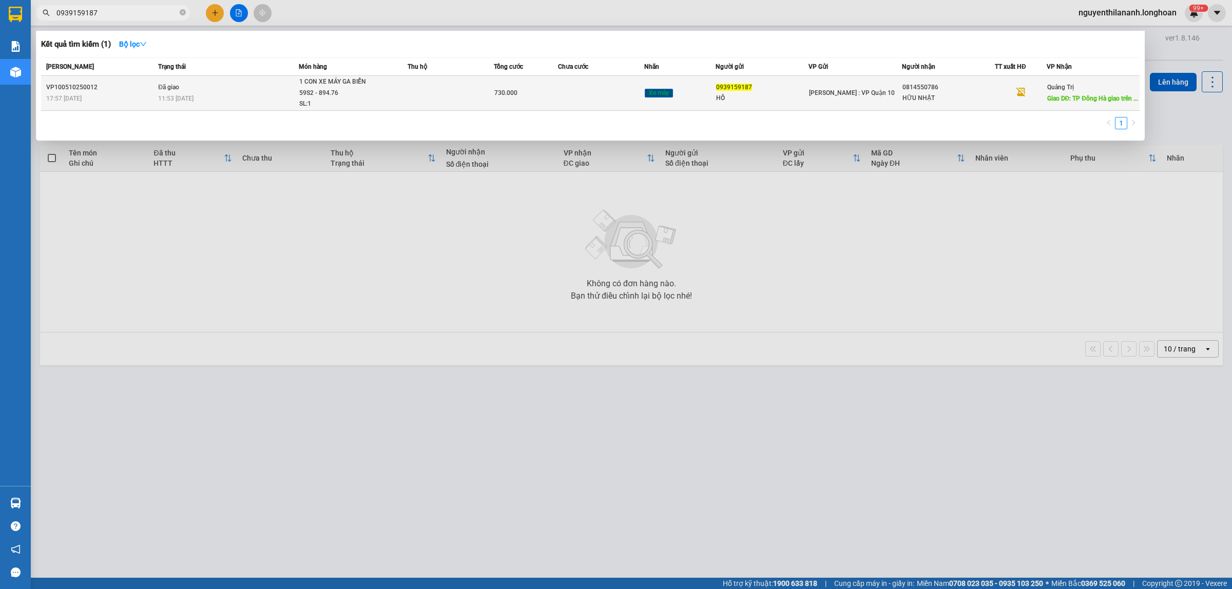
type input "0939159187"
click at [118, 95] on div "17:57 - 05/10" at bounding box center [100, 98] width 109 height 11
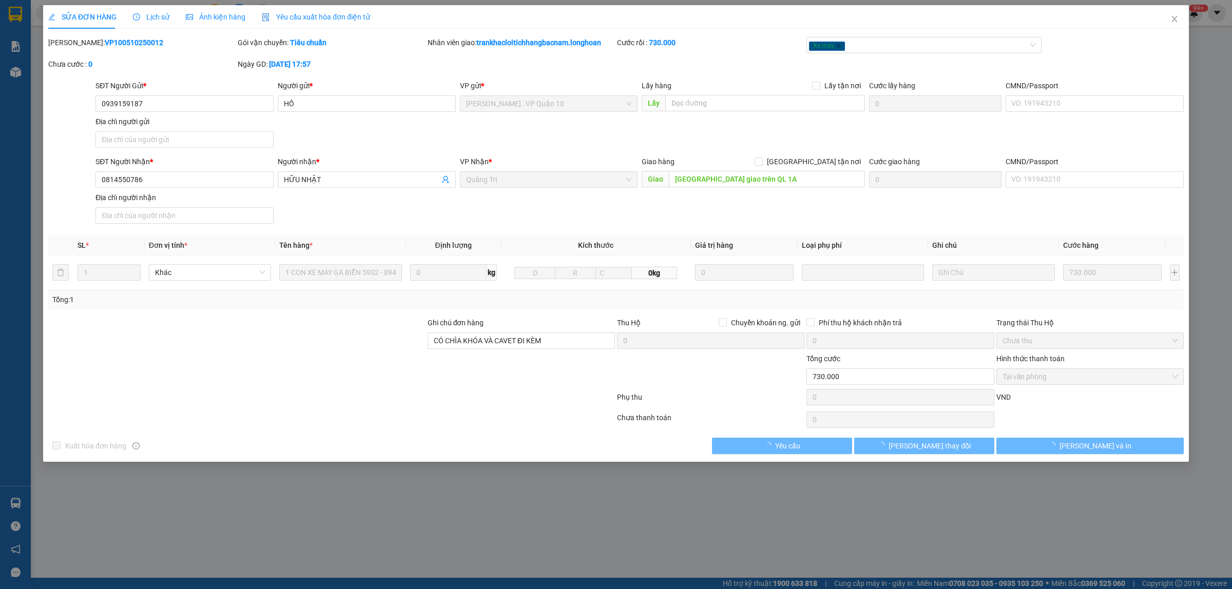
type input "0939159187"
type input "HỒ"
type input "0814550786"
type input "HỮU NHẬT"
type input "TP Đông Hà giao trên QL 1A"
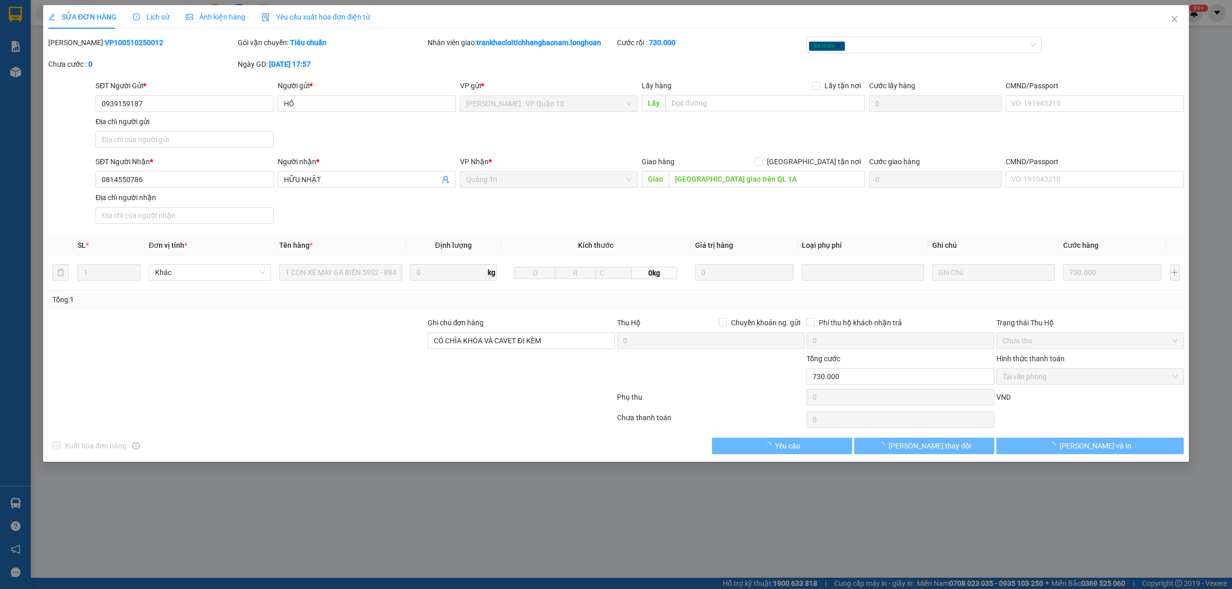
type input "CÓ CHÌA KHÓA VÀ CAVET ĐI KÈM"
type input "0"
type input "730.000"
drag, startPoint x: 137, startPoint y: 42, endPoint x: 75, endPoint y: 46, distance: 61.7
click at [75, 46] on div "Mã ĐH: VP100510250012" at bounding box center [141, 42] width 187 height 11
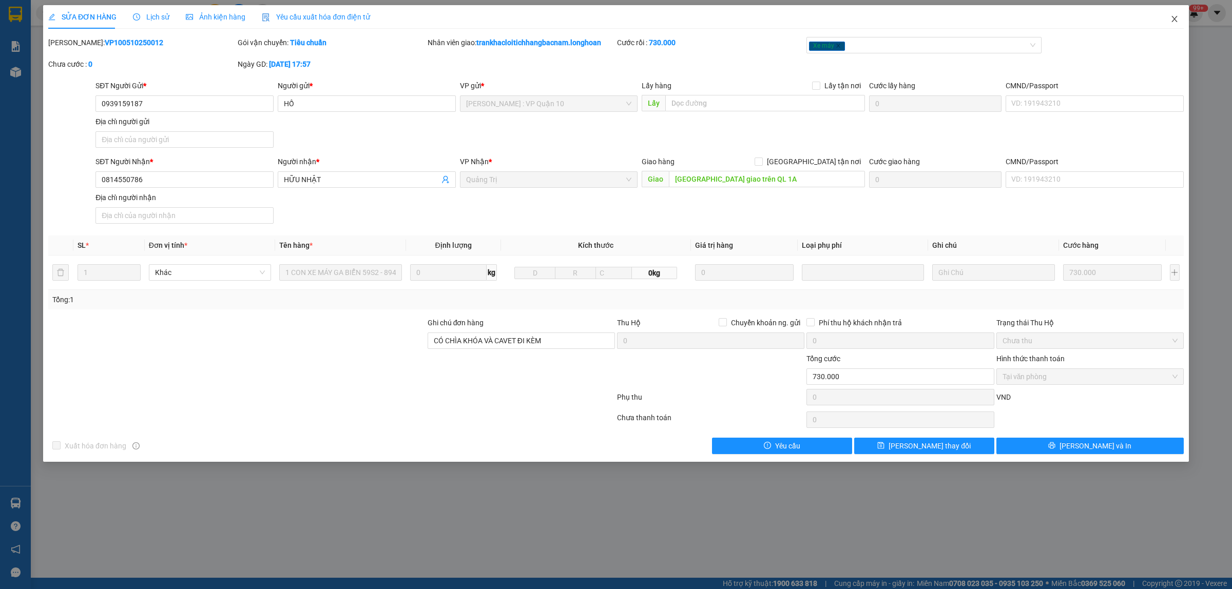
click at [1174, 25] on span "Close" at bounding box center [1174, 19] width 29 height 29
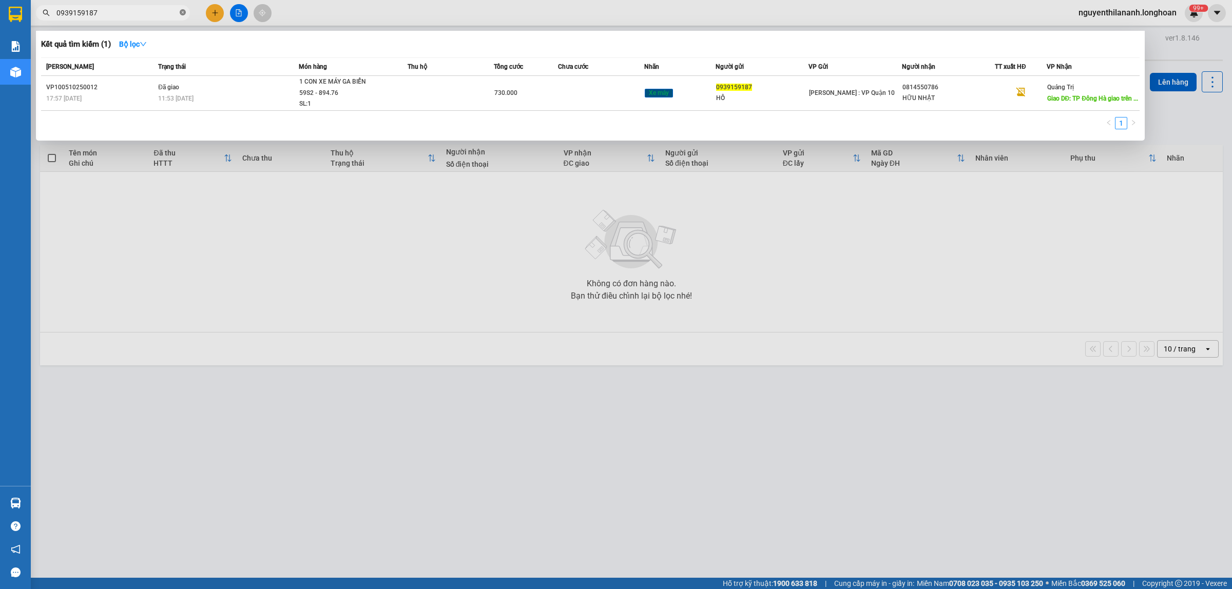
click at [180, 11] on icon "close-circle" at bounding box center [183, 12] width 6 height 6
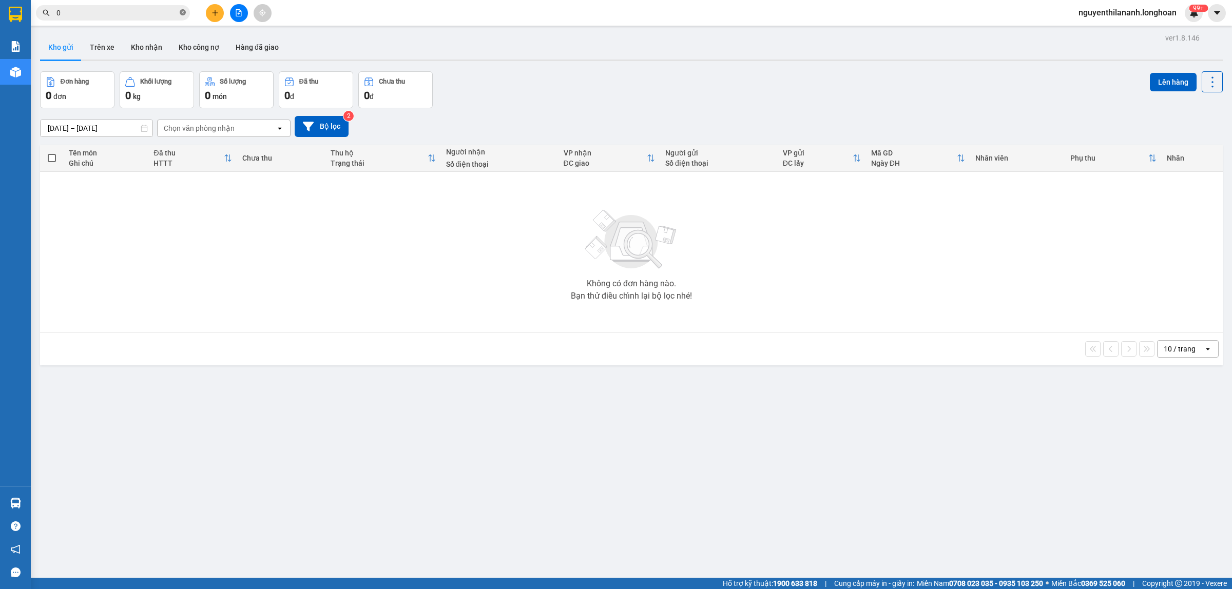
paste input "971748366"
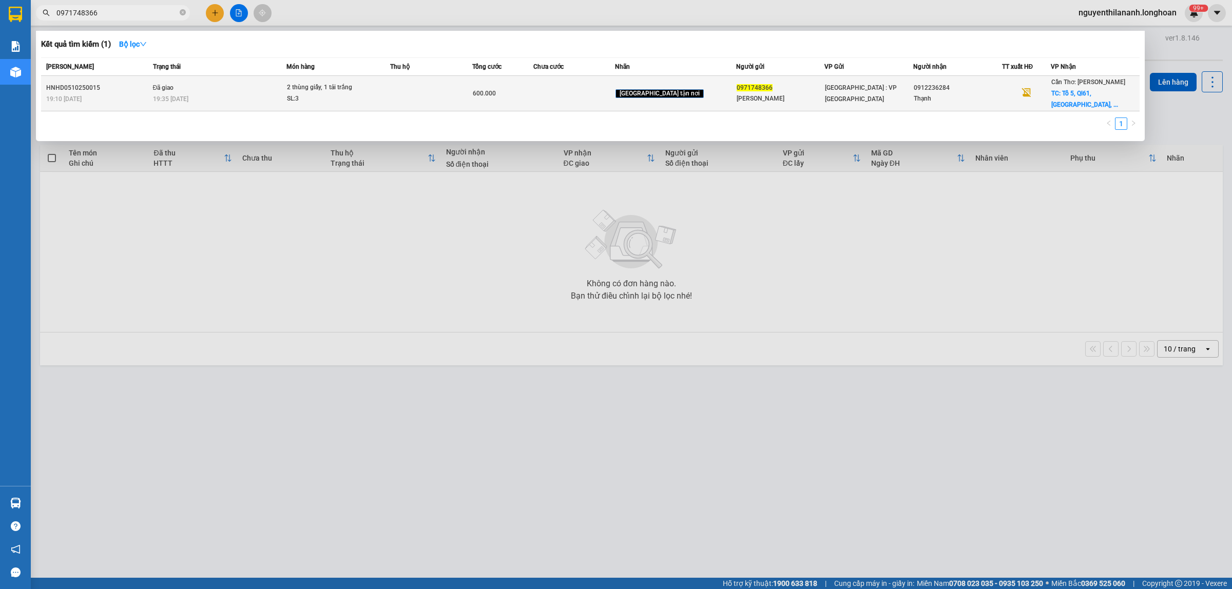
type input "0971748366"
click at [131, 84] on div "HNHD0510250015" at bounding box center [98, 88] width 104 height 11
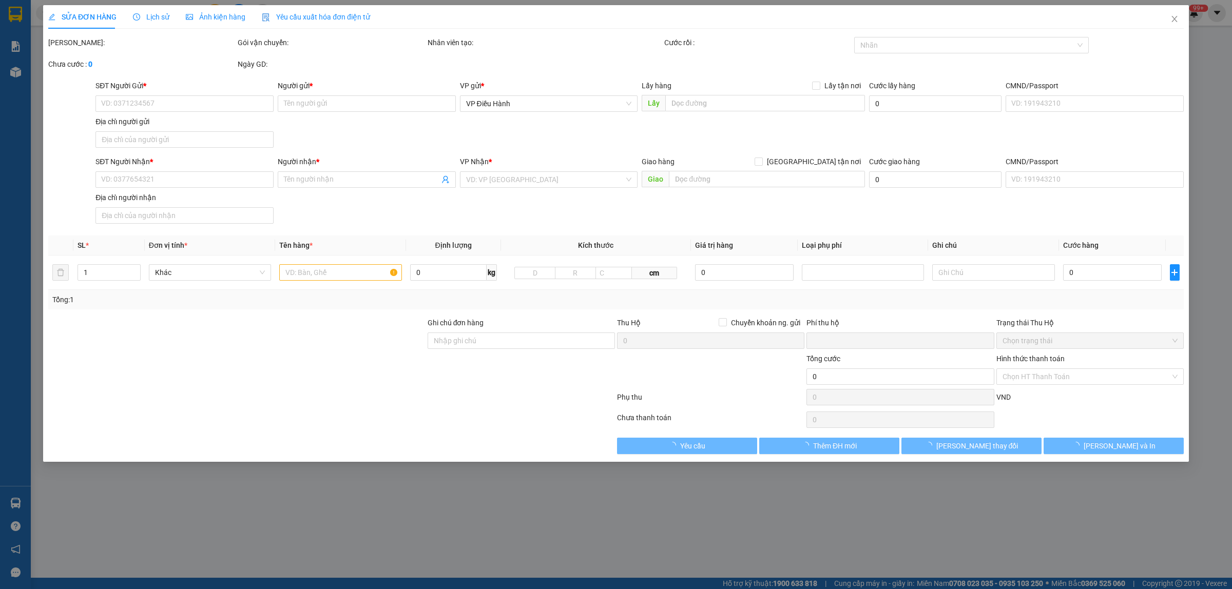
type input "0971748366"
type input "anh Khánh"
type input "0912236284"
type input "Thạnh"
checkbox input "true"
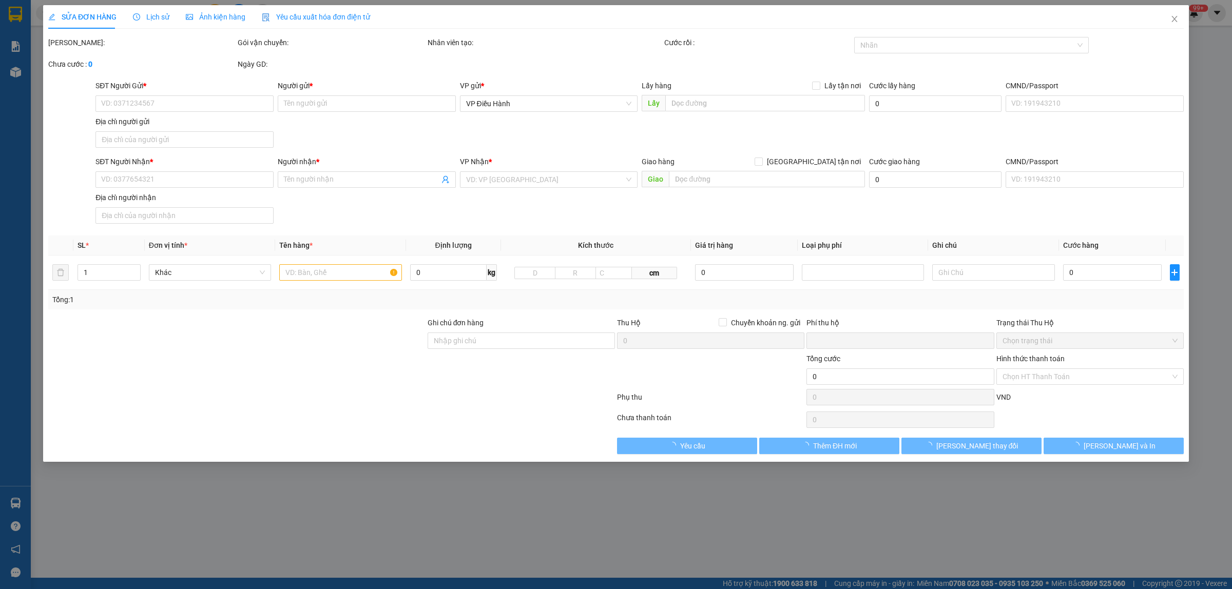
type input "Tổ 5, Ql61, ấp Hoà Thạnh, Châu Thành, Kiên Giang"
type input "HÀNG DỄ VỠ CHÚ Ý BỐC XẾP NHẸ TAY KHÔNG ĐÈ HÀNG ( HƯ VỠ KHÔNG ĐỀN GIÁ TRỊ HÀNG )"
type input "0"
type input "600.000"
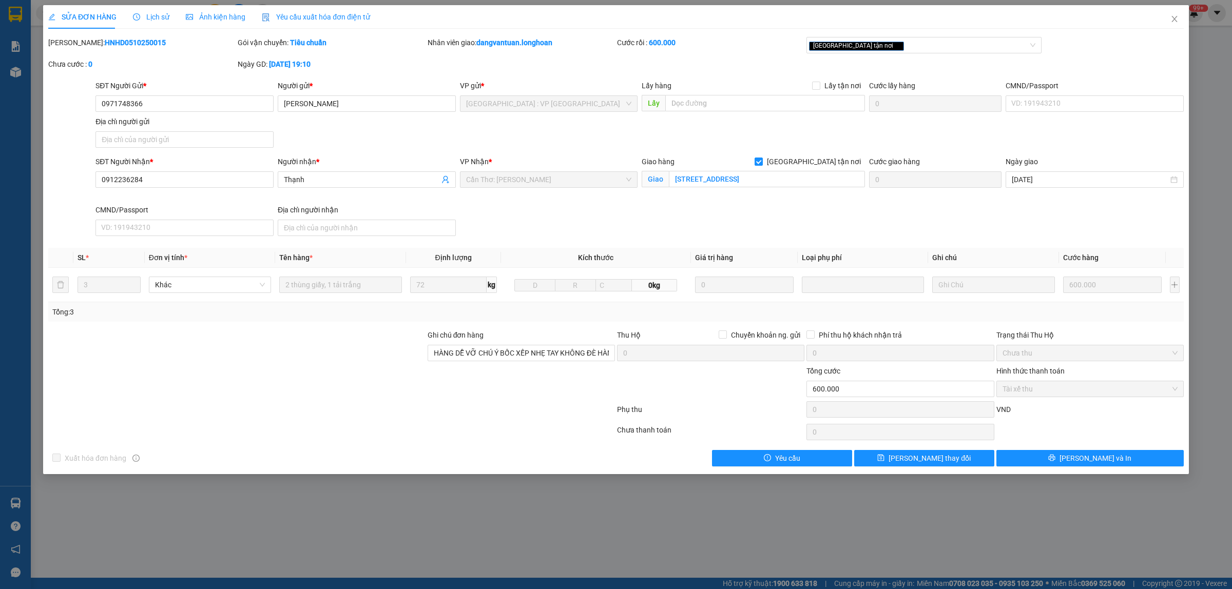
drag, startPoint x: 149, startPoint y: 40, endPoint x: 76, endPoint y: 46, distance: 73.7
click at [76, 46] on div "Mã ĐH: HNHD0510250015" at bounding box center [141, 42] width 187 height 11
drag, startPoint x: 1176, startPoint y: 18, endPoint x: 1170, endPoint y: 21, distance: 5.5
click at [1170, 21] on icon "close" at bounding box center [1174, 19] width 8 height 8
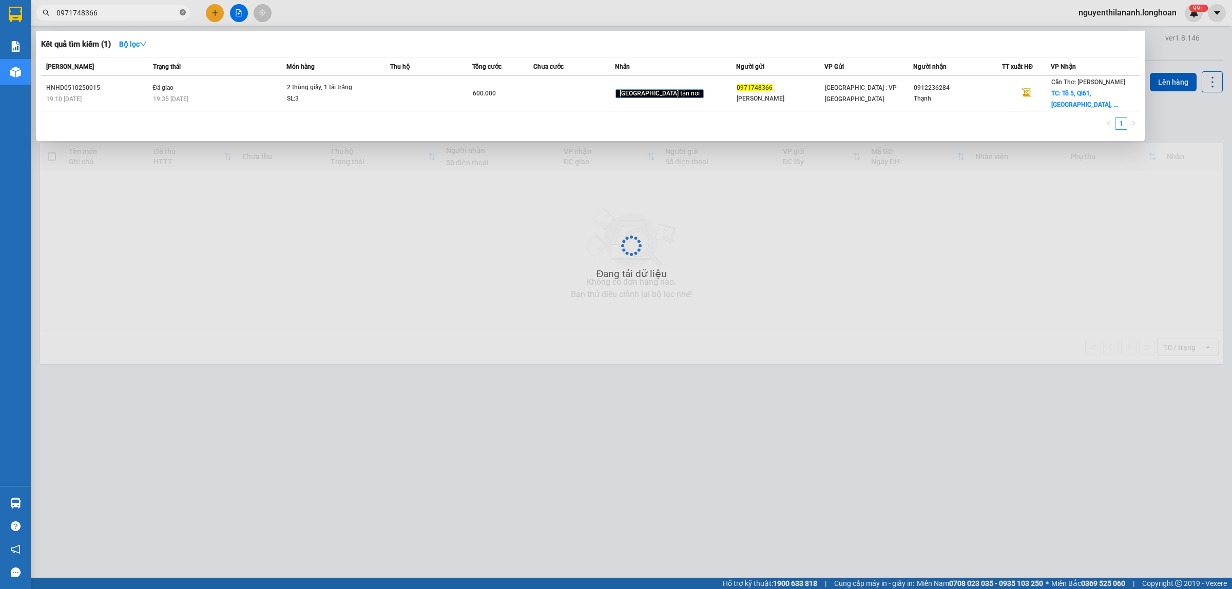
click at [183, 13] on icon "close-circle" at bounding box center [183, 12] width 6 height 6
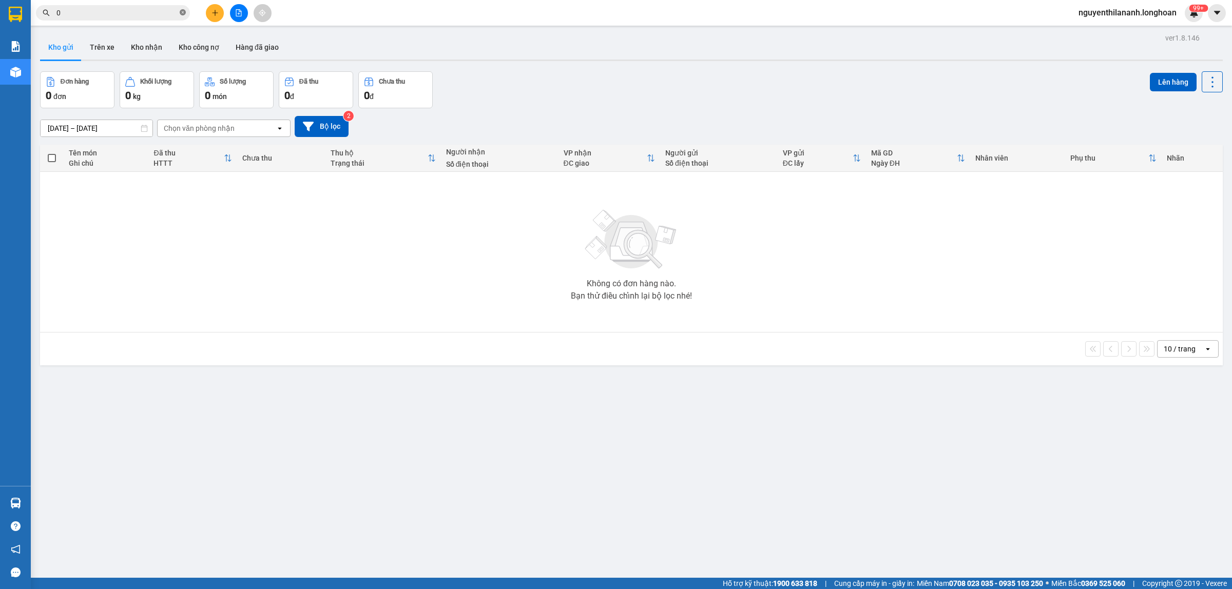
paste input "901669383"
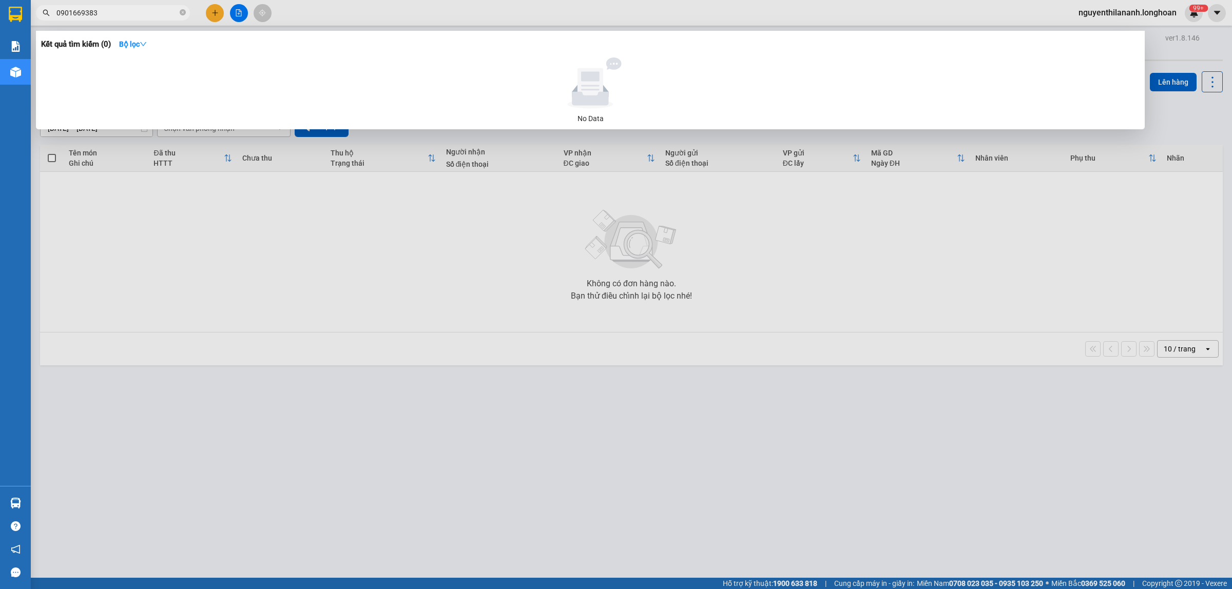
type input "0901669383"
click at [181, 13] on icon "close-circle" at bounding box center [183, 12] width 6 height 6
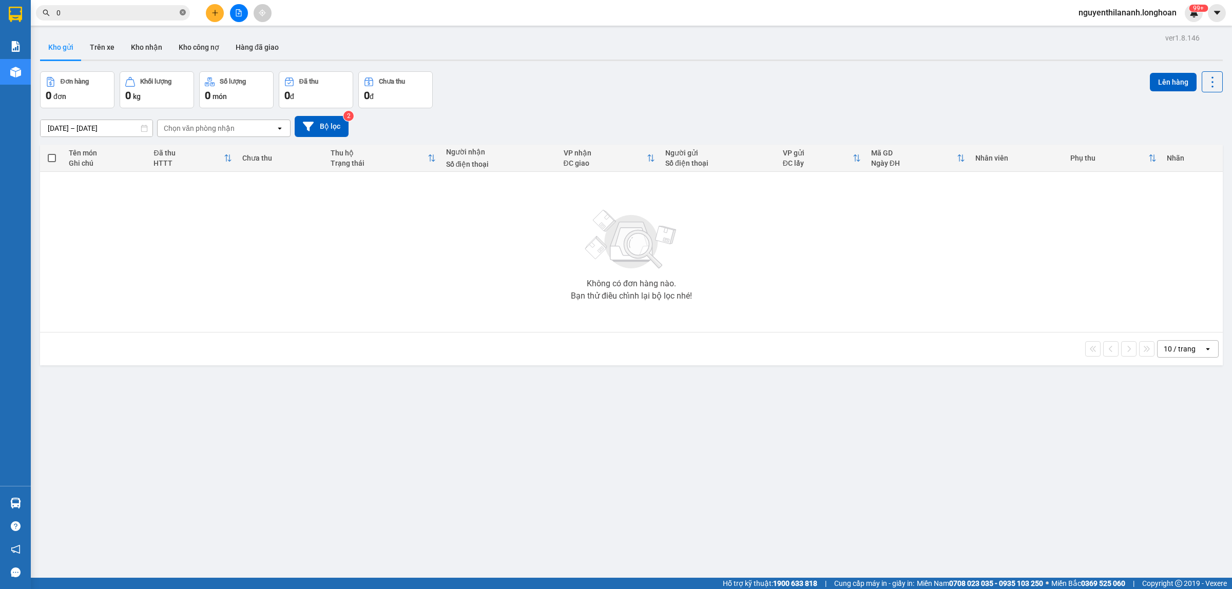
paste input "974120706"
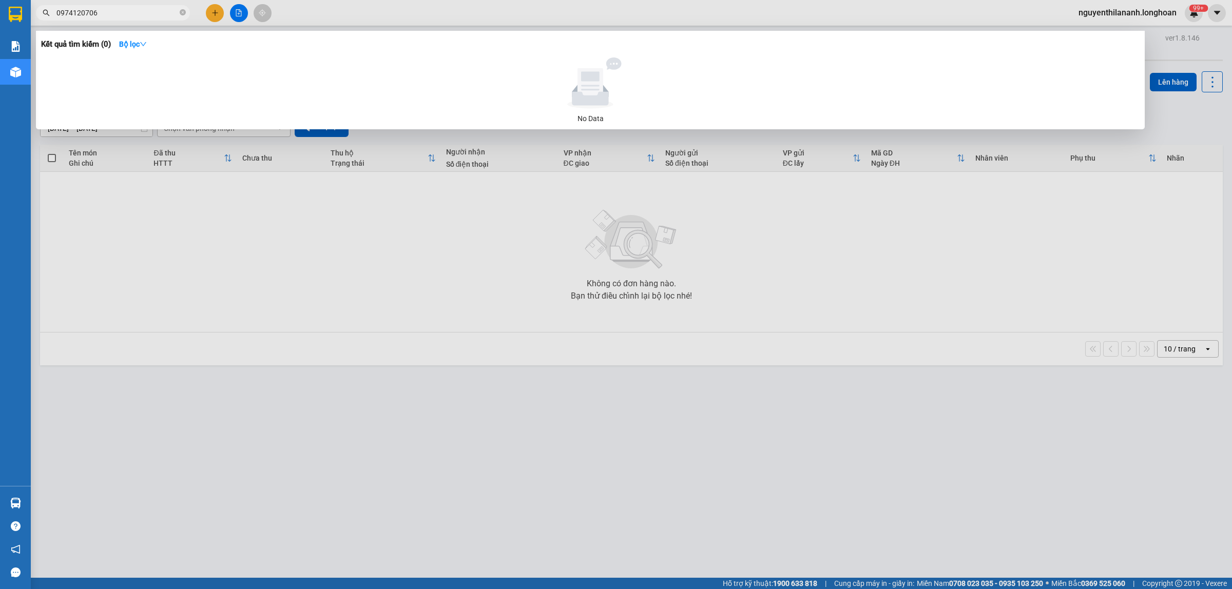
type input "0974120706"
click at [181, 14] on icon "close-circle" at bounding box center [183, 12] width 6 height 6
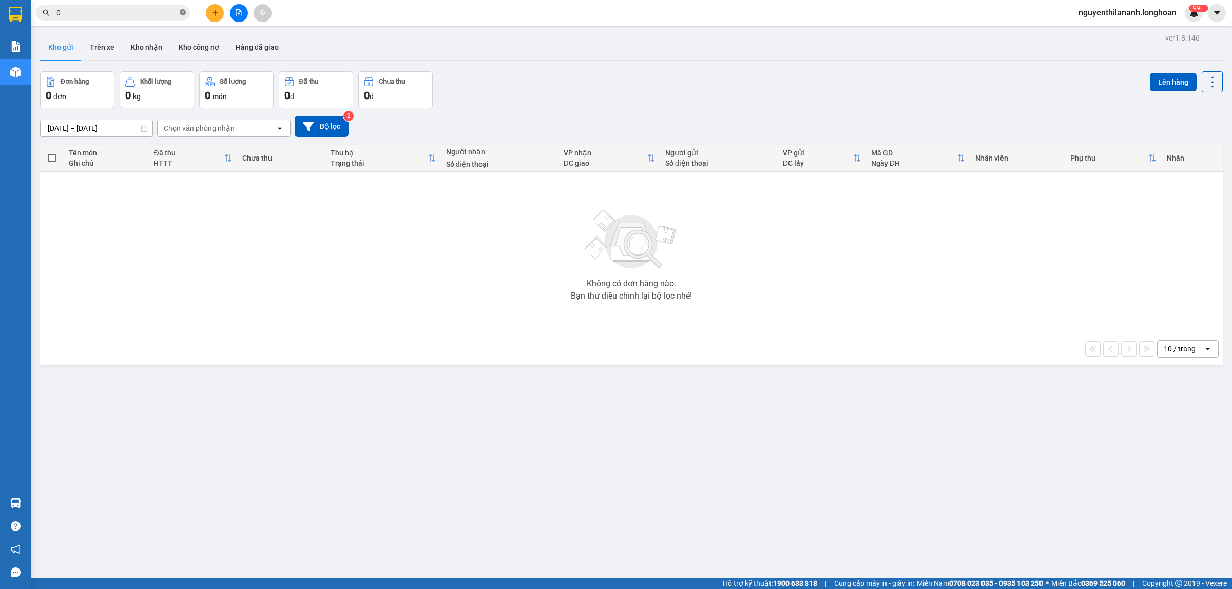
paste input "878969888"
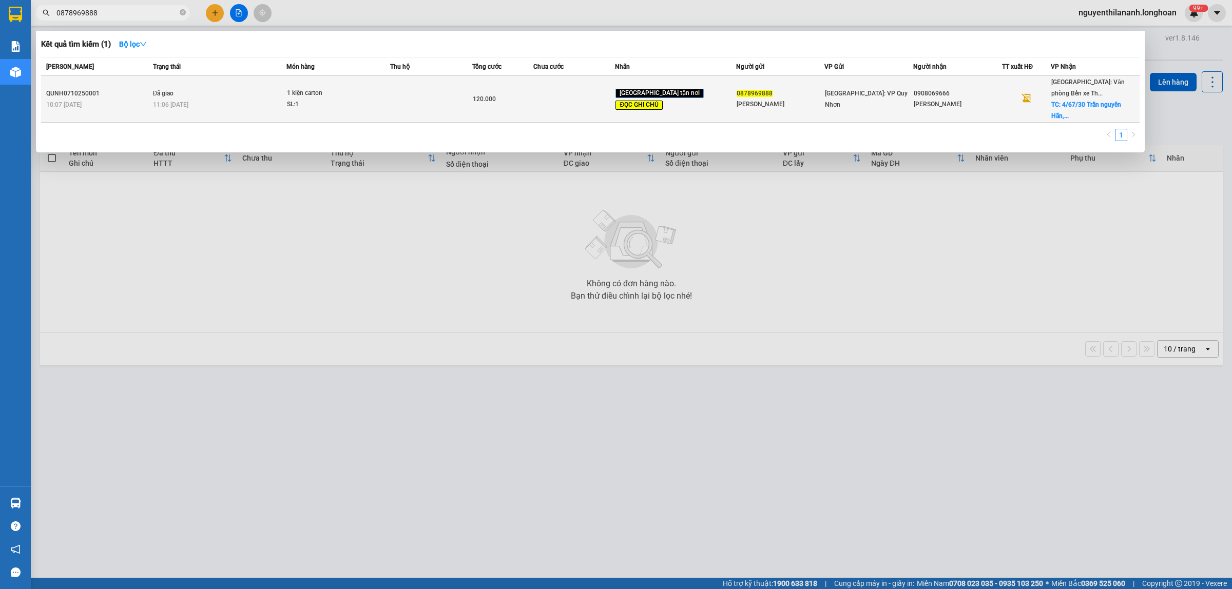
type input "0878969888"
click at [137, 99] on div "10:07 - 07/10" at bounding box center [98, 104] width 104 height 11
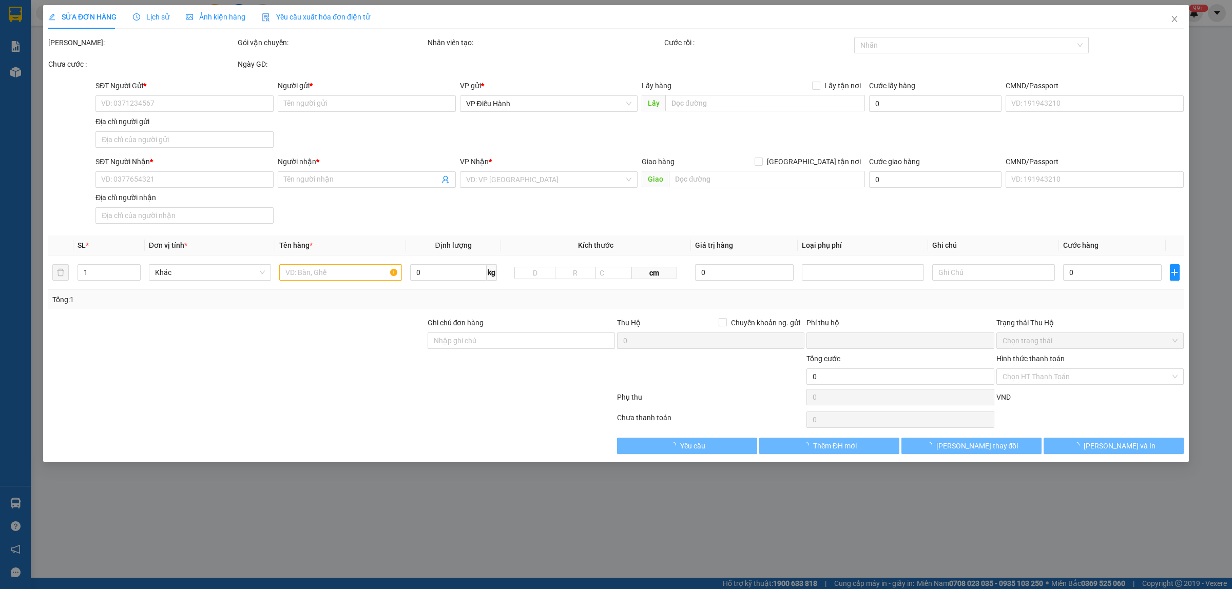
type input "0878969888"
type input "Anh Kiên"
type input "0908069666"
type input "Trương Hà"
checkbox input "true"
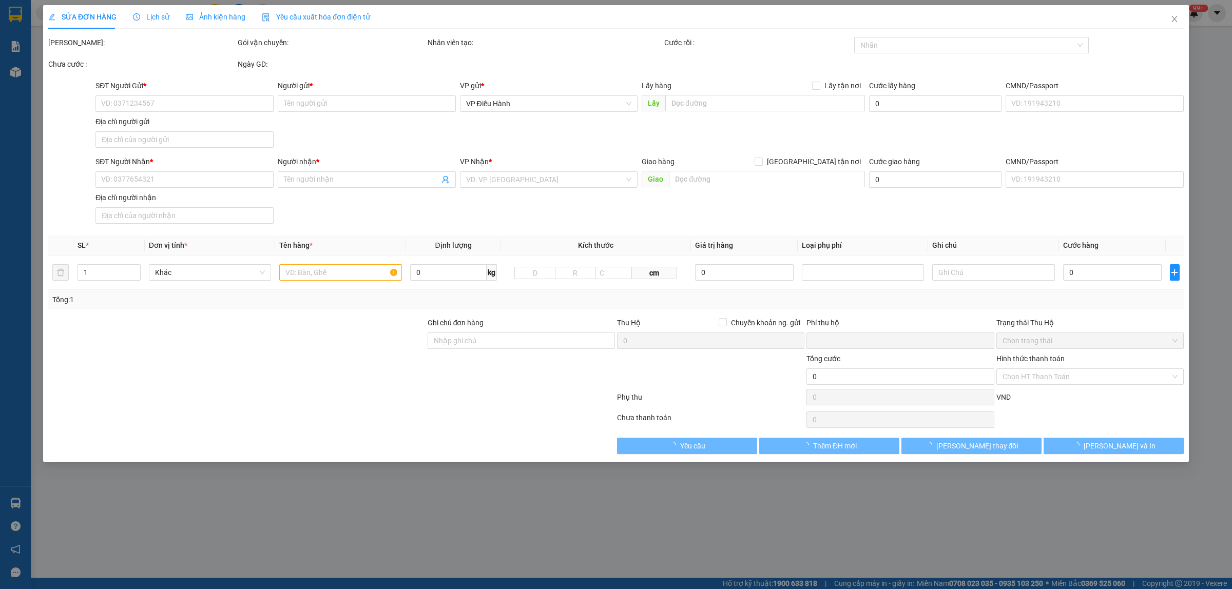
type input "4/67/30 Trần nguyên Hãn, P. An Biên, Quận Lê Chân, Hải Phòng"
type input "Nhận ng đai, ng kiện, đổ vỡ ko đền"
type input "0"
type input "120.000"
type input "20.000"
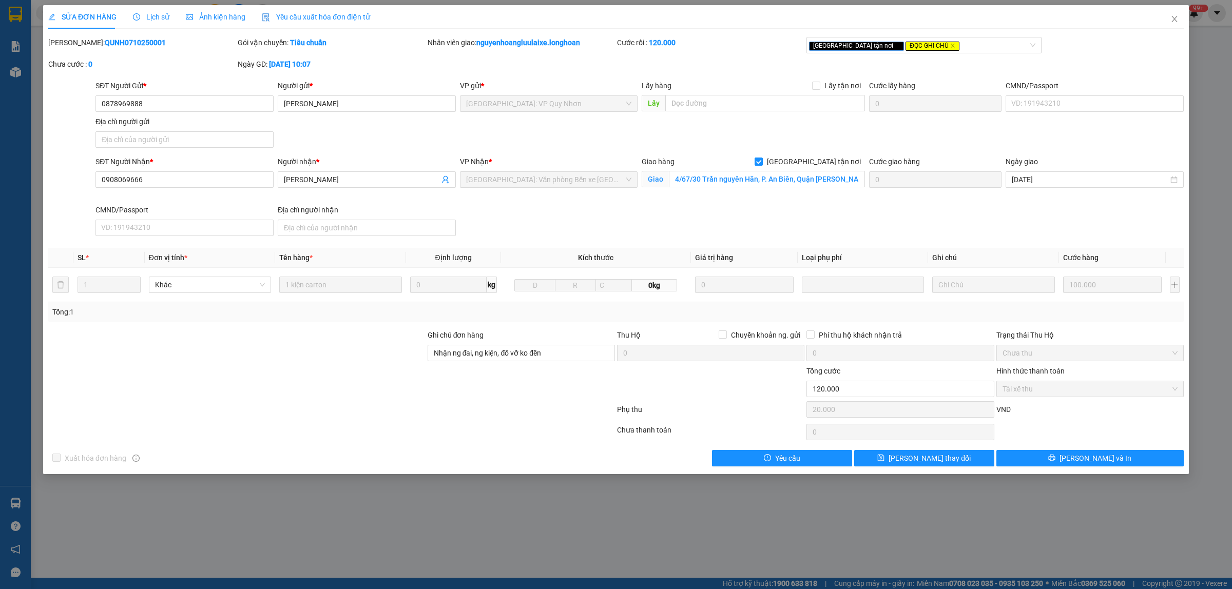
drag, startPoint x: 139, startPoint y: 41, endPoint x: 76, endPoint y: 46, distance: 63.4
click at [76, 46] on div "Mã ĐH: QUNH0710250001" at bounding box center [141, 42] width 187 height 11
click at [1164, 24] on span "Close" at bounding box center [1174, 19] width 29 height 29
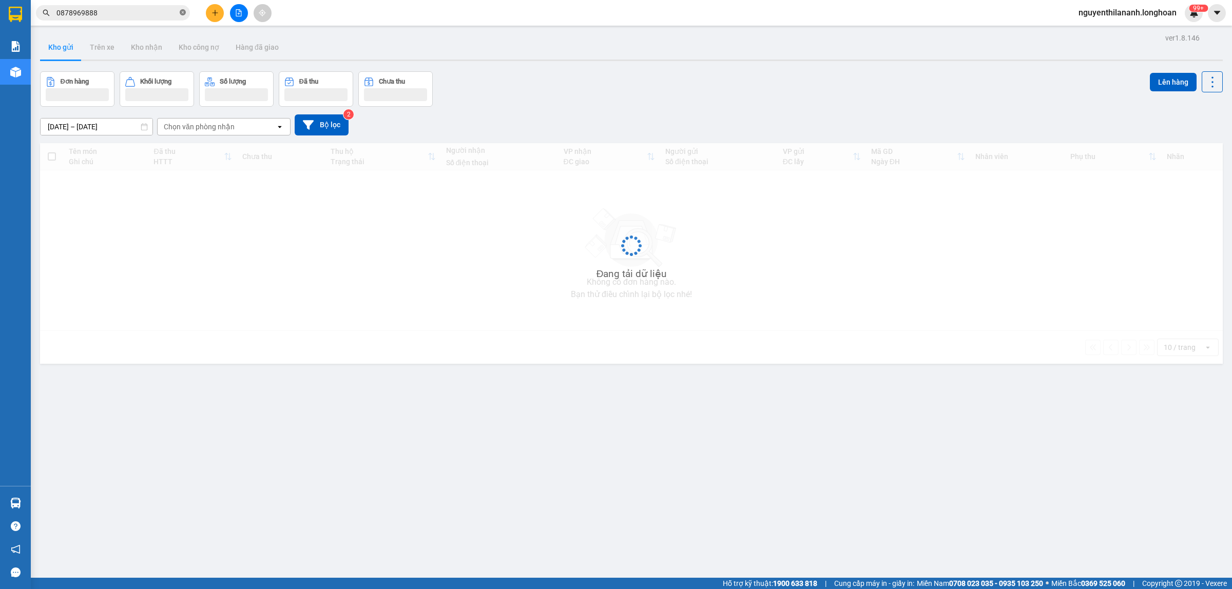
click at [185, 15] on icon "close-circle" at bounding box center [183, 12] width 6 height 6
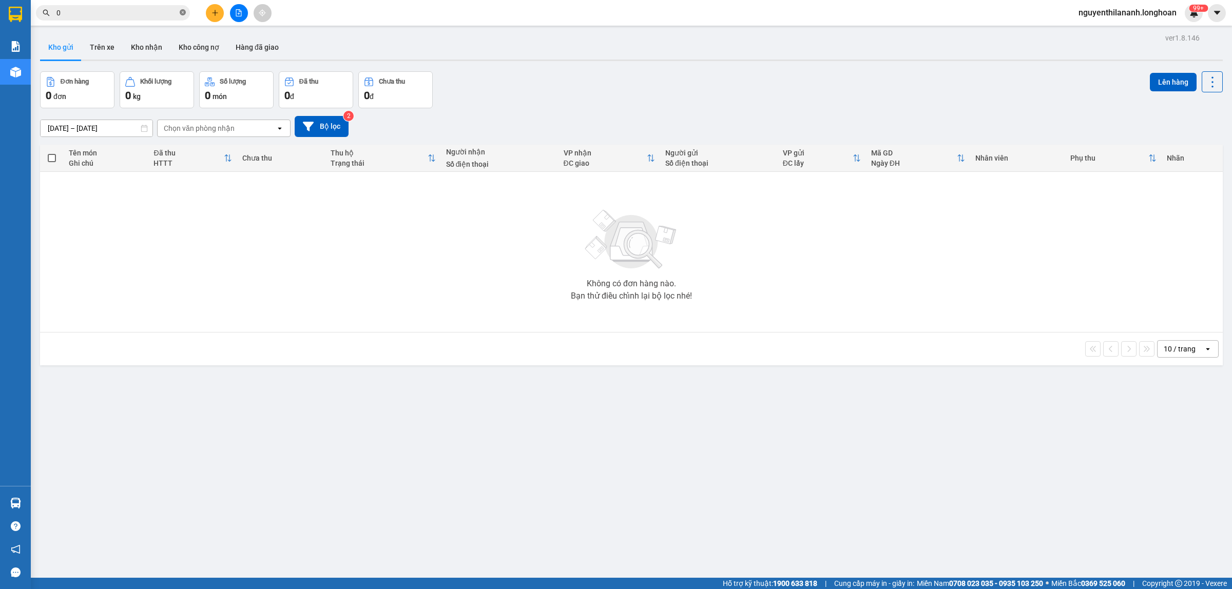
paste input "354099886"
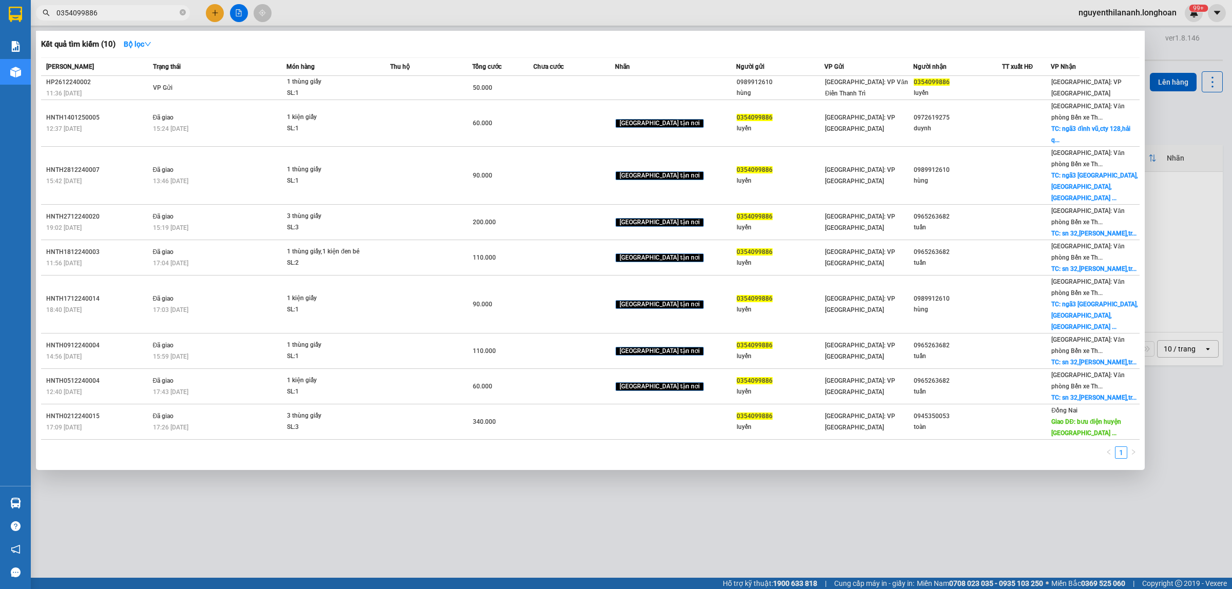
type input "0354099886"
click at [183, 15] on icon "close-circle" at bounding box center [183, 12] width 6 height 6
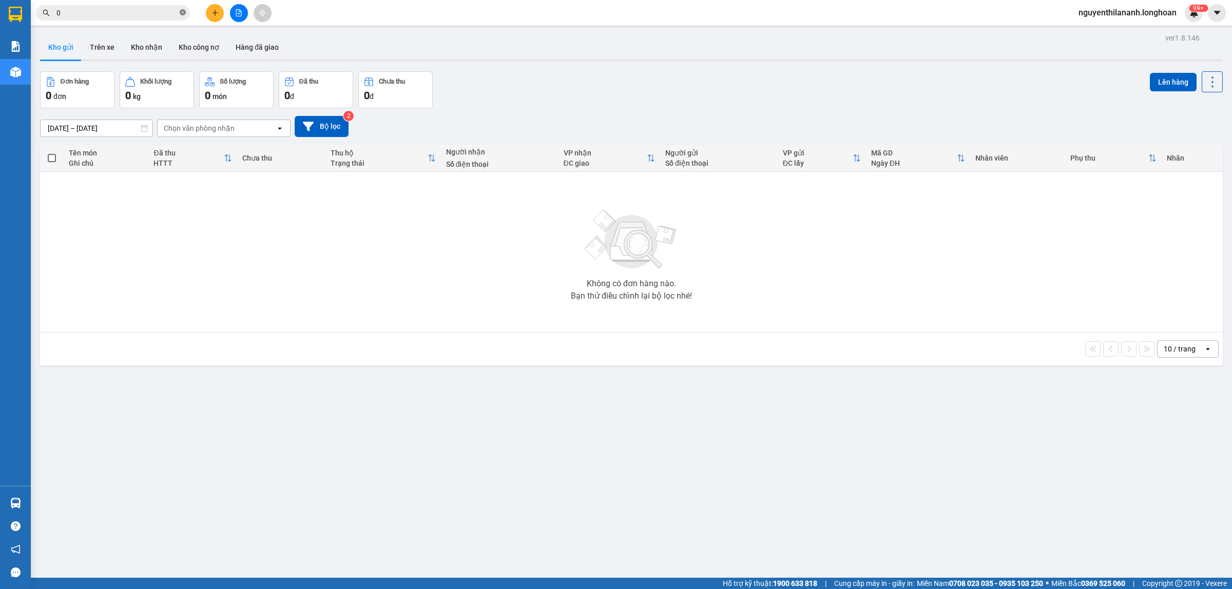
paste input "912506202"
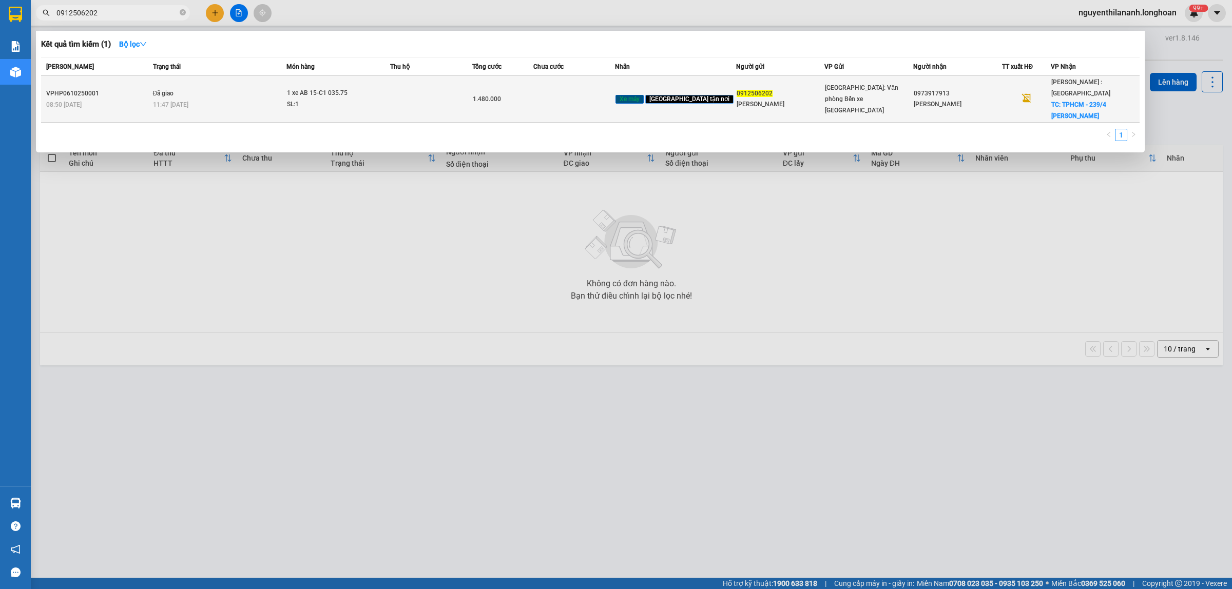
type input "0912506202"
click at [132, 99] on div "08:50 - 06/10" at bounding box center [98, 104] width 104 height 11
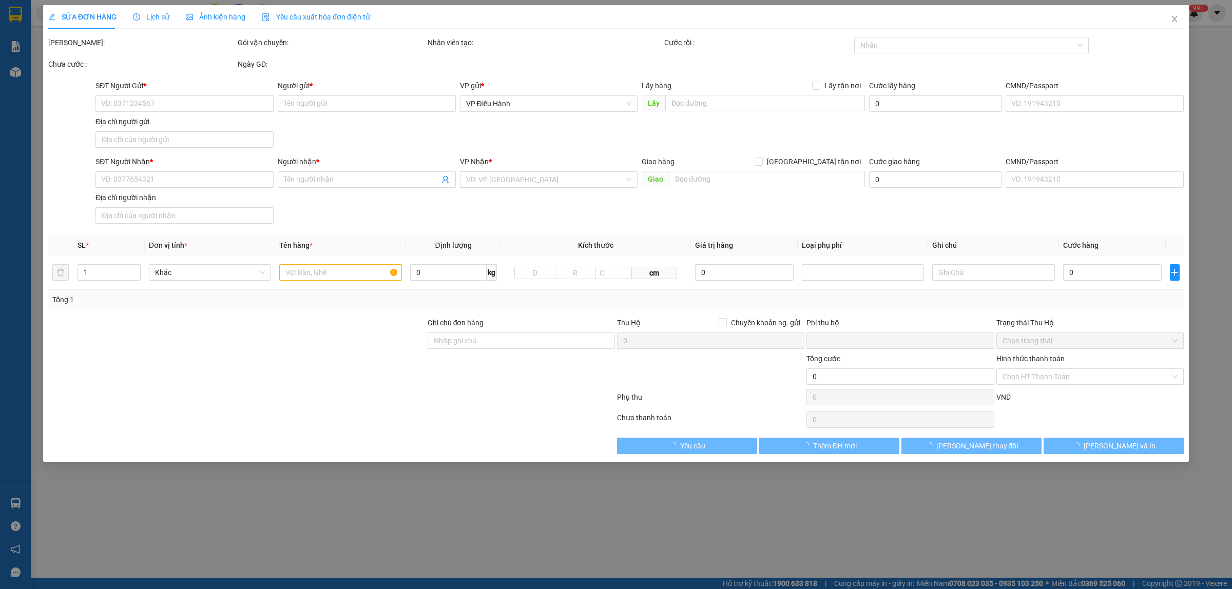
type input "0912506202"
type input "Lê Văn Uyên"
type input "0973917913"
type input "Lê Tuấn Quang"
checkbox input "true"
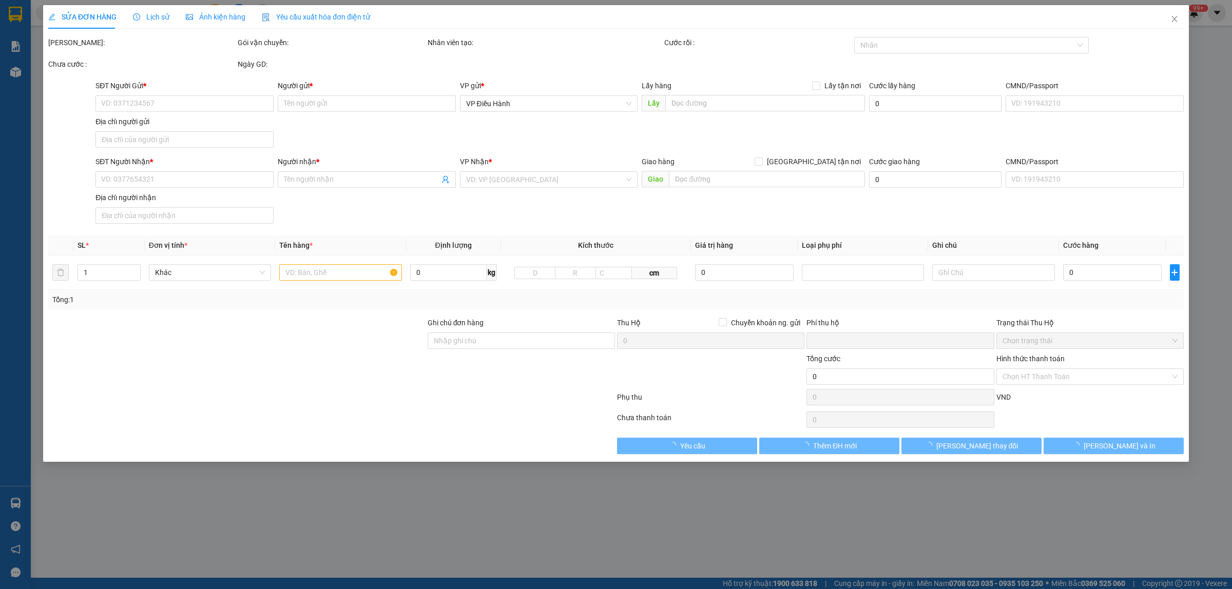
type input "TPHCM - 239/4 nguyễn văn công, p.3, Q. gò vấp"
type input "1 CHÌA KHÓA"
type input "0"
type input "1.480.000"
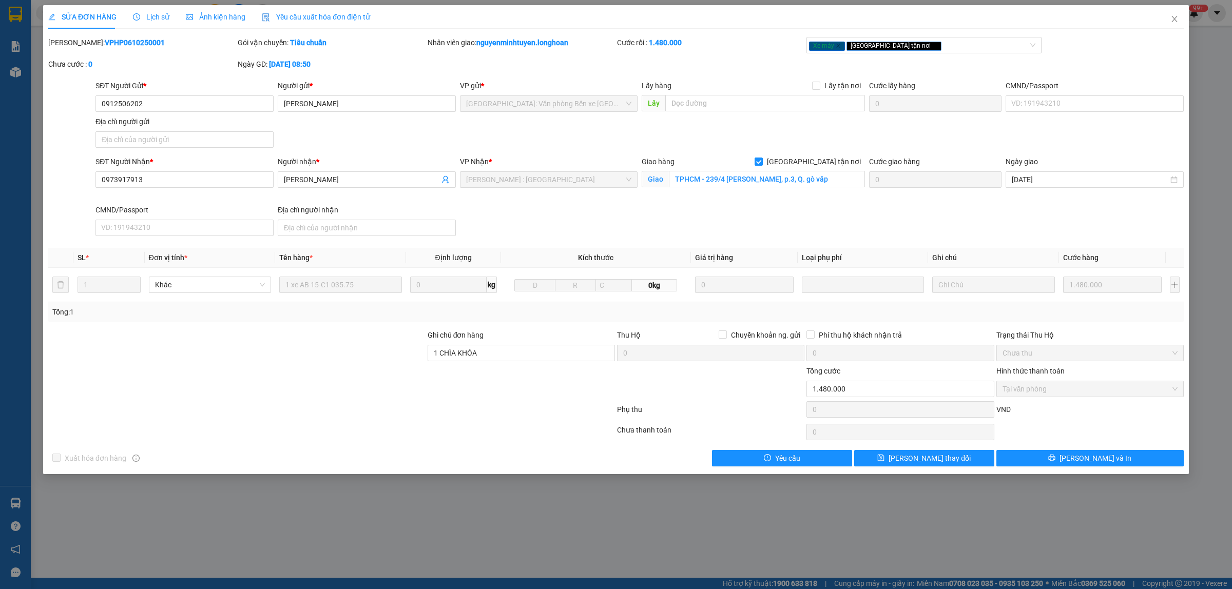
drag, startPoint x: 142, startPoint y: 45, endPoint x: 74, endPoint y: 44, distance: 67.3
click at [74, 44] on div "Mã ĐH: VPHP0610250001" at bounding box center [141, 42] width 187 height 11
click at [1176, 21] on icon "close" at bounding box center [1174, 19] width 8 height 8
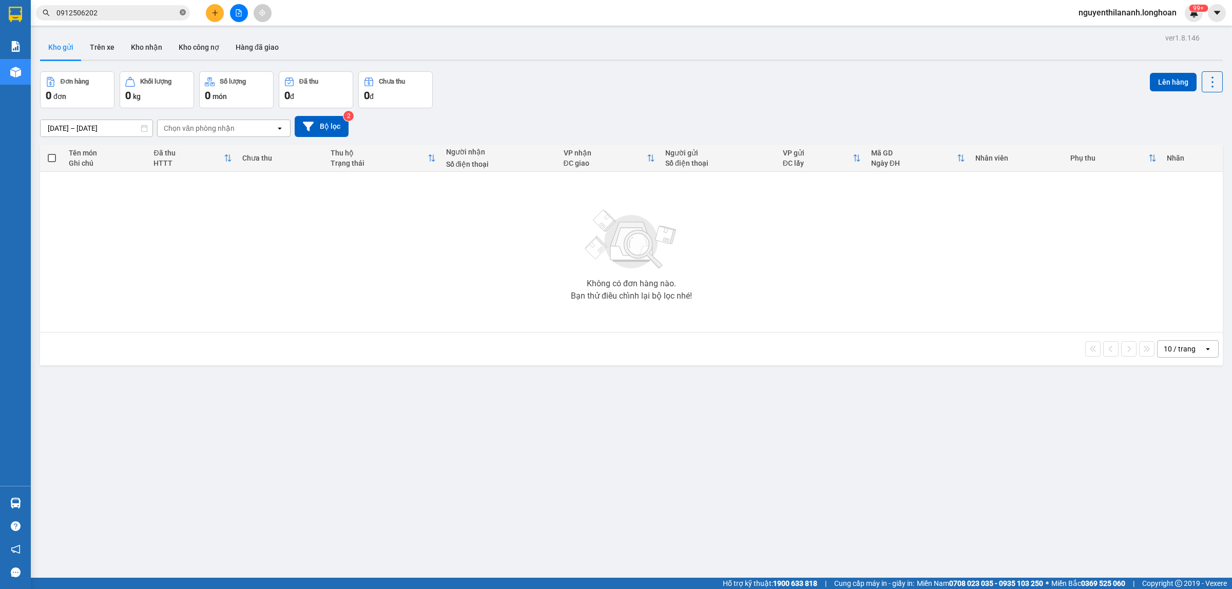
click at [182, 9] on icon "close-circle" at bounding box center [183, 12] width 6 height 6
paste input "937305235"
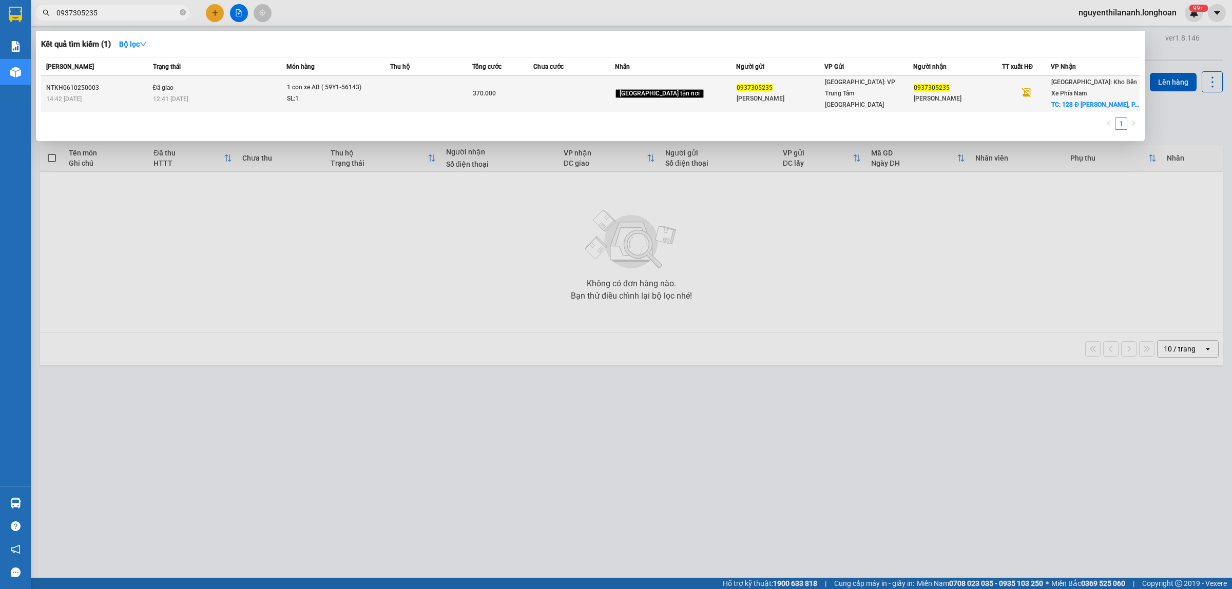
type input "0937305235"
click at [145, 91] on div "NTKH0610250003" at bounding box center [98, 88] width 104 height 11
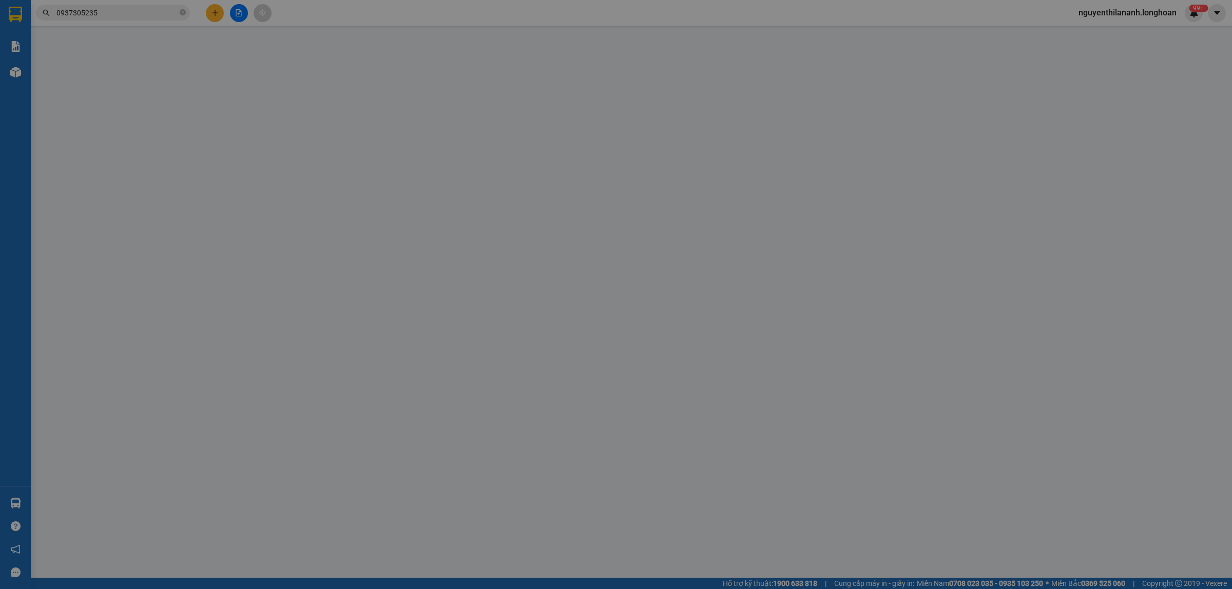
type input "0937305235"
type input "Anh Huy"
type input "0937305235"
type input "Anh Huy"
checkbox input "true"
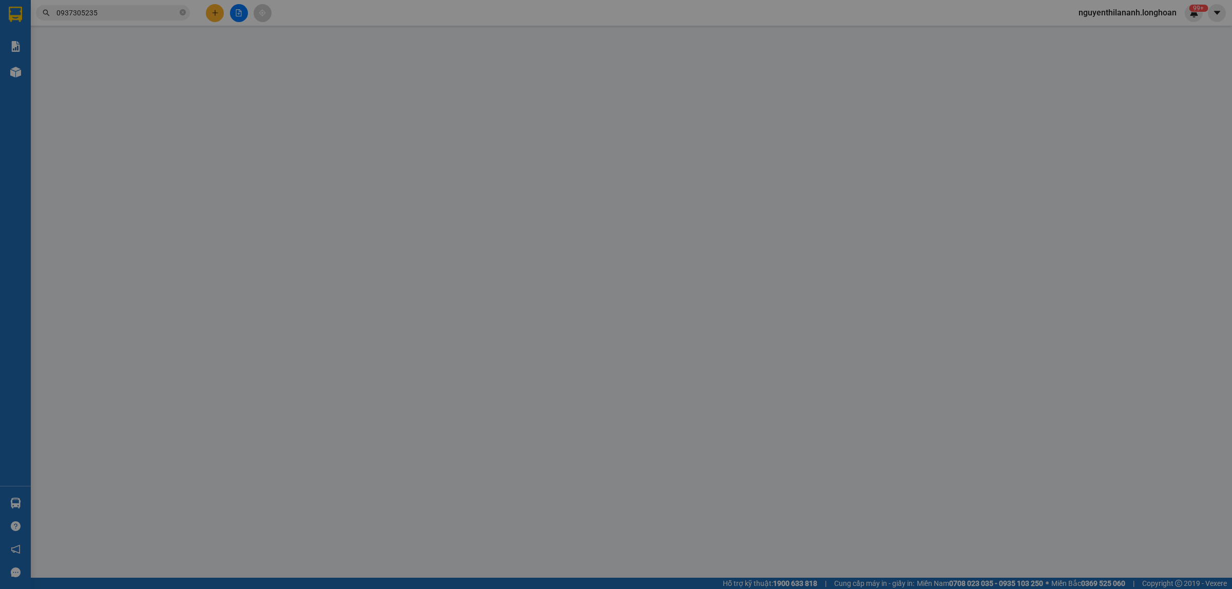
type input "128 Đ Nguyễn Trung Trực, P3, Đà Lạt"
type input "1 chìa khóa + 0 cavet"
type input "0"
type input "370.000"
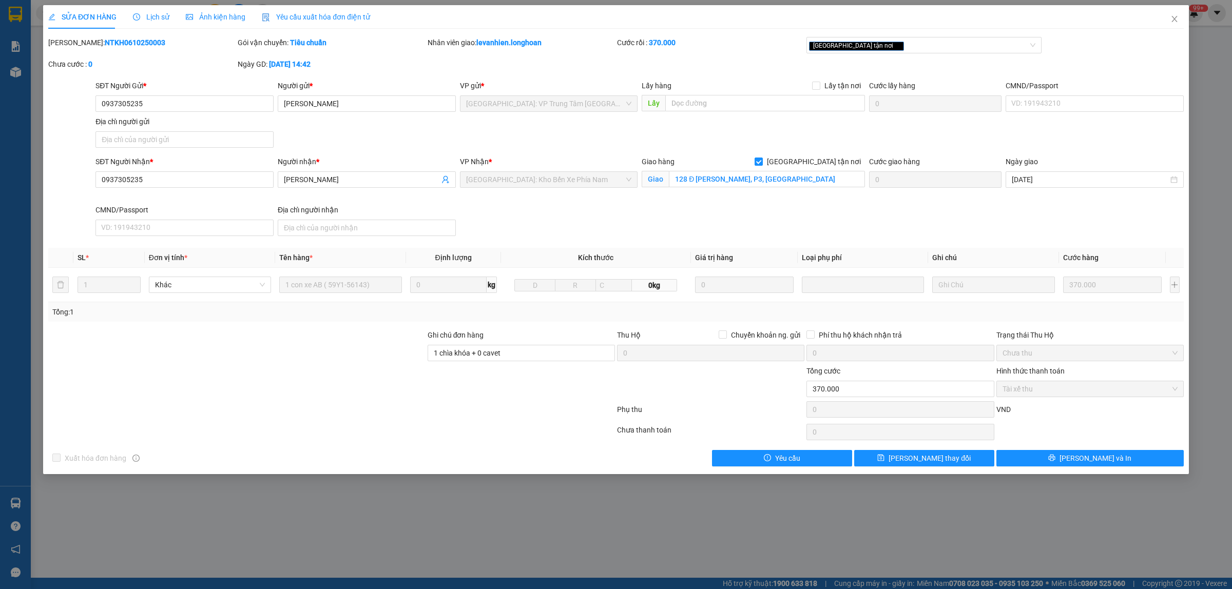
drag, startPoint x: 144, startPoint y: 44, endPoint x: 76, endPoint y: 49, distance: 67.9
click at [76, 49] on div "Mã ĐH: NTKH0610250003" at bounding box center [141, 48] width 189 height 22
drag, startPoint x: 1174, startPoint y: 21, endPoint x: 277, endPoint y: 20, distance: 896.8
click at [1174, 21] on icon "close" at bounding box center [1174, 19] width 8 height 8
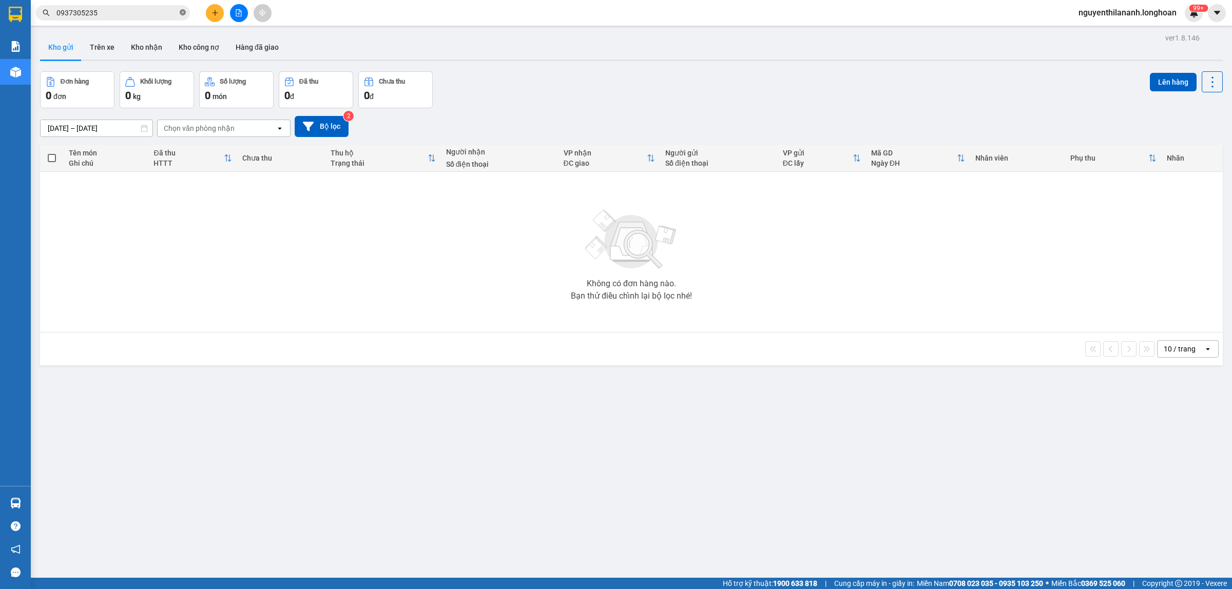
click at [181, 13] on icon "close-circle" at bounding box center [183, 12] width 6 height 6
paste input "898229777"
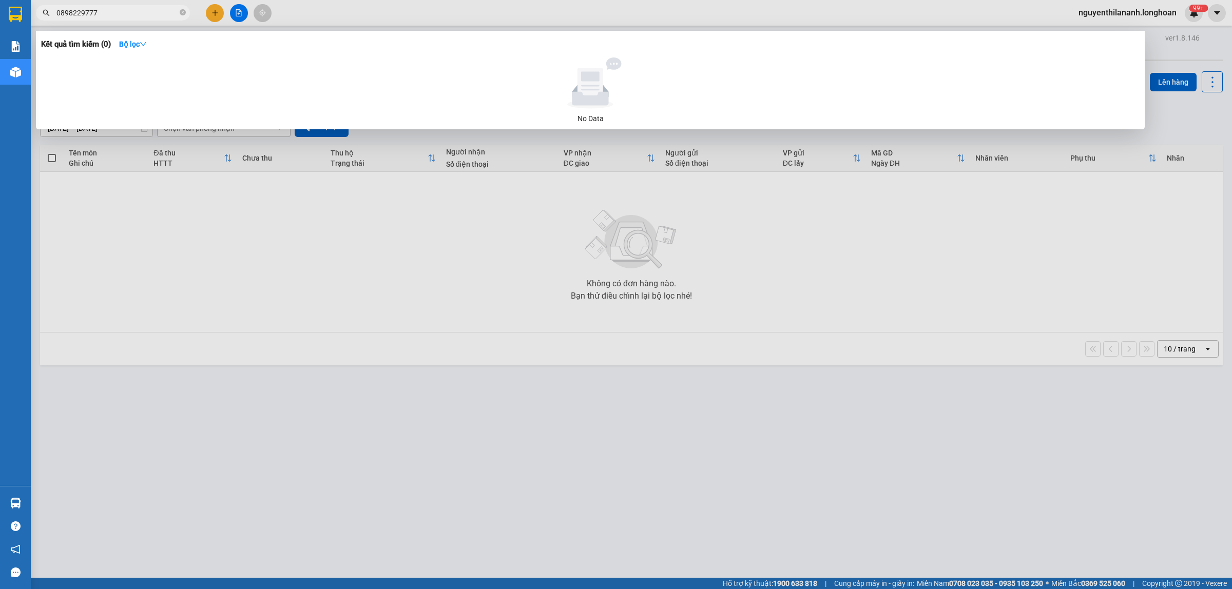
type input "0898229777"
click at [184, 12] on icon "close-circle" at bounding box center [183, 12] width 6 height 6
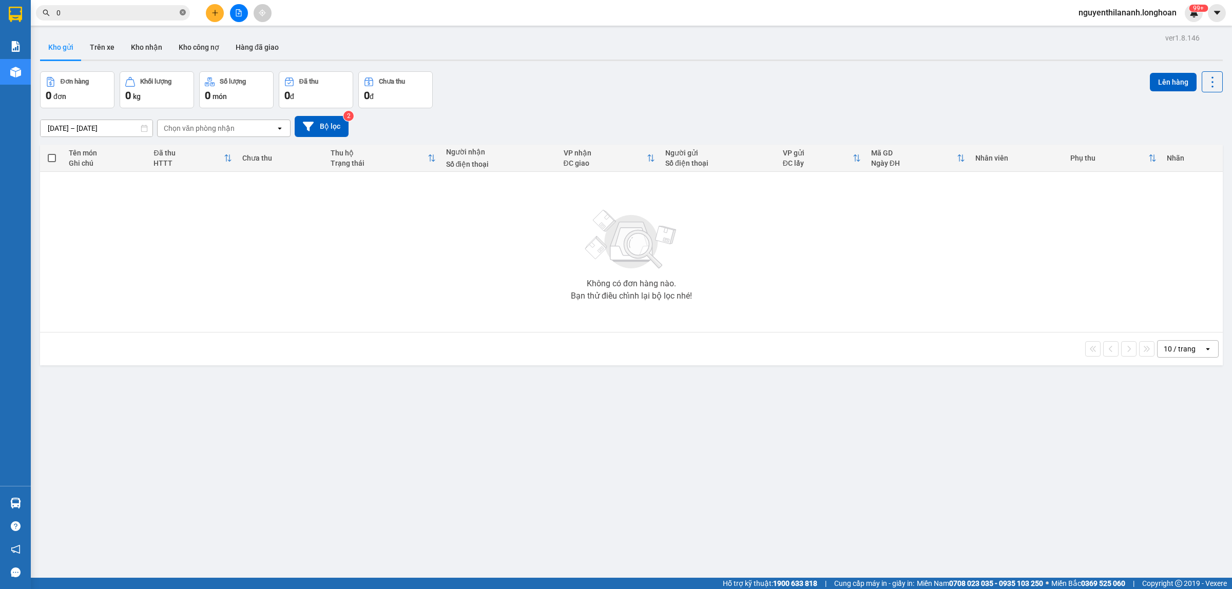
paste input "906938889"
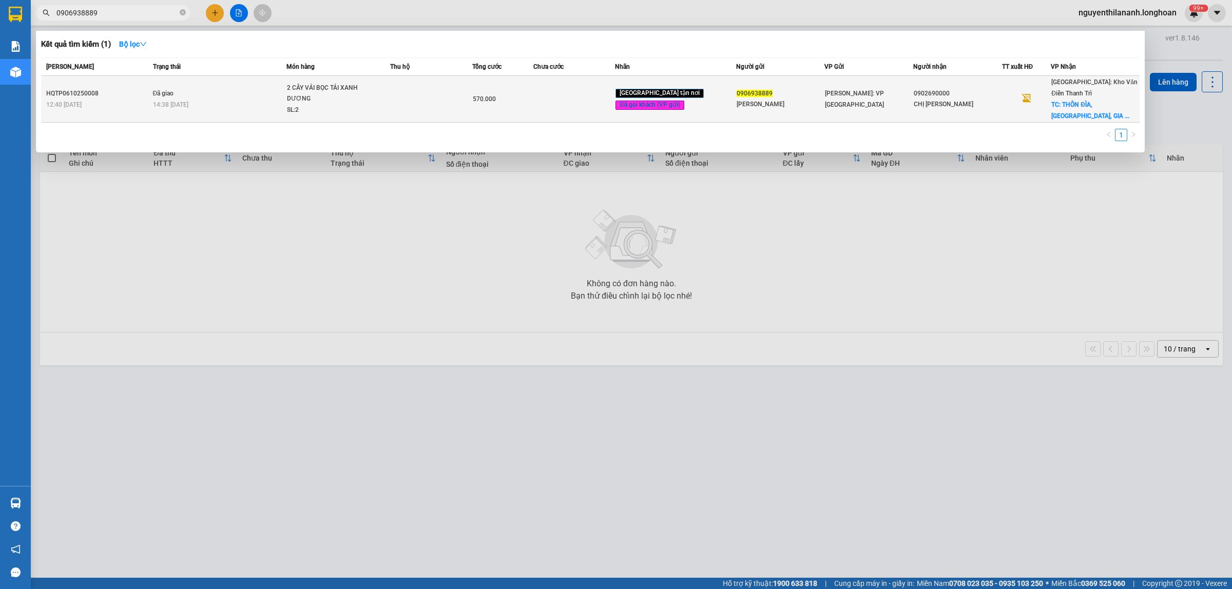
type input "0906938889"
click at [142, 99] on div "12:40 - 06/10" at bounding box center [98, 104] width 104 height 11
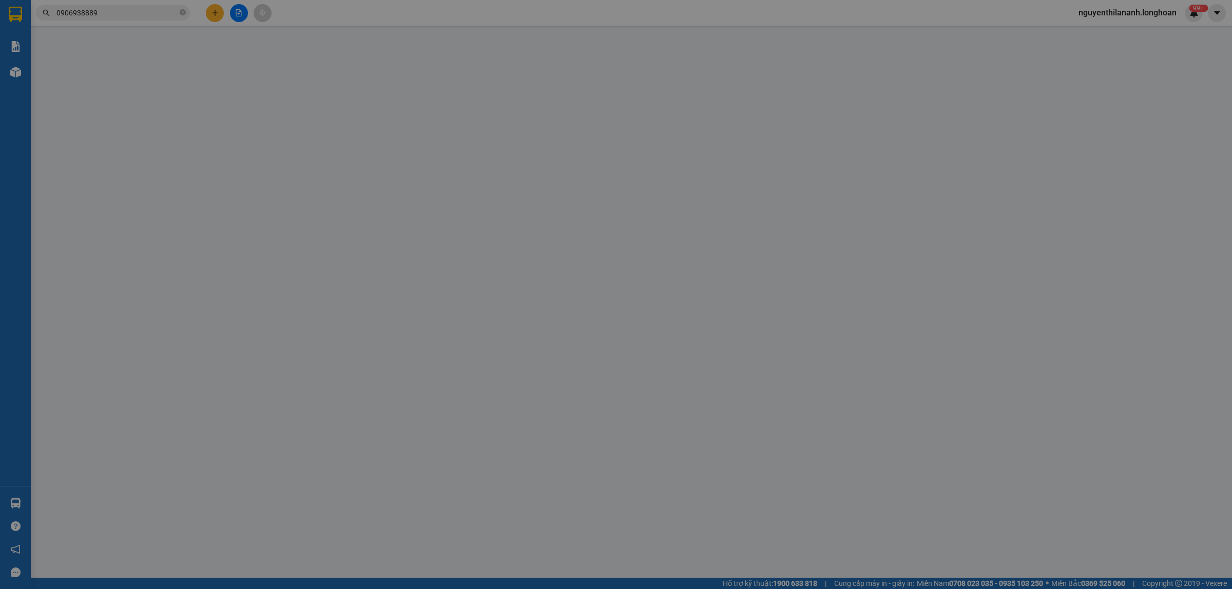
type input "0906938889"
type input "ANH CƯỜNG"
type input "0902690000"
type input "CHỊ TRÀ"
checkbox input "true"
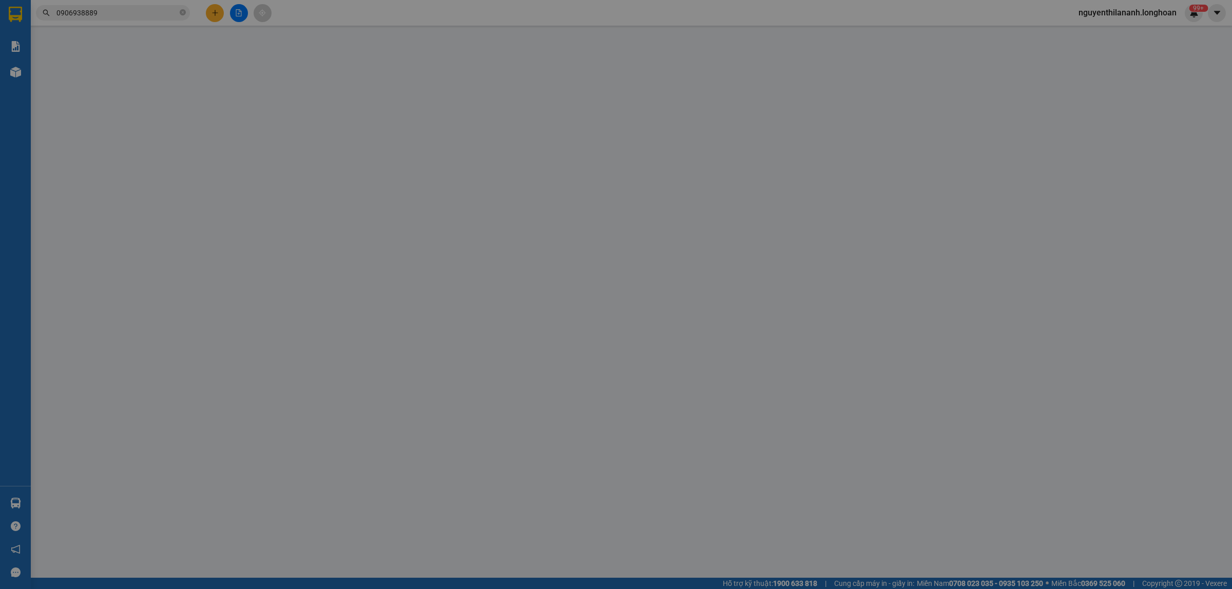
type input "THÔN ĐÌA, NHÂN THẮNG, GIA BÌNH, BẮC NINH"
type input "0"
type input "570.000"
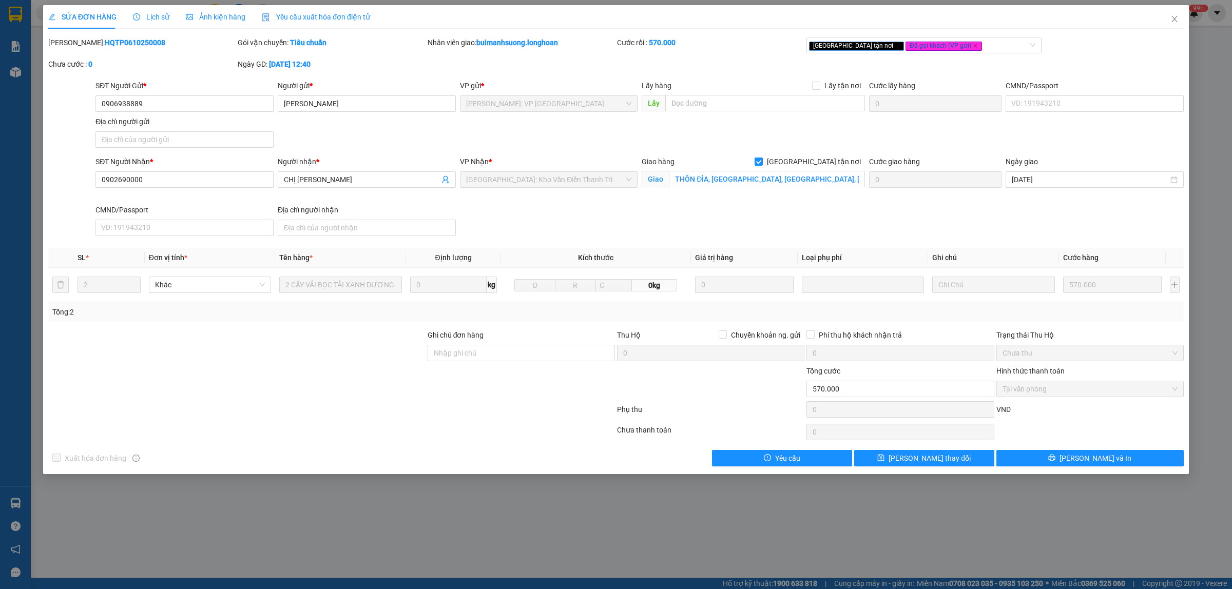
drag, startPoint x: 142, startPoint y: 42, endPoint x: 74, endPoint y: 49, distance: 67.7
click at [74, 49] on div "Mã ĐH: HQTP0610250008" at bounding box center [141, 48] width 189 height 22
click at [1172, 21] on icon "close" at bounding box center [1174, 19] width 8 height 8
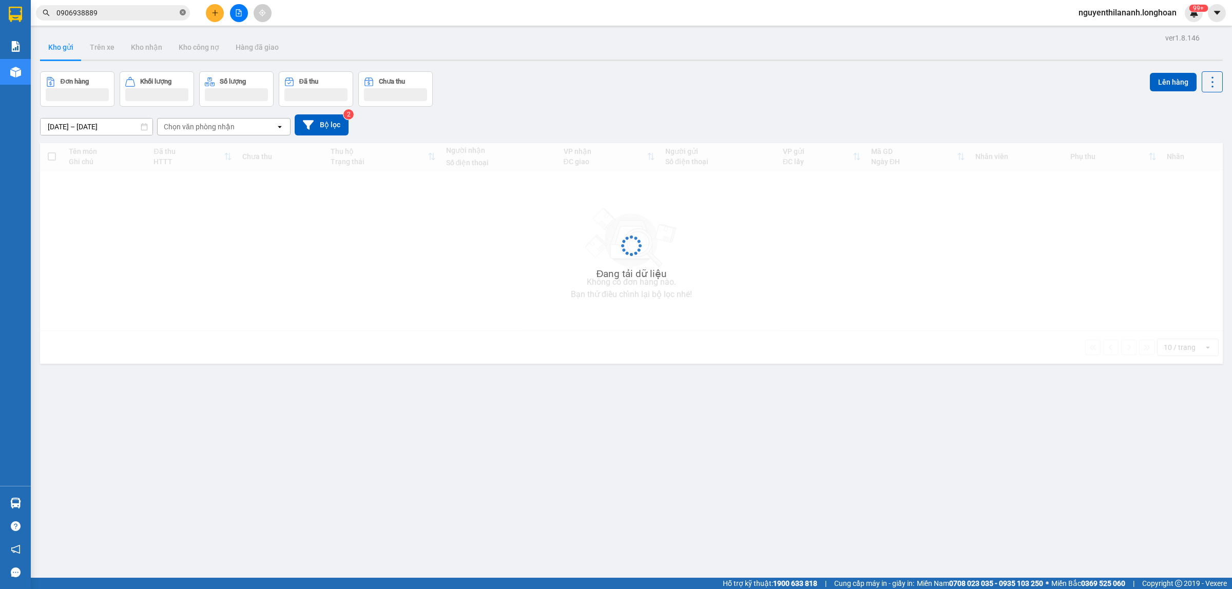
click at [181, 14] on icon "close-circle" at bounding box center [183, 12] width 6 height 6
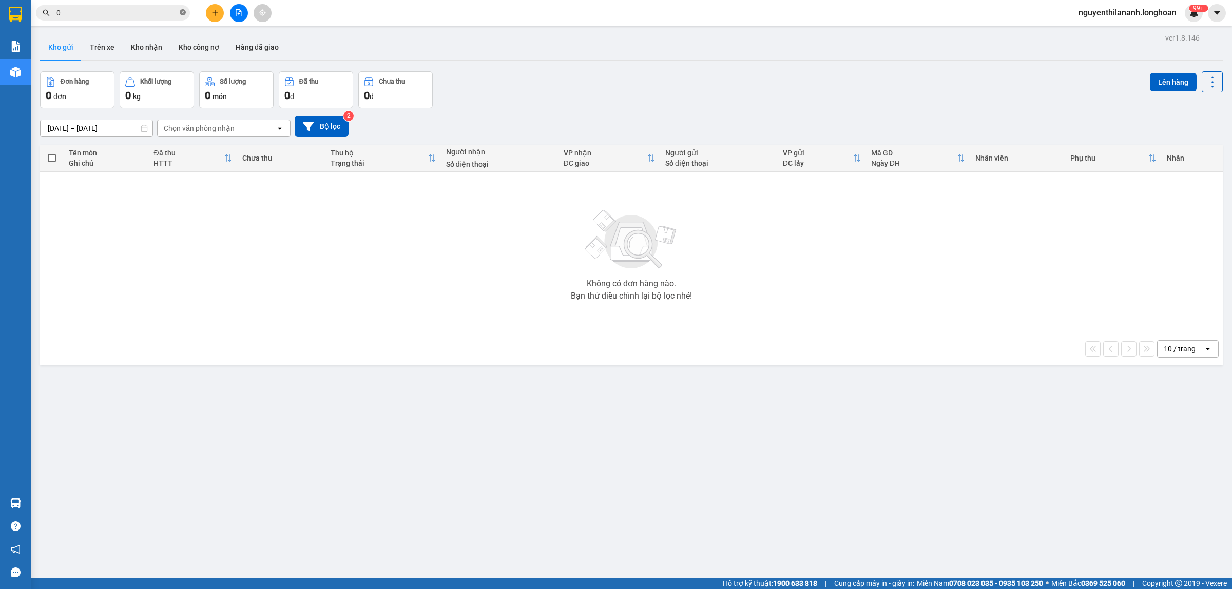
paste input "868839894"
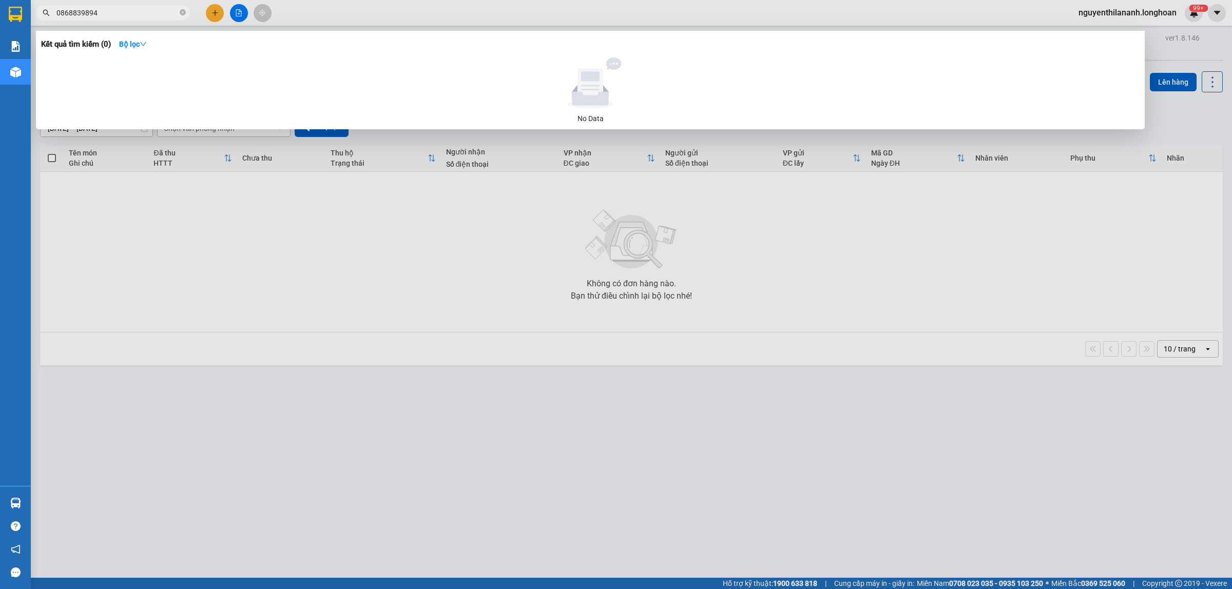
type input "0868839894"
click at [181, 8] on span at bounding box center [183, 13] width 6 height 10
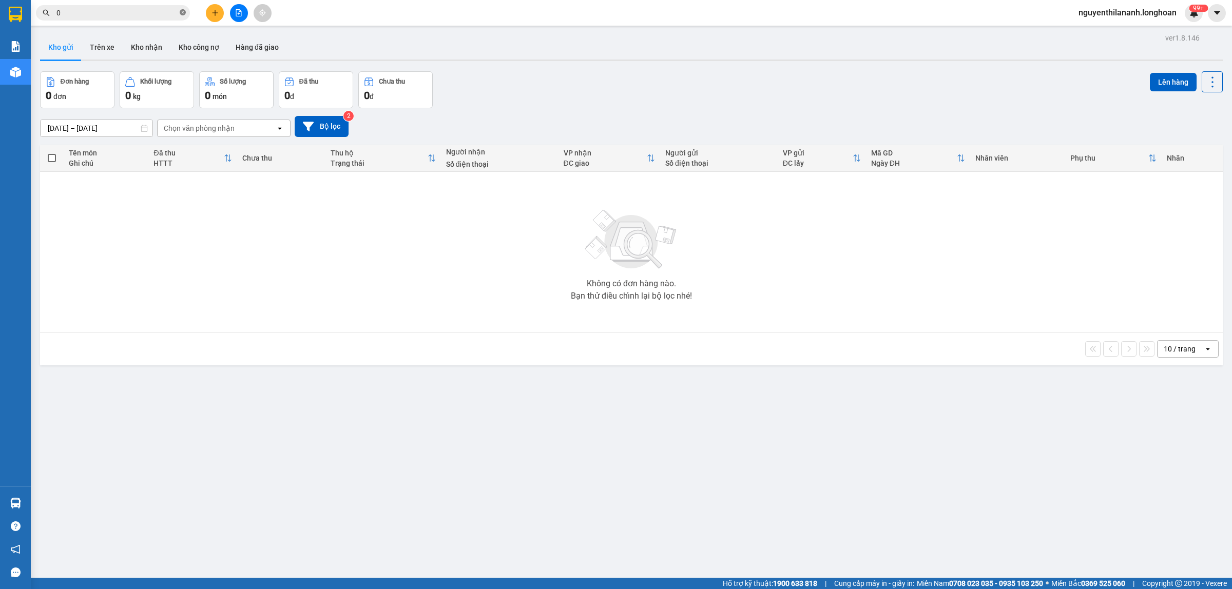
paste input "798991080"
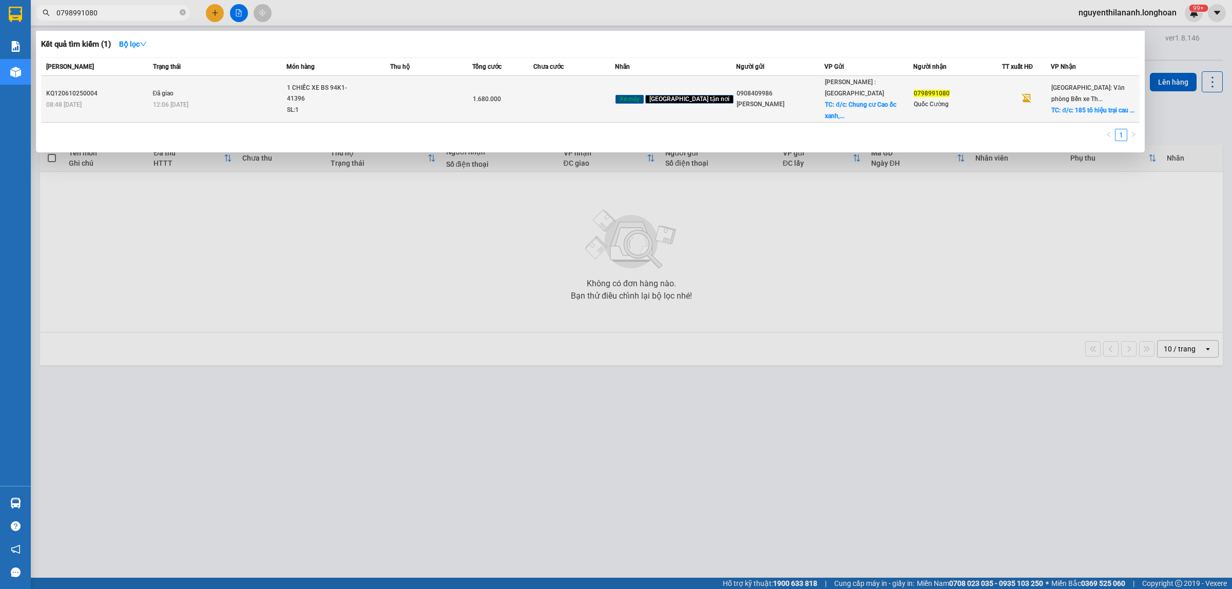
type input "0798991080"
click at [120, 88] on div "KQ120610250004" at bounding box center [98, 93] width 104 height 11
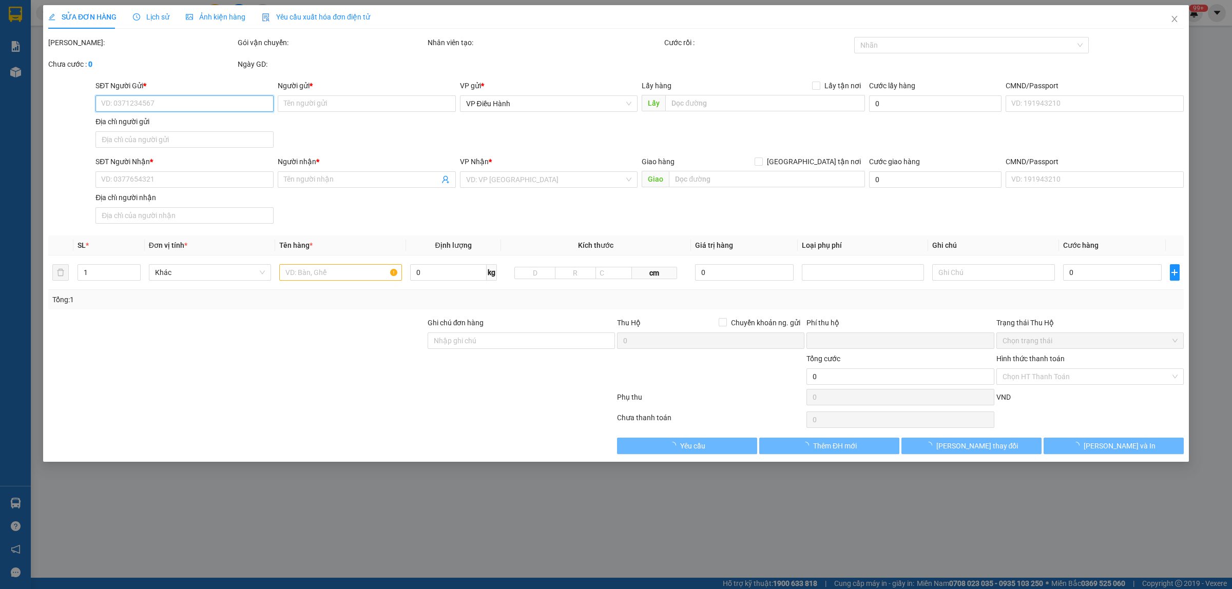
type input "0908409986"
type input "Duy Mạnh"
checkbox input "true"
type input "đ/c: Chung cư Cao ốc xanh, phước long A, Thủ đức"
type input "200.000"
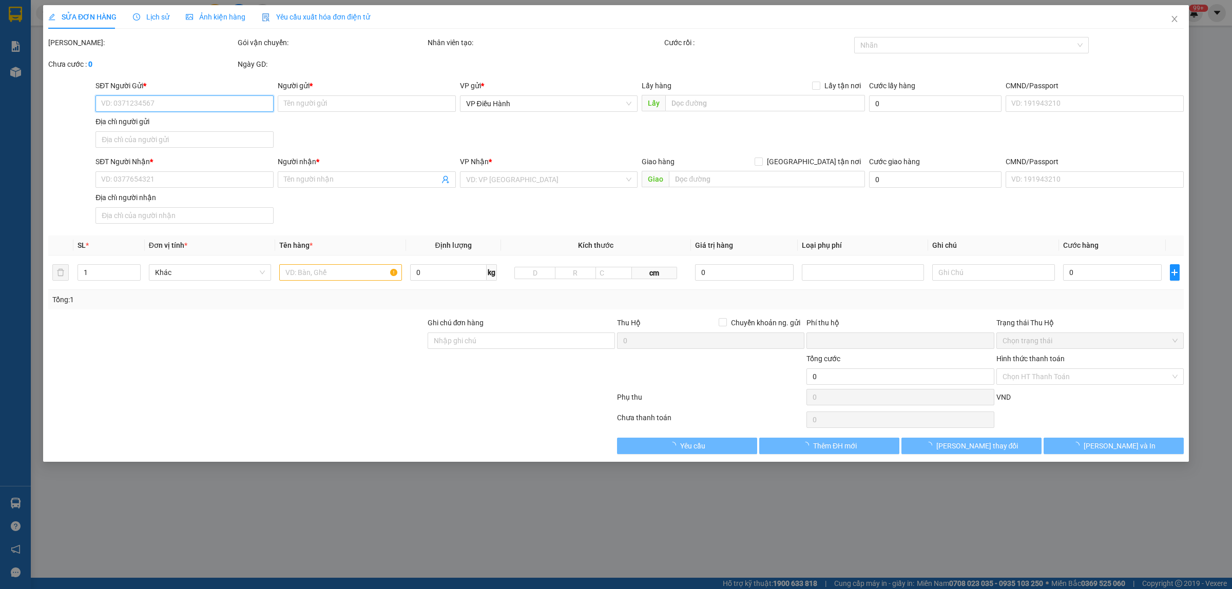
type input "0798991080"
type input "Quốc Cường"
checkbox input "true"
type input "đ/c: 185 tô hiệu trại cau lê chân hải phòng"
type input "CHÌA KHÓA QUẤN TAY LÁI -KHÔNG CAVET"
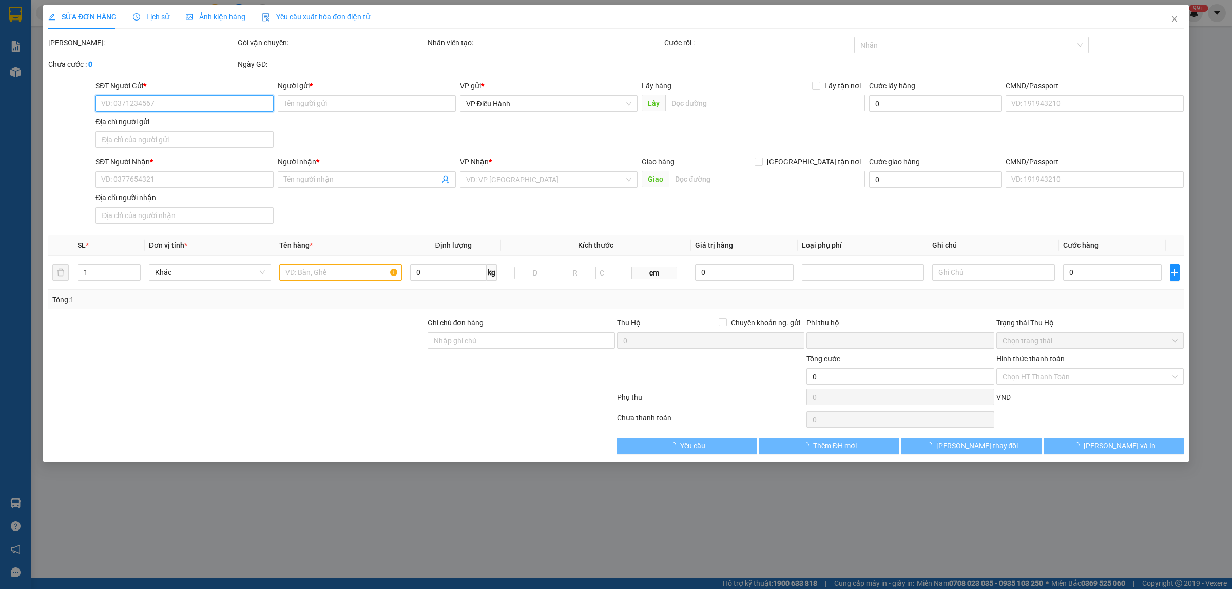
type input "0"
type input "1.680.000"
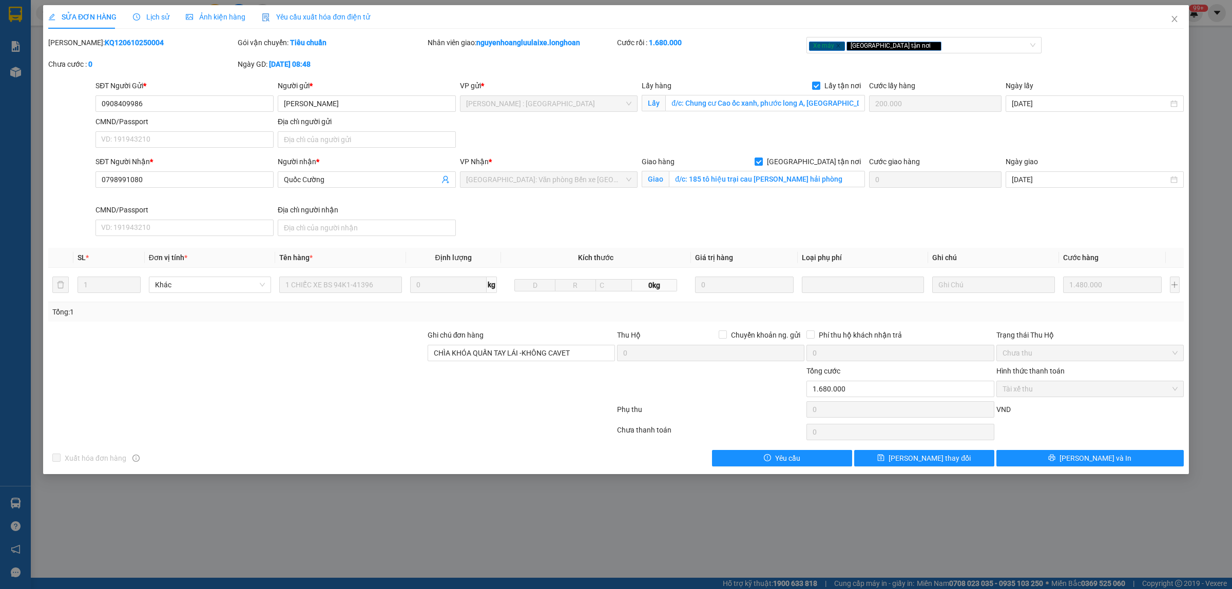
drag, startPoint x: 143, startPoint y: 42, endPoint x: 72, endPoint y: 48, distance: 71.1
click at [75, 48] on div "Mã ĐH: KQ120610250004" at bounding box center [141, 42] width 187 height 11
click at [1177, 20] on span "Close" at bounding box center [1174, 19] width 29 height 29
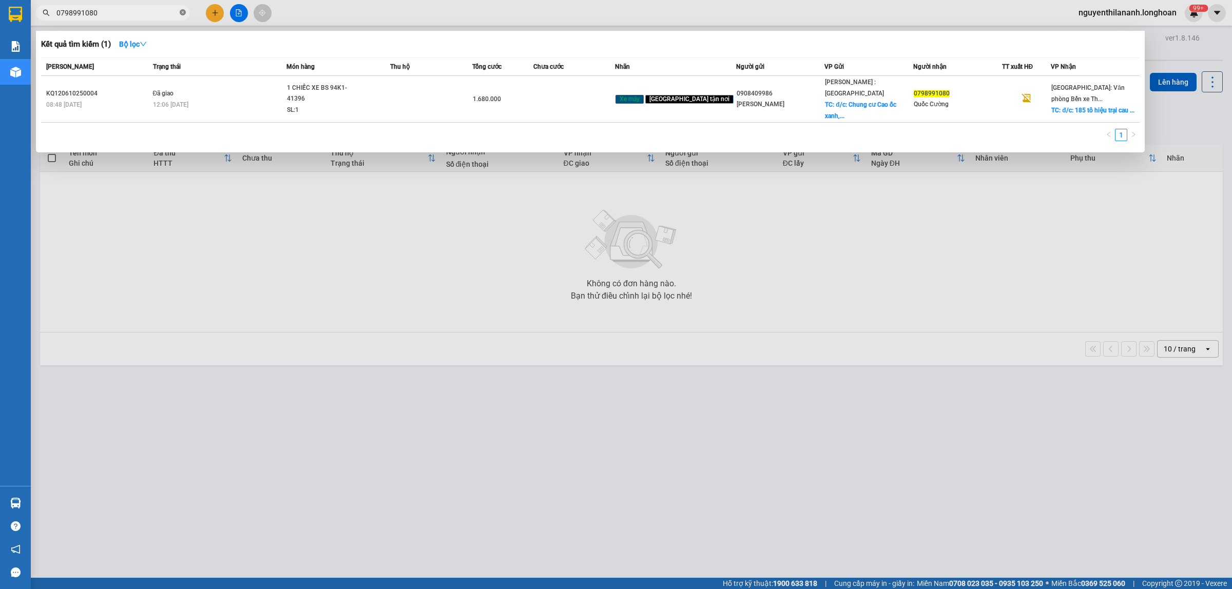
click at [180, 11] on icon "close-circle" at bounding box center [183, 12] width 6 height 6
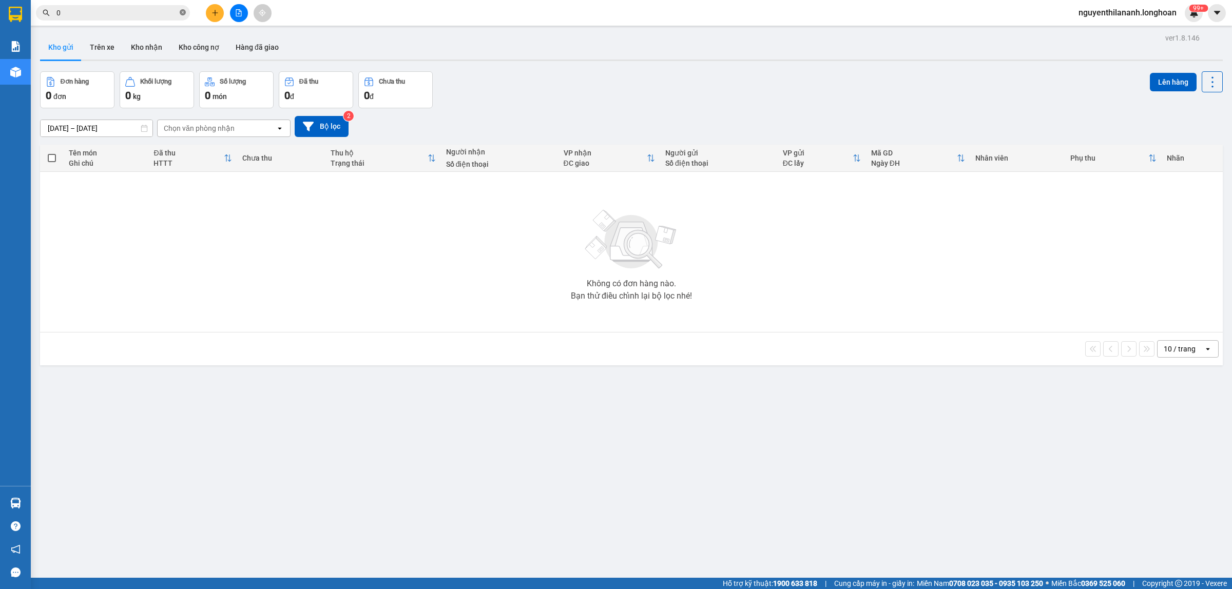
paste input "968786020"
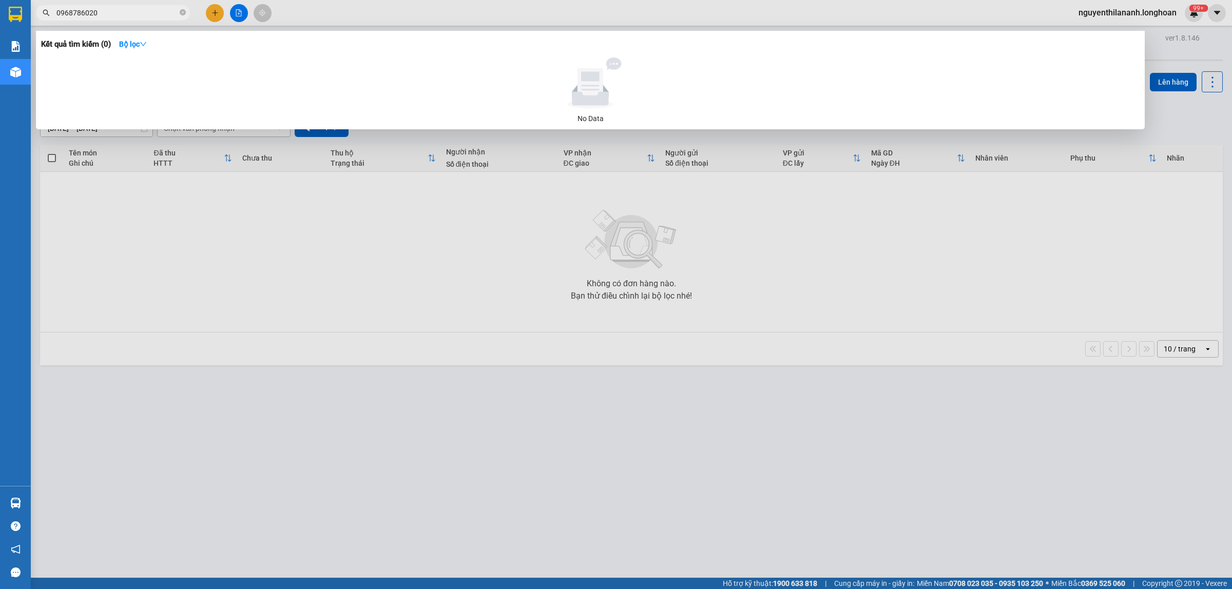
type input "0968786020"
click at [185, 11] on icon "close-circle" at bounding box center [183, 12] width 6 height 6
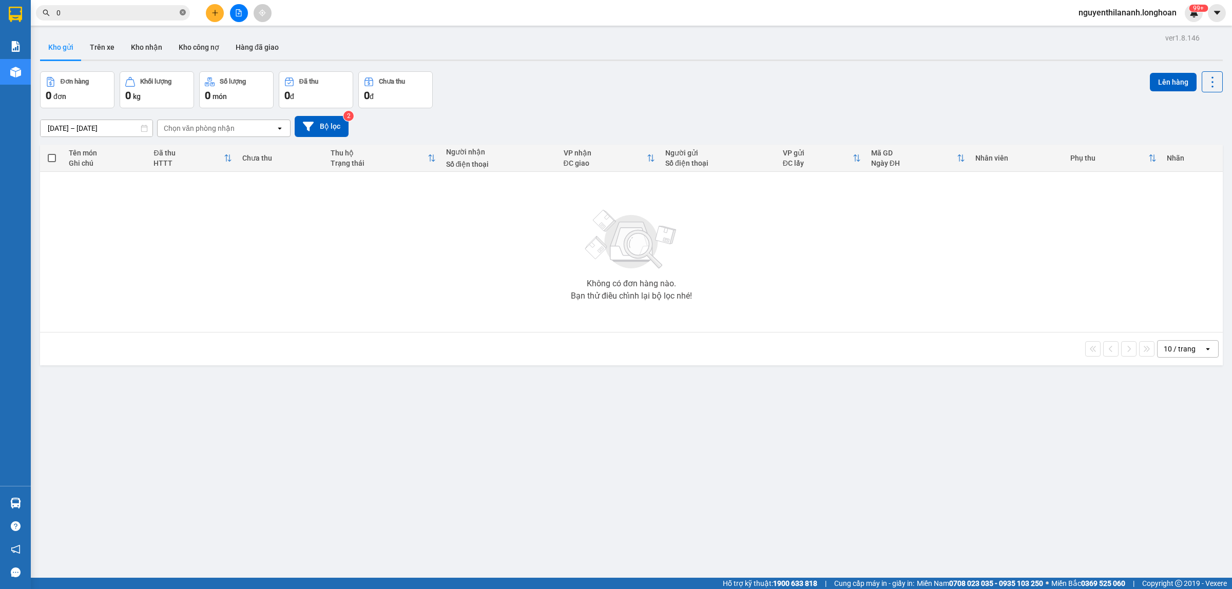
paste input "914442764"
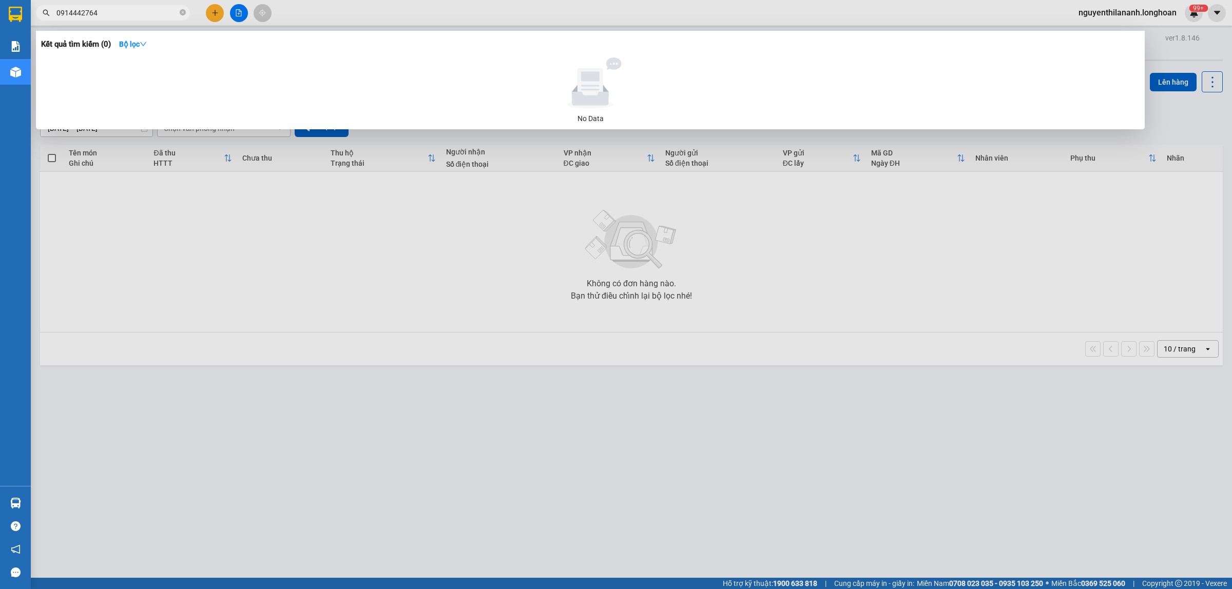
type input "0914442764"
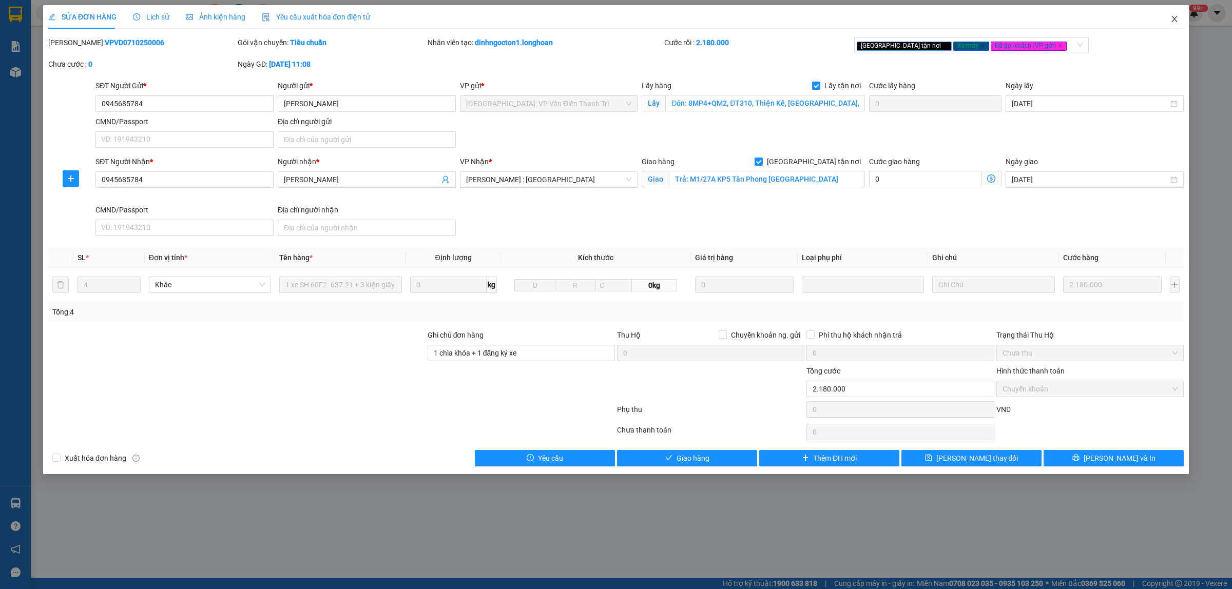
drag, startPoint x: 1173, startPoint y: 18, endPoint x: 280, endPoint y: 18, distance: 893.2
click at [1172, 18] on icon "close" at bounding box center [1174, 19] width 8 height 8
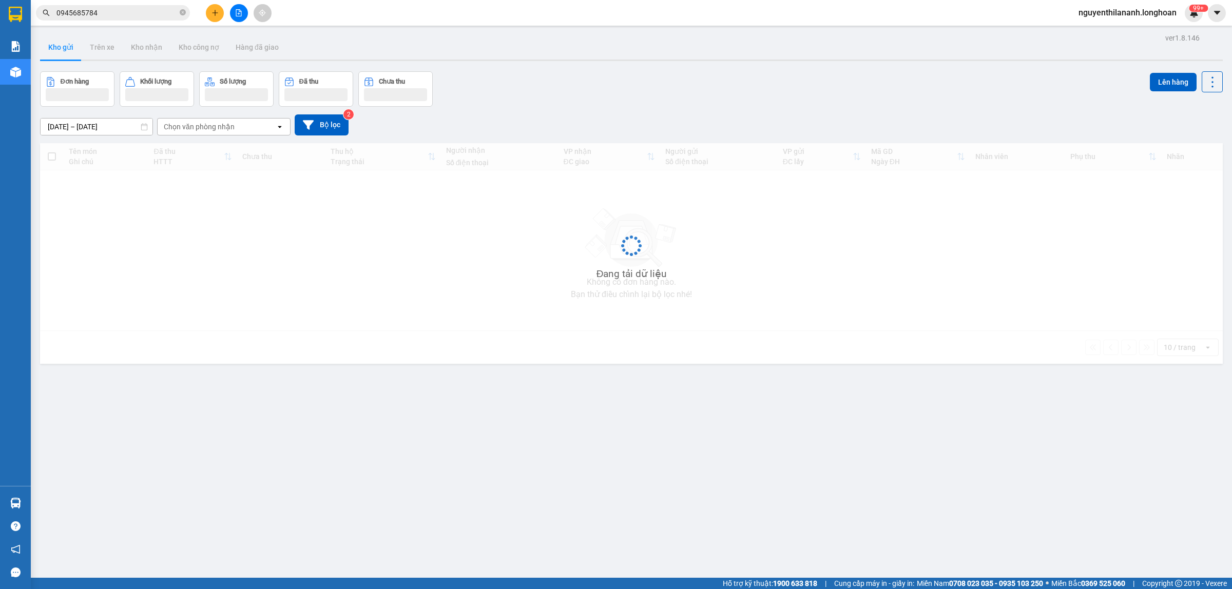
click at [132, 13] on input "0945685784" at bounding box center [116, 12] width 121 height 11
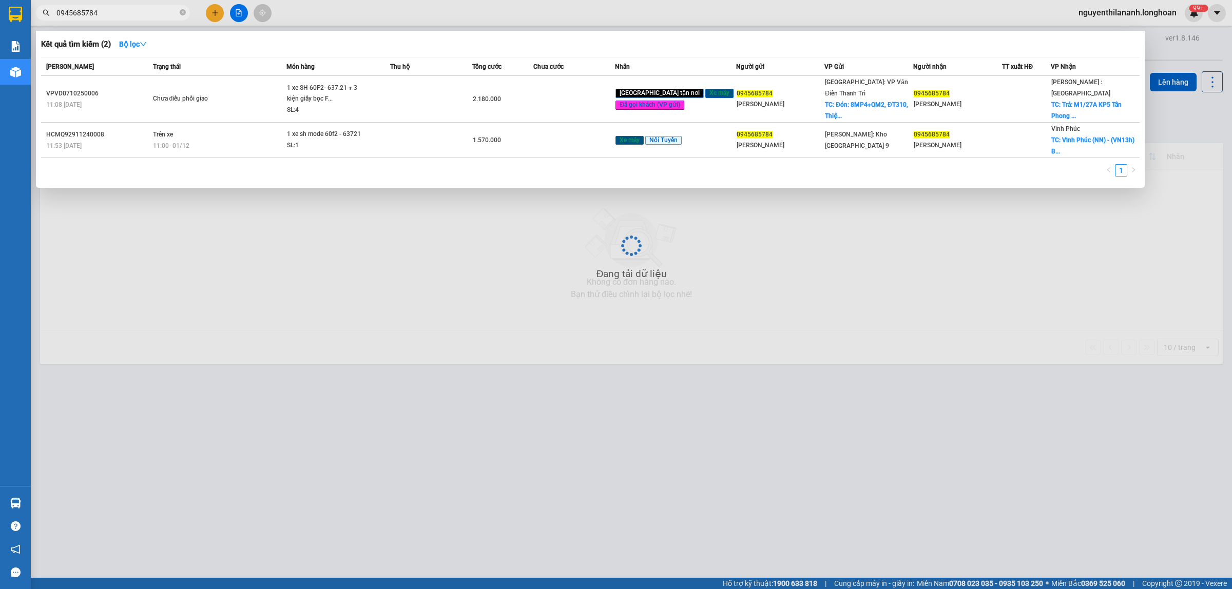
click at [132, 13] on input "0945685784" at bounding box center [116, 12] width 121 height 11
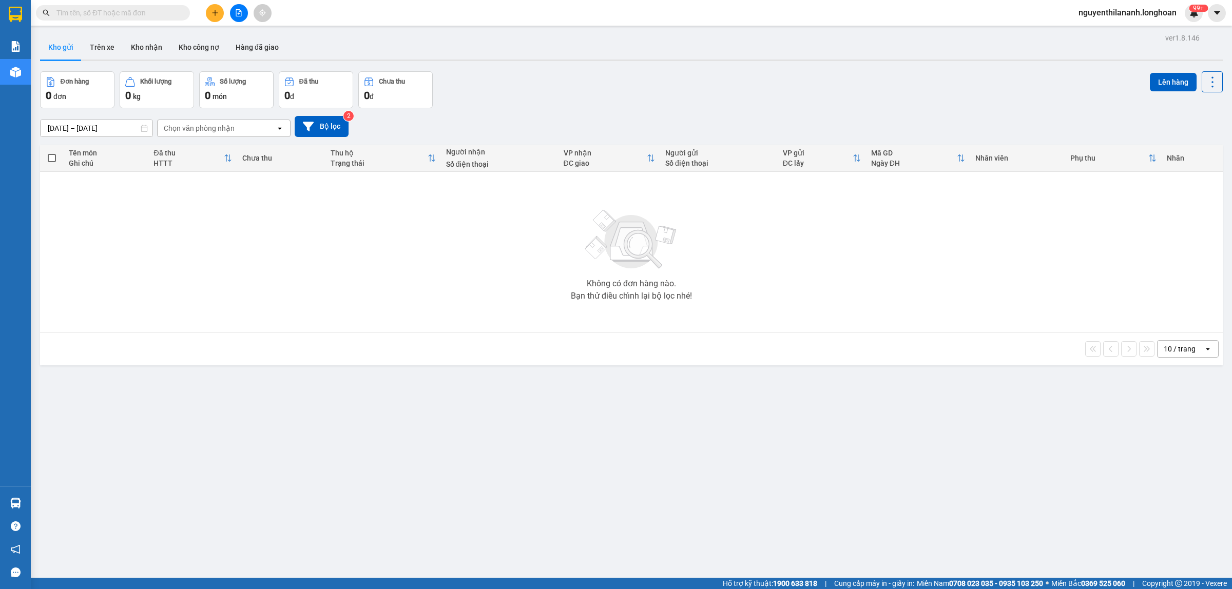
paste input "0905419365"
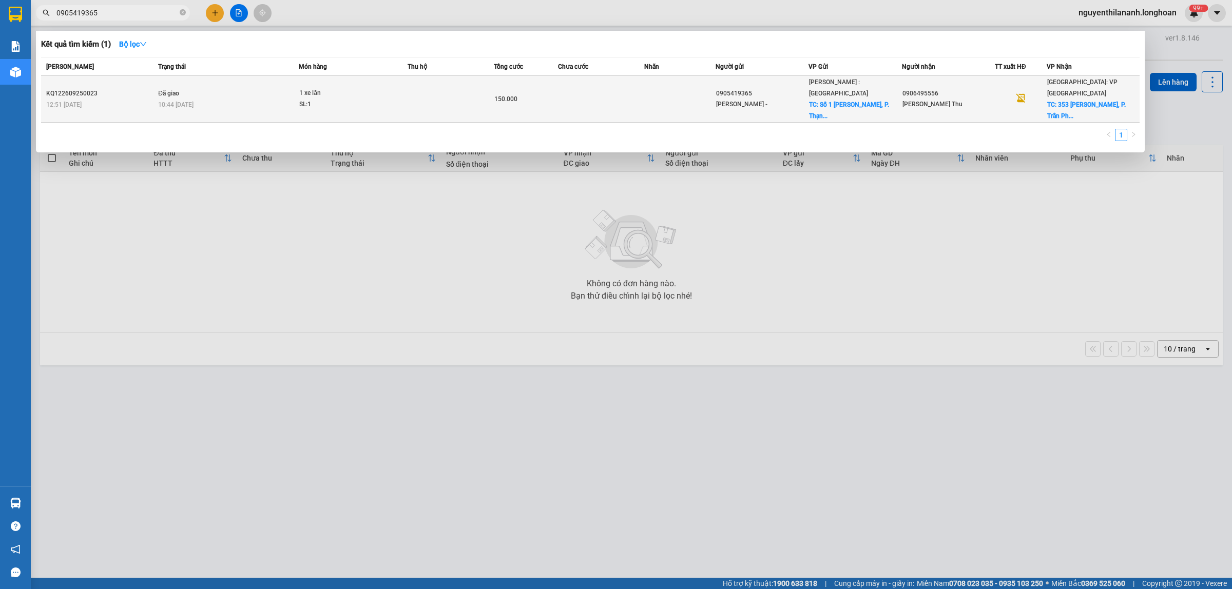
type input "0905419365"
click at [119, 101] on div "12:51 [DATE]" at bounding box center [100, 104] width 109 height 11
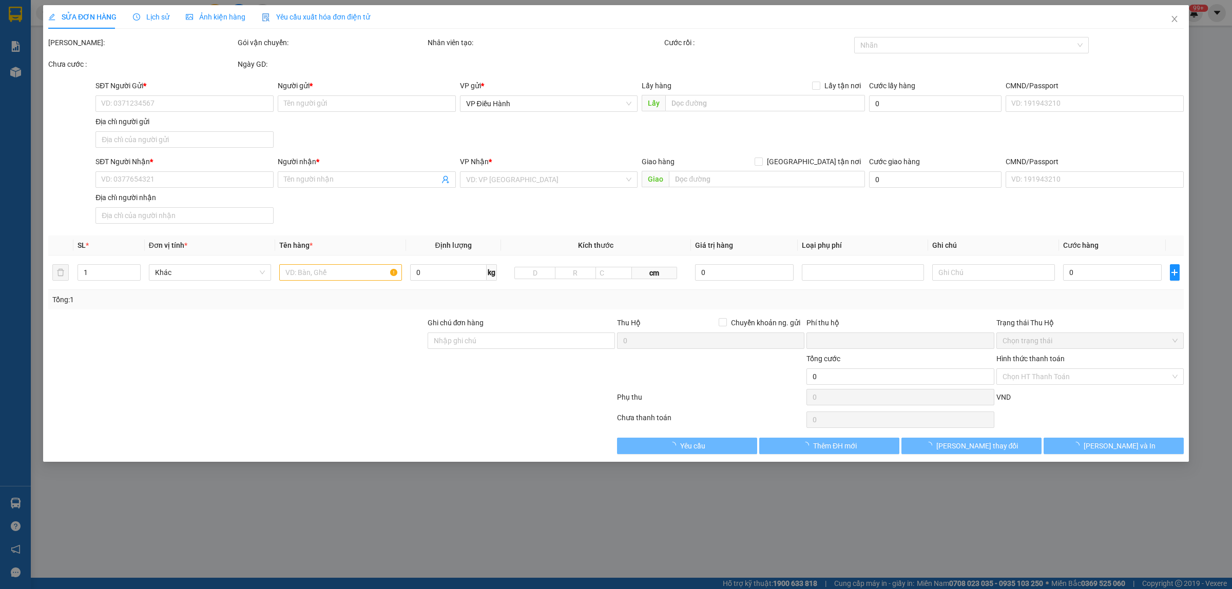
type input "0905419365"
type input "[PERSON_NAME] -"
checkbox input "true"
type input "Số 1 [PERSON_NAME], P. [GEOGRAPHIC_DATA] - Căn hộ Feliz en vista - ghé cổng số …"
type input "0906495556"
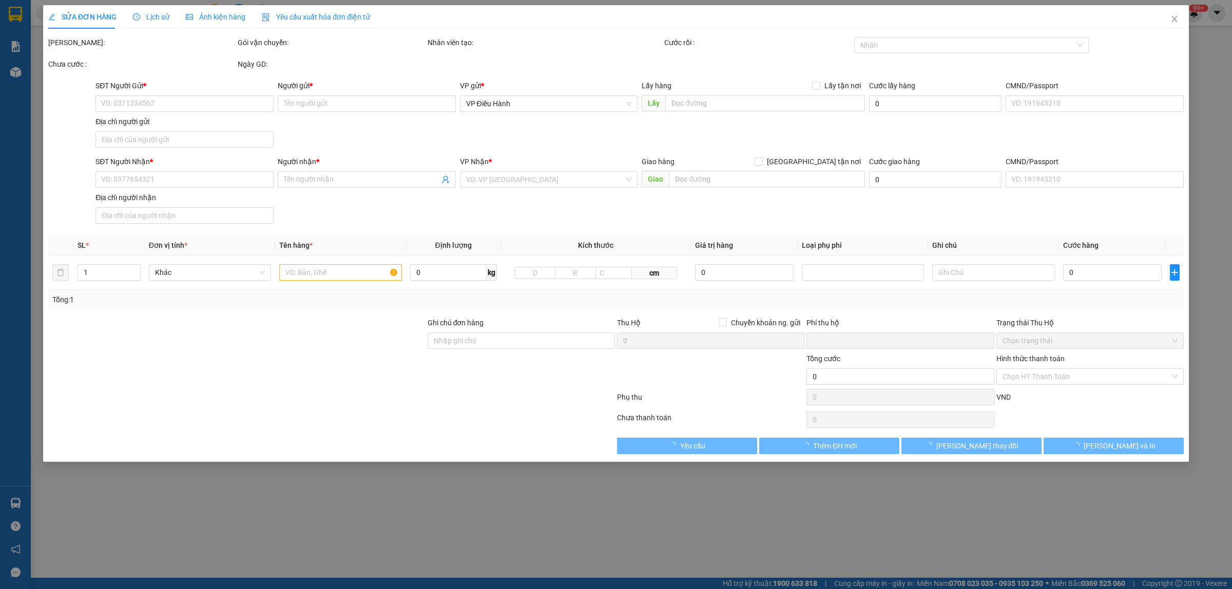
type input "[PERSON_NAME] Thu"
checkbox input "true"
type input "353 [PERSON_NAME], P. [PERSON_NAME], [GEOGRAPHIC_DATA]. [GEOGRAPHIC_DATA], tỉnh…"
type input "KHÔNG BAO HƯ VỠ"
type input "0"
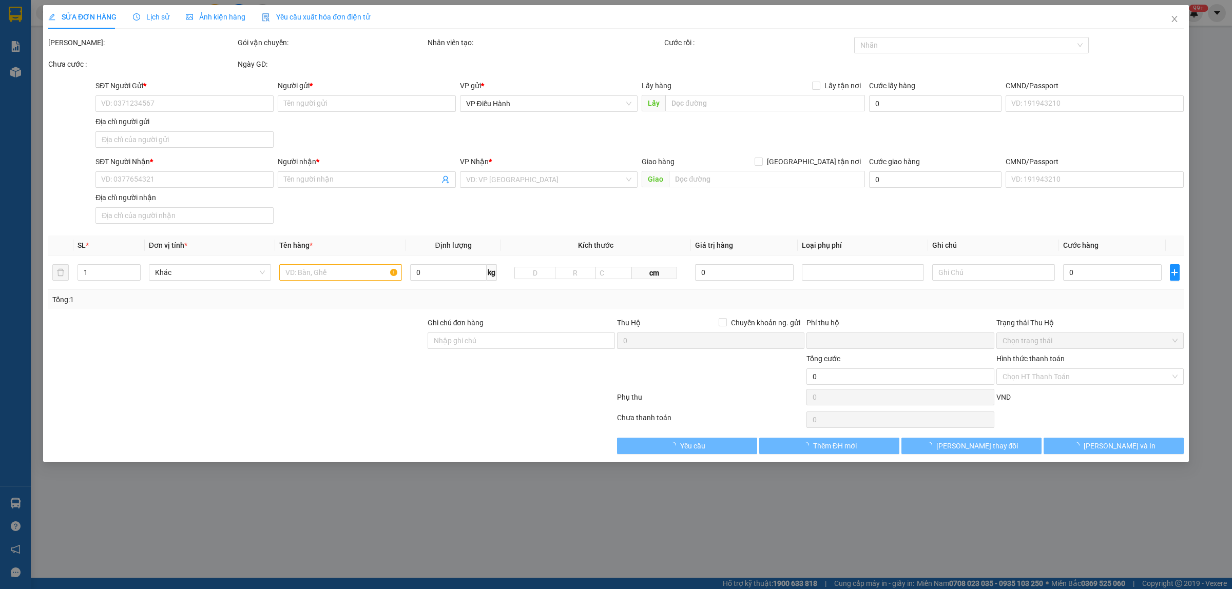
type input "150.000"
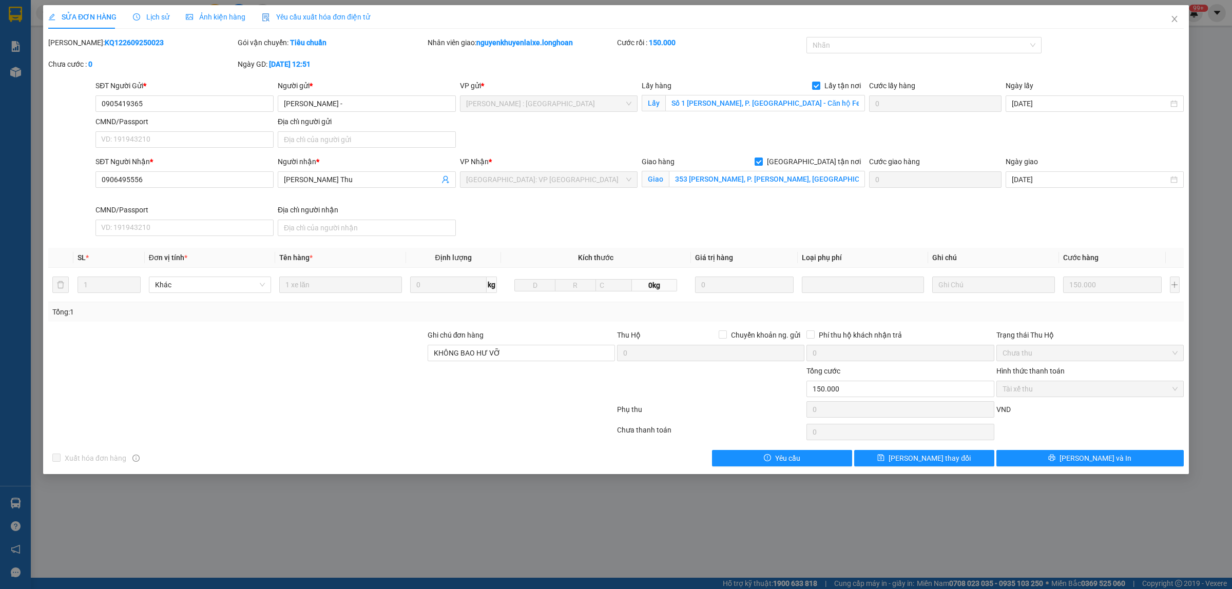
click at [152, 19] on span "Lịch sử" at bounding box center [151, 17] width 36 height 8
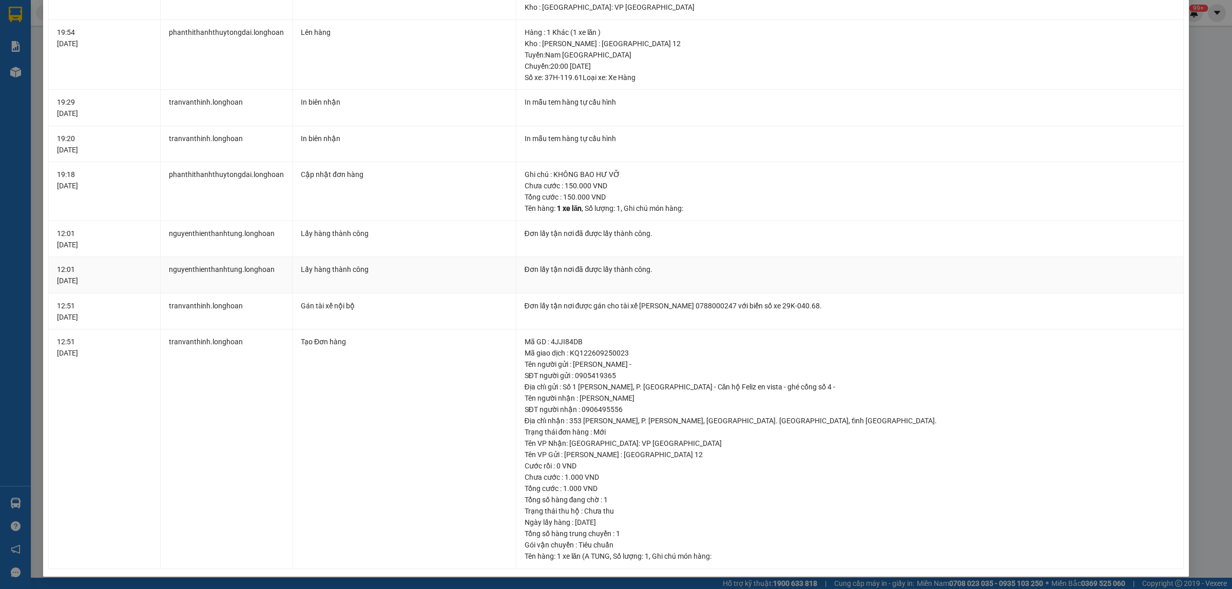
scroll to position [478, 0]
